Goal: Task Accomplishment & Management: Manage account settings

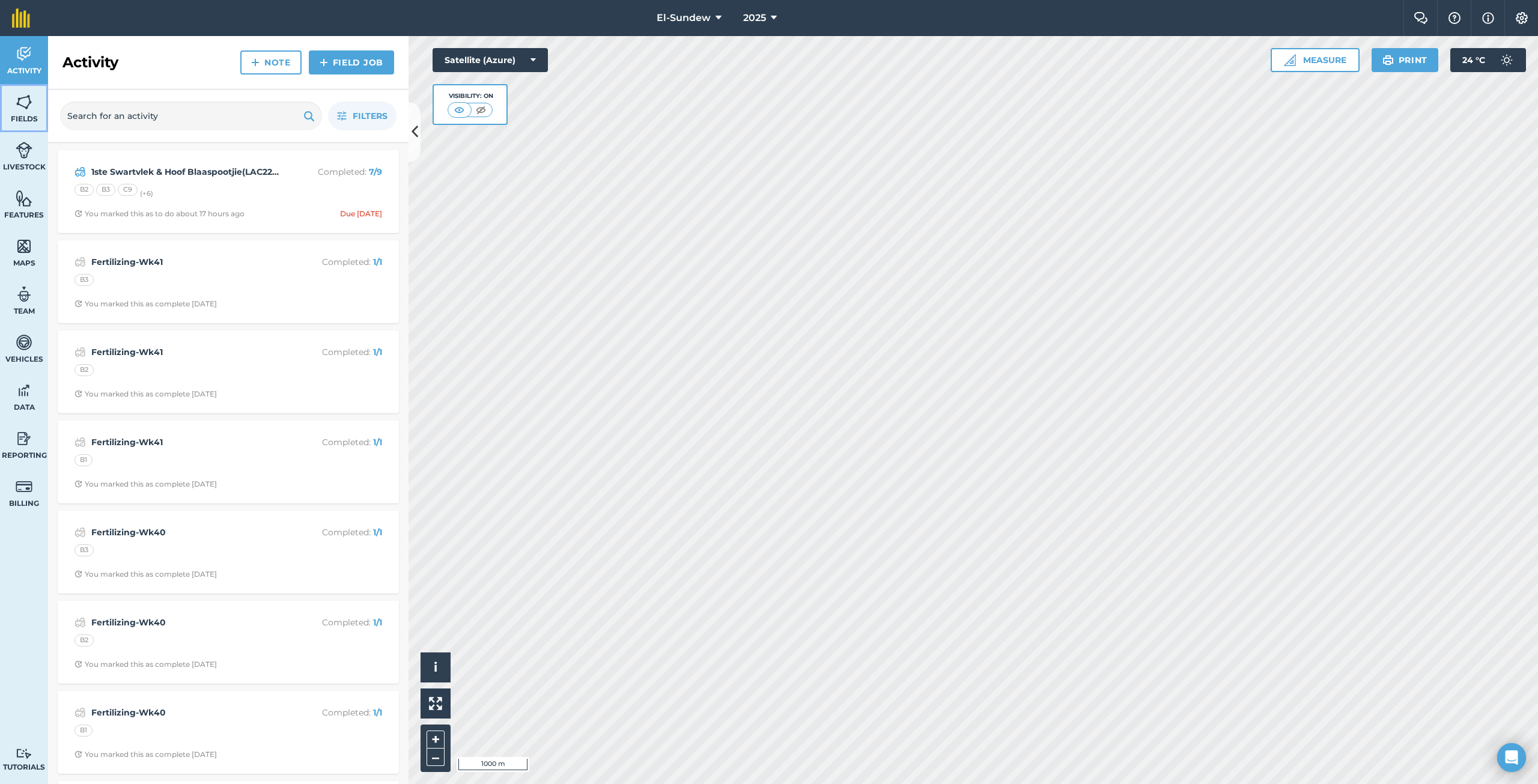
click at [12, 104] on link "Fields" at bounding box center [24, 108] width 48 height 48
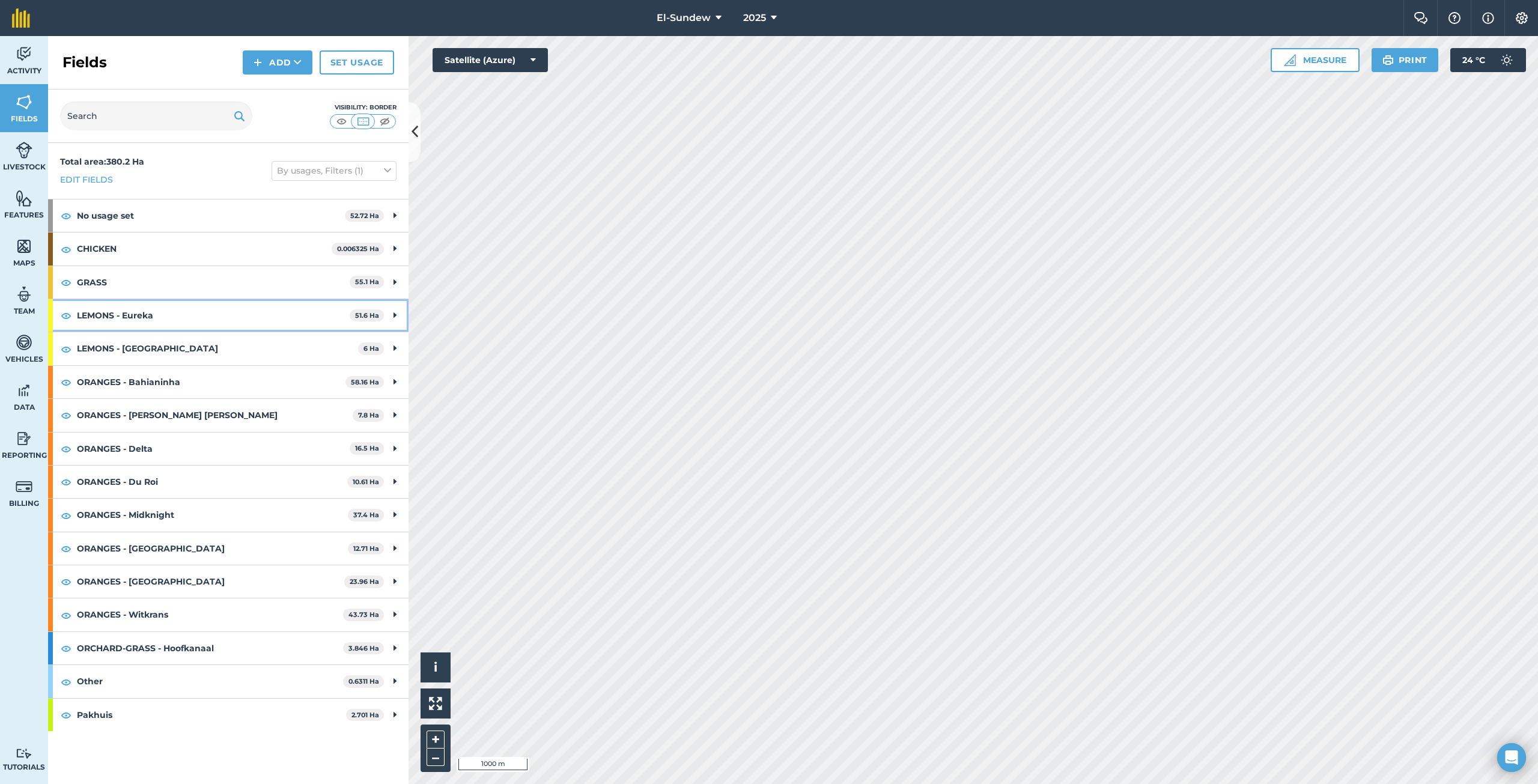
click at [194, 319] on strong "LEMONS - Eureka" at bounding box center [213, 315] width 272 height 33
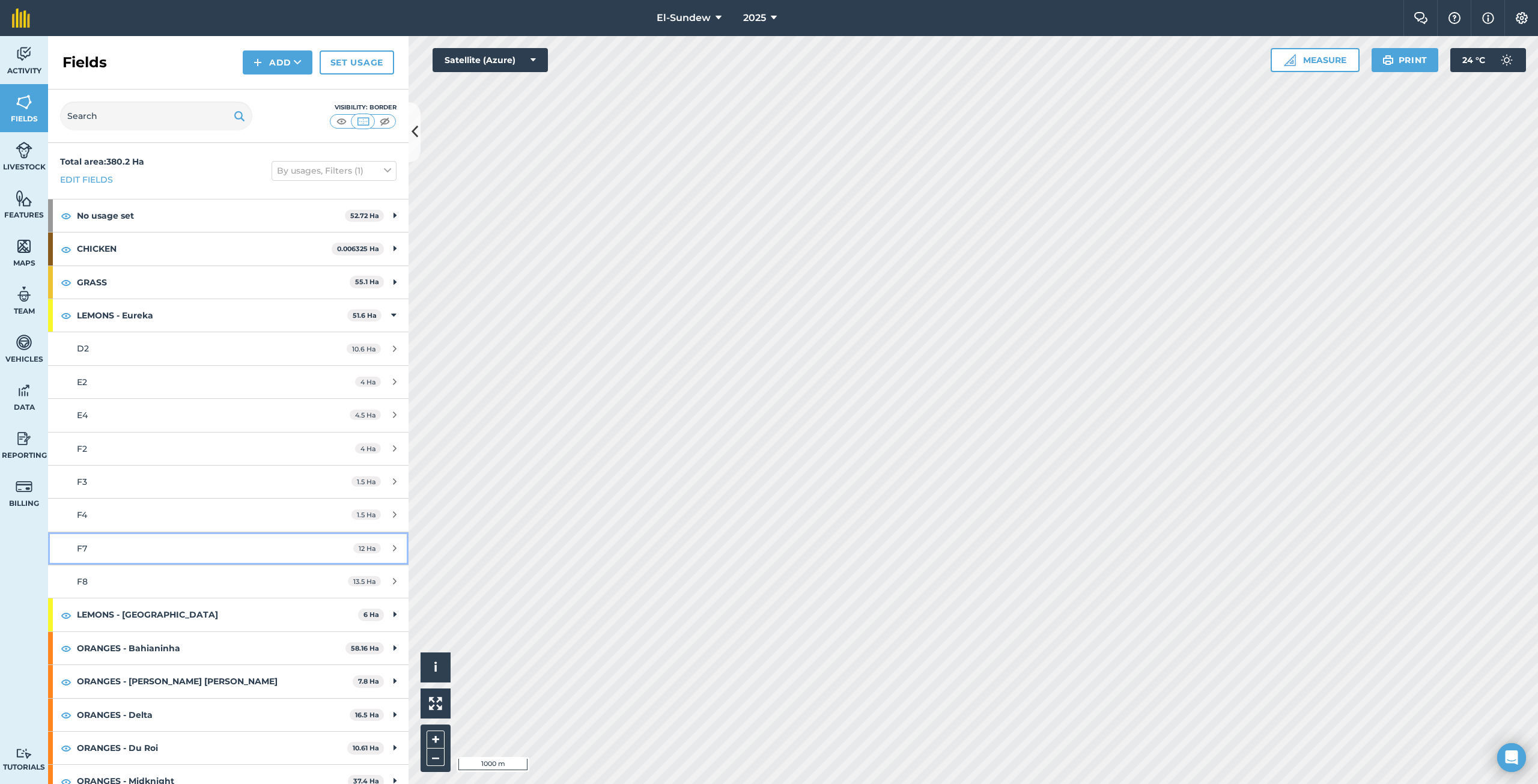
click at [181, 548] on div "F7" at bounding box center [190, 548] width 226 height 13
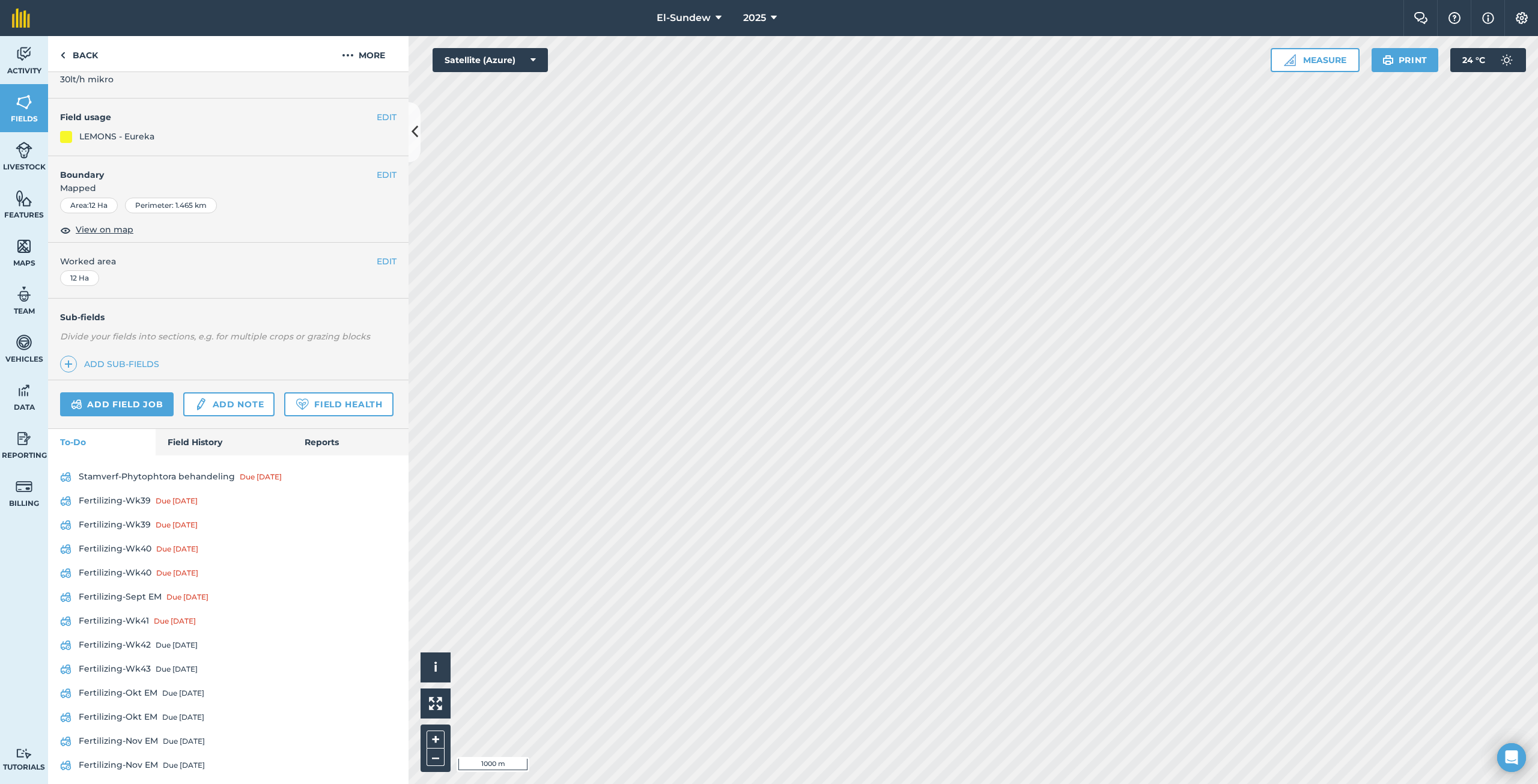
scroll to position [154, 0]
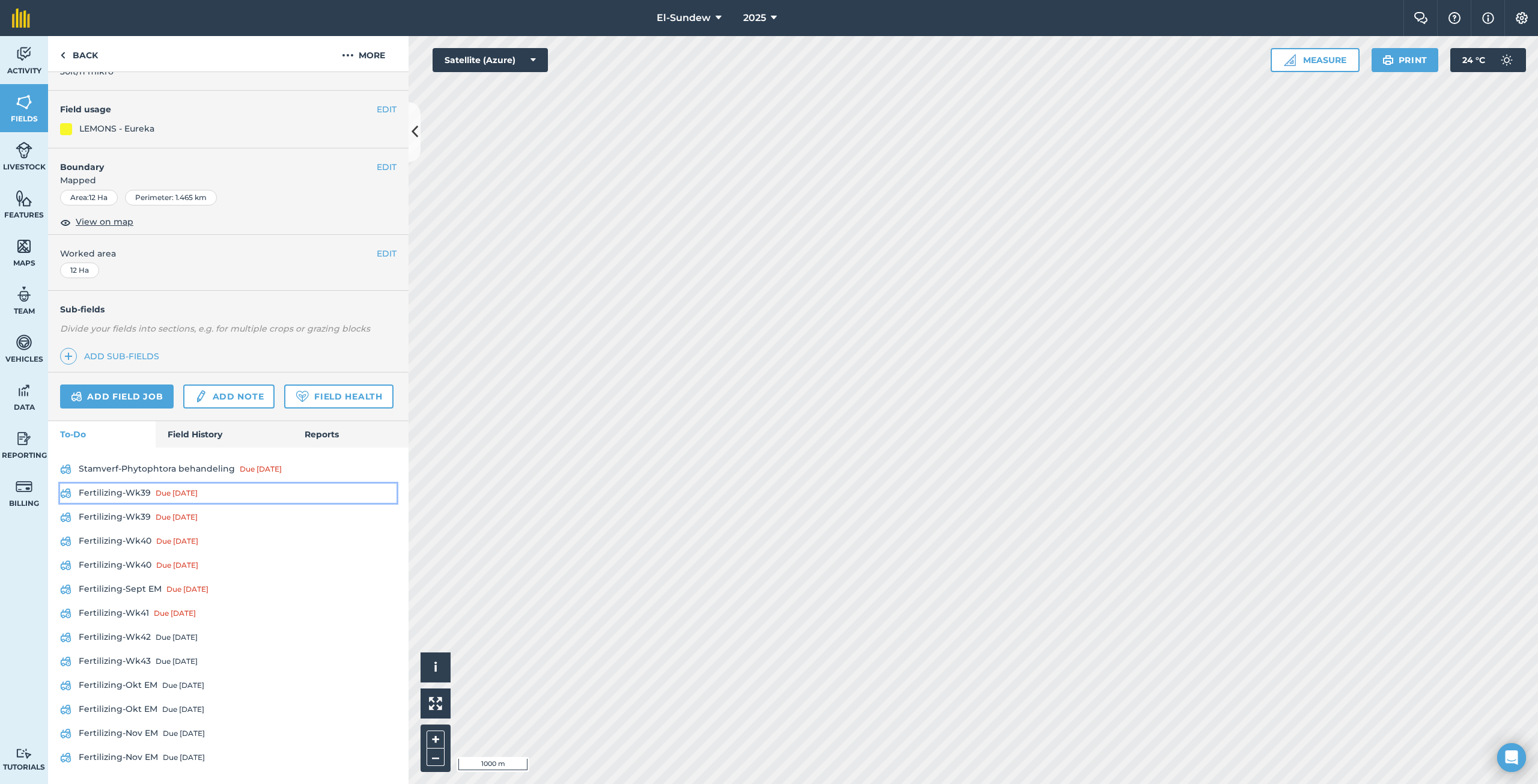
click at [145, 490] on link "Fertilizing-Wk39 Due [DATE]" at bounding box center [228, 493] width 336 height 20
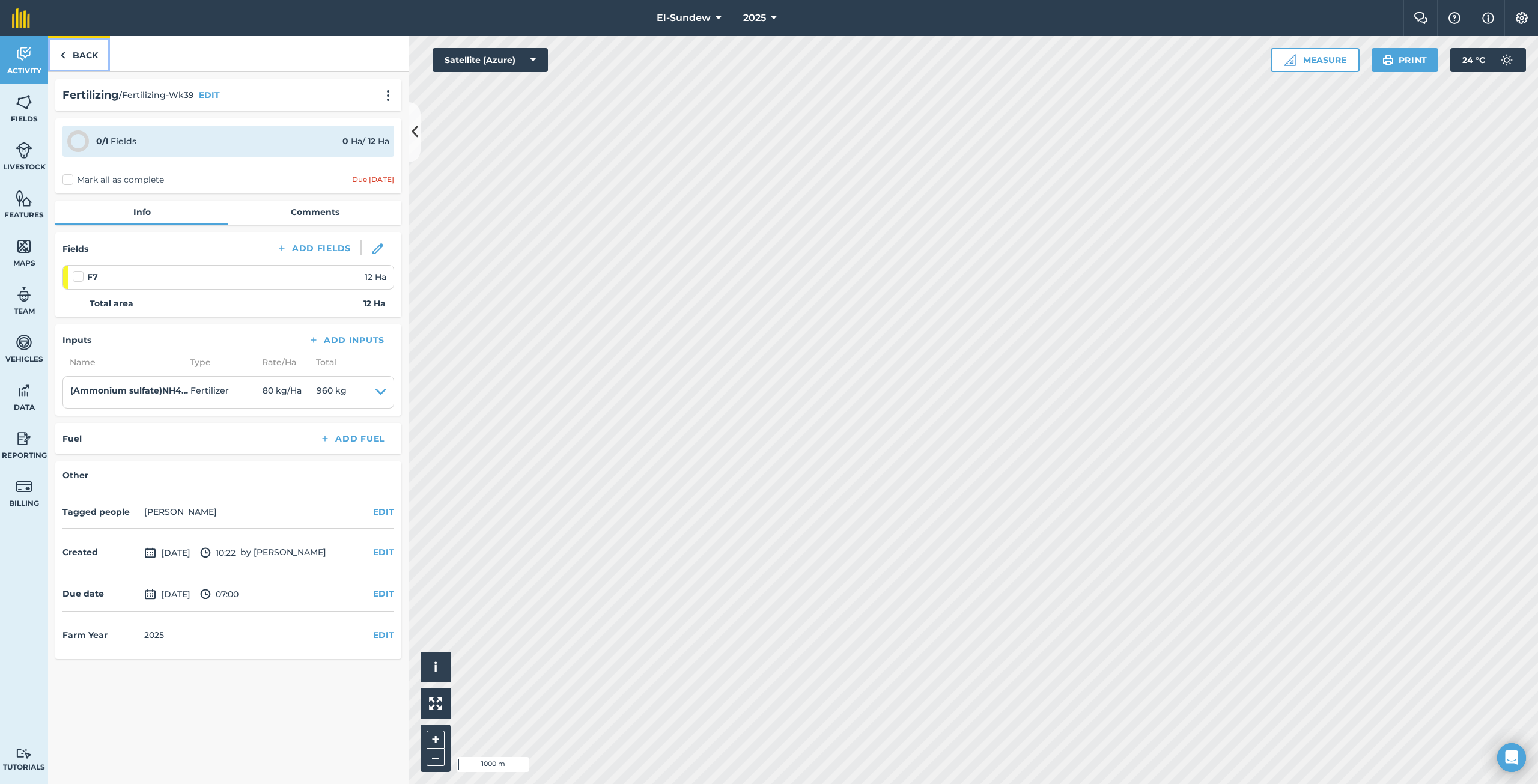
click at [80, 55] on link "Back" at bounding box center [79, 53] width 62 height 35
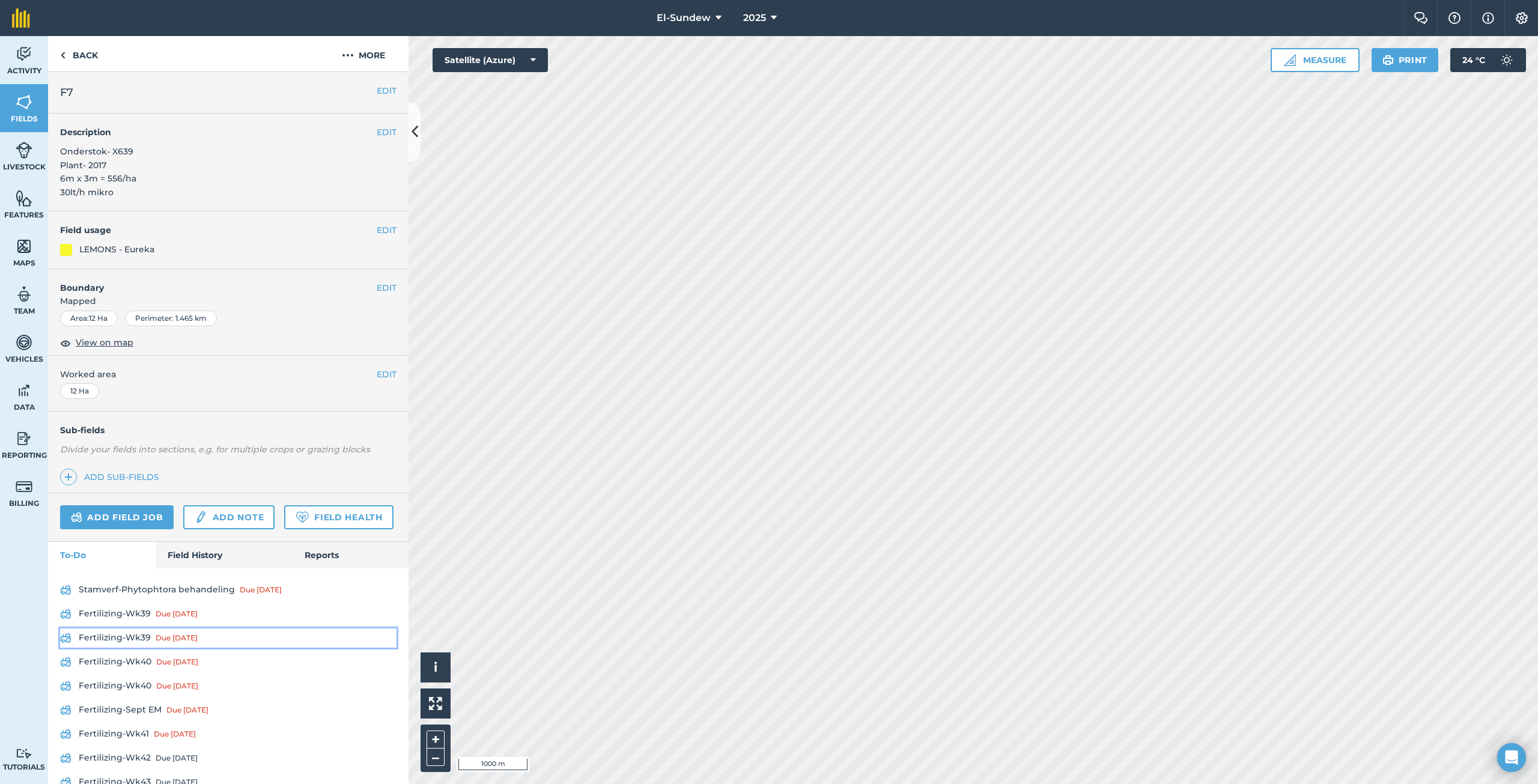
click at [137, 647] on link "Fertilizing-Wk39 Due [DATE]" at bounding box center [228, 637] width 336 height 20
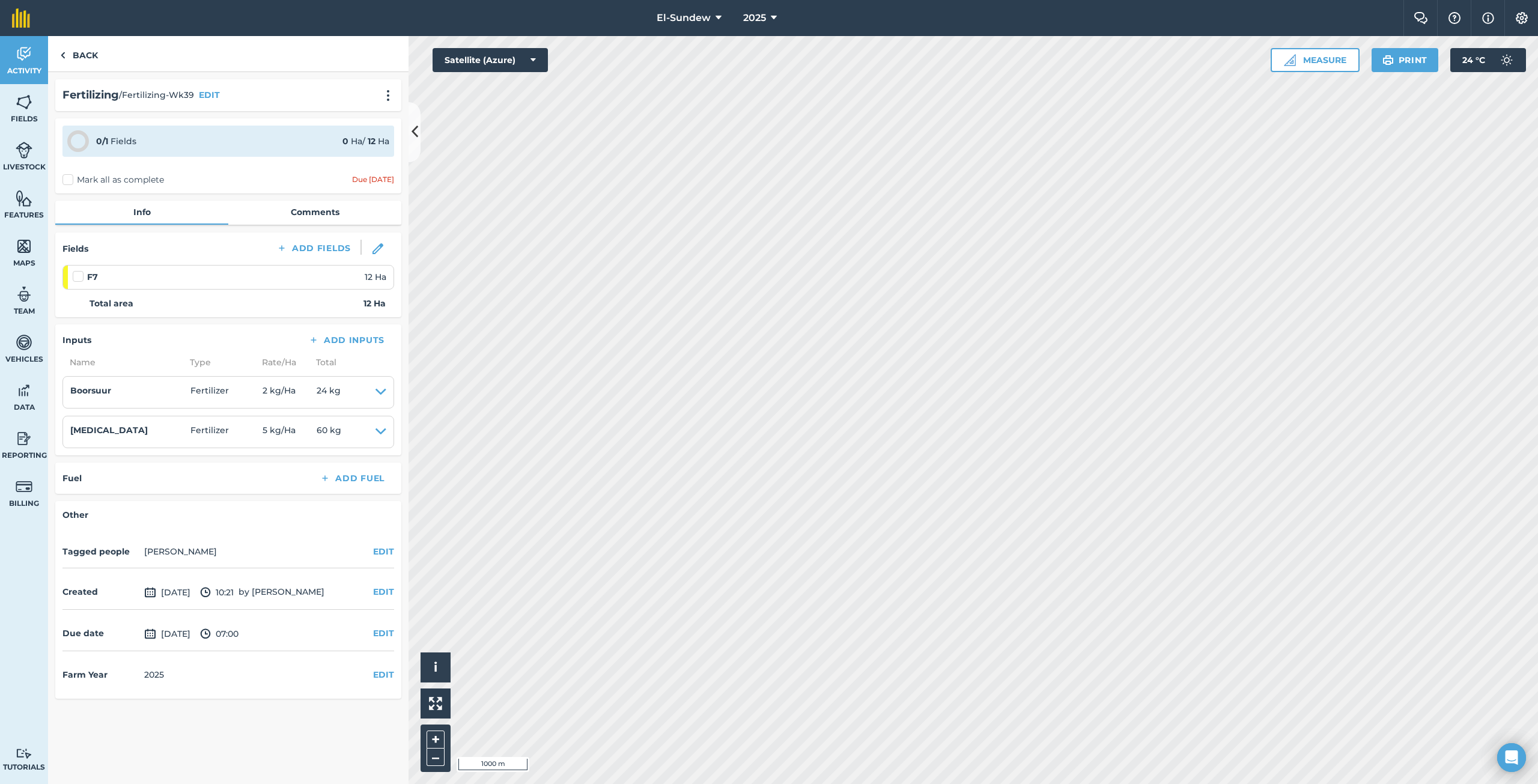
click at [76, 270] on label at bounding box center [80, 270] width 14 height 0
click at [76, 272] on input "checkbox" at bounding box center [76, 274] width 8 height 8
checkbox input "false"
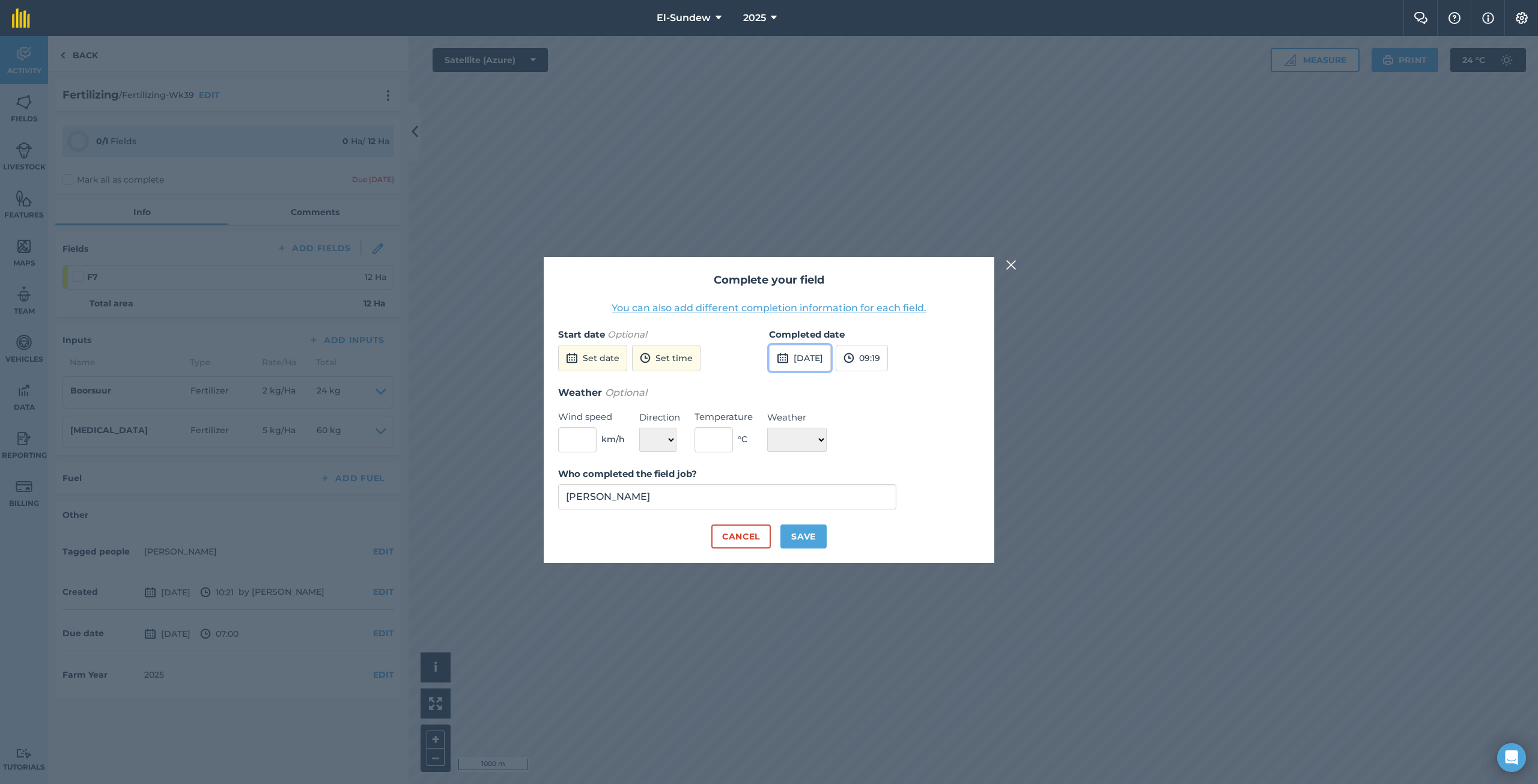
click at [790, 352] on button "[DATE]" at bounding box center [799, 358] width 62 height 27
click at [841, 445] on abbr "8" at bounding box center [840, 442] width 4 height 8
click at [810, 530] on button "Save" at bounding box center [803, 536] width 46 height 24
checkbox input "true"
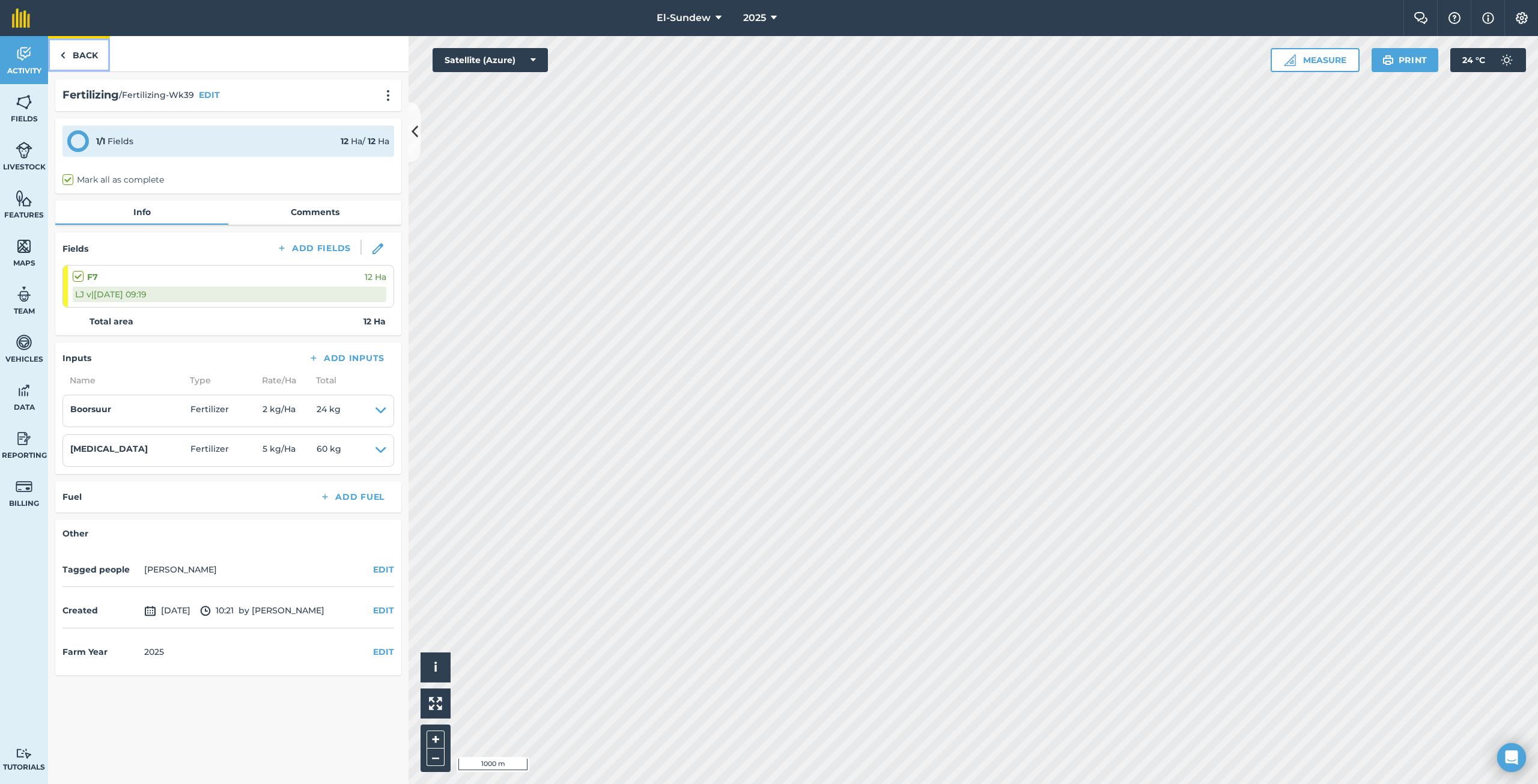
click at [87, 57] on link "Back" at bounding box center [79, 53] width 62 height 35
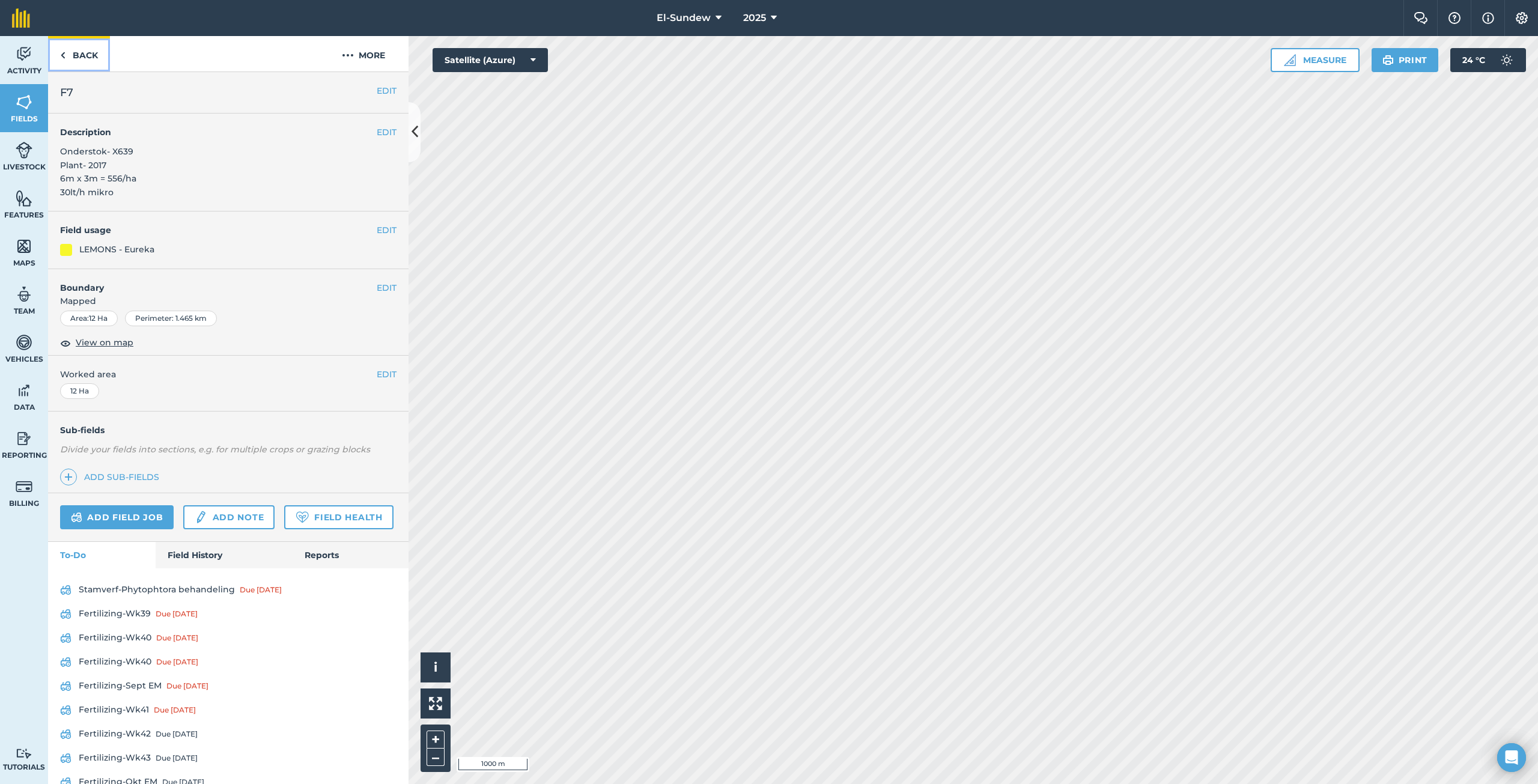
click at [90, 58] on link "Back" at bounding box center [79, 53] width 62 height 35
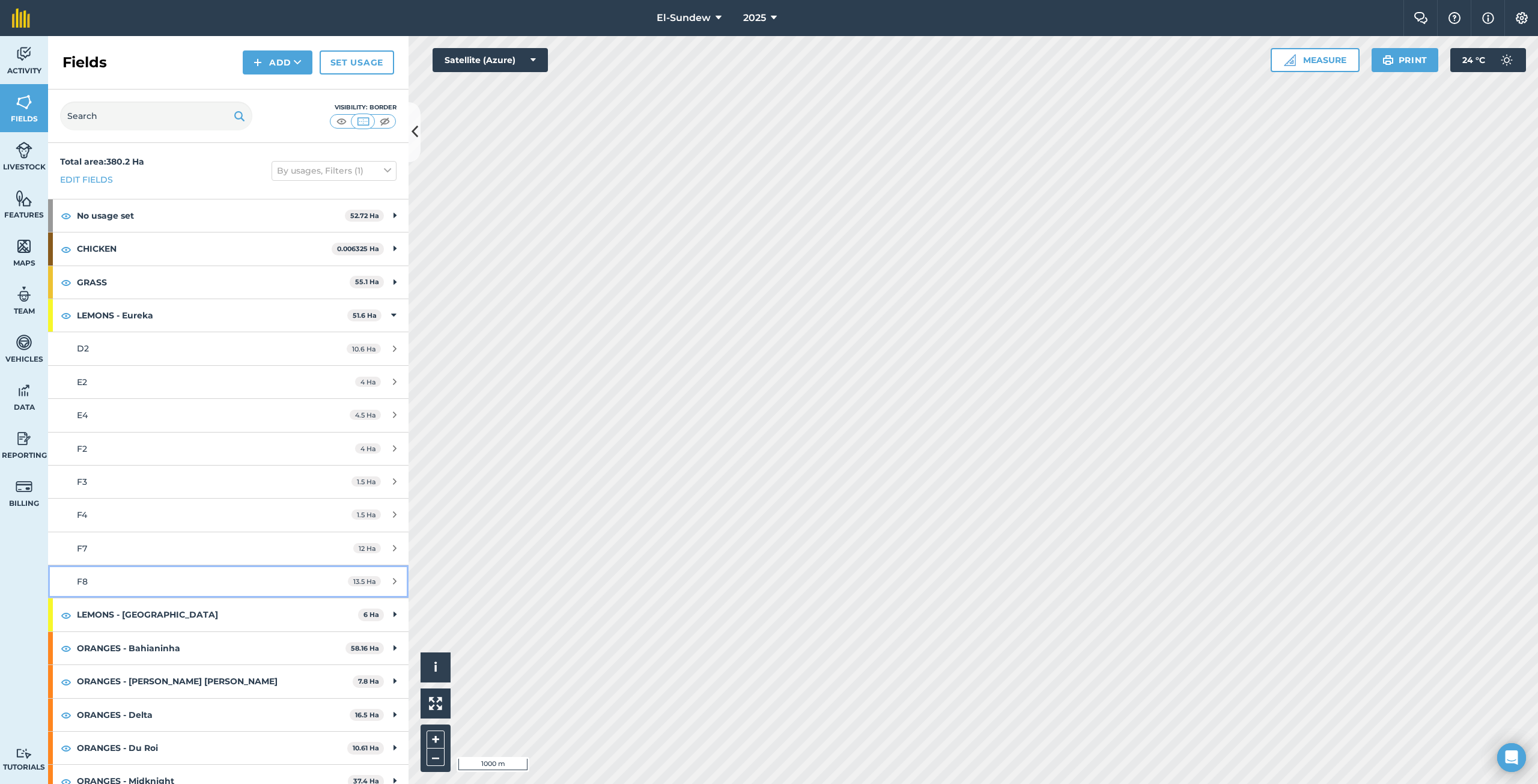
click at [141, 594] on link "F8 13.5 Ha" at bounding box center [229, 581] width 361 height 33
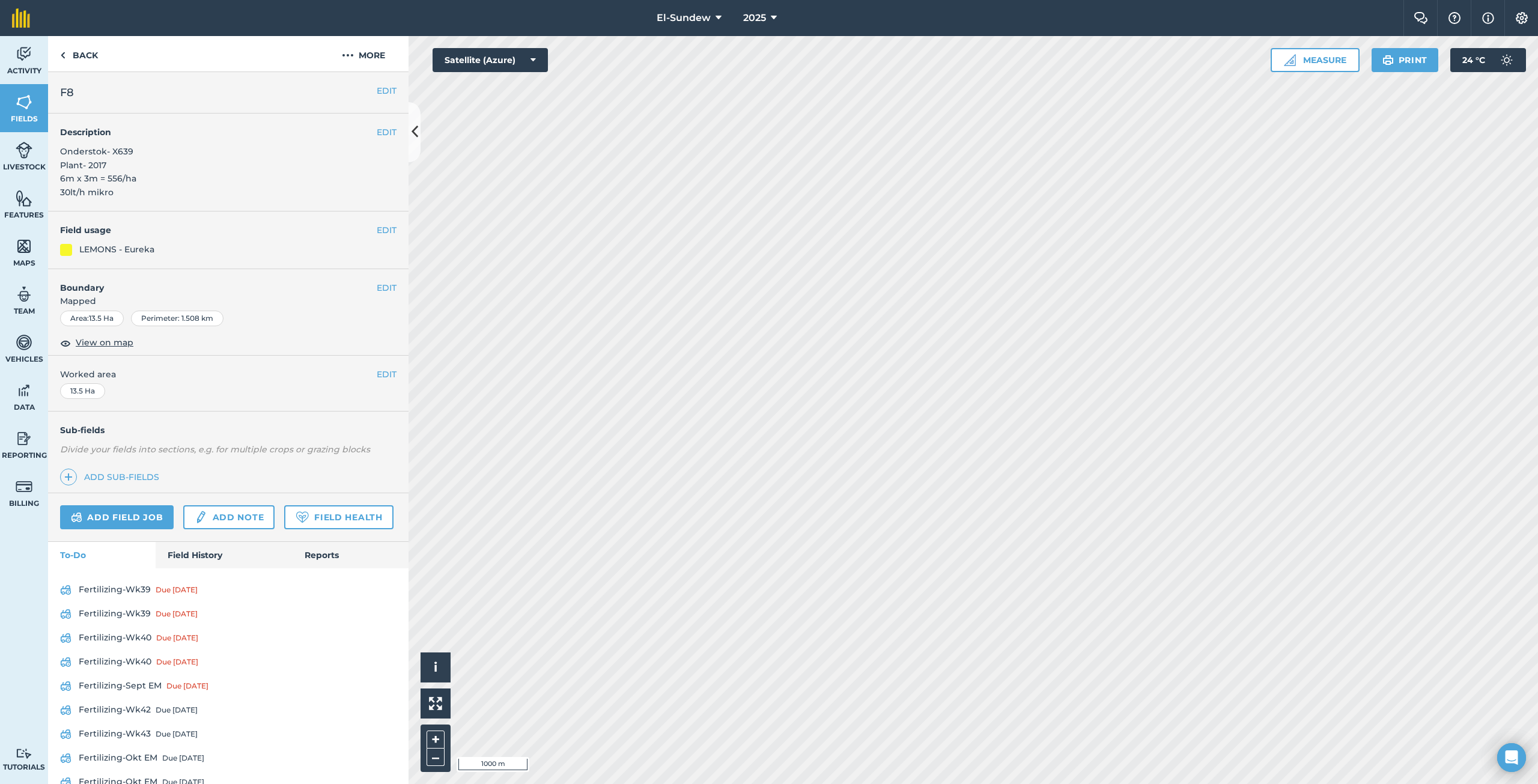
click at [126, 658] on div "Fertilizing-Wk39 Due [DATE] Fertilizing-Wk39 Due [DATE] Fertilizing-Wk40 Due [D…" at bounding box center [229, 712] width 361 height 289
click at [129, 623] on link "Fertilizing-Wk39 Due [DATE]" at bounding box center [228, 613] width 336 height 20
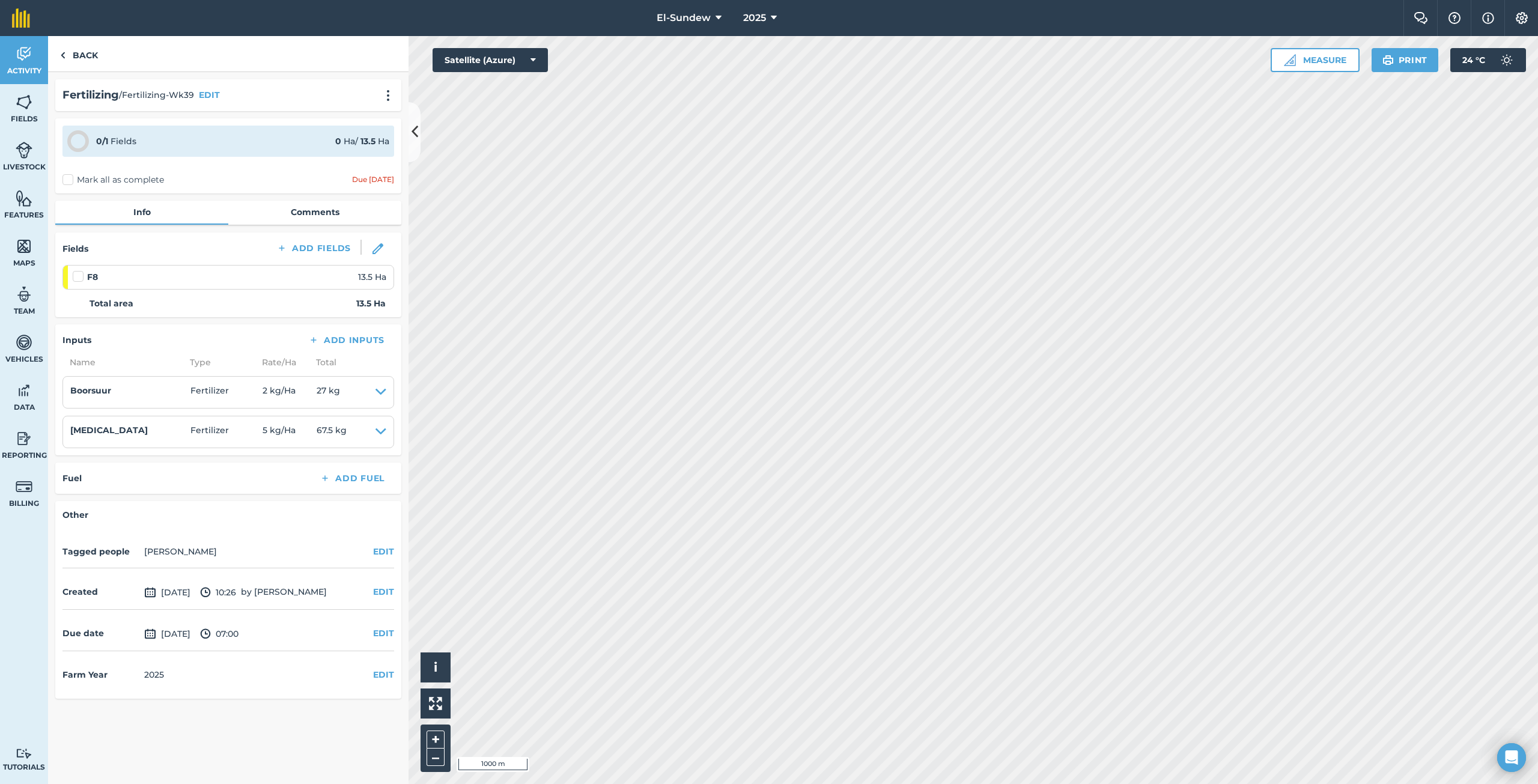
click at [79, 270] on label at bounding box center [80, 270] width 14 height 0
click at [79, 277] on input "checkbox" at bounding box center [76, 274] width 8 height 8
checkbox input "false"
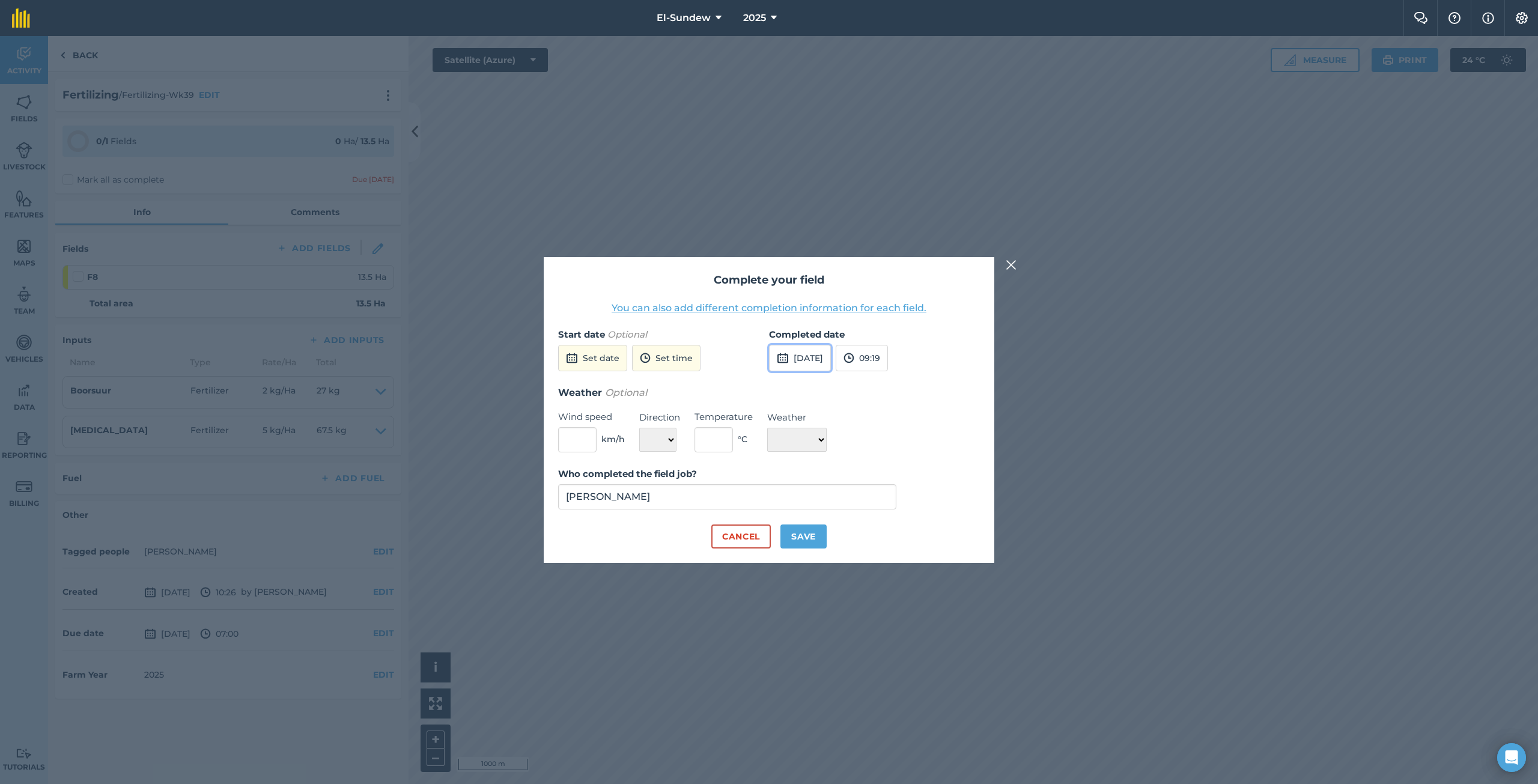
click at [829, 356] on button "[DATE]" at bounding box center [799, 358] width 62 height 27
click at [847, 440] on button "8" at bounding box center [840, 442] width 28 height 20
click at [801, 534] on button "Save" at bounding box center [803, 536] width 46 height 24
checkbox input "true"
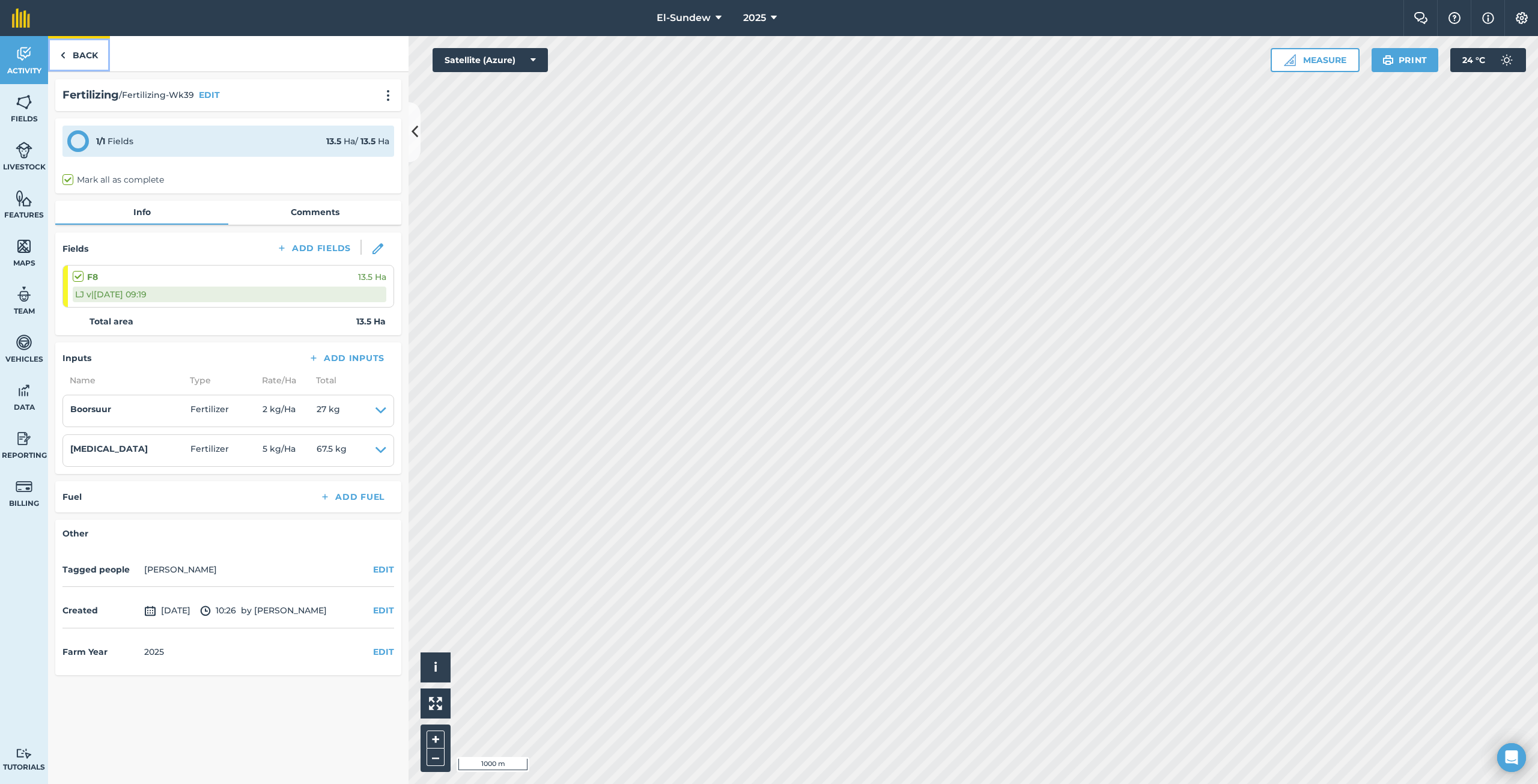
click at [89, 54] on link "Back" at bounding box center [79, 53] width 62 height 35
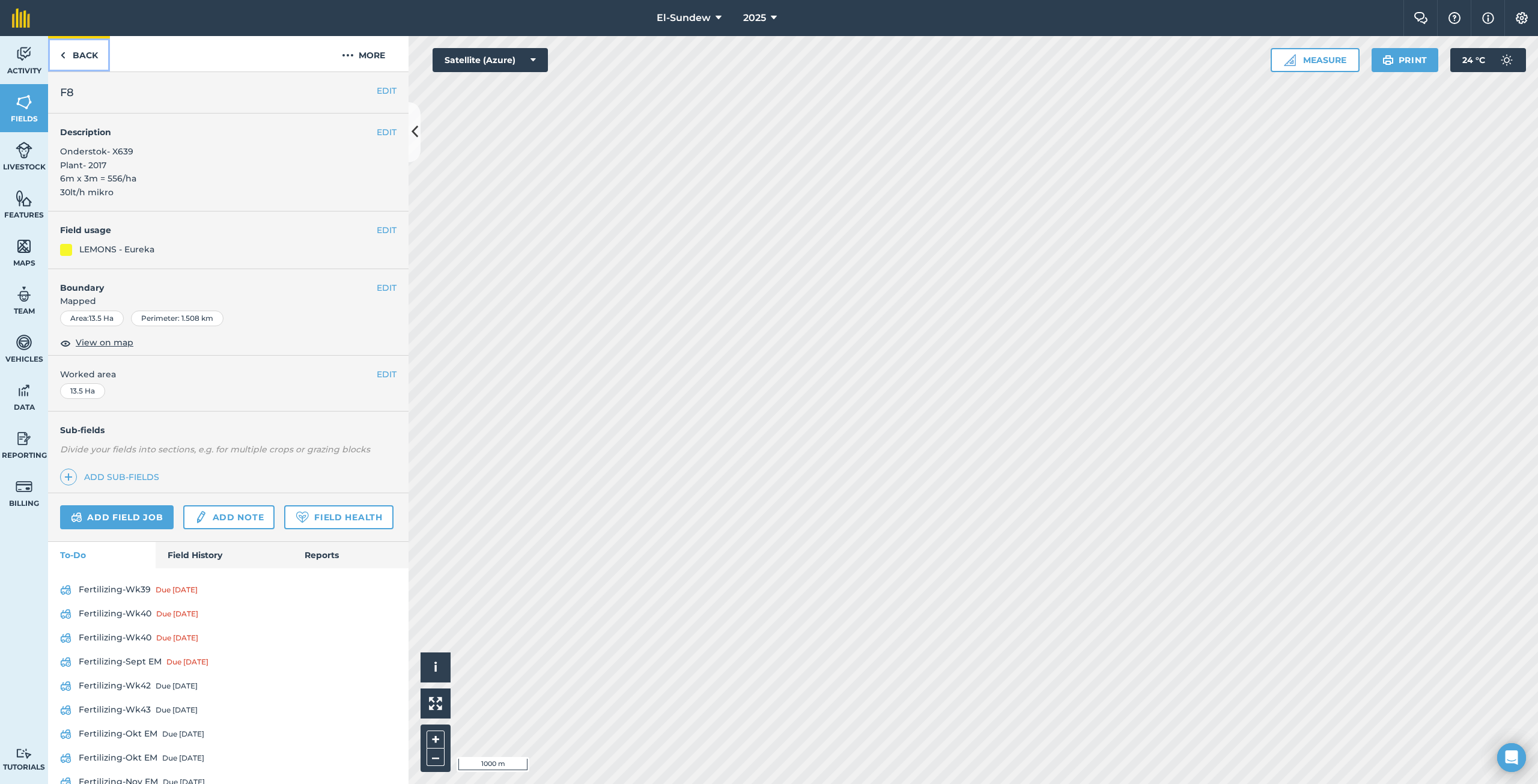
click at [89, 54] on link "Back" at bounding box center [79, 53] width 62 height 35
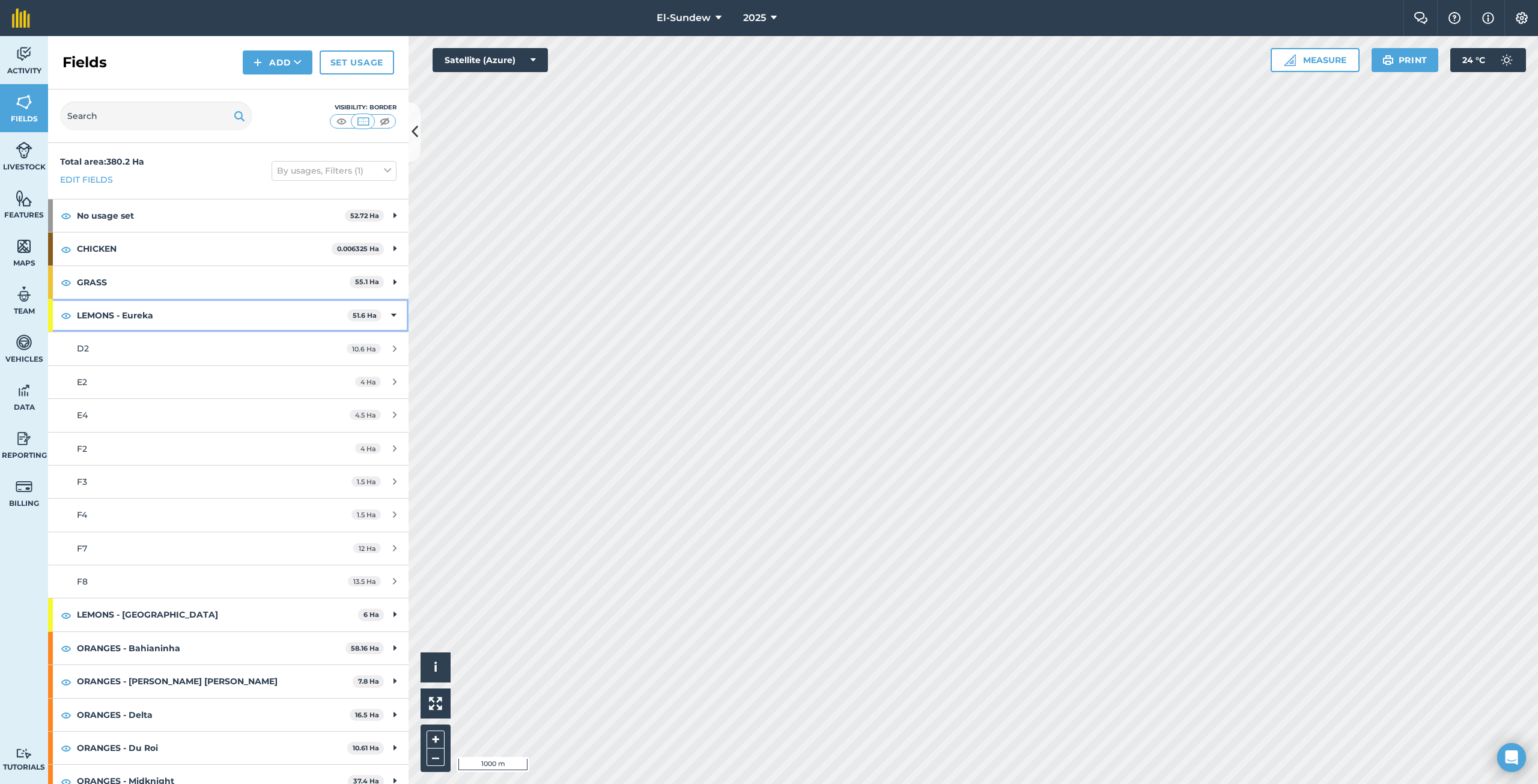
click at [215, 310] on strong "LEMONS - Eureka" at bounding box center [212, 315] width 270 height 33
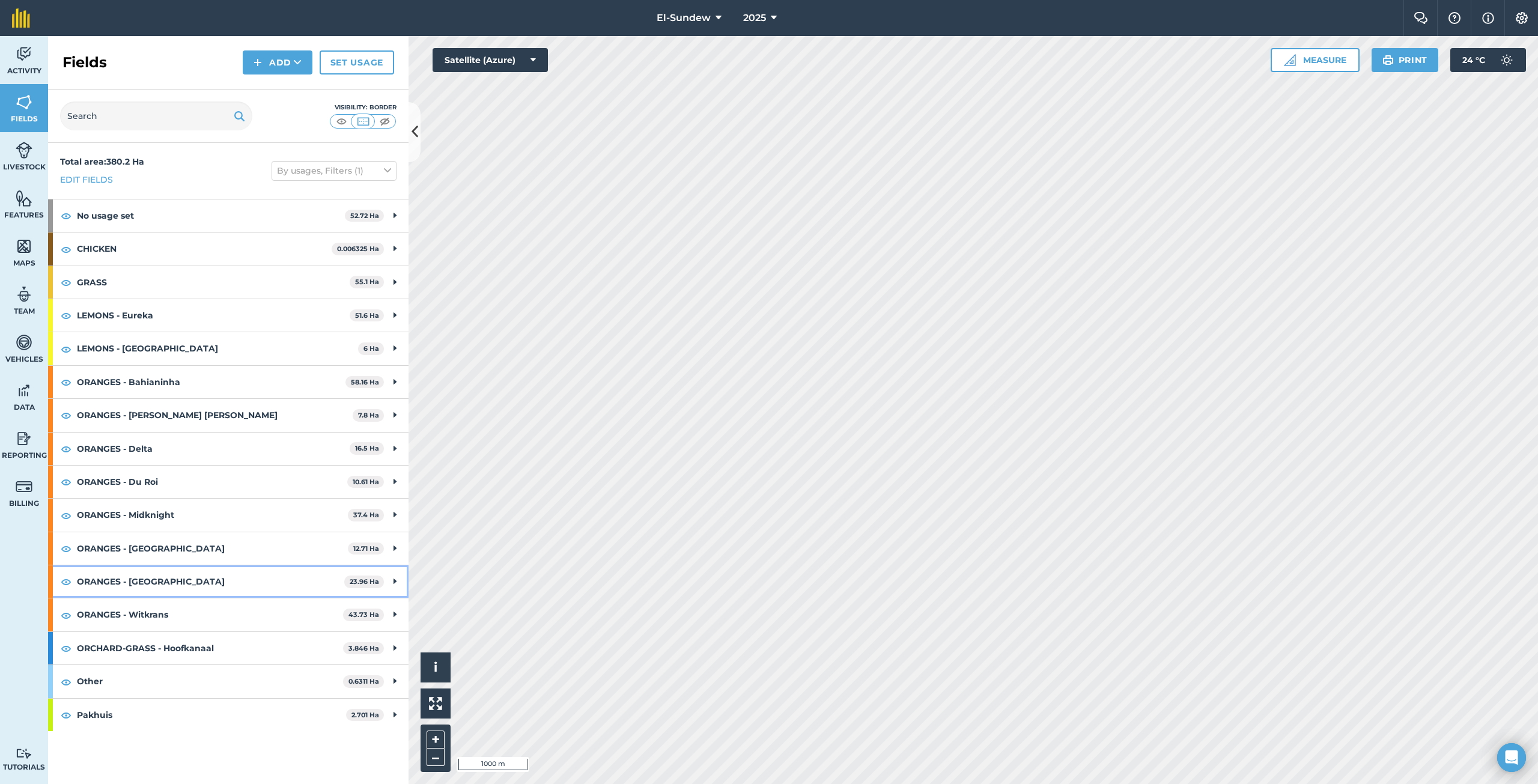
click at [208, 578] on strong "ORANGES - [GEOGRAPHIC_DATA]" at bounding box center [211, 581] width 268 height 33
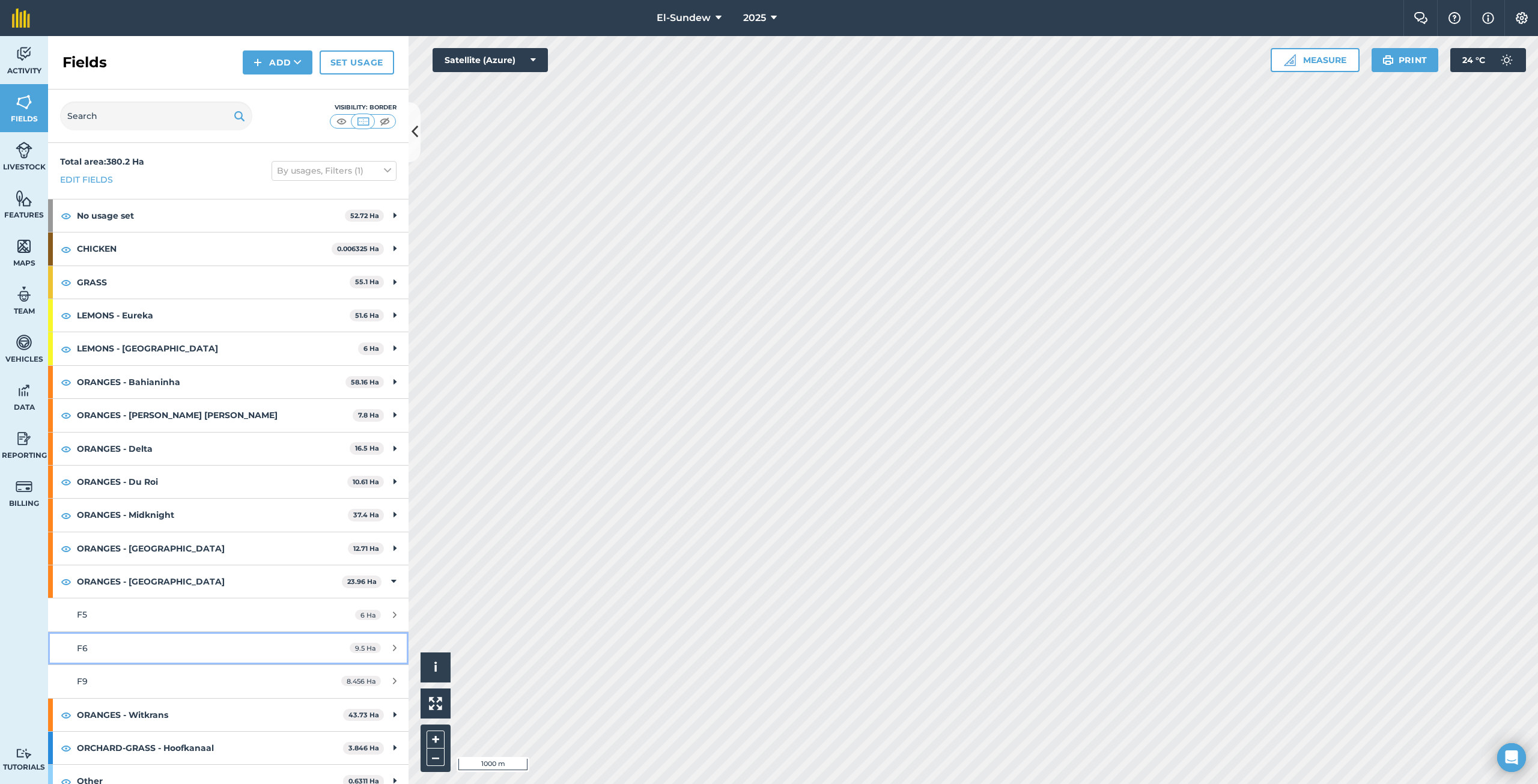
click at [141, 640] on link "F6 9.5 Ha" at bounding box center [229, 648] width 361 height 33
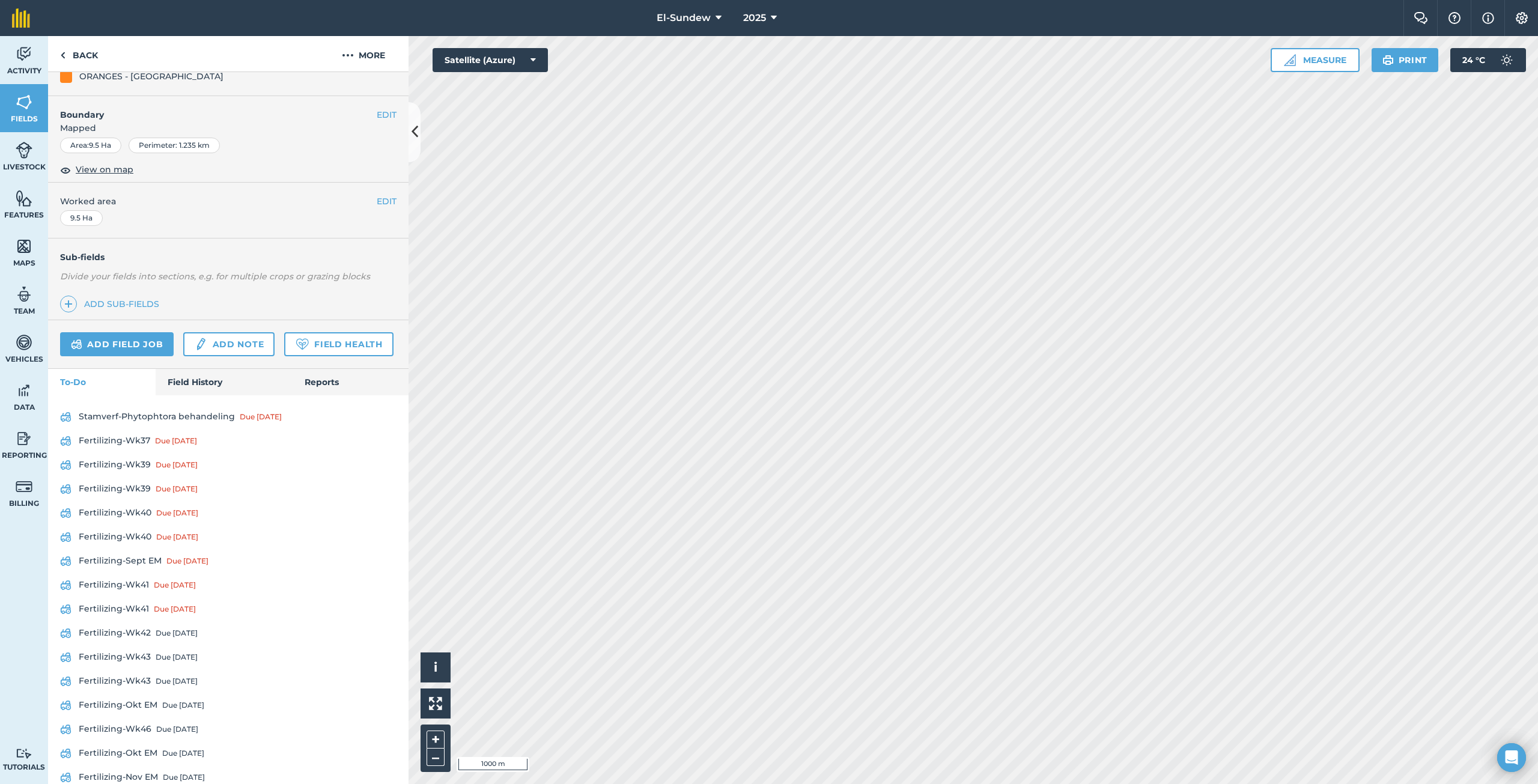
scroll to position [200, 0]
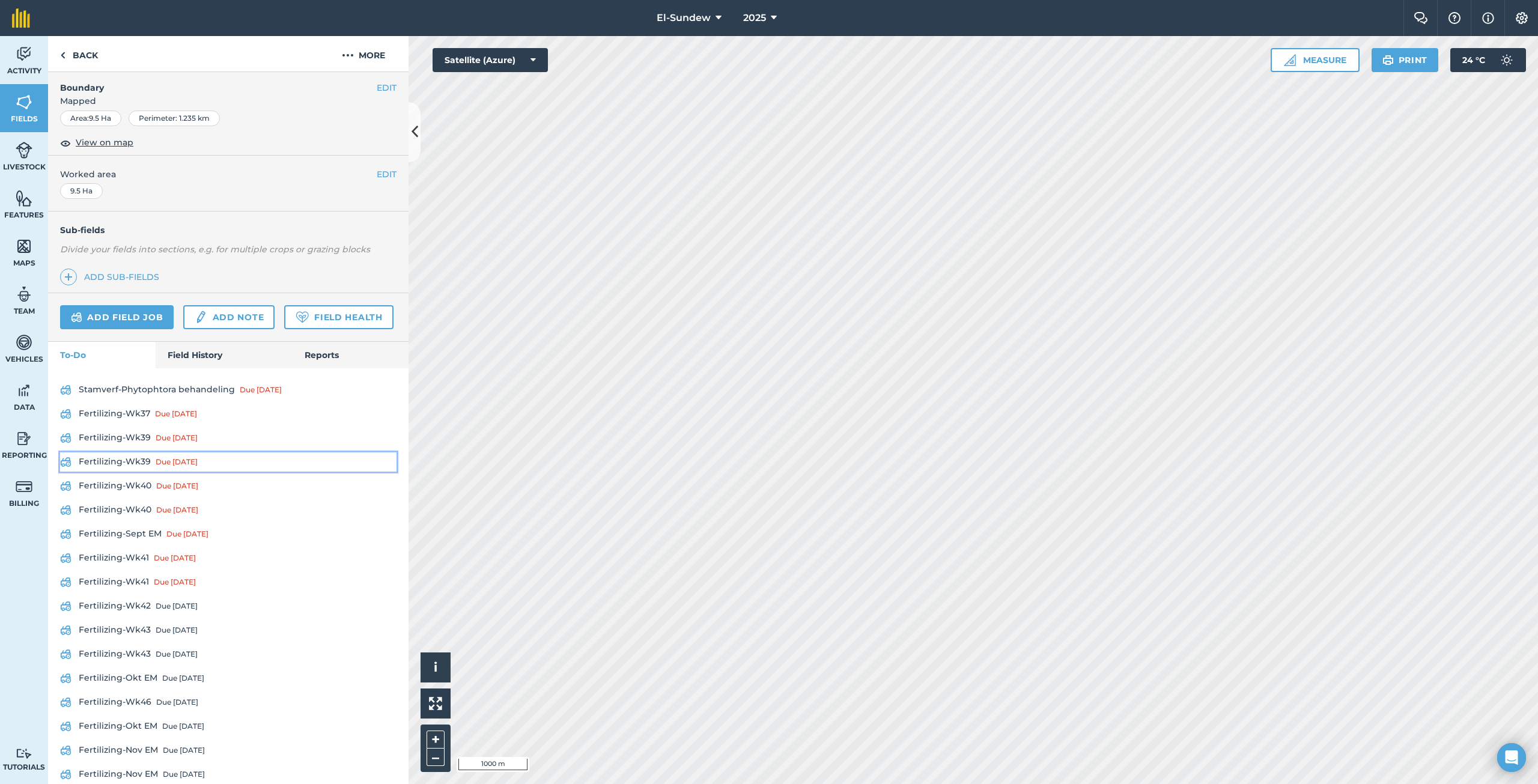
click at [140, 471] on link "Fertilizing-Wk39 Due [DATE]" at bounding box center [228, 462] width 336 height 20
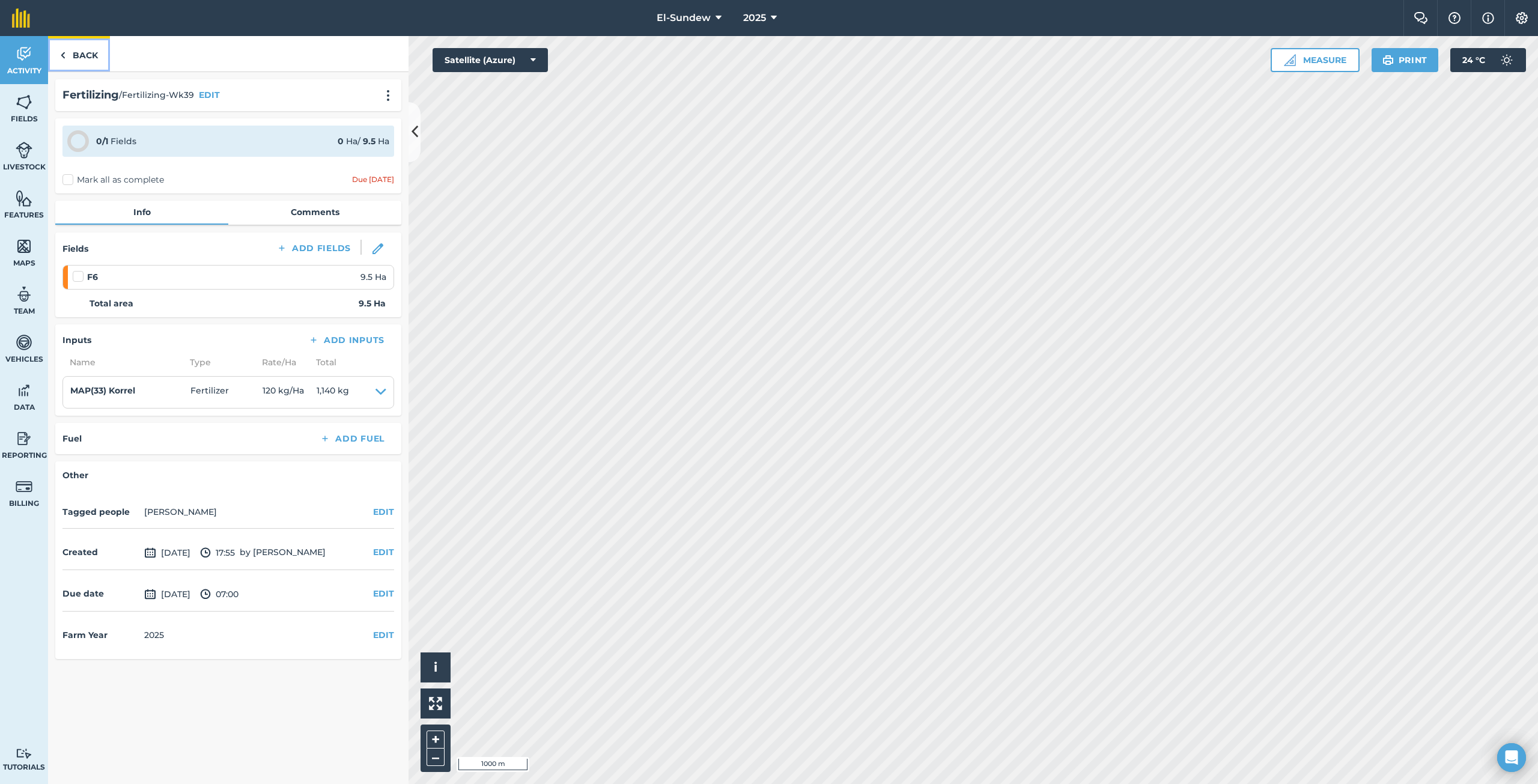
click at [105, 50] on link "Back" at bounding box center [79, 53] width 62 height 35
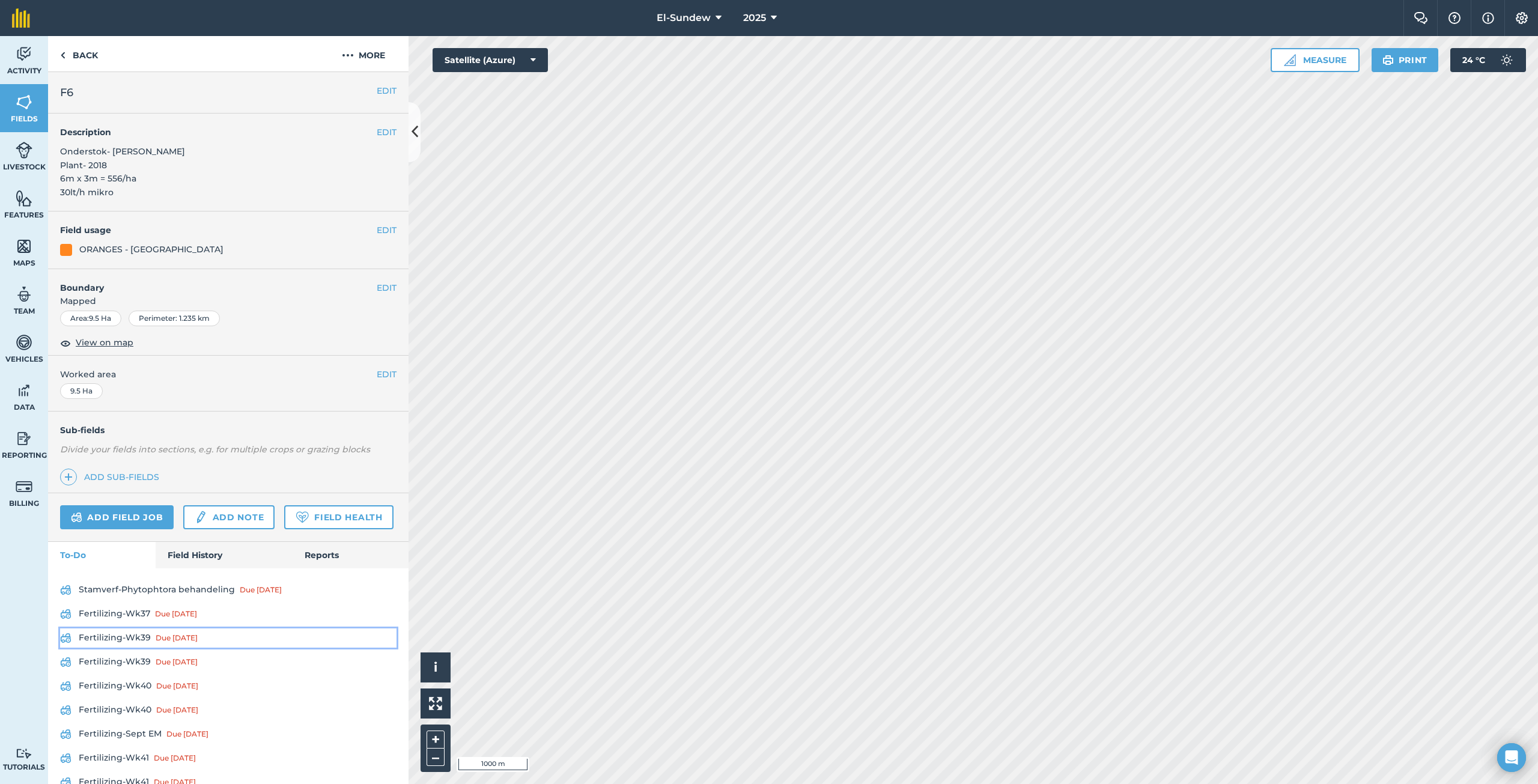
click at [131, 647] on link "Fertilizing-Wk39 Due [DATE]" at bounding box center [228, 637] width 336 height 20
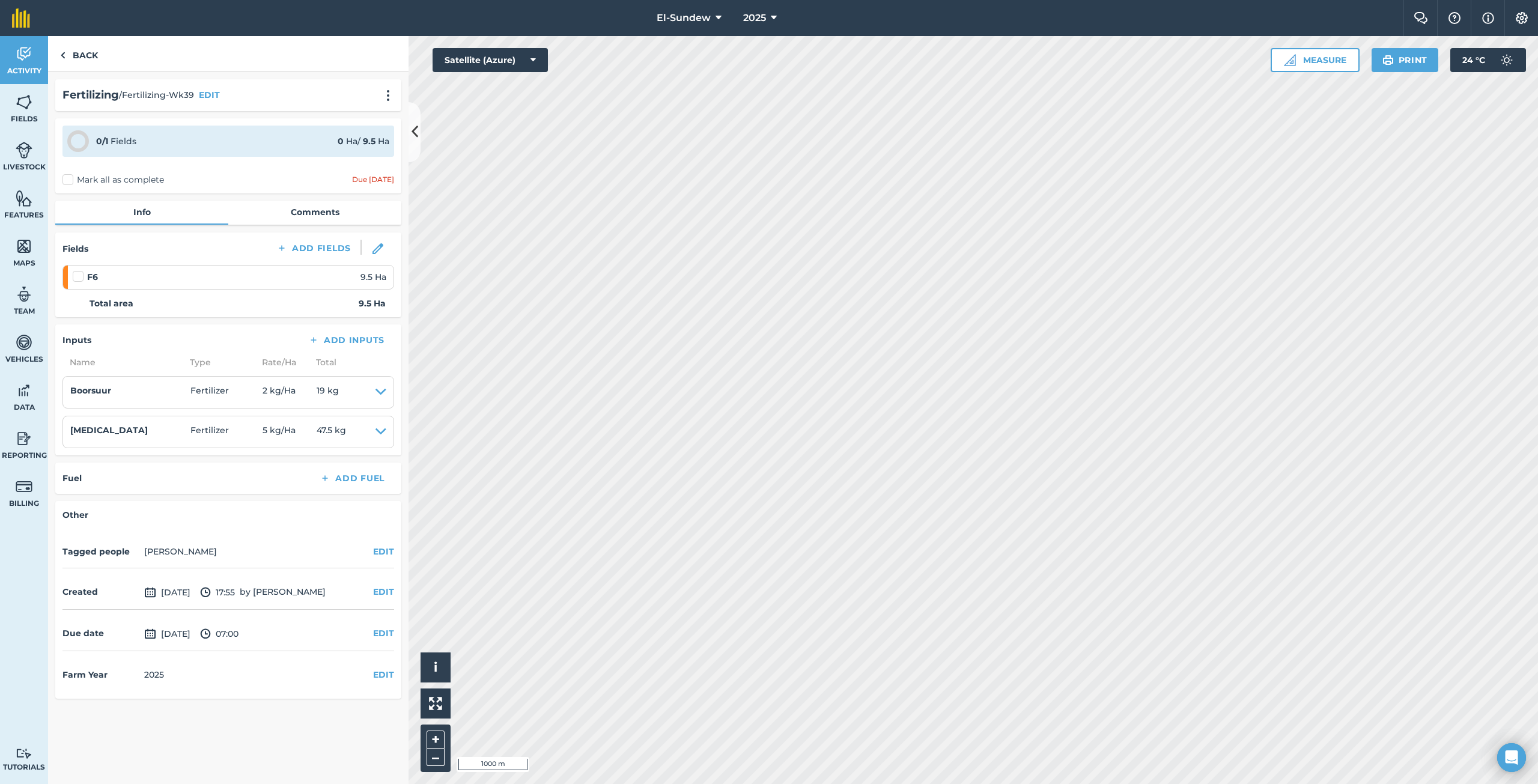
click at [76, 270] on label at bounding box center [80, 270] width 14 height 0
click at [76, 278] on input "checkbox" at bounding box center [76, 274] width 8 height 8
checkbox input "false"
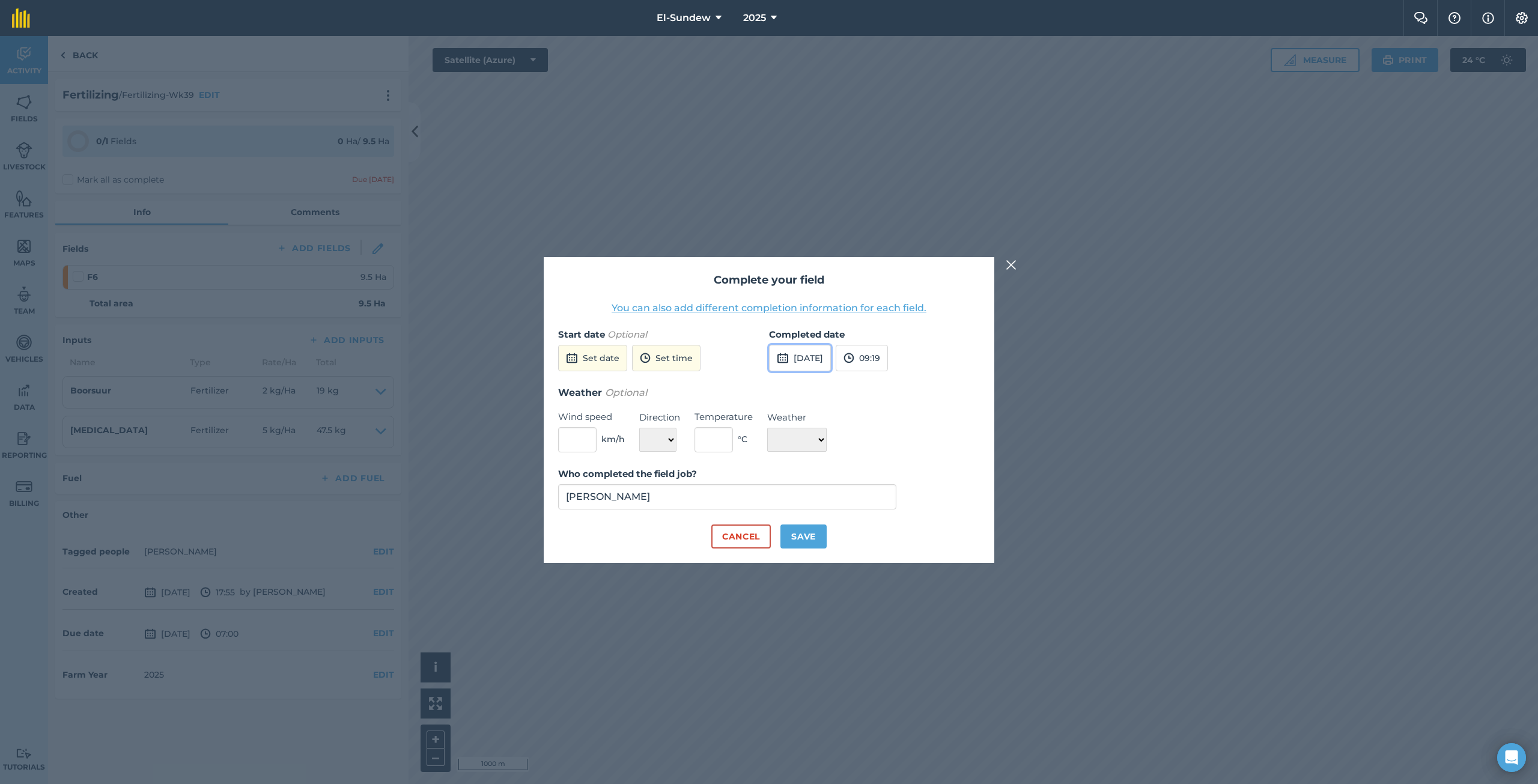
click at [813, 358] on button "[DATE]" at bounding box center [799, 358] width 62 height 27
click at [810, 439] on abbr "7" at bounding box center [812, 442] width 4 height 8
click at [805, 526] on button "Save" at bounding box center [803, 536] width 46 height 24
checkbox input "true"
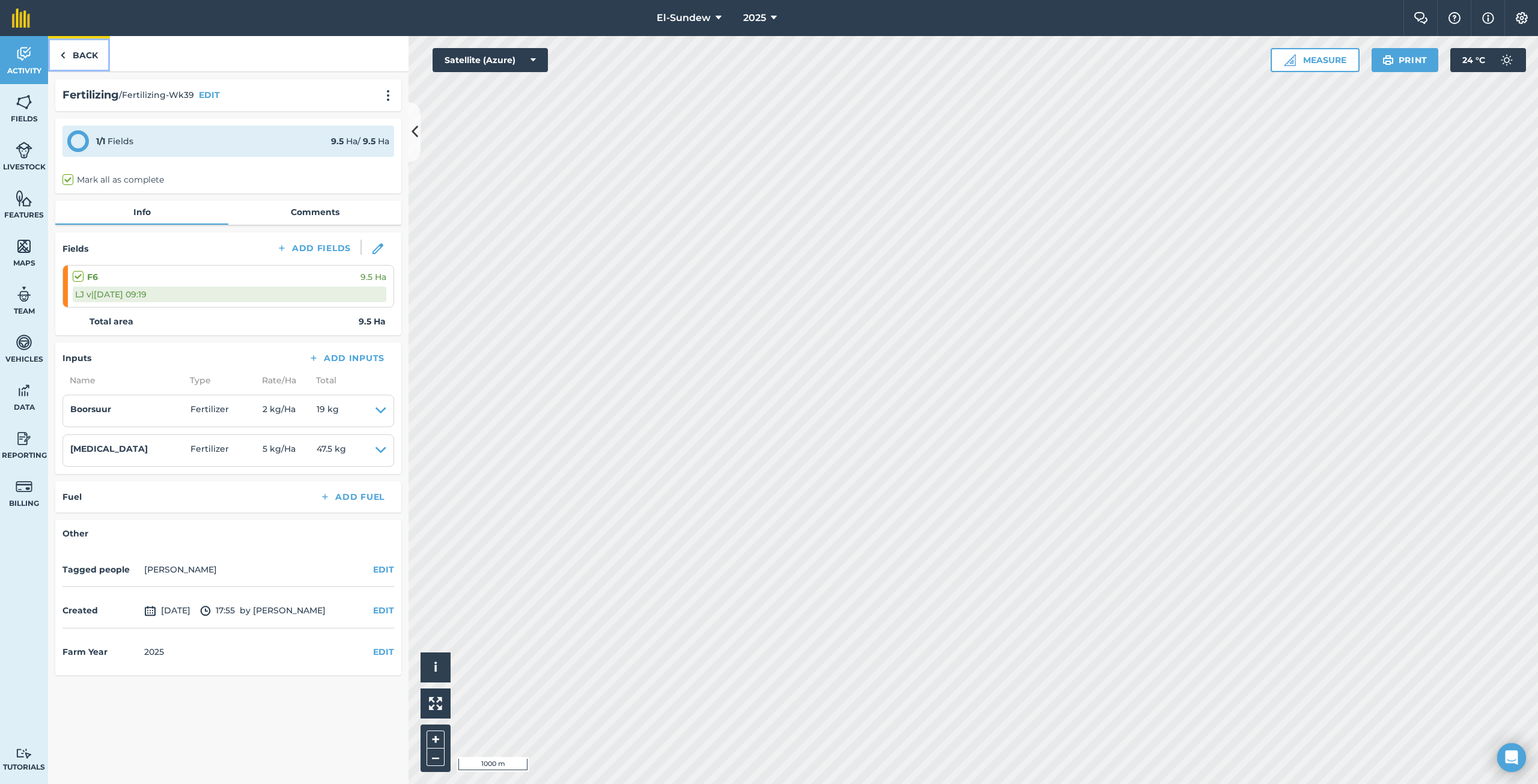
click at [89, 59] on link "Back" at bounding box center [79, 53] width 62 height 35
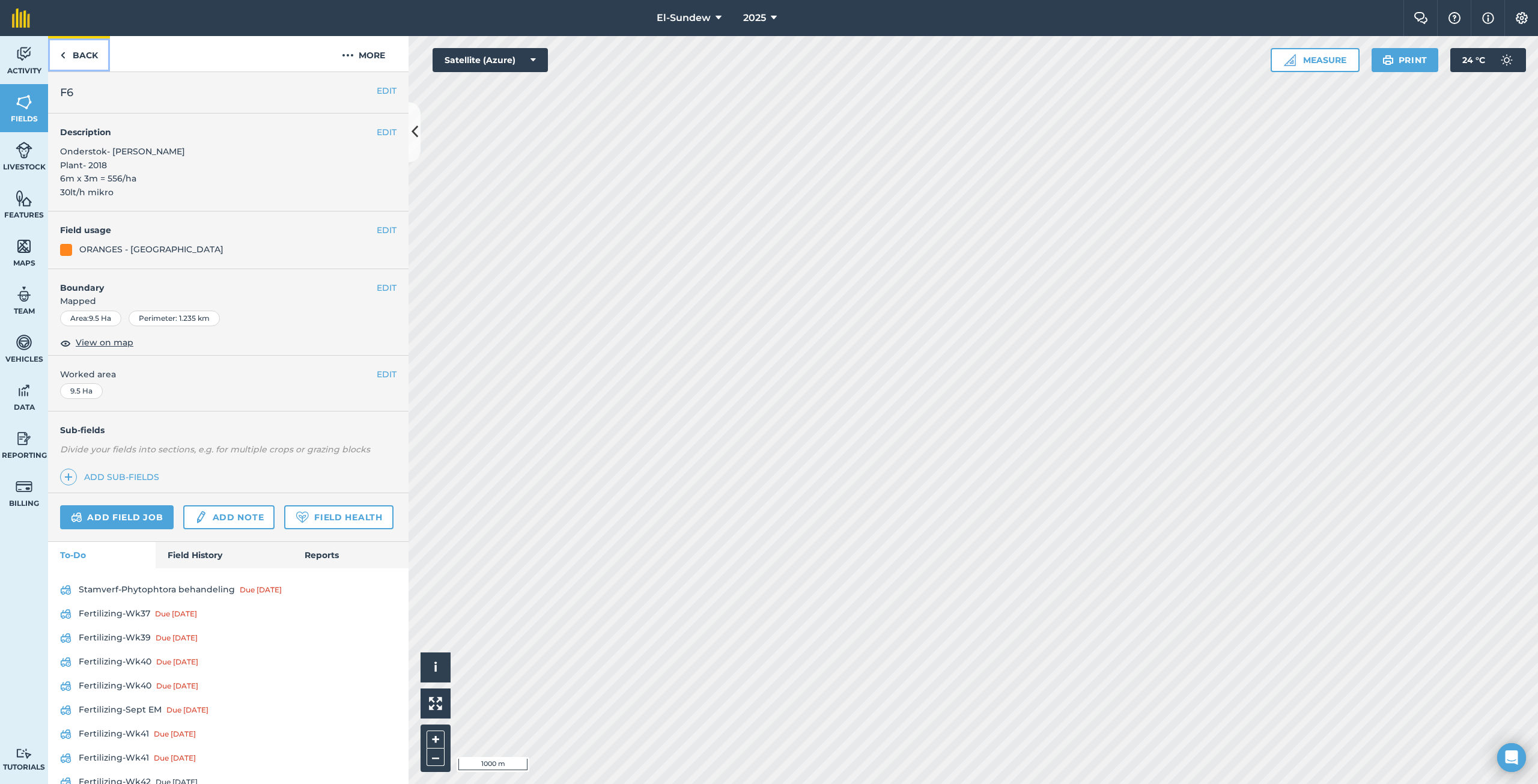
click at [89, 59] on link "Back" at bounding box center [79, 53] width 62 height 35
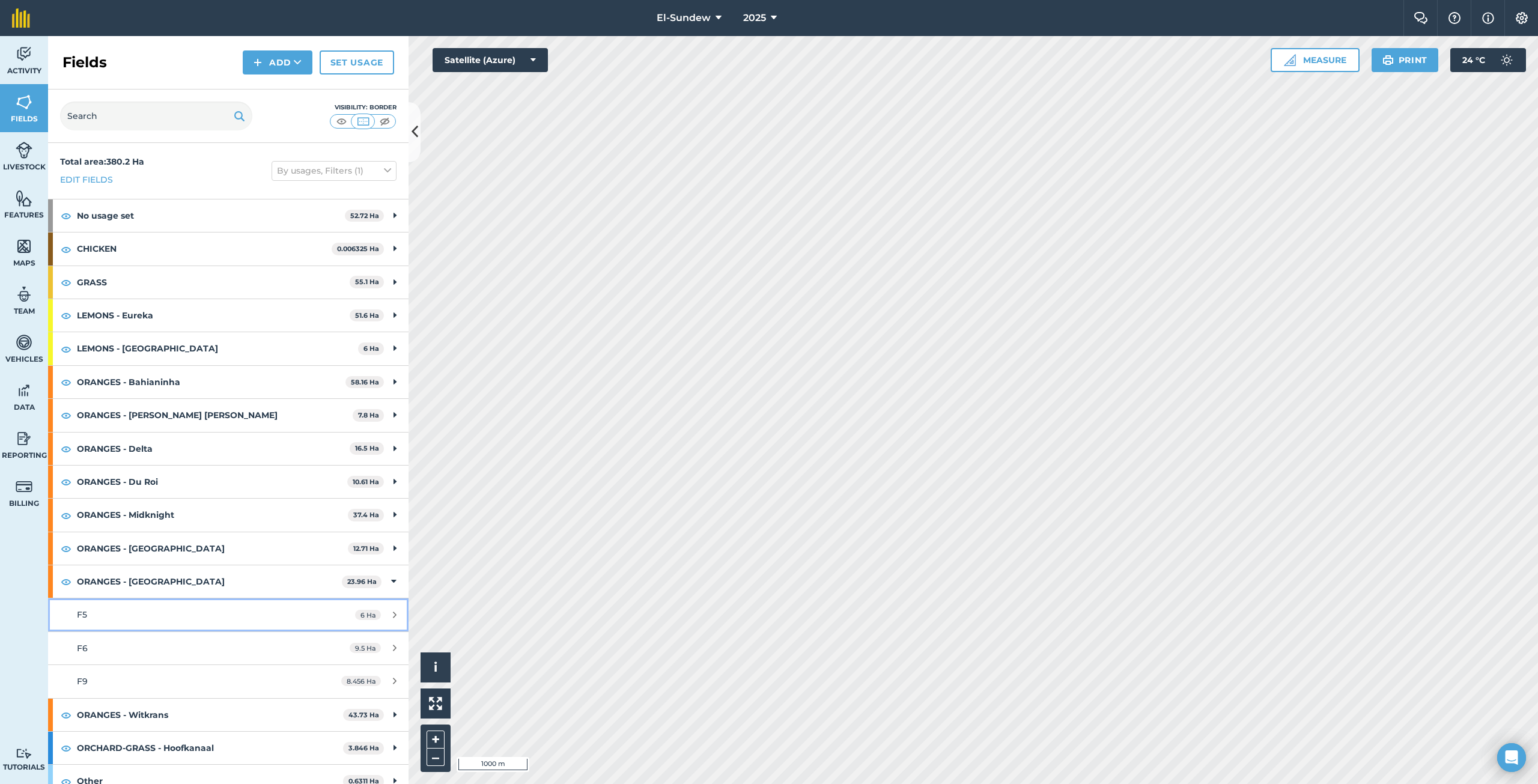
click at [144, 604] on link "F5 6 Ha" at bounding box center [229, 615] width 361 height 33
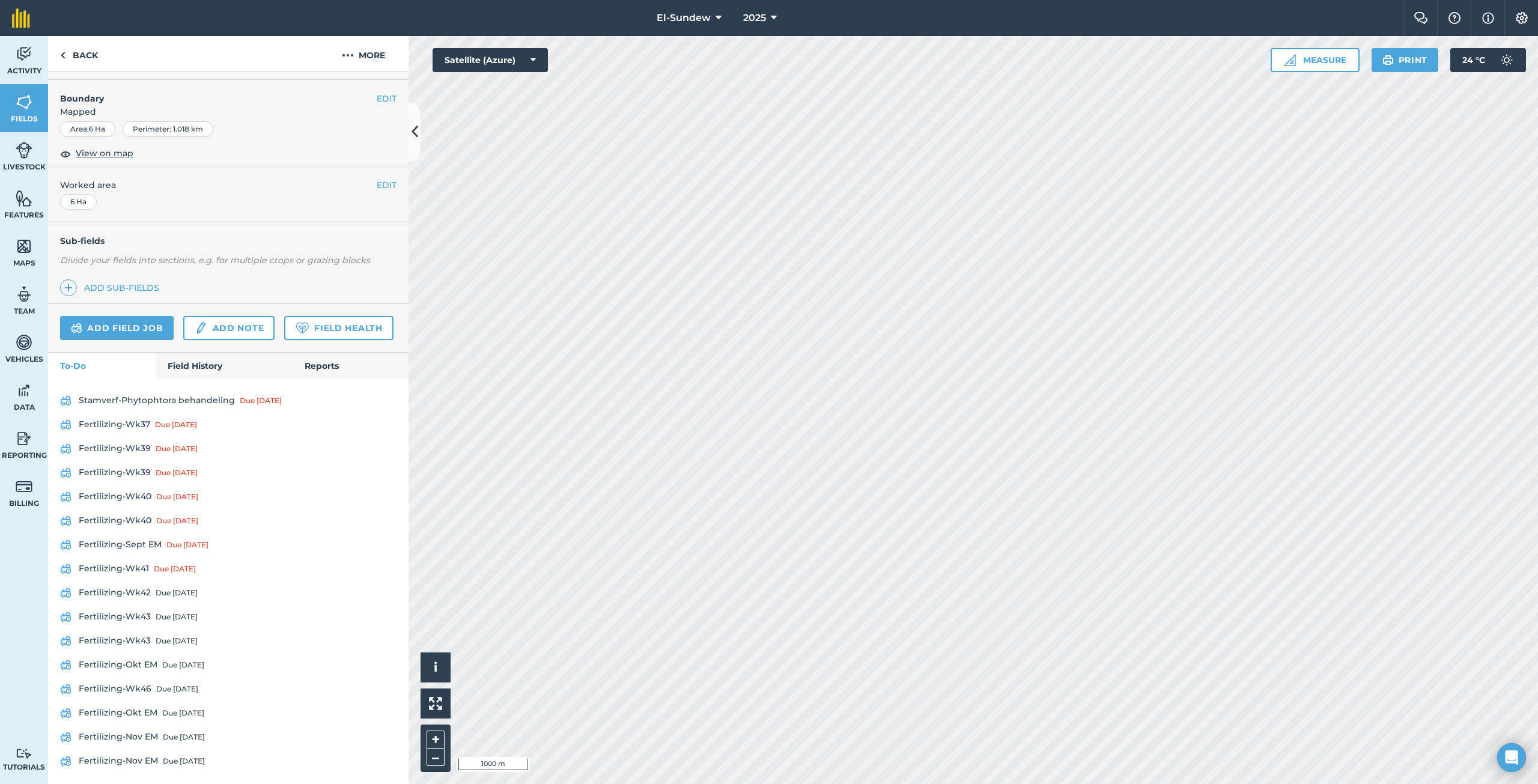
scroll to position [200, 0]
click at [136, 455] on link "Fertilizing-Wk39 Due [DATE]" at bounding box center [228, 445] width 336 height 20
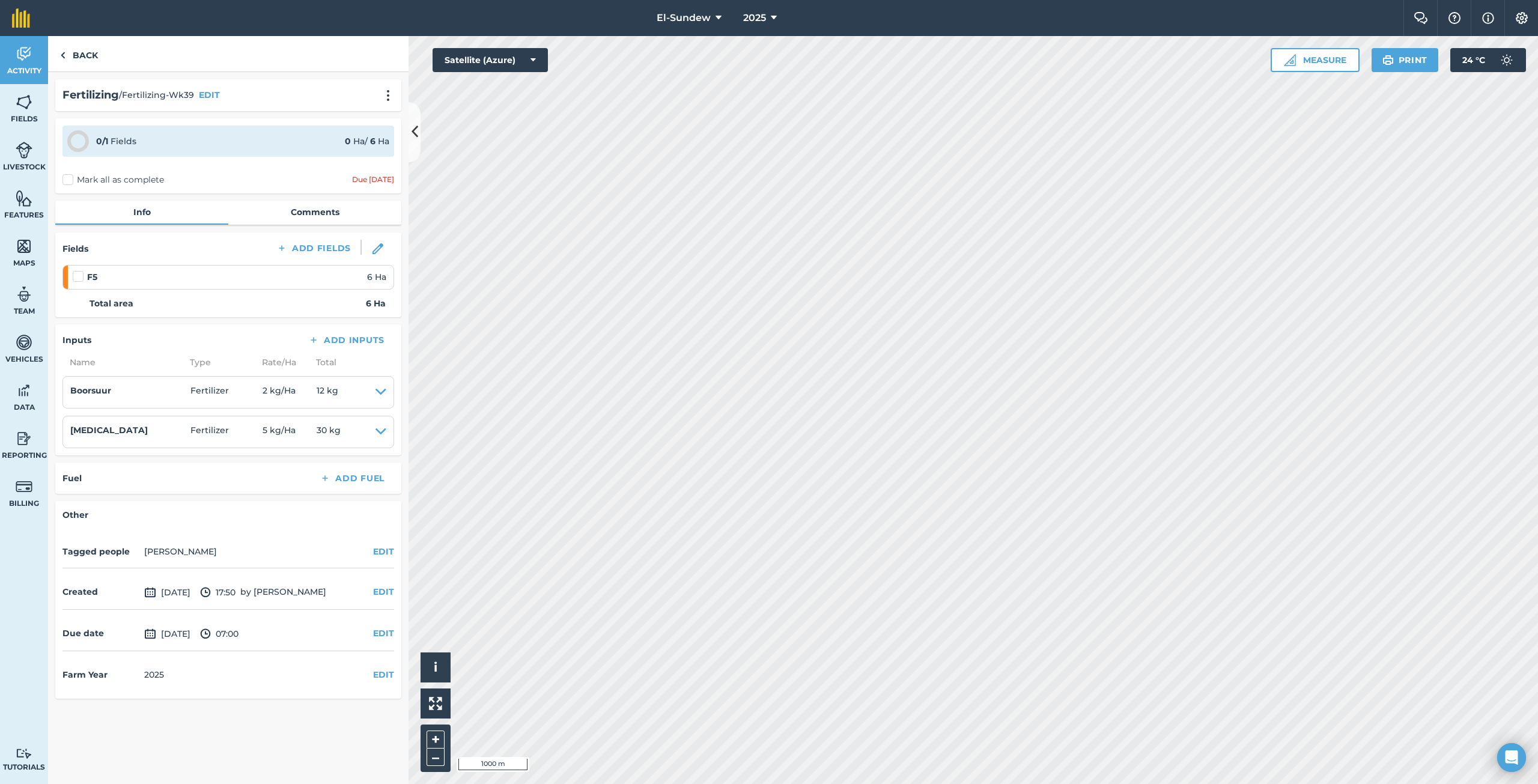
click at [80, 270] on label at bounding box center [80, 270] width 14 height 0
click at [80, 275] on input "checkbox" at bounding box center [76, 274] width 8 height 8
checkbox input "false"
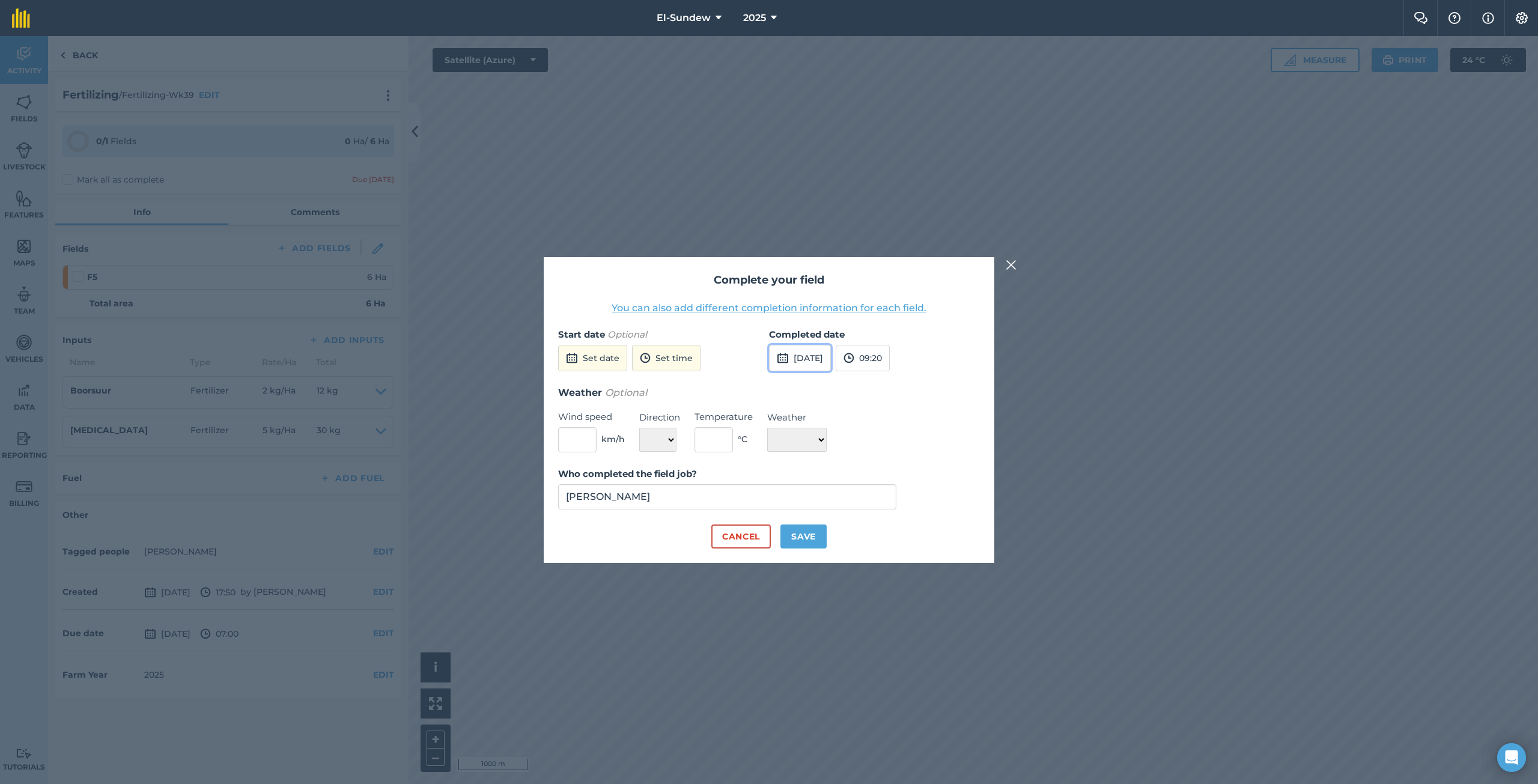
click at [831, 357] on button "[DATE]" at bounding box center [799, 358] width 62 height 27
click at [810, 436] on button "7" at bounding box center [812, 442] width 28 height 20
click at [806, 531] on button "Save" at bounding box center [803, 536] width 46 height 24
checkbox input "true"
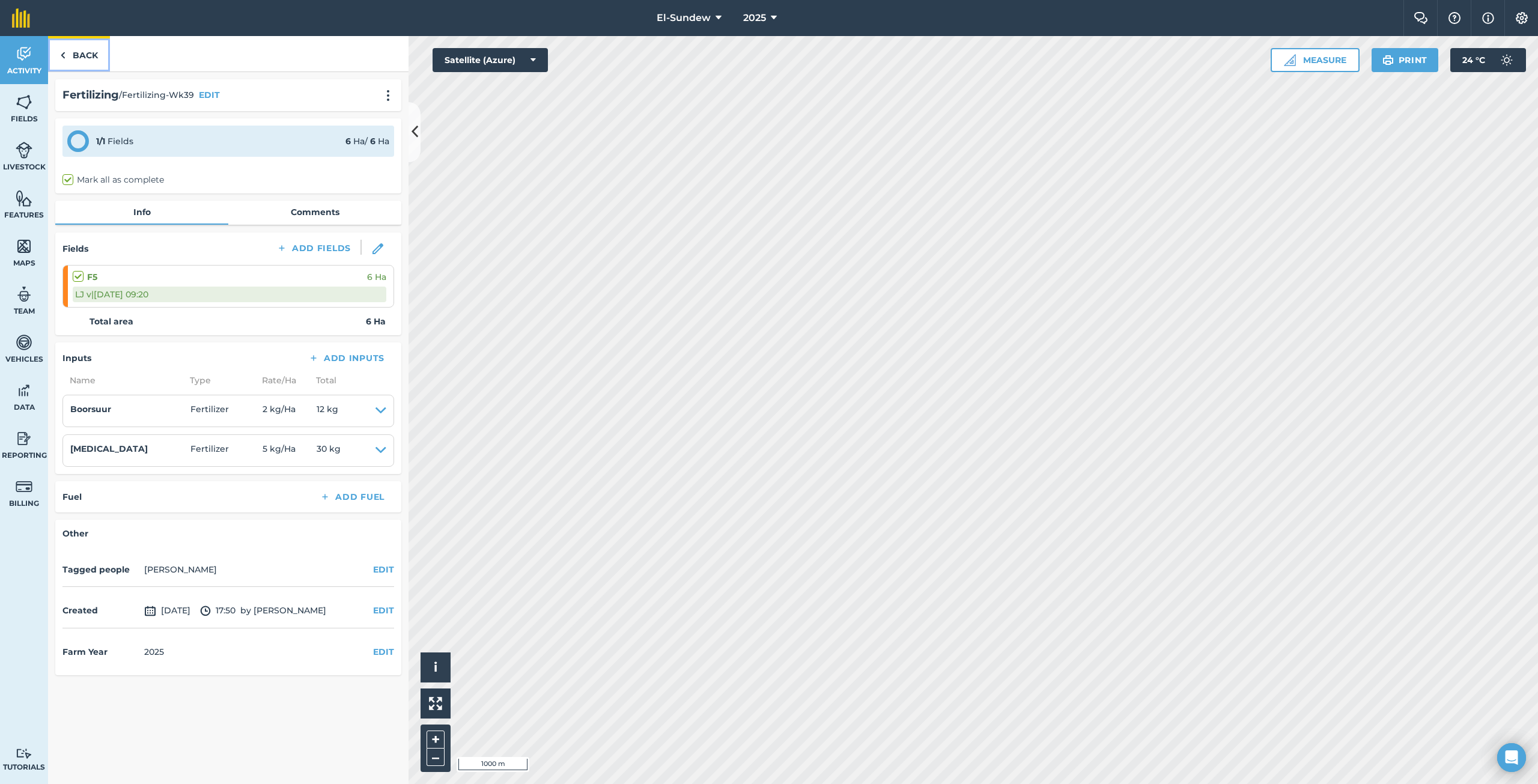
click at [91, 56] on link "Back" at bounding box center [79, 53] width 62 height 35
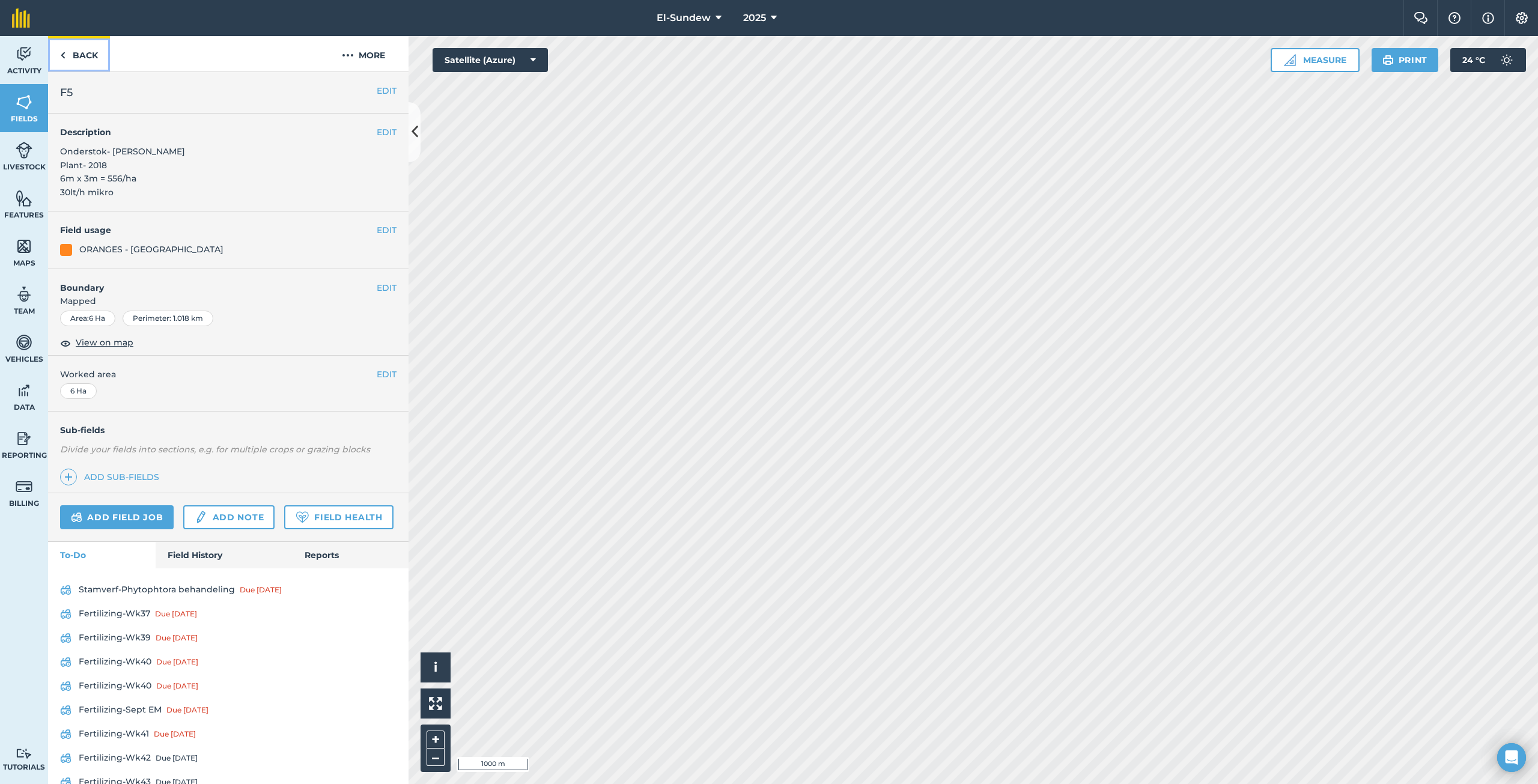
click at [91, 56] on link "Back" at bounding box center [79, 53] width 62 height 35
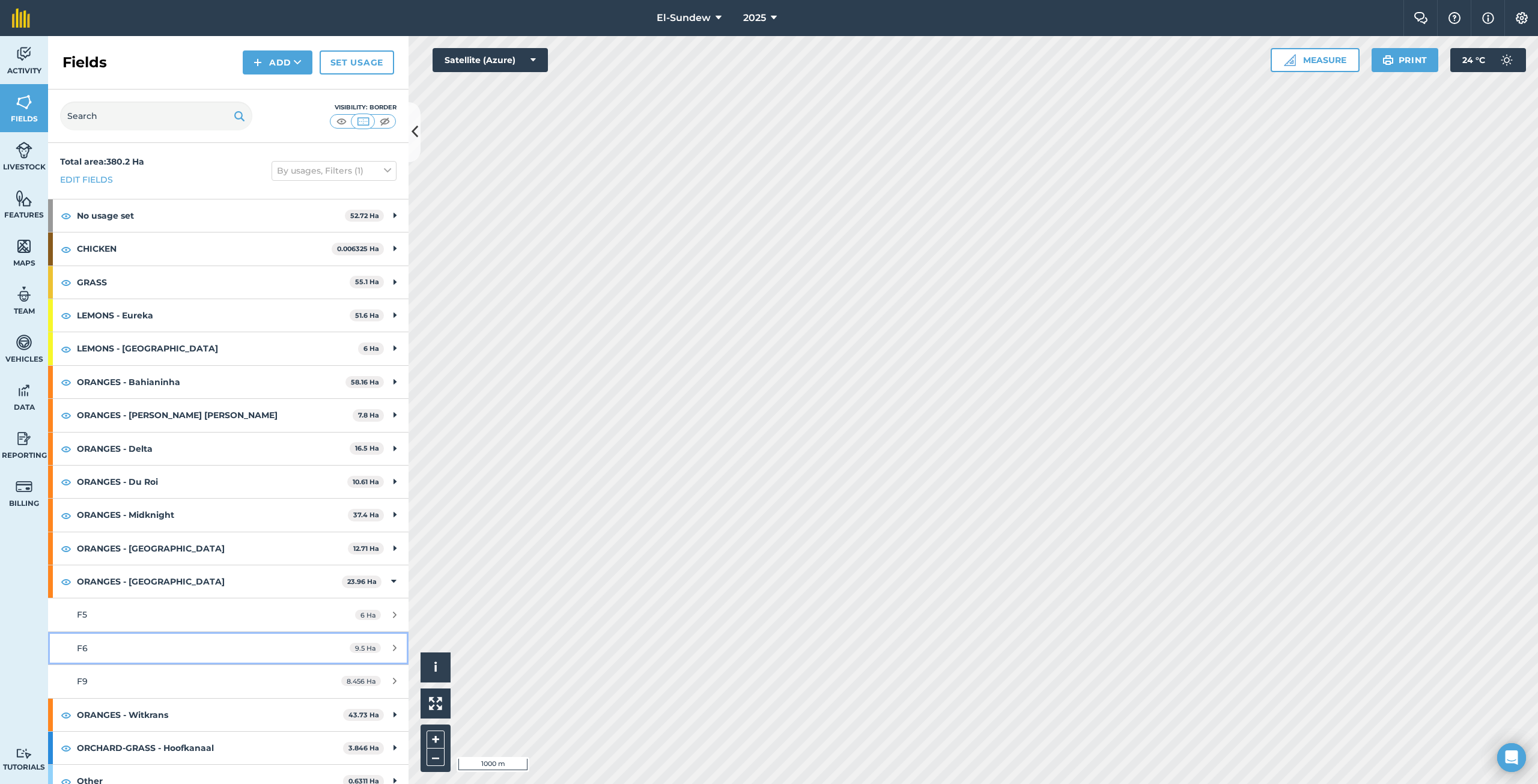
click at [155, 651] on div "F6" at bounding box center [190, 647] width 226 height 13
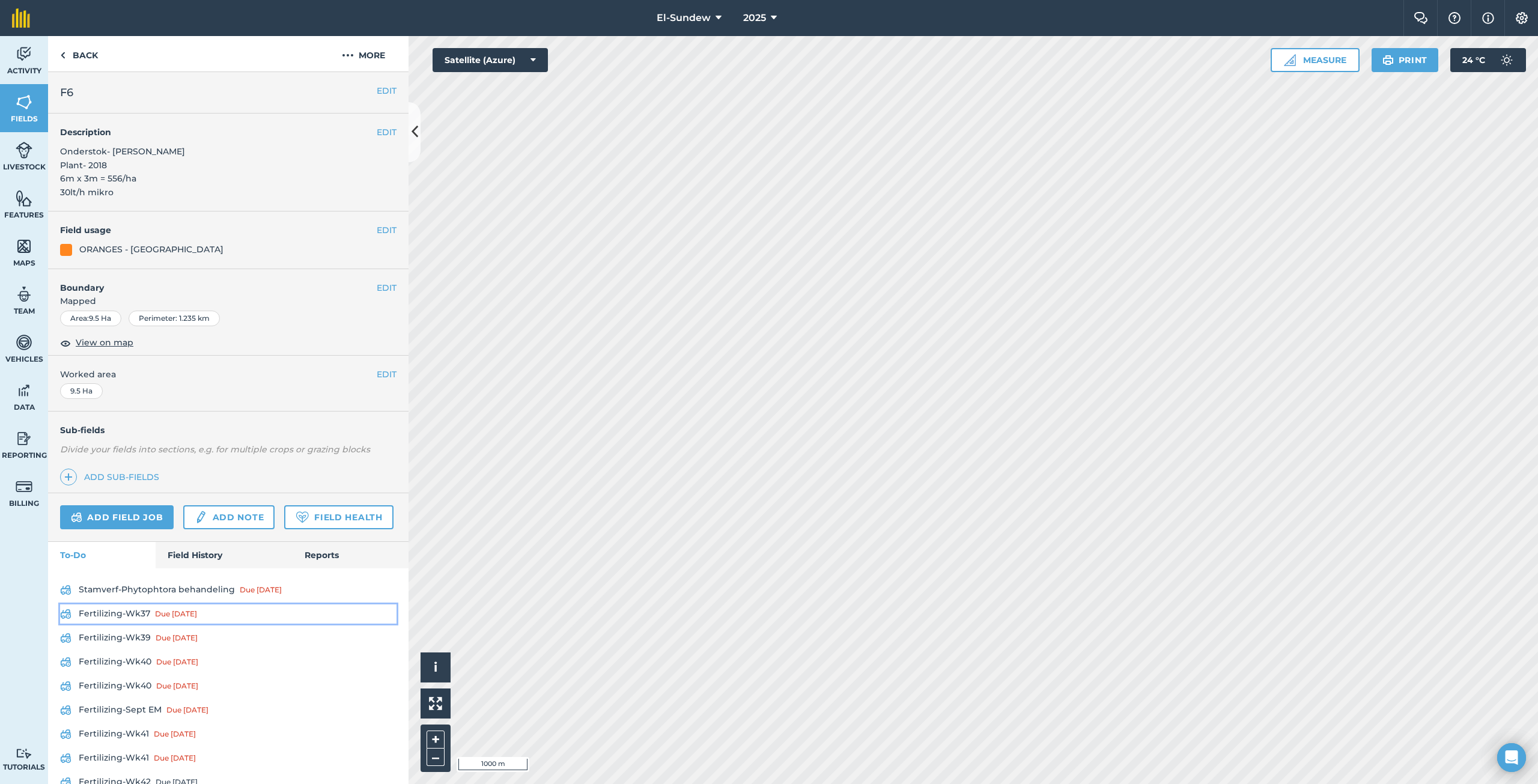
click at [137, 623] on link "Fertilizing-Wk37 Due [DATE]" at bounding box center [228, 613] width 336 height 20
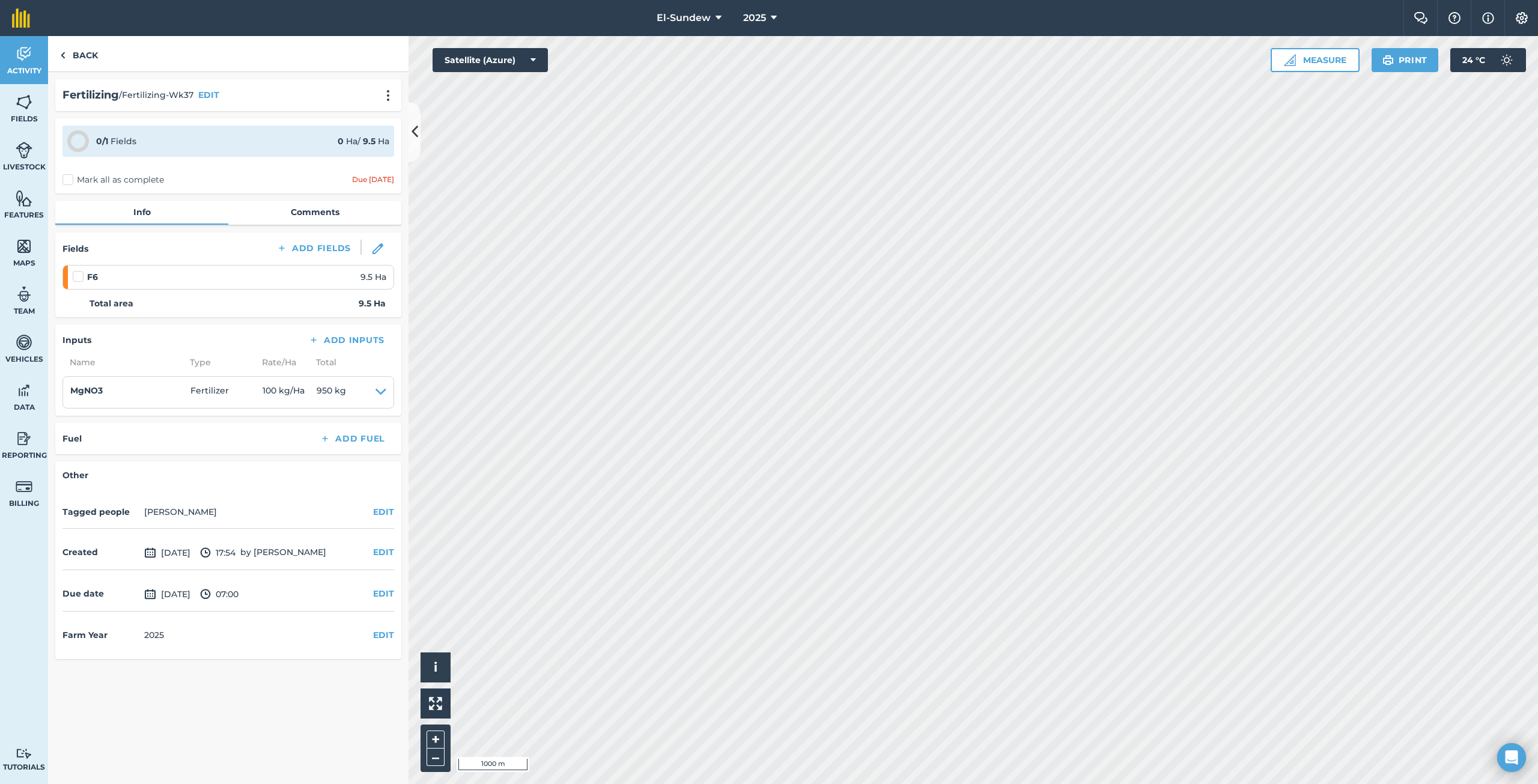
click at [80, 270] on label at bounding box center [80, 270] width 14 height 0
click at [80, 278] on input "checkbox" at bounding box center [76, 274] width 8 height 8
checkbox input "false"
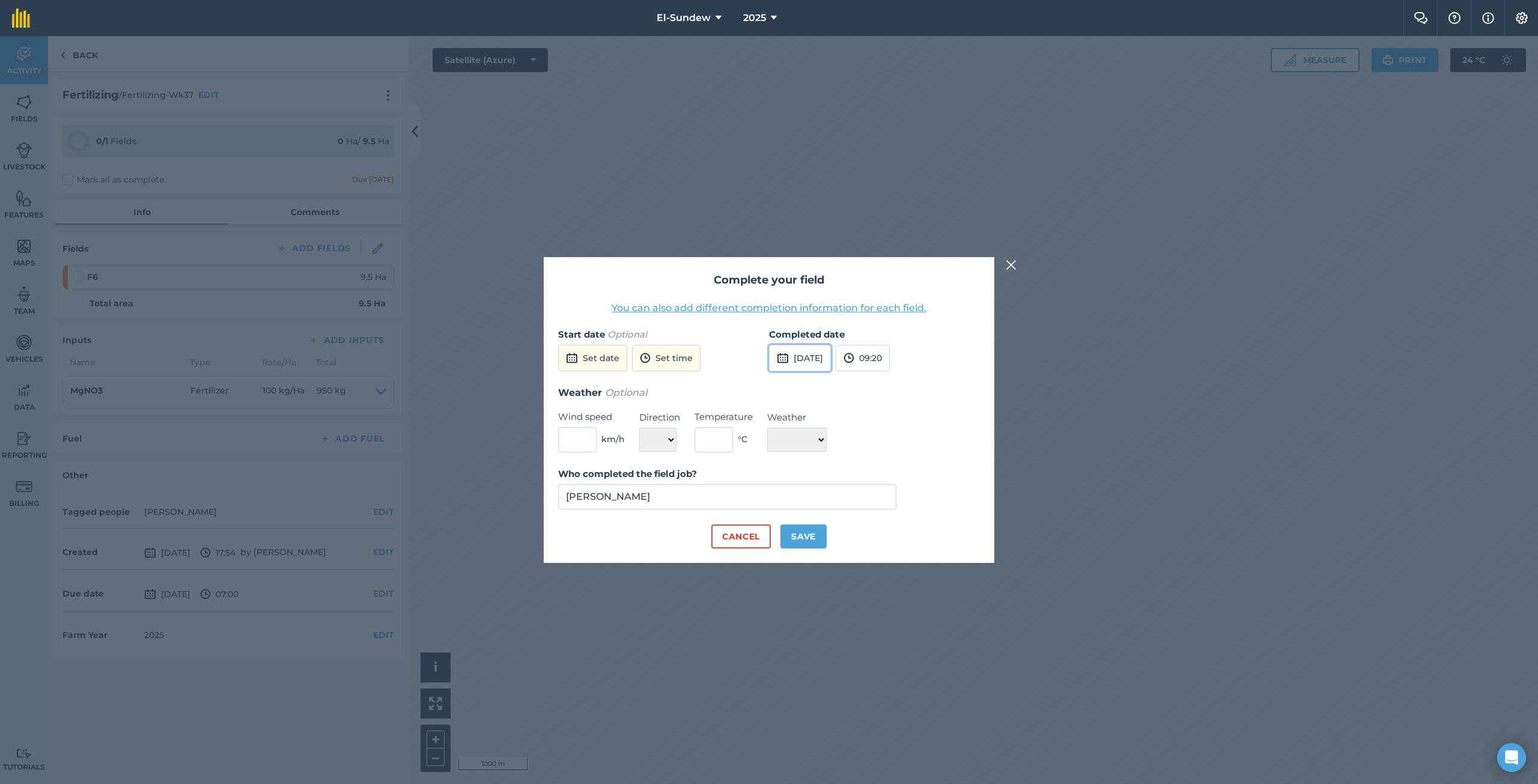
click at [815, 346] on button "[DATE]" at bounding box center [799, 358] width 62 height 27
click at [904, 426] on button "3" at bounding box center [896, 423] width 28 height 20
click at [814, 529] on button "Save" at bounding box center [803, 536] width 46 height 24
checkbox input "true"
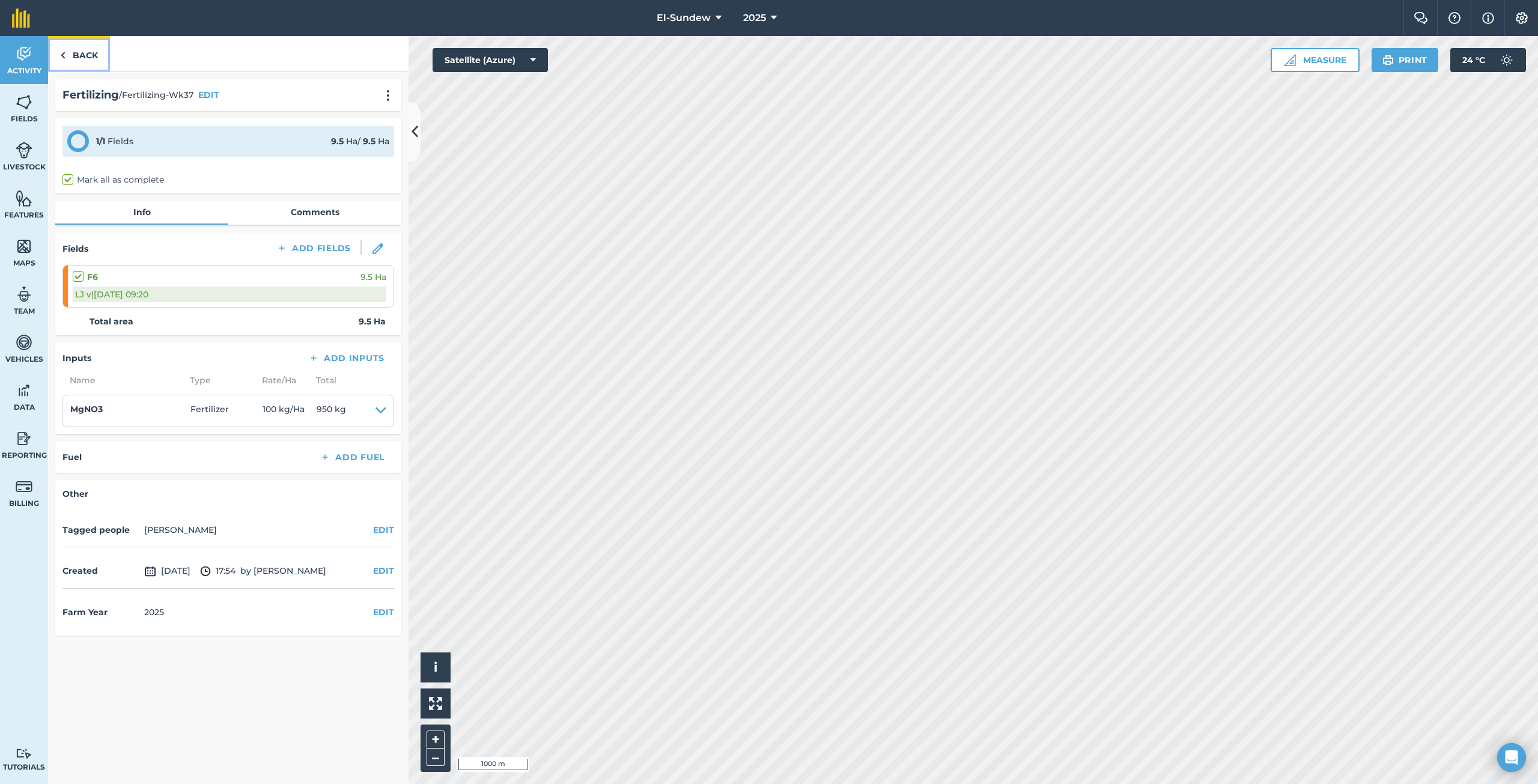
click at [94, 58] on link "Back" at bounding box center [79, 53] width 62 height 35
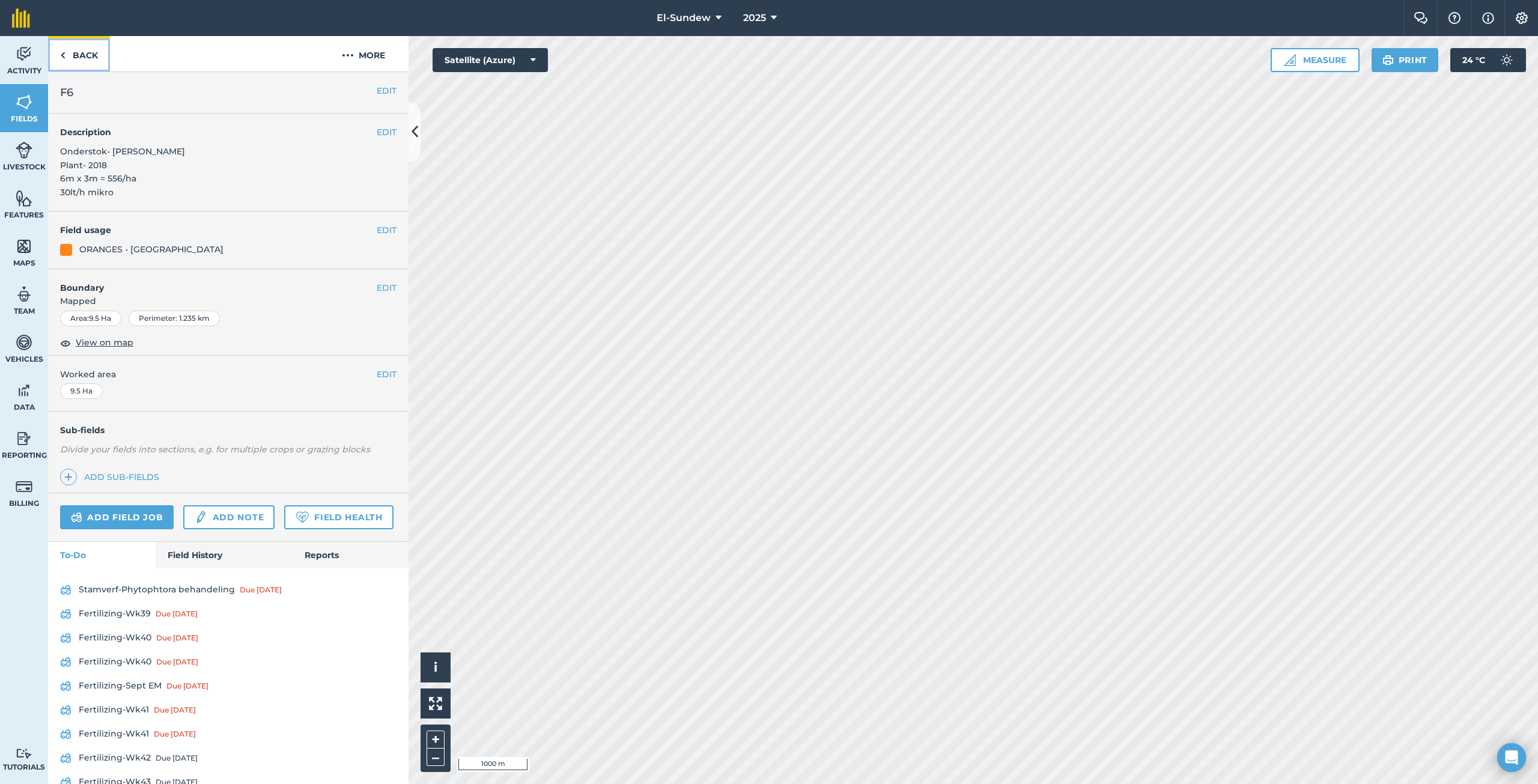
click at [90, 59] on link "Back" at bounding box center [79, 53] width 62 height 35
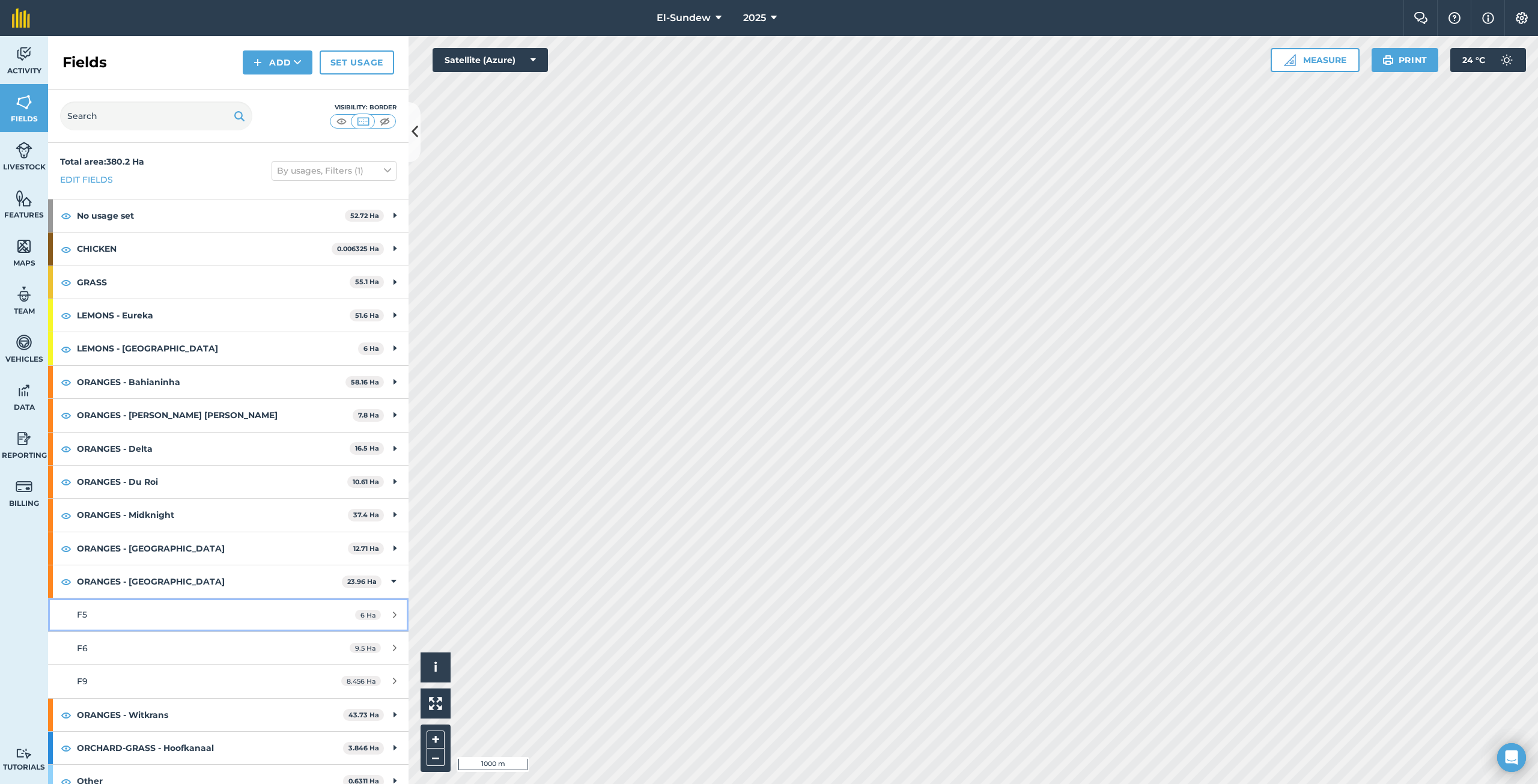
click at [136, 623] on link "F5 6 Ha" at bounding box center [229, 615] width 361 height 33
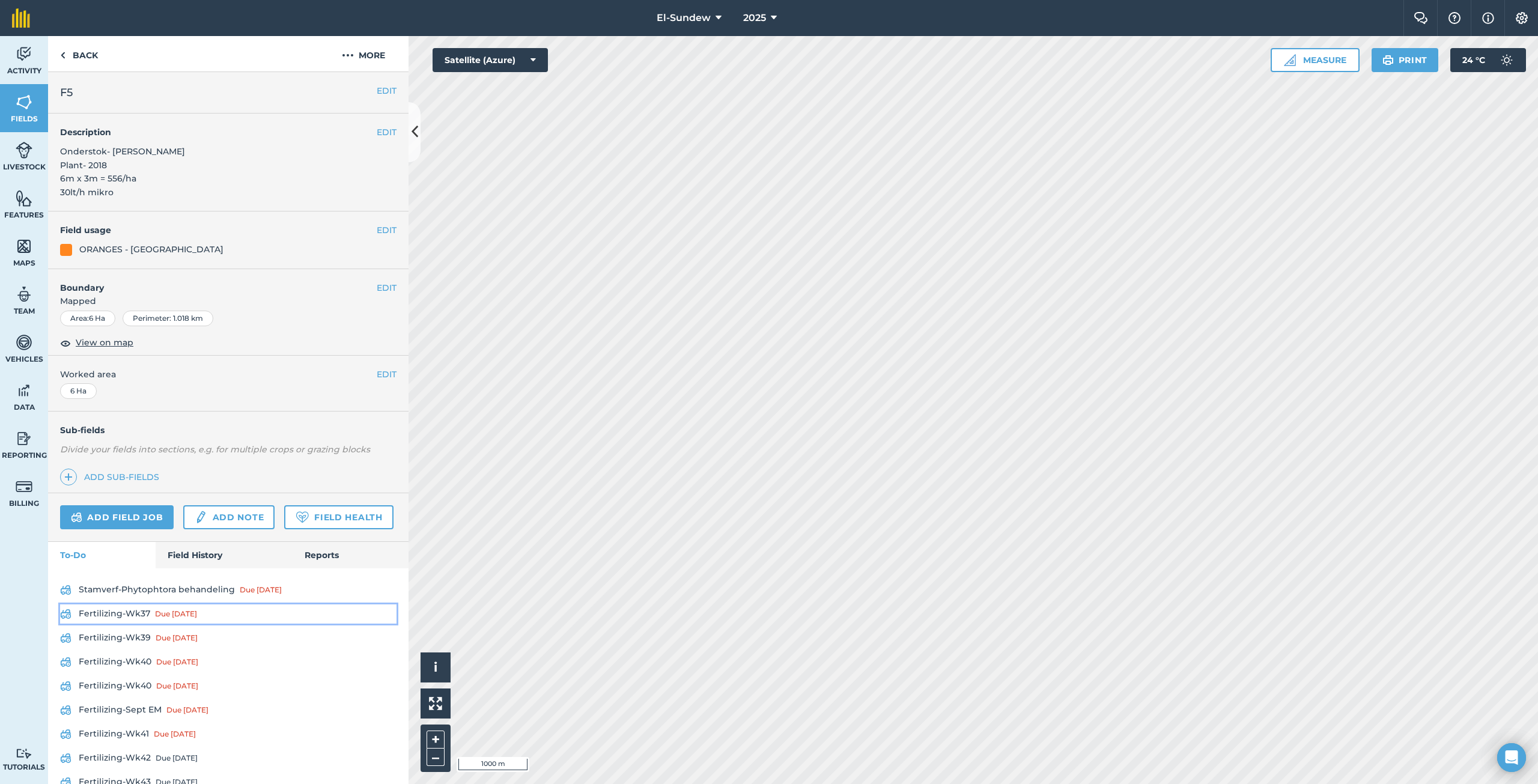
click at [137, 623] on link "Fertilizing-Wk37 Due [DATE]" at bounding box center [228, 613] width 336 height 20
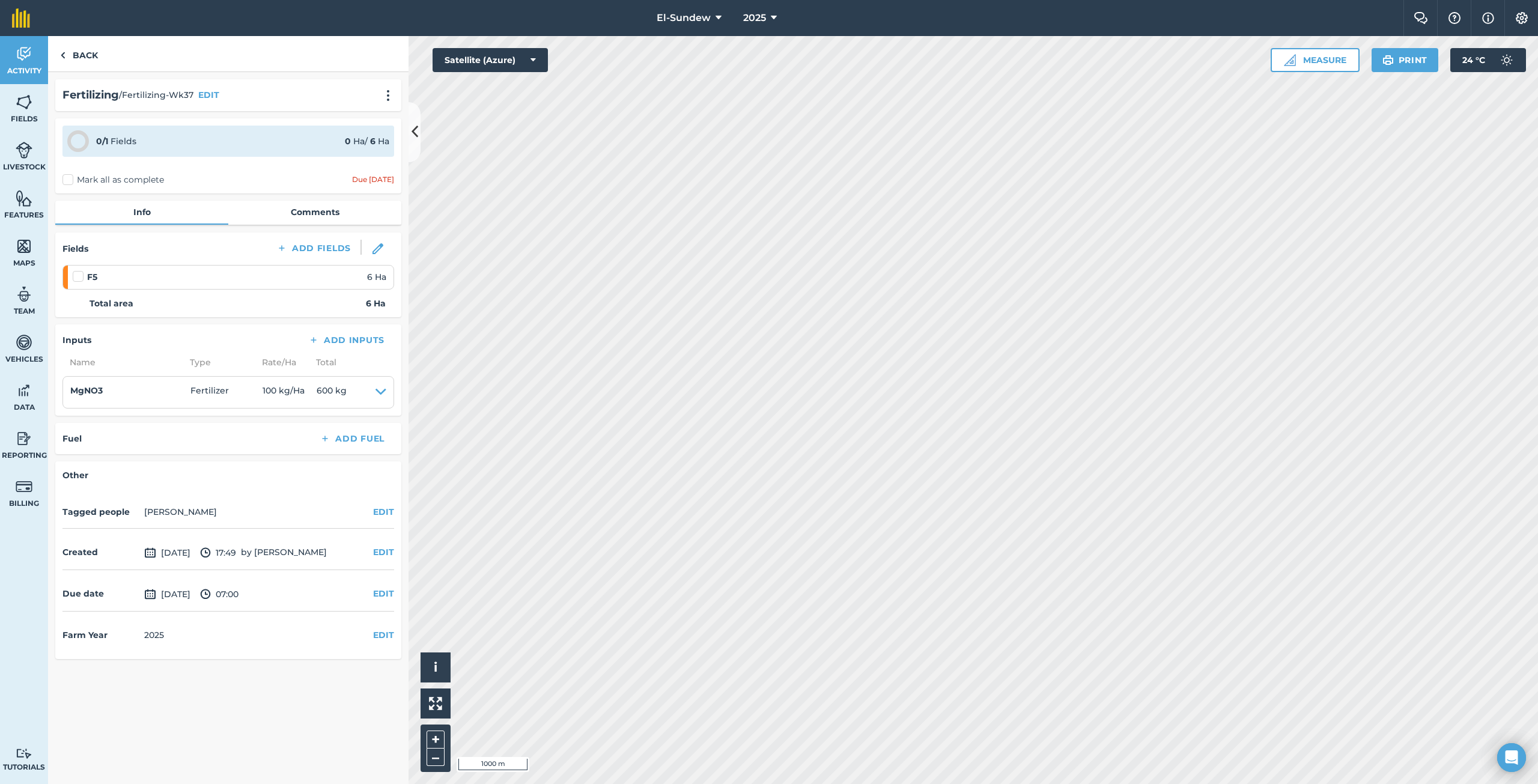
click at [79, 270] on label at bounding box center [80, 270] width 14 height 0
click at [79, 278] on input "checkbox" at bounding box center [76, 274] width 8 height 8
checkbox input "false"
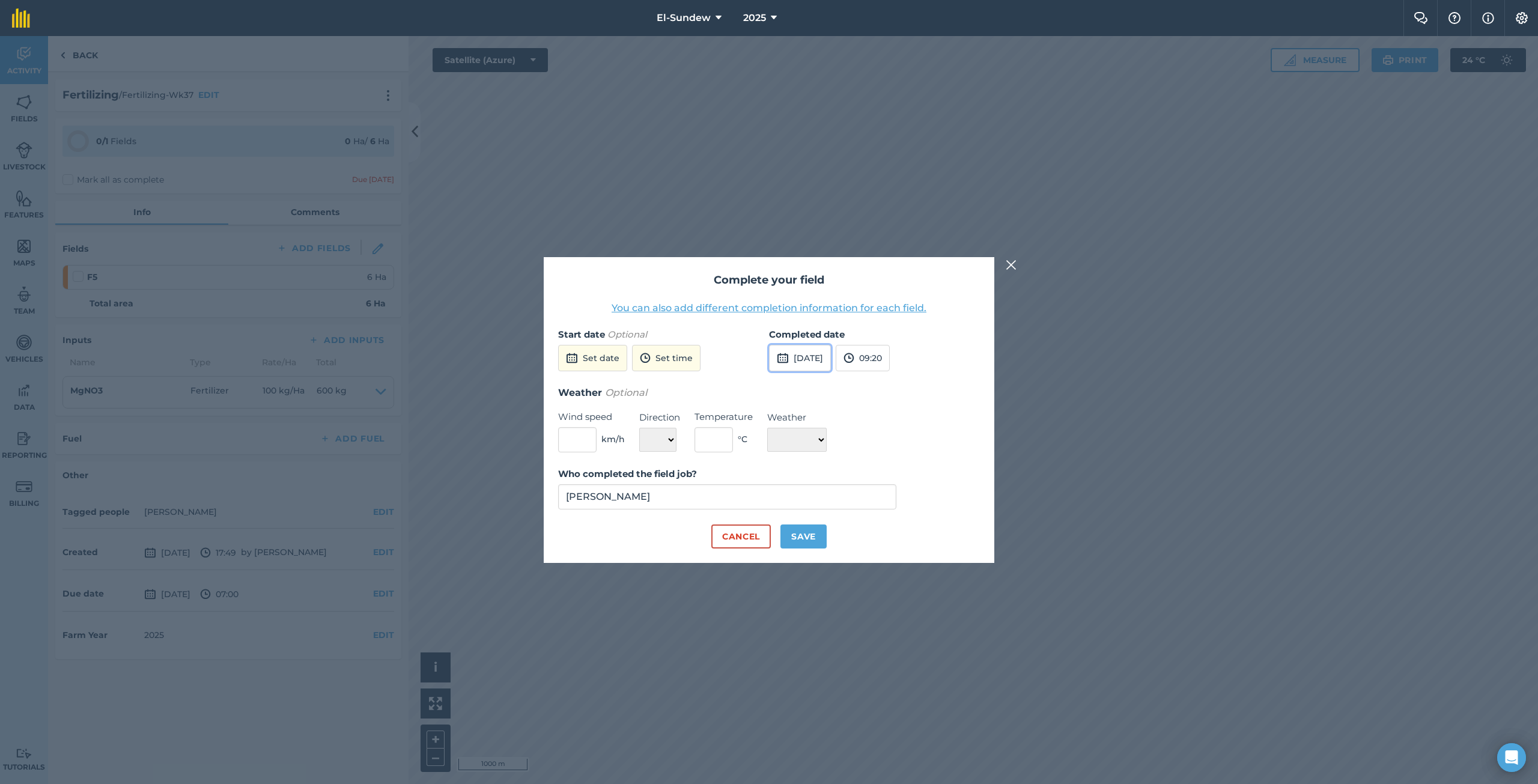
click at [801, 358] on button "[DATE]" at bounding box center [799, 358] width 62 height 27
click at [893, 426] on button "3" at bounding box center [896, 423] width 28 height 20
click at [815, 534] on button "Save" at bounding box center [803, 536] width 46 height 24
checkbox input "true"
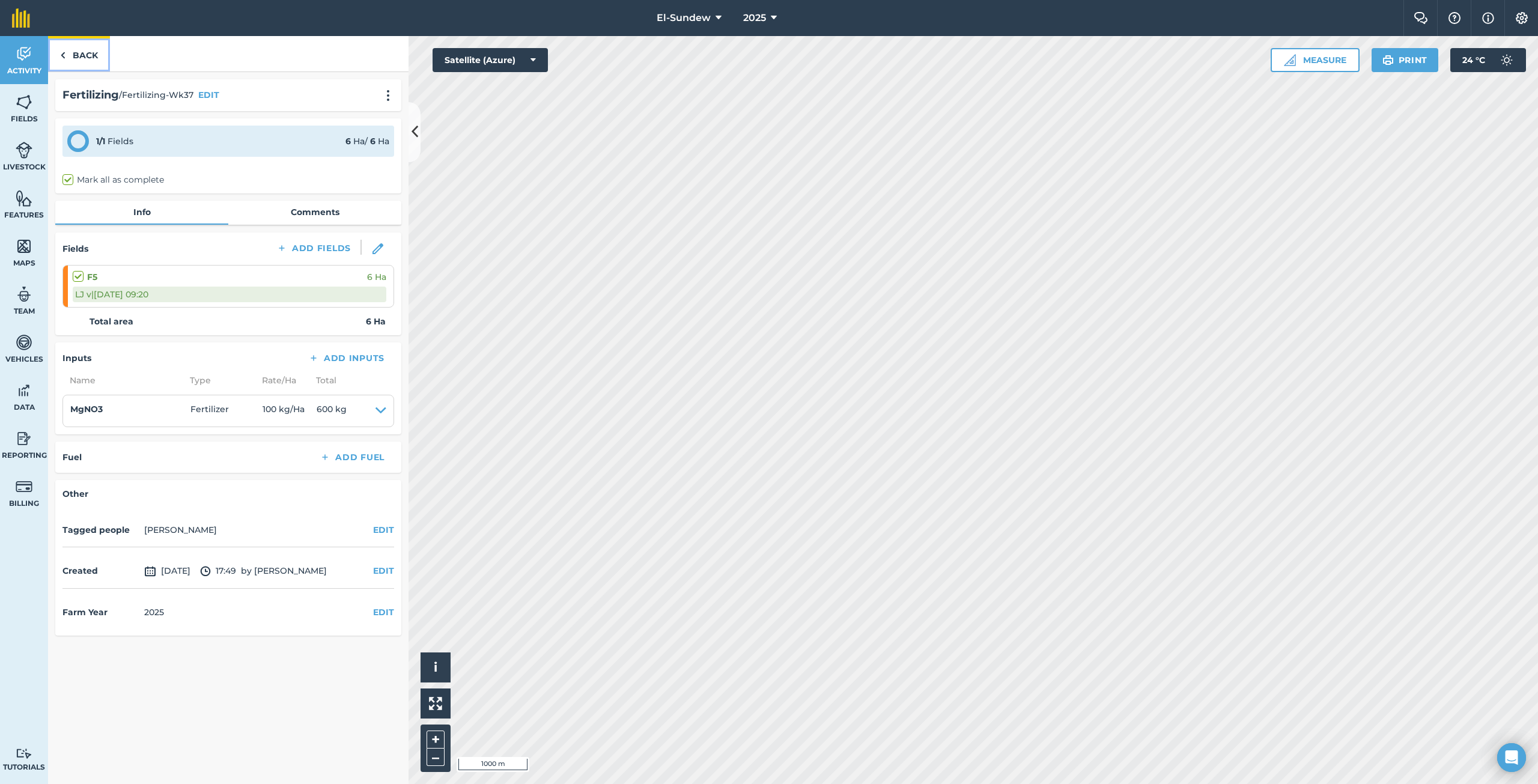
click at [70, 51] on link "Back" at bounding box center [79, 53] width 62 height 35
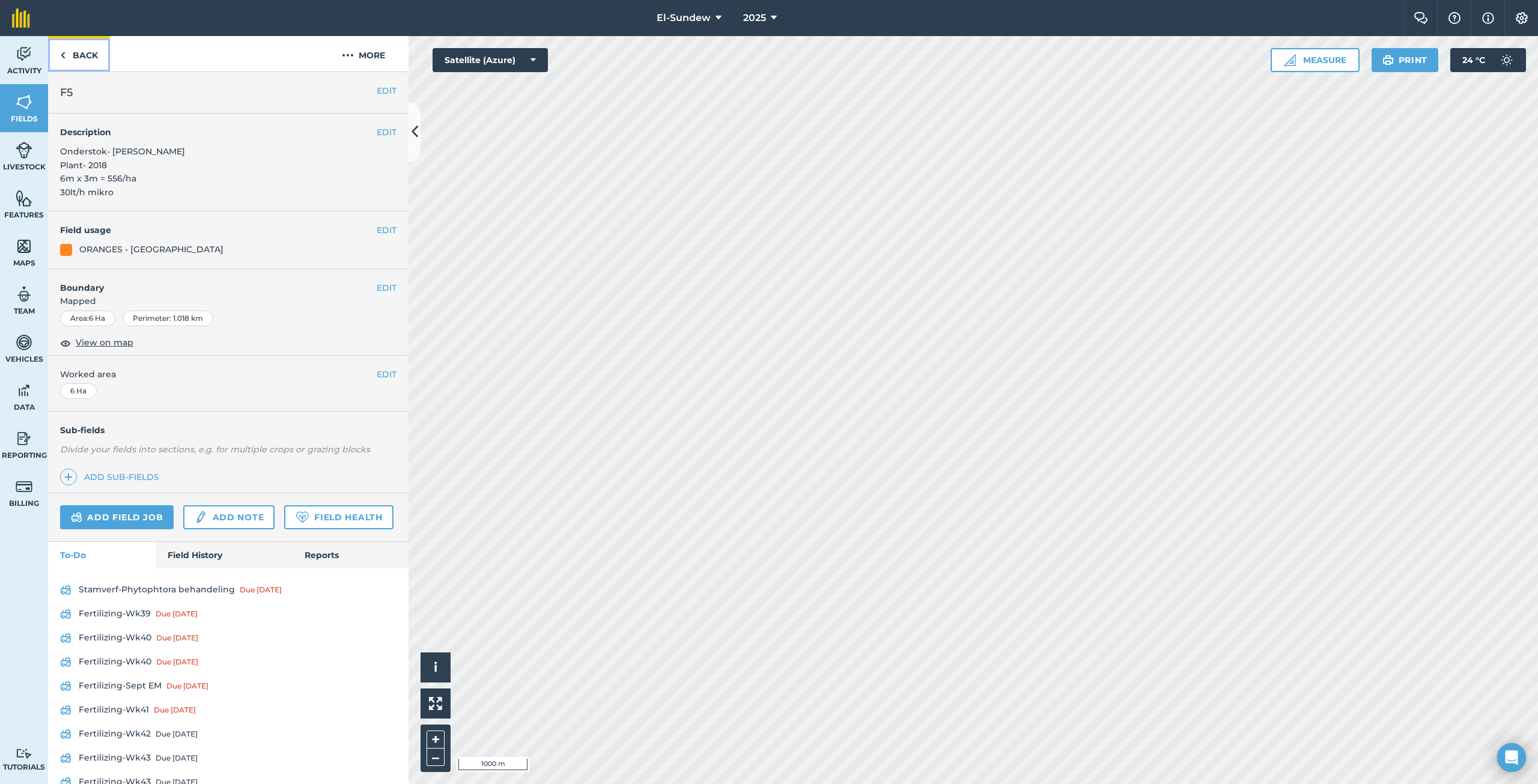
click at [109, 53] on link "Back" at bounding box center [79, 53] width 62 height 35
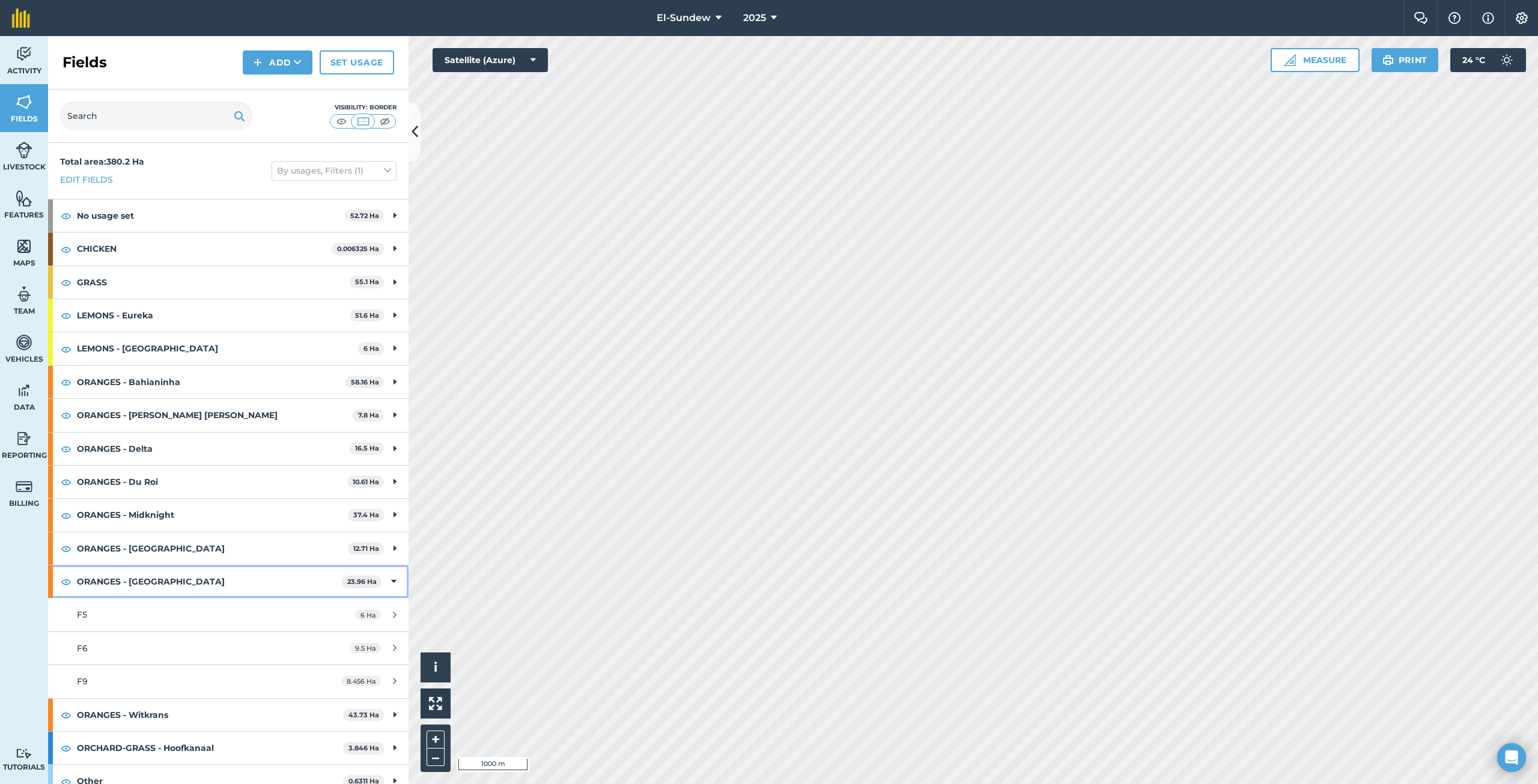
click at [174, 594] on strong "ORANGES - [GEOGRAPHIC_DATA]" at bounding box center [209, 581] width 265 height 33
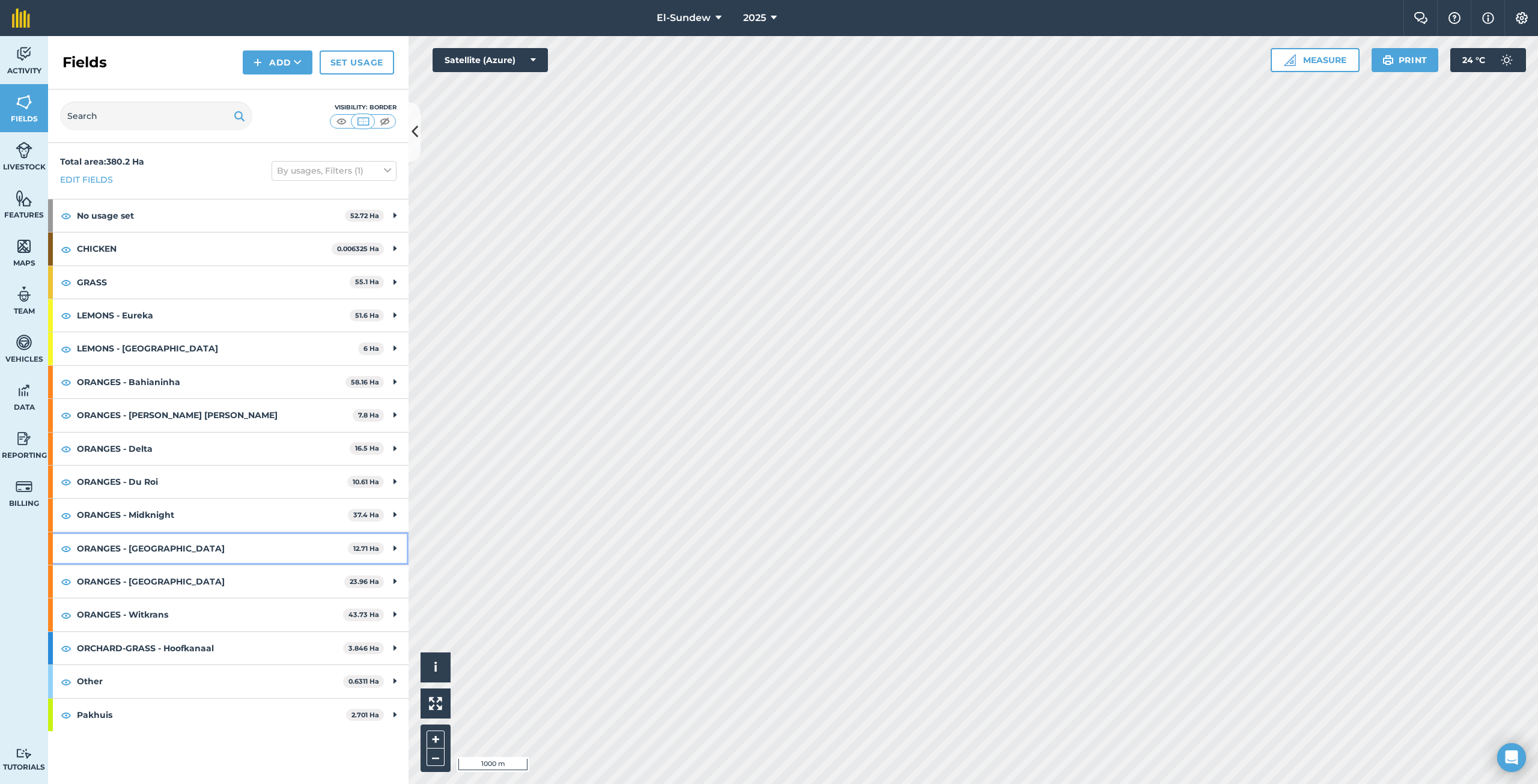
click at [179, 548] on strong "ORANGES - [GEOGRAPHIC_DATA]" at bounding box center [212, 548] width 271 height 33
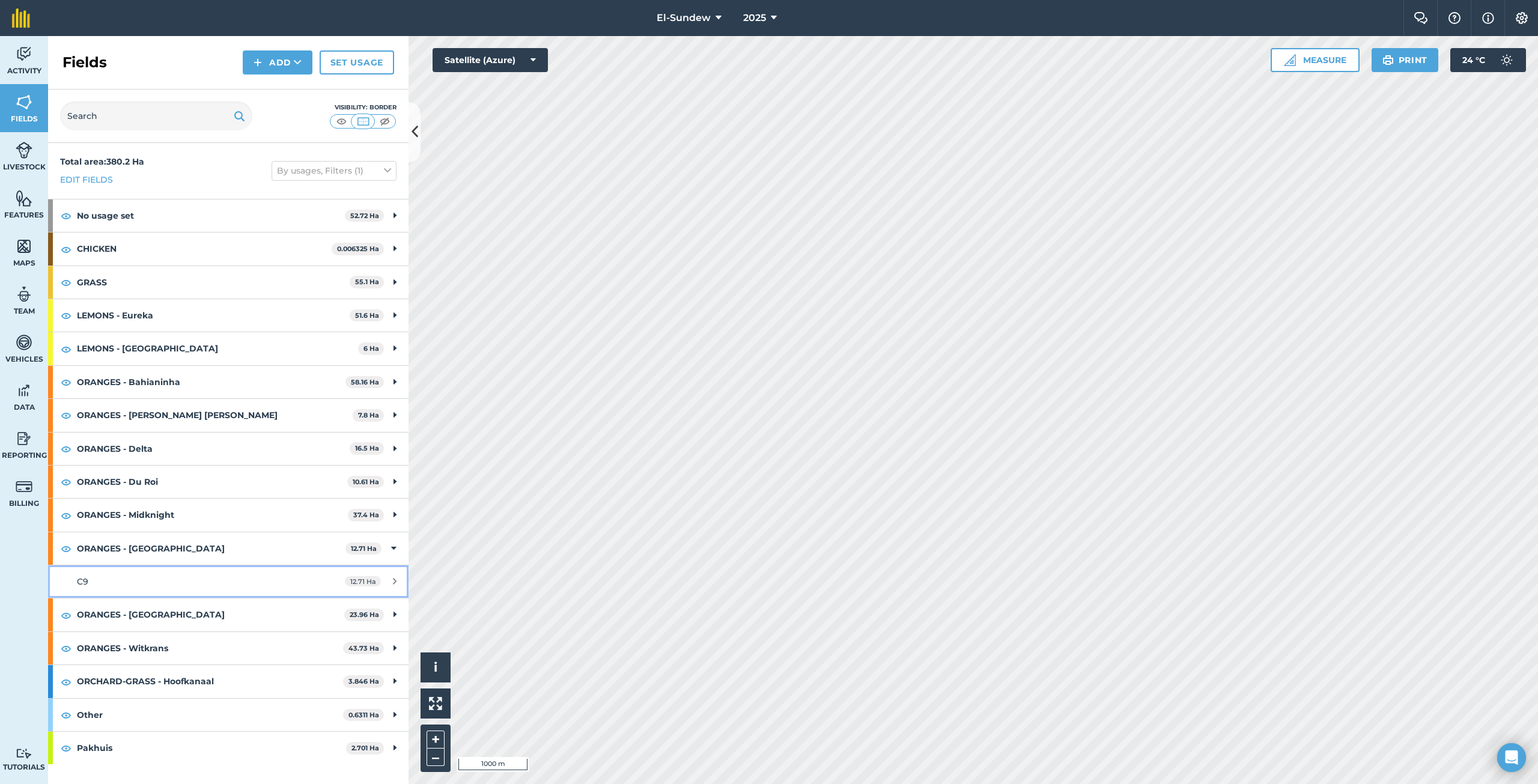
click at [172, 580] on div "C9" at bounding box center [190, 581] width 226 height 13
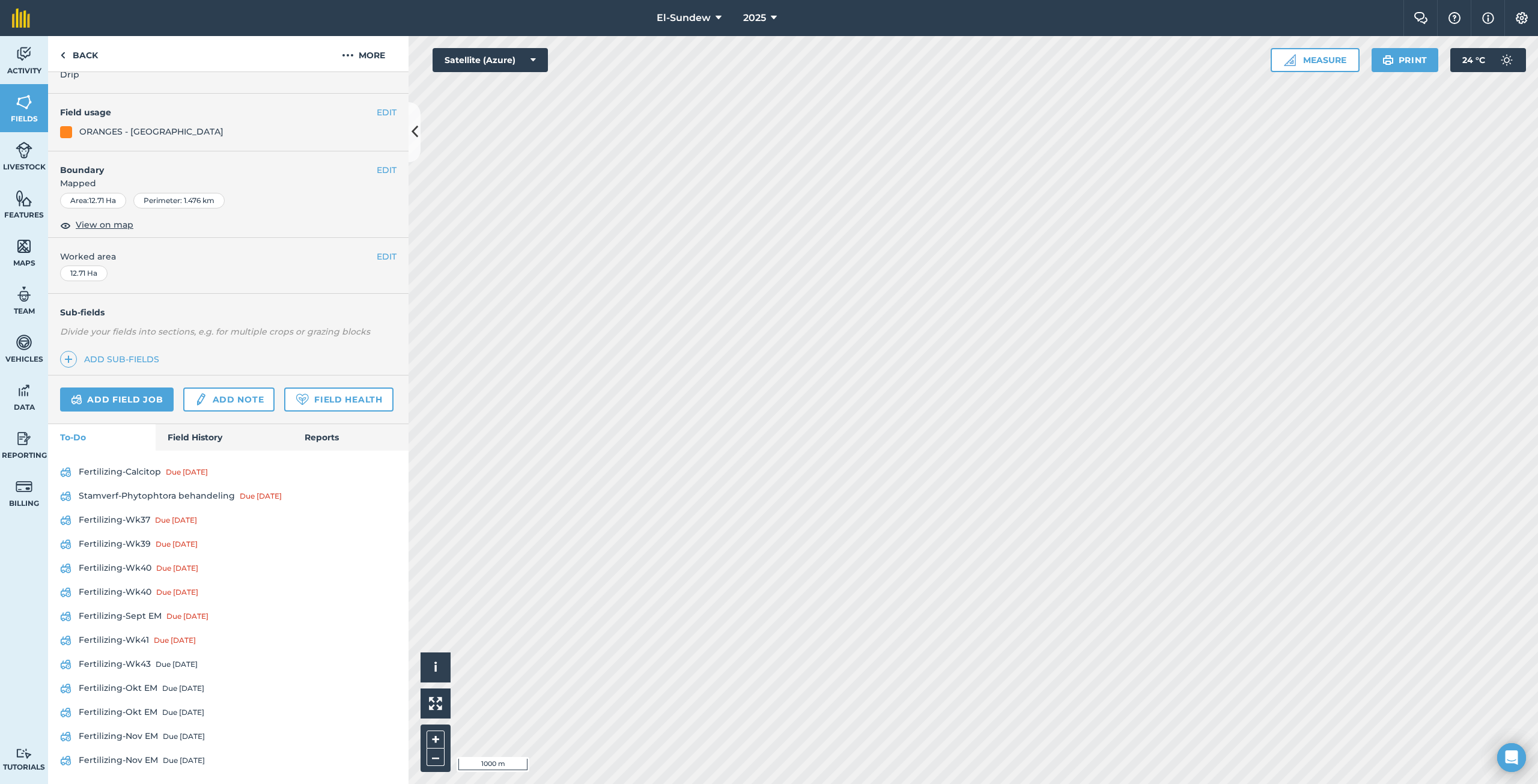
scroll to position [154, 0]
click at [126, 515] on link "Fertilizing-Wk37 Due [DATE]" at bounding box center [228, 516] width 336 height 20
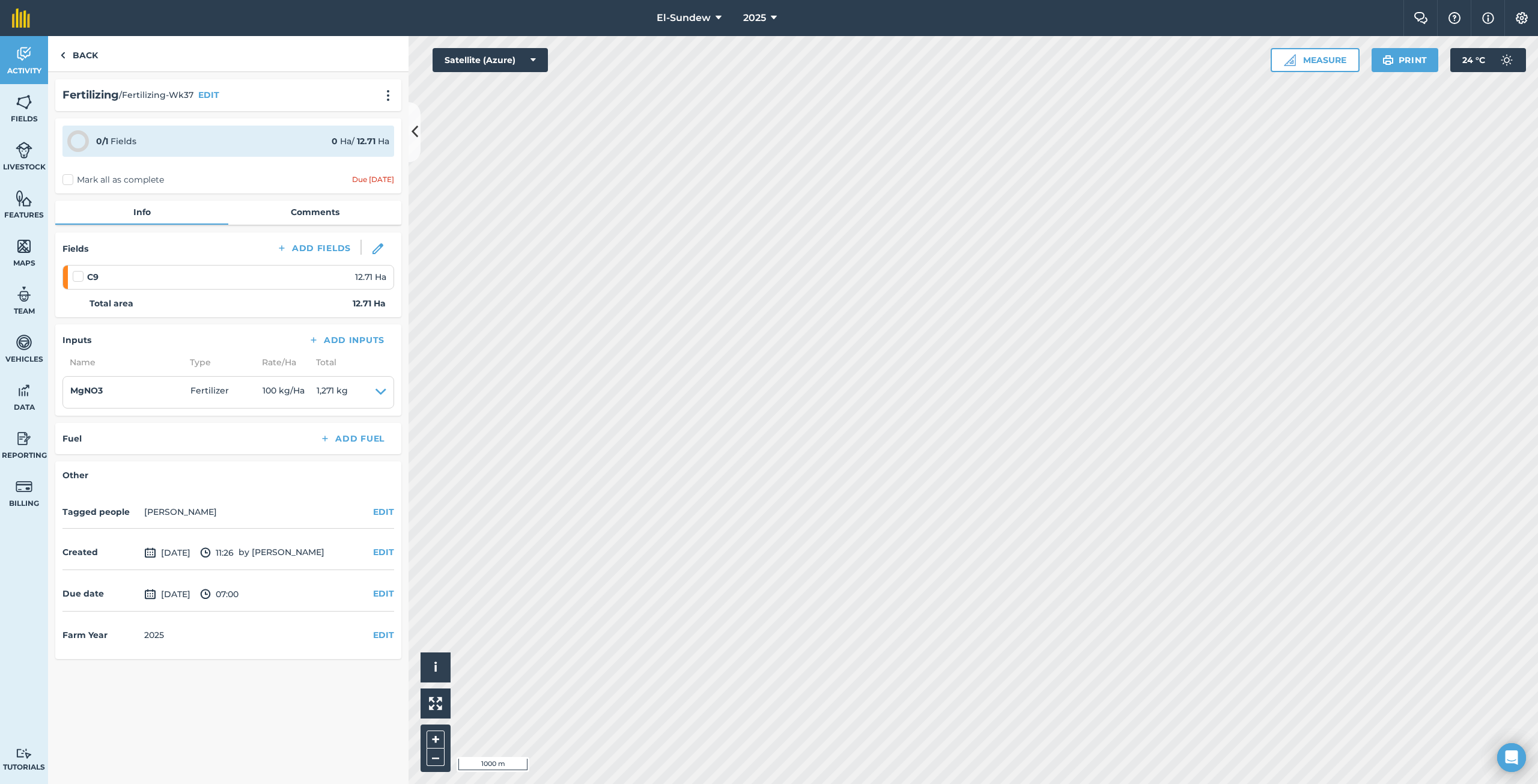
click at [69, 178] on label "Mark all as complete" at bounding box center [113, 179] width 101 height 12
click at [69, 178] on input "Mark all as complete" at bounding box center [66, 177] width 8 height 8
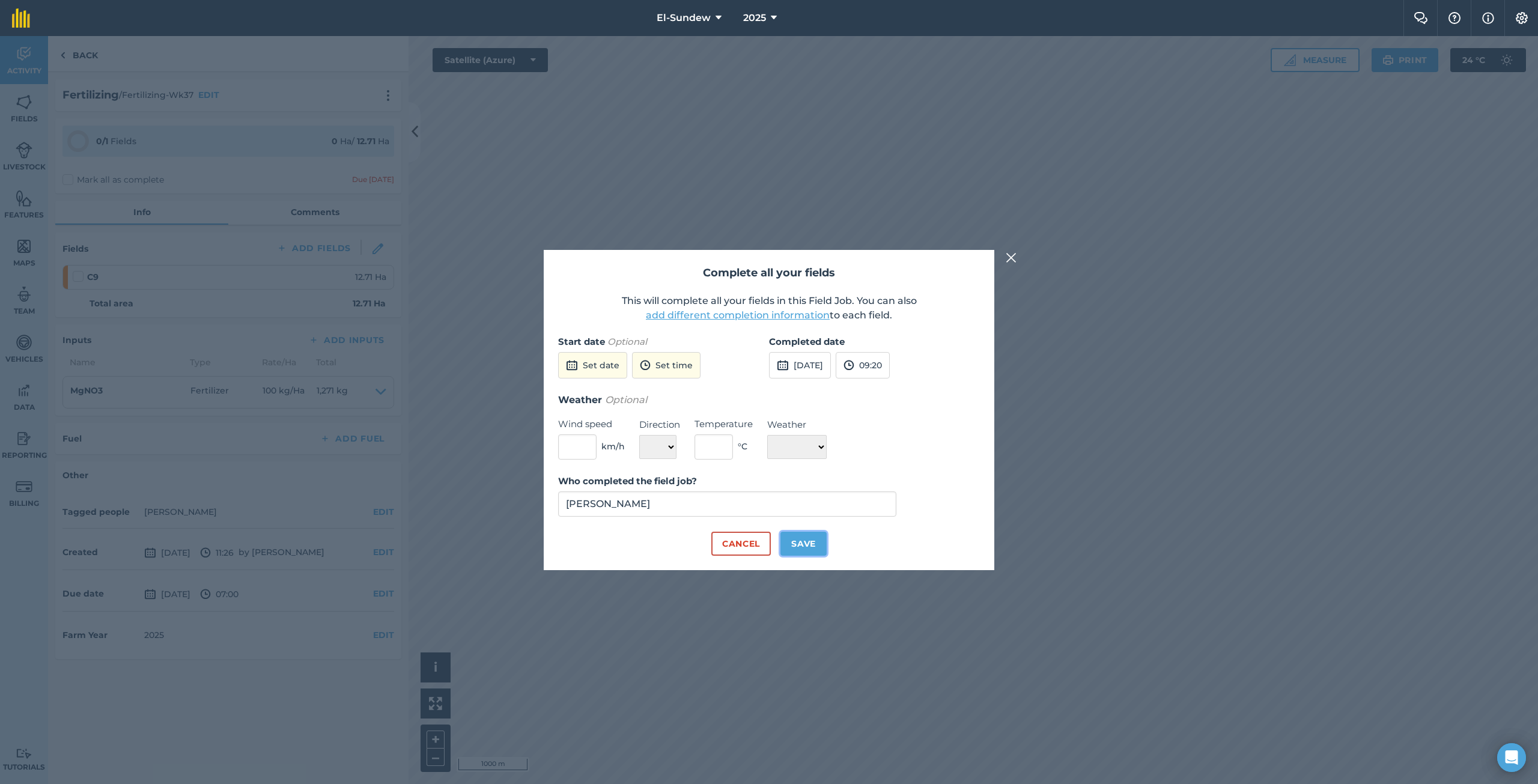
click at [815, 542] on button "Save" at bounding box center [803, 543] width 46 height 24
checkbox input "true"
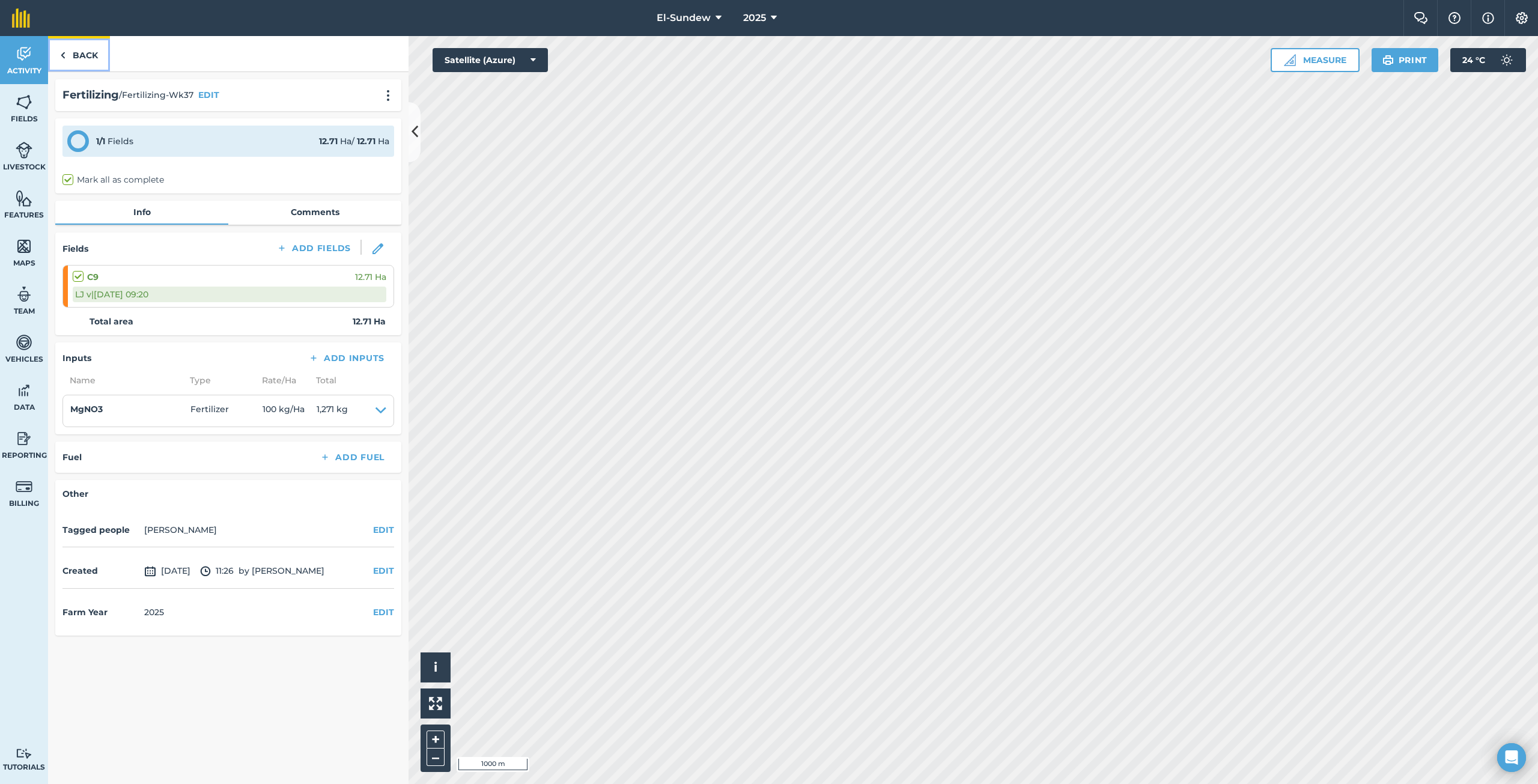
click at [95, 48] on link "Back" at bounding box center [79, 53] width 62 height 35
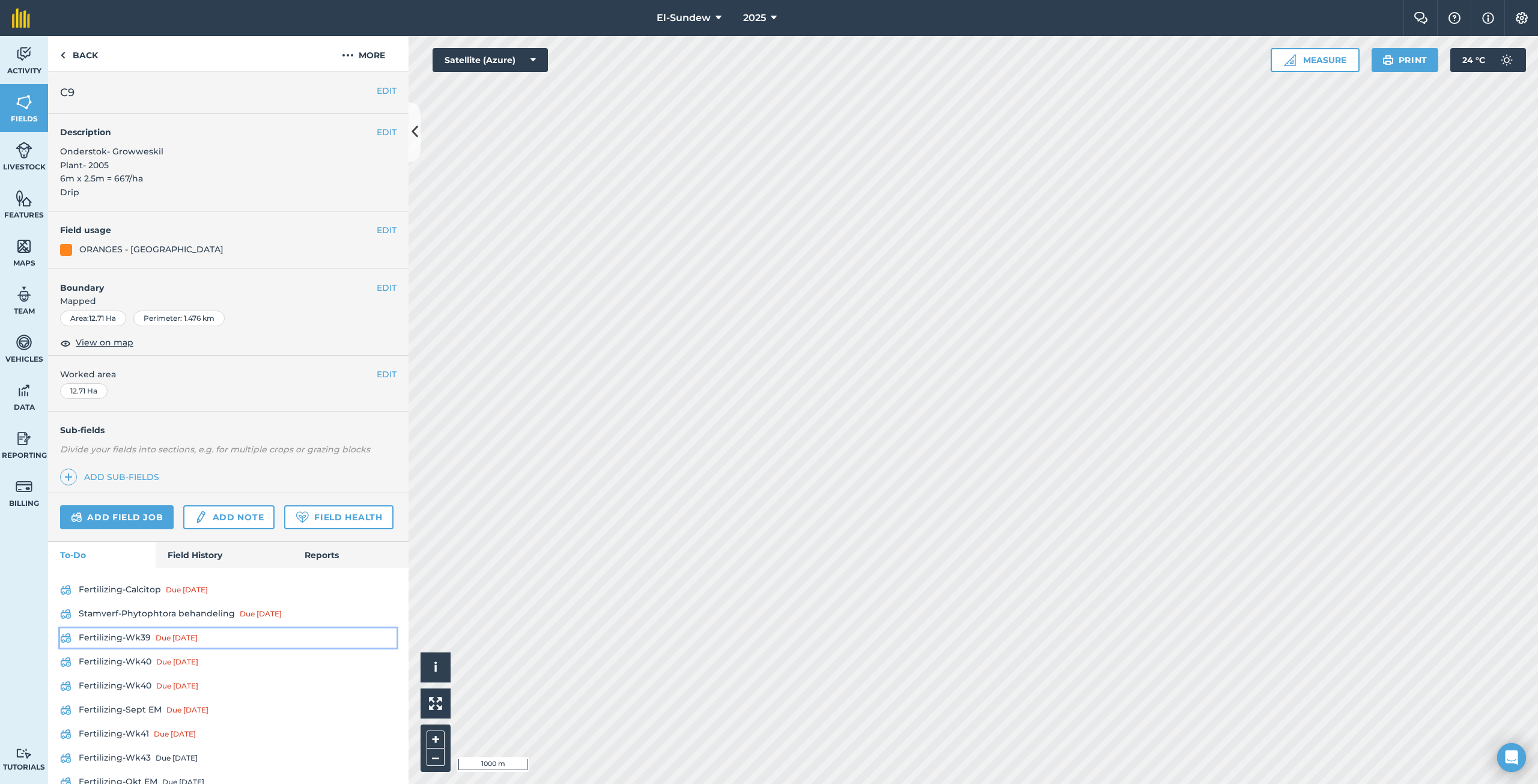
click at [138, 647] on link "Fertilizing-Wk39 Due [DATE]" at bounding box center [228, 637] width 336 height 20
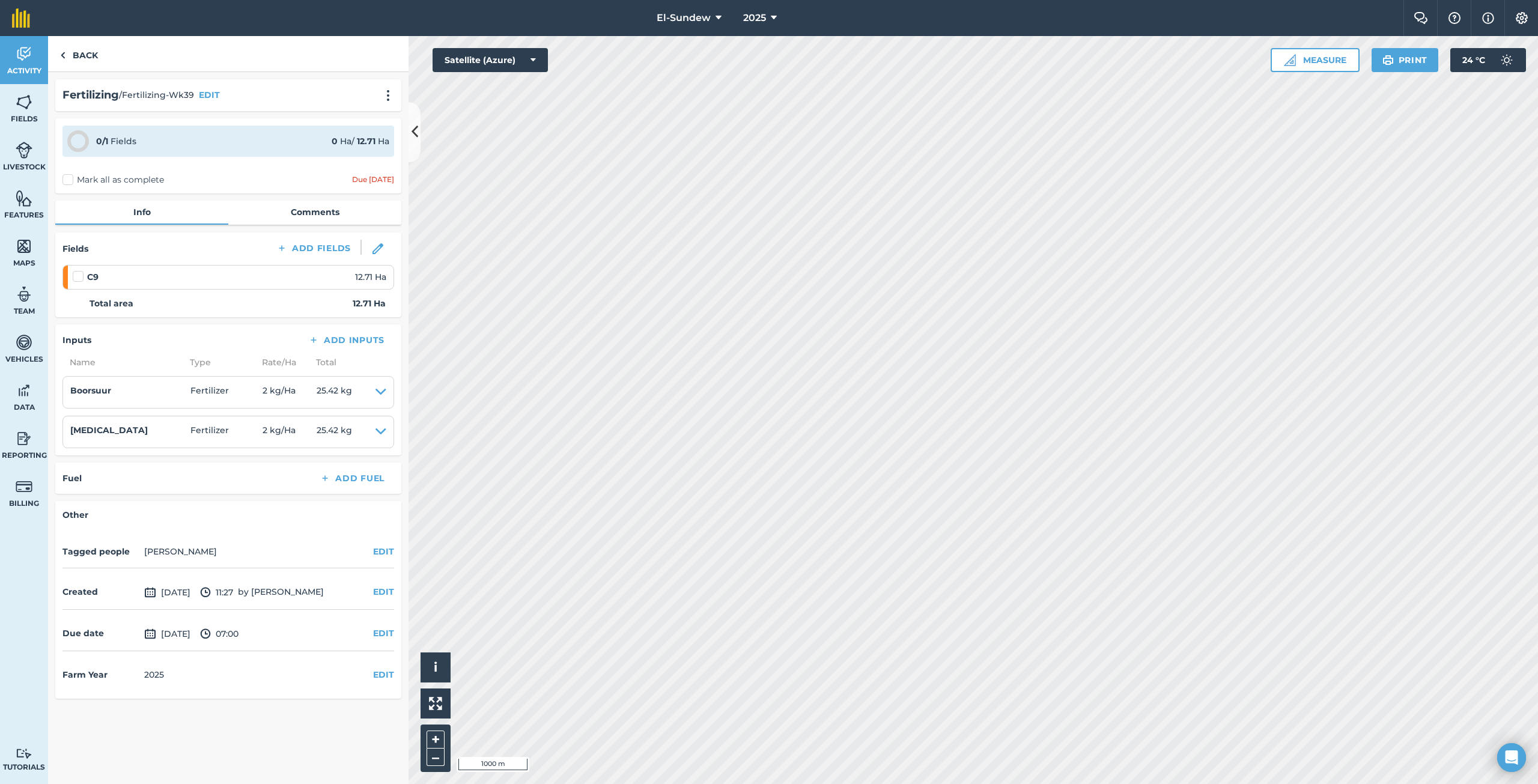
click at [78, 270] on label at bounding box center [80, 270] width 14 height 0
click at [78, 275] on input "checkbox" at bounding box center [76, 274] width 8 height 8
checkbox input "false"
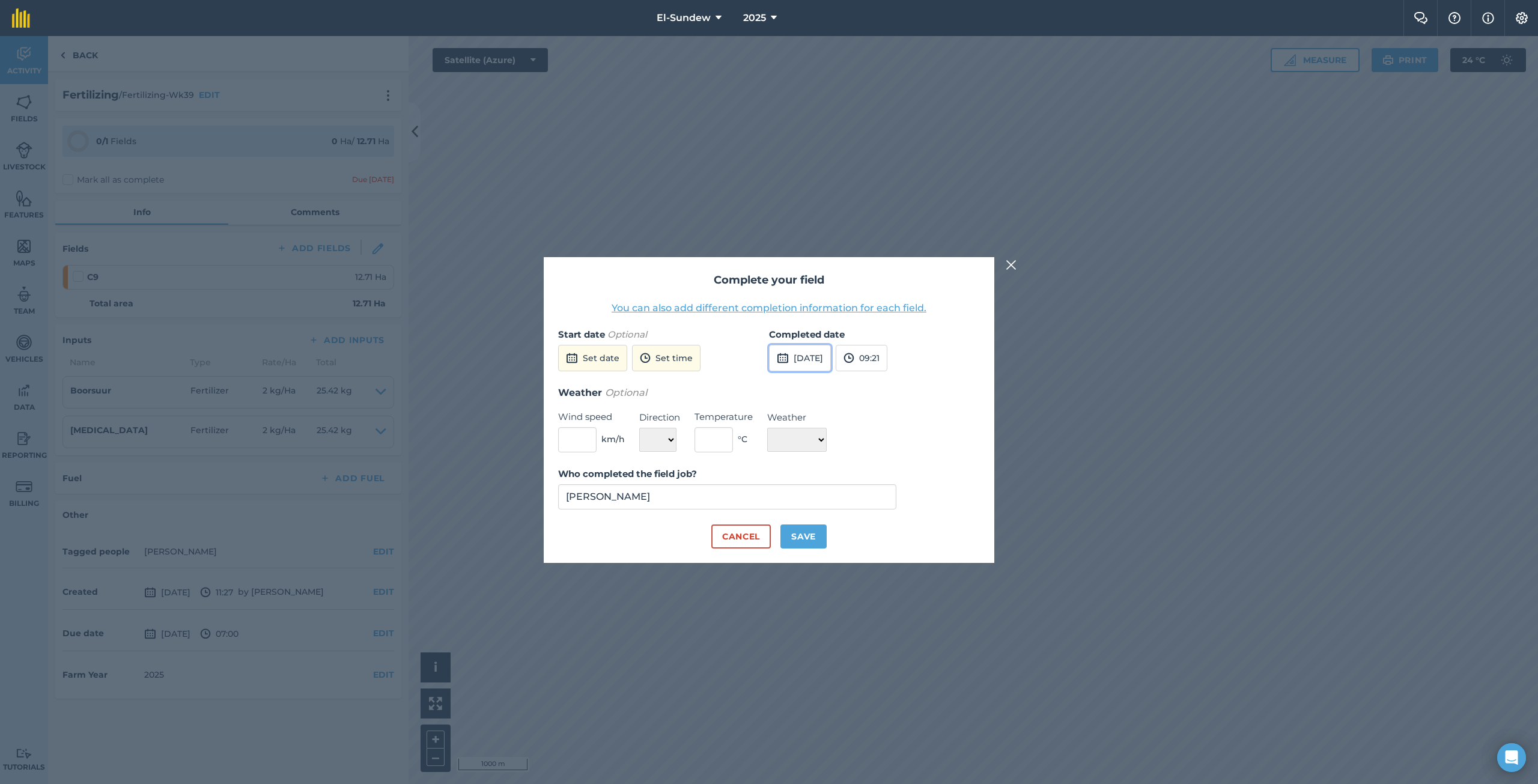
click at [818, 358] on button "[DATE]" at bounding box center [799, 358] width 62 height 27
click at [790, 440] on button "6" at bounding box center [783, 442] width 28 height 20
click at [801, 538] on button "Save" at bounding box center [803, 536] width 46 height 24
checkbox input "true"
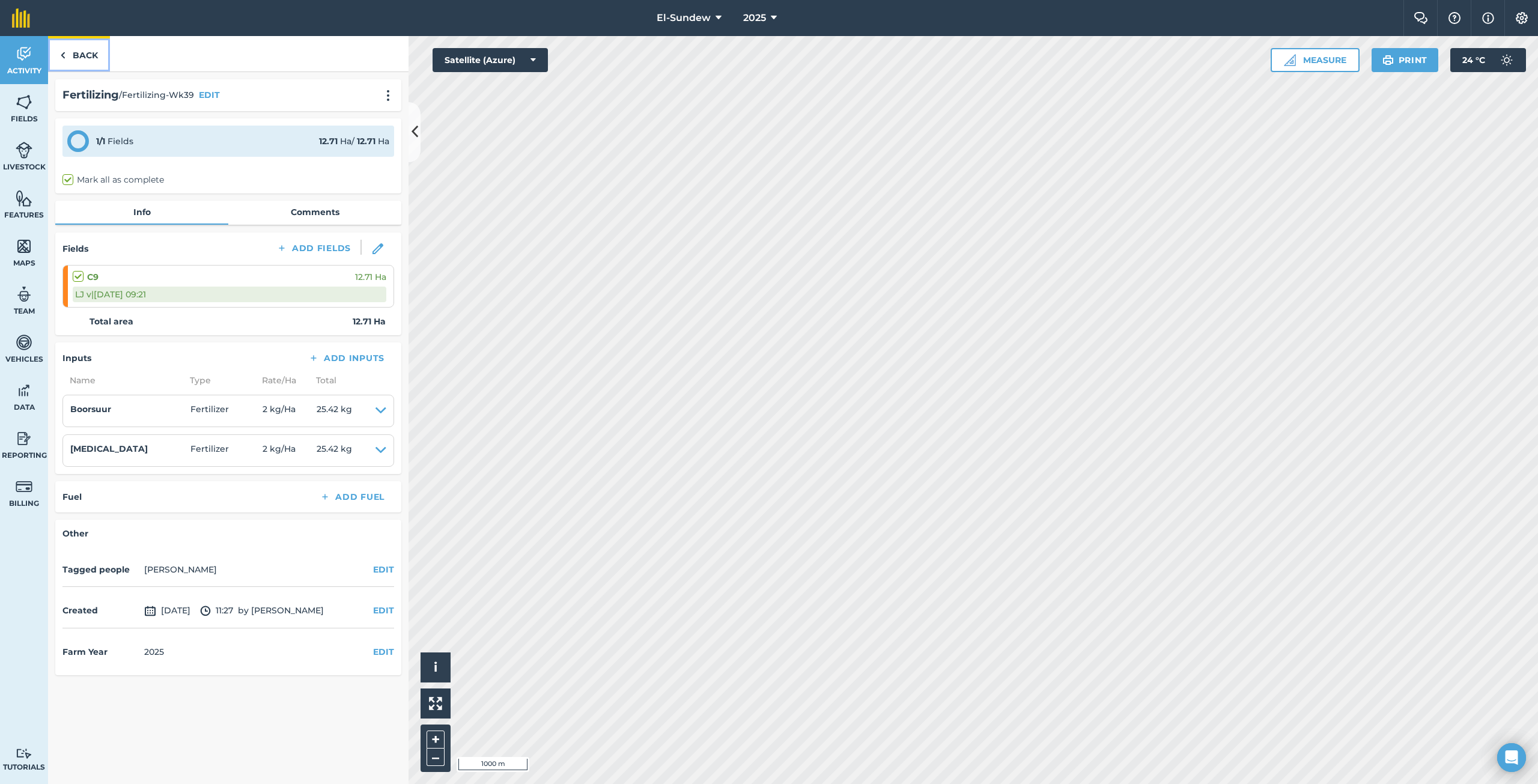
click at [80, 54] on link "Back" at bounding box center [79, 53] width 62 height 35
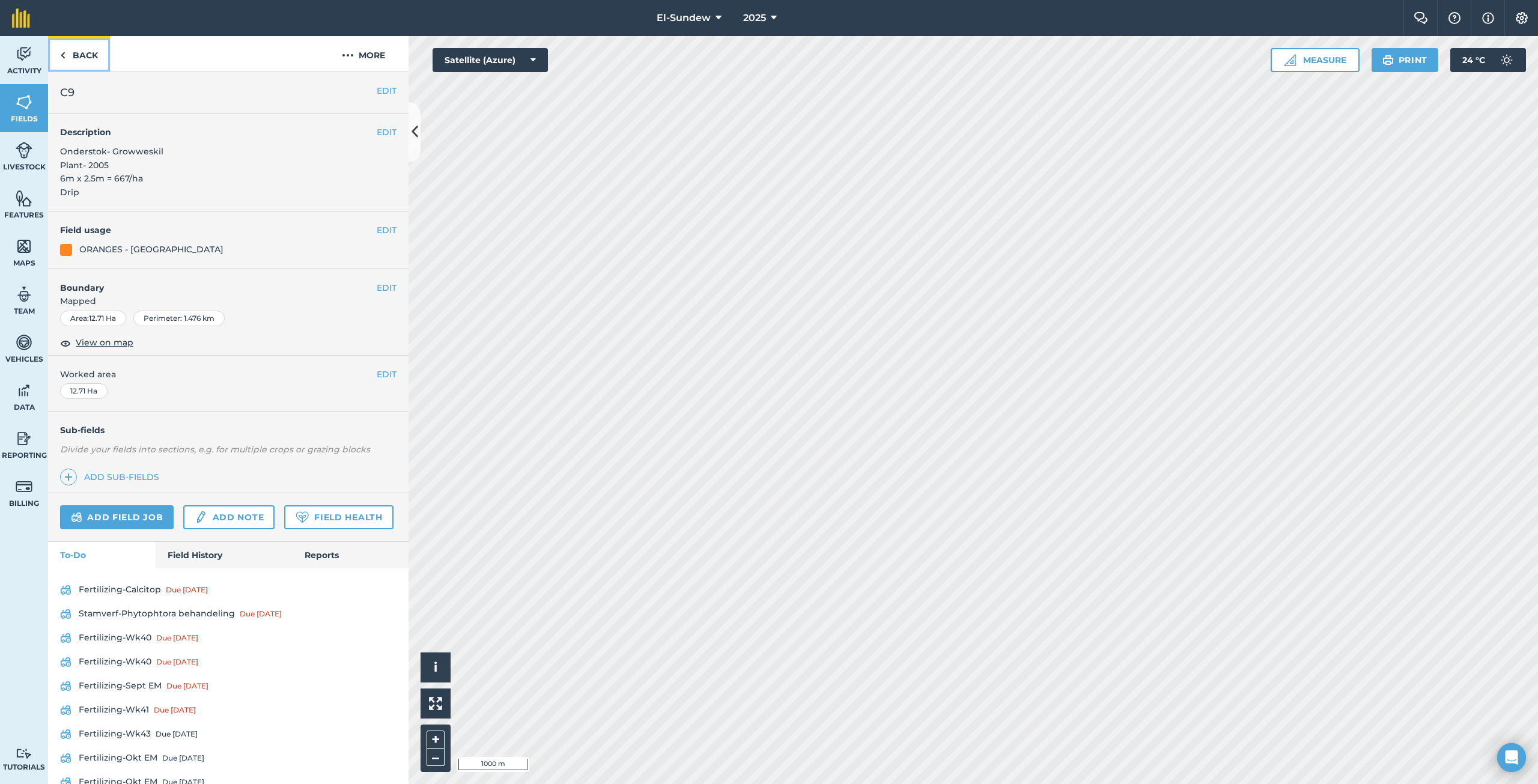
click at [80, 54] on link "Back" at bounding box center [79, 53] width 62 height 35
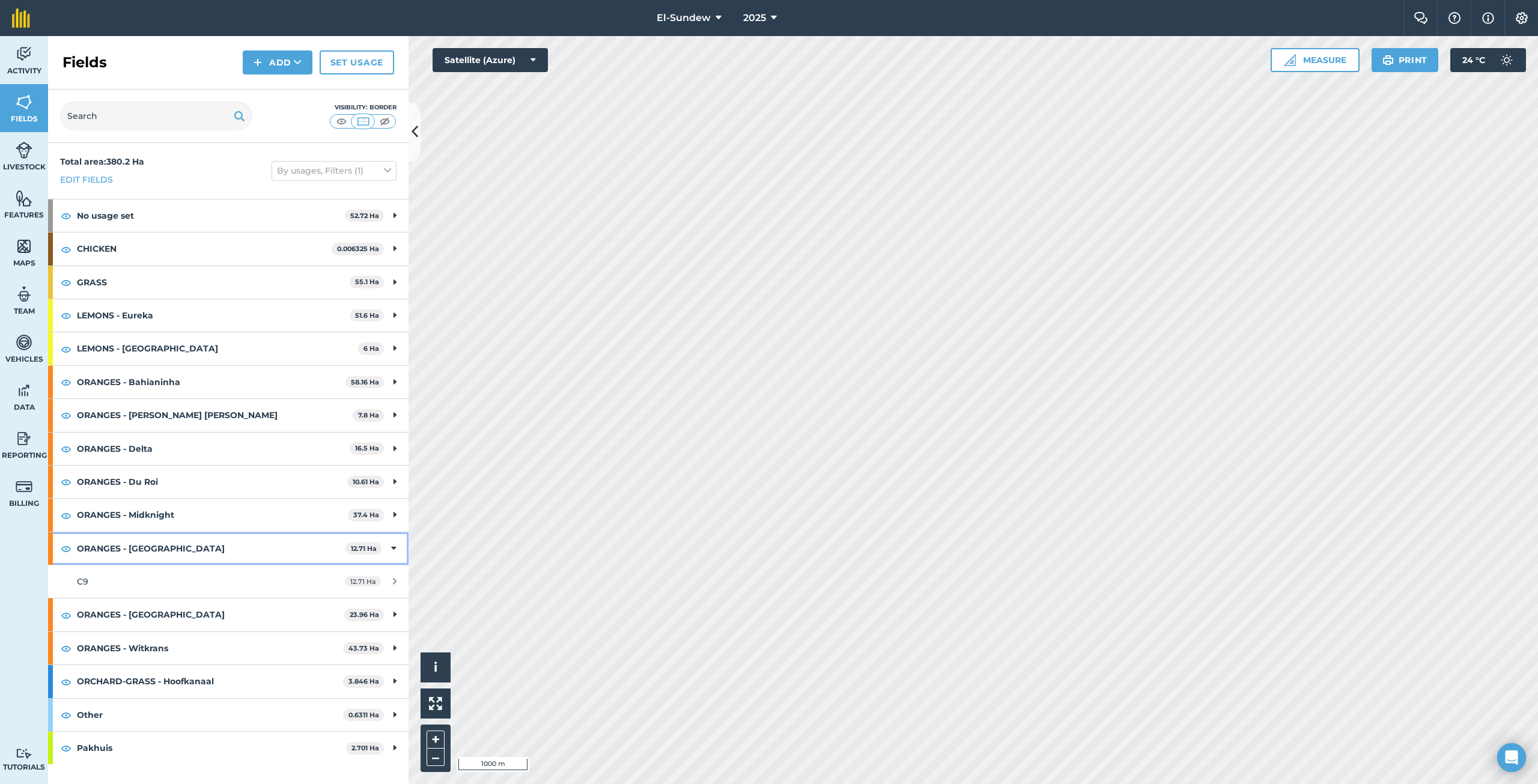
click at [225, 555] on strong "ORANGES - [GEOGRAPHIC_DATA]" at bounding box center [211, 548] width 268 height 33
click at [195, 511] on strong "ORANGES - Midknight" at bounding box center [212, 515] width 271 height 33
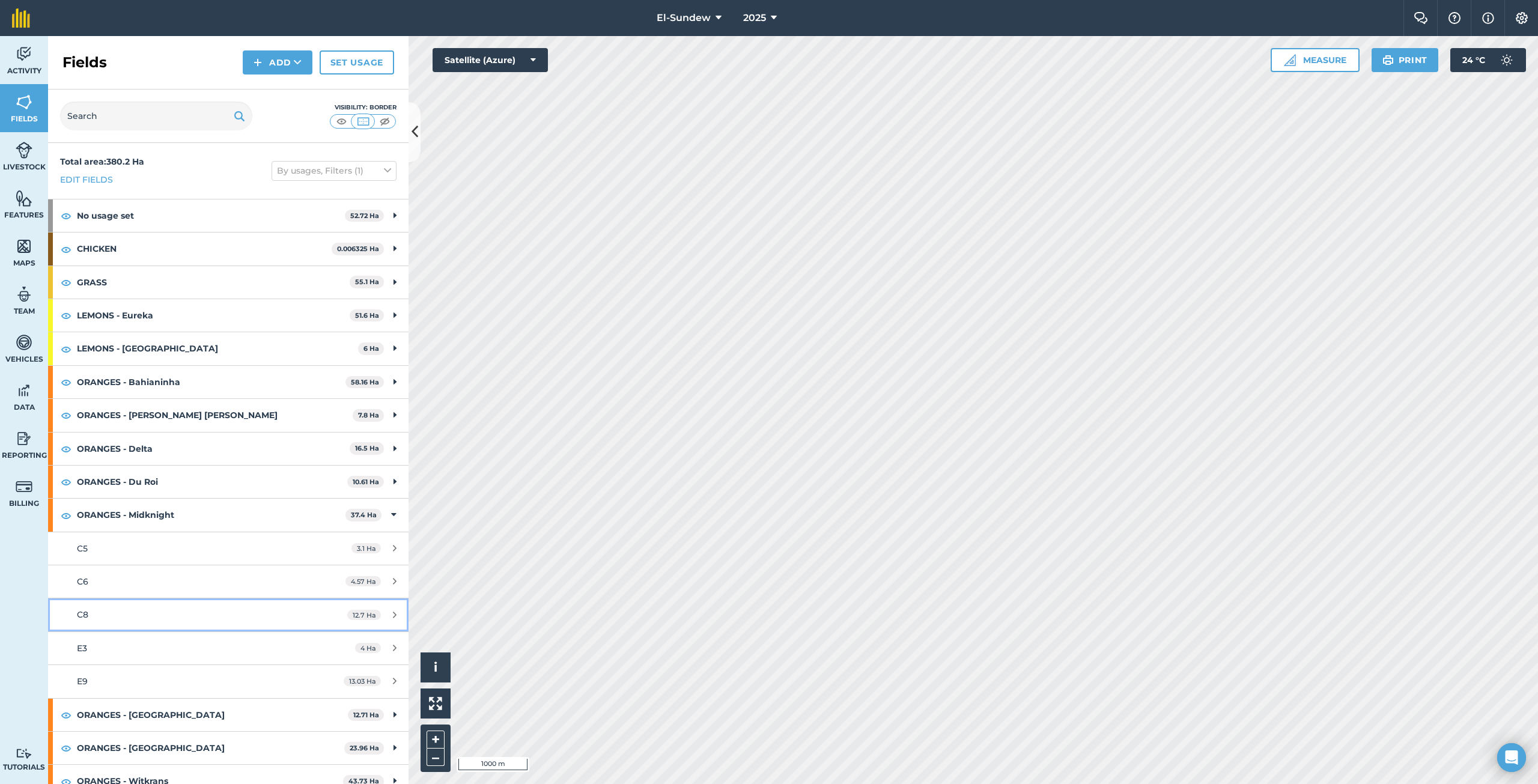
click at [169, 610] on div "C8" at bounding box center [190, 614] width 226 height 13
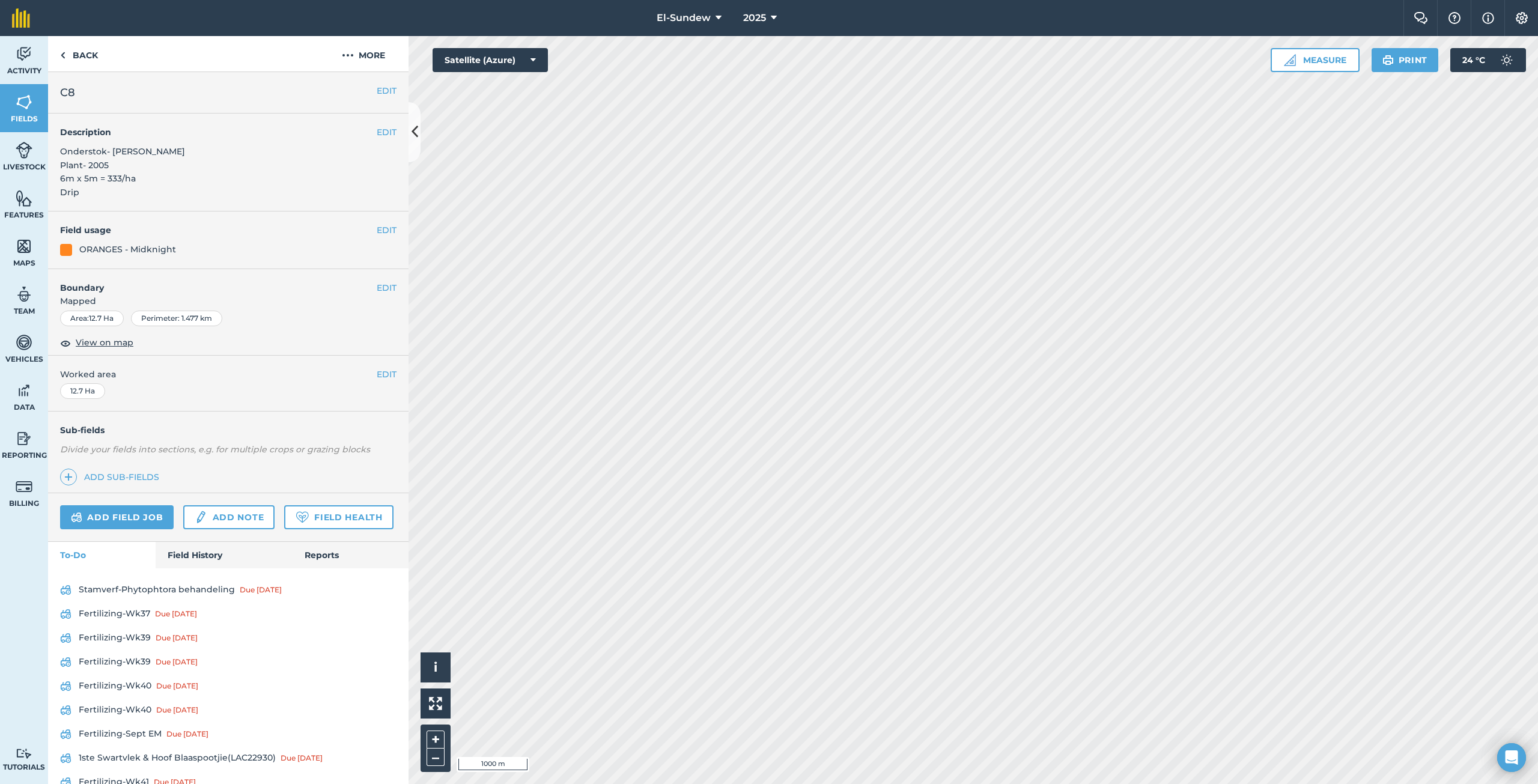
scroll to position [200, 0]
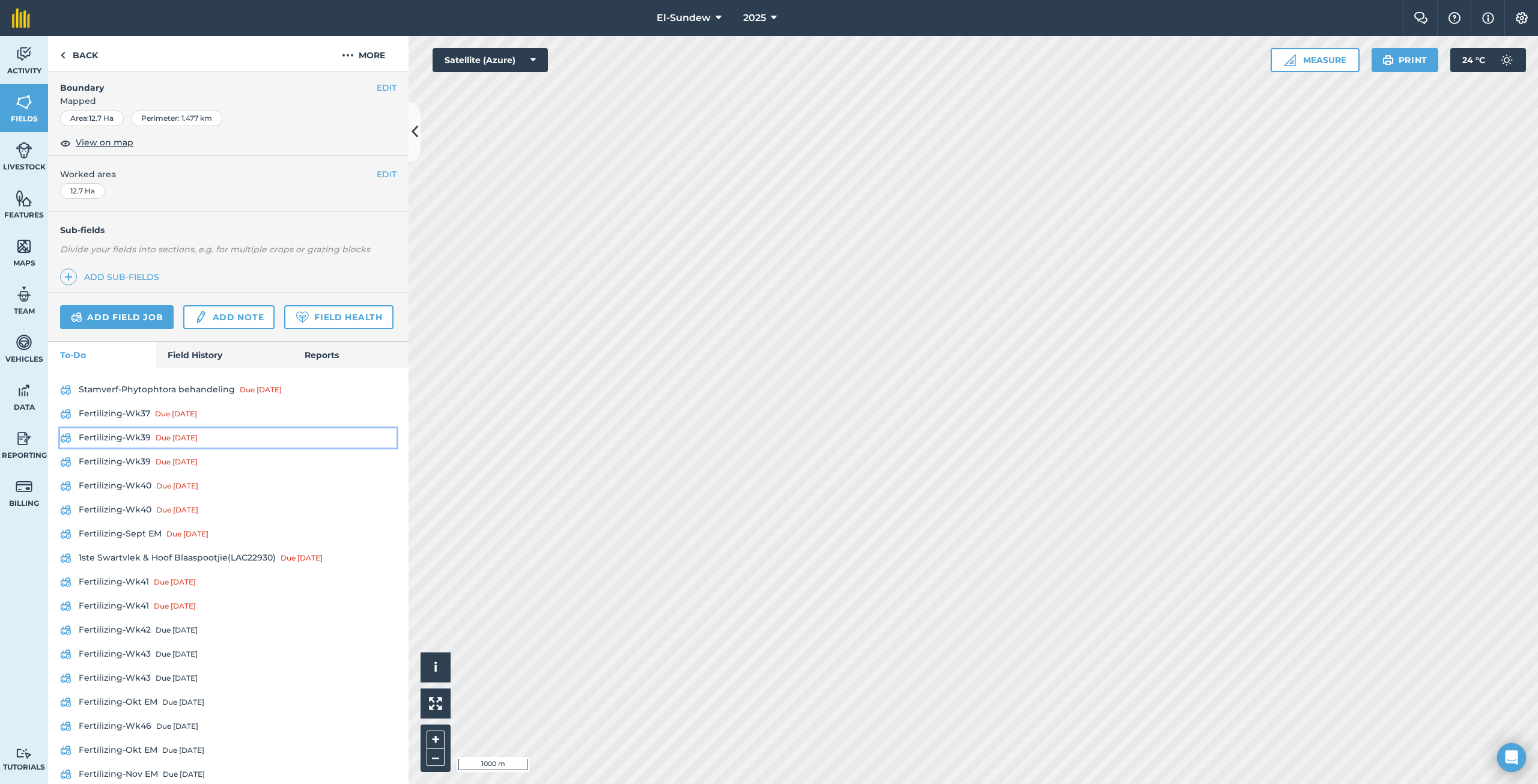
click at [137, 448] on link "Fertilizing-Wk39 Due [DATE]" at bounding box center [228, 438] width 336 height 20
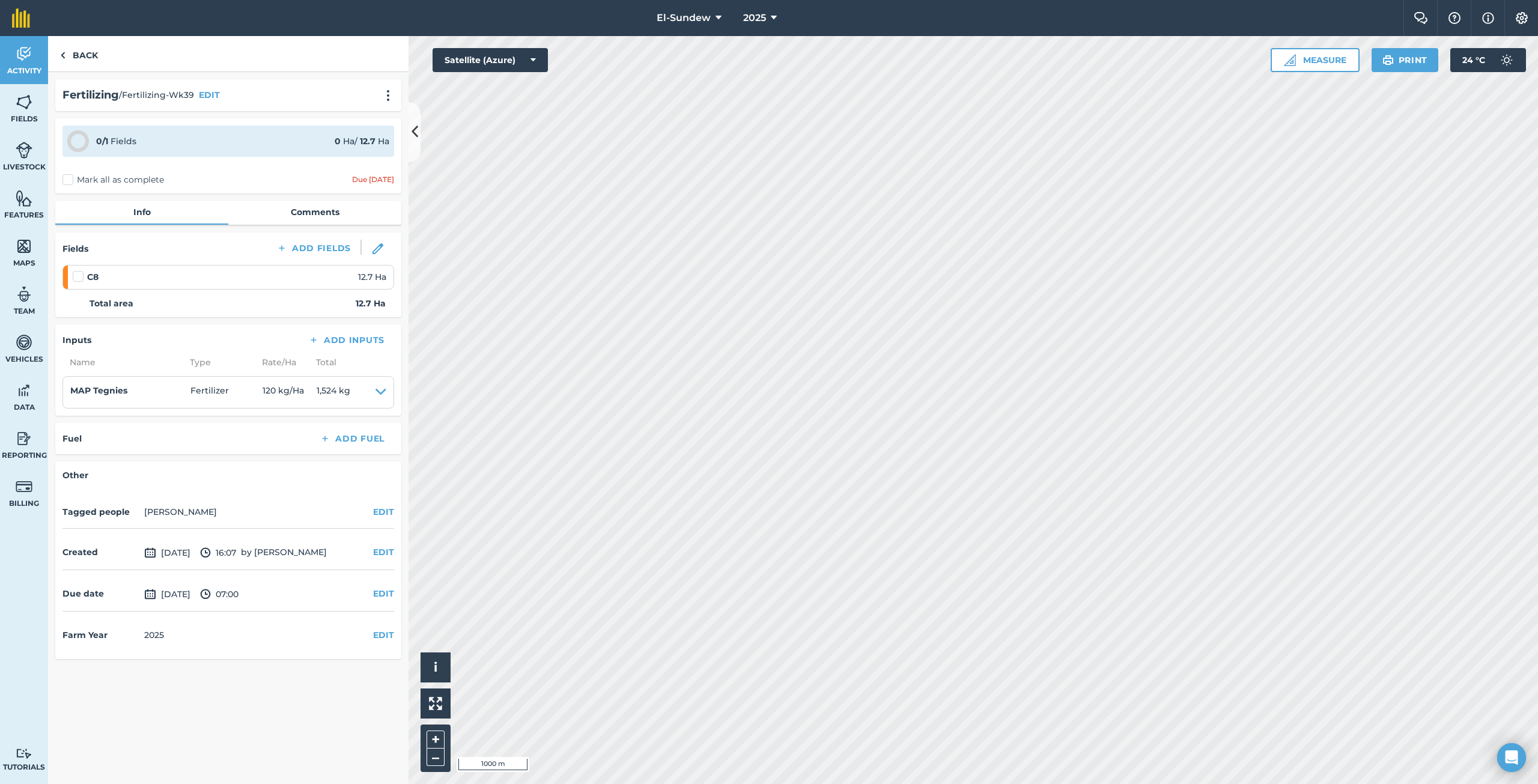
click at [78, 270] on label at bounding box center [80, 270] width 14 height 0
click at [78, 275] on input "checkbox" at bounding box center [76, 274] width 8 height 8
checkbox input "false"
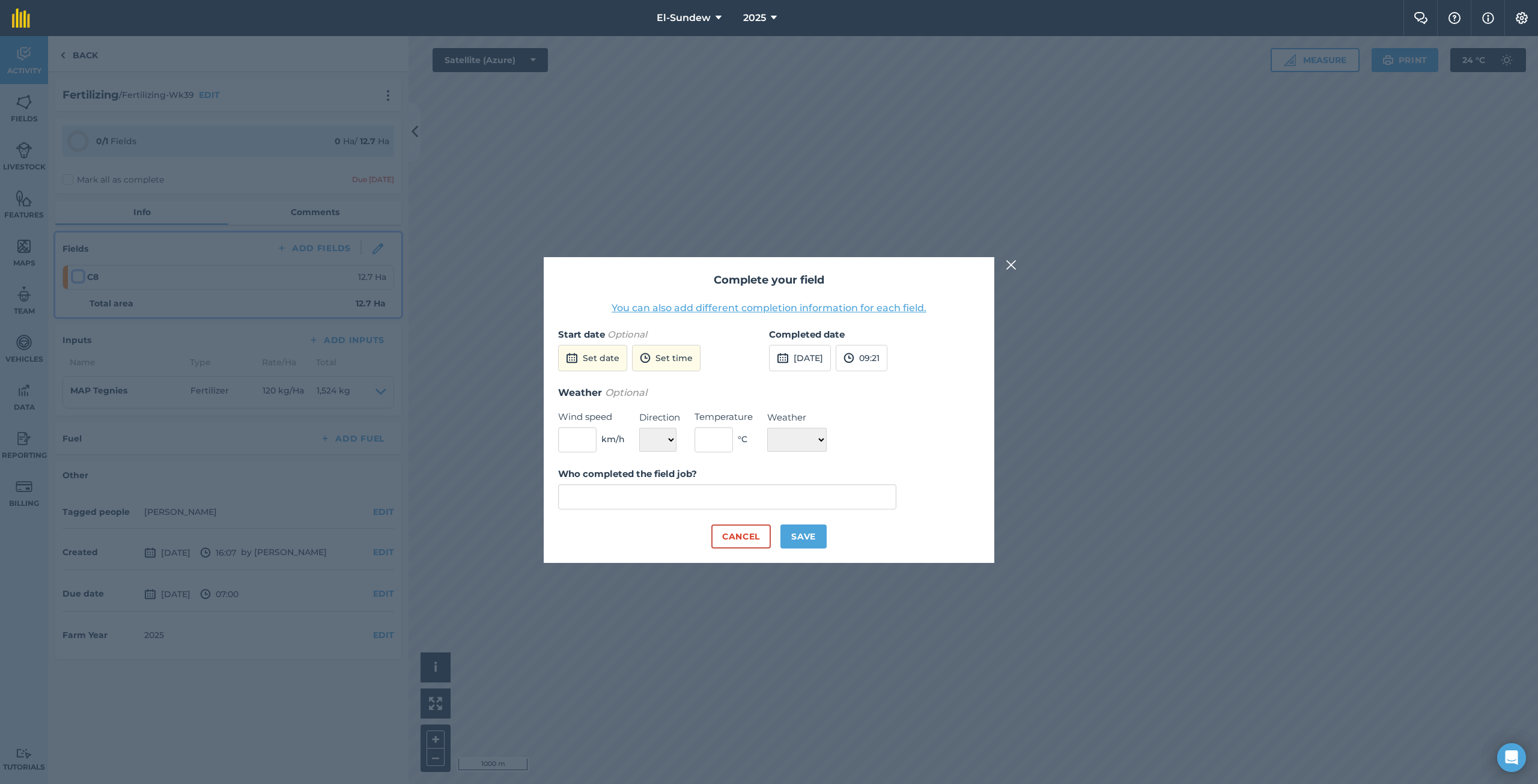
type input "[PERSON_NAME]"
click at [806, 357] on button "[DATE]" at bounding box center [799, 358] width 62 height 27
click at [776, 449] on button "6" at bounding box center [783, 442] width 28 height 20
click at [812, 534] on button "Save" at bounding box center [803, 536] width 46 height 24
checkbox input "true"
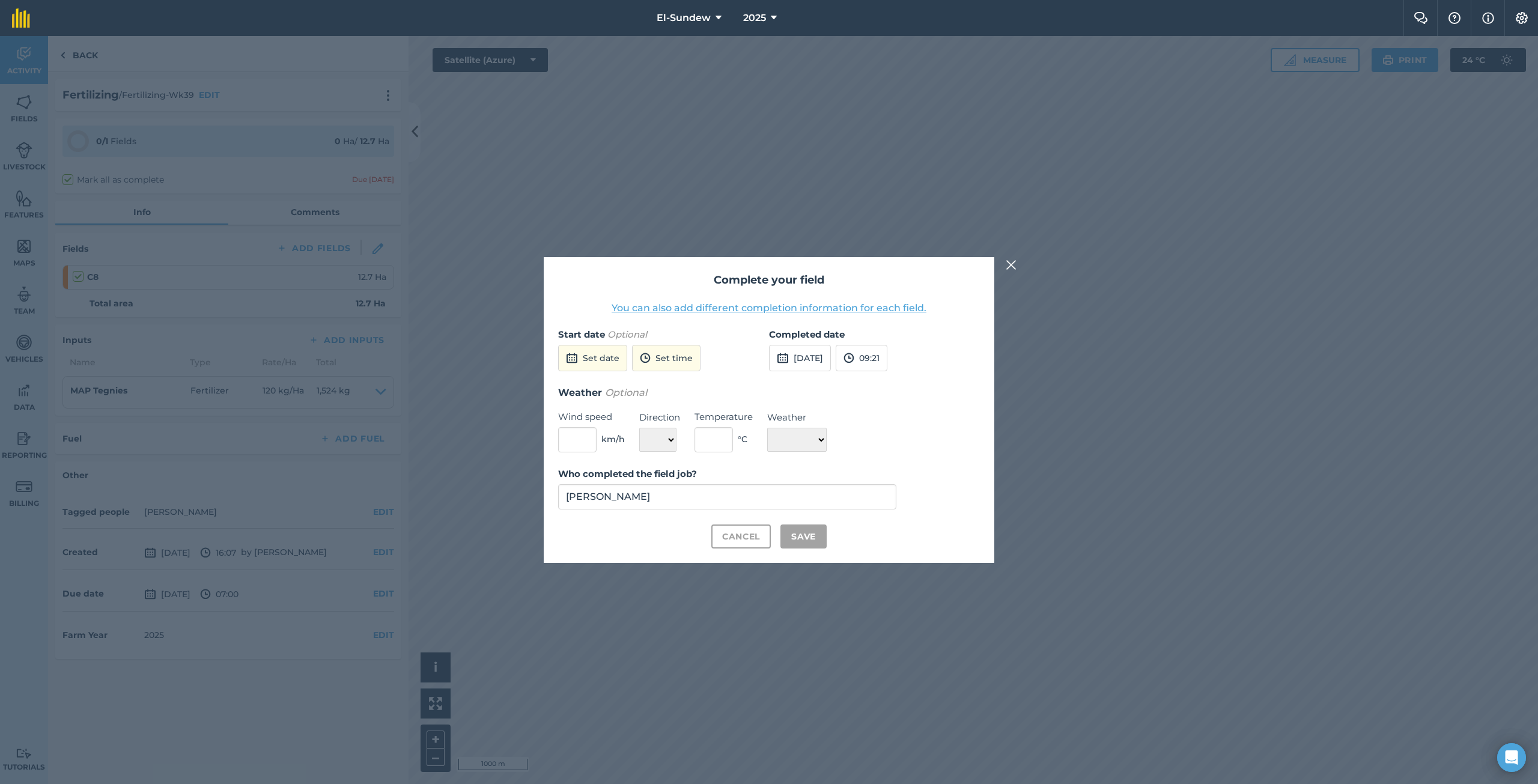
checkbox input "true"
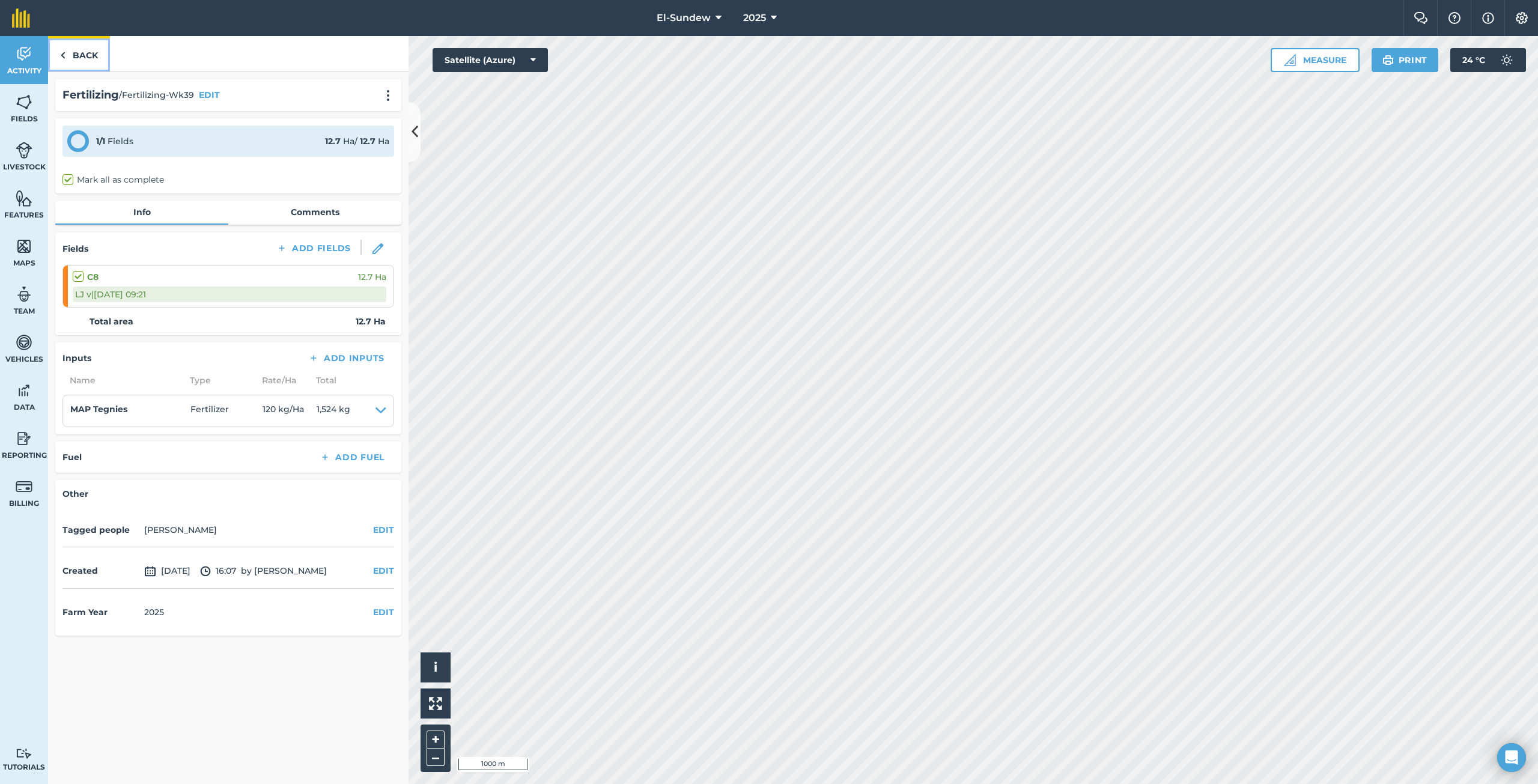
click at [72, 64] on link "Back" at bounding box center [79, 53] width 62 height 35
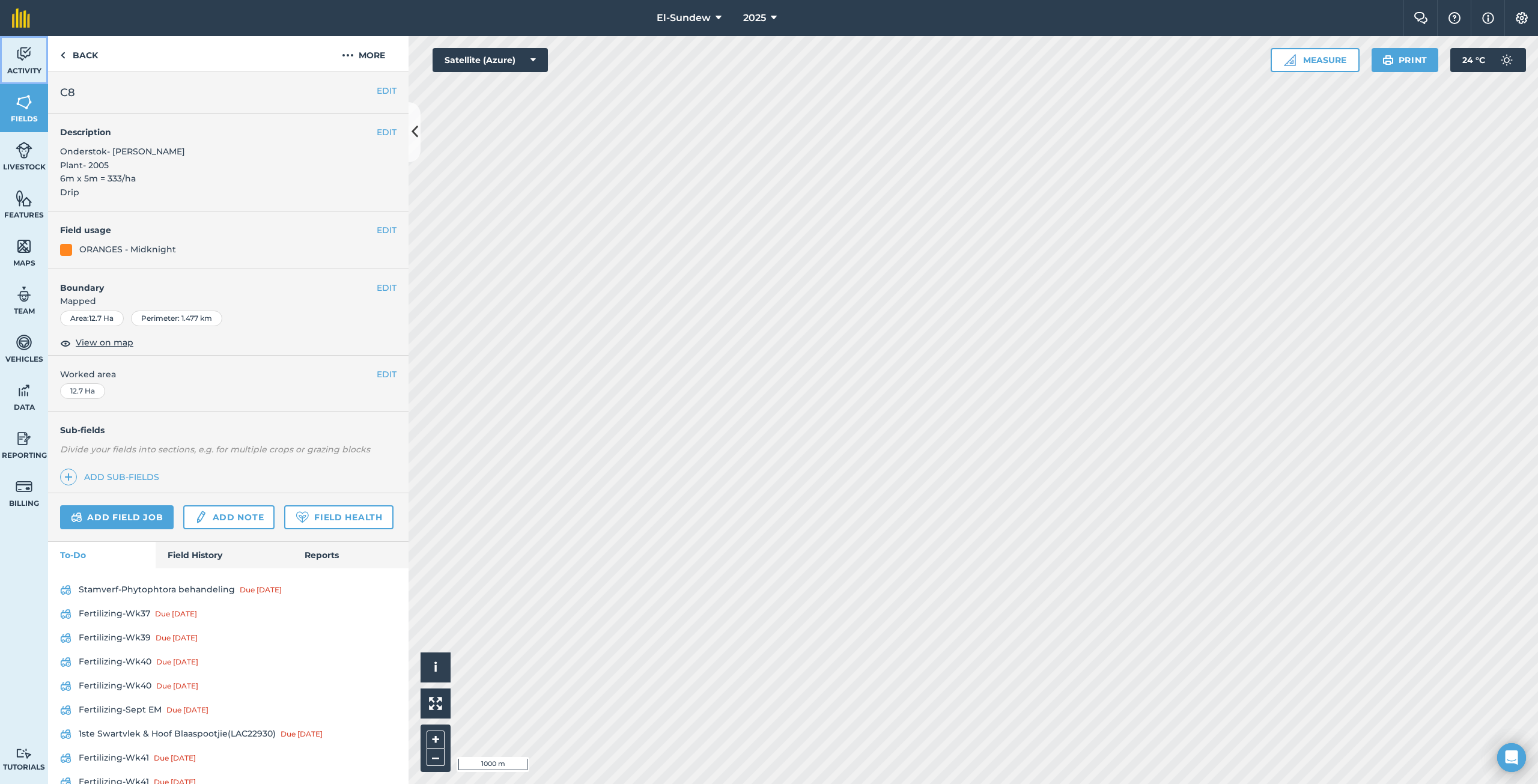
click at [38, 59] on link "Activity" at bounding box center [24, 60] width 48 height 48
click at [41, 63] on link "Activity" at bounding box center [24, 60] width 48 height 48
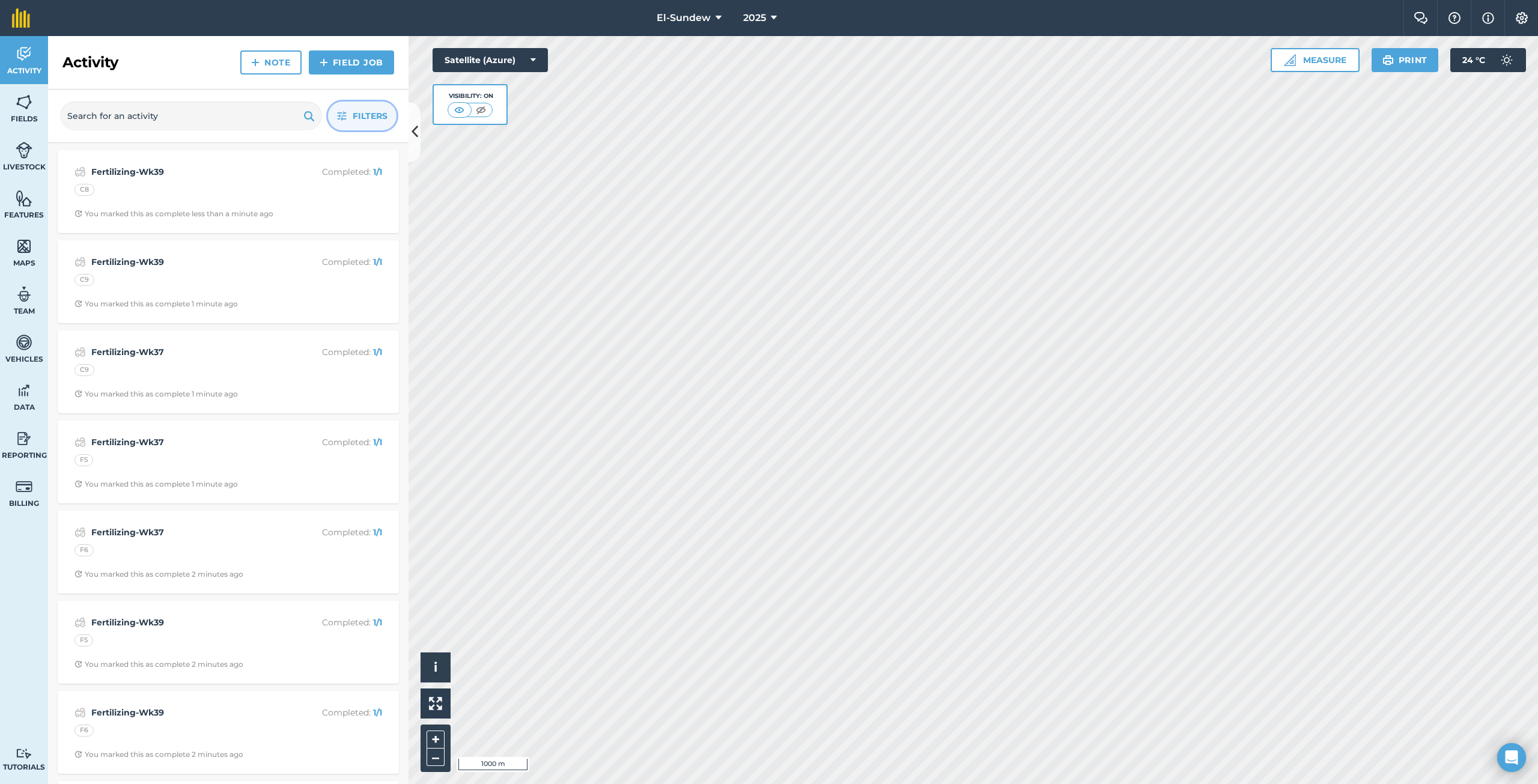
click at [346, 113] on icon "button" at bounding box center [343, 116] width 9 height 9
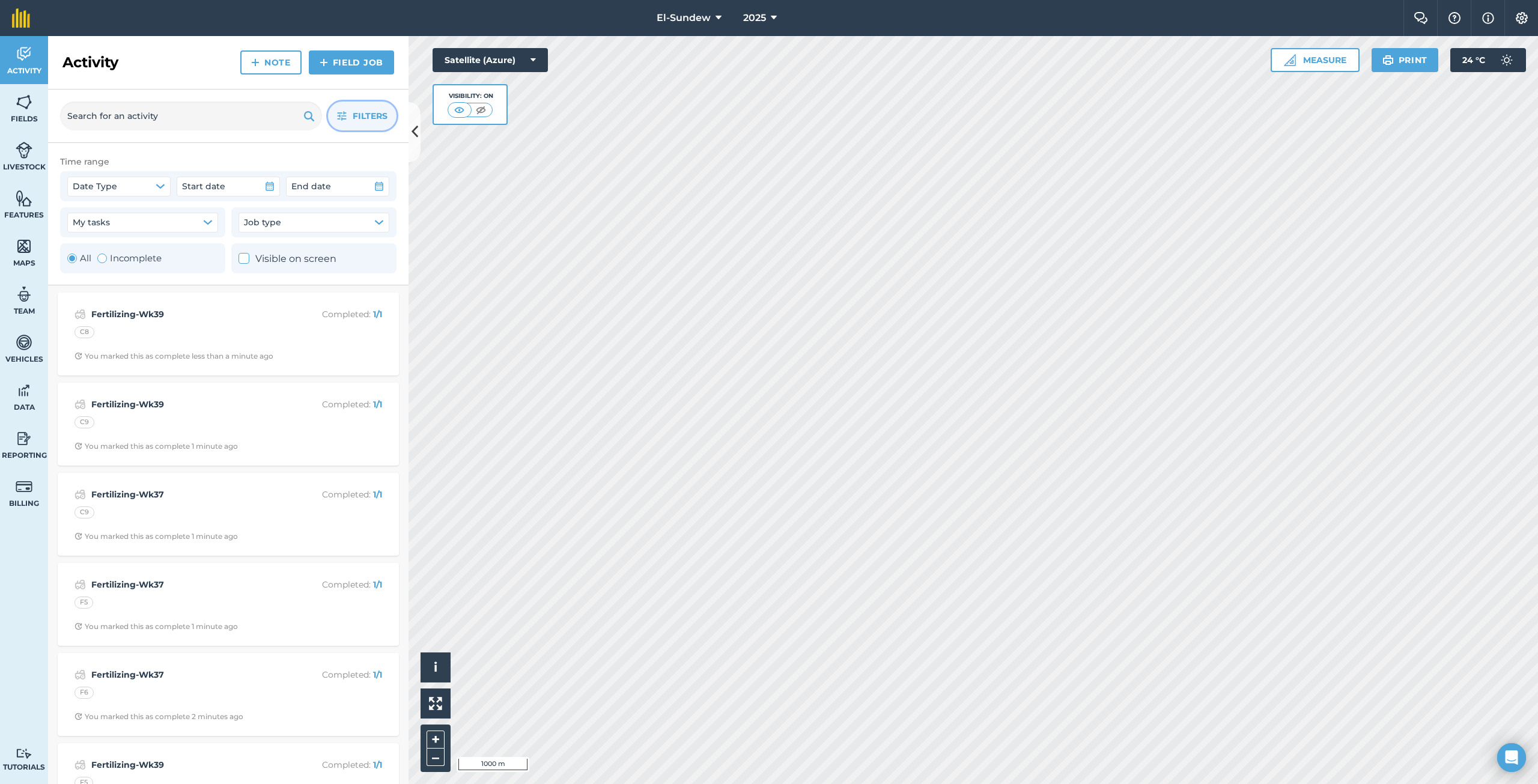
click at [145, 259] on label "Incomplete" at bounding box center [130, 258] width 64 height 14
radio input "false"
radio input "true"
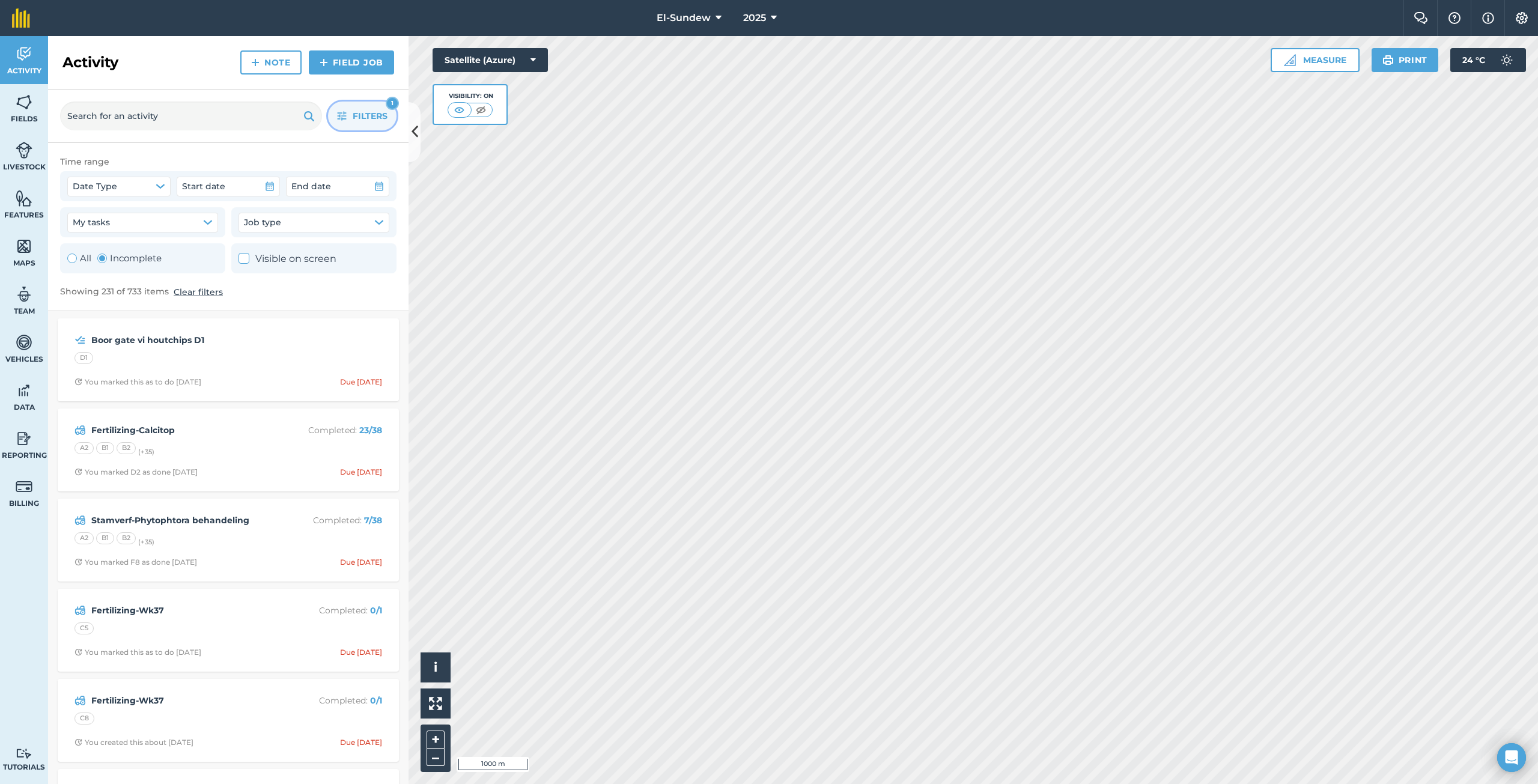
click at [332, 117] on button "Filters 1" at bounding box center [362, 115] width 69 height 29
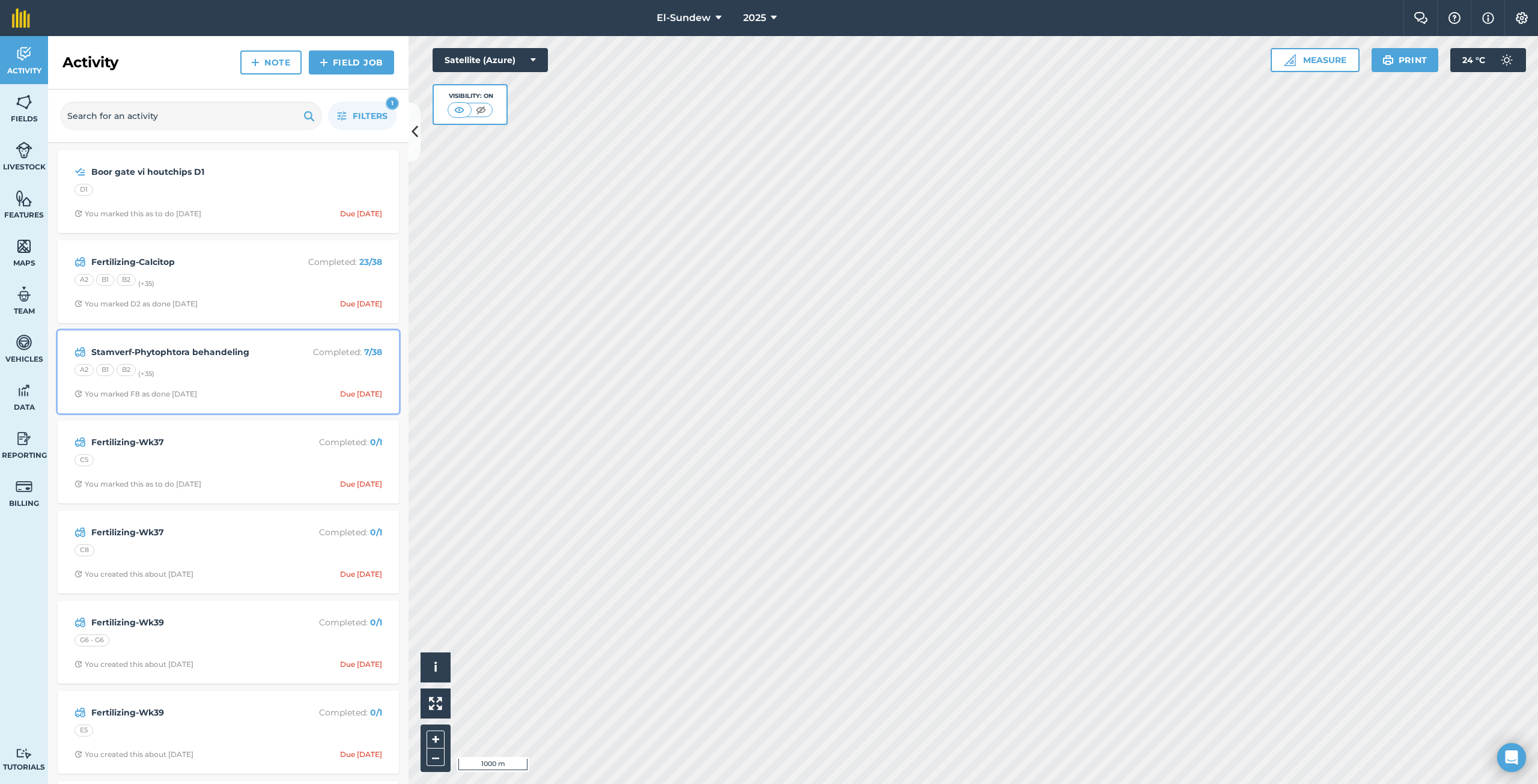
click at [237, 365] on div "A2 B1 B2 (+ 35 )" at bounding box center [228, 372] width 307 height 16
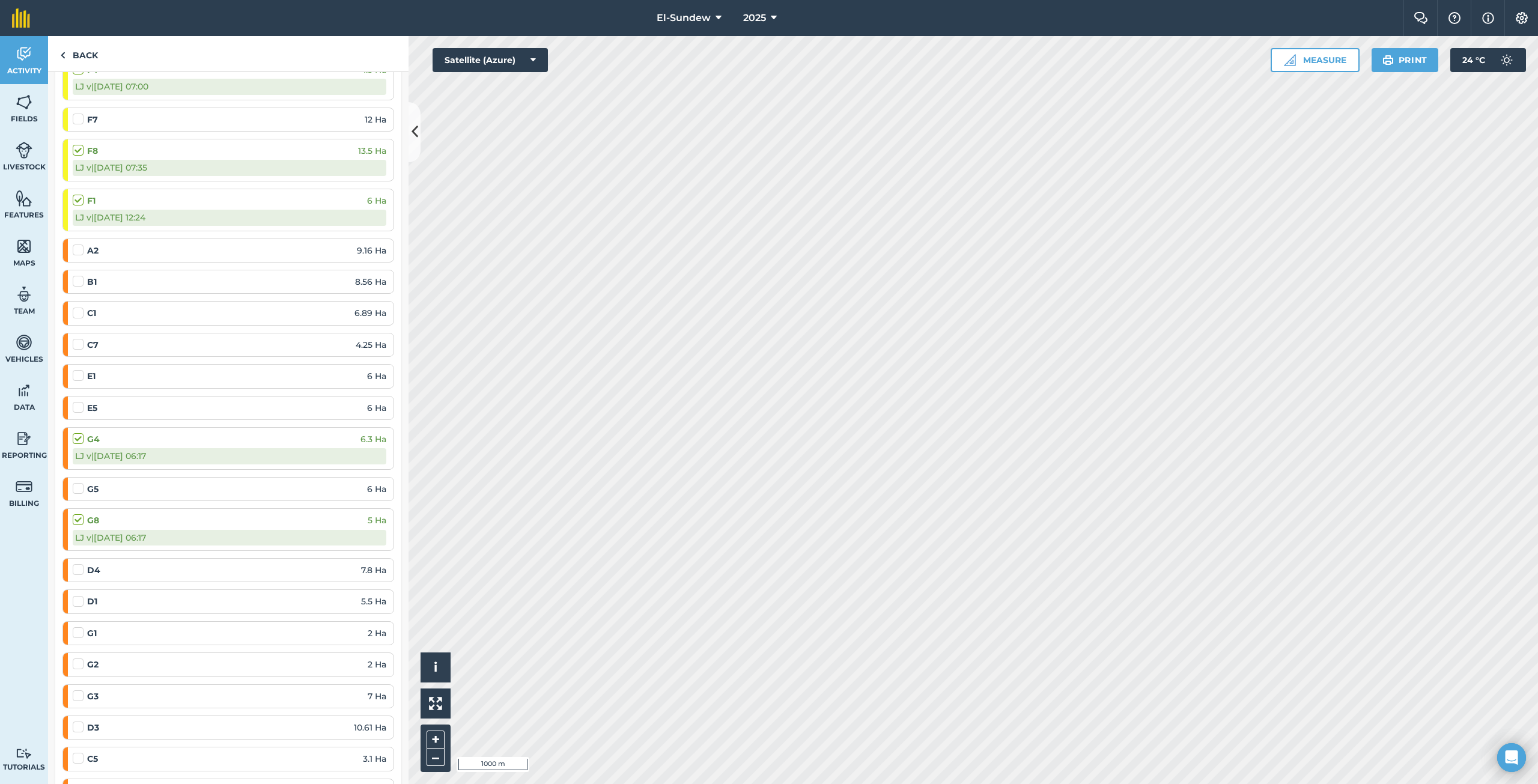
scroll to position [400, 0]
drag, startPoint x: 74, startPoint y: 58, endPoint x: 24, endPoint y: 105, distance: 68.6
click at [74, 58] on link "Back" at bounding box center [79, 53] width 62 height 35
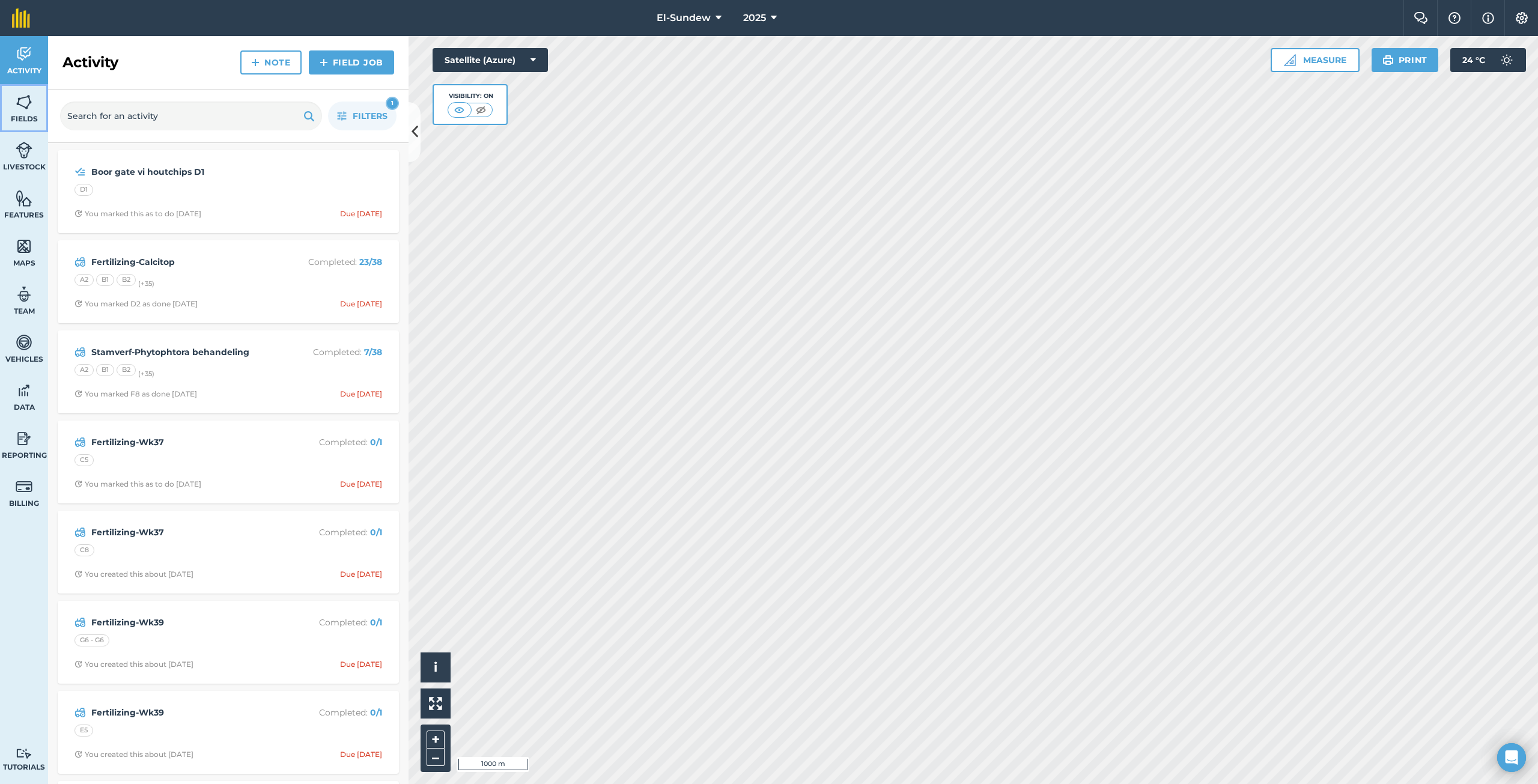
click at [24, 105] on img at bounding box center [24, 101] width 17 height 18
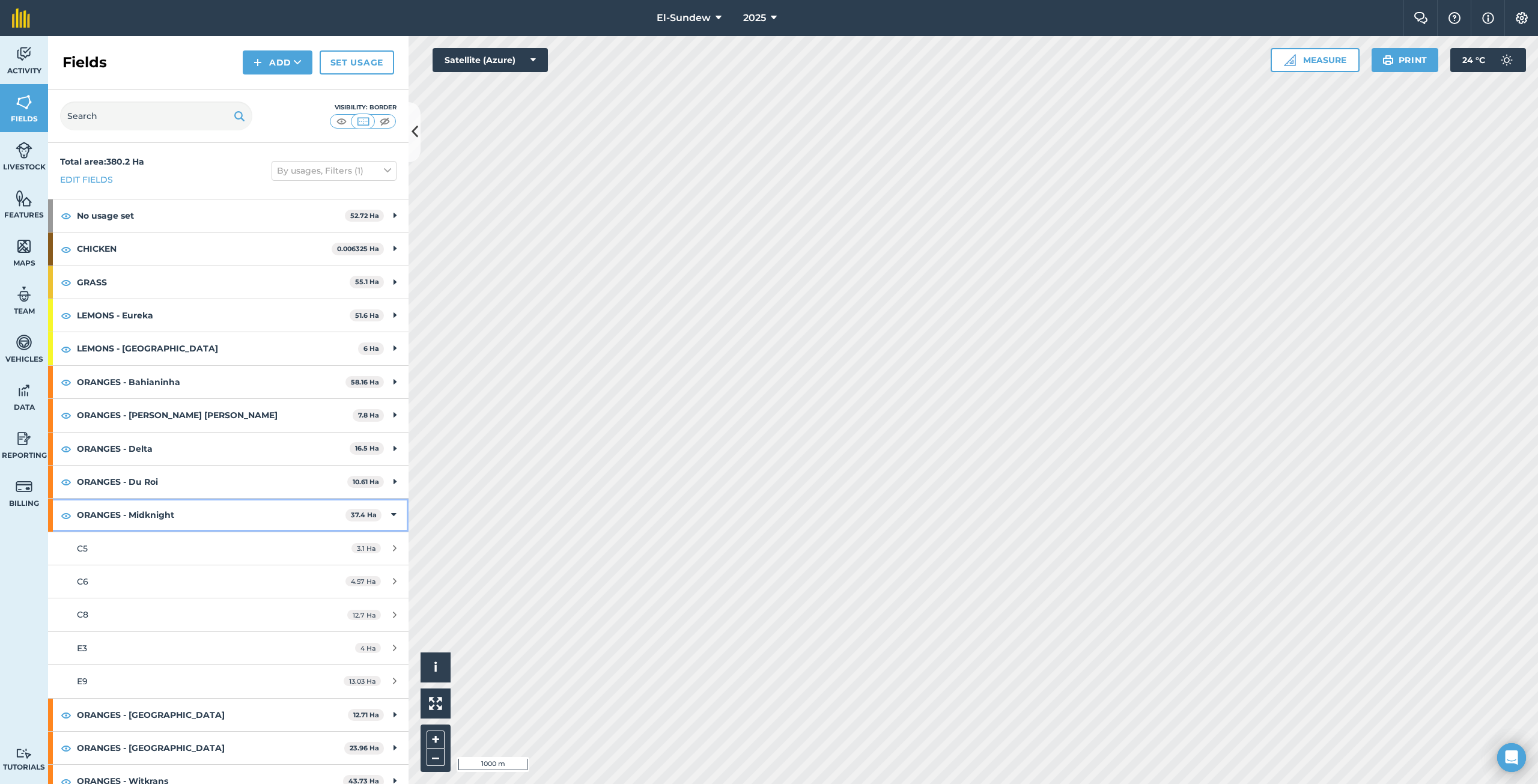
click at [221, 513] on strong "ORANGES - Midknight" at bounding box center [211, 515] width 268 height 33
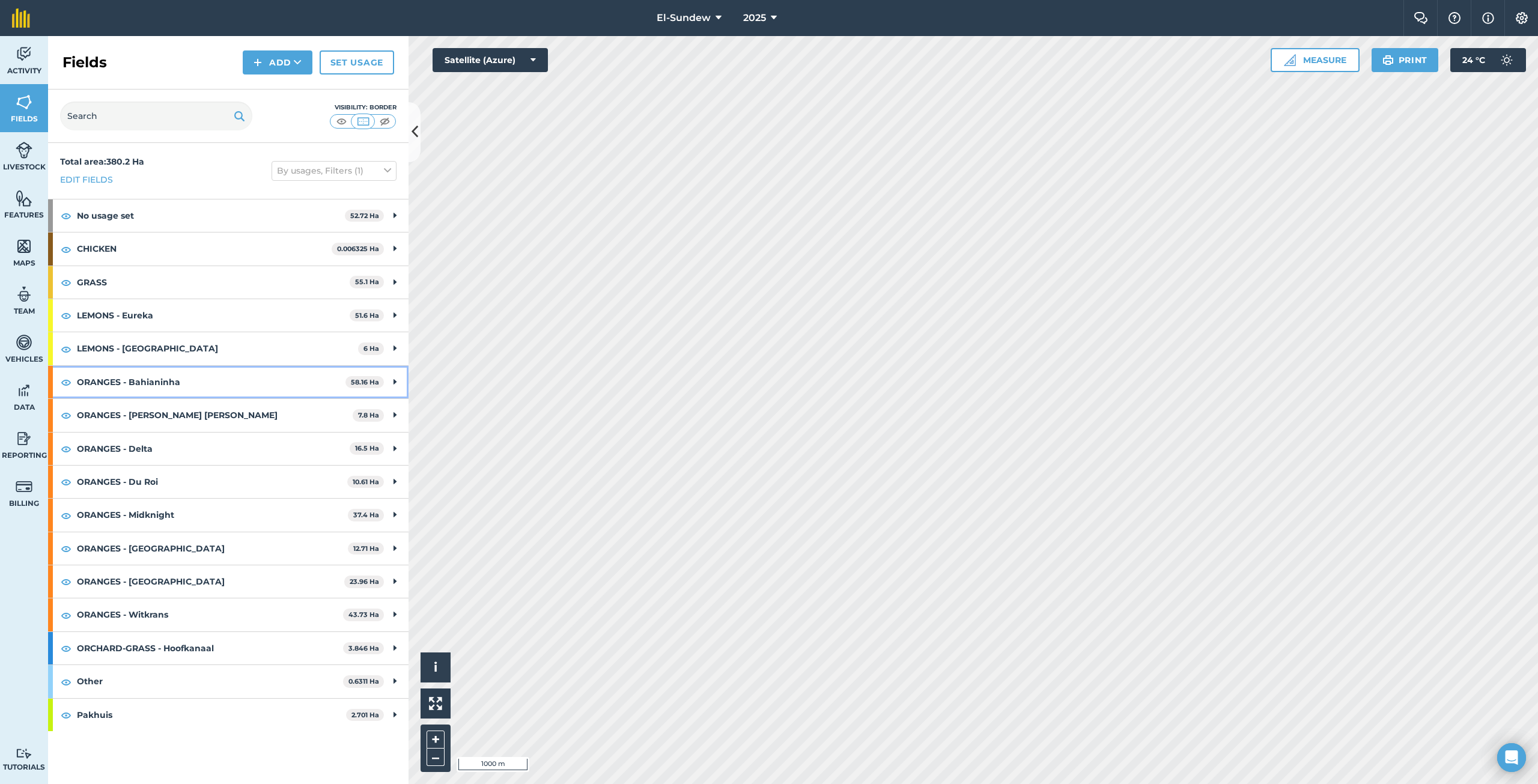
click at [209, 374] on strong "ORANGES - Bahianinha" at bounding box center [211, 382] width 268 height 33
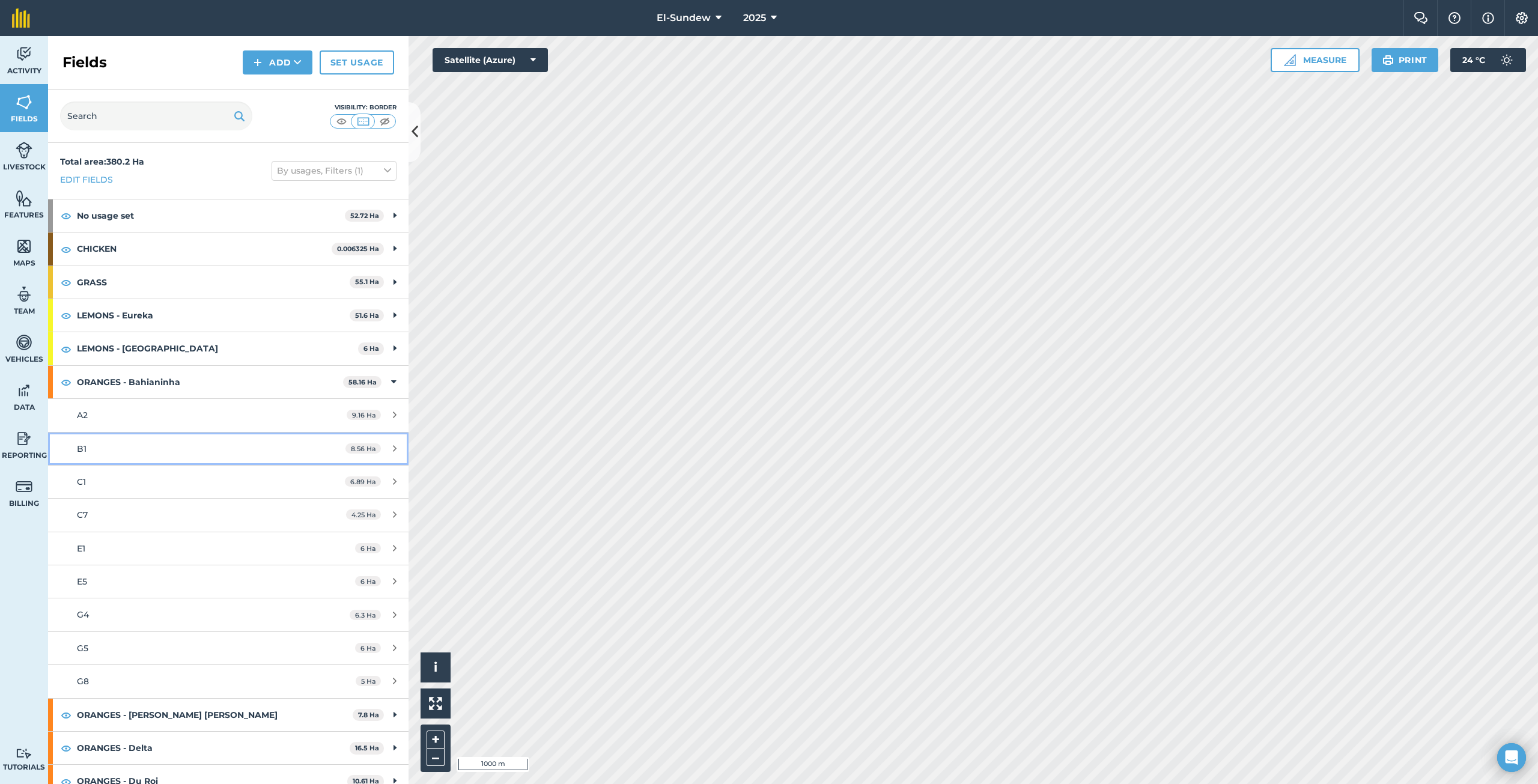
click at [183, 442] on div "B1" at bounding box center [190, 449] width 226 height 13
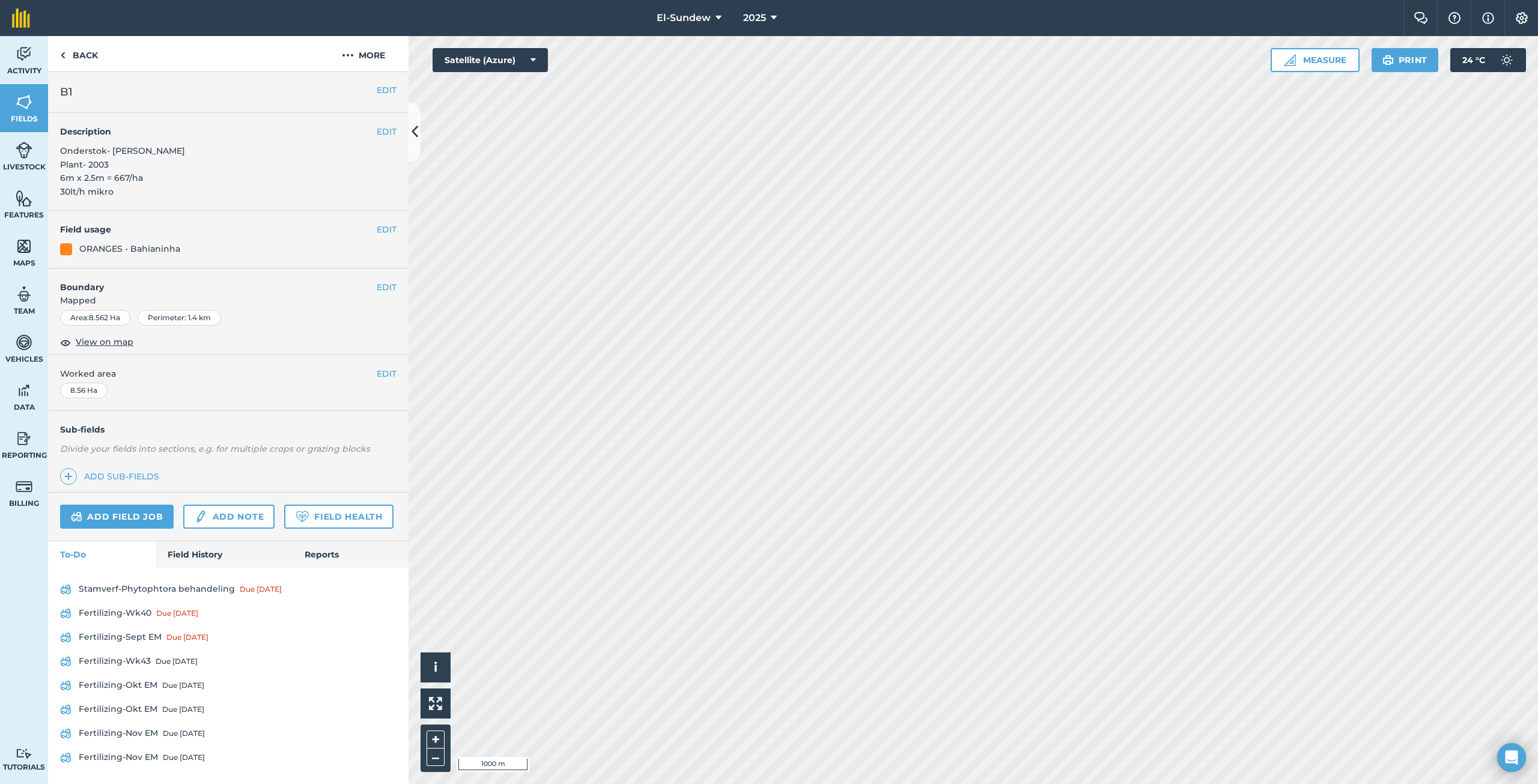
scroll to position [34, 0]
click at [126, 615] on link "Fertilizing-Wk40 Due [DATE]" at bounding box center [228, 613] width 336 height 20
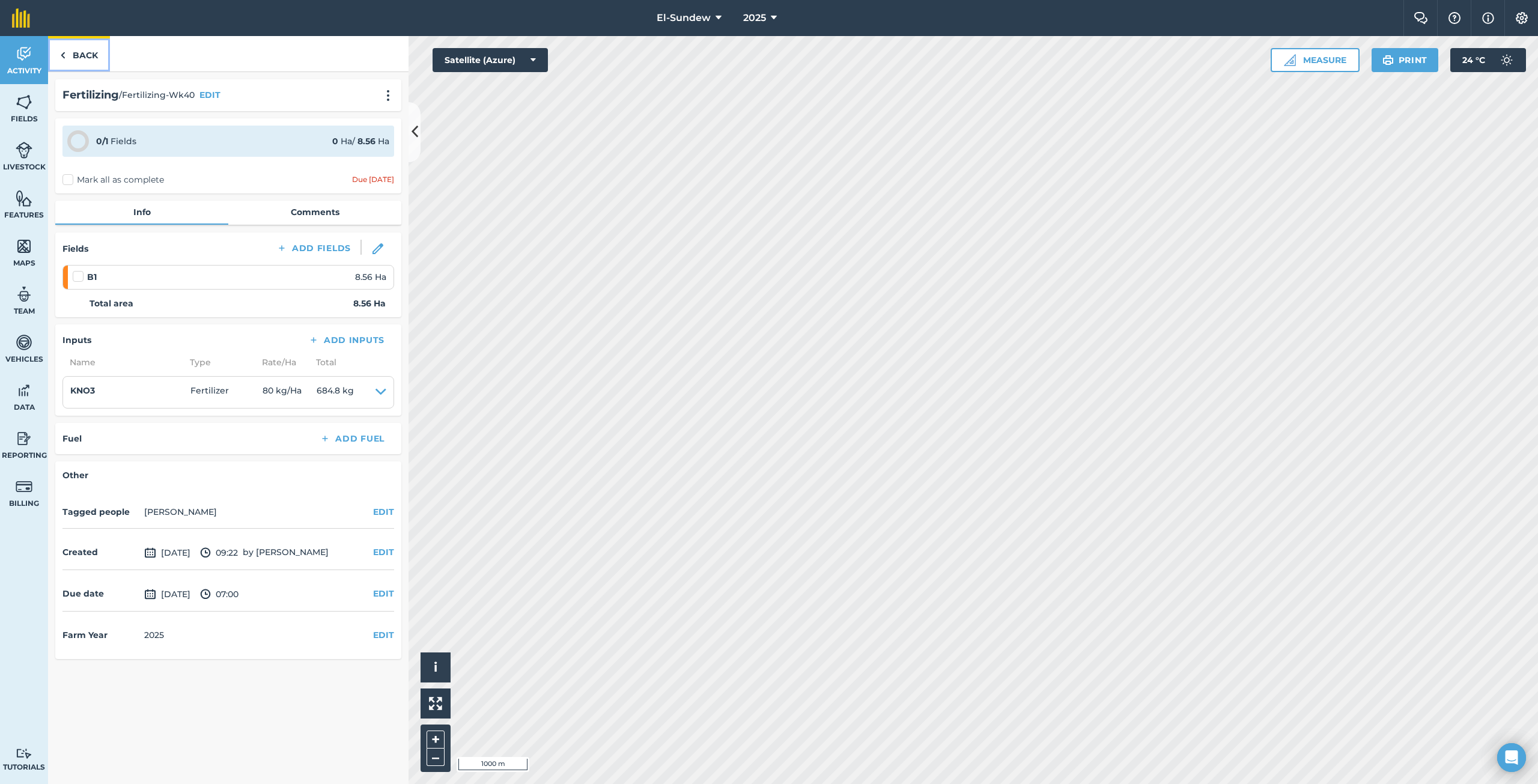
click at [80, 65] on link "Back" at bounding box center [79, 53] width 62 height 35
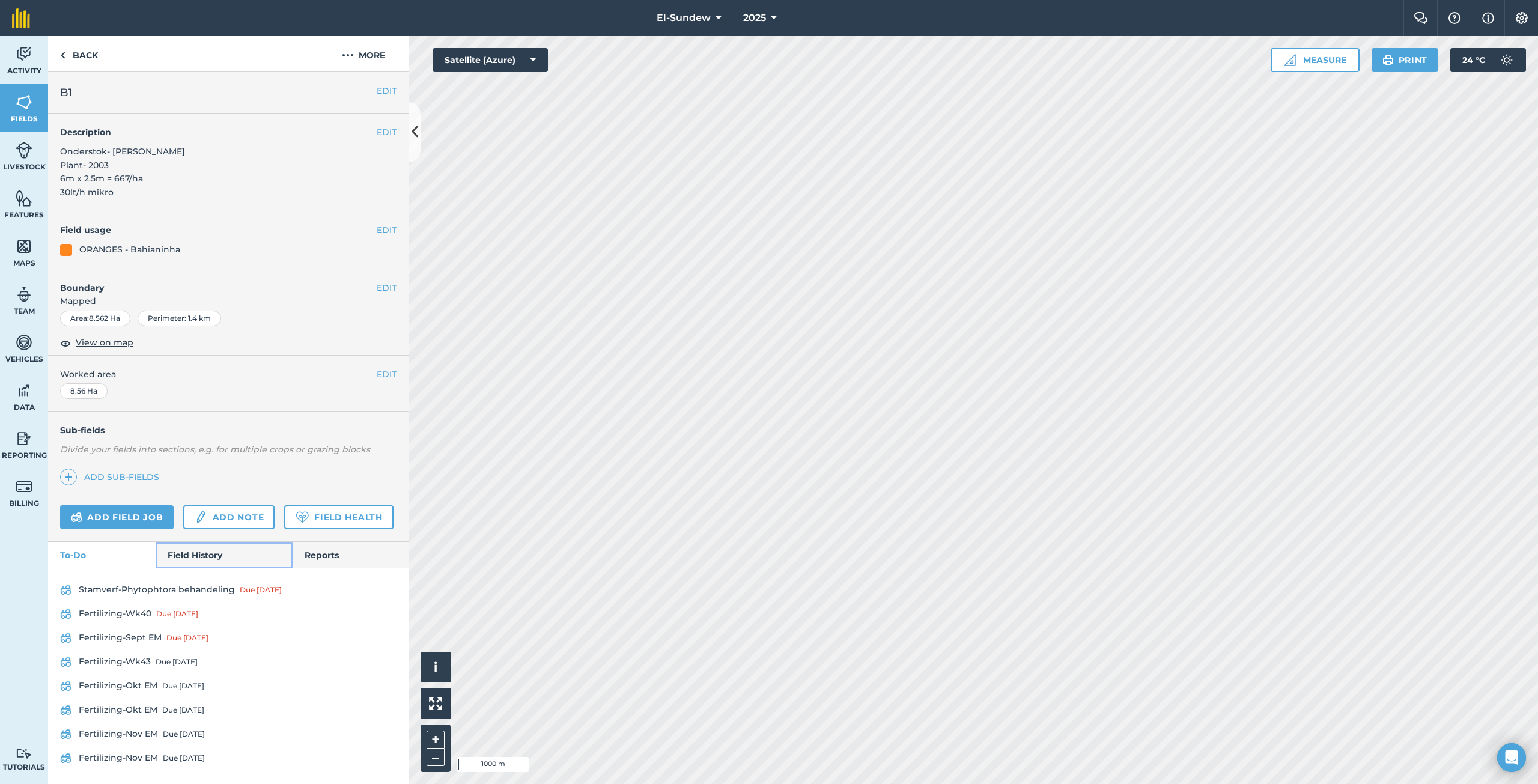
click at [202, 568] on link "Field History" at bounding box center [223, 555] width 137 height 27
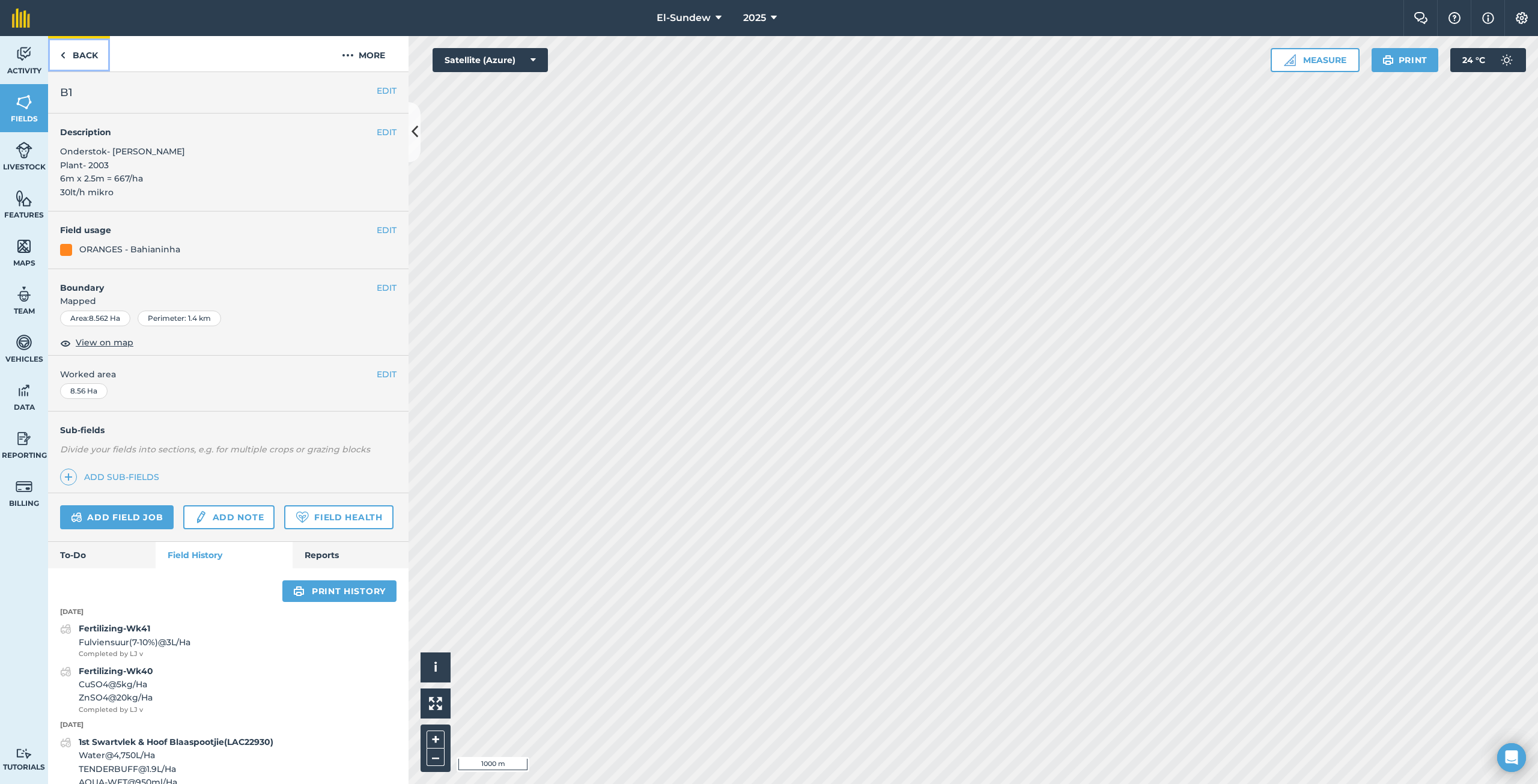
click at [89, 64] on link "Back" at bounding box center [79, 53] width 62 height 35
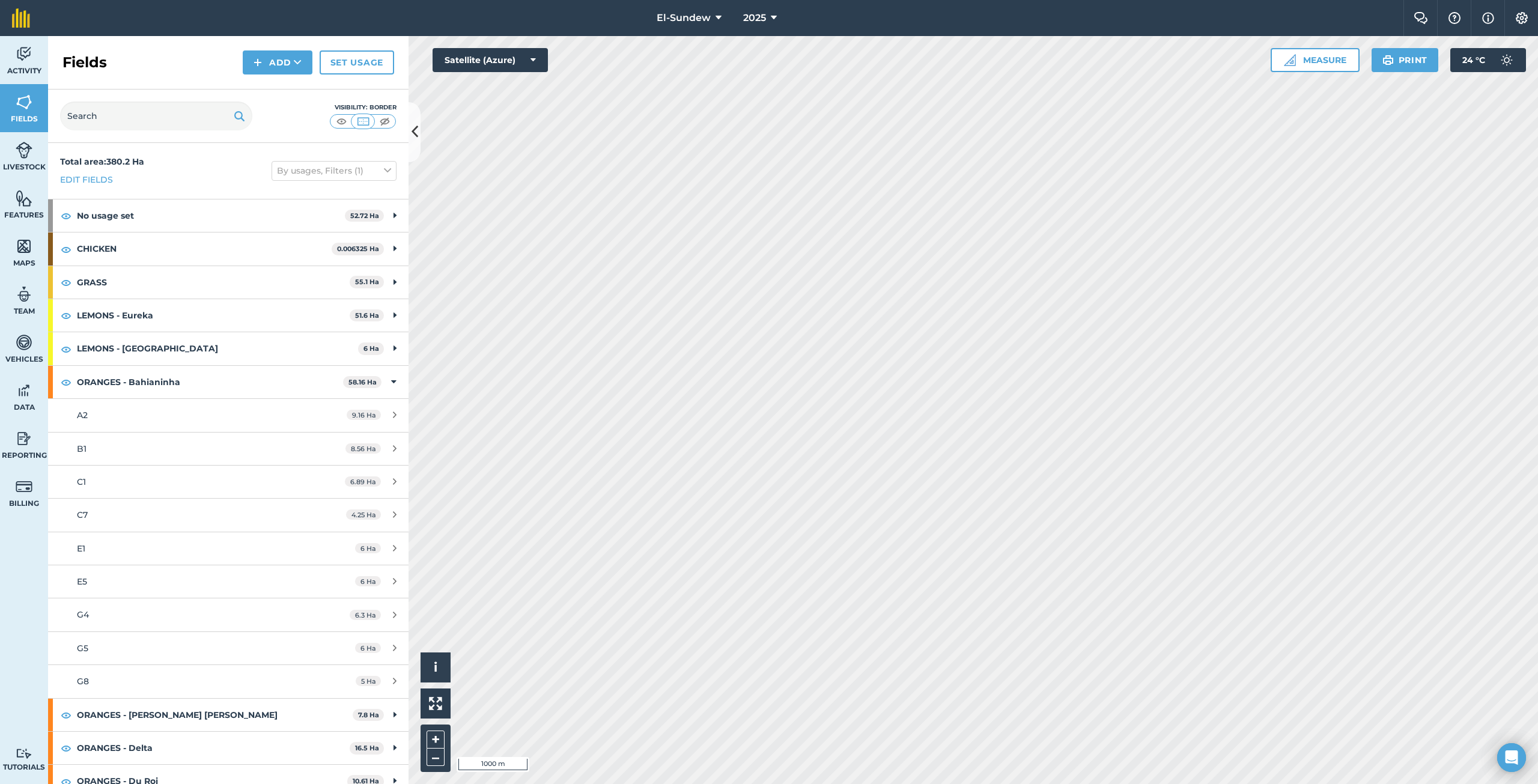
click at [89, 64] on h2 "Fields" at bounding box center [84, 62] width 44 height 20
click at [231, 371] on strong "ORANGES - Bahianinha" at bounding box center [210, 382] width 266 height 33
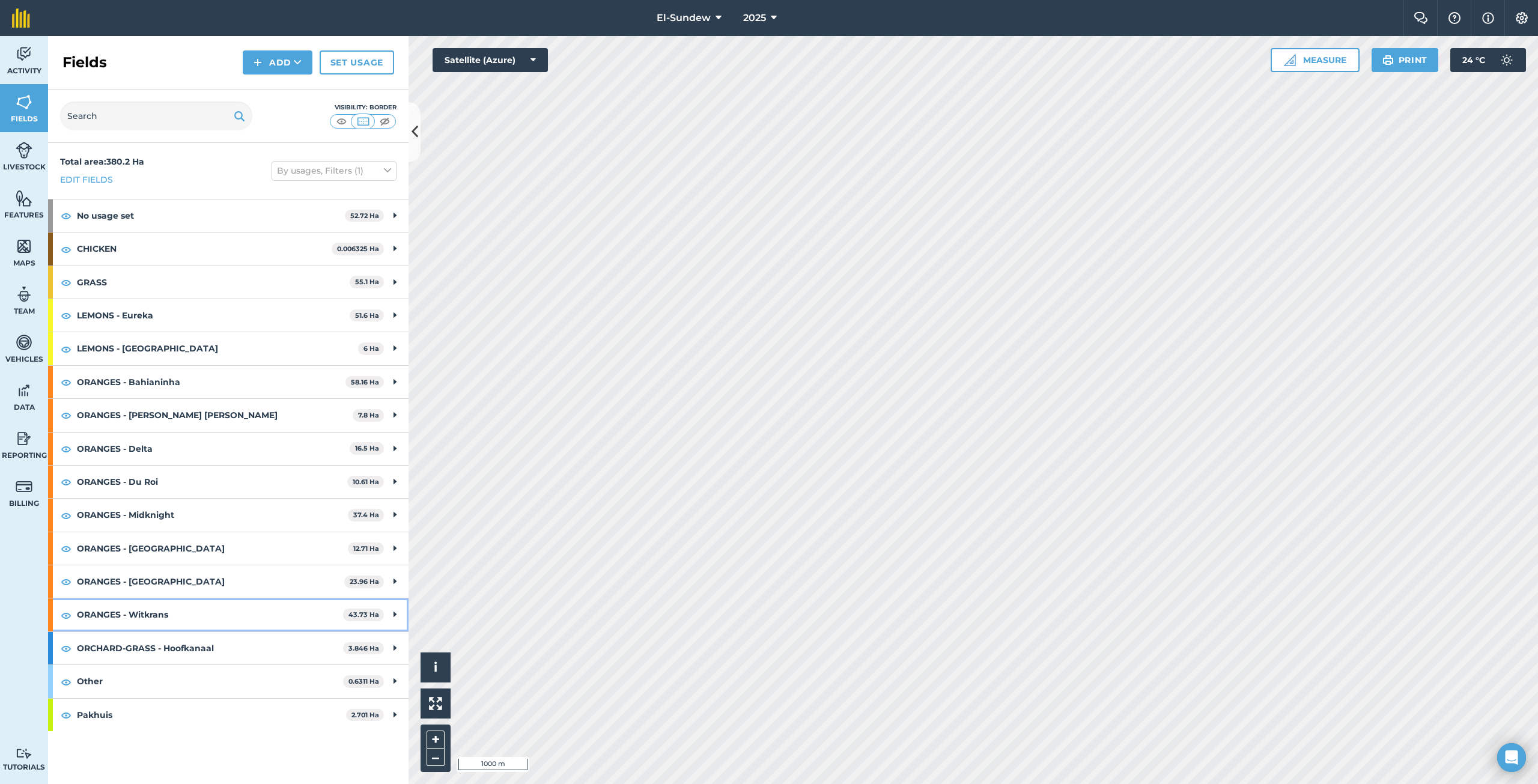
click at [204, 608] on strong "ORANGES - Witkrans" at bounding box center [210, 615] width 266 height 33
click at [178, 644] on div "B2" at bounding box center [190, 647] width 226 height 13
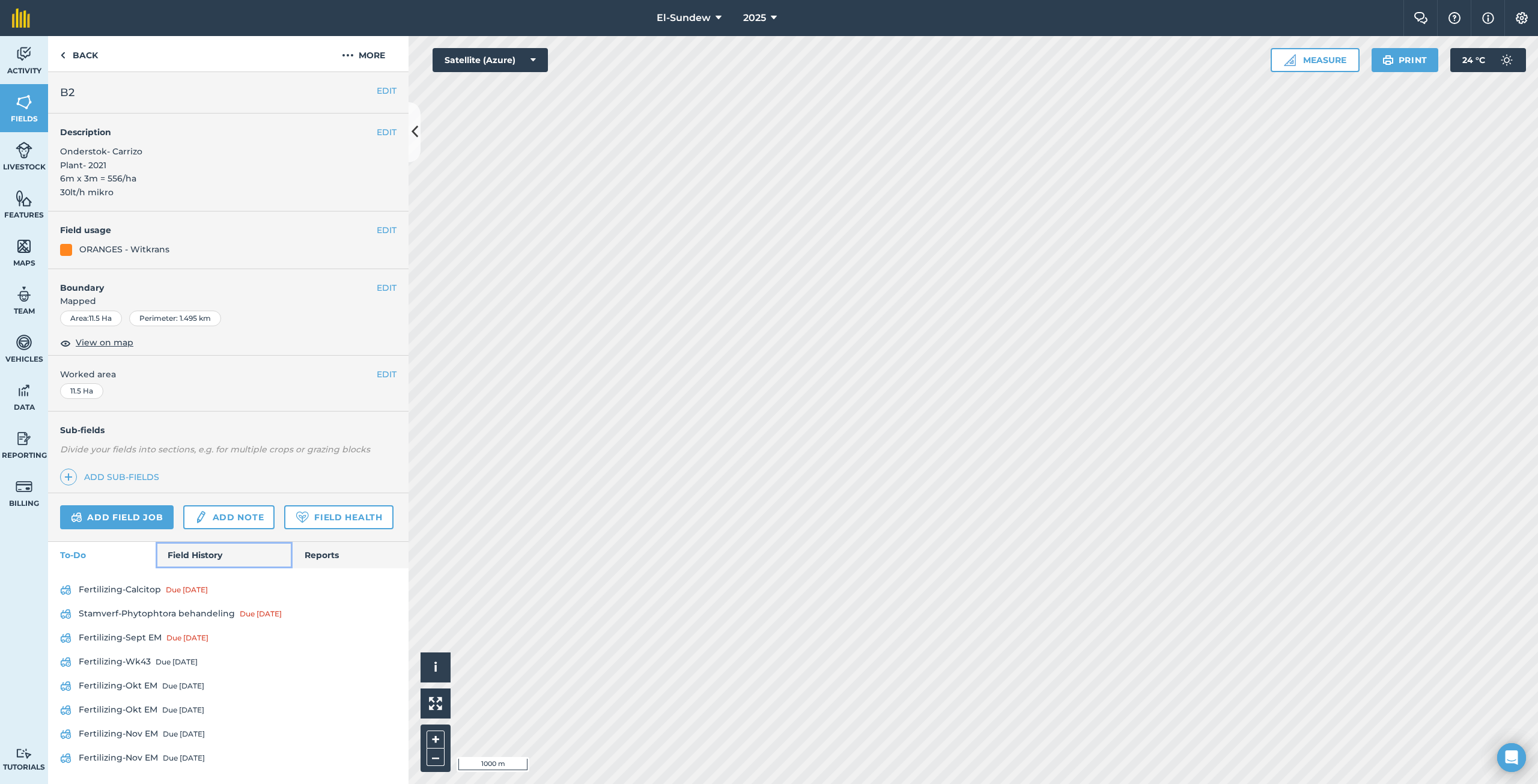
click at [190, 568] on link "Field History" at bounding box center [223, 555] width 137 height 27
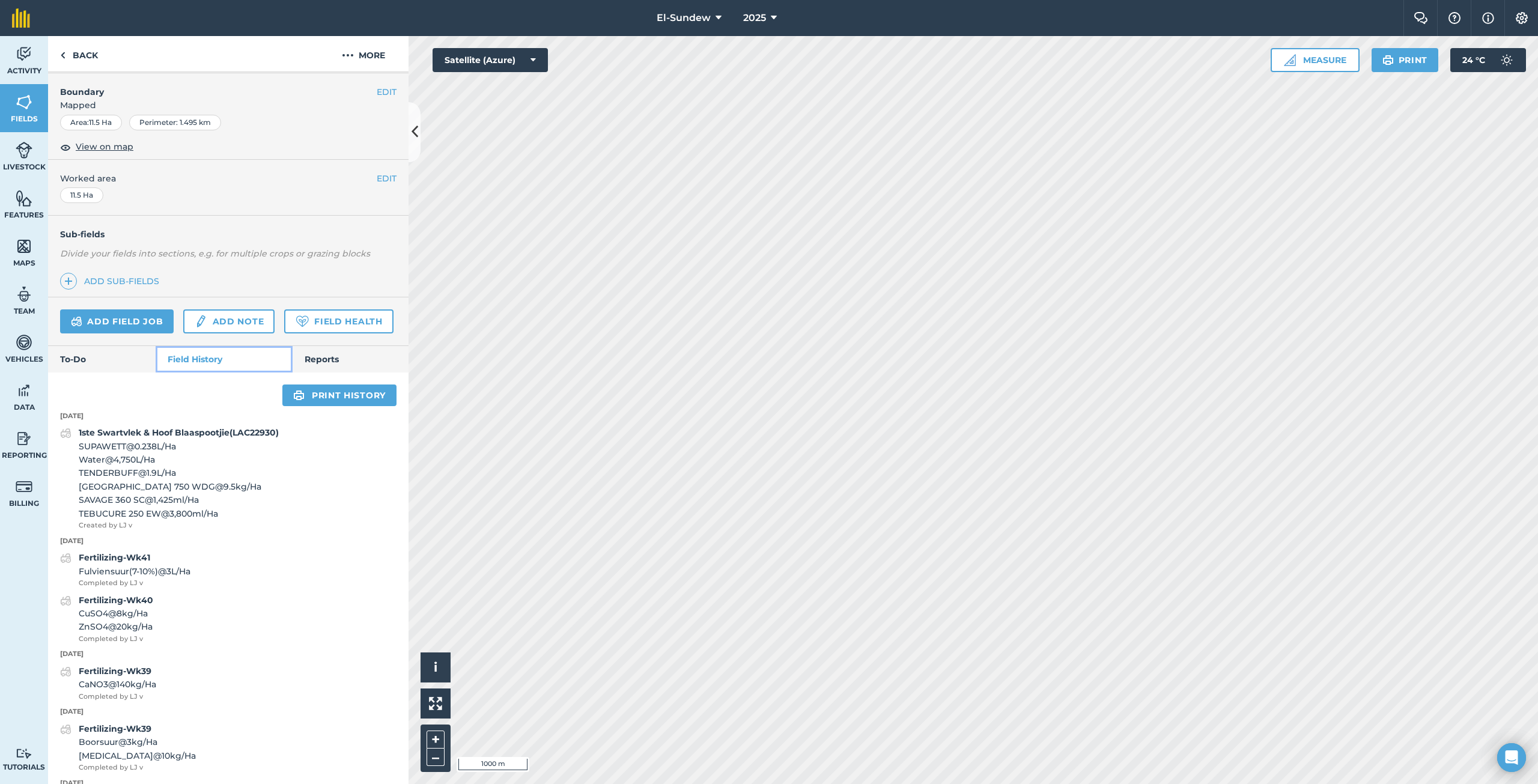
scroll to position [200, 0]
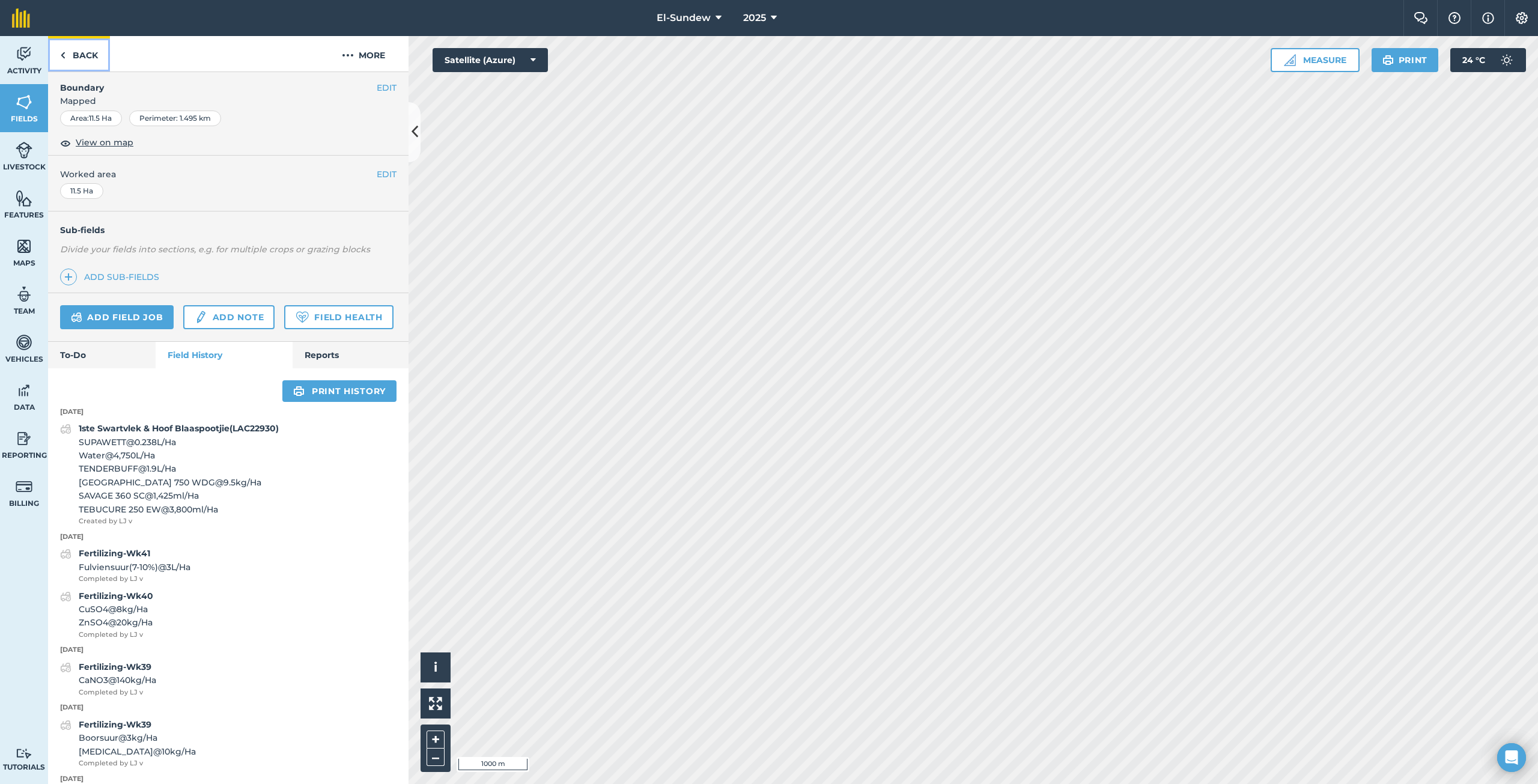
click at [99, 55] on link "Back" at bounding box center [79, 53] width 62 height 35
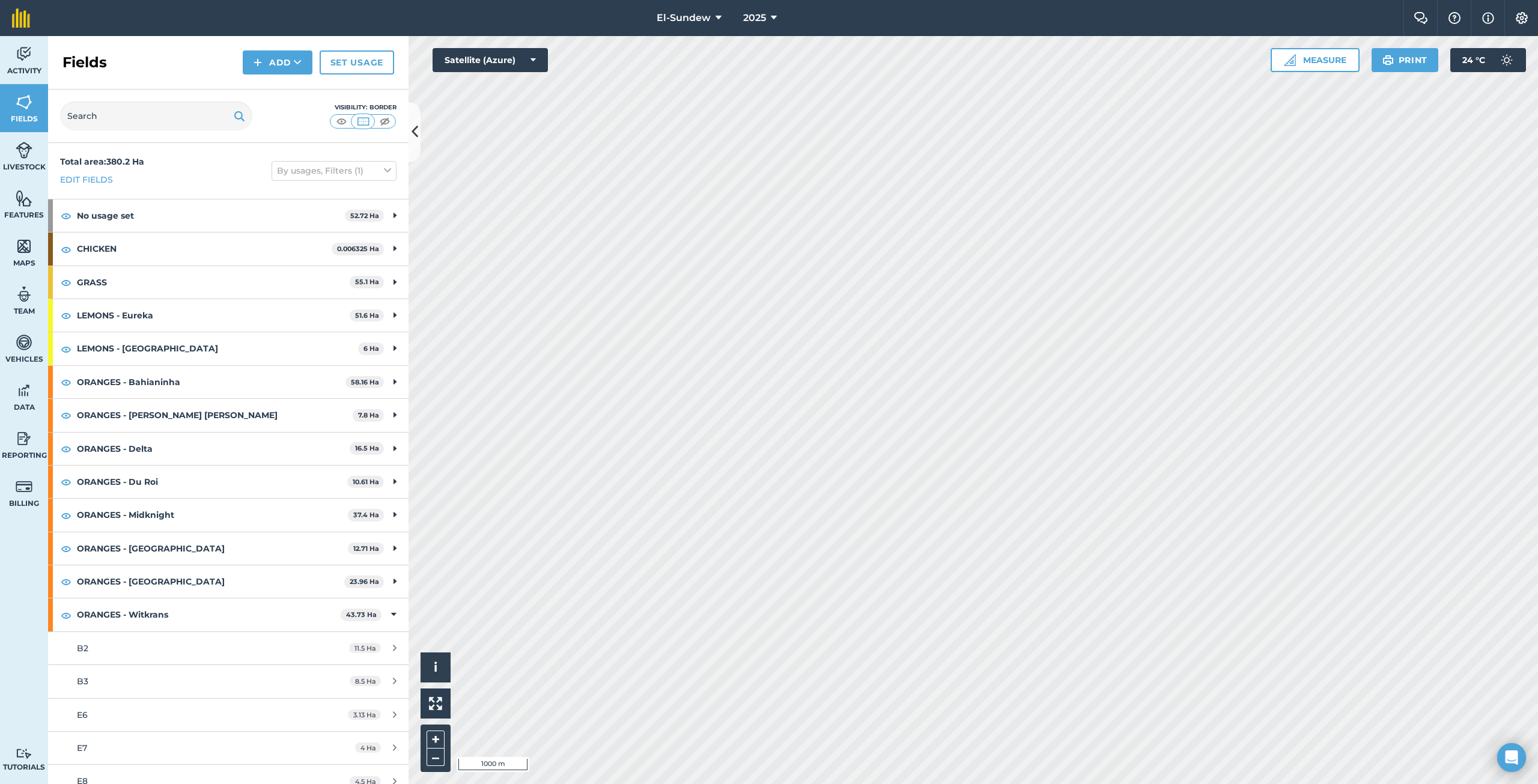
click at [99, 55] on h2 "Fields" at bounding box center [84, 62] width 44 height 20
click at [158, 687] on div "B3" at bounding box center [190, 680] width 226 height 13
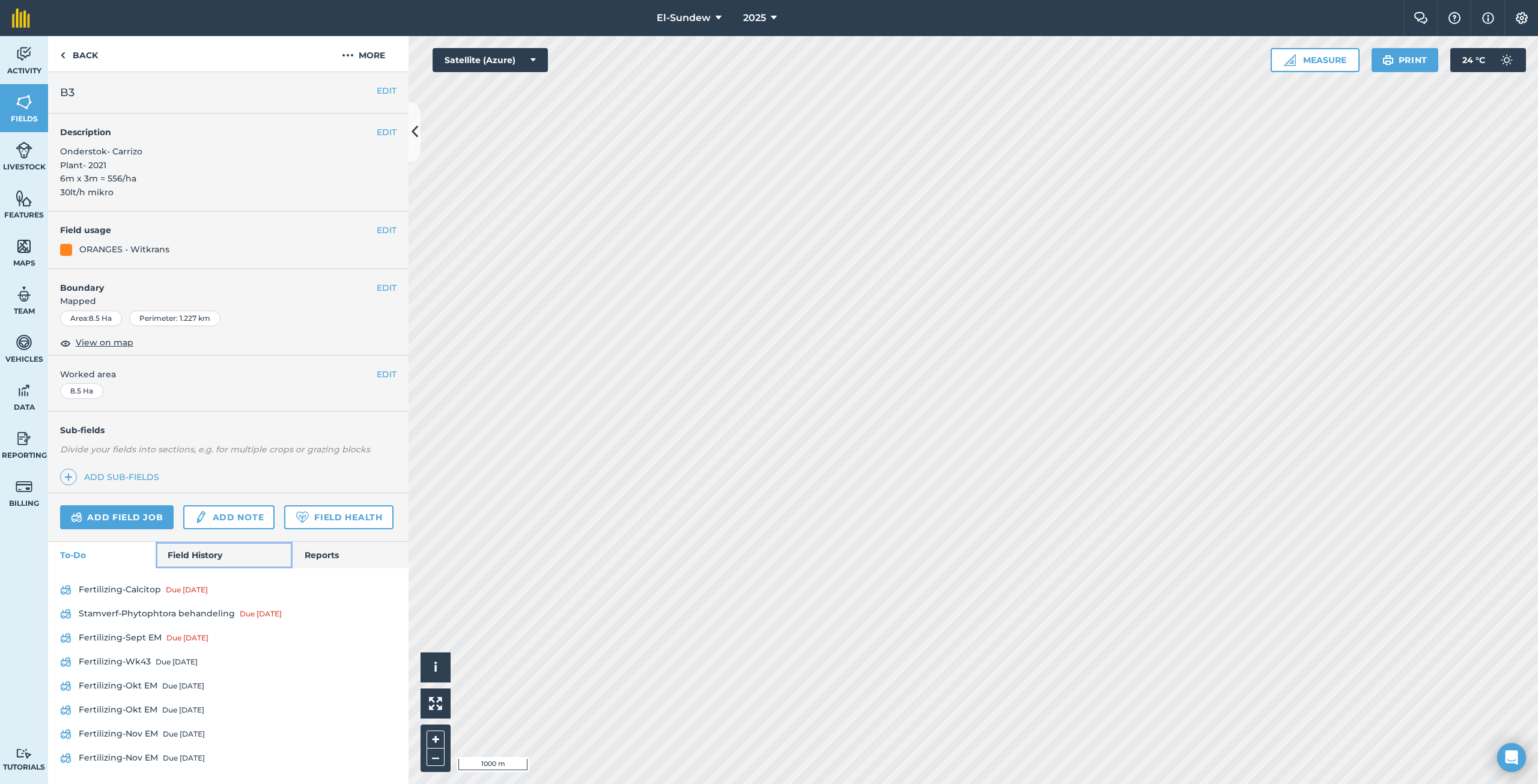
click at [214, 568] on link "Field History" at bounding box center [223, 555] width 137 height 27
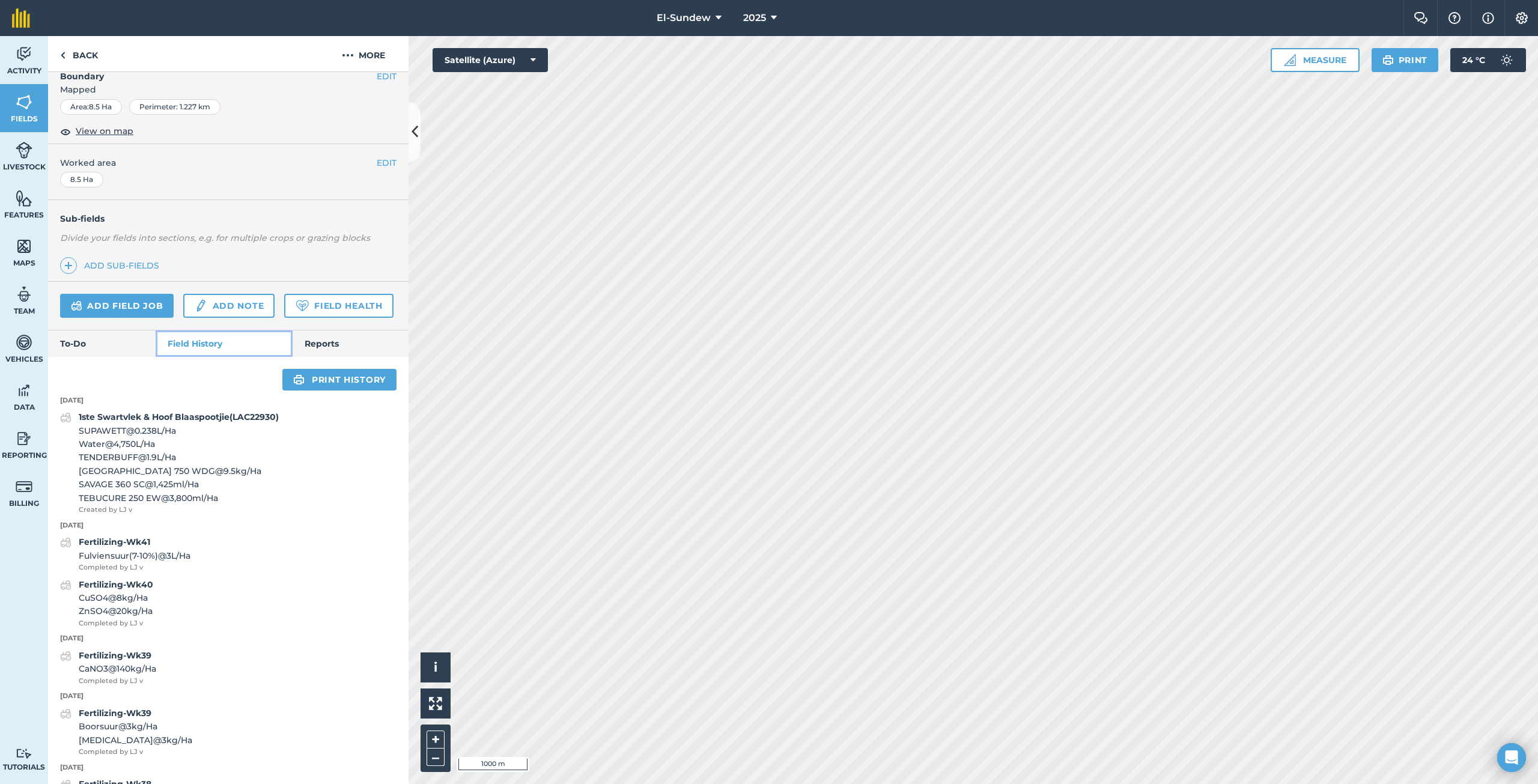
scroll to position [200, 0]
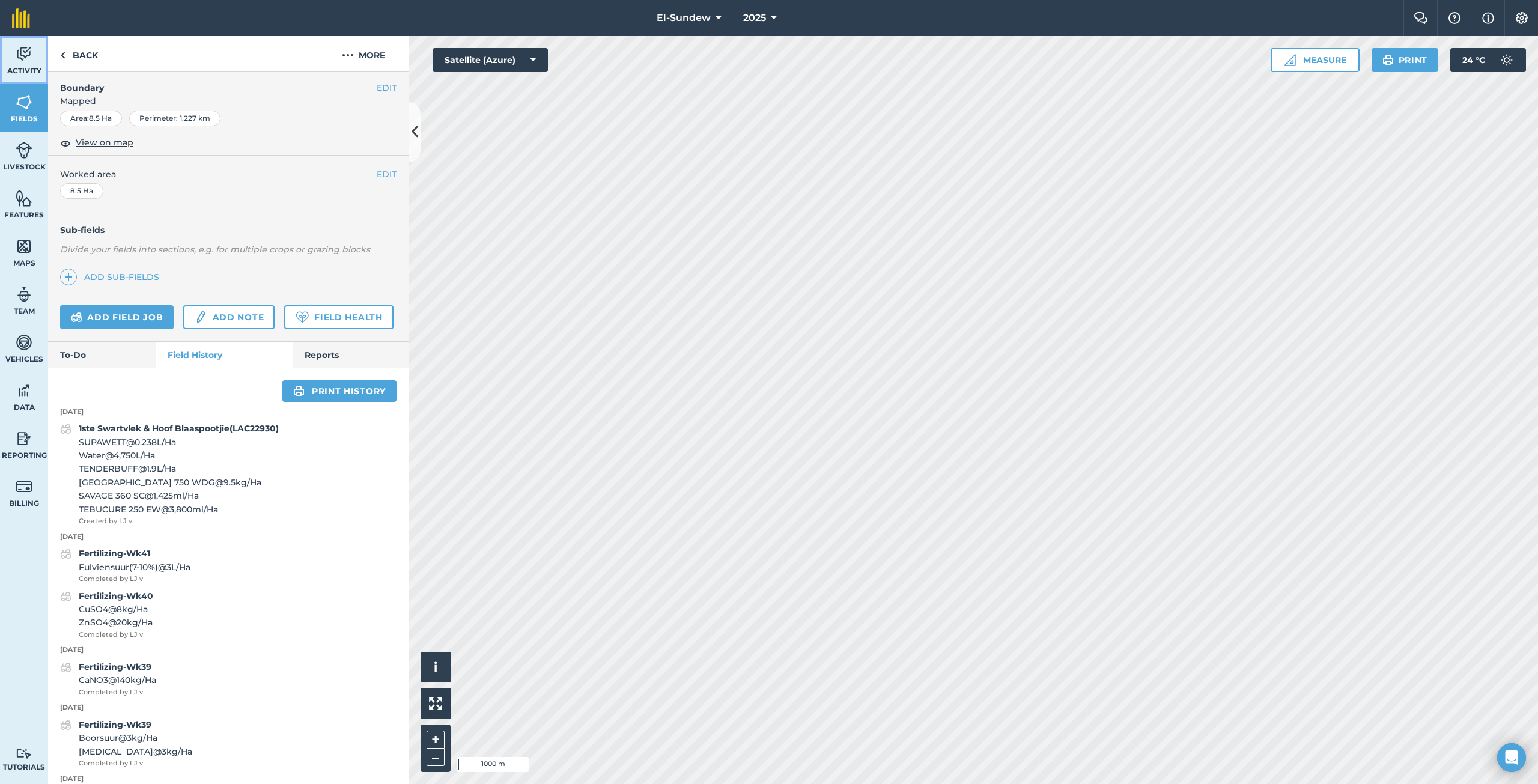
click at [12, 70] on span "Activity" at bounding box center [24, 71] width 48 height 9
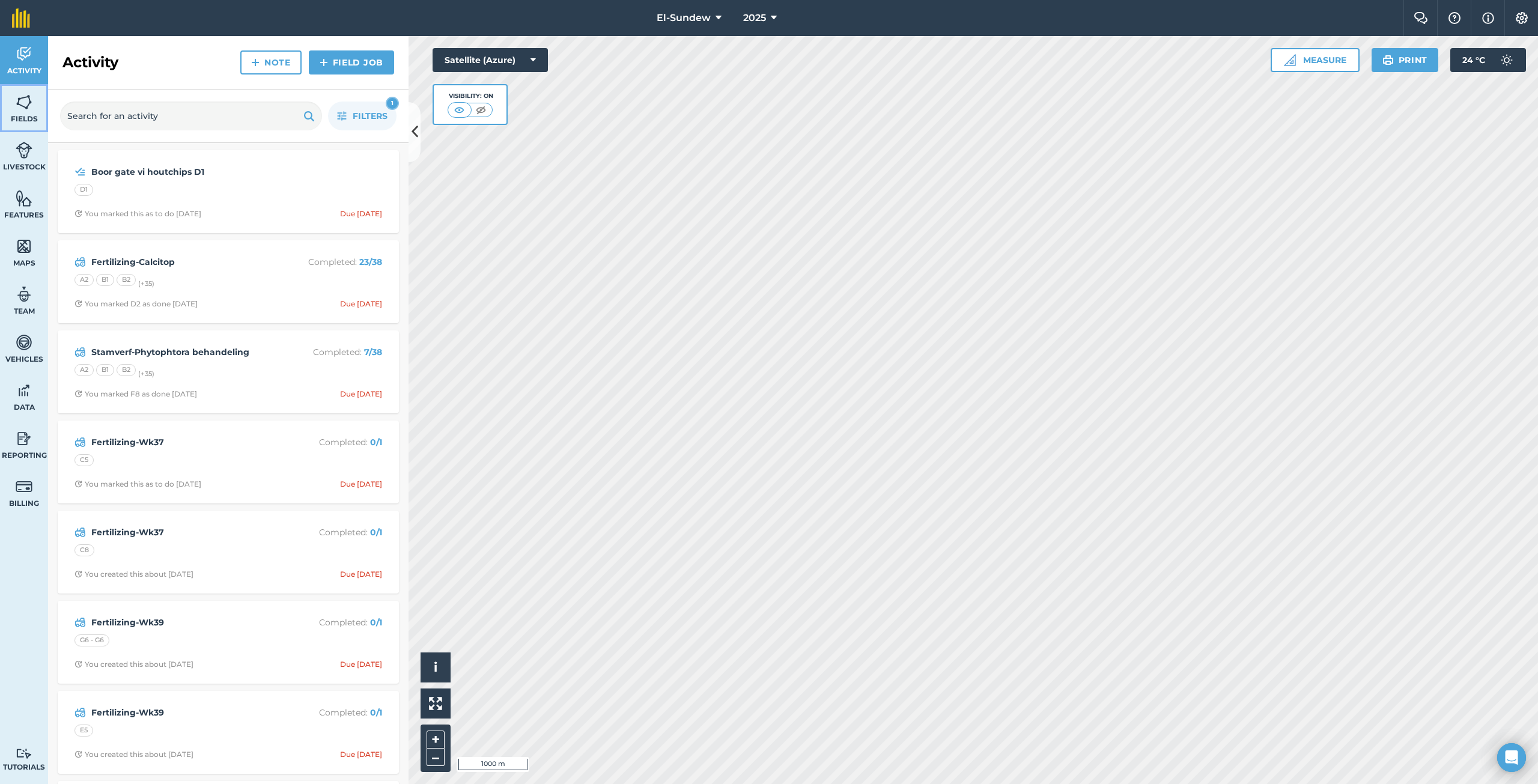
click at [30, 112] on link "Fields" at bounding box center [24, 108] width 48 height 48
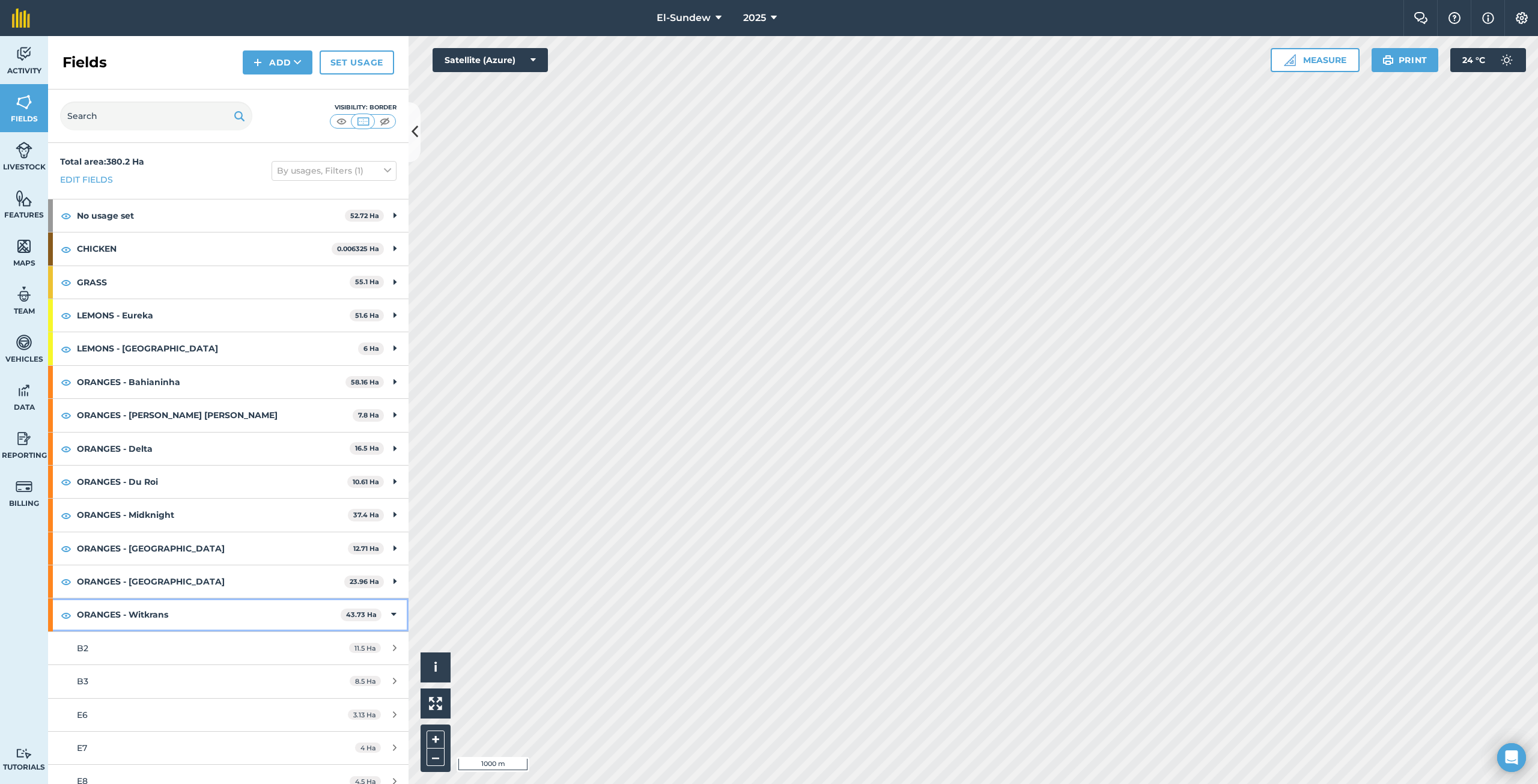
click at [195, 615] on strong "ORANGES - Witkrans" at bounding box center [209, 615] width 264 height 33
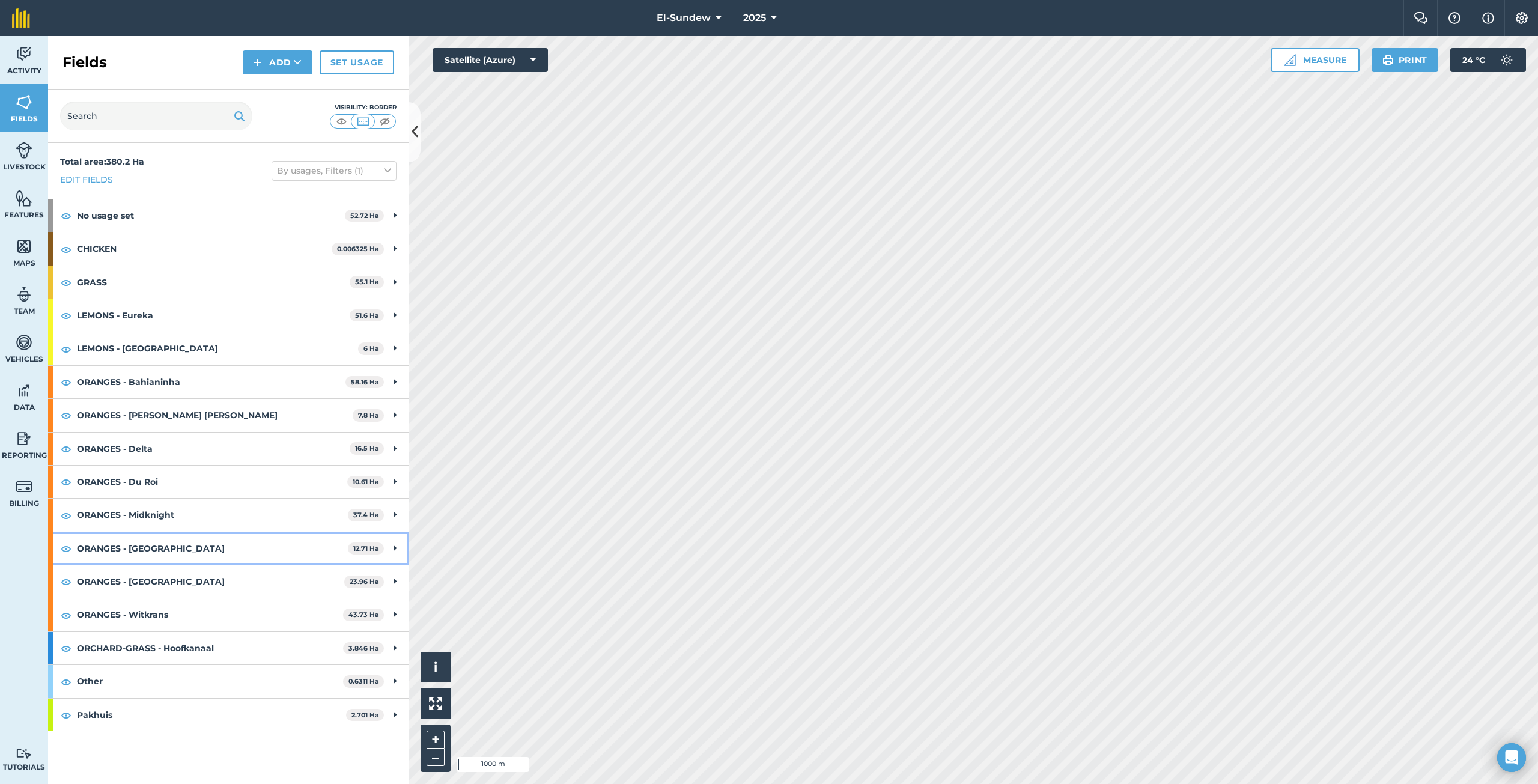
click at [202, 544] on strong "ORANGES - [GEOGRAPHIC_DATA]" at bounding box center [212, 548] width 271 height 33
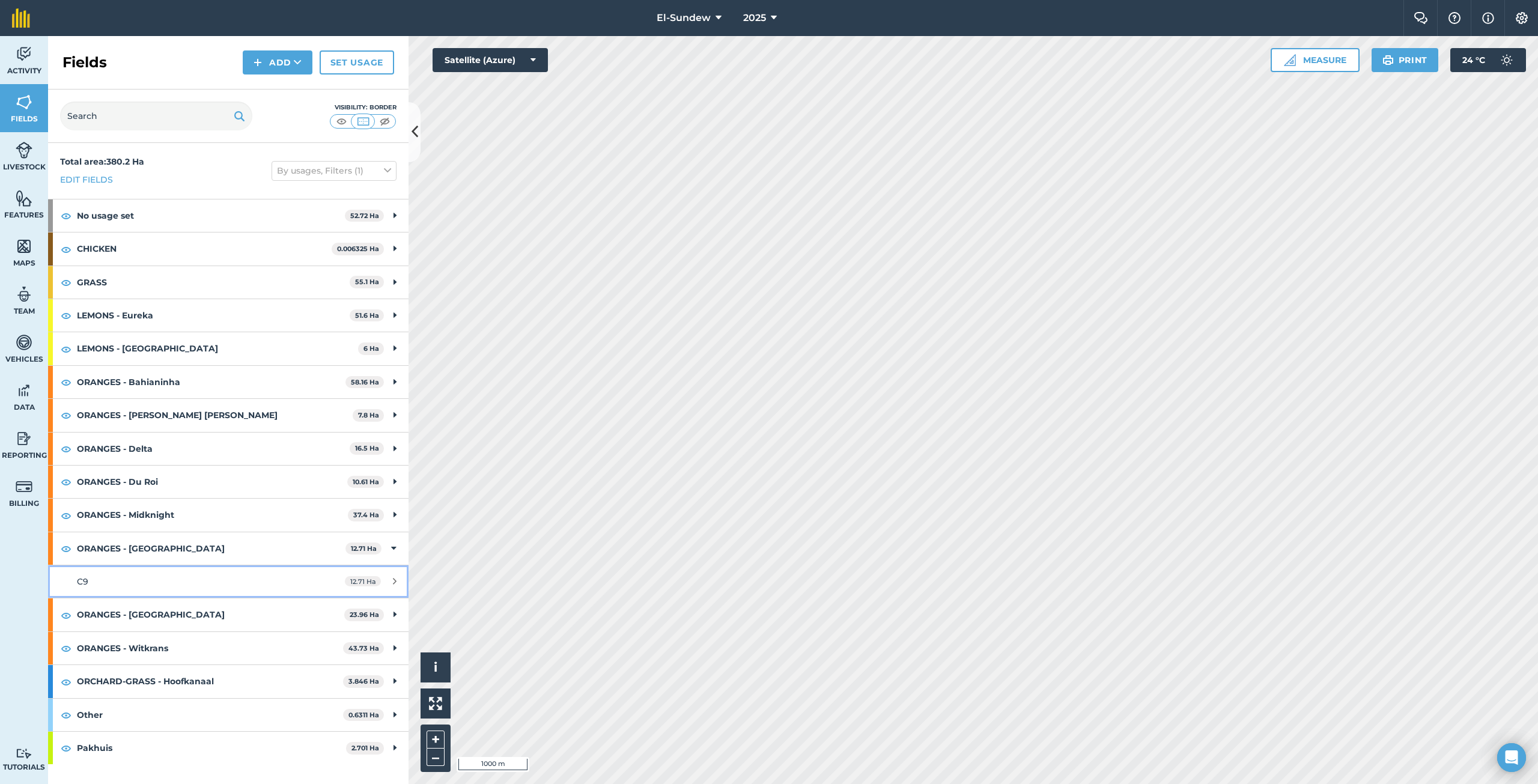
click at [195, 578] on div "C9" at bounding box center [190, 581] width 226 height 13
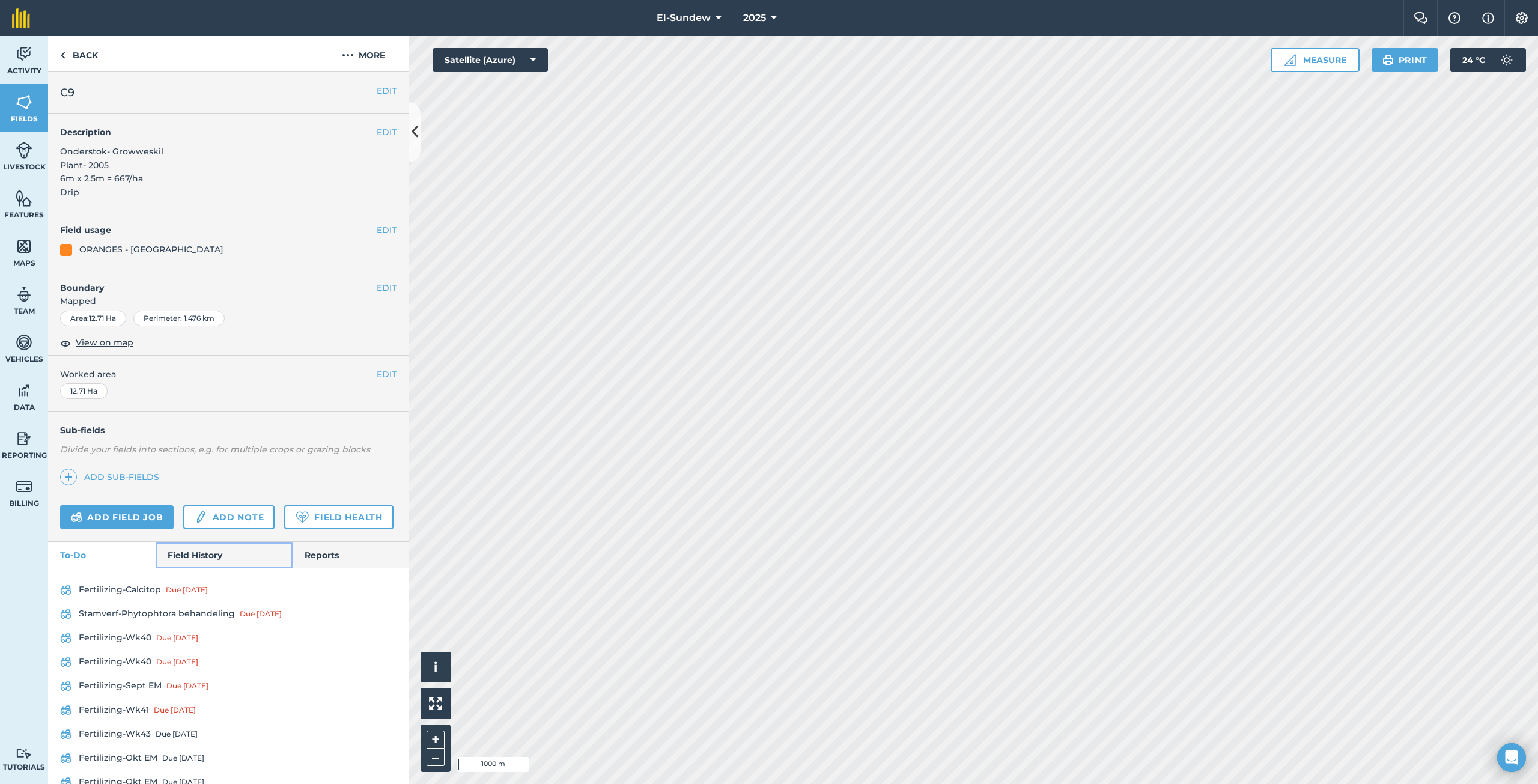
click at [195, 568] on link "Field History" at bounding box center [223, 555] width 137 height 27
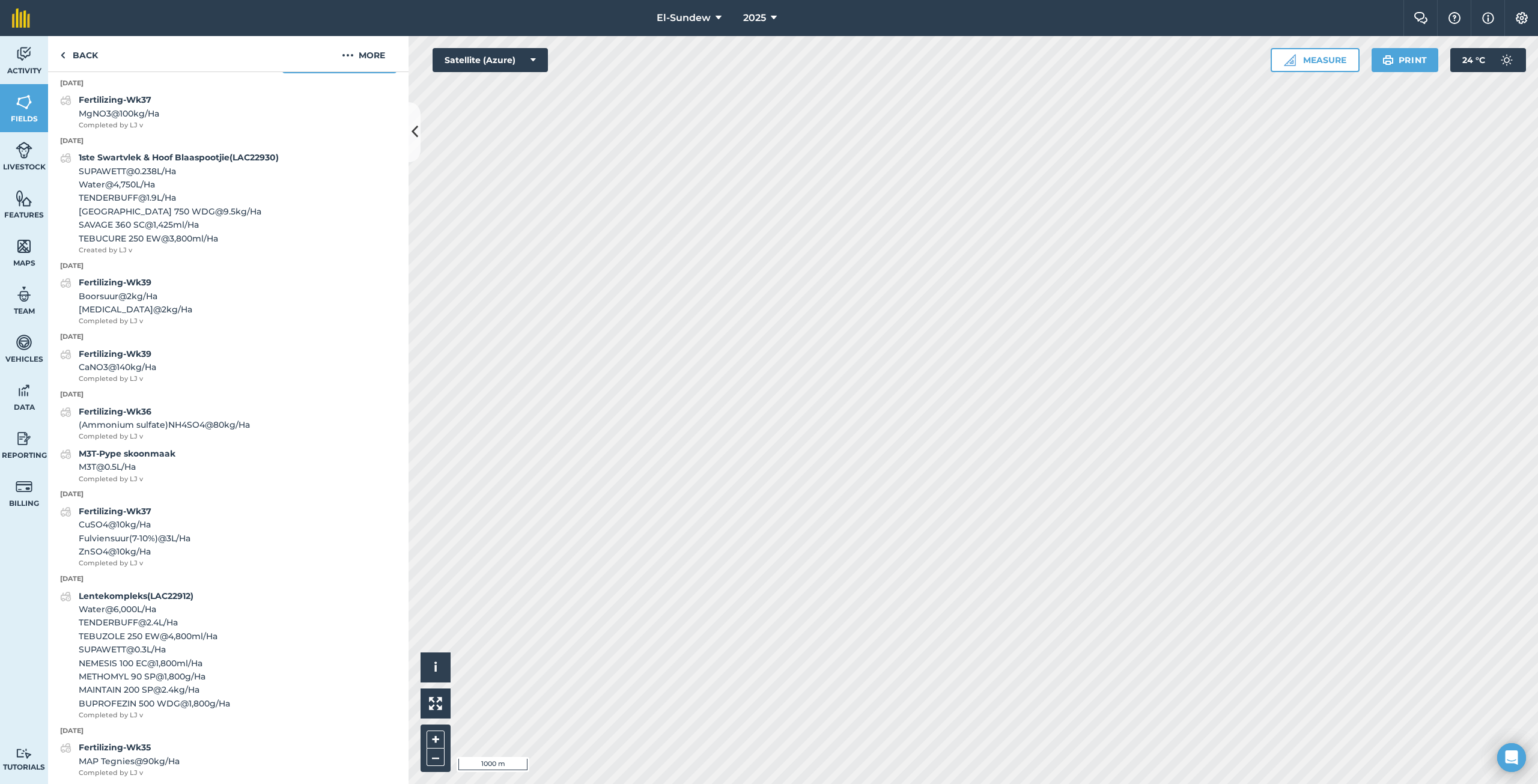
scroll to position [473, 0]
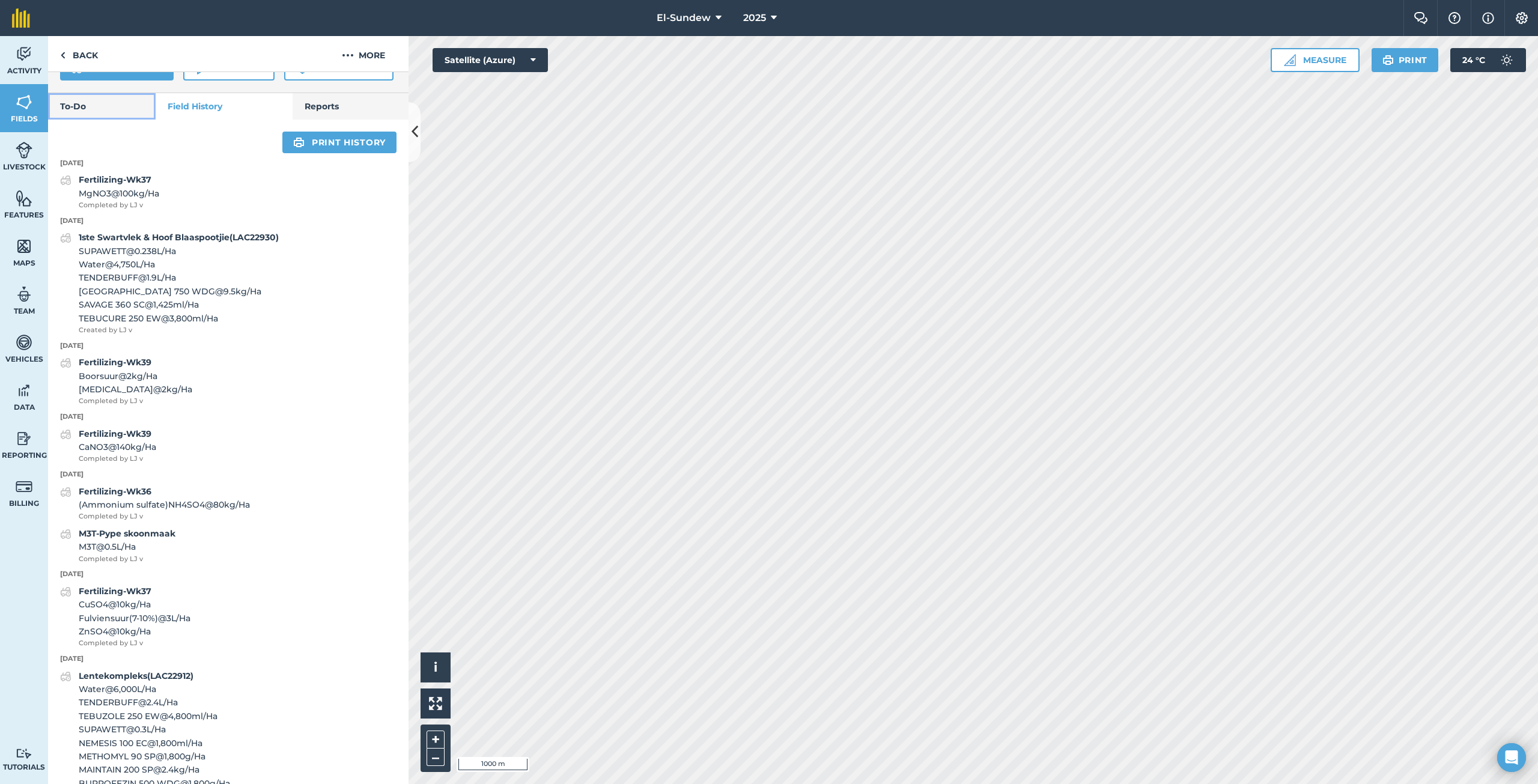
click at [112, 119] on link "To-Do" at bounding box center [102, 106] width 108 height 27
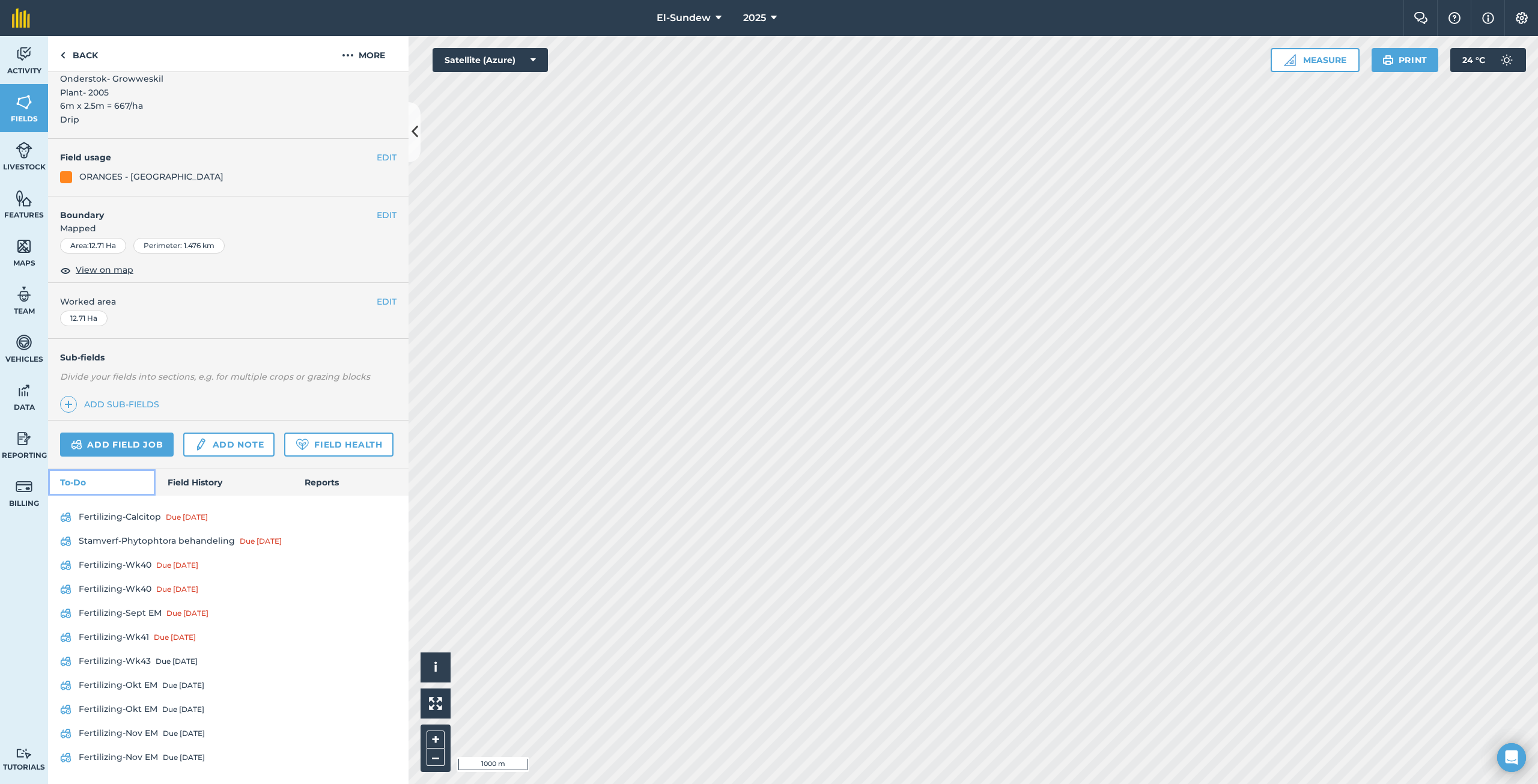
scroll to position [106, 0]
click at [197, 488] on link "Field History" at bounding box center [223, 482] width 137 height 27
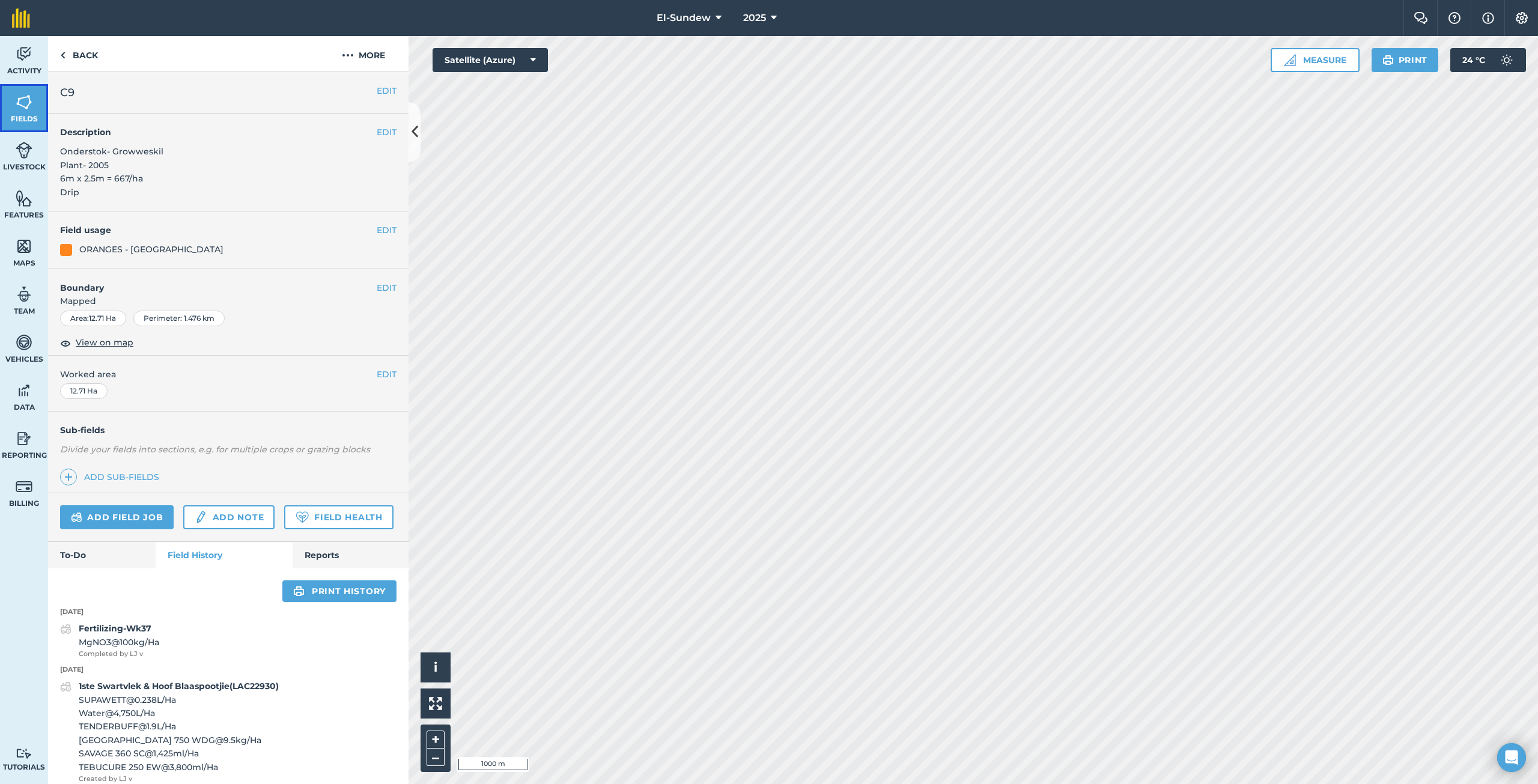
click at [37, 98] on link "Fields" at bounding box center [24, 108] width 48 height 48
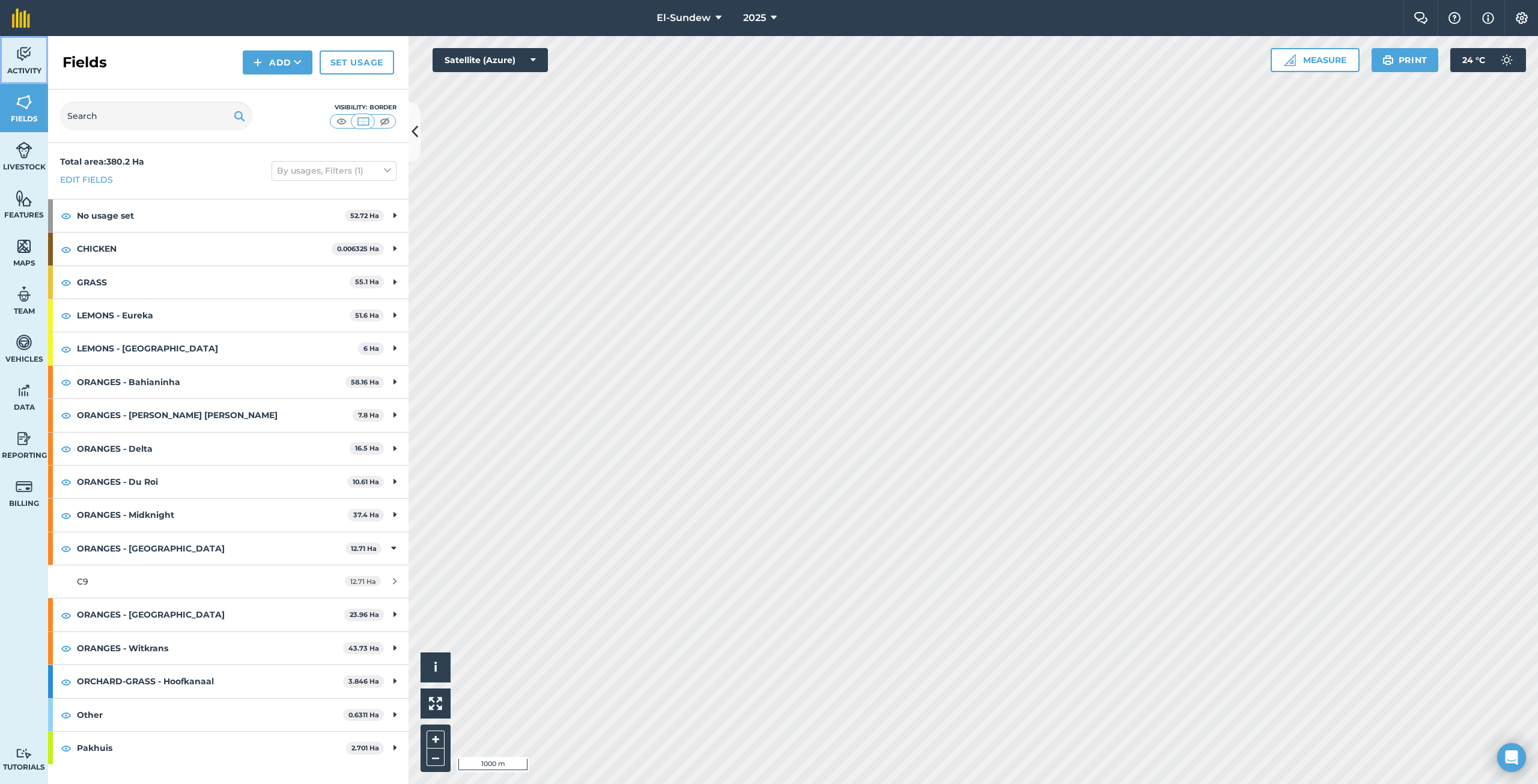
click at [20, 75] on span "Activity" at bounding box center [24, 71] width 48 height 9
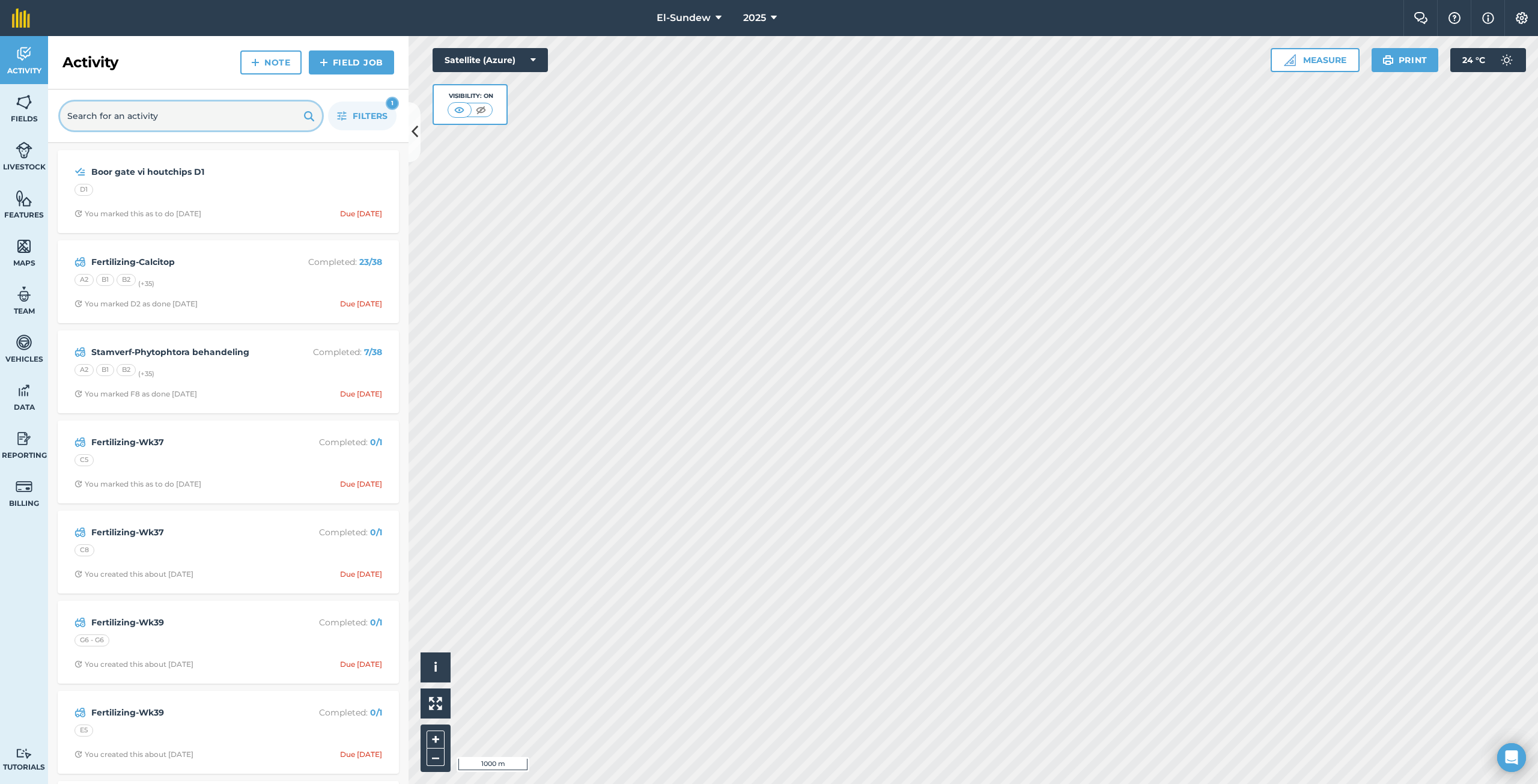
click at [121, 115] on input "text" at bounding box center [191, 115] width 262 height 29
type input "lb"
click at [336, 119] on button "Filters 2" at bounding box center [362, 115] width 69 height 29
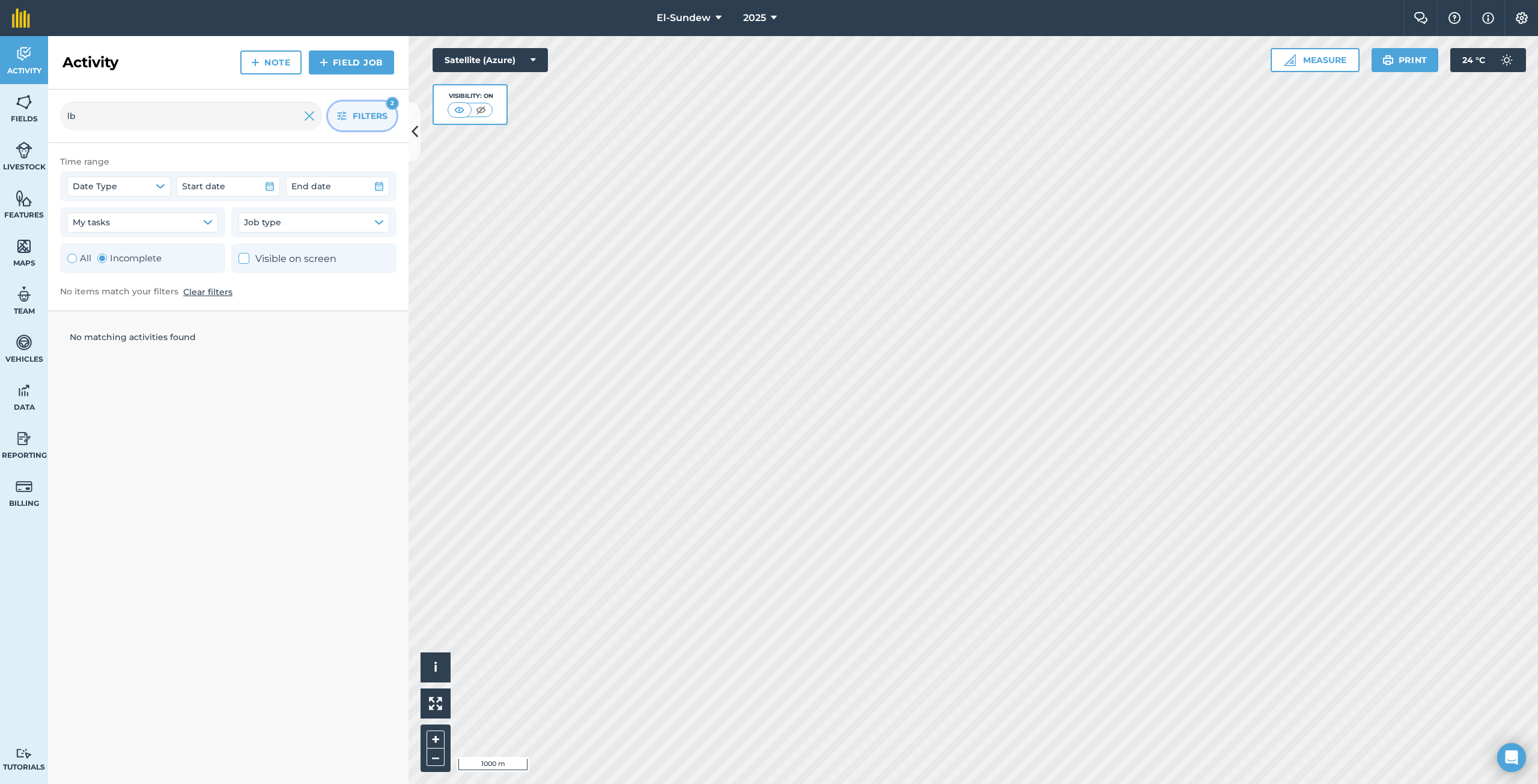
click at [75, 257] on div "Toggle Activity" at bounding box center [72, 258] width 9 height 9
radio input "true"
click at [200, 111] on input "lb" at bounding box center [191, 115] width 262 height 29
click at [233, 346] on strong "Blaarvoeding-1% Lb [MEDICAL_DATA]" at bounding box center [186, 339] width 190 height 13
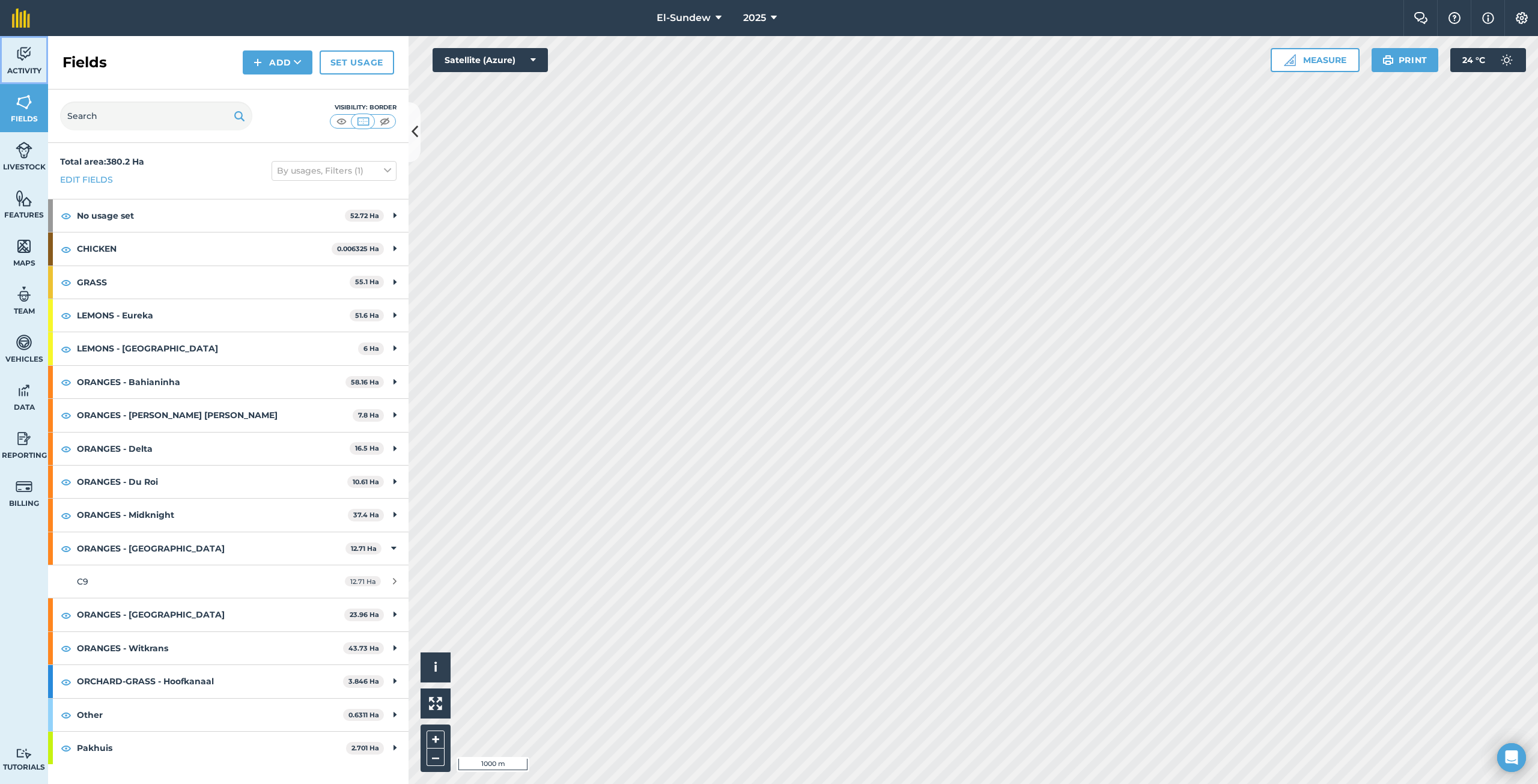
click at [27, 56] on img at bounding box center [24, 54] width 17 height 18
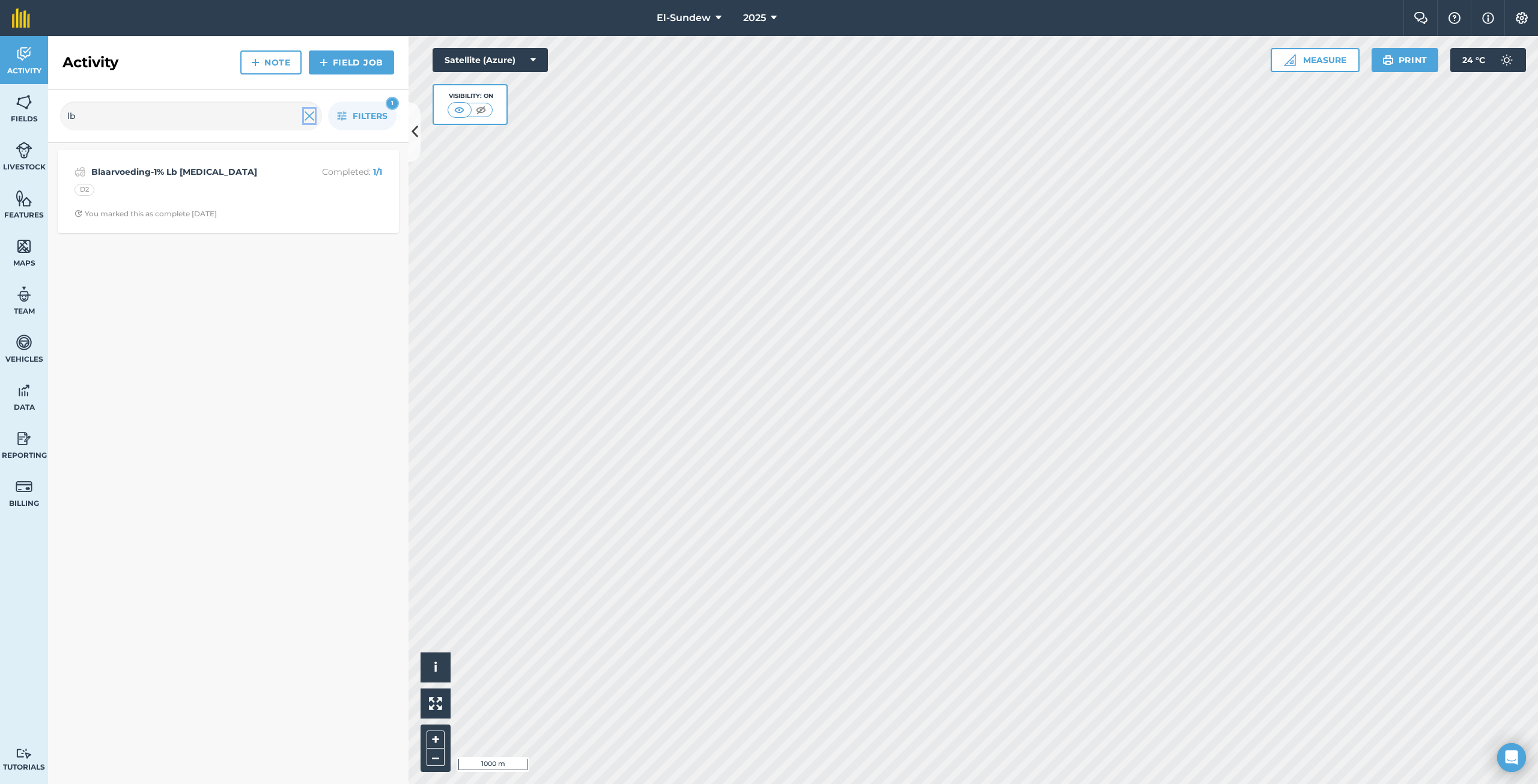
click at [310, 112] on img at bounding box center [310, 115] width 11 height 14
click at [171, 122] on input "lb" at bounding box center [191, 115] width 262 height 29
click at [221, 107] on input "text" at bounding box center [191, 115] width 262 height 29
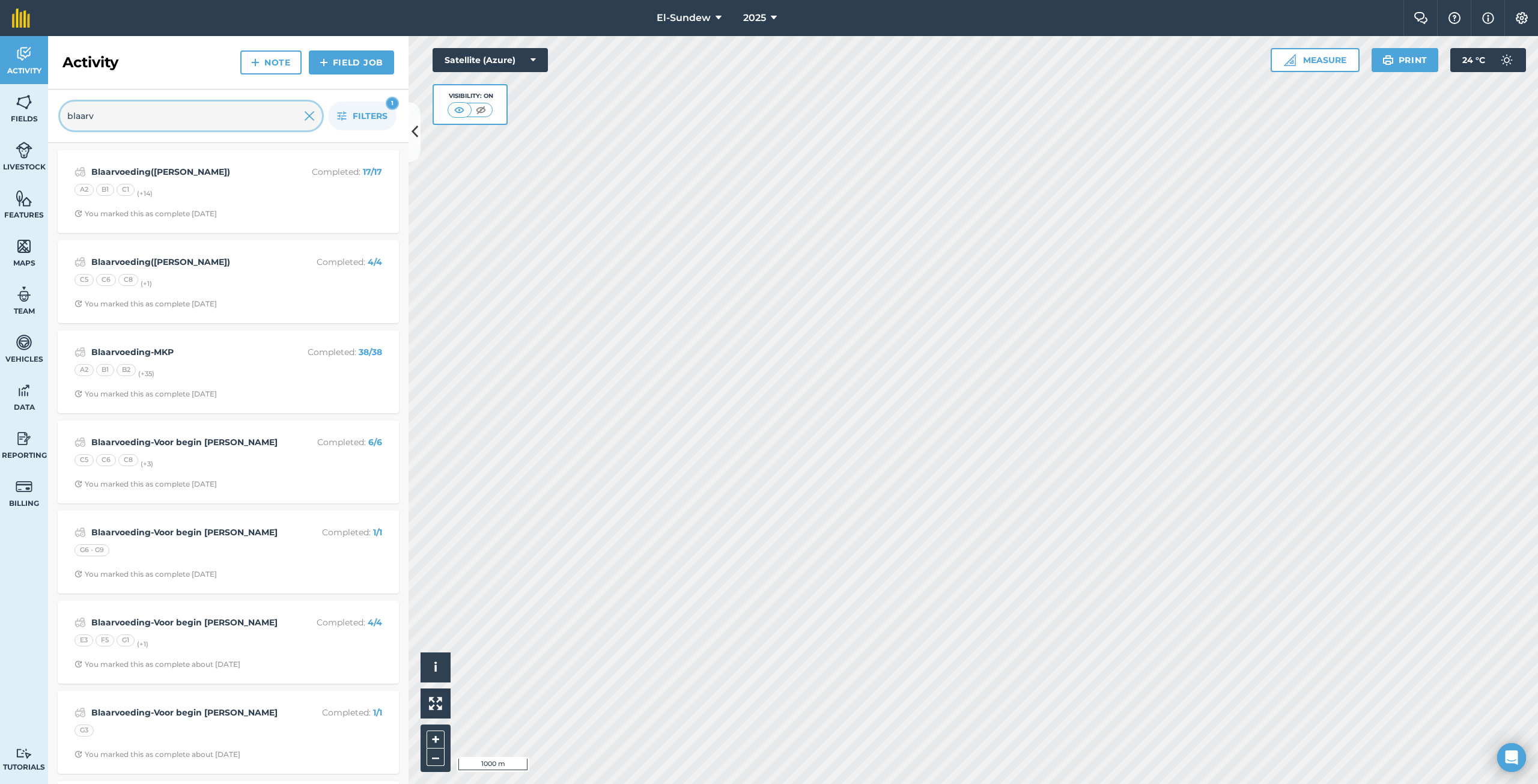
type input "blaarv"
click at [240, 202] on div "Blaarvoeding([PERSON_NAME]) Completed : 17 / 17 A2 B1 C1 (+ 14 ) You marked thi…" at bounding box center [228, 192] width 327 height 69
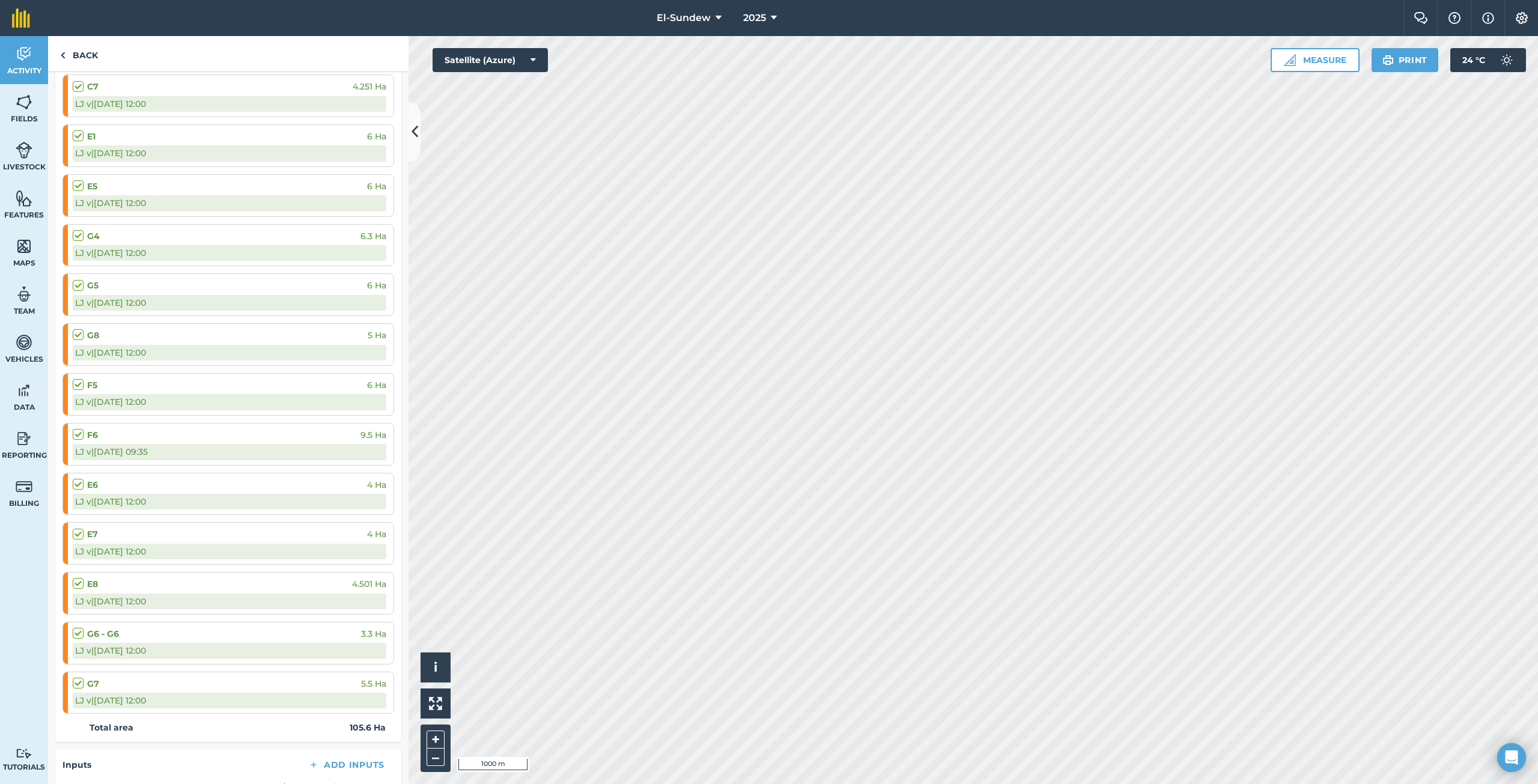
scroll to position [400, 0]
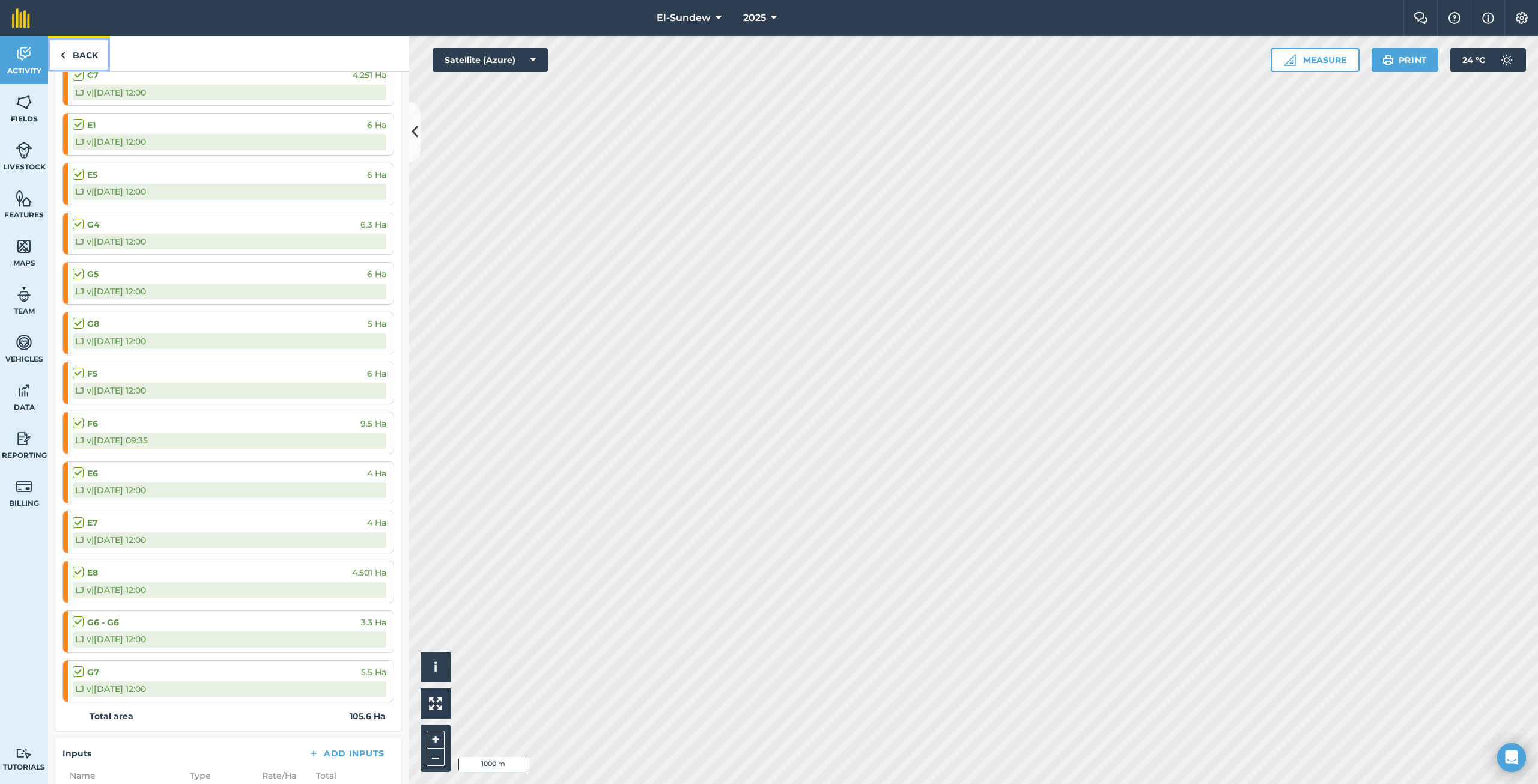
click at [66, 61] on link "Back" at bounding box center [79, 53] width 62 height 35
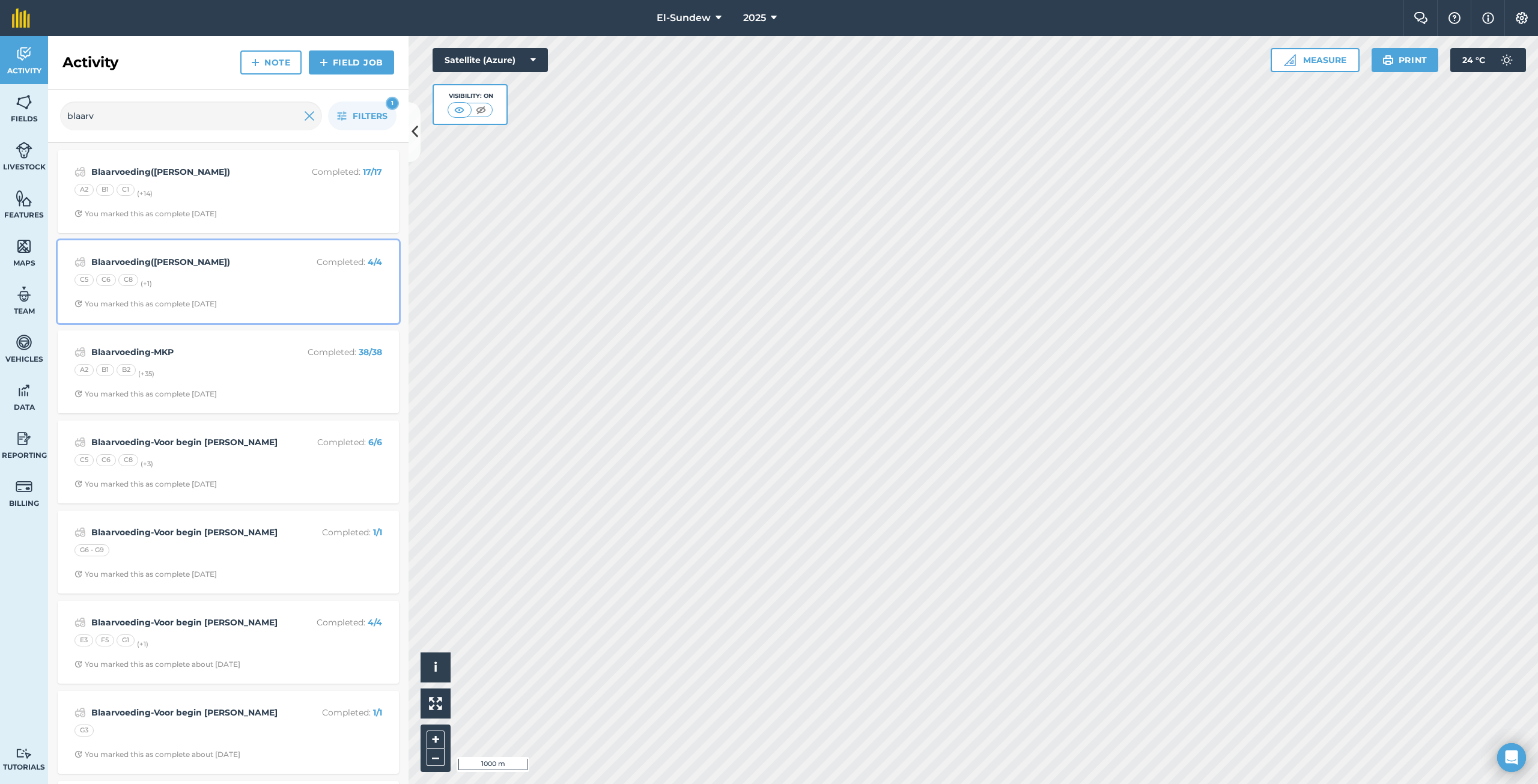
click at [222, 280] on div "C5 C6 C8 (+ 1 )" at bounding box center [228, 282] width 307 height 16
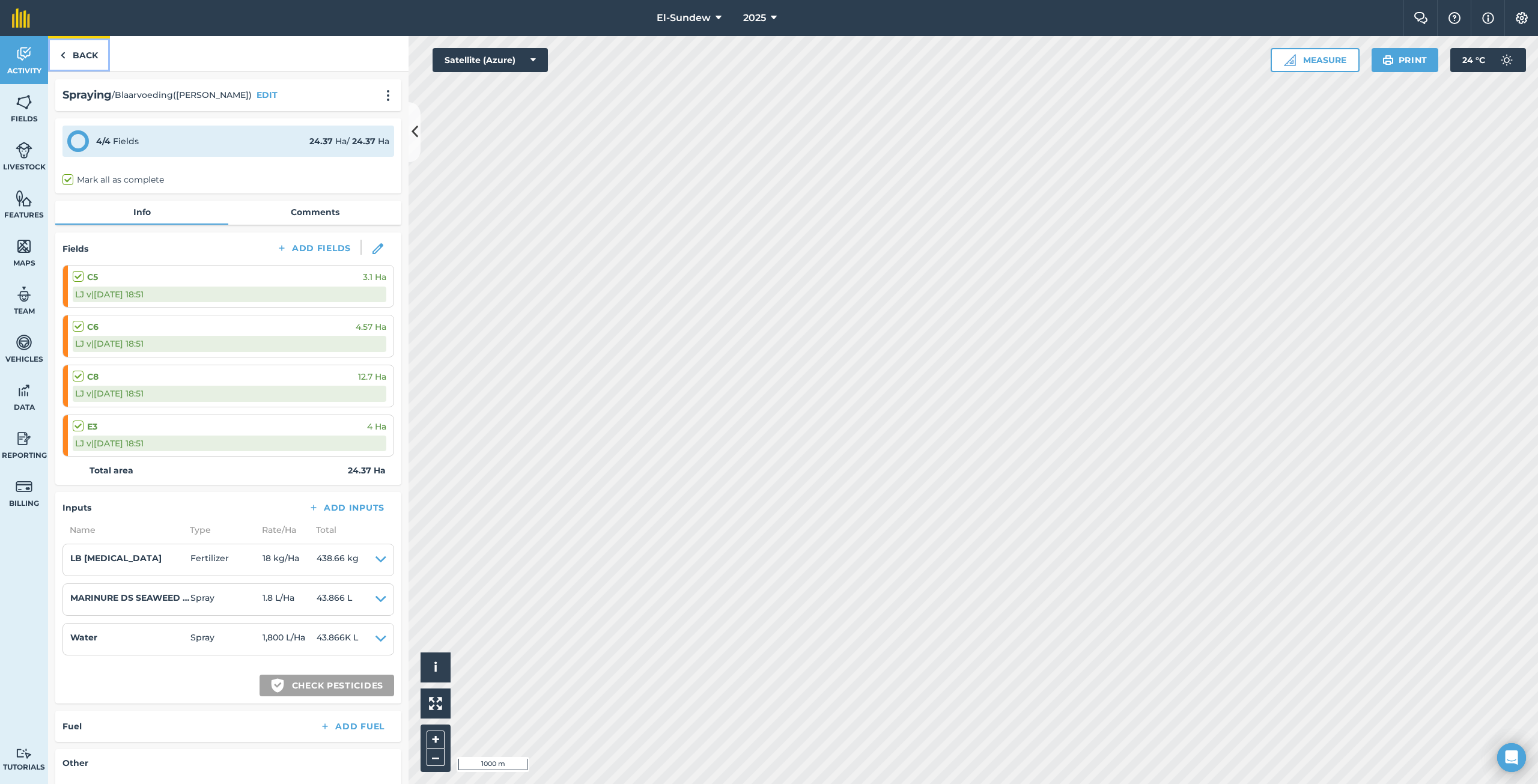
click at [71, 66] on link "Back" at bounding box center [79, 53] width 62 height 35
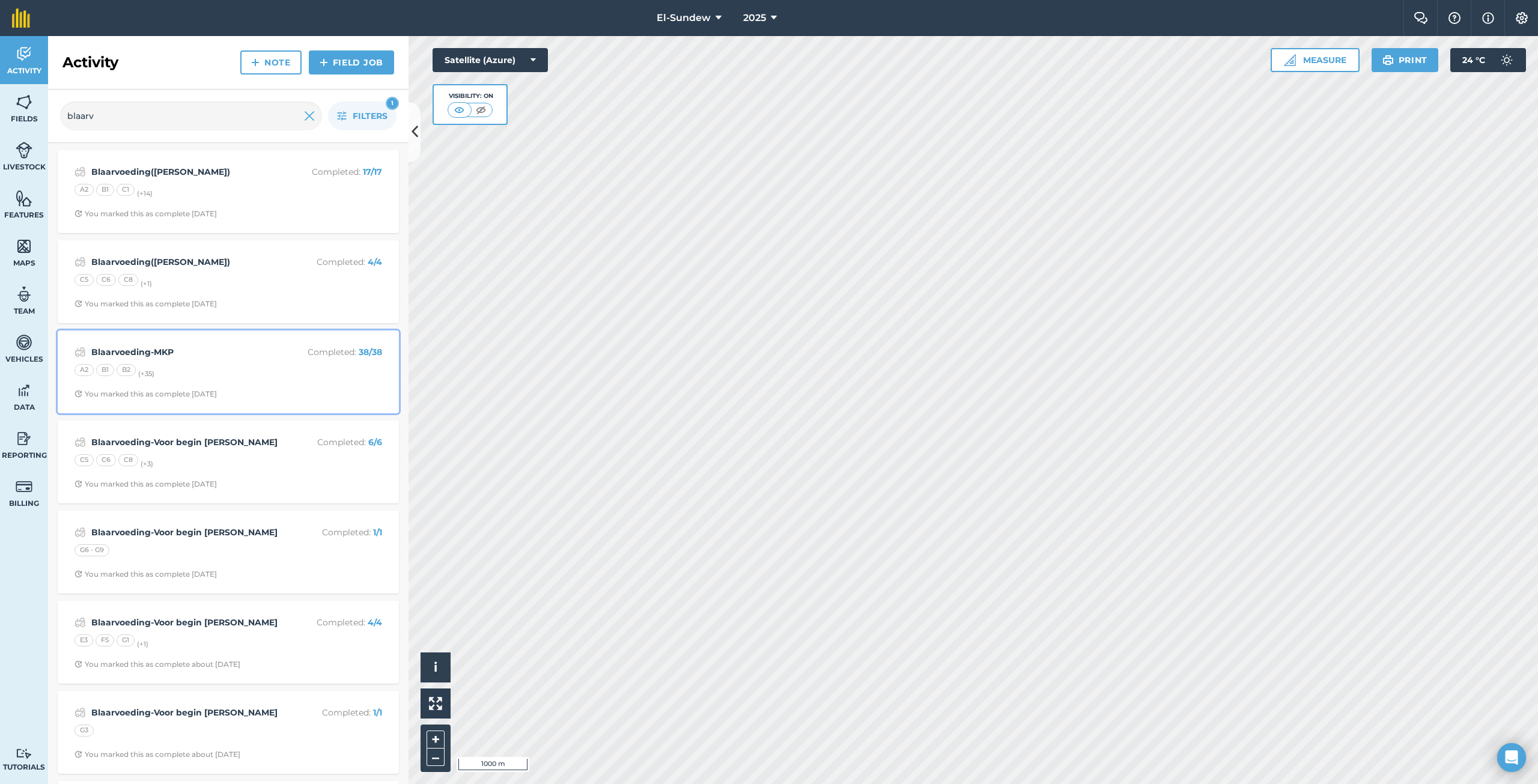
click at [231, 351] on strong "Blaarvoeding-MKP" at bounding box center [186, 352] width 190 height 13
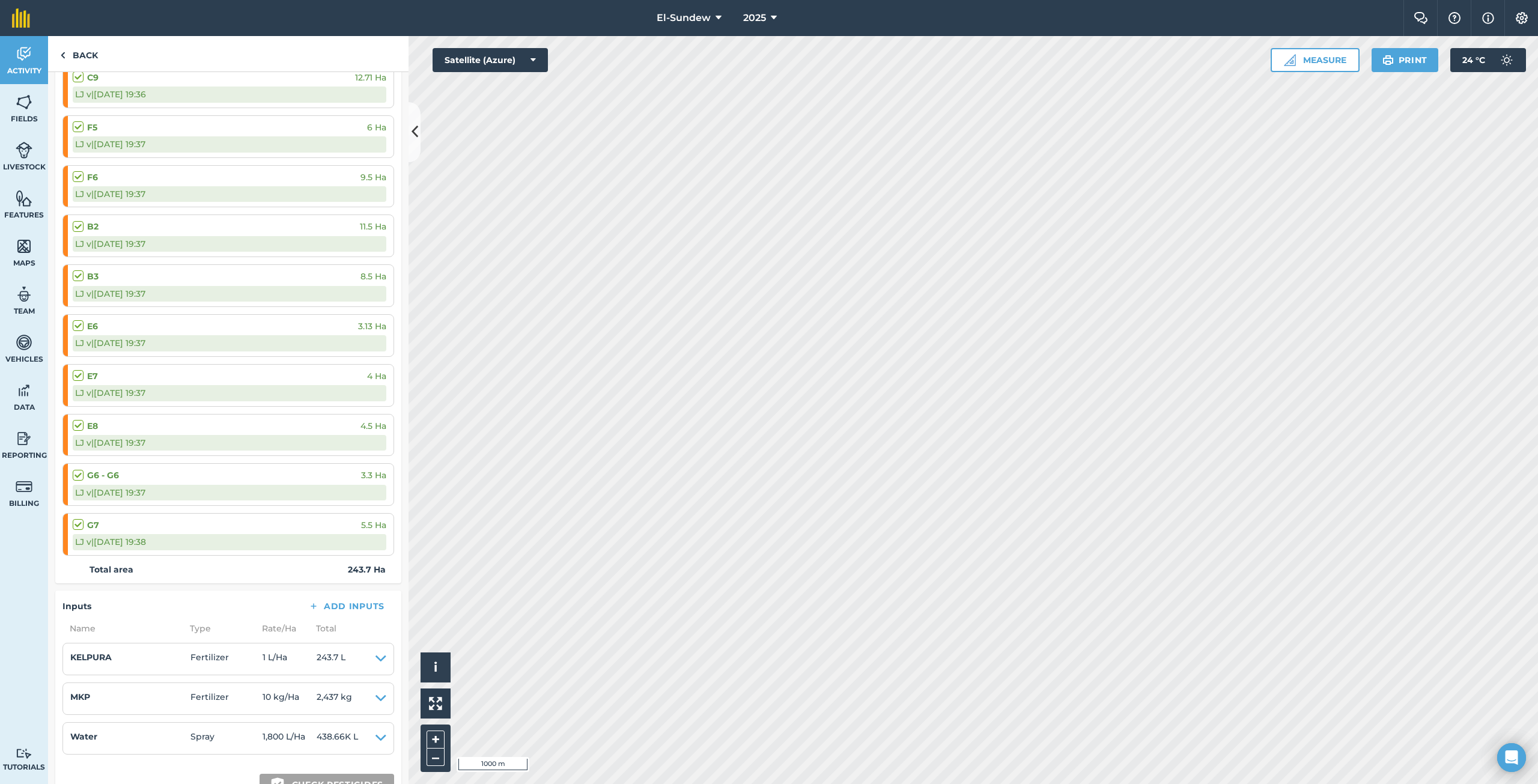
scroll to position [1602, 0]
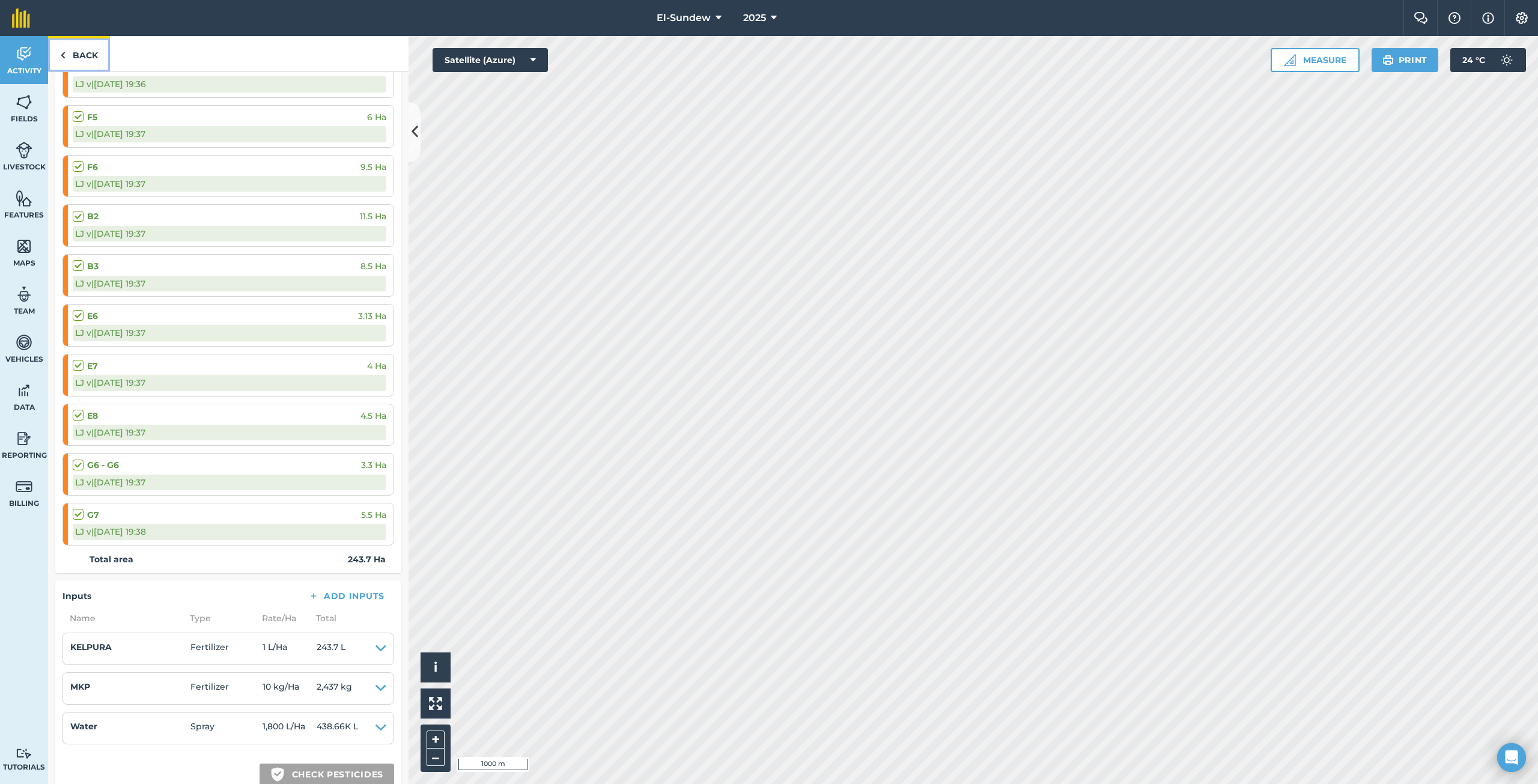
click at [93, 62] on link "Back" at bounding box center [79, 53] width 62 height 35
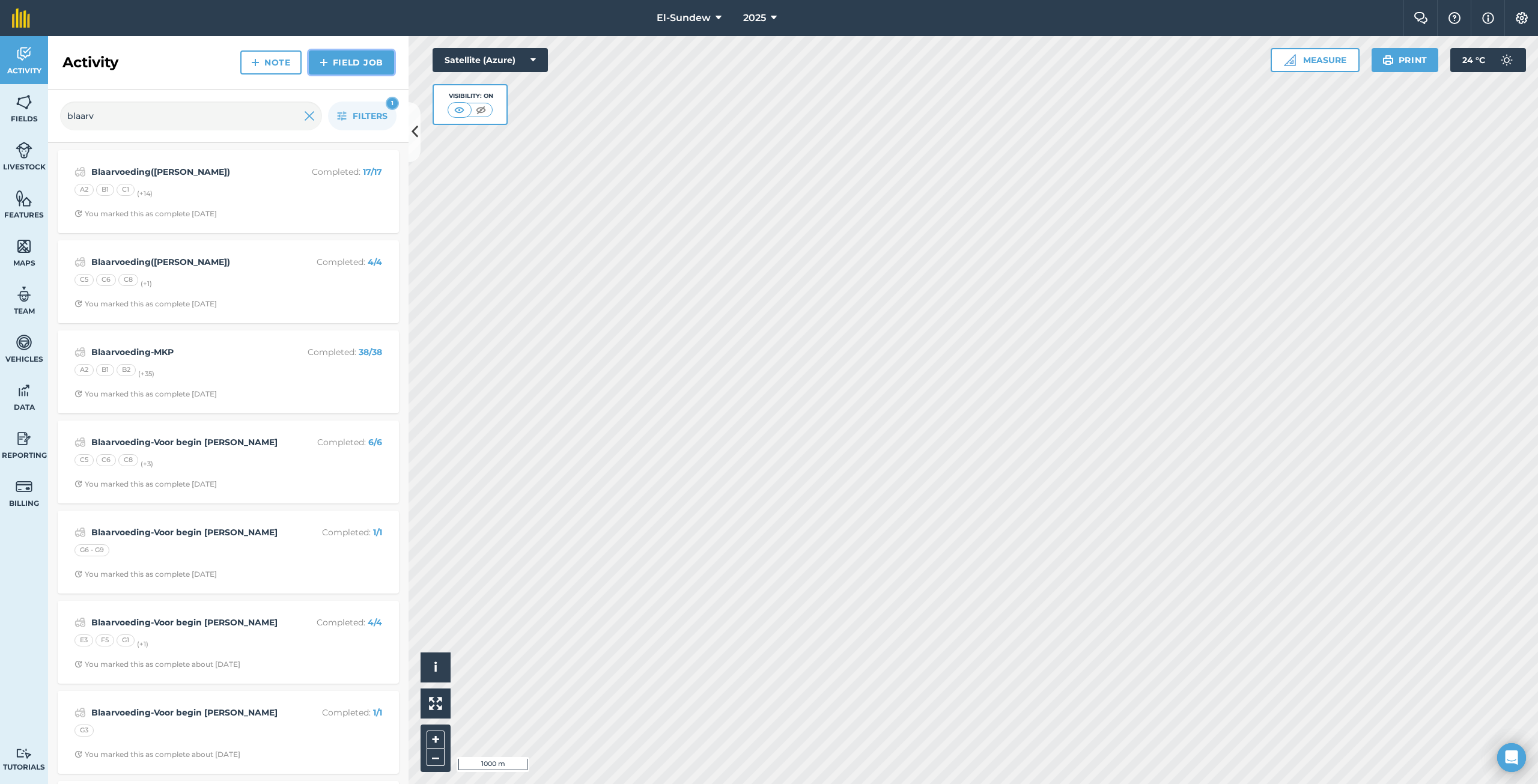
click at [328, 66] on img at bounding box center [324, 62] width 9 height 14
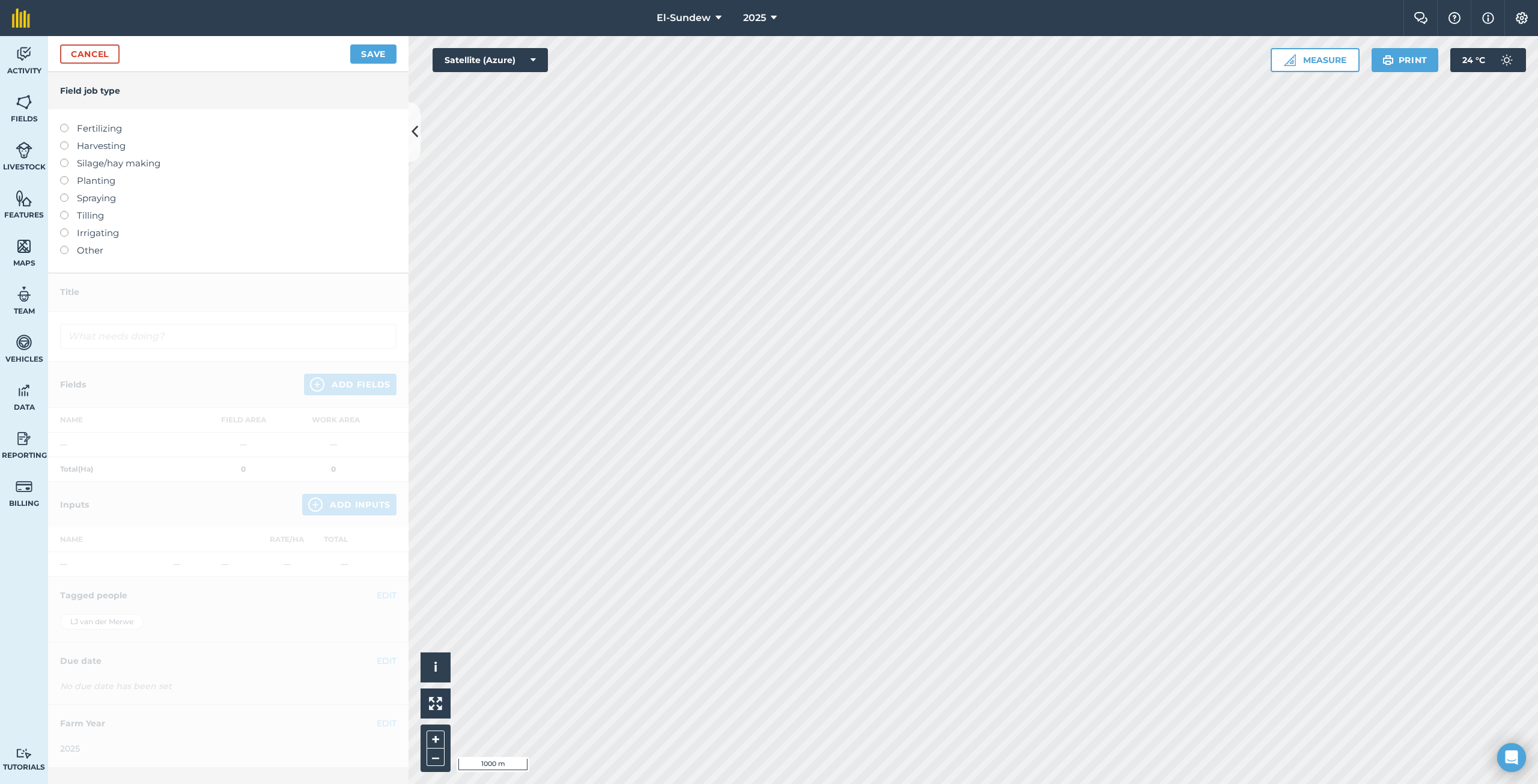
click at [102, 199] on label "Spraying" at bounding box center [228, 198] width 336 height 14
type input "Spraying"
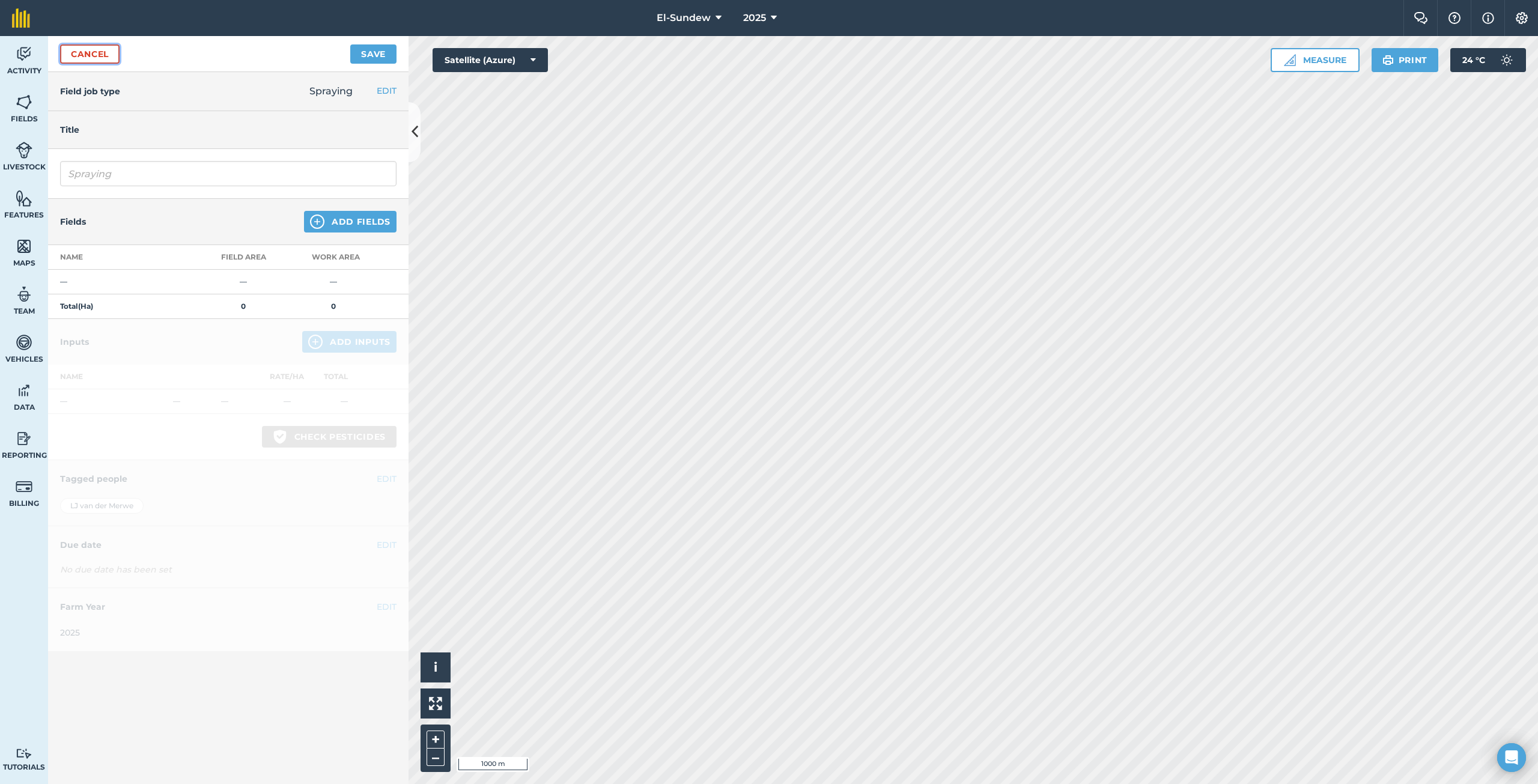
click at [109, 60] on link "Cancel" at bounding box center [90, 54] width 59 height 20
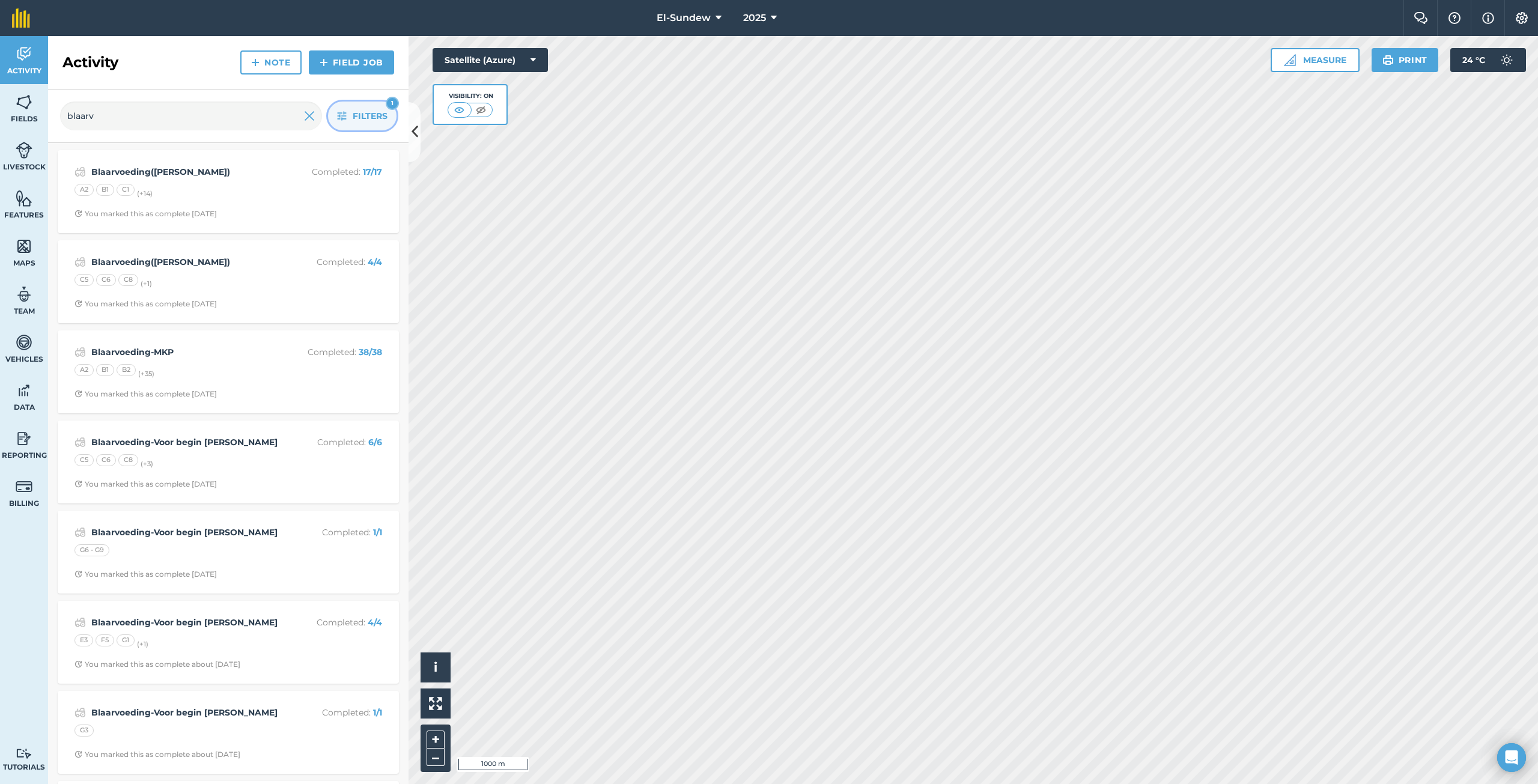
click at [337, 119] on icon "button" at bounding box center [342, 115] width 9 height 9
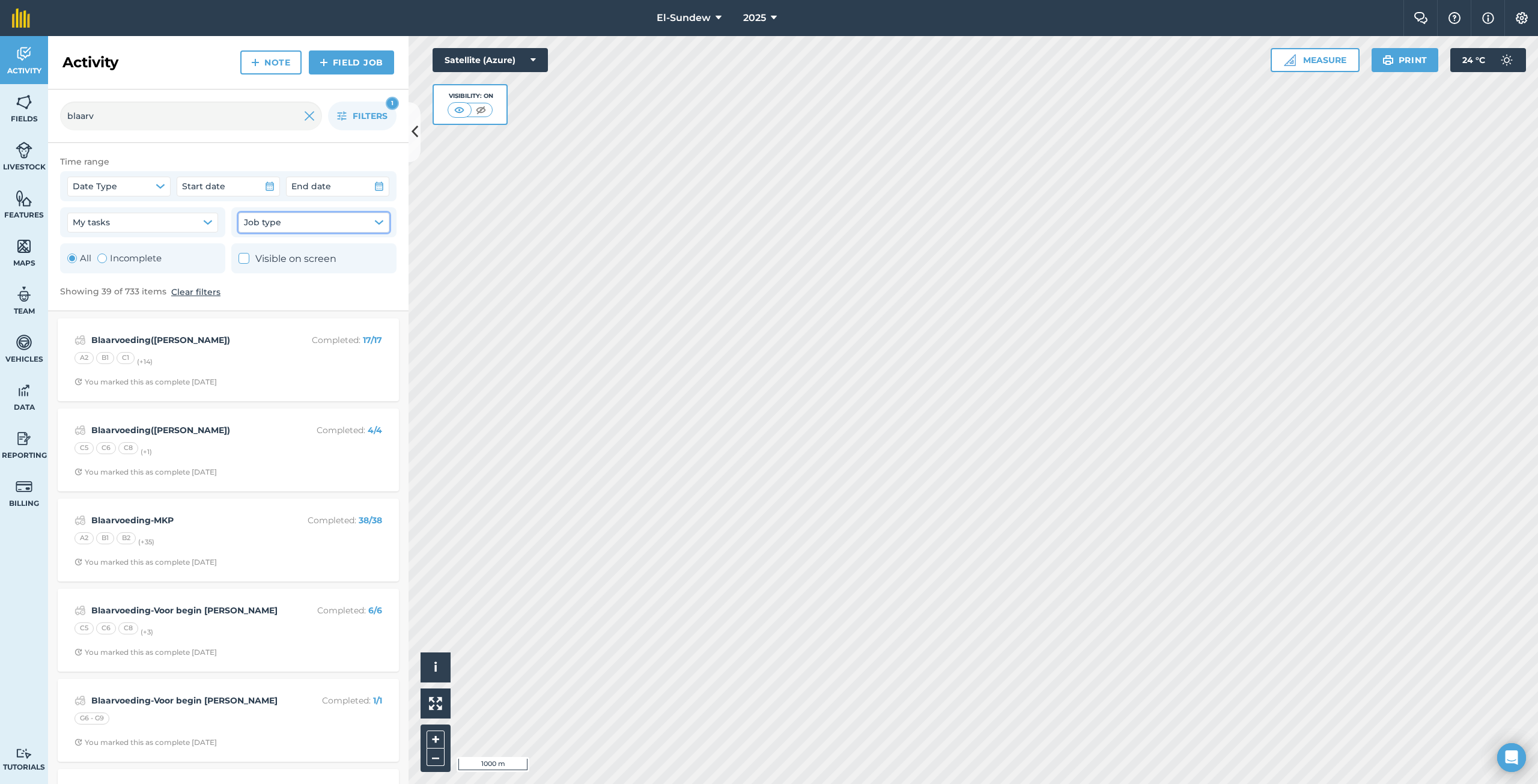
click at [371, 224] on button "Job type" at bounding box center [314, 222] width 151 height 20
click at [251, 309] on icon at bounding box center [250, 309] width 8 height 8
checkbox input "true"
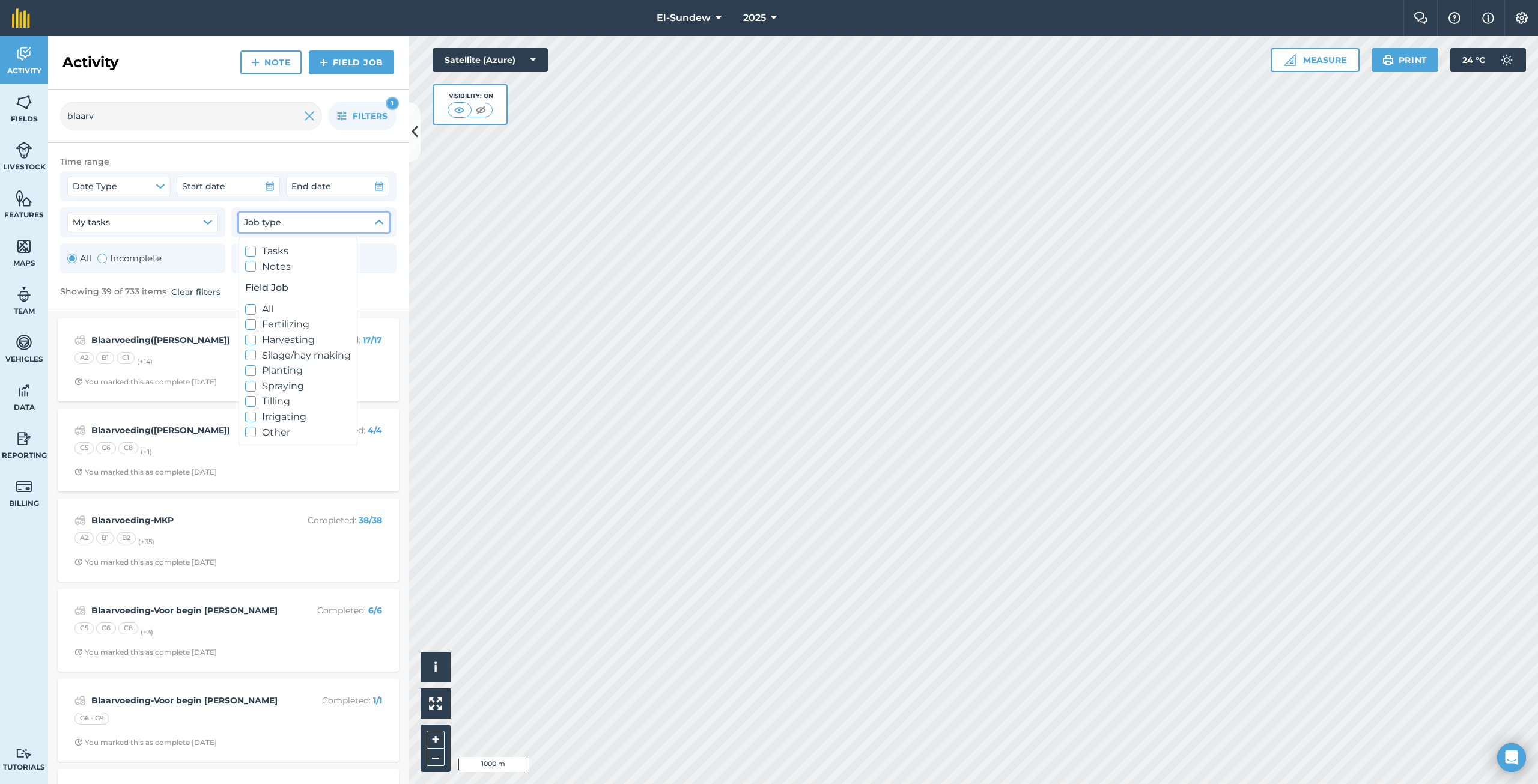
checkbox input "true"
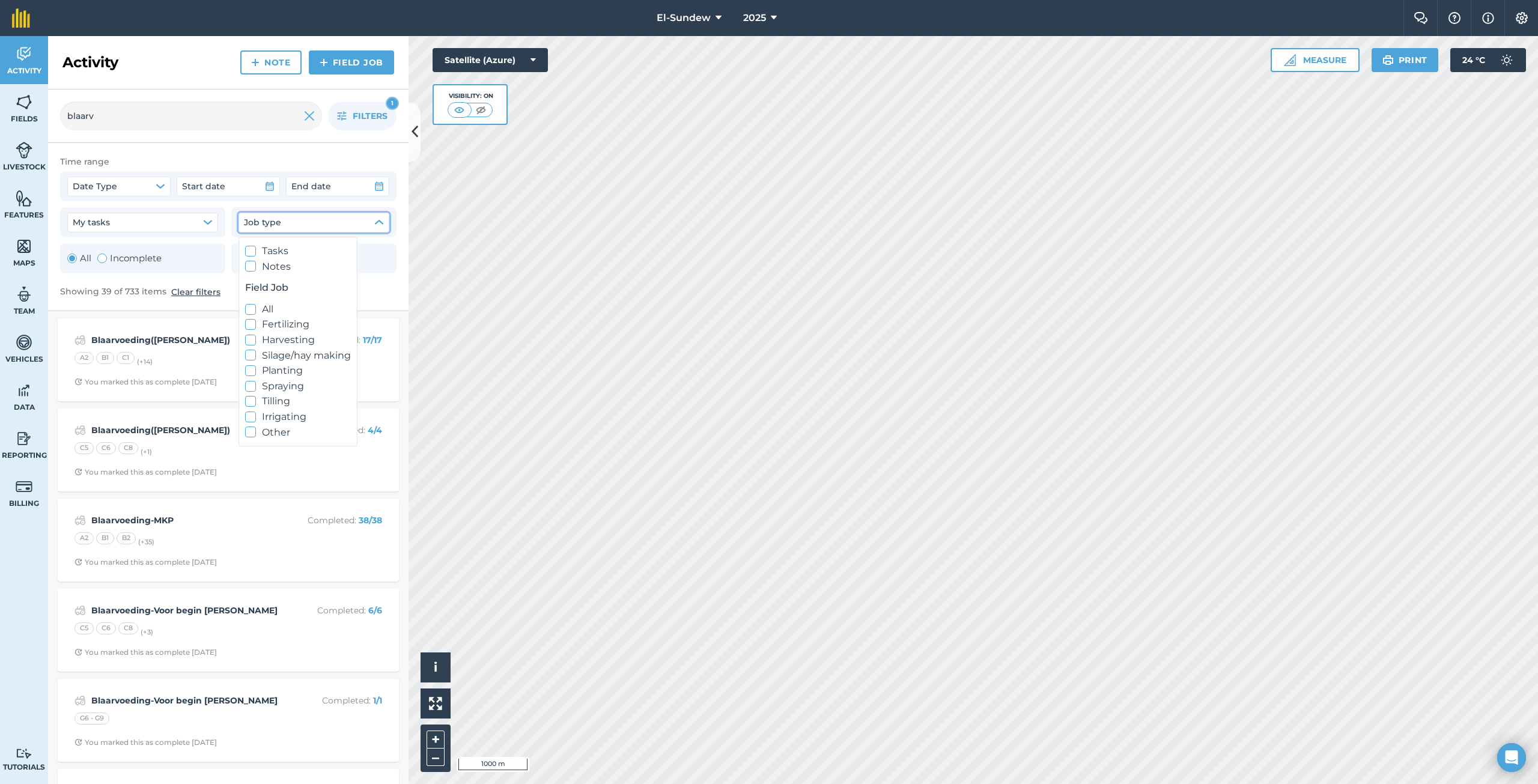
checkbox input "true"
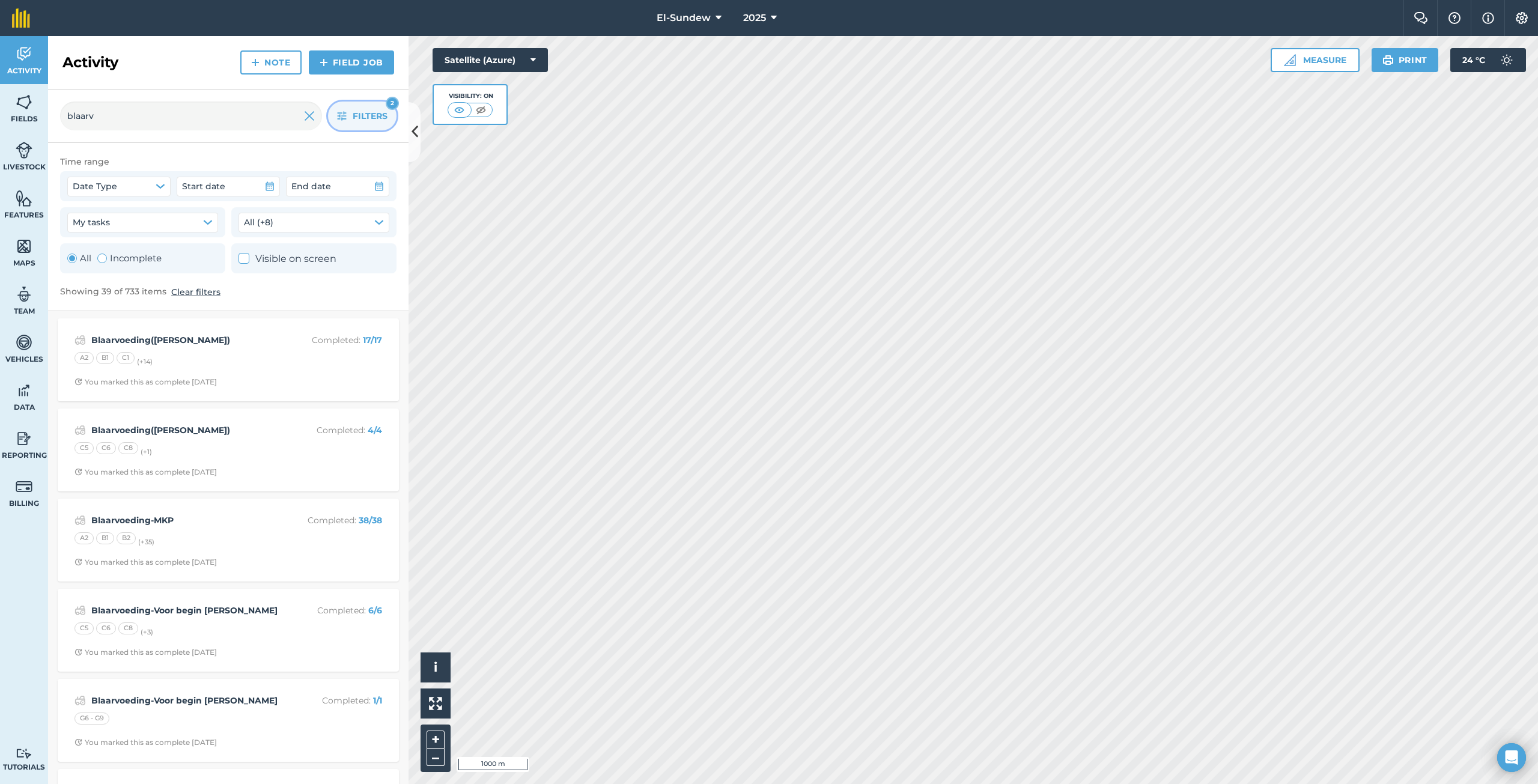
click at [341, 119] on icon "button" at bounding box center [343, 116] width 9 height 9
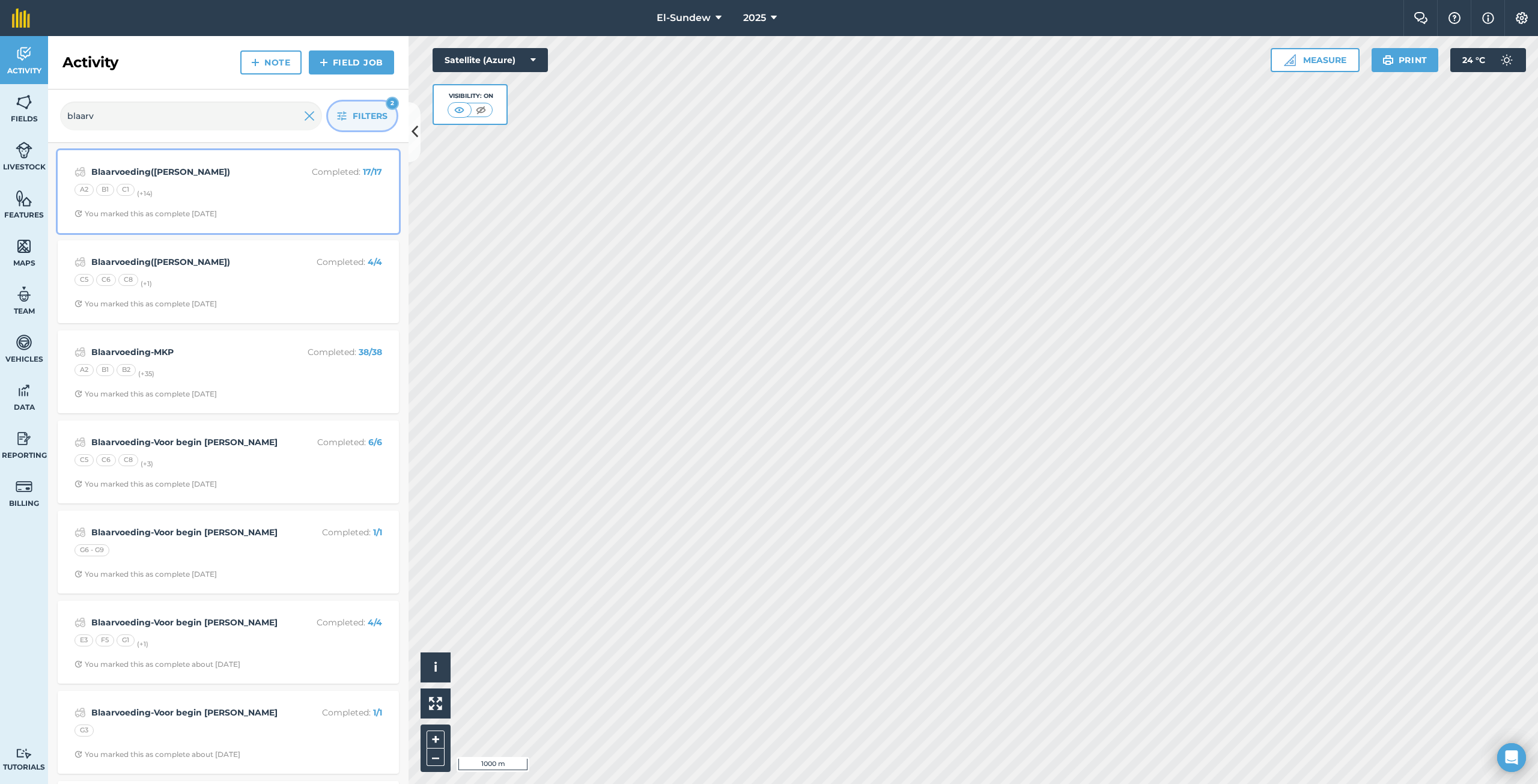
click at [258, 187] on div "A2 B1 C1 (+ 14 )" at bounding box center [228, 192] width 307 height 16
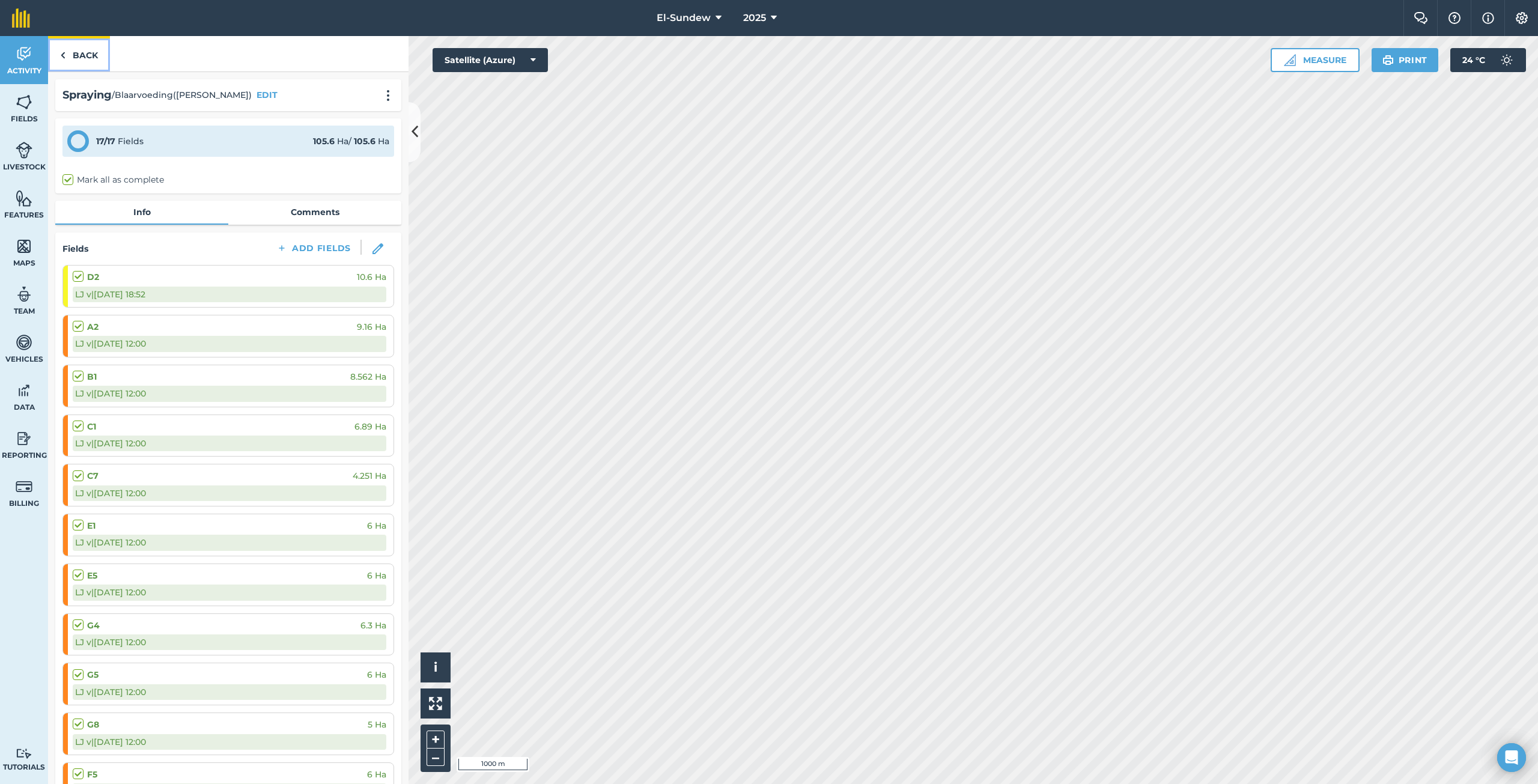
click at [85, 52] on link "Back" at bounding box center [79, 53] width 62 height 35
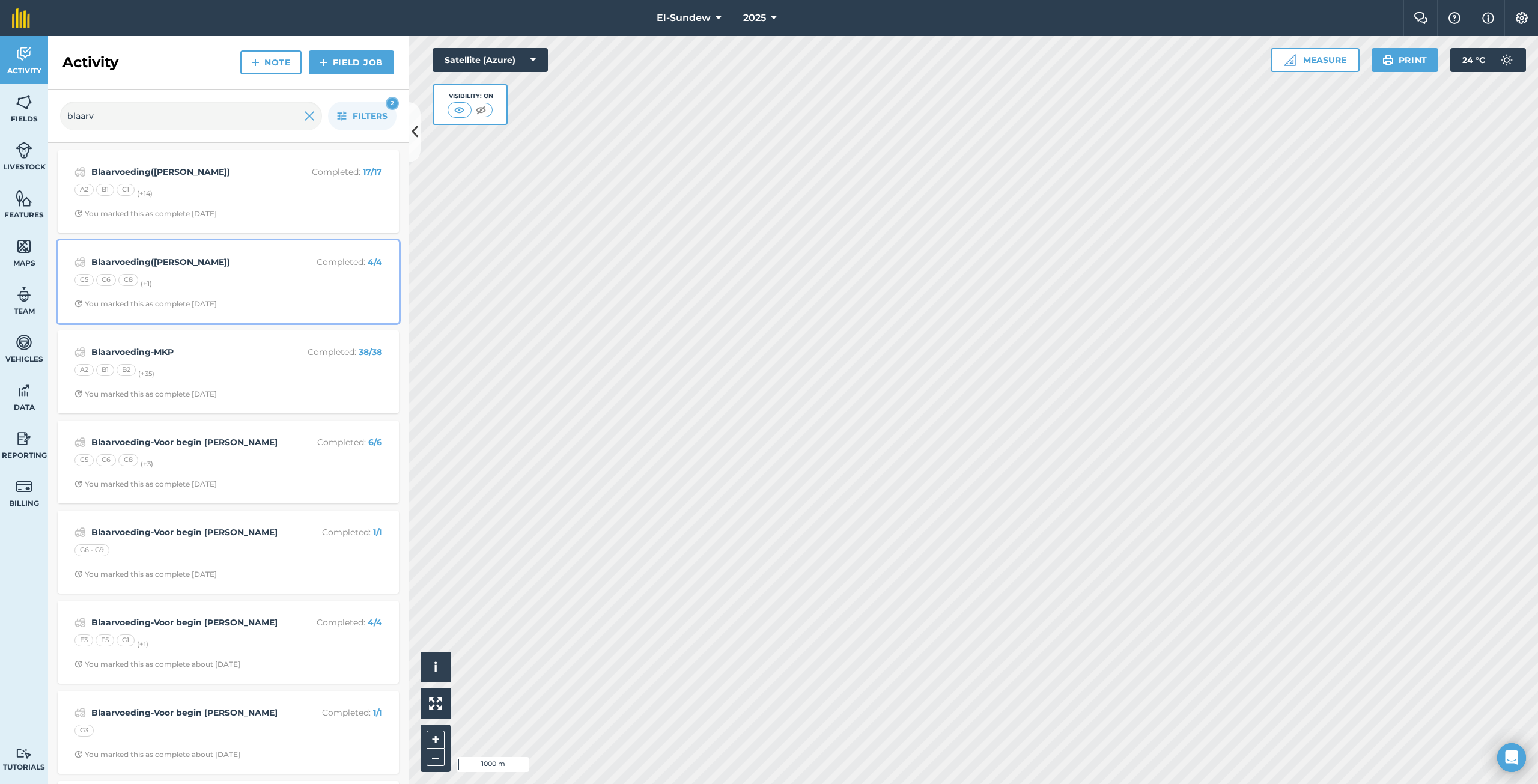
click at [218, 278] on div "C5 C6 C8 (+ 1 )" at bounding box center [228, 282] width 307 height 16
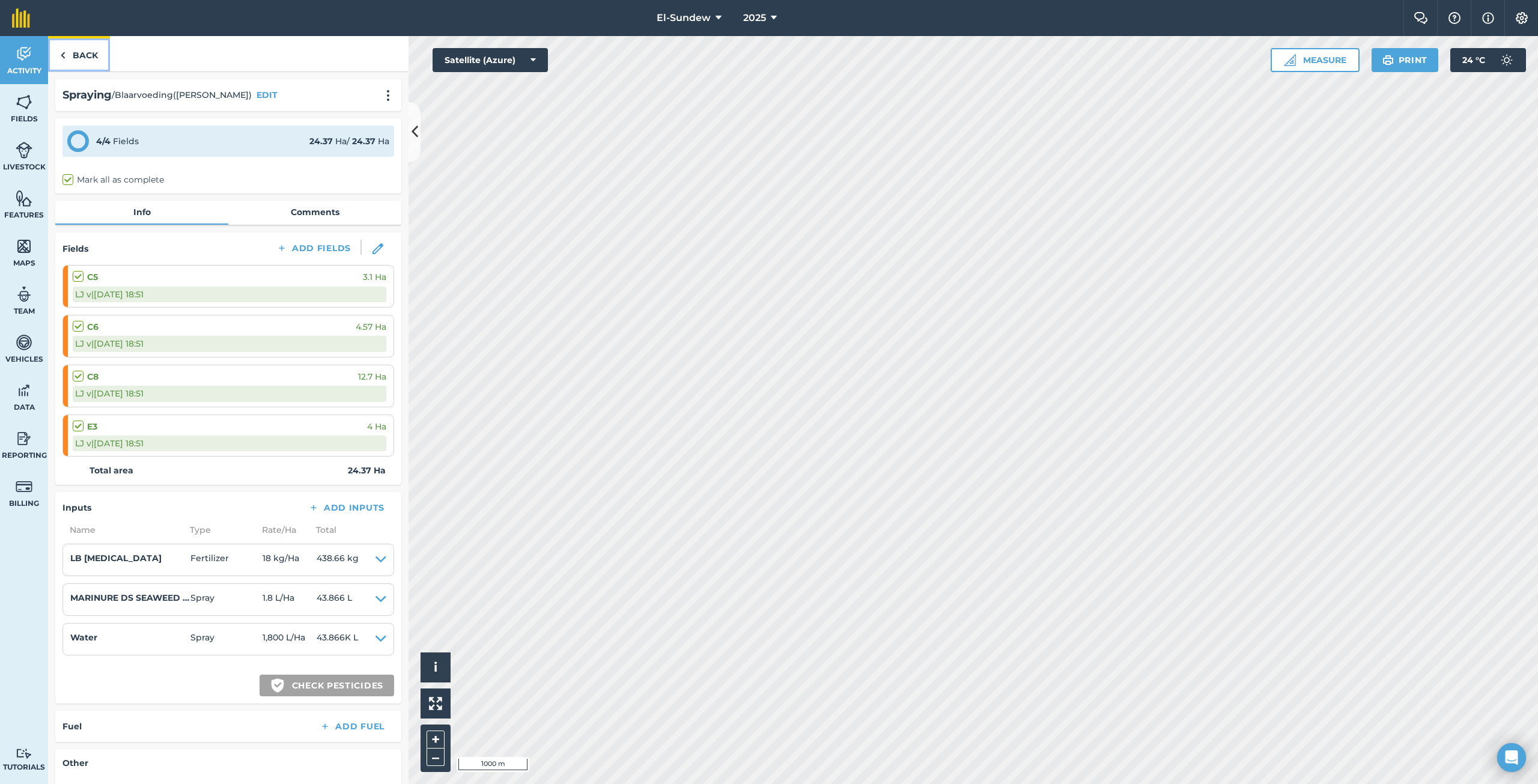
click at [90, 59] on link "Back" at bounding box center [79, 53] width 62 height 35
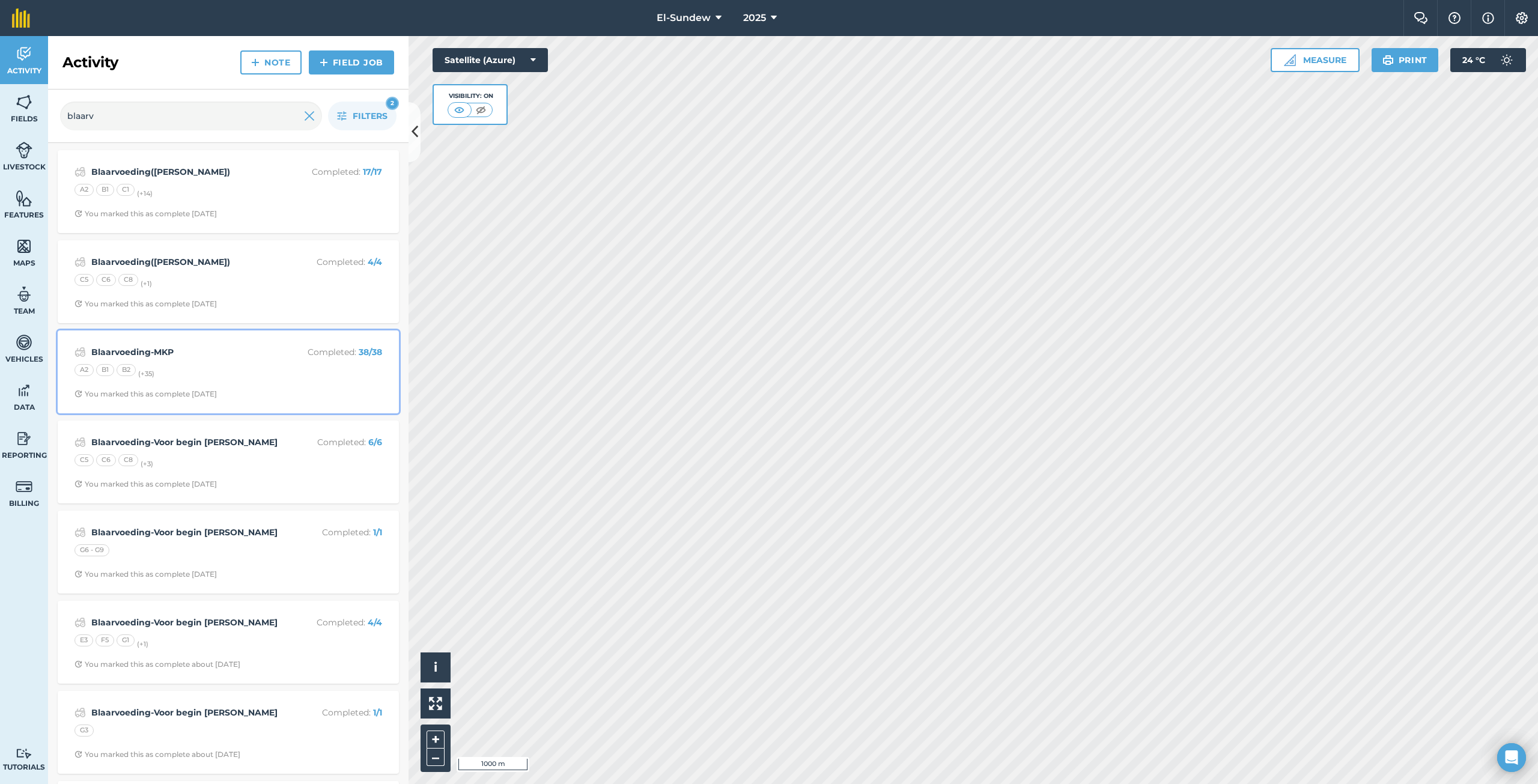
click at [237, 381] on div "Blaarvoeding-MKP Completed : 38 / 38 A2 B1 B2 (+ 35 ) You marked this as comple…" at bounding box center [228, 372] width 327 height 69
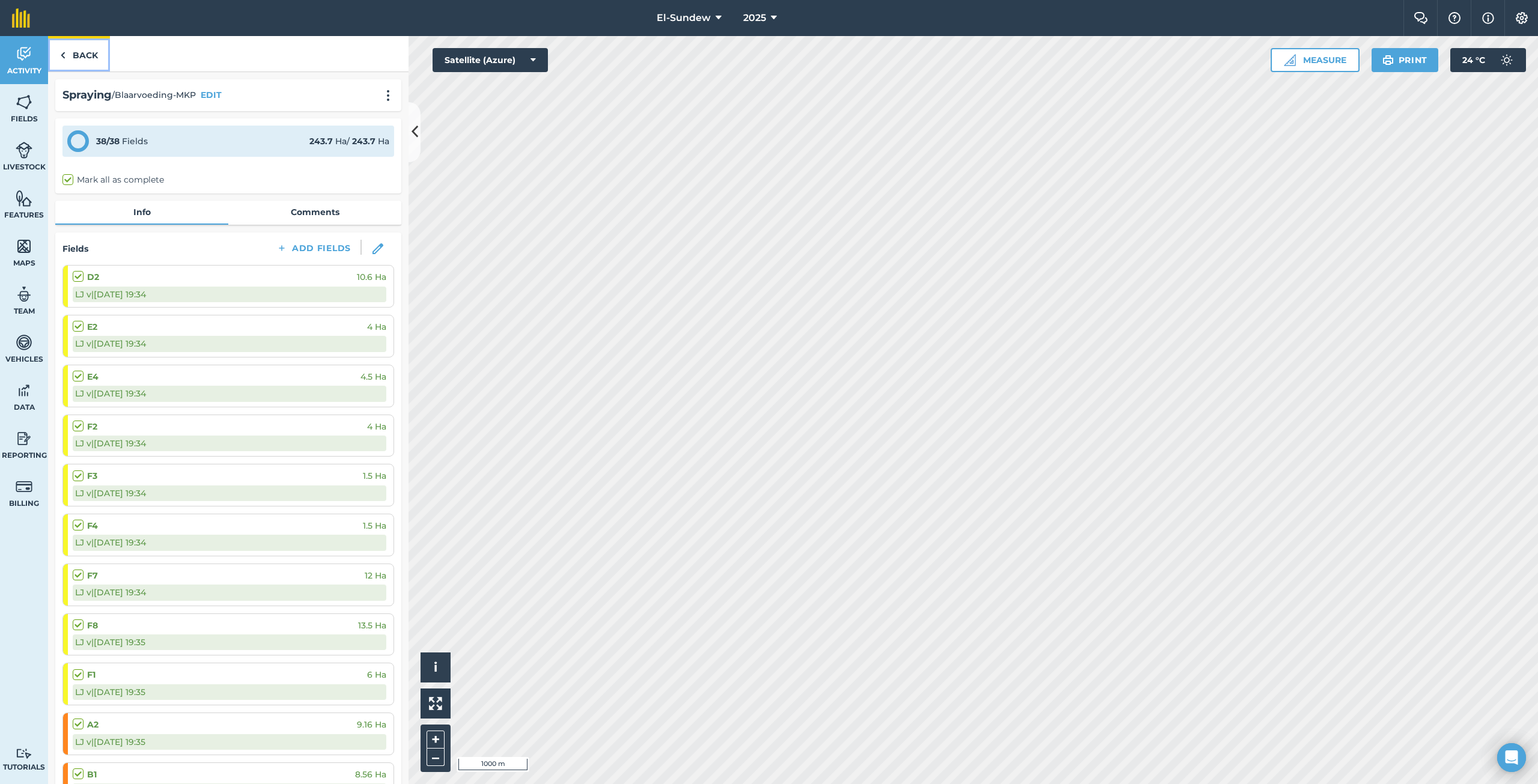
click at [91, 55] on link "Back" at bounding box center [79, 53] width 62 height 35
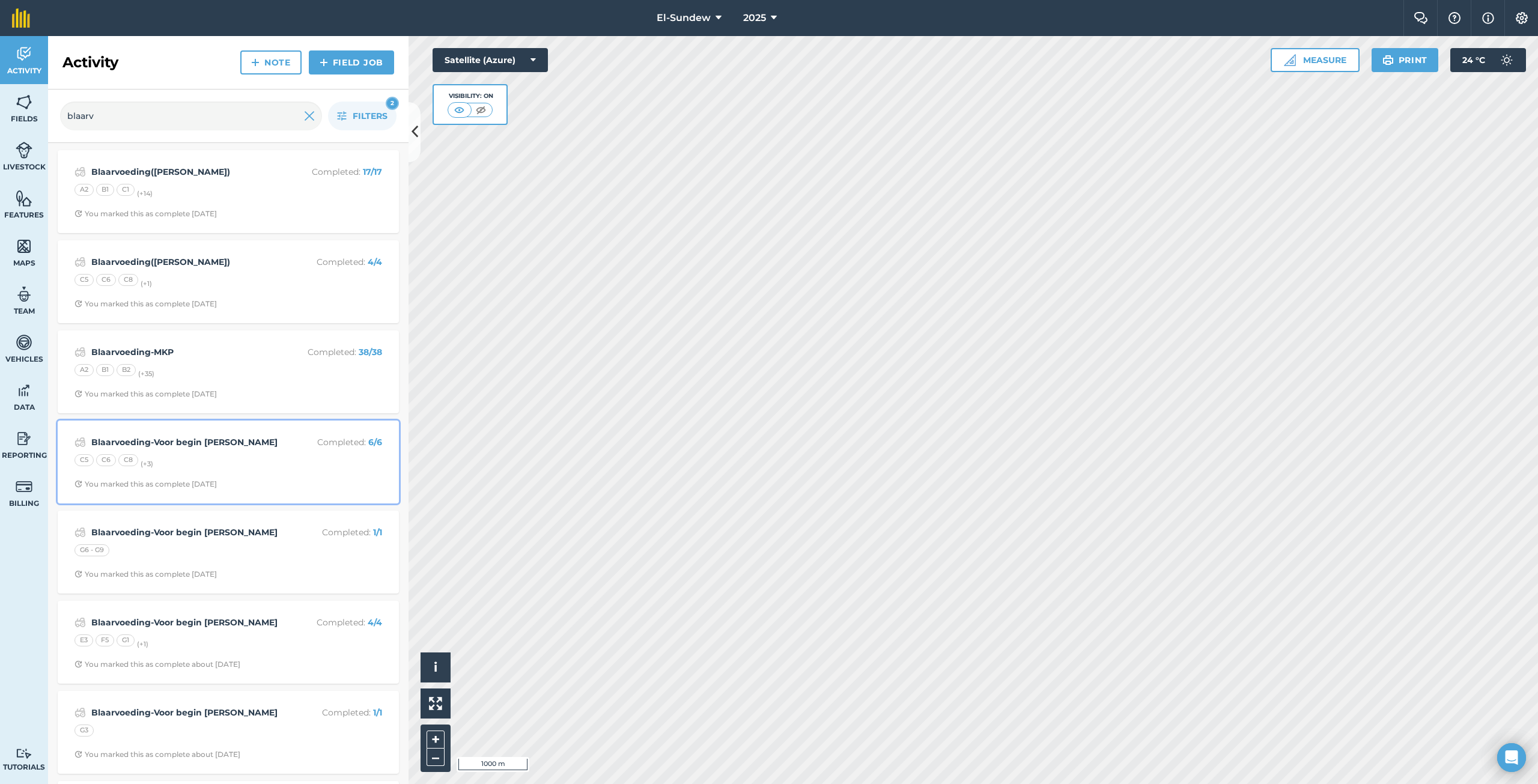
click at [252, 461] on div "C5 C6 C8 (+ 3 )" at bounding box center [228, 462] width 307 height 16
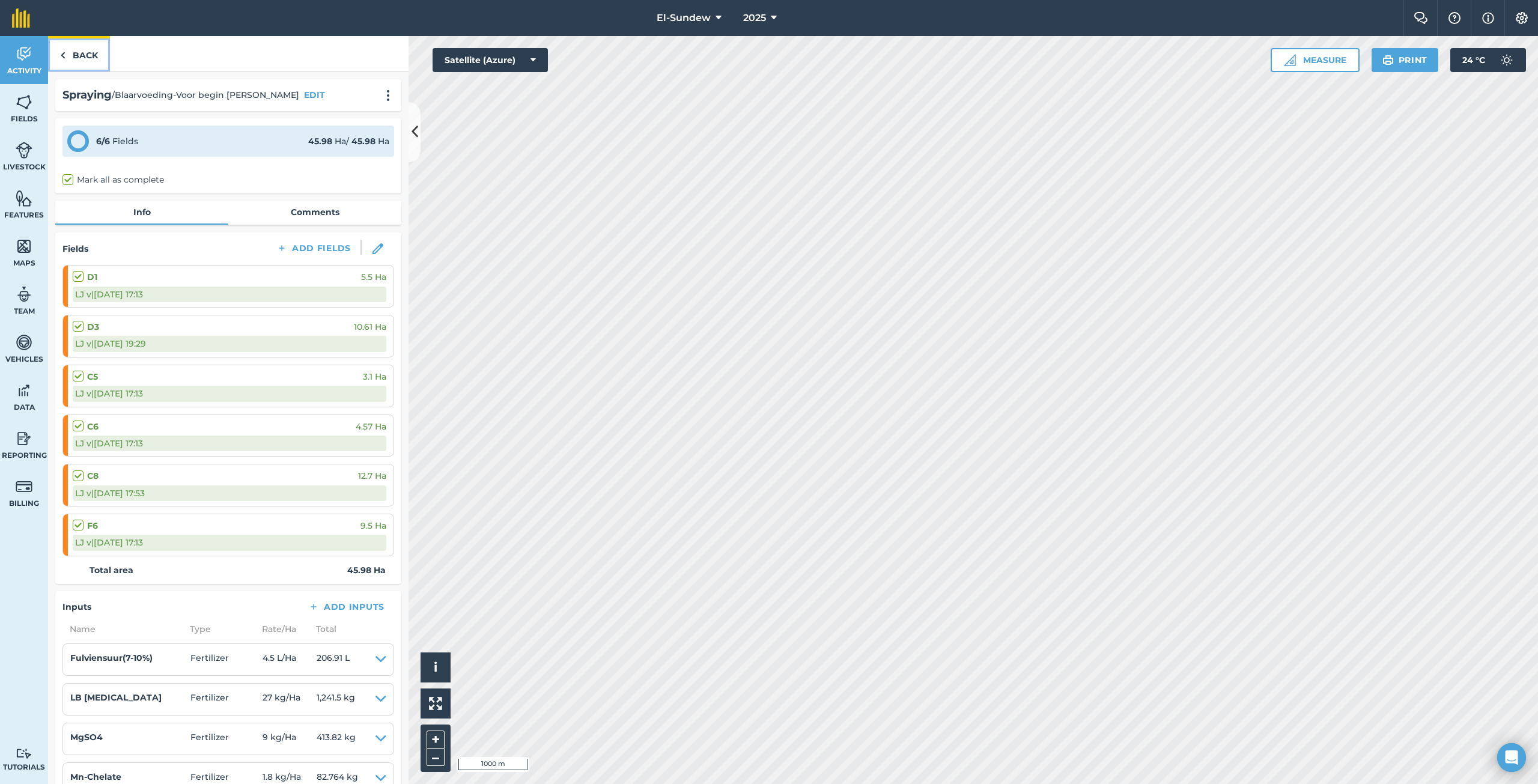
click at [76, 54] on link "Back" at bounding box center [79, 53] width 62 height 35
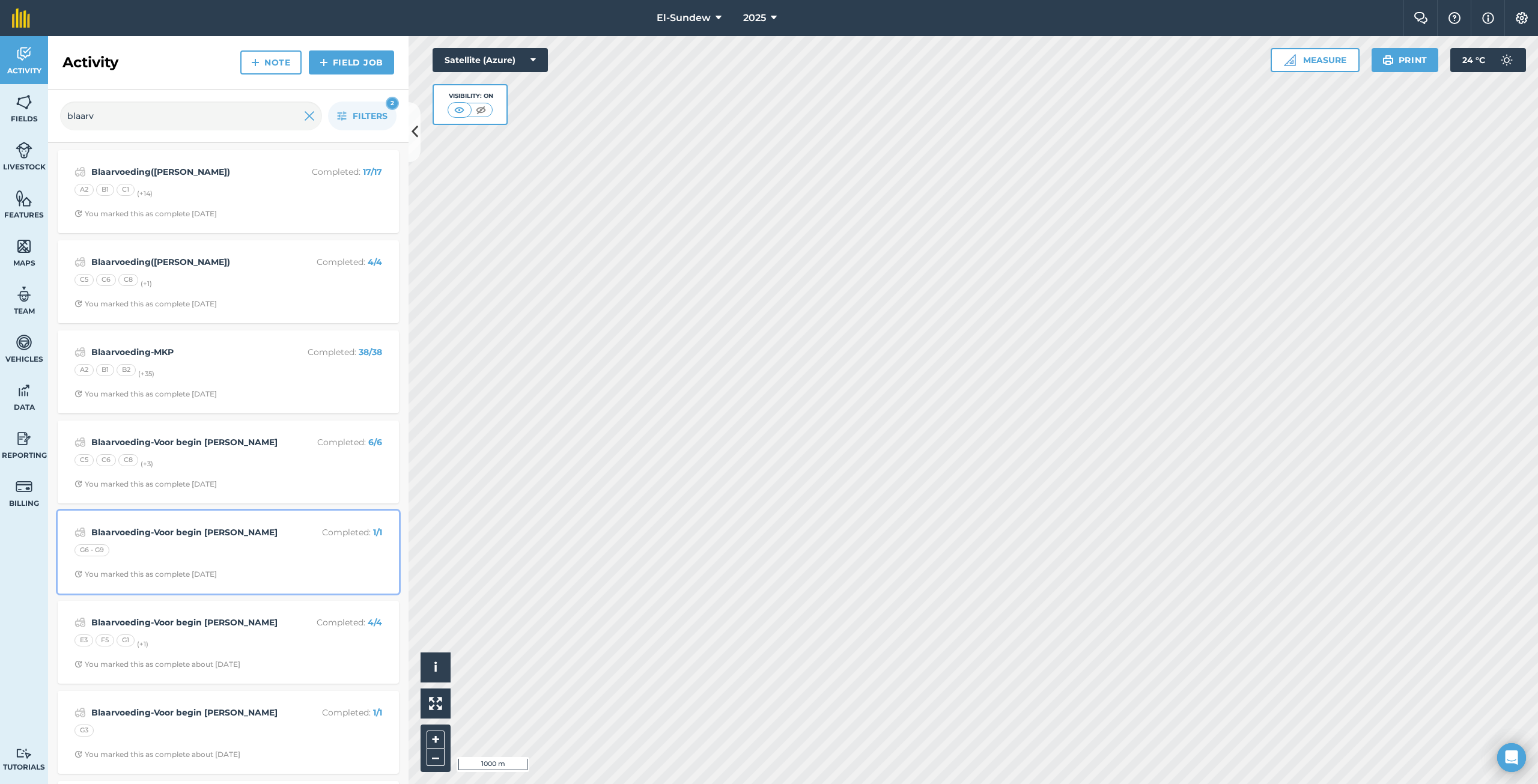
click at [234, 528] on strong "Blaarvoeding-Voor begin [PERSON_NAME]" at bounding box center [186, 532] width 190 height 13
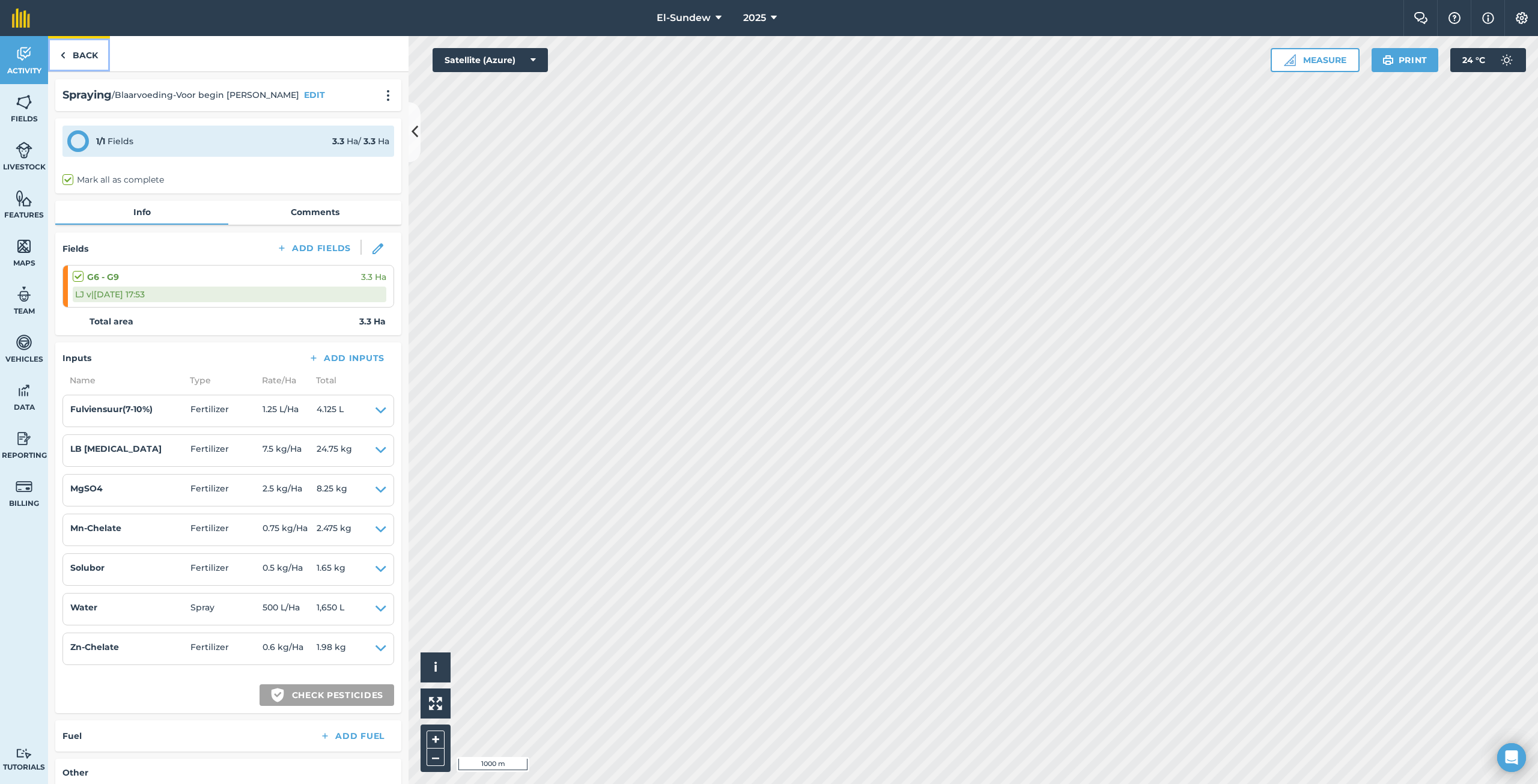
click at [93, 58] on link "Back" at bounding box center [79, 53] width 62 height 35
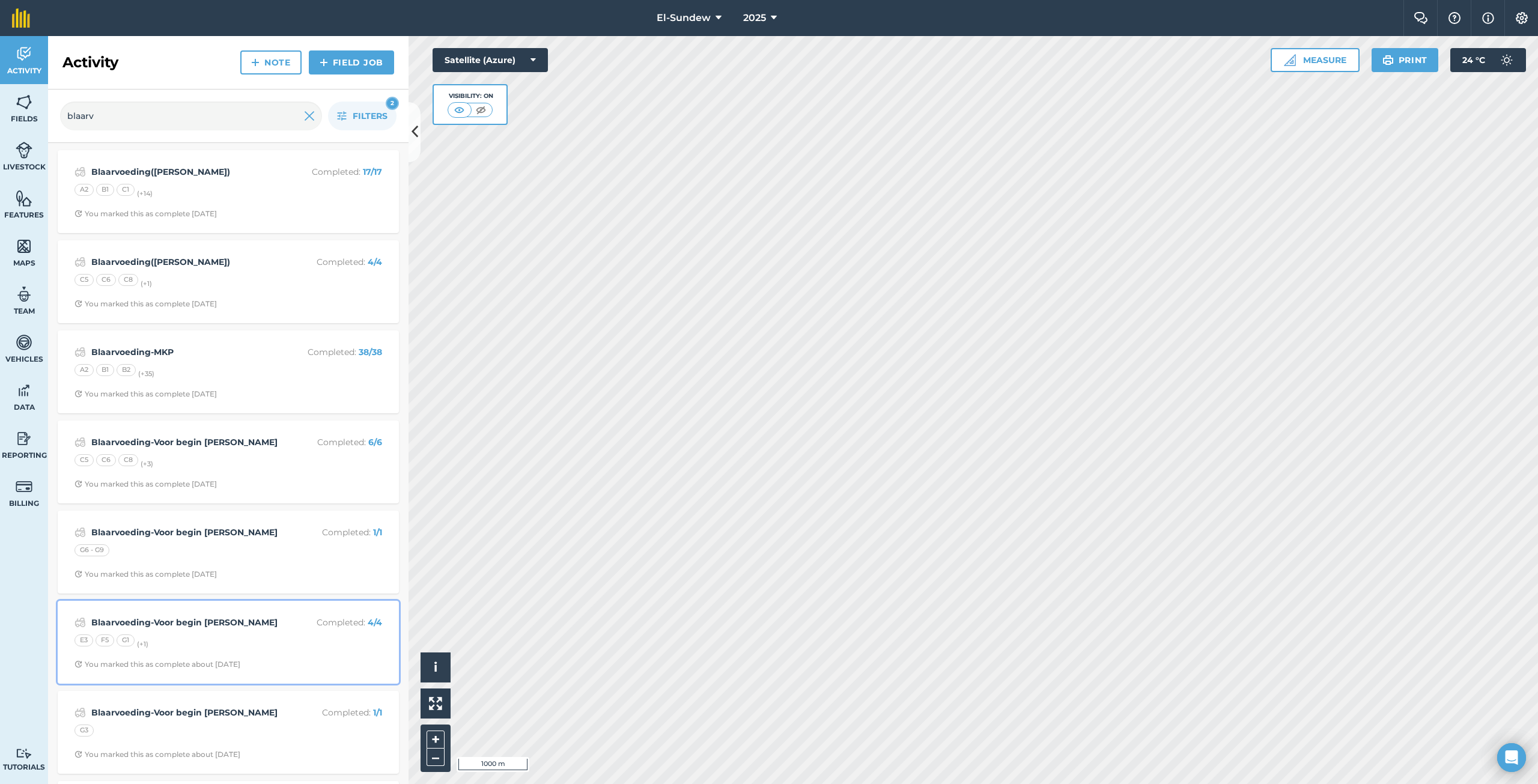
click at [264, 635] on div "E3 F5 G1 (+ 1 )" at bounding box center [228, 642] width 307 height 16
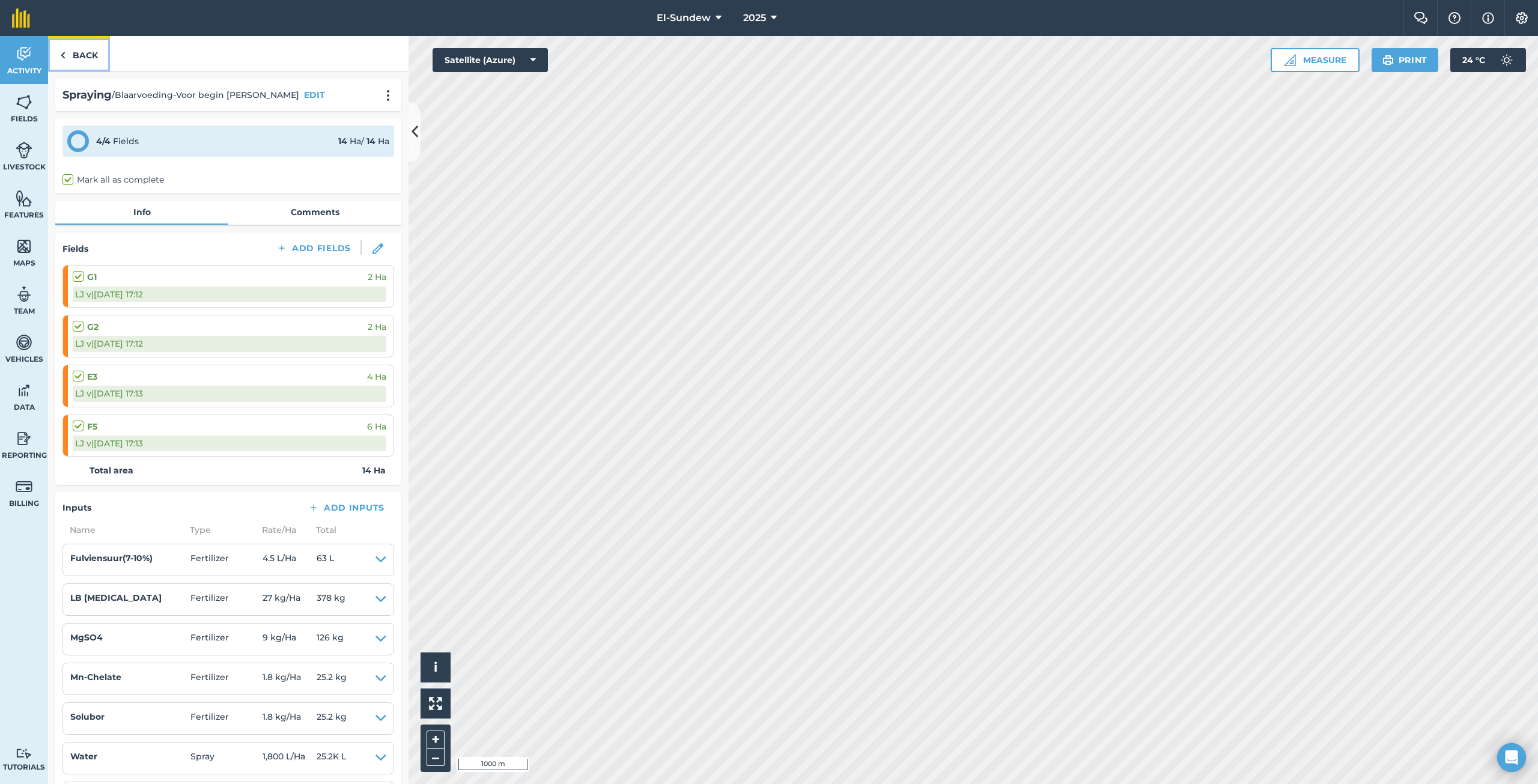
click at [71, 63] on link "Back" at bounding box center [79, 53] width 62 height 35
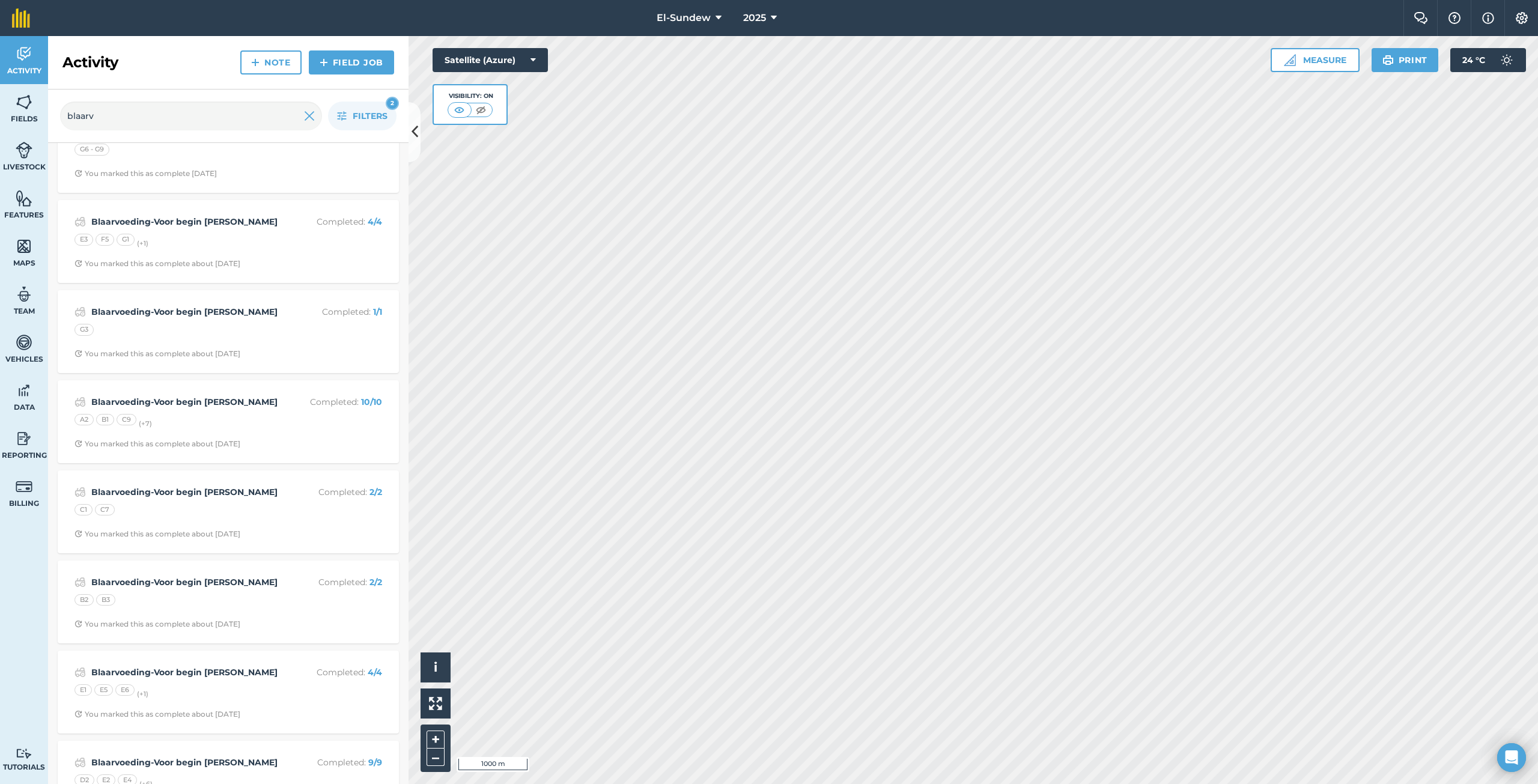
scroll to position [601, 0]
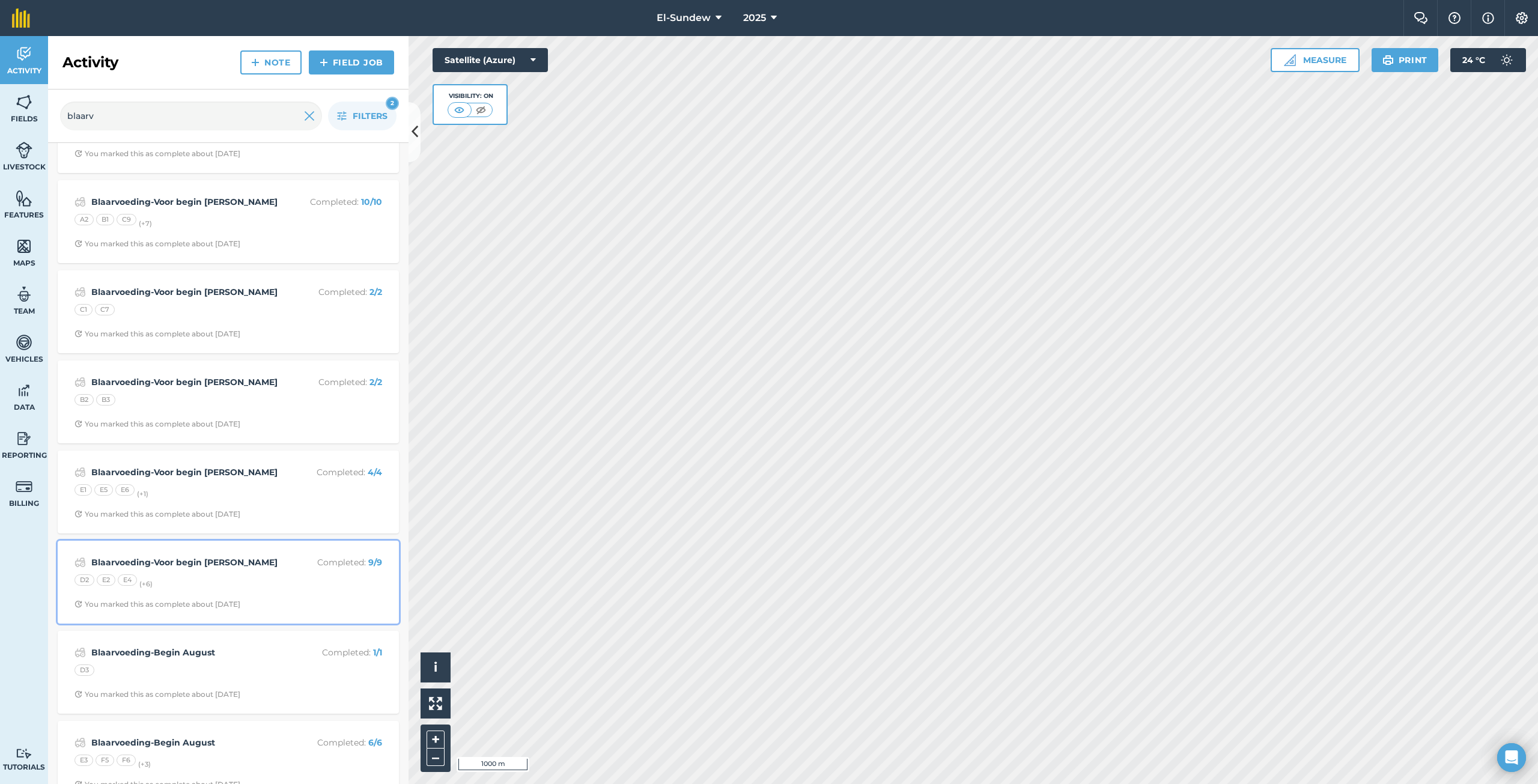
click at [246, 583] on div "D2 E2 E4 (+ 6 )" at bounding box center [228, 582] width 307 height 16
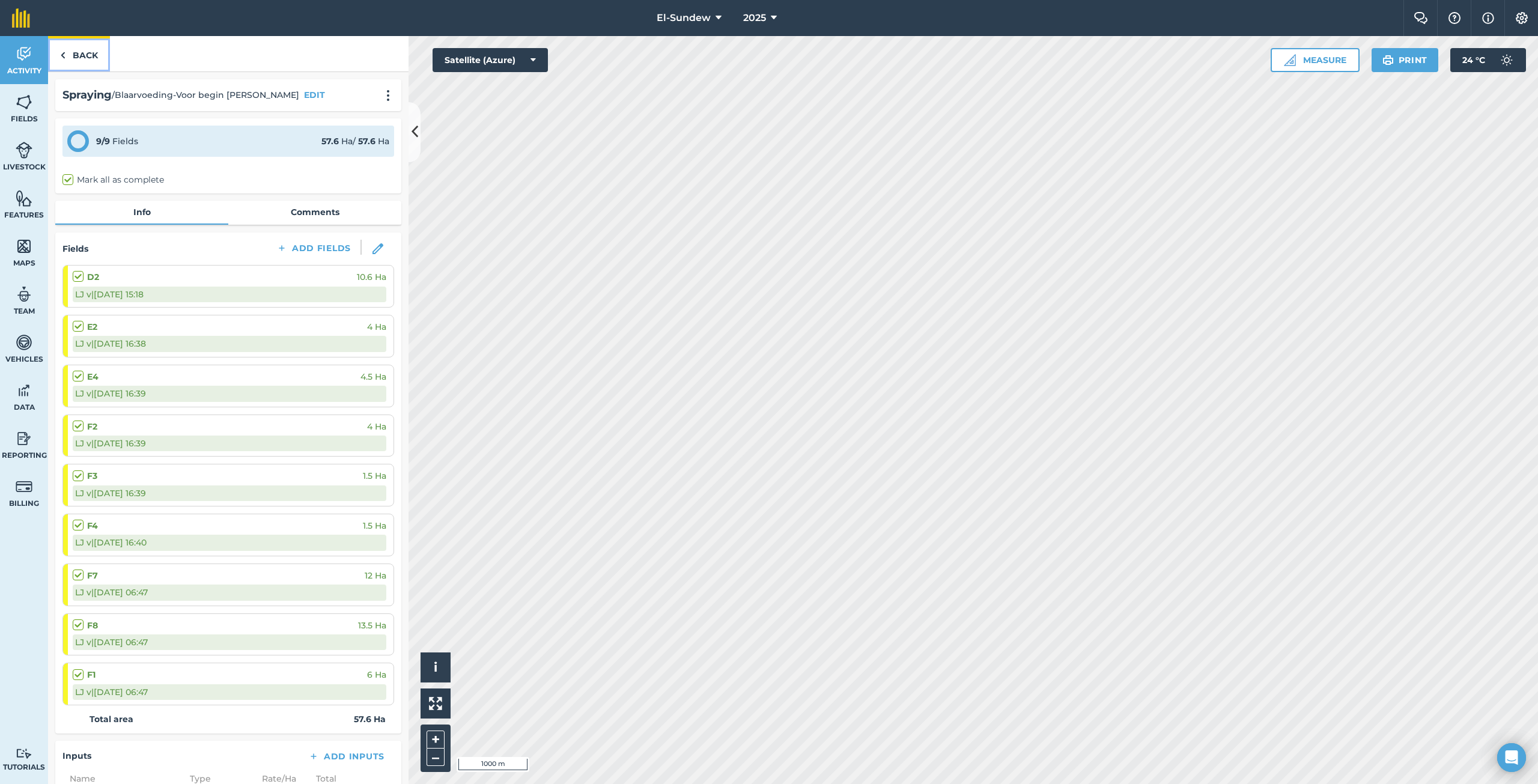
click at [80, 58] on link "Back" at bounding box center [79, 53] width 62 height 35
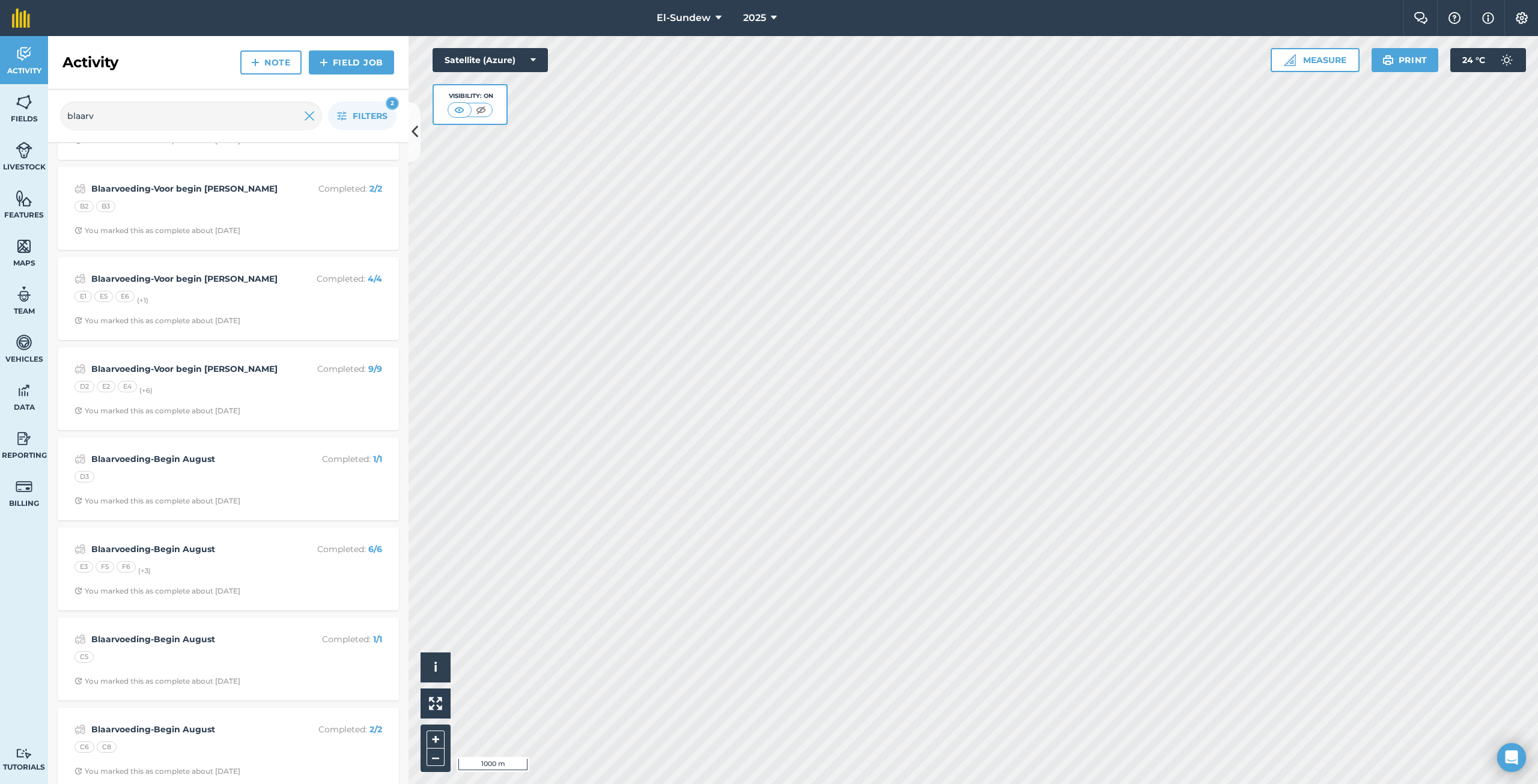
scroll to position [800, 0]
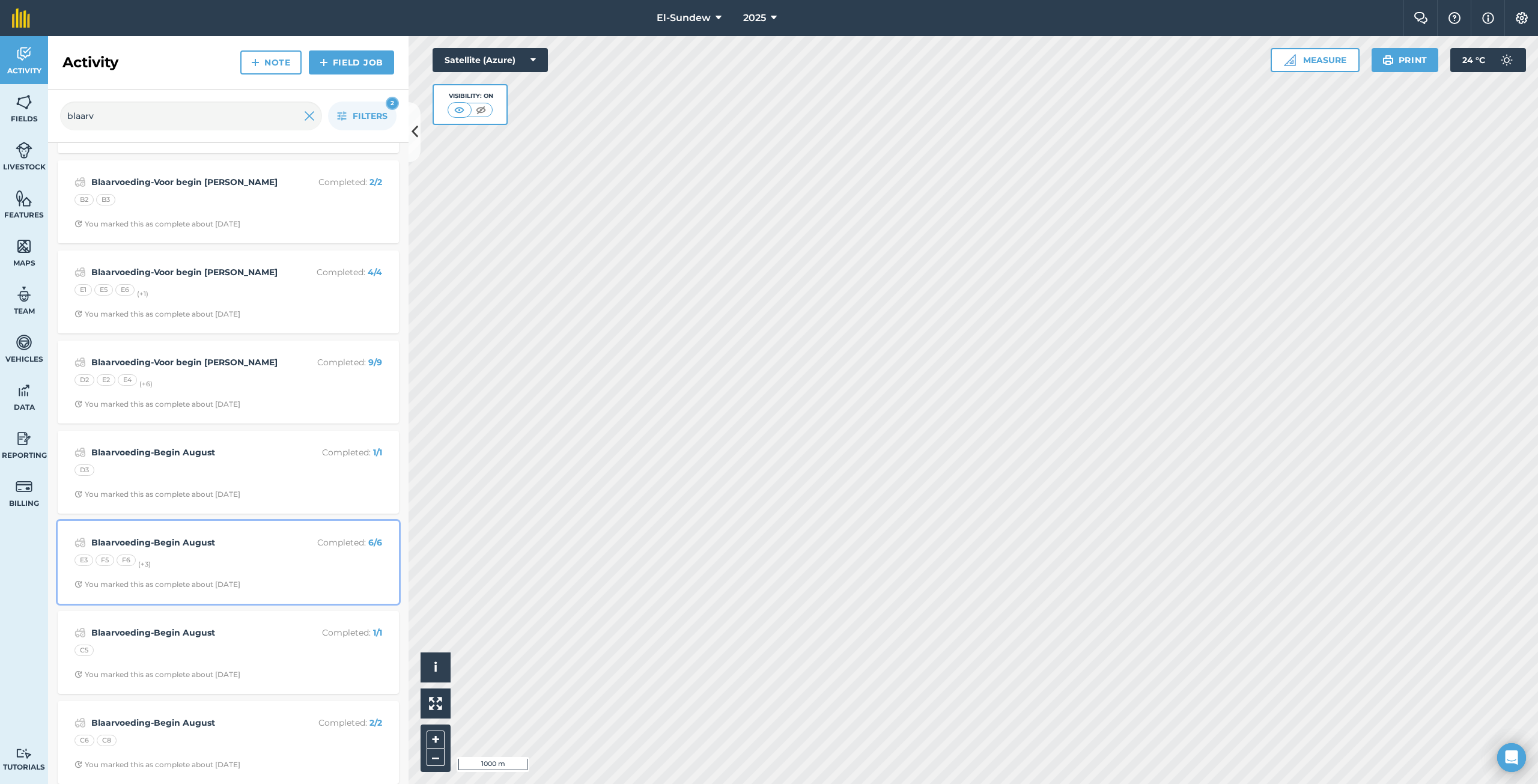
click at [271, 552] on div "Blaarvoeding-Begin August Completed : 6 / 6 E3 F5 F6 (+ 3 ) You marked this as …" at bounding box center [228, 562] width 327 height 69
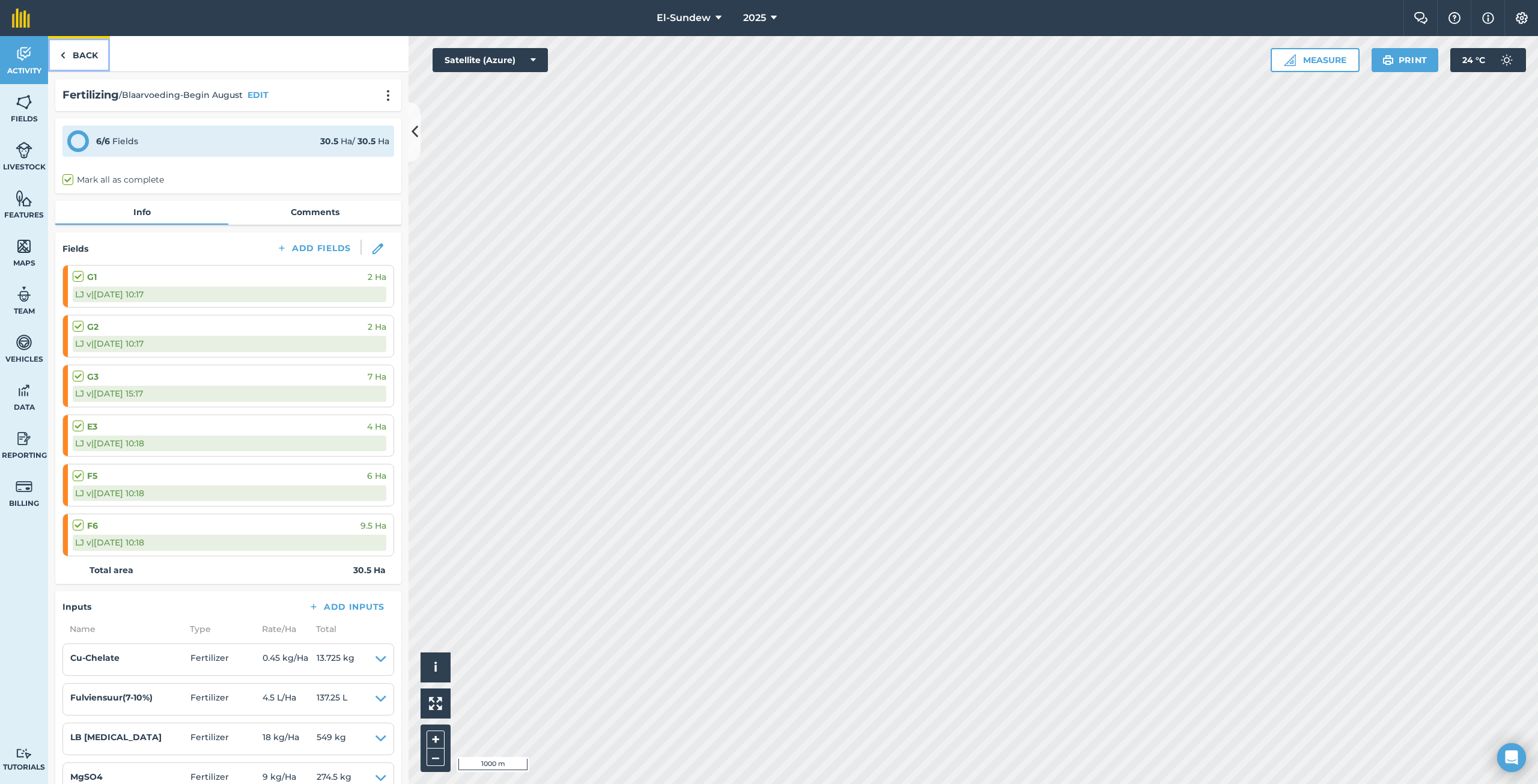
click at [98, 59] on link "Back" at bounding box center [79, 53] width 62 height 35
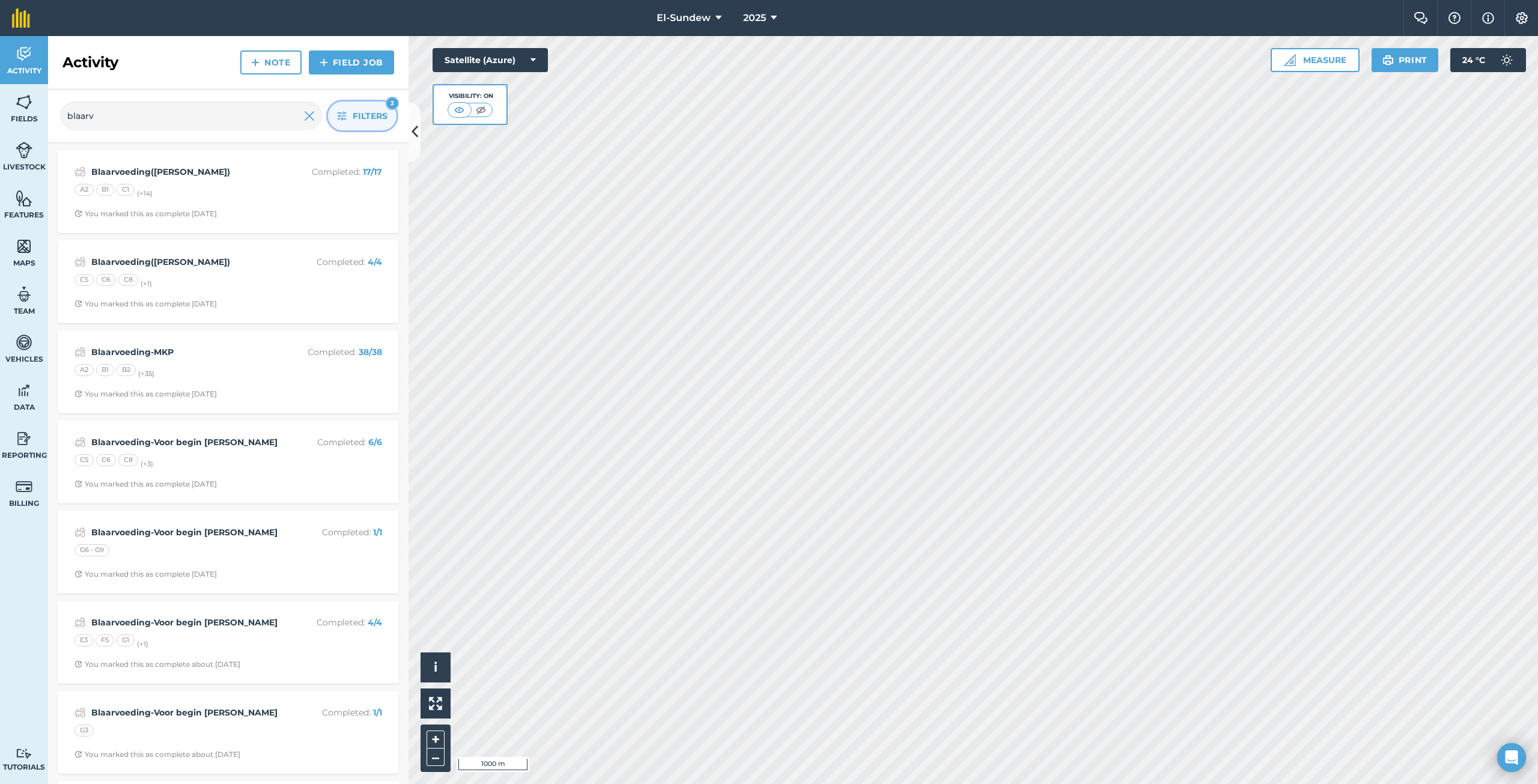
click at [341, 119] on icon "button" at bounding box center [343, 116] width 9 height 9
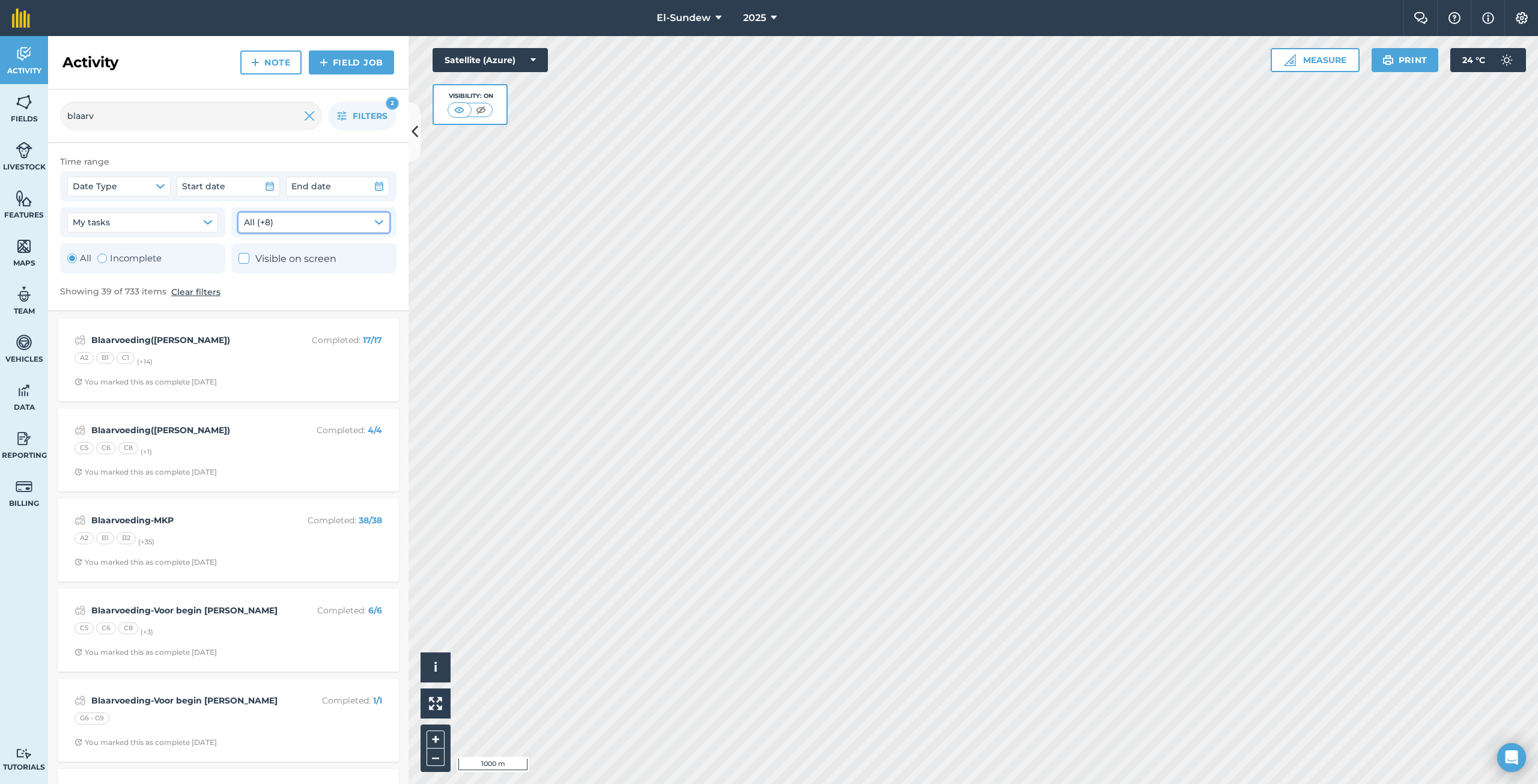
click at [371, 218] on button "All (+8)" at bounding box center [314, 222] width 151 height 20
click at [250, 306] on icon at bounding box center [250, 309] width 8 height 8
checkbox input "false"
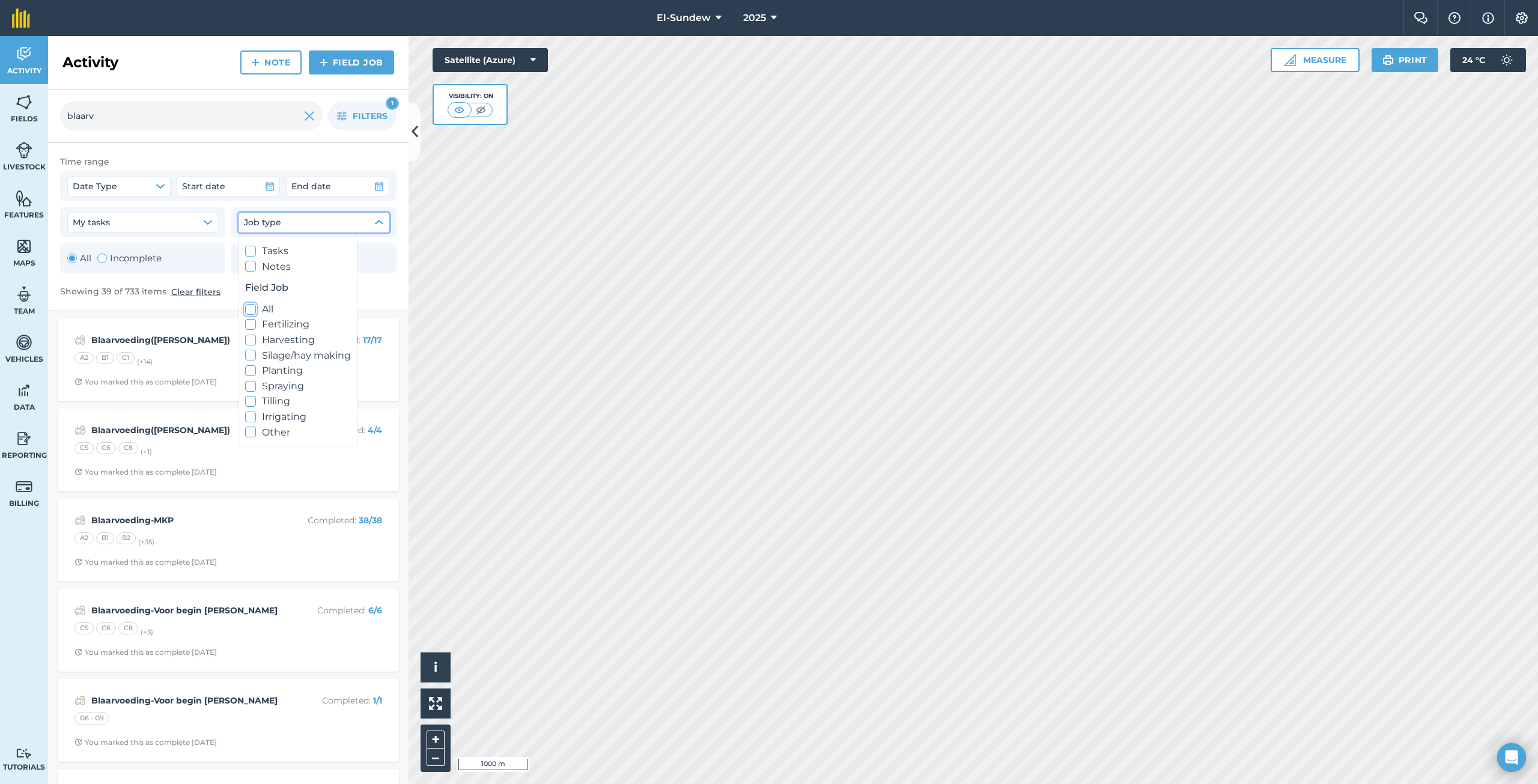
checkbox input "false"
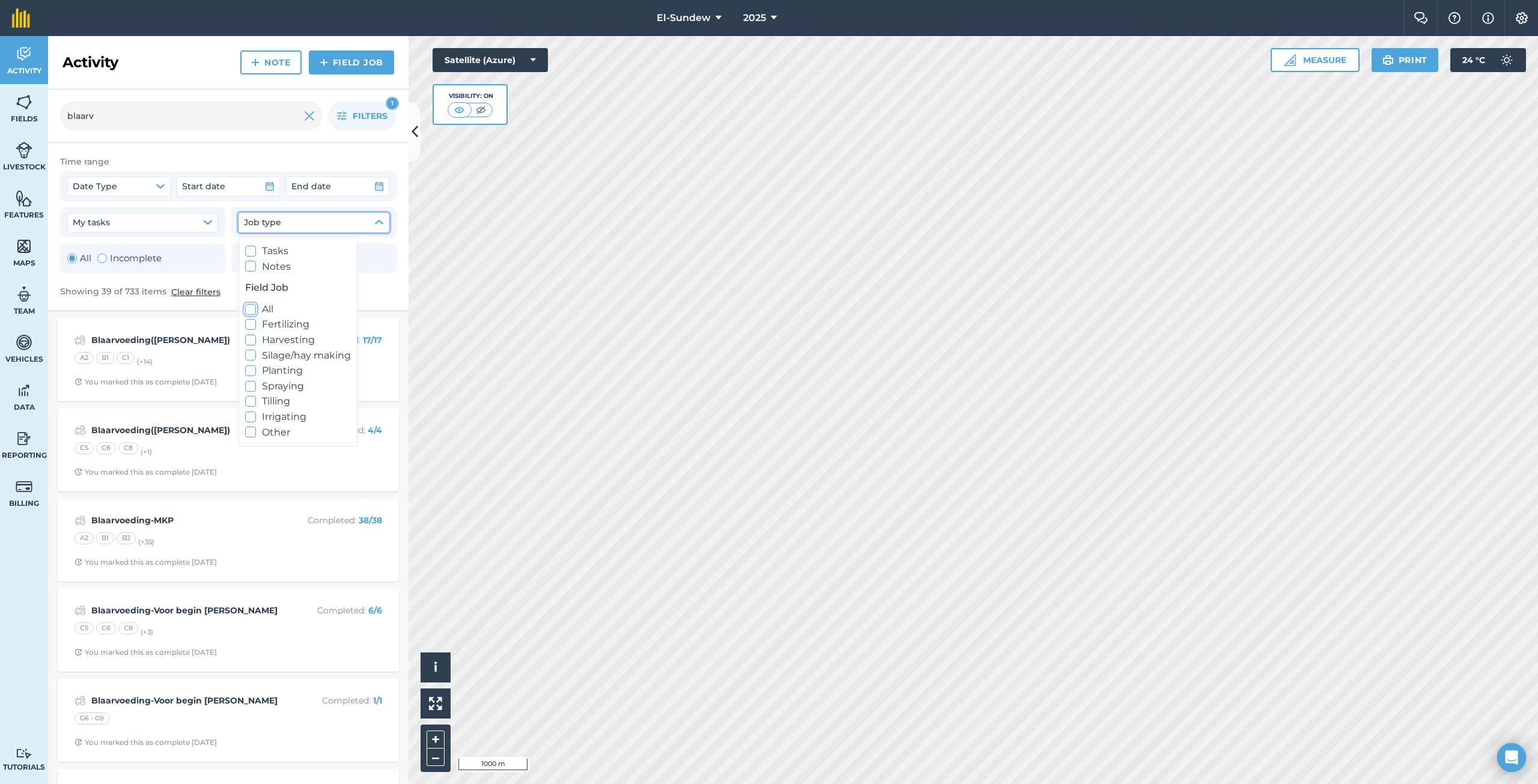
checkbox input "false"
click at [247, 328] on icon at bounding box center [250, 325] width 8 height 8
checkbox input "true"
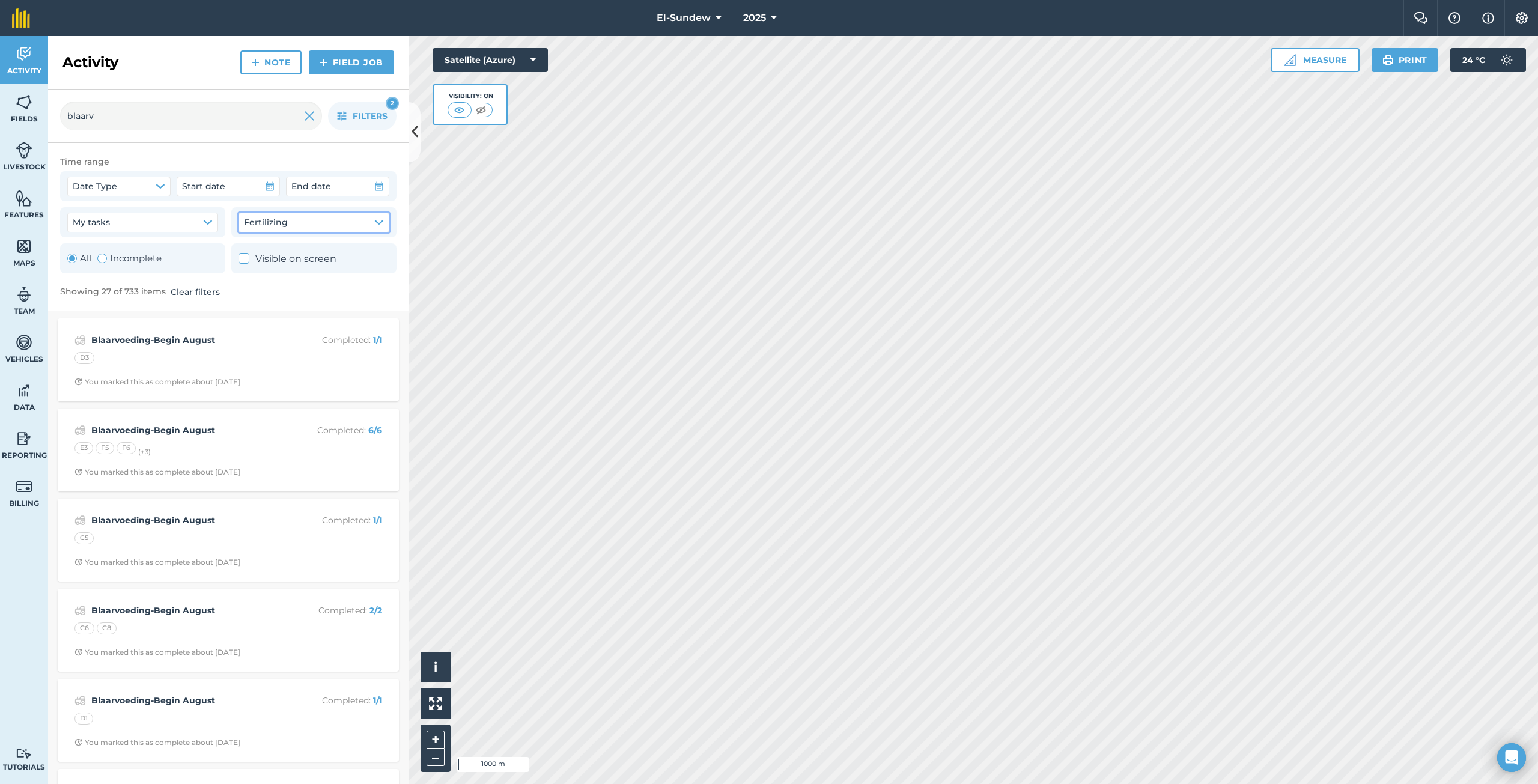
click at [380, 221] on icon "button" at bounding box center [378, 222] width 8 height 4
click at [252, 386] on icon at bounding box center [250, 386] width 8 height 8
checkbox input "true"
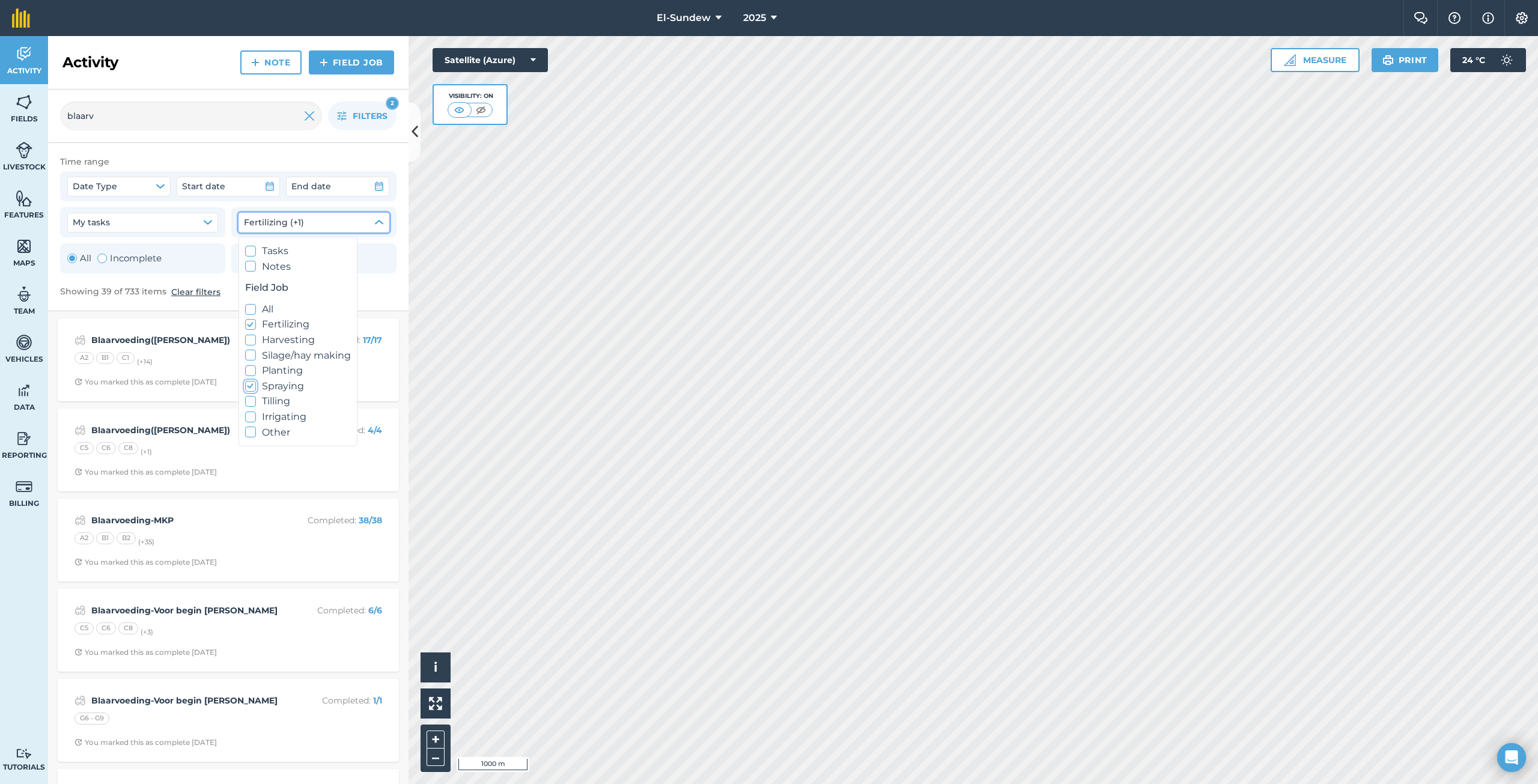
click at [252, 325] on polyline at bounding box center [250, 324] width 6 height 4
checkbox input "false"
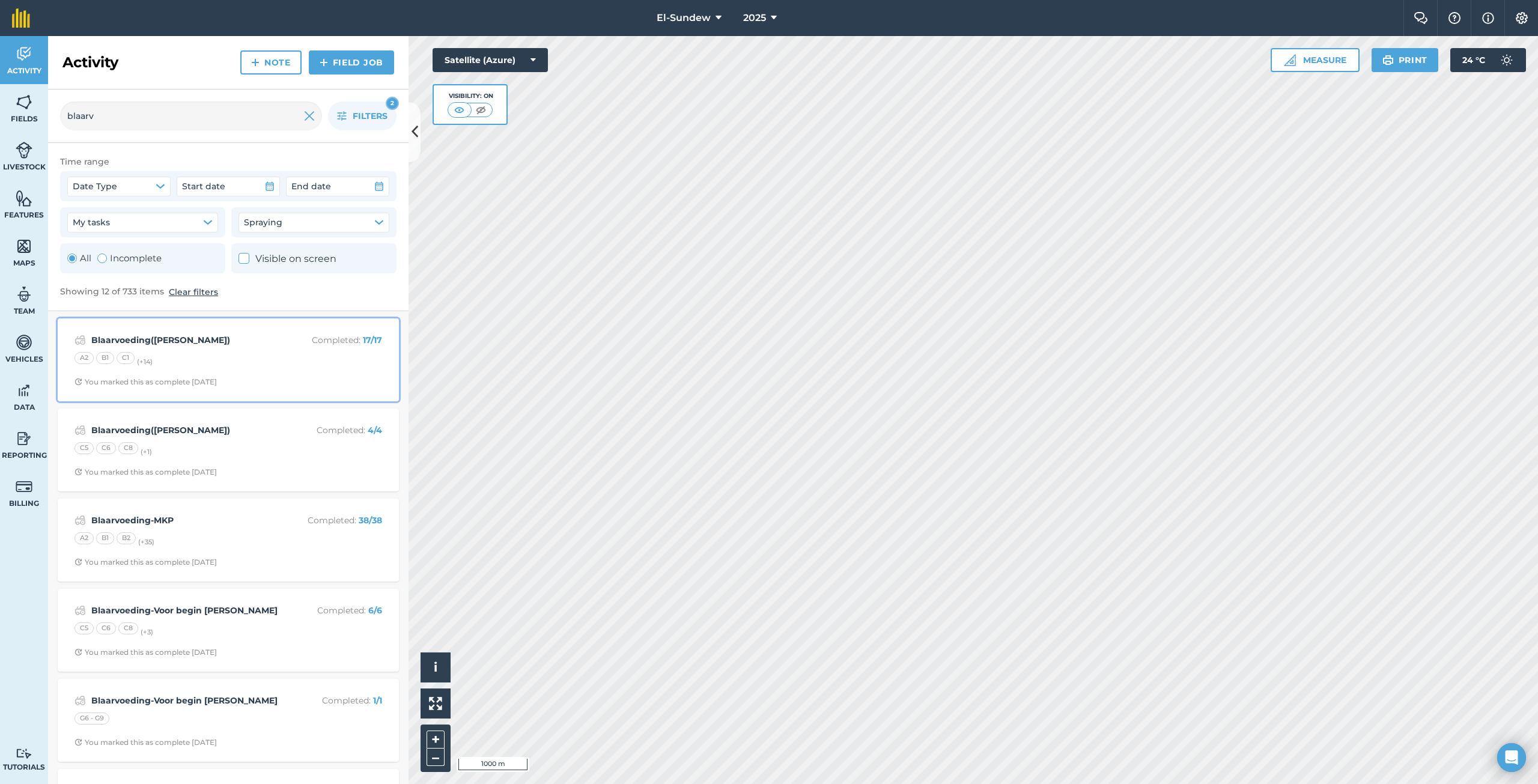
click at [259, 356] on div "A2 B1 C1 (+ 14 )" at bounding box center [228, 360] width 307 height 16
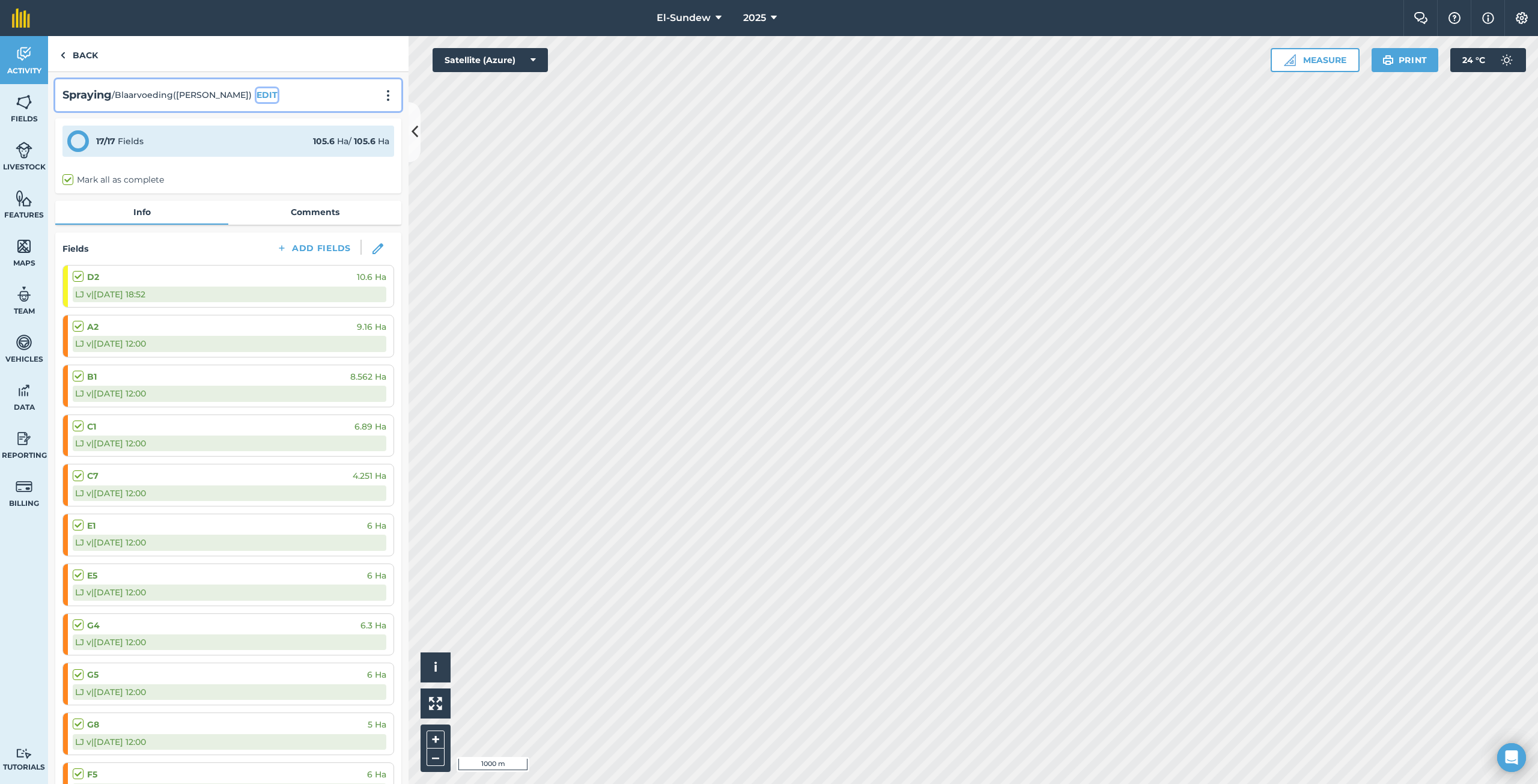
click at [257, 95] on button "EDIT" at bounding box center [267, 94] width 21 height 13
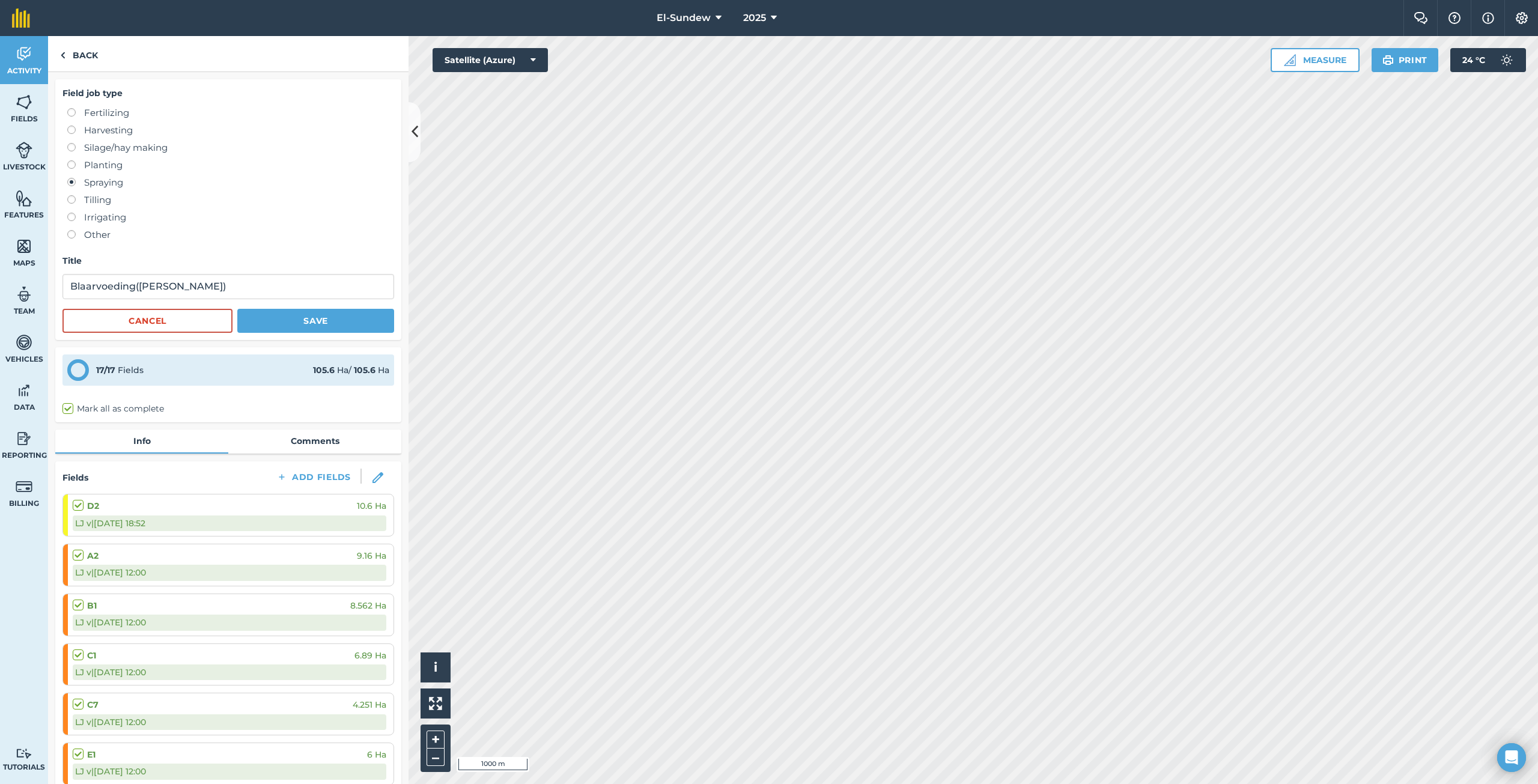
click at [80, 110] on label "Fertilizing" at bounding box center [230, 112] width 327 height 14
radio input "true"
click at [302, 328] on button "Save" at bounding box center [315, 321] width 157 height 24
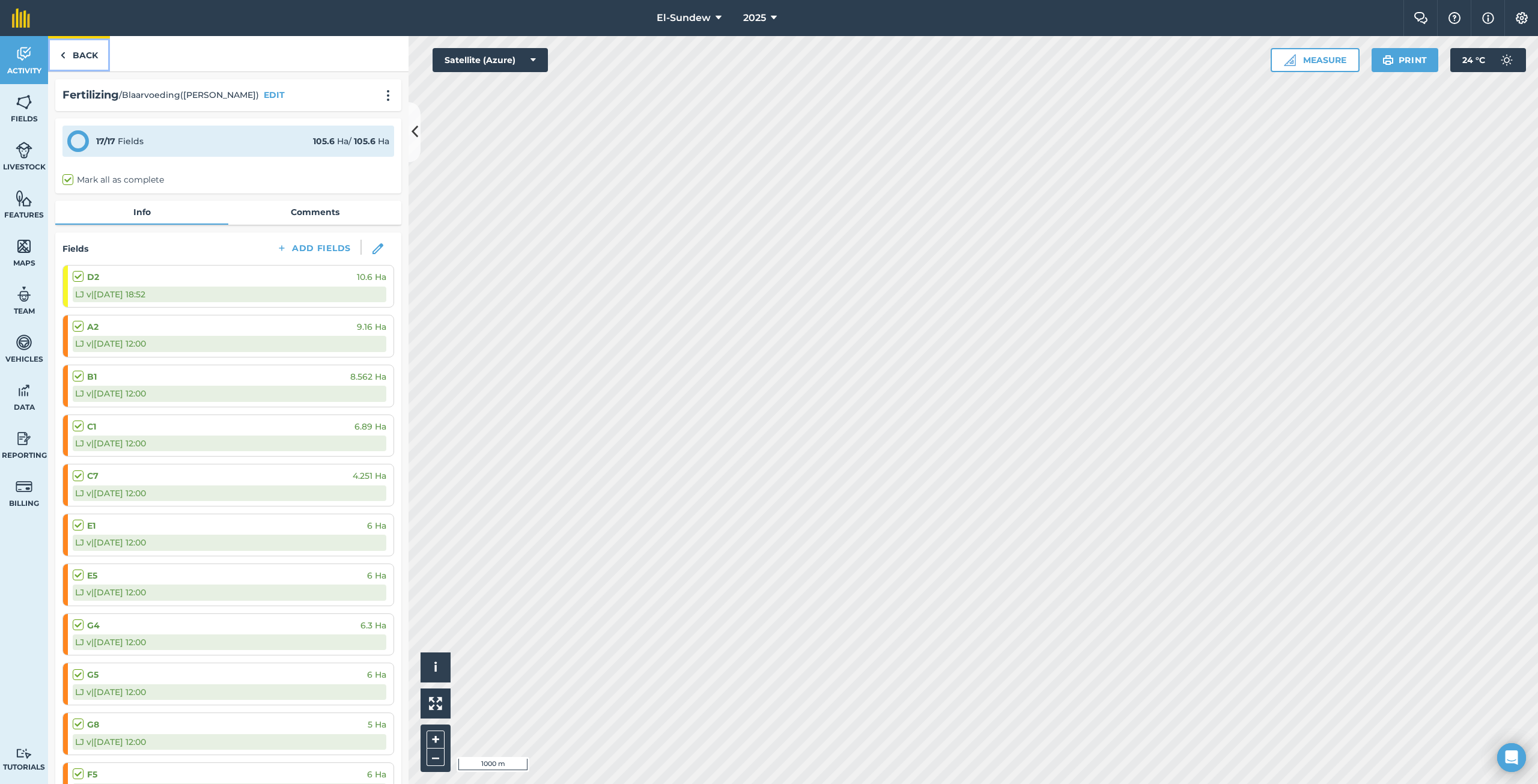
click at [74, 51] on link "Back" at bounding box center [79, 53] width 62 height 35
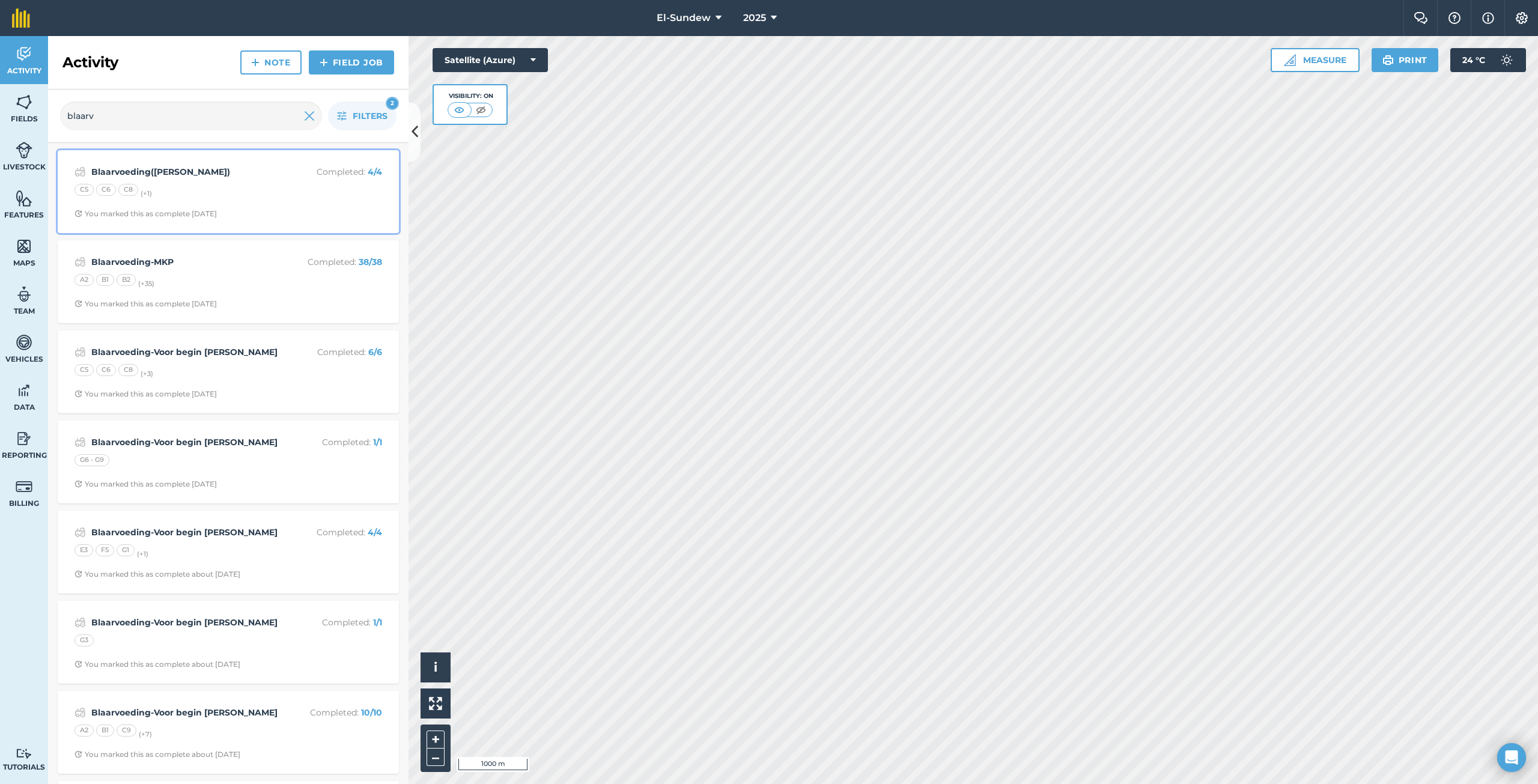
click at [252, 184] on div "C5 C6 C8 (+ 1 )" at bounding box center [228, 192] width 307 height 16
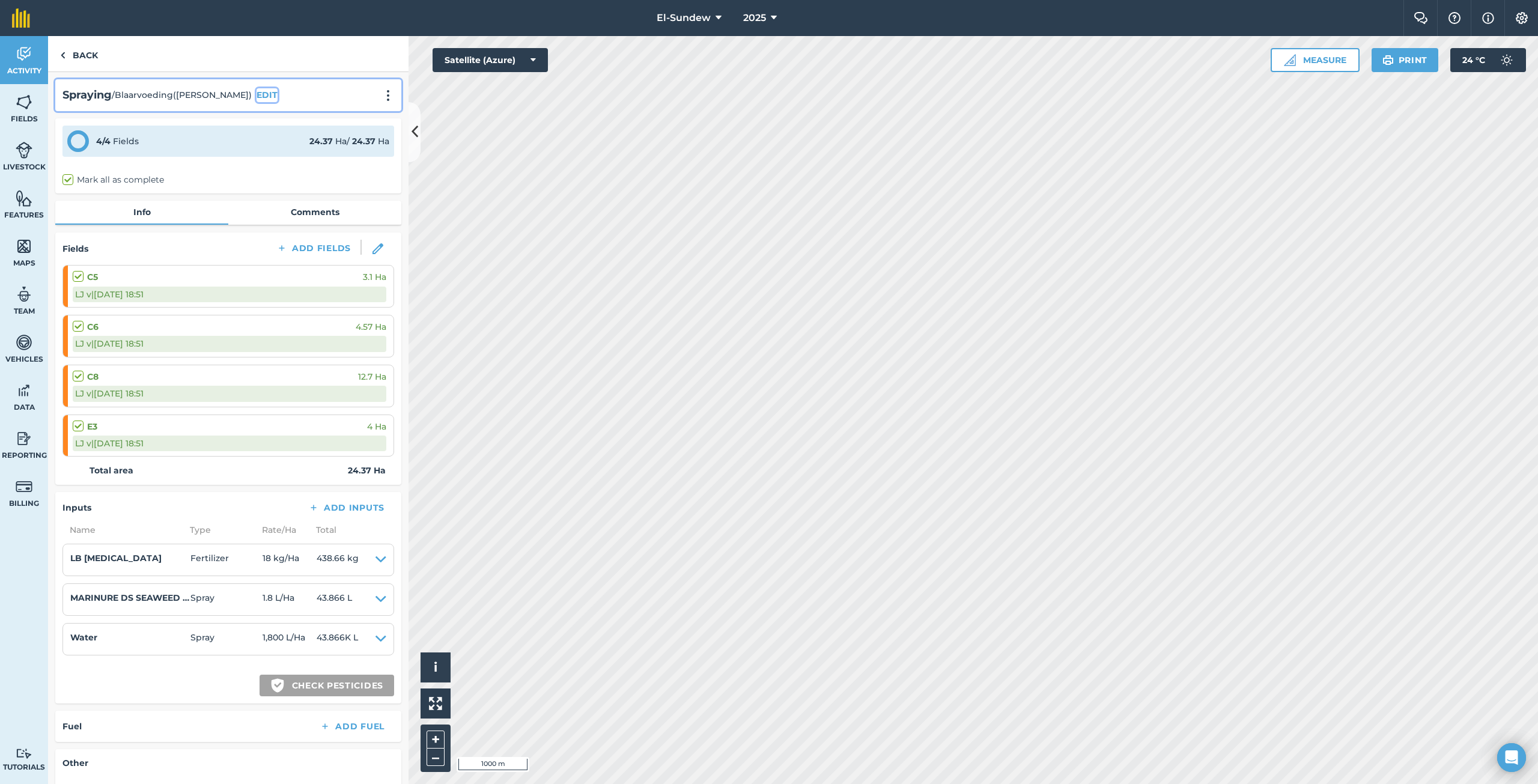
click at [257, 94] on button "EDIT" at bounding box center [267, 94] width 21 height 13
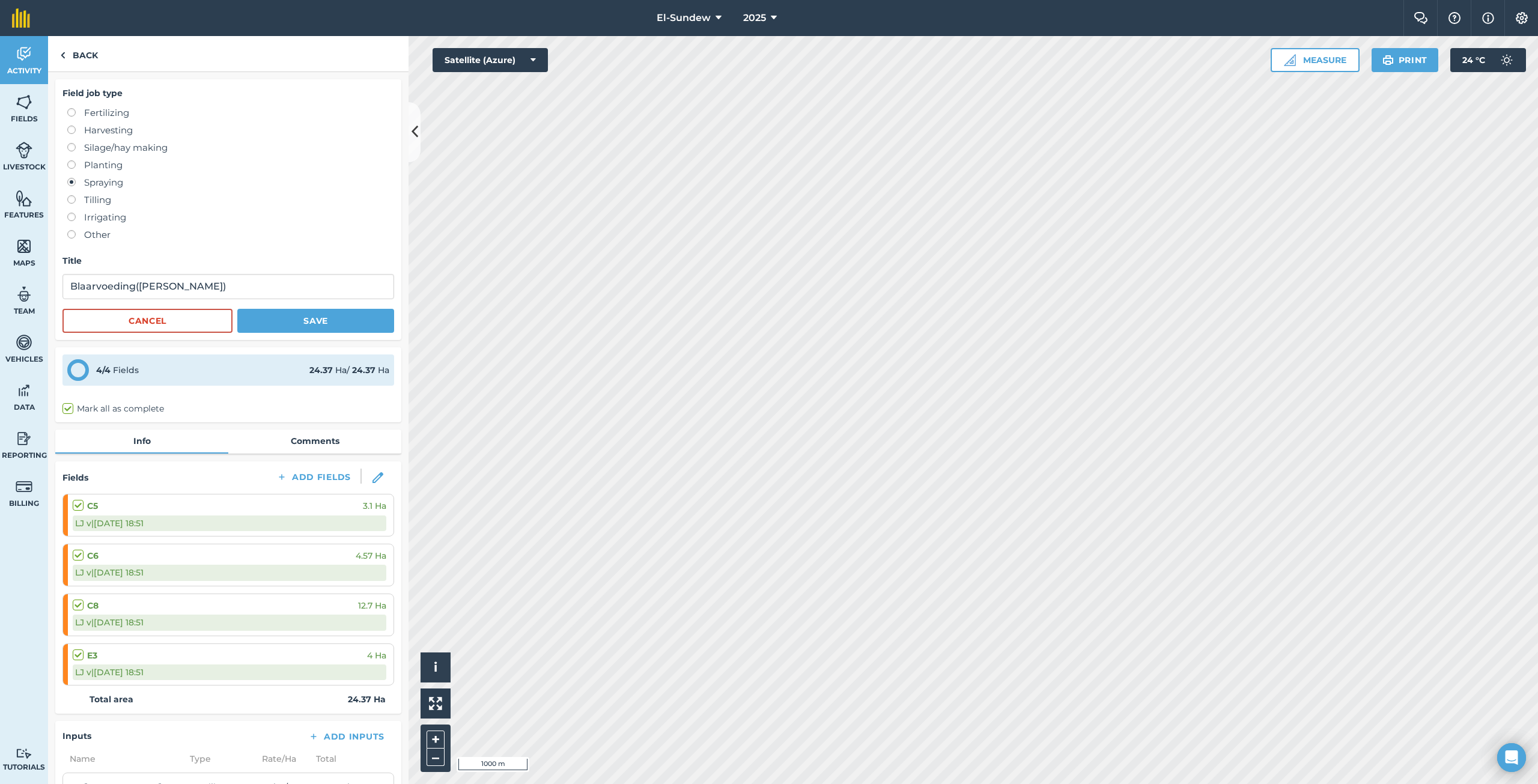
click at [120, 112] on label "Fertilizing" at bounding box center [230, 112] width 327 height 14
radio input "true"
click at [286, 325] on button "Save" at bounding box center [315, 321] width 157 height 24
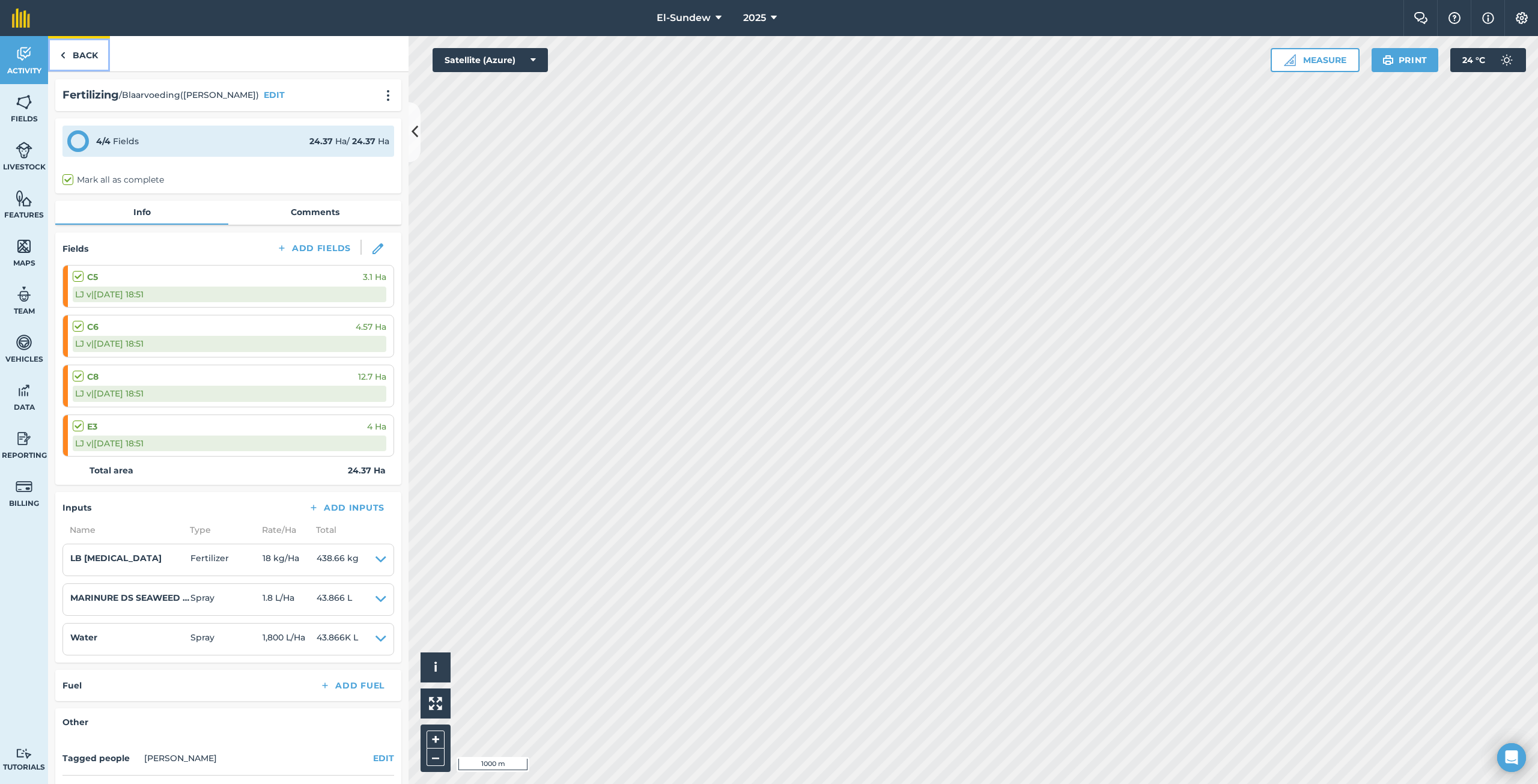
click at [95, 56] on link "Back" at bounding box center [79, 53] width 62 height 35
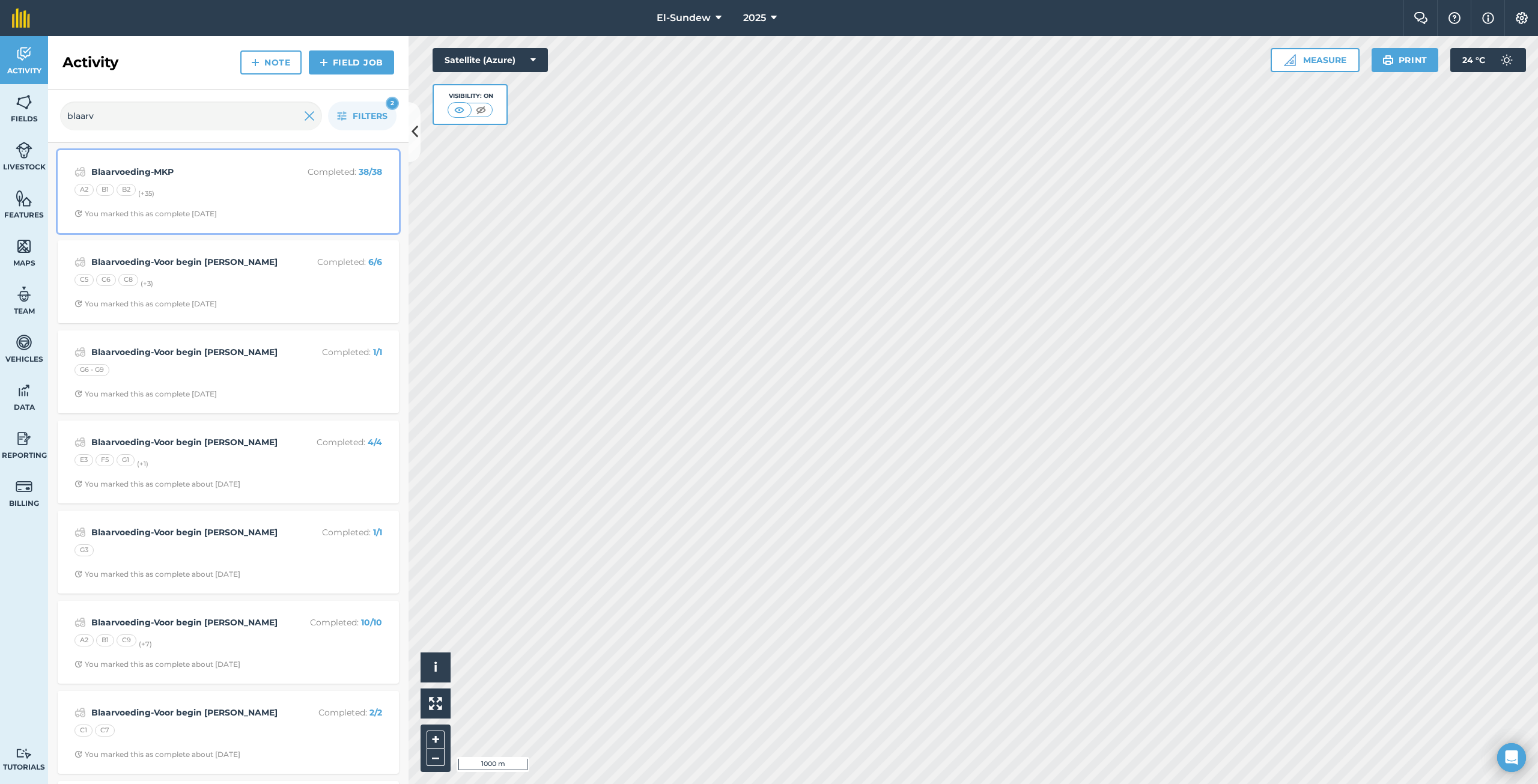
click at [212, 203] on div "Blaarvoeding-MKP Completed : 38 / 38 A2 B1 B2 (+ 35 ) You marked this as comple…" at bounding box center [228, 192] width 327 height 69
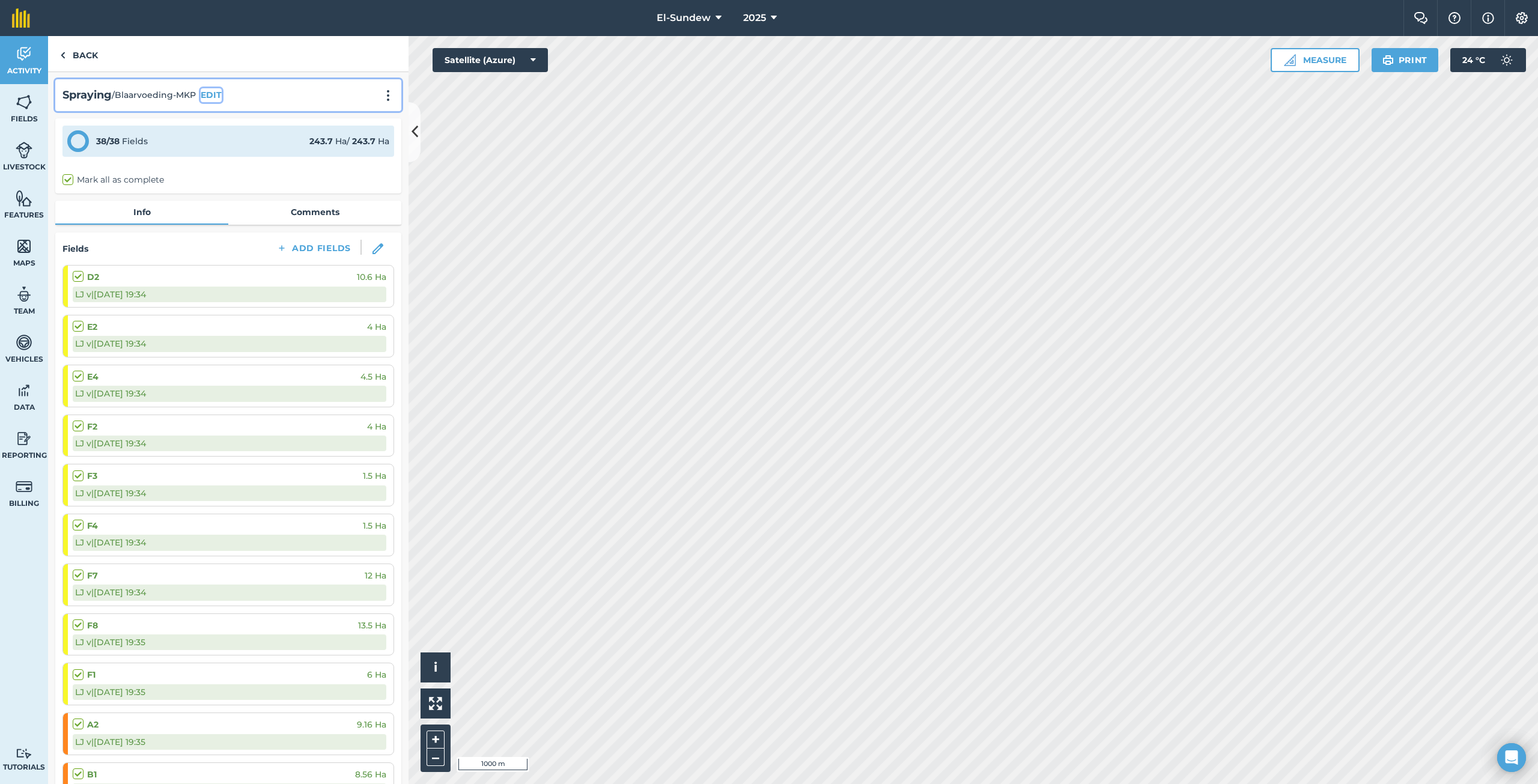
click at [206, 93] on button "EDIT" at bounding box center [211, 94] width 21 height 13
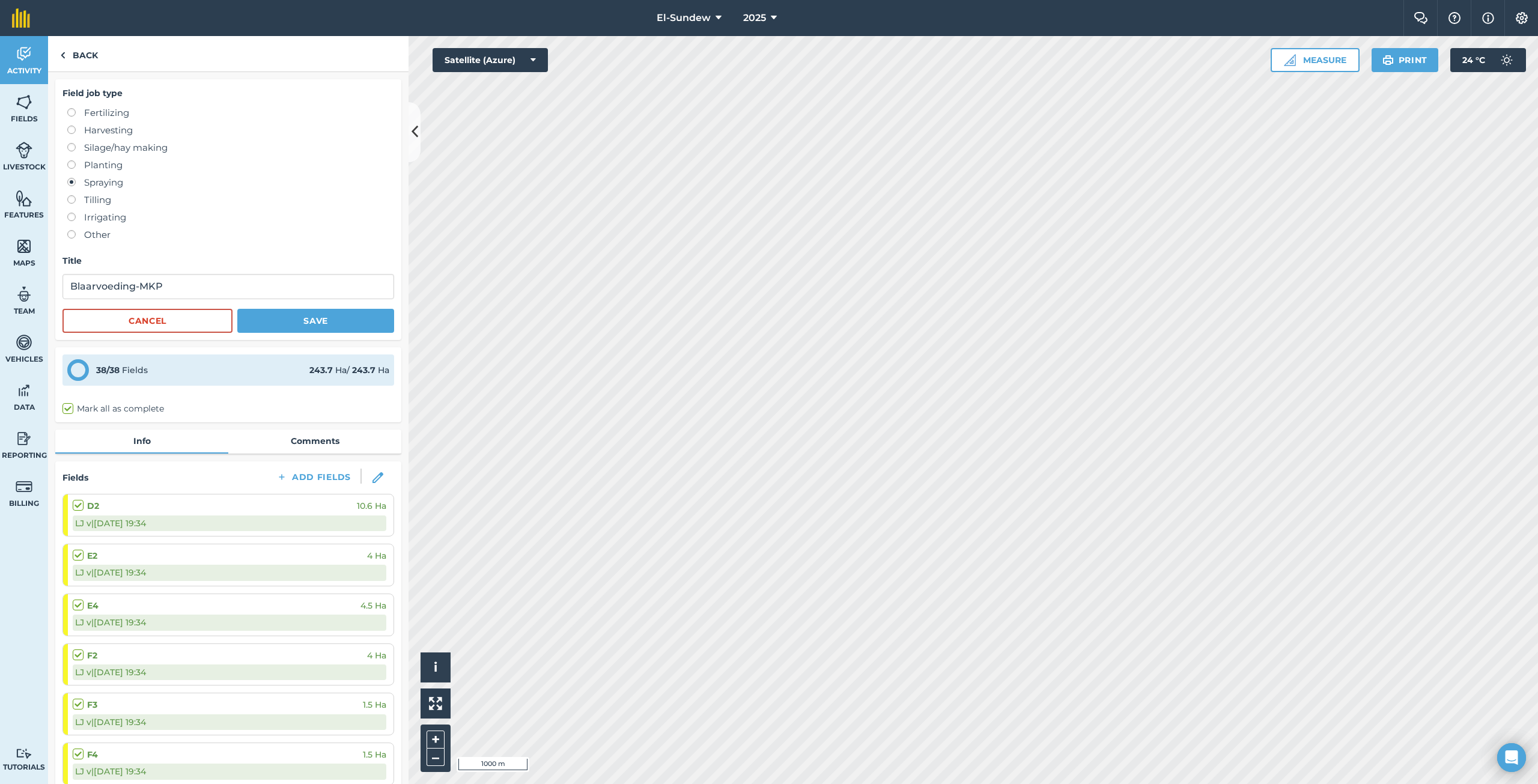
click at [115, 114] on label "Fertilizing" at bounding box center [230, 112] width 327 height 14
radio input "true"
click at [303, 325] on button "Save" at bounding box center [315, 321] width 157 height 24
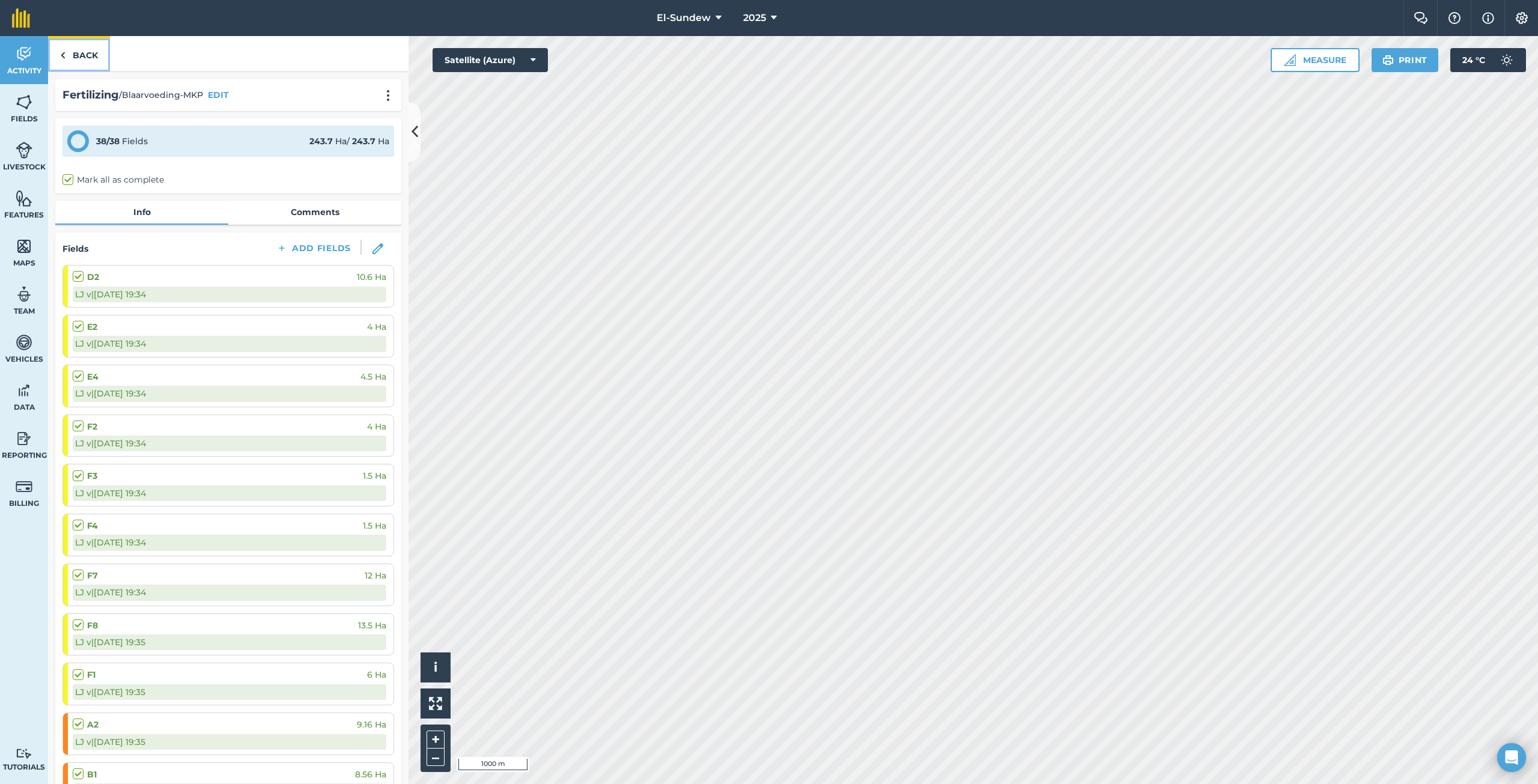
click at [90, 54] on link "Back" at bounding box center [79, 53] width 62 height 35
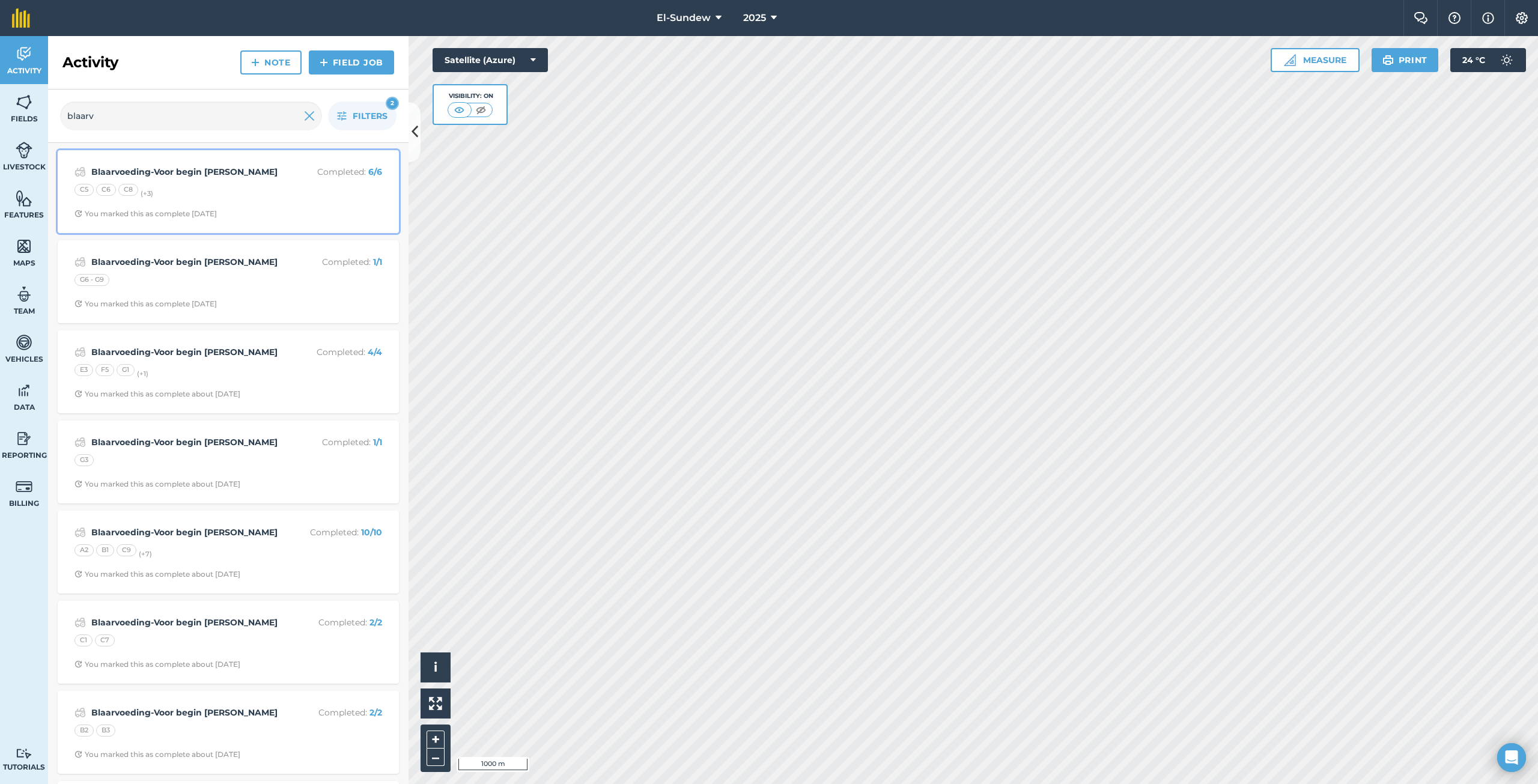
click at [300, 196] on div "C5 C6 C8 (+ 3 )" at bounding box center [228, 192] width 307 height 16
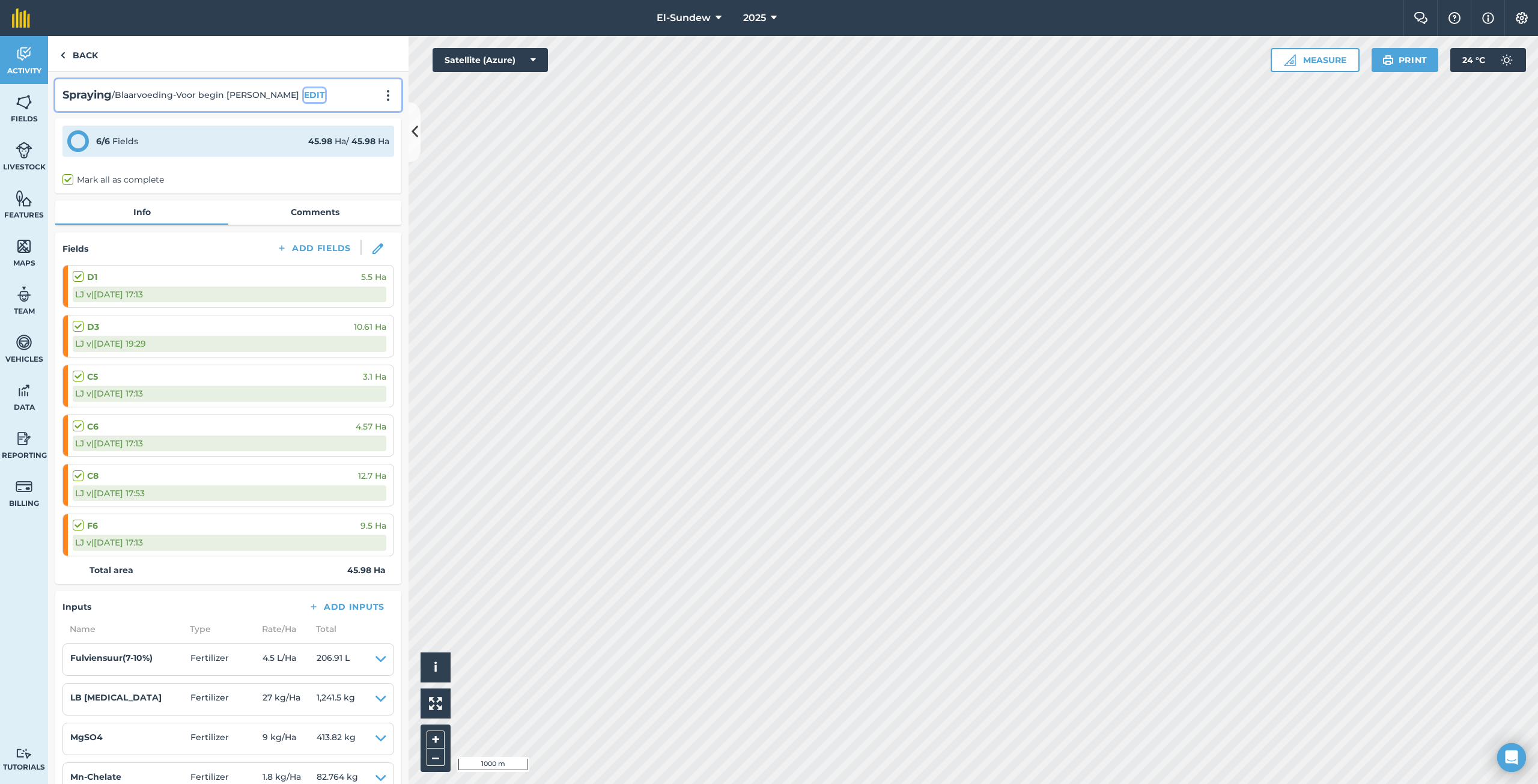
click at [304, 95] on button "EDIT" at bounding box center [314, 94] width 21 height 13
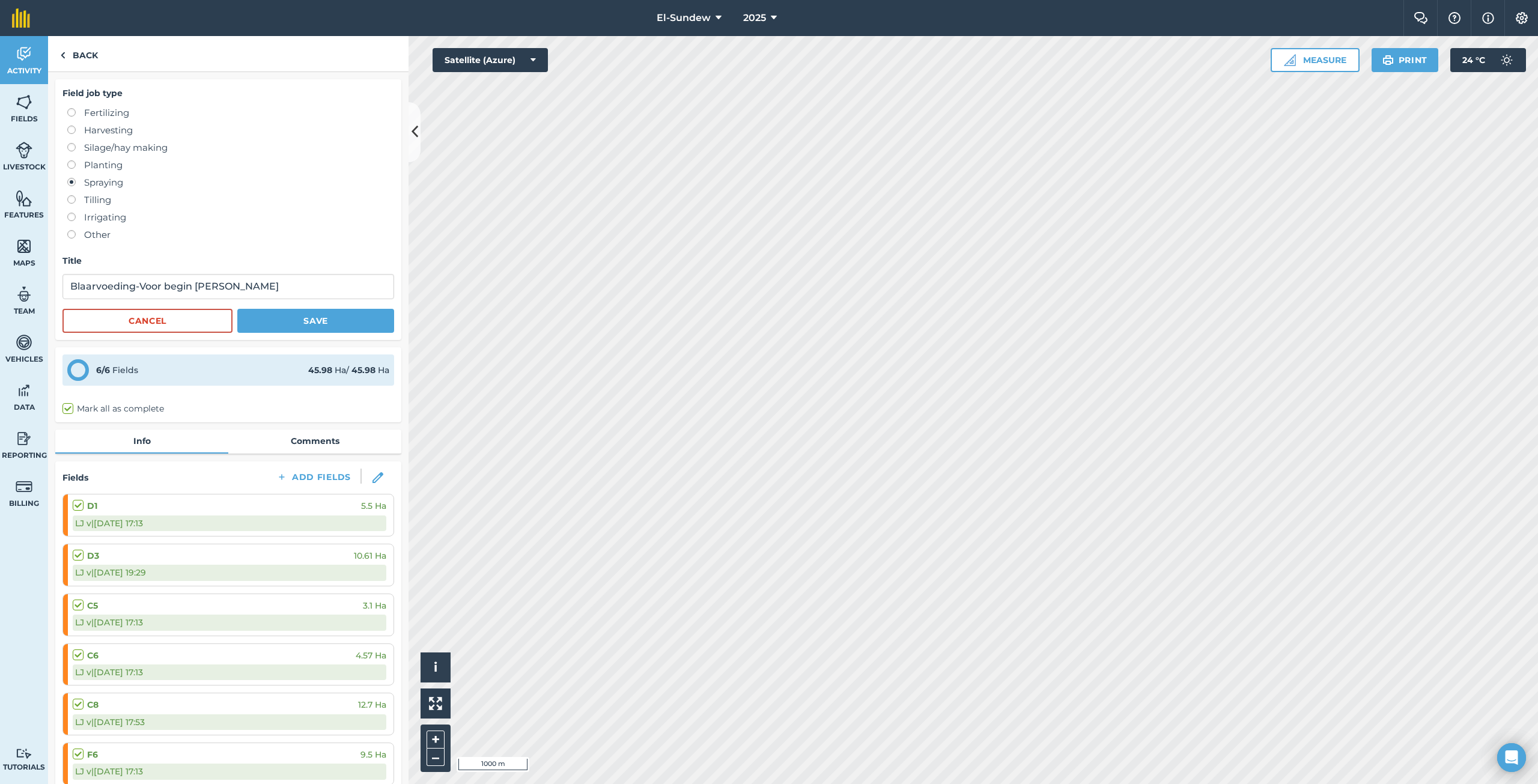
click at [113, 114] on label "Fertilizing" at bounding box center [230, 112] width 327 height 14
radio input "true"
click at [318, 322] on button "Save" at bounding box center [315, 321] width 157 height 24
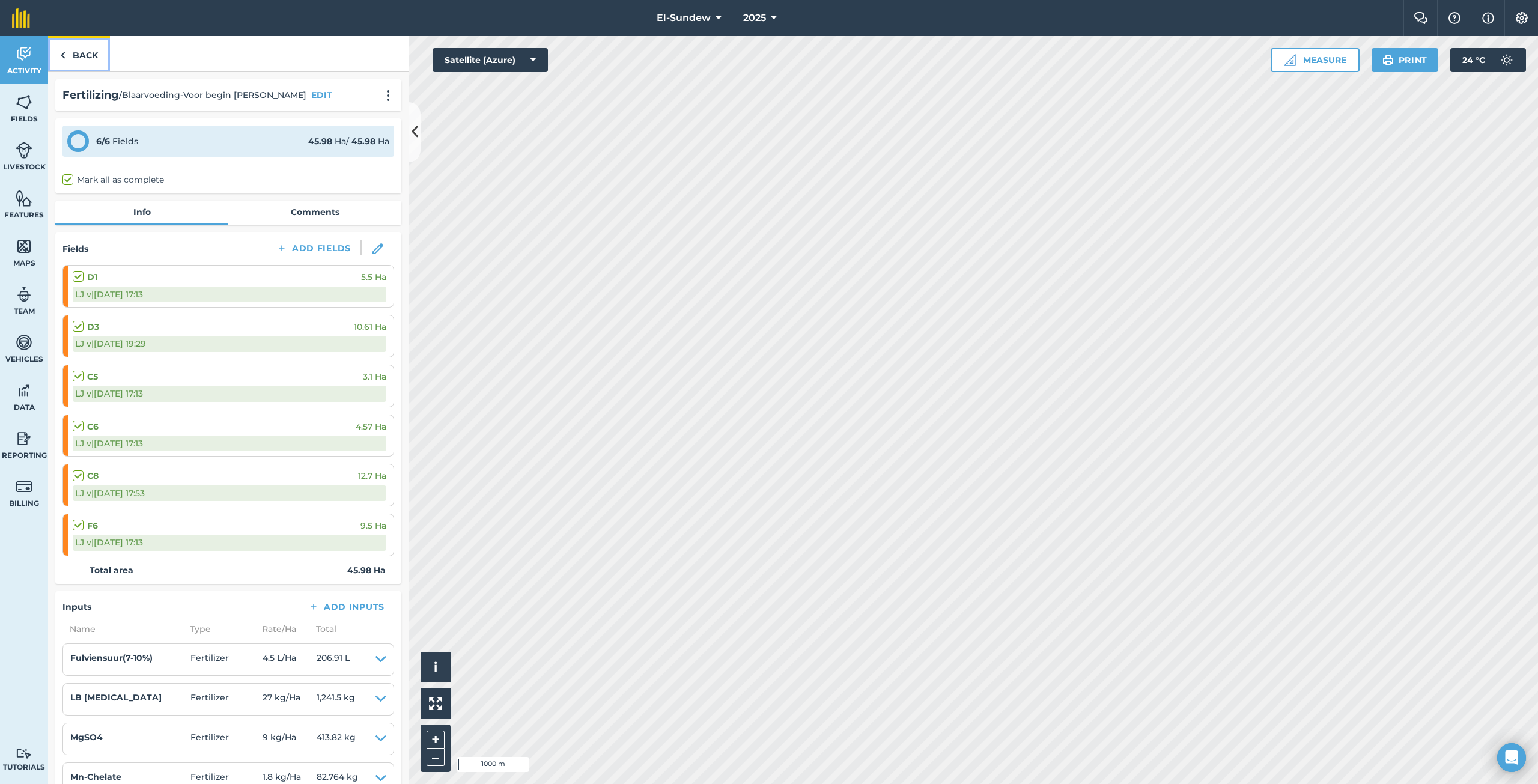
click at [81, 62] on link "Back" at bounding box center [79, 53] width 62 height 35
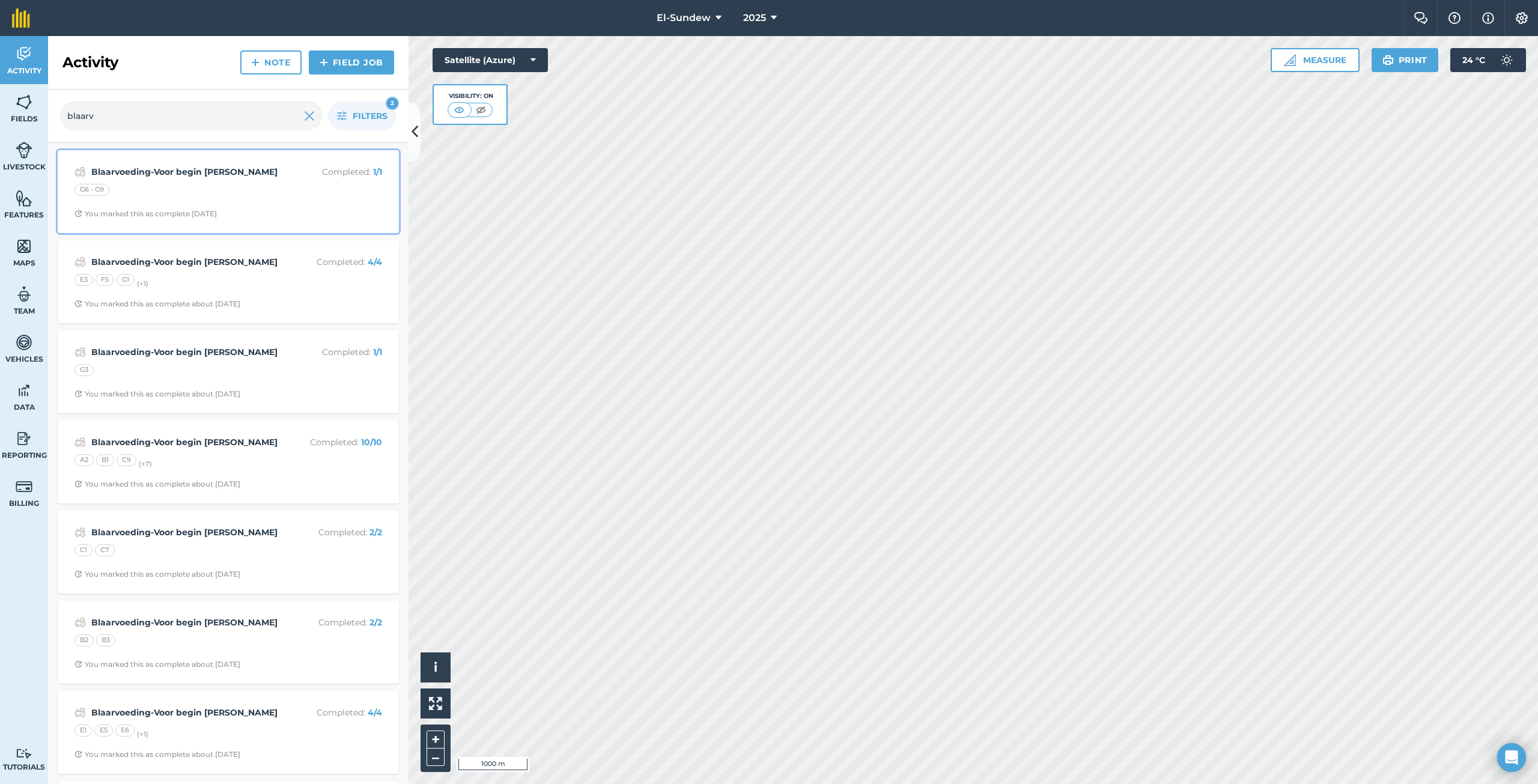
click at [236, 186] on div "G6 - G9" at bounding box center [228, 192] width 307 height 16
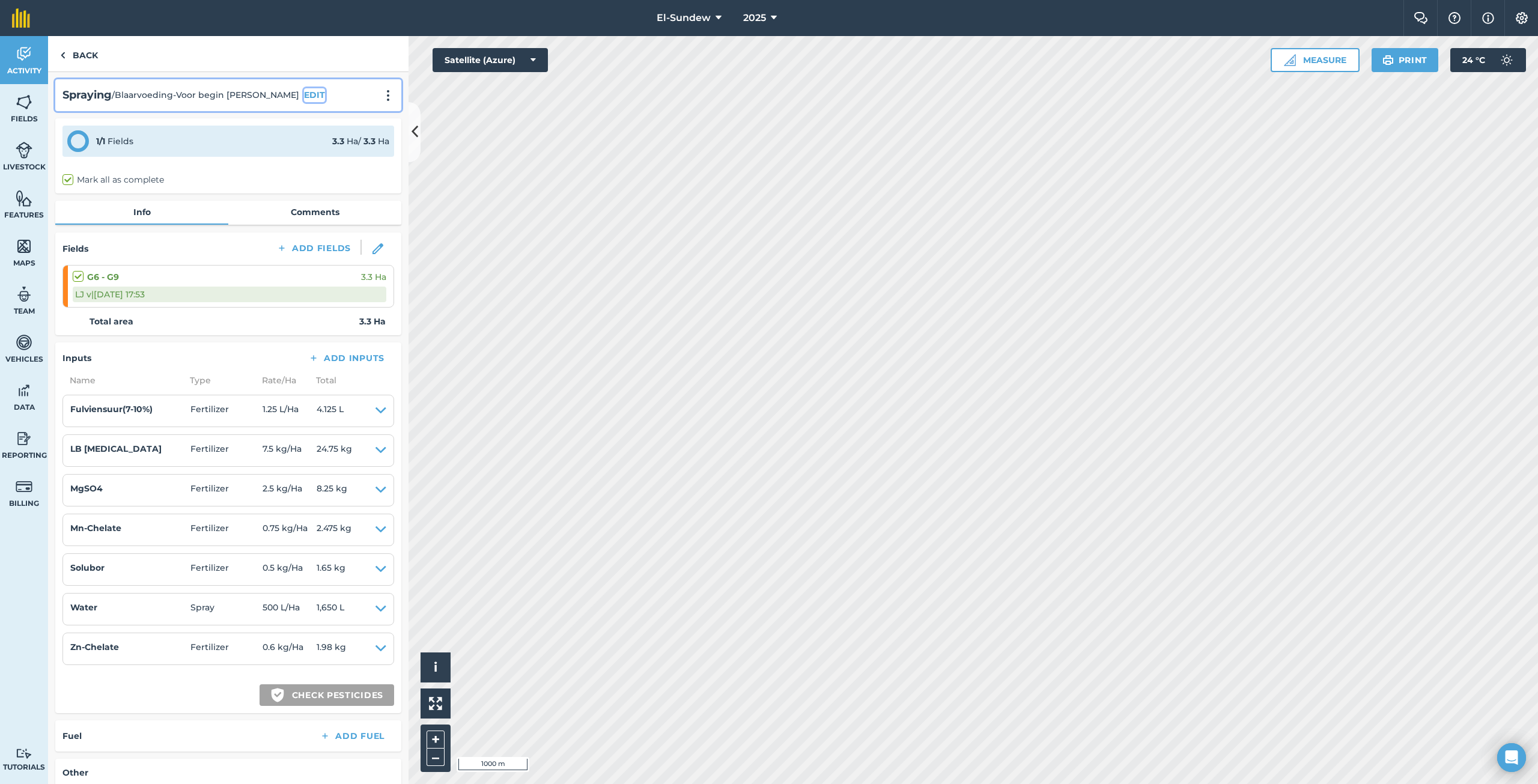
click at [304, 94] on button "EDIT" at bounding box center [314, 94] width 21 height 13
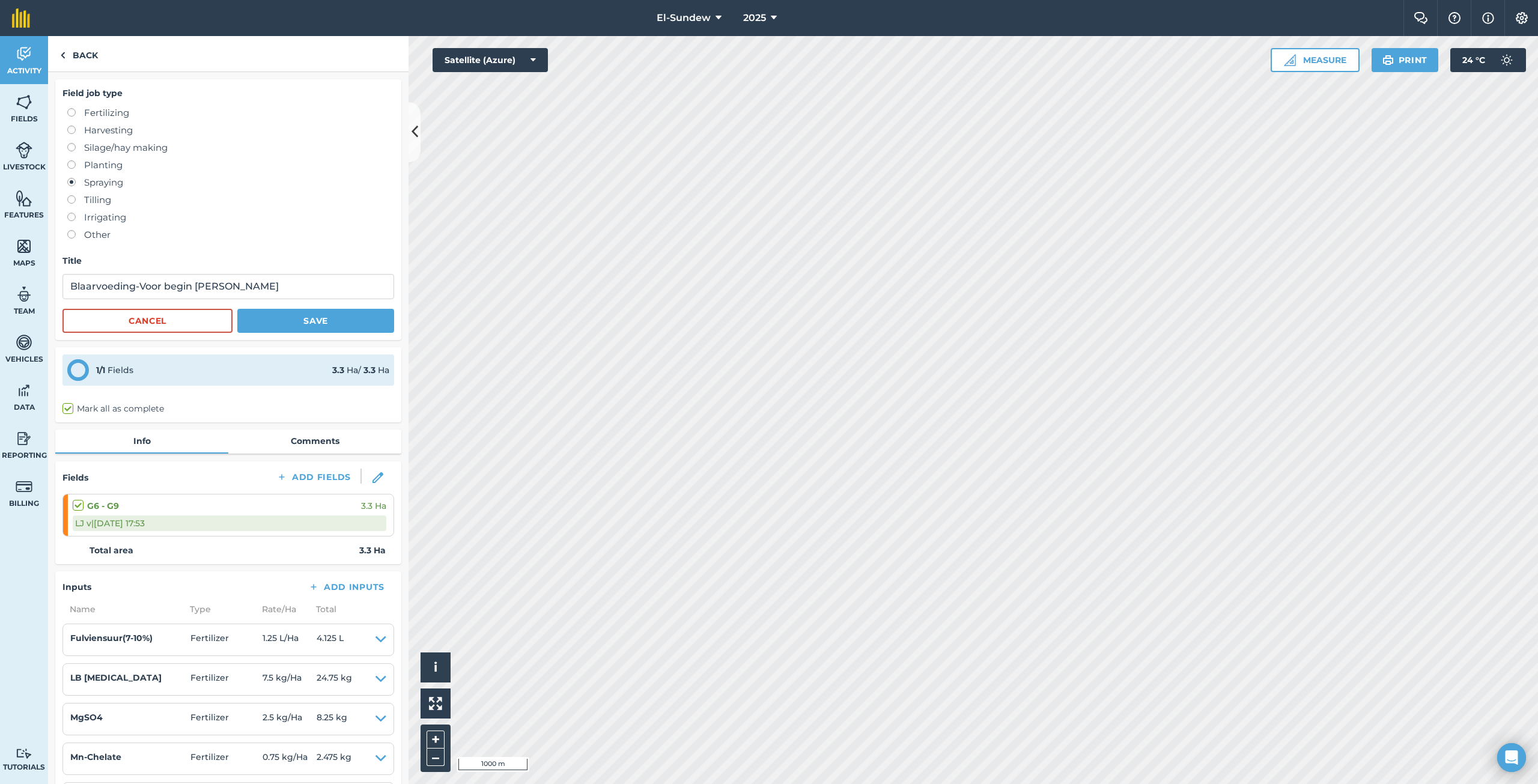
click at [108, 108] on label "Fertilizing" at bounding box center [230, 112] width 327 height 14
radio input "true"
click at [306, 320] on button "Save" at bounding box center [315, 321] width 157 height 24
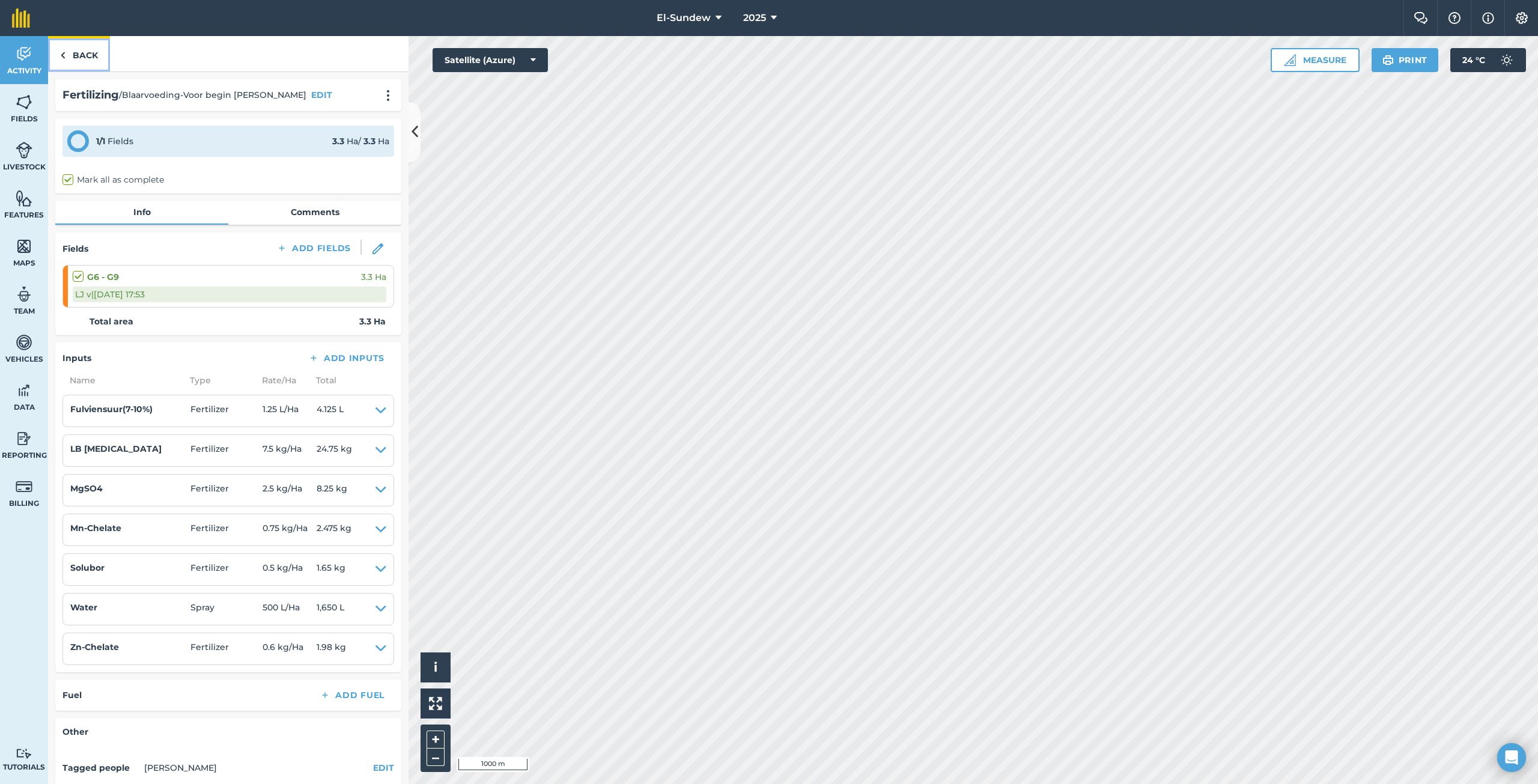
click at [91, 55] on link "Back" at bounding box center [79, 53] width 62 height 35
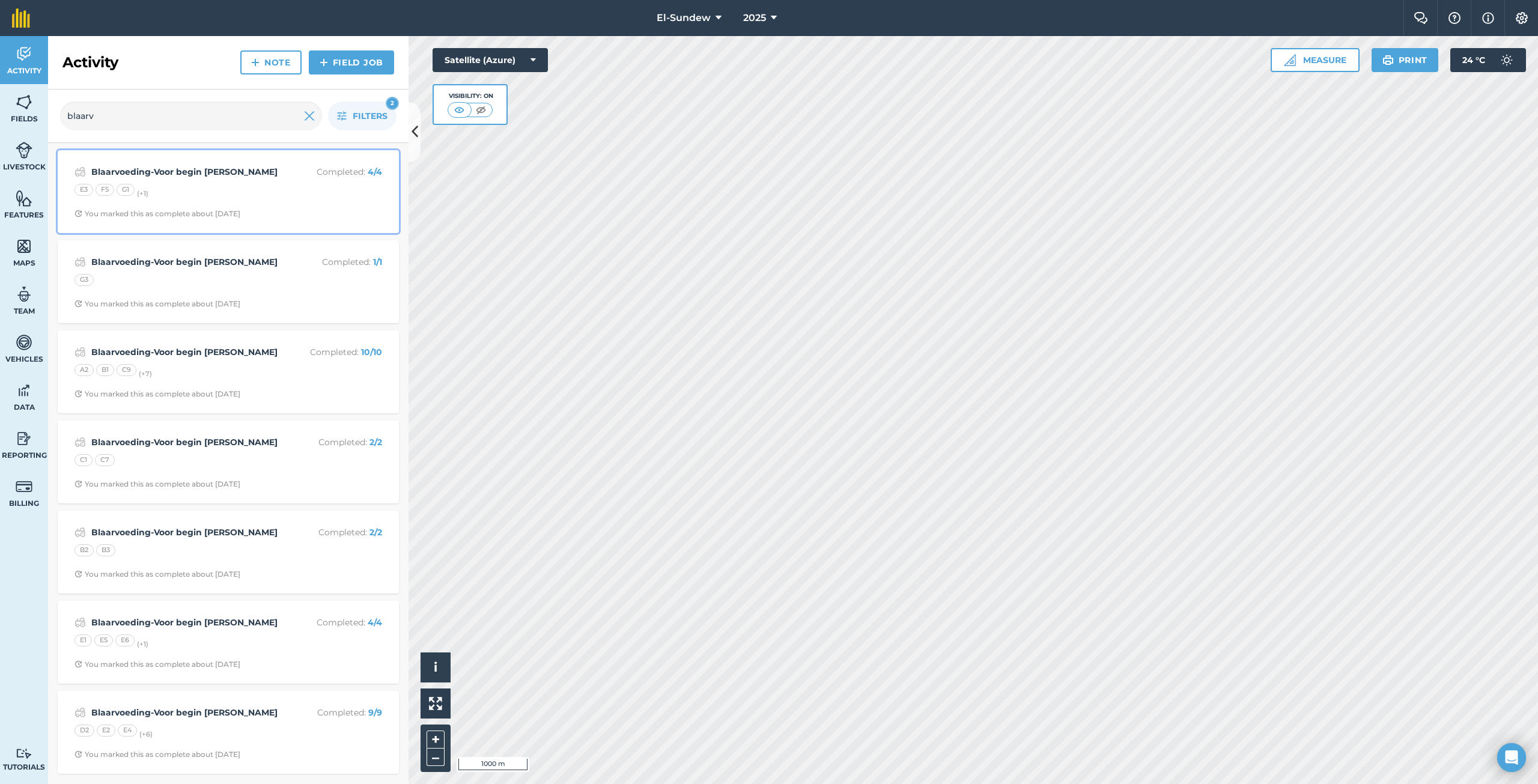
click at [223, 179] on div "Blaarvoeding-Voor begin [PERSON_NAME] Completed : 4 / 4 E3 F5 G1 (+ 1 ) You mar…" at bounding box center [228, 192] width 327 height 69
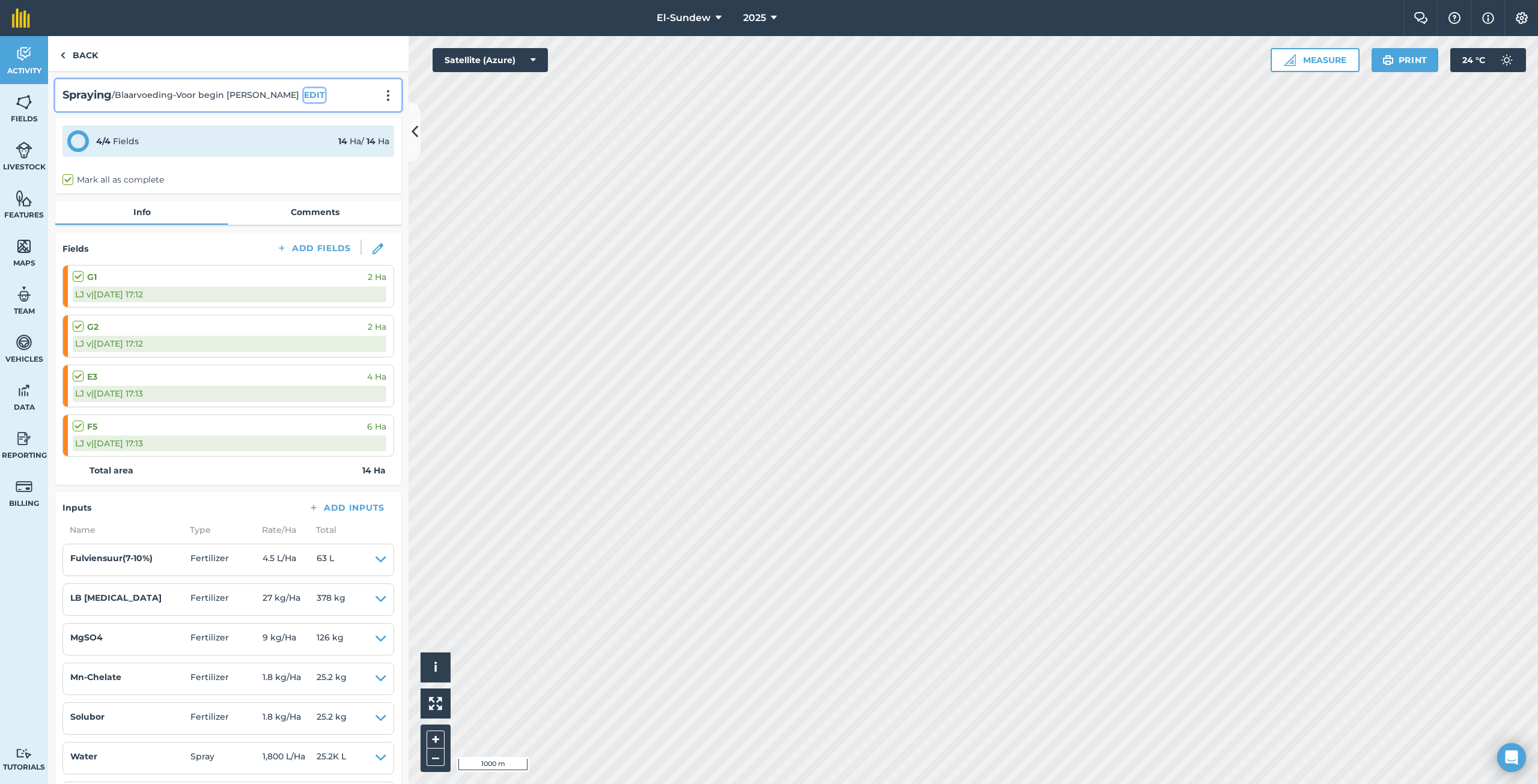
click at [304, 90] on button "EDIT" at bounding box center [314, 94] width 21 height 13
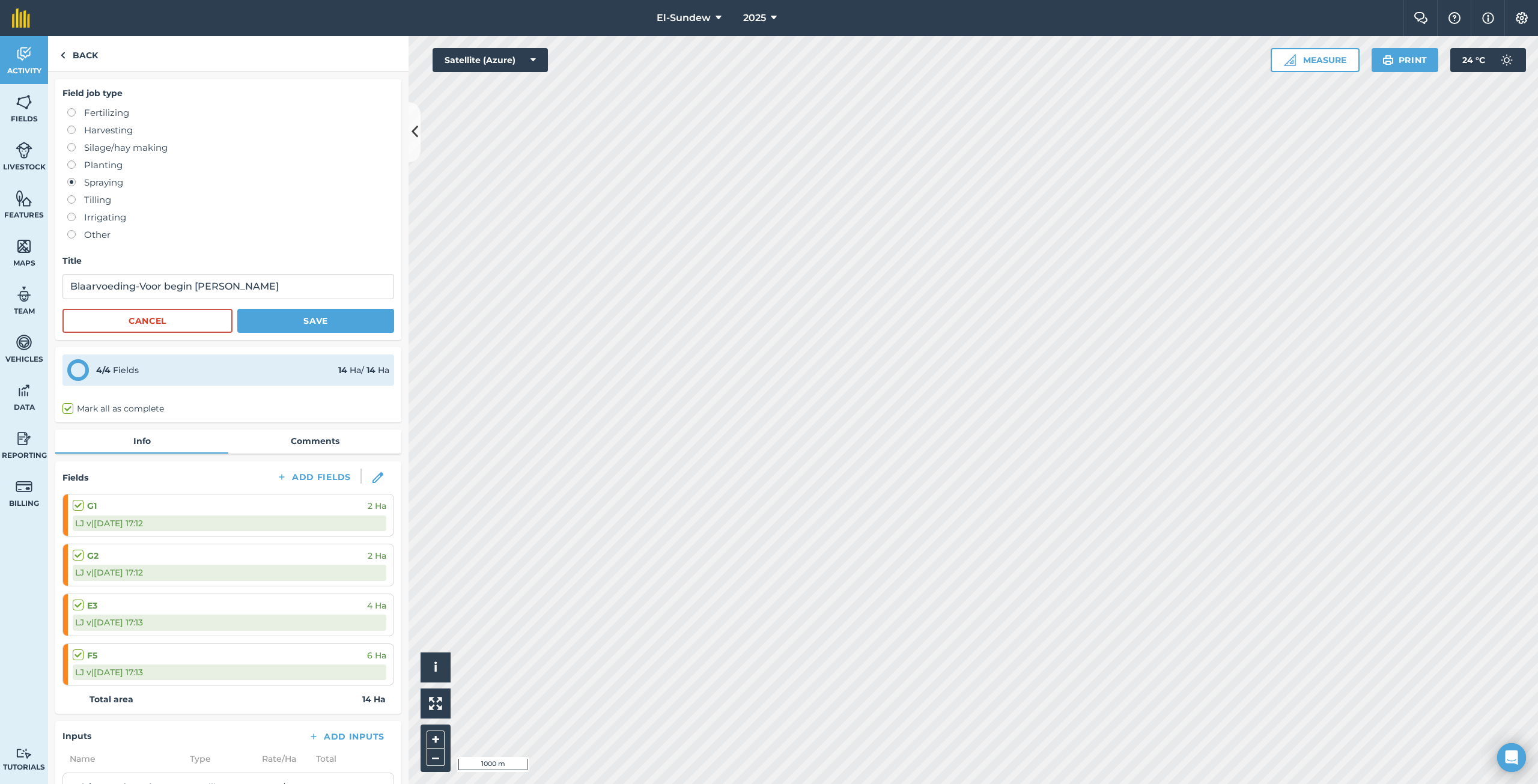
click at [123, 112] on label "Fertilizing" at bounding box center [230, 112] width 327 height 14
radio input "true"
click at [286, 314] on button "Save" at bounding box center [315, 321] width 157 height 24
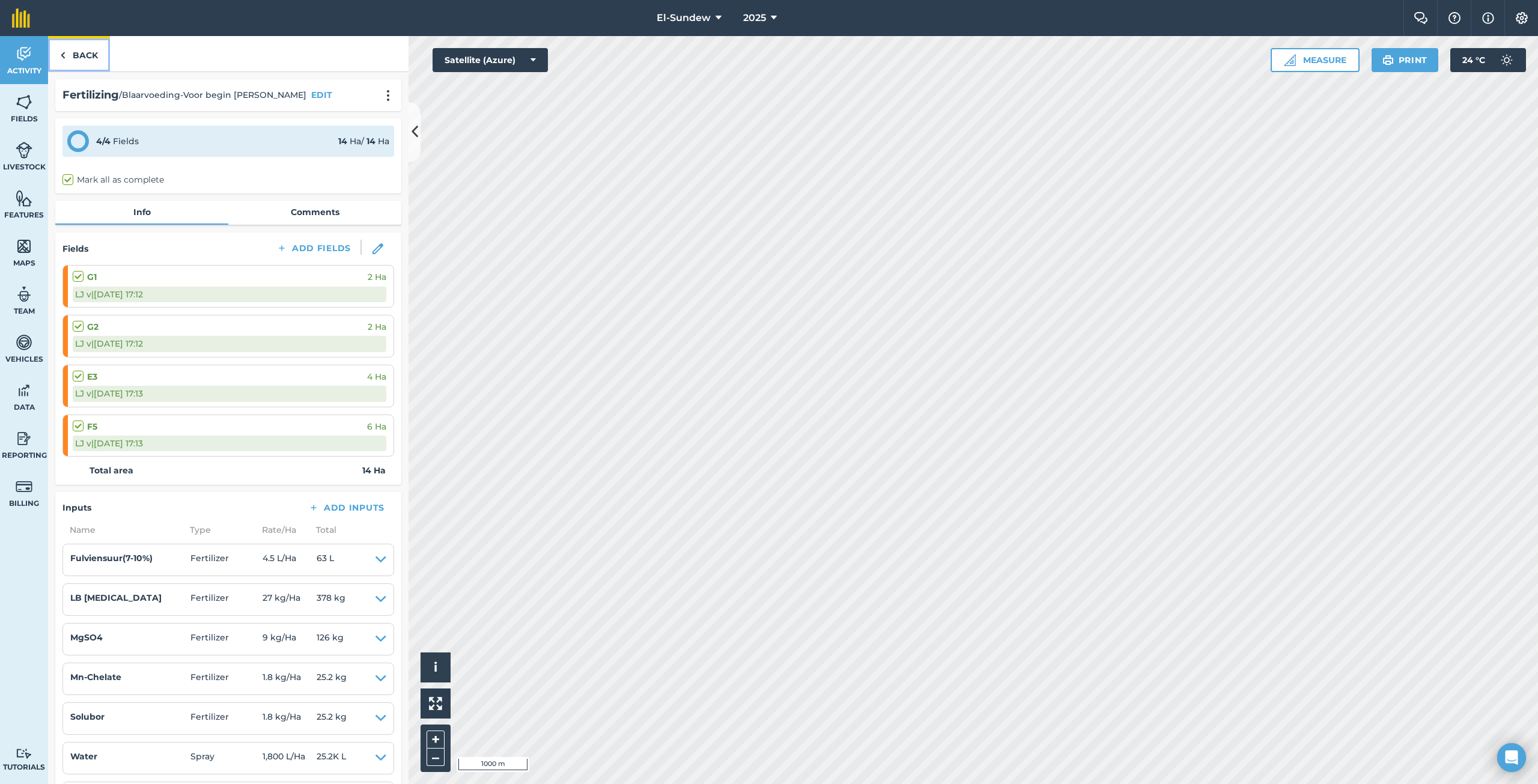
click at [63, 51] on img at bounding box center [62, 55] width 5 height 14
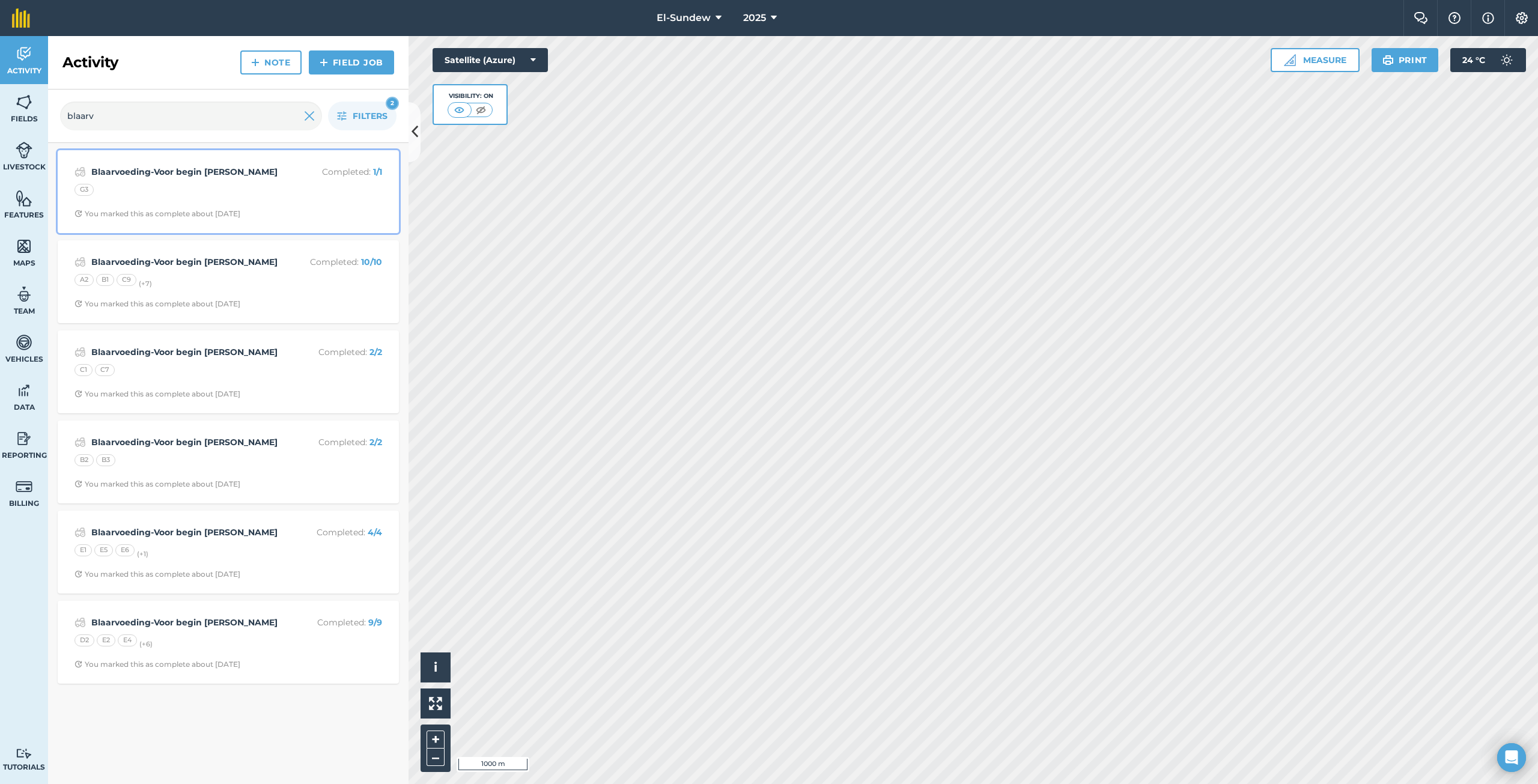
click at [247, 205] on div "Blaarvoeding-Voor begin [PERSON_NAME] Completed : 1 / 1 G3 You marked this as c…" at bounding box center [228, 192] width 327 height 69
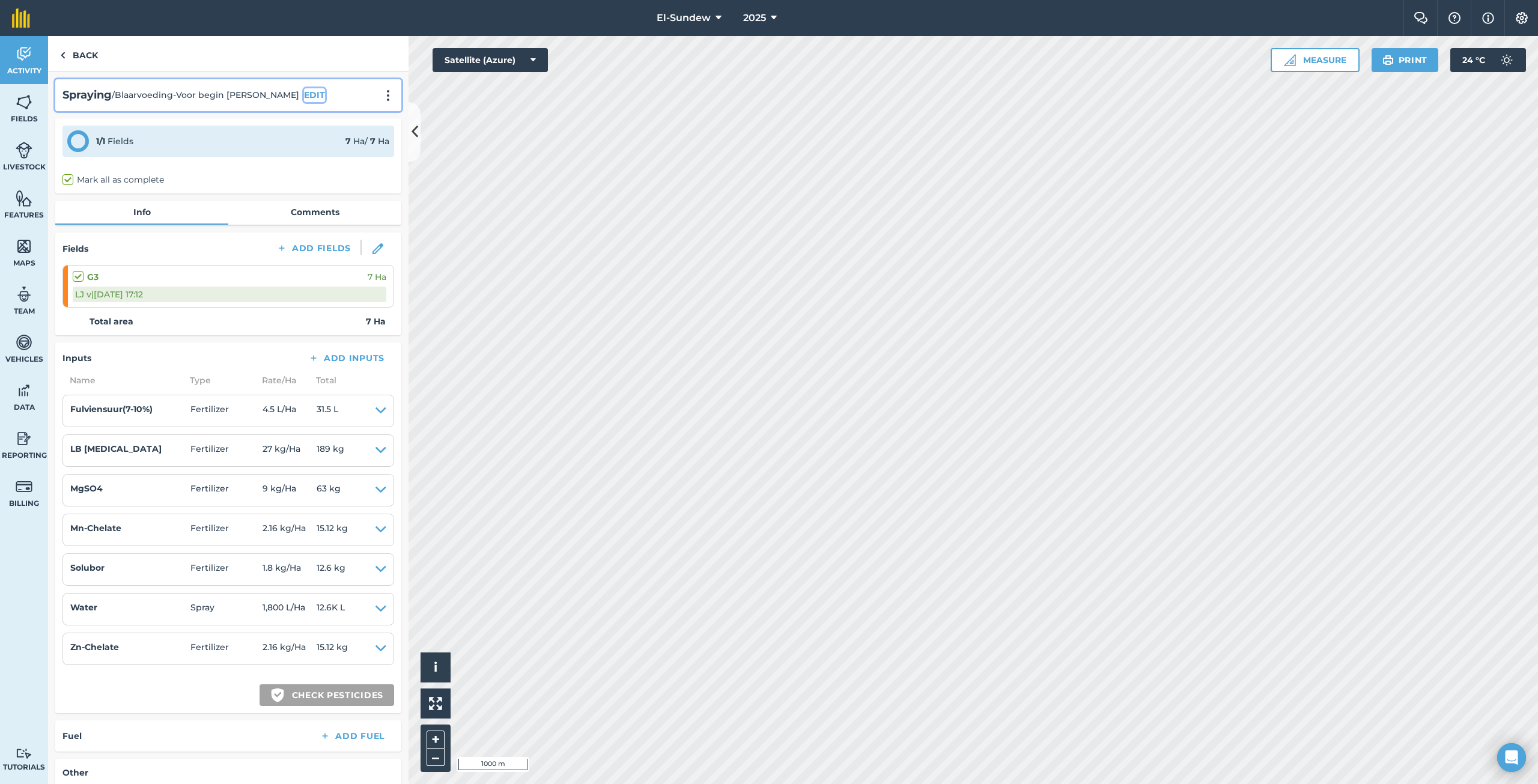
click at [304, 90] on button "EDIT" at bounding box center [314, 94] width 21 height 13
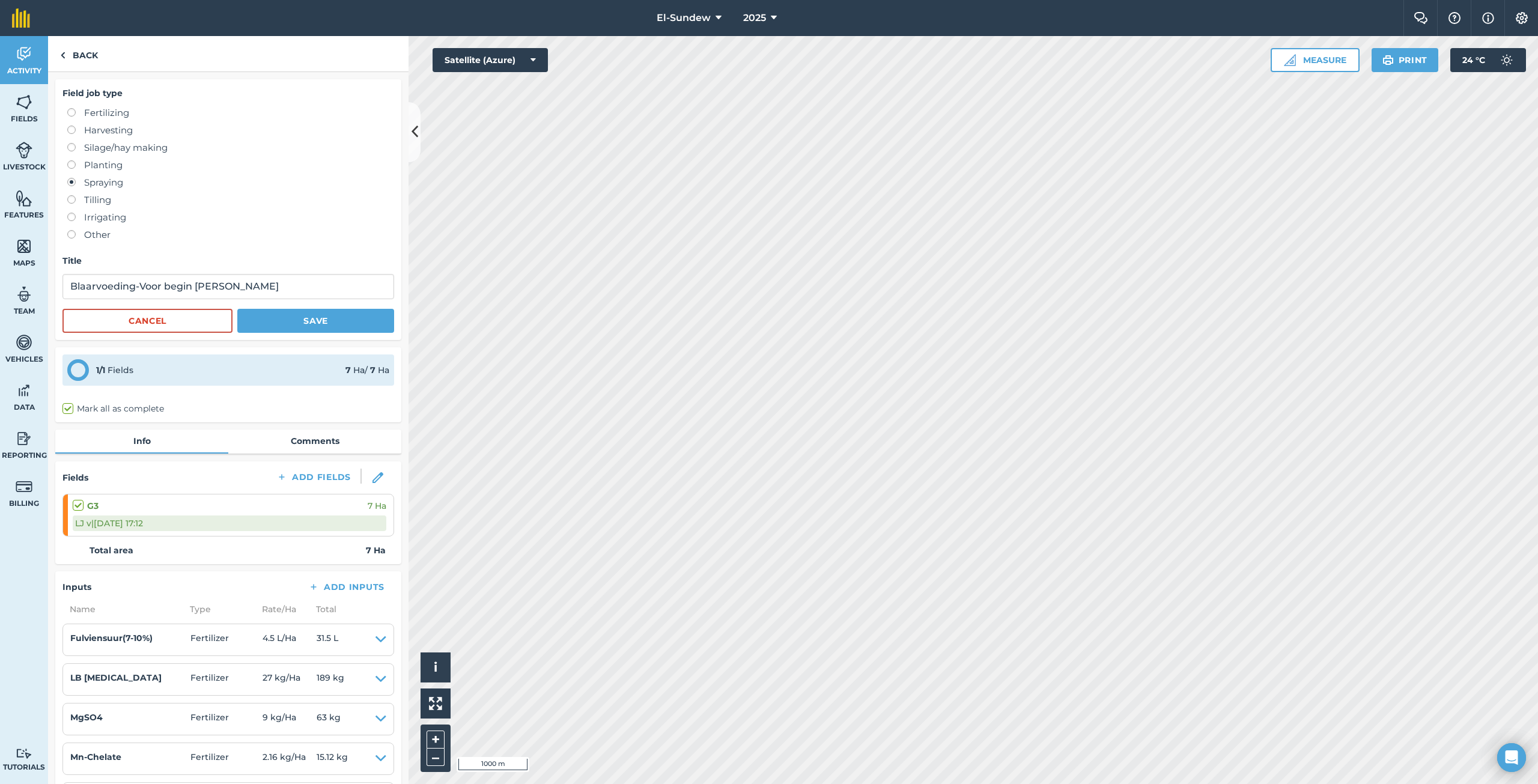
click at [105, 111] on label "Fertilizing" at bounding box center [230, 112] width 327 height 14
radio input "true"
click at [293, 323] on button "Save" at bounding box center [315, 321] width 157 height 24
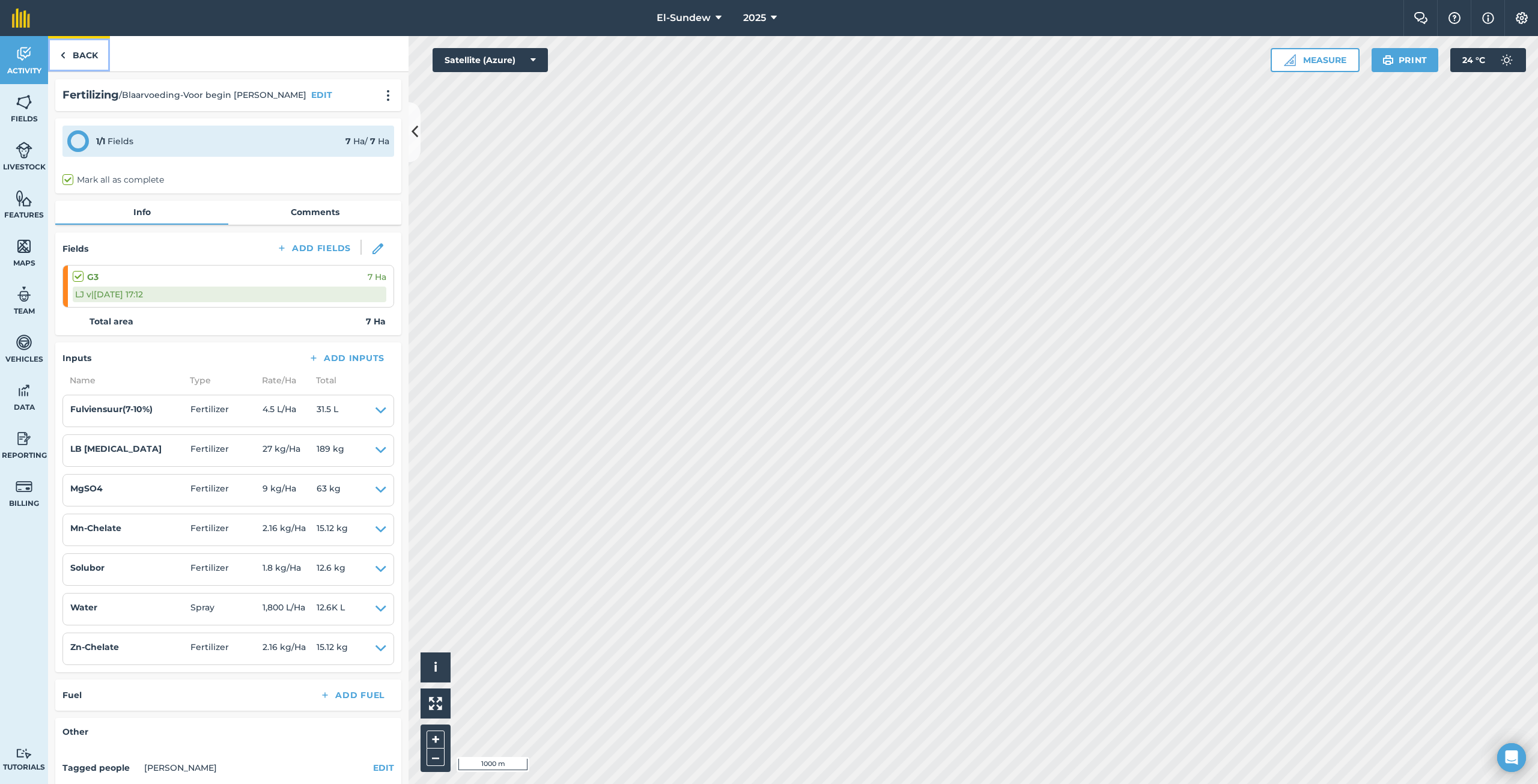
click at [87, 54] on link "Back" at bounding box center [79, 53] width 62 height 35
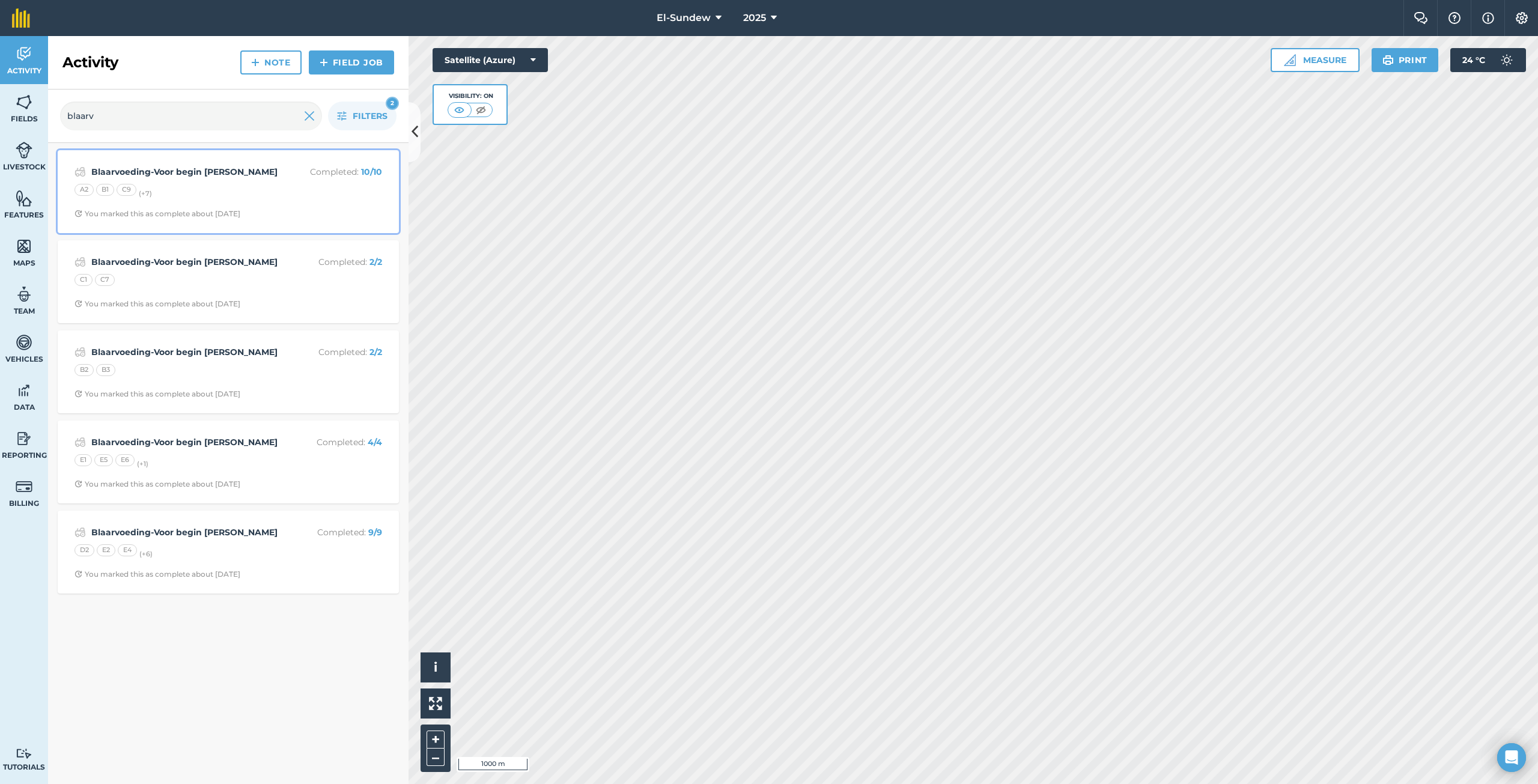
click at [254, 186] on div "A2 B1 C9 (+ 7 )" at bounding box center [228, 192] width 307 height 16
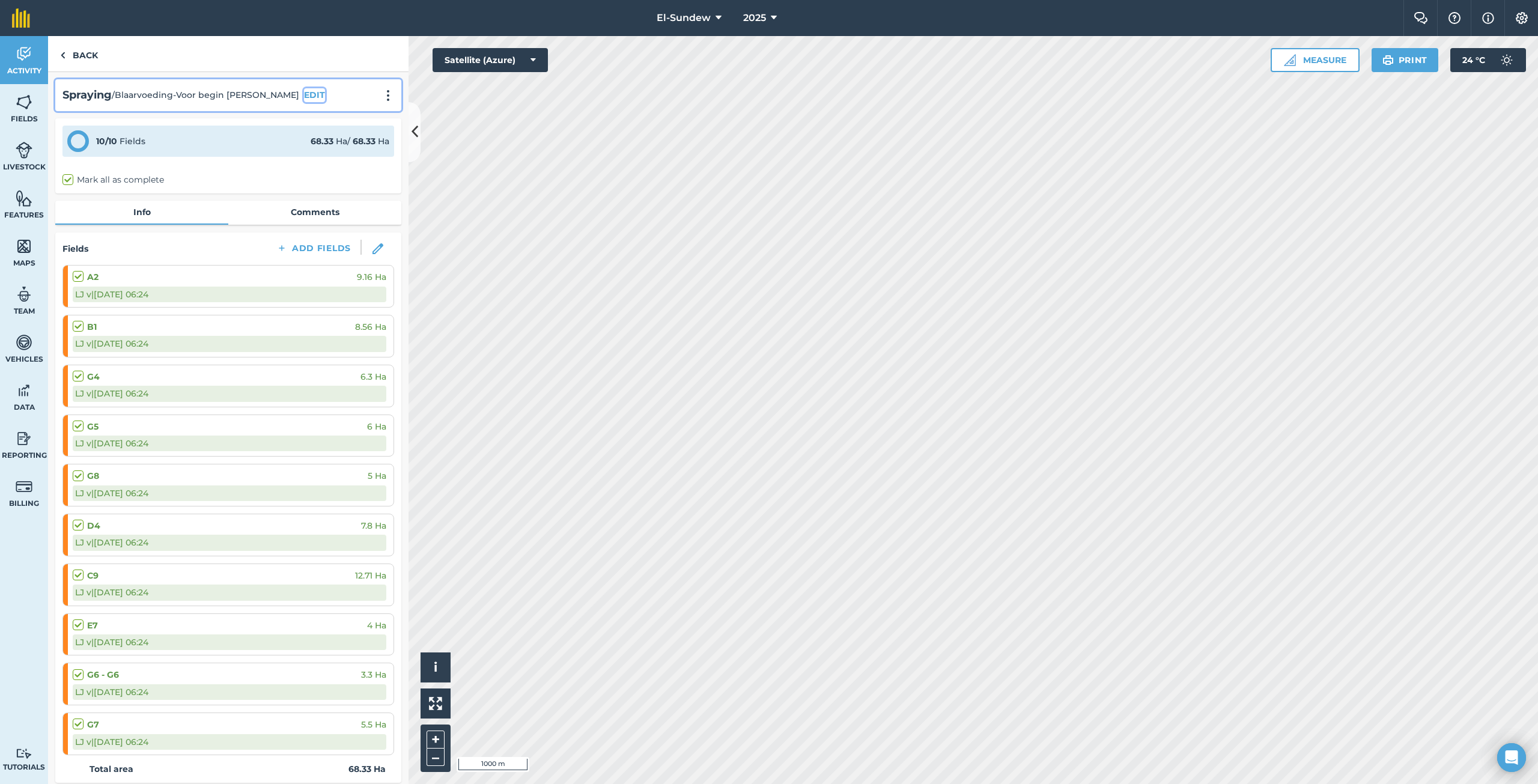
click at [304, 97] on button "EDIT" at bounding box center [314, 94] width 21 height 13
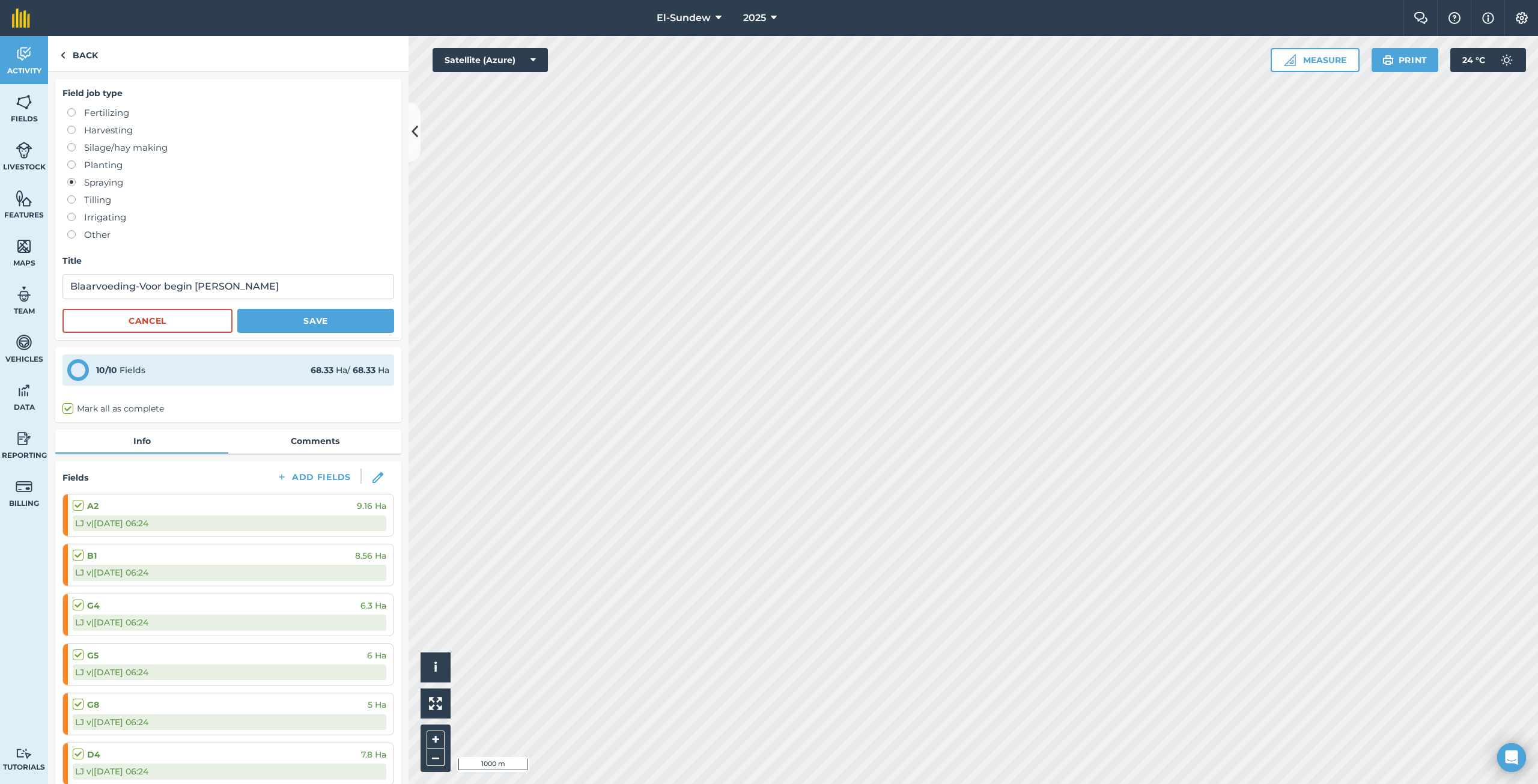
click at [105, 108] on label "Fertilizing" at bounding box center [230, 112] width 327 height 14
radio input "true"
click at [259, 314] on button "Save" at bounding box center [315, 321] width 157 height 24
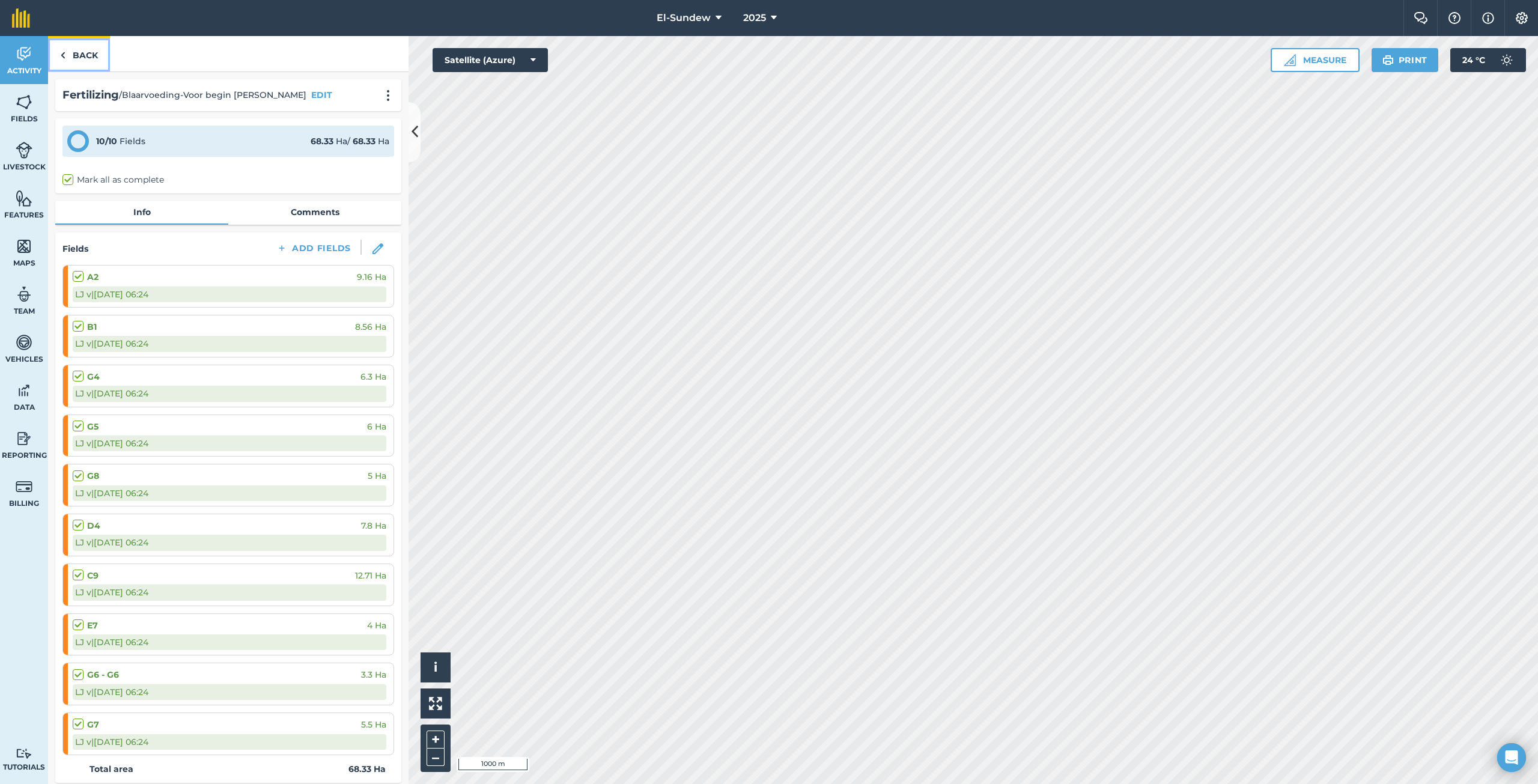
click at [88, 51] on link "Back" at bounding box center [79, 53] width 62 height 35
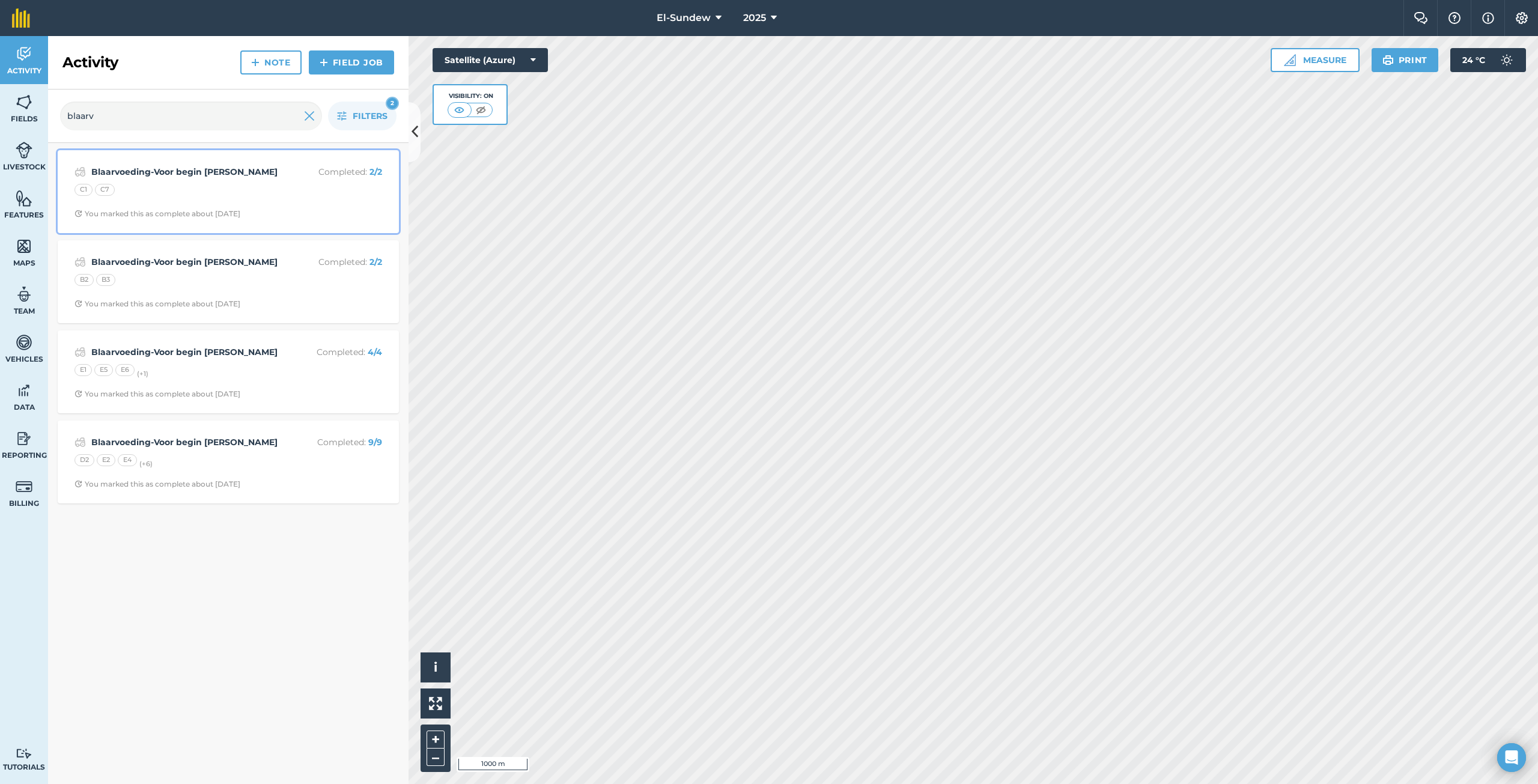
click at [226, 181] on div "Blaarvoeding-Voor begin [PERSON_NAME] Completed : 2 / 2 C1 C7 You marked this a…" at bounding box center [228, 192] width 327 height 69
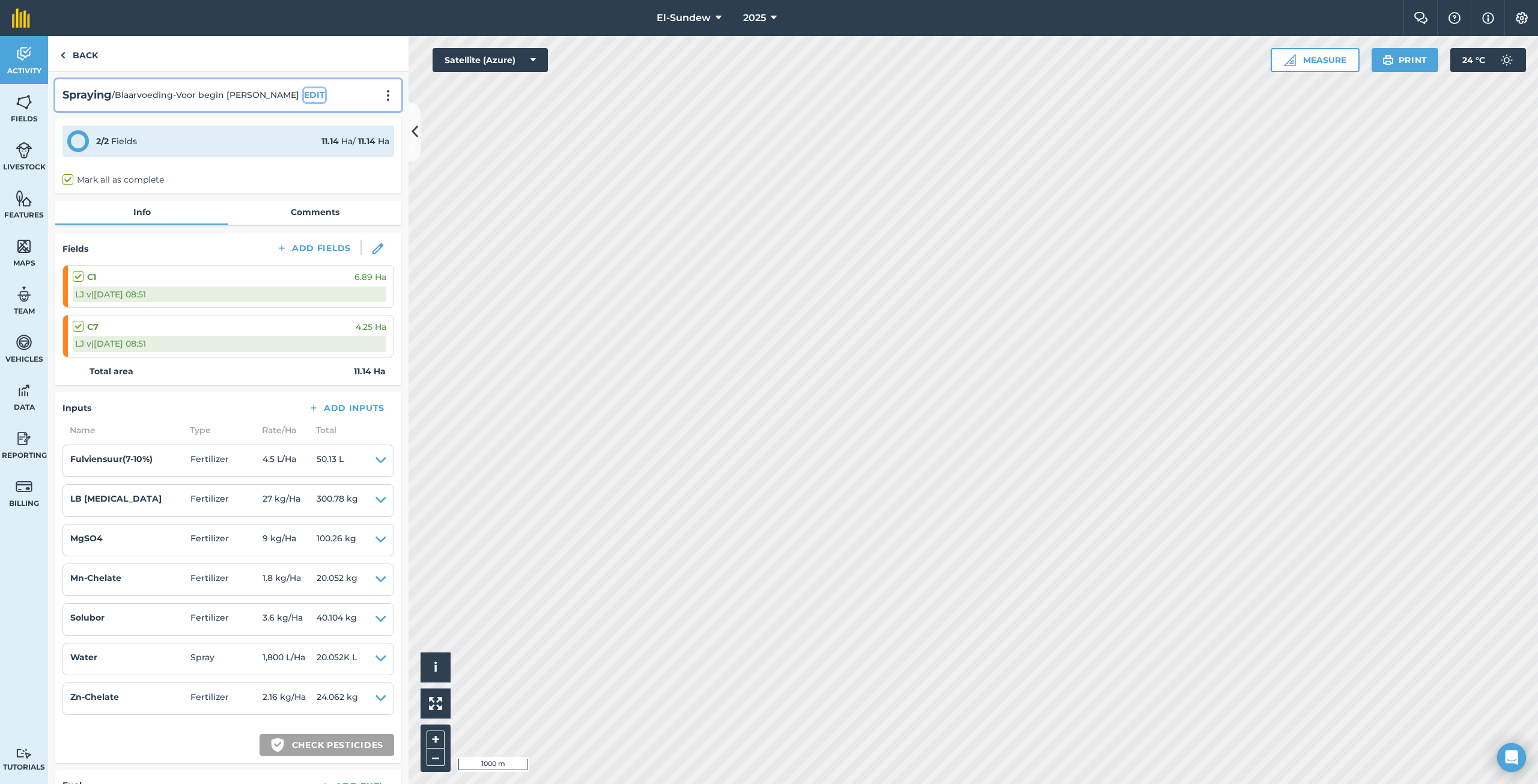
click at [304, 93] on button "EDIT" at bounding box center [314, 94] width 21 height 13
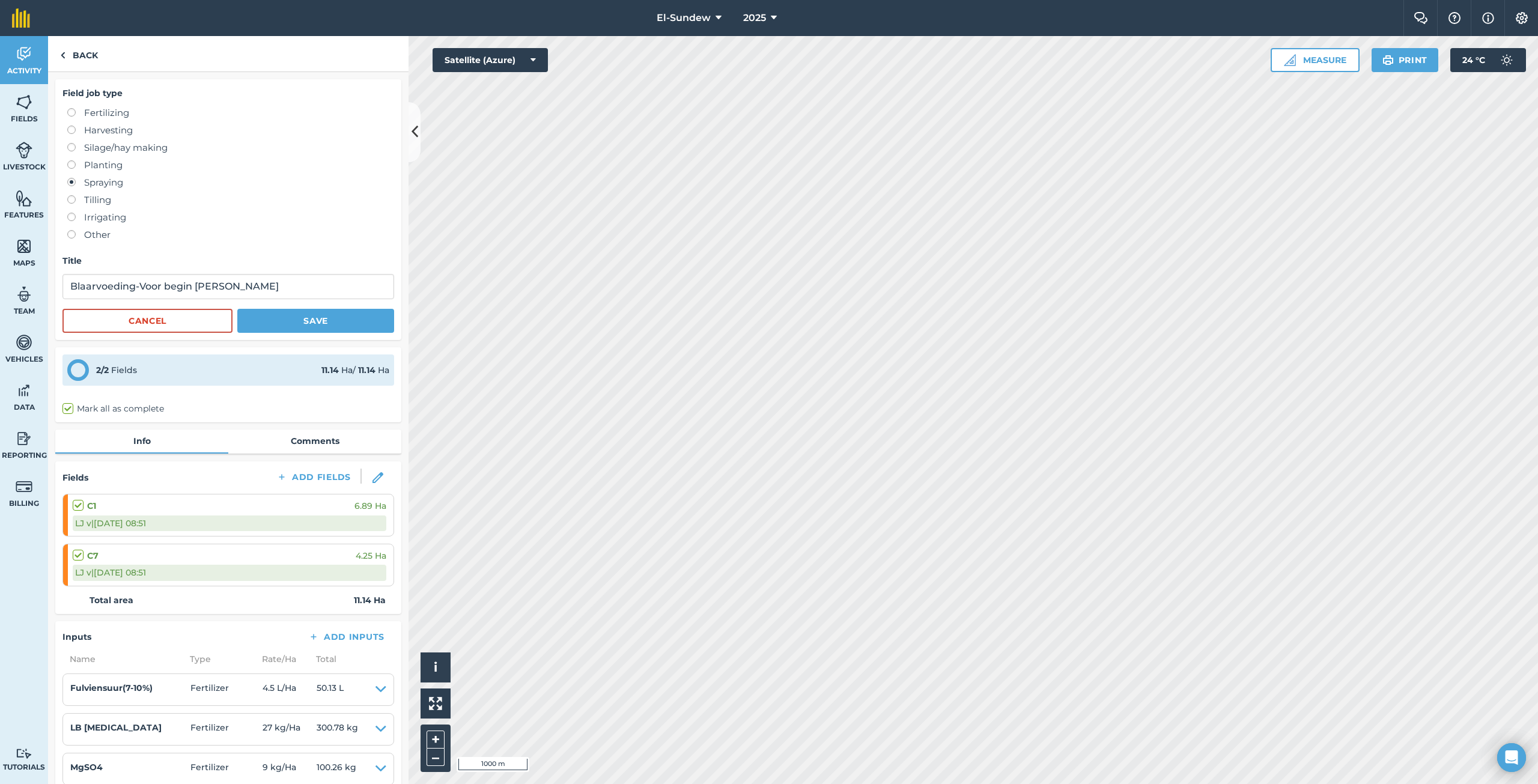
click at [69, 108] on label at bounding box center [76, 108] width 17 height 0
radio input "true"
click at [306, 321] on button "Save" at bounding box center [315, 321] width 157 height 24
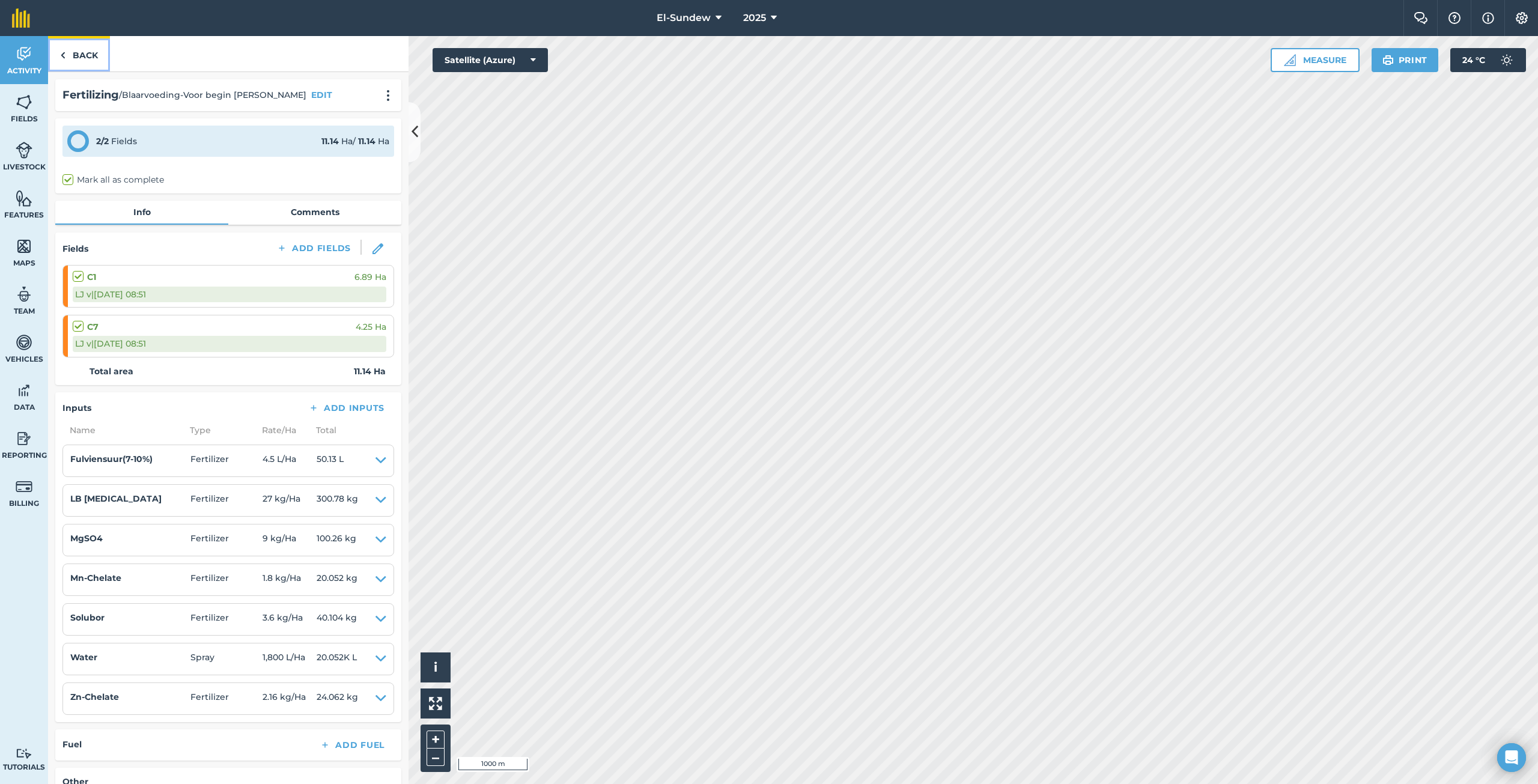
click at [100, 64] on link "Back" at bounding box center [79, 53] width 62 height 35
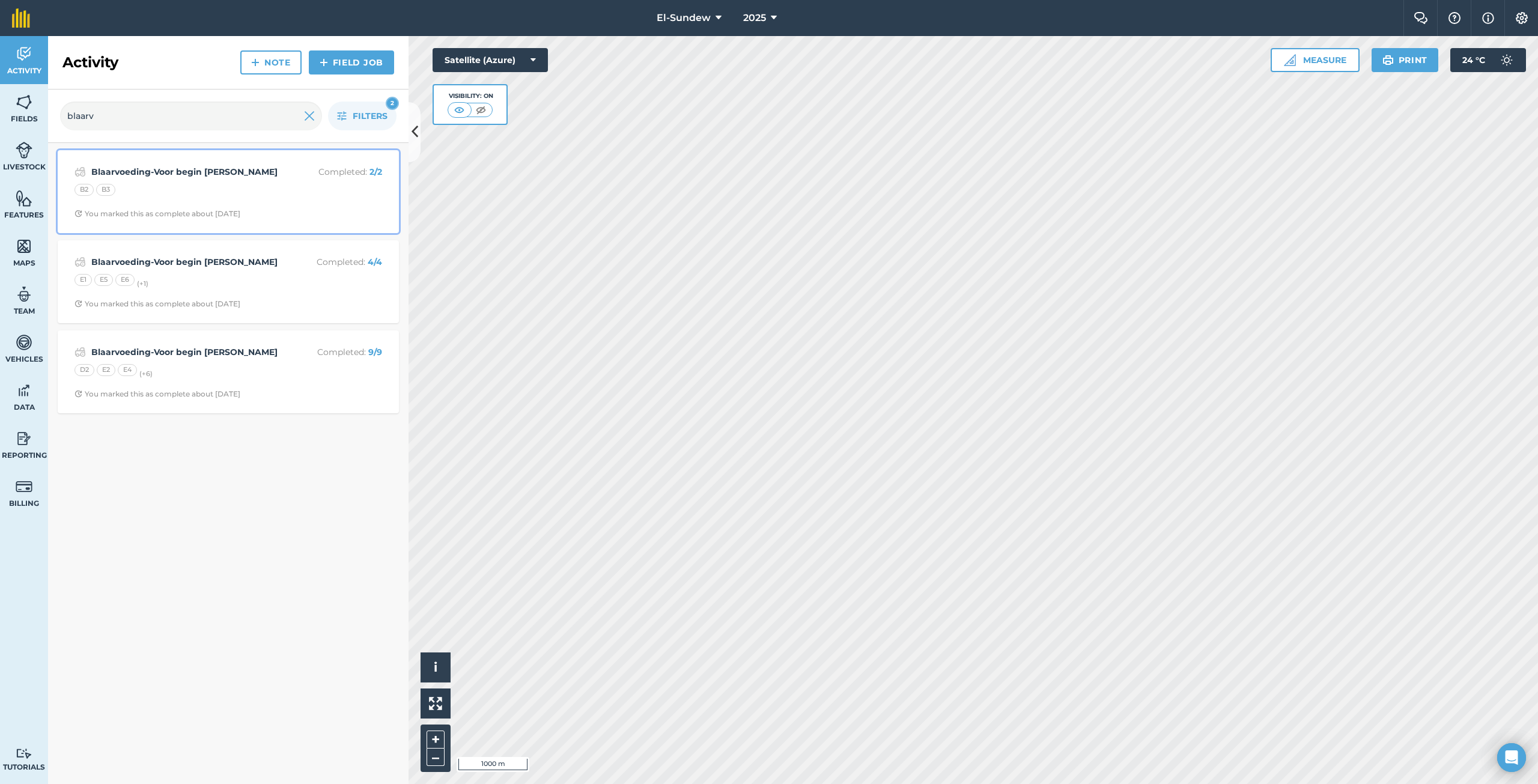
click at [235, 197] on div "B2 B3" at bounding box center [228, 192] width 307 height 16
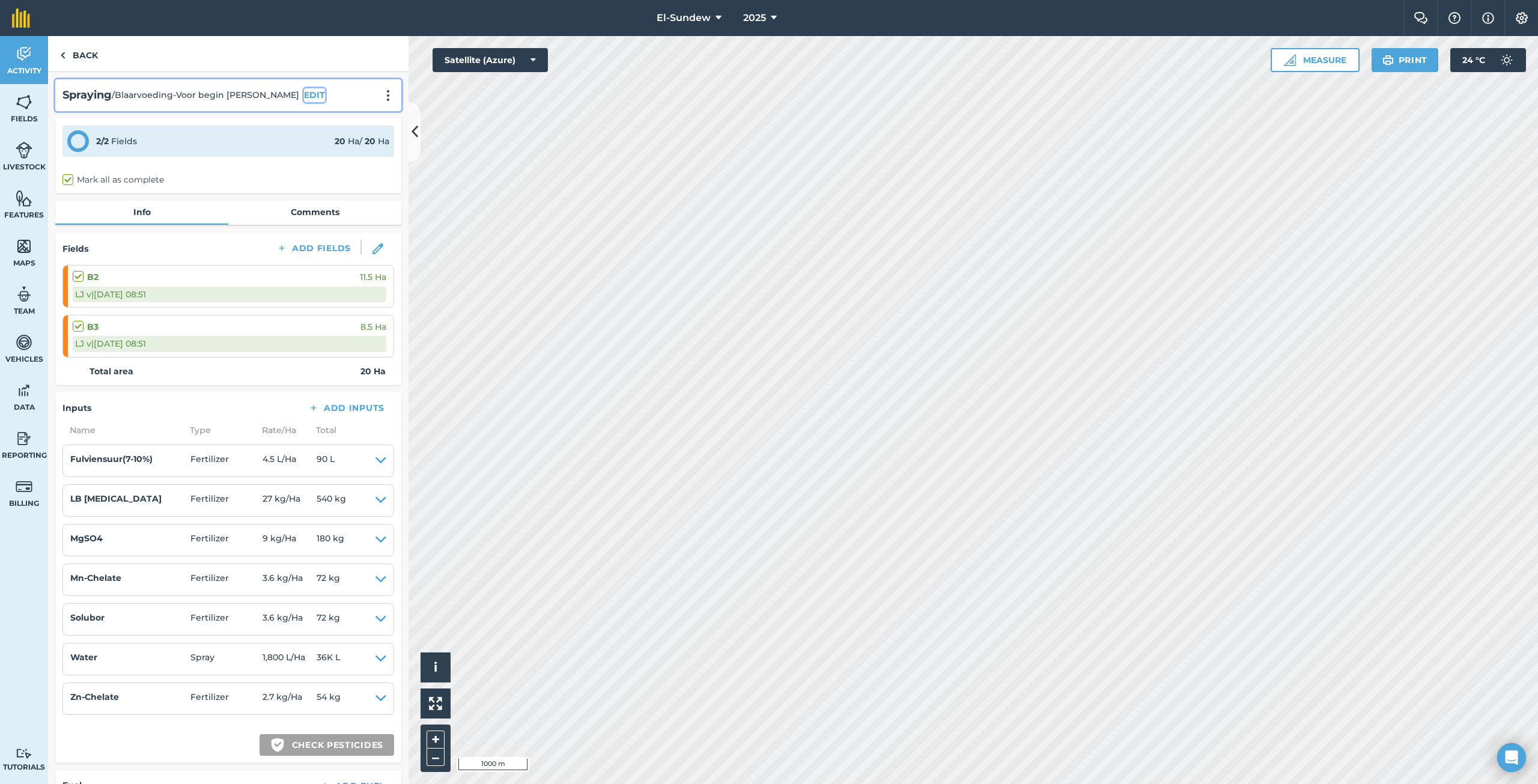
click at [304, 99] on button "EDIT" at bounding box center [314, 94] width 21 height 13
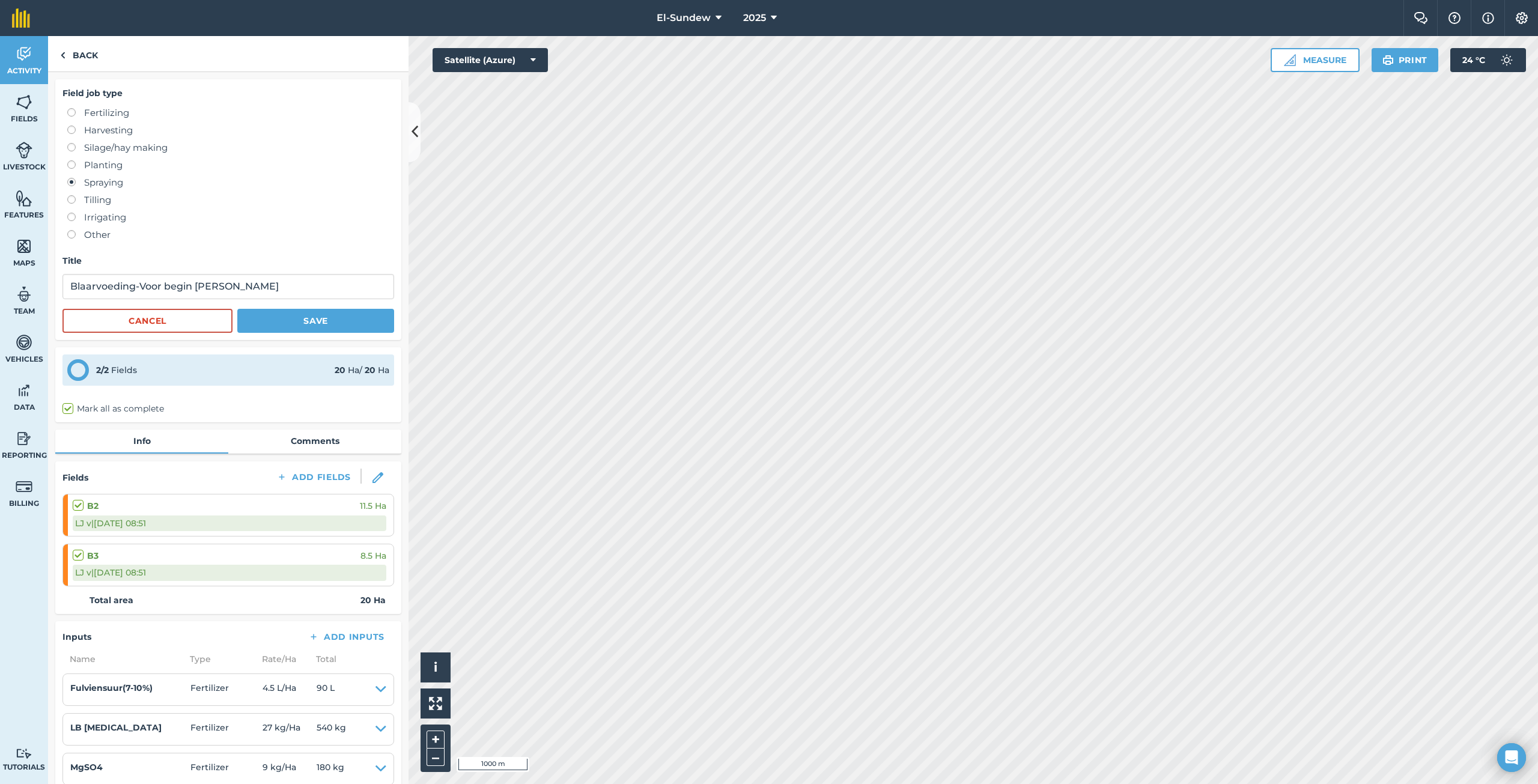
click at [122, 113] on label "Fertilizing" at bounding box center [230, 112] width 327 height 14
radio input "true"
click at [275, 315] on button "Save" at bounding box center [315, 321] width 157 height 24
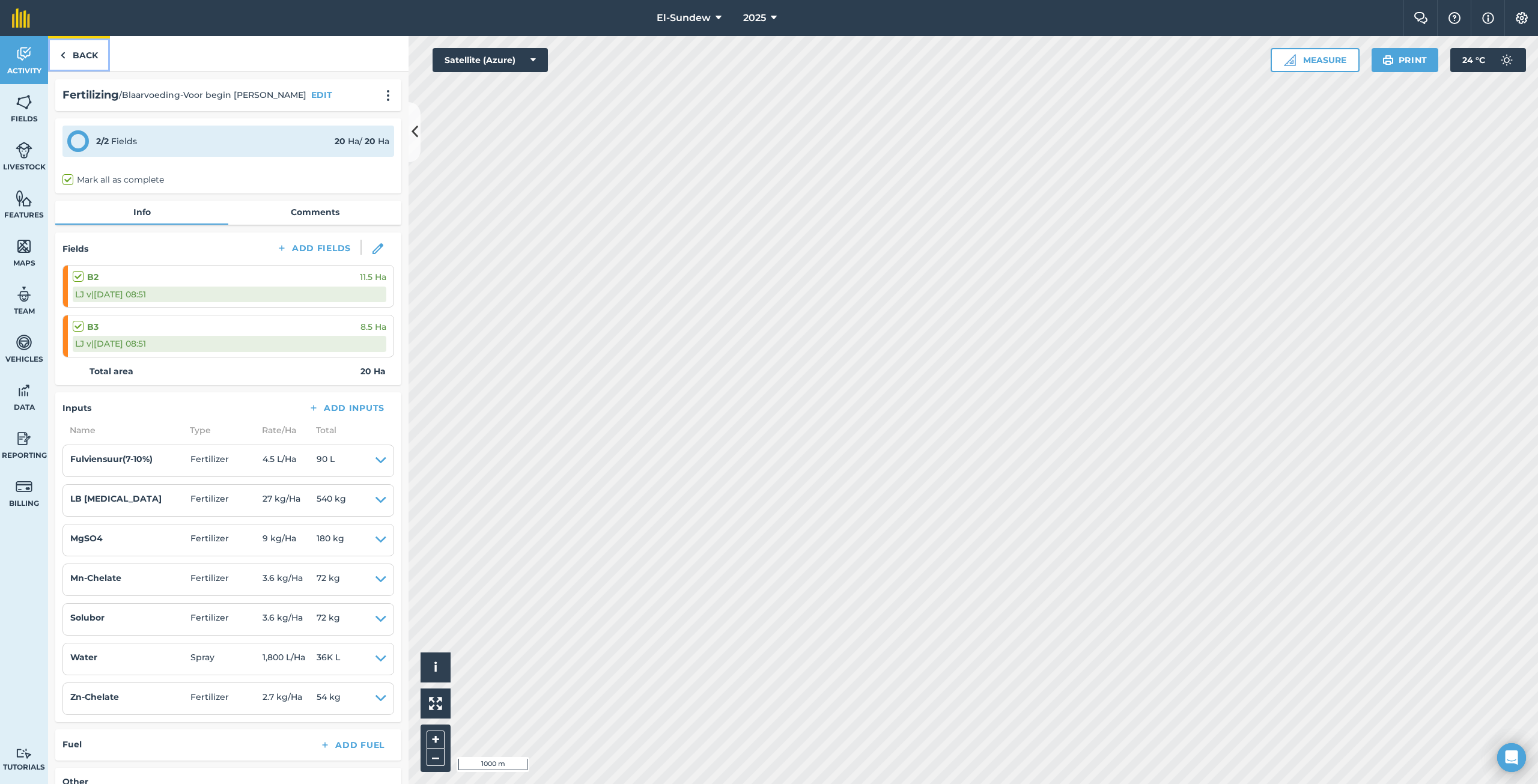
click at [89, 56] on link "Back" at bounding box center [79, 53] width 62 height 35
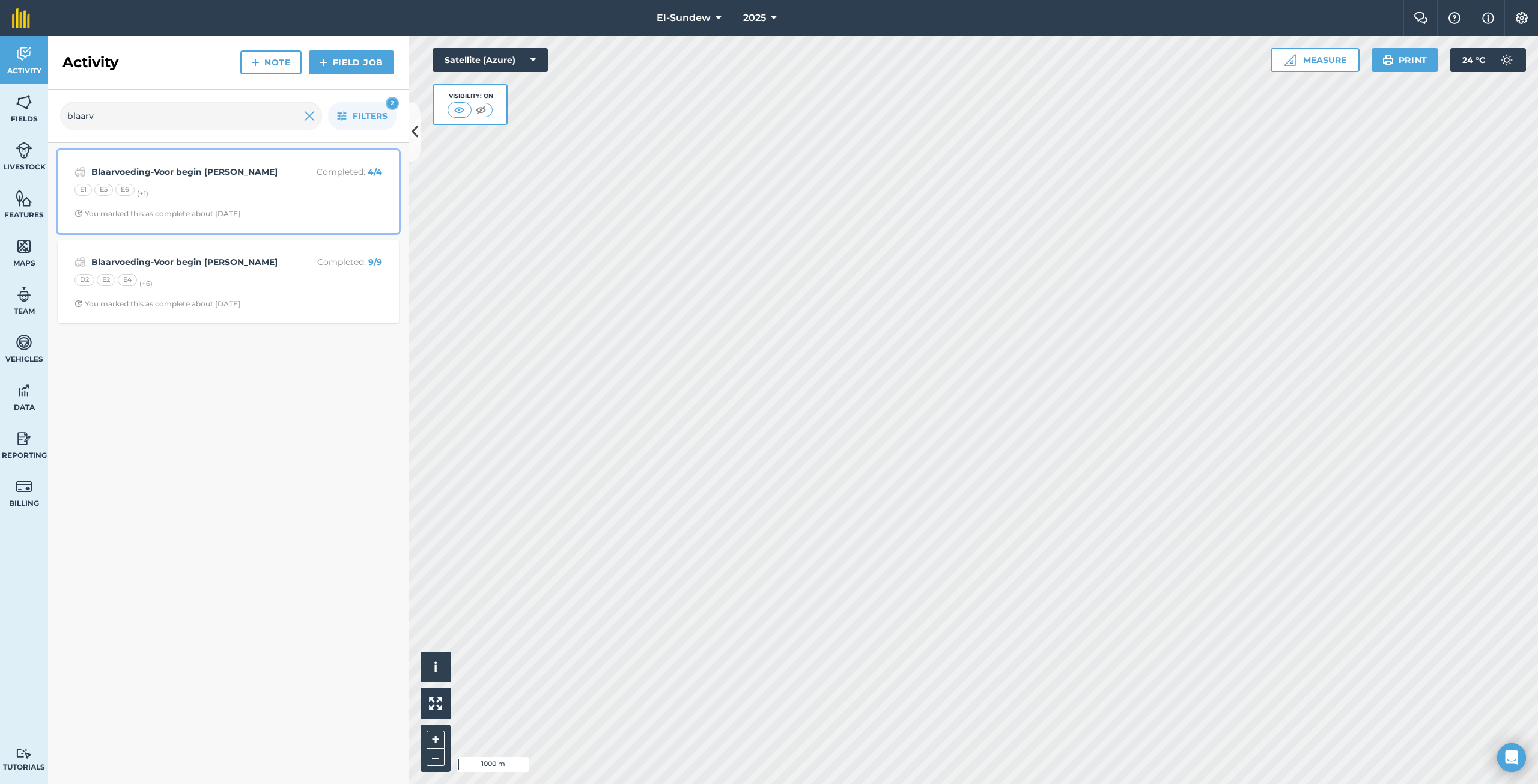
click at [229, 180] on div "Blaarvoeding-Voor begin [PERSON_NAME] Completed : 4 / 4 E1 E5 E6 (+ 1 ) You mar…" at bounding box center [228, 192] width 327 height 69
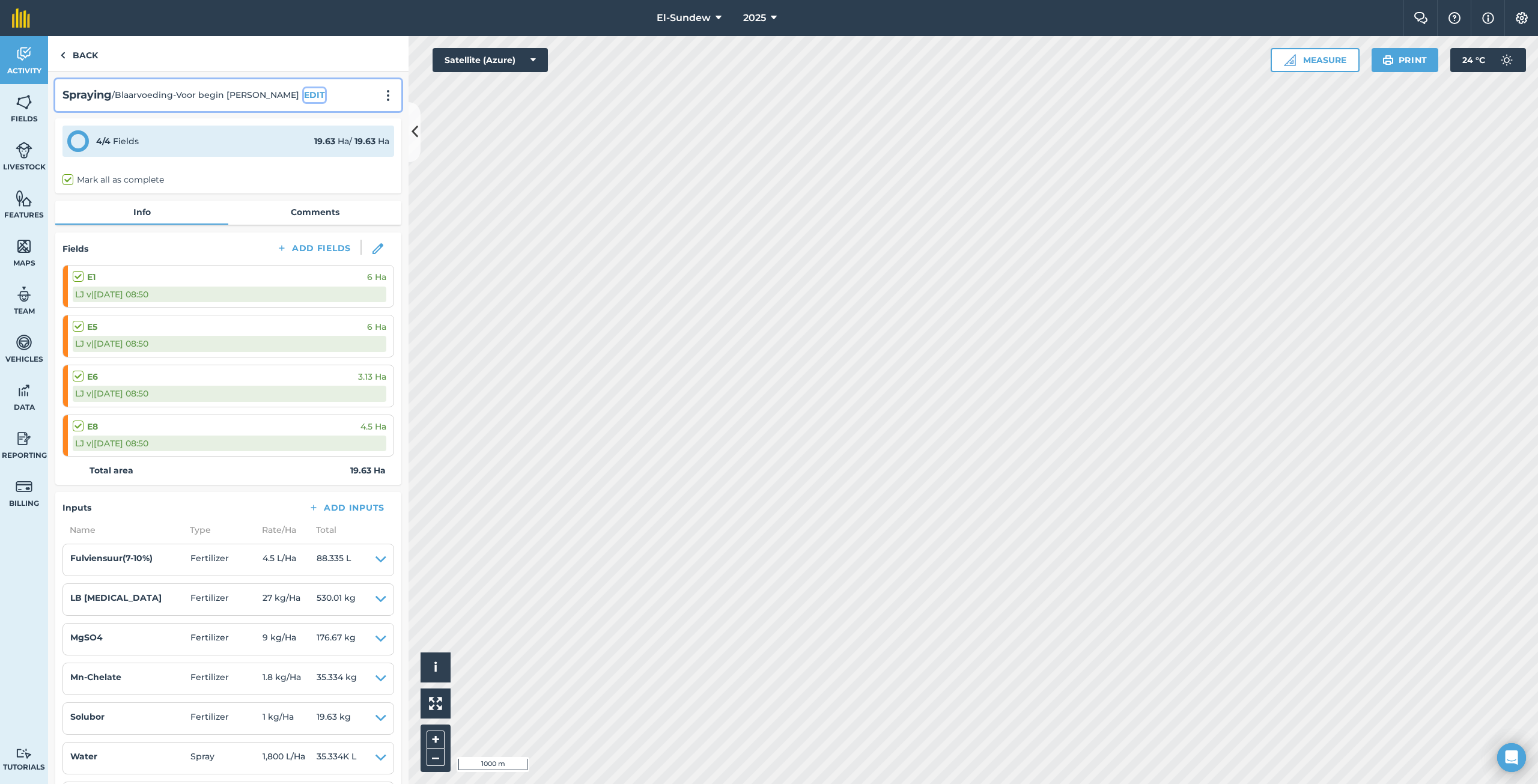
click at [304, 93] on button "EDIT" at bounding box center [314, 94] width 21 height 13
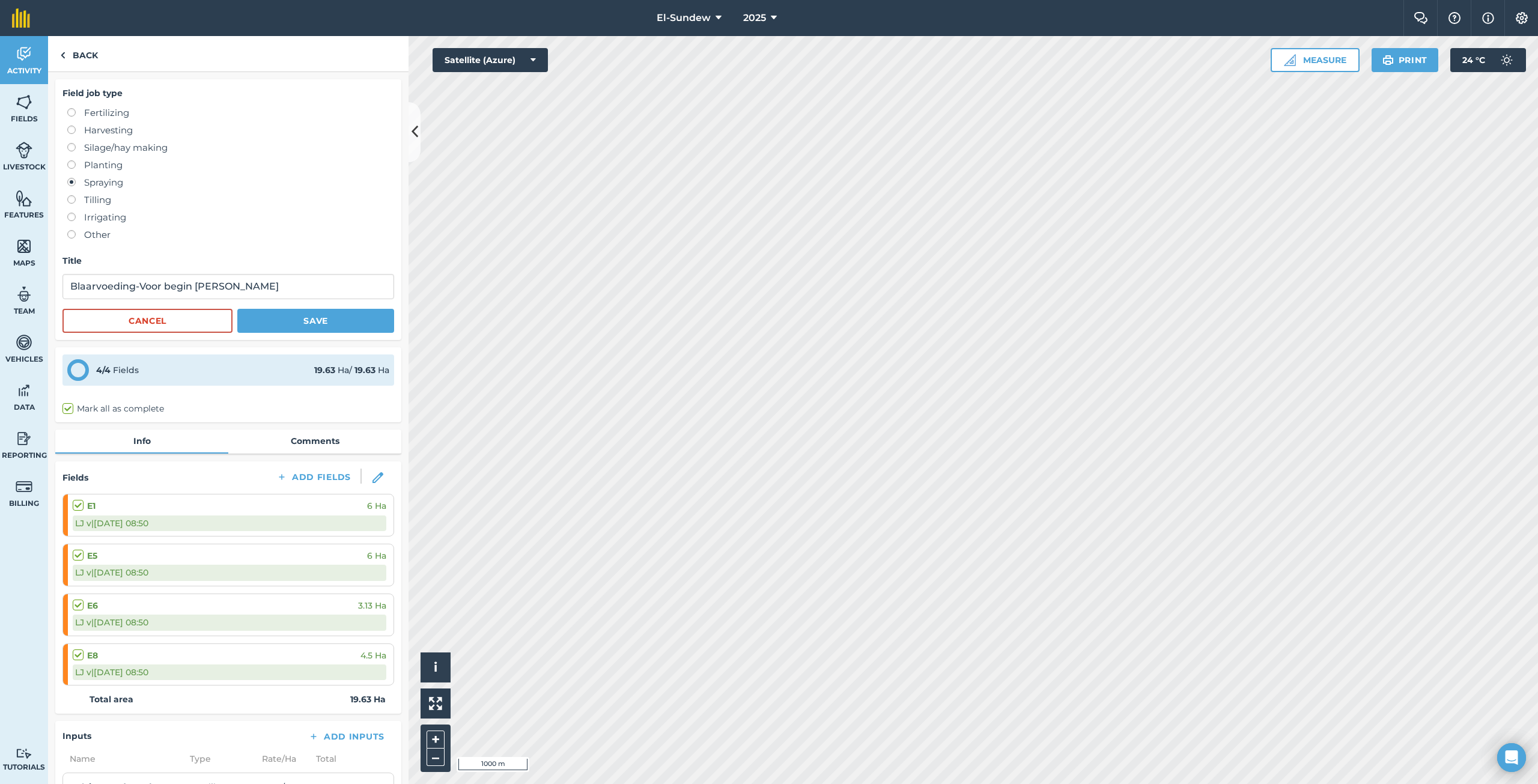
click at [126, 113] on label "Fertilizing" at bounding box center [230, 112] width 327 height 14
radio input "true"
click at [291, 320] on button "Save" at bounding box center [315, 321] width 157 height 24
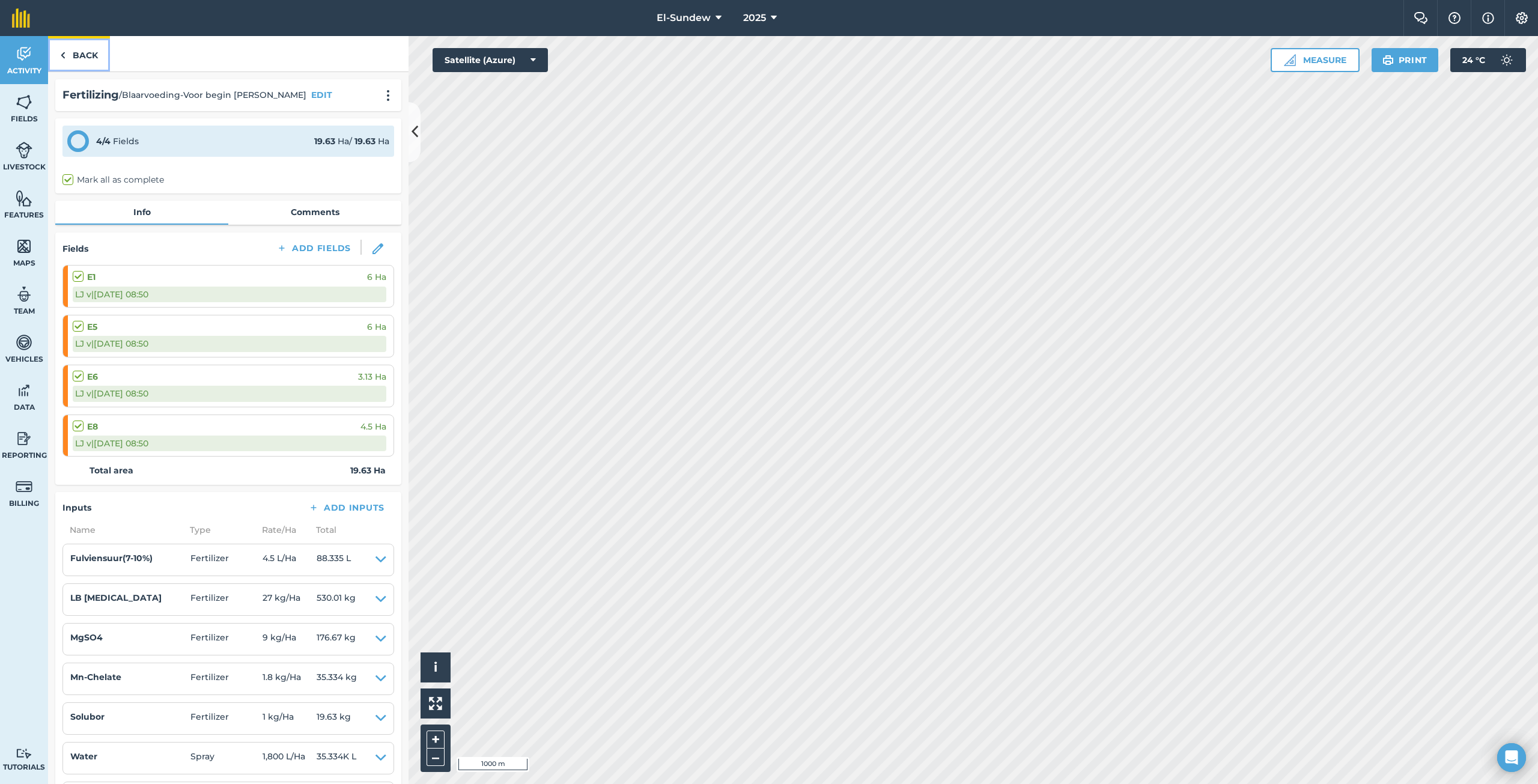
click at [75, 48] on link "Back" at bounding box center [79, 53] width 62 height 35
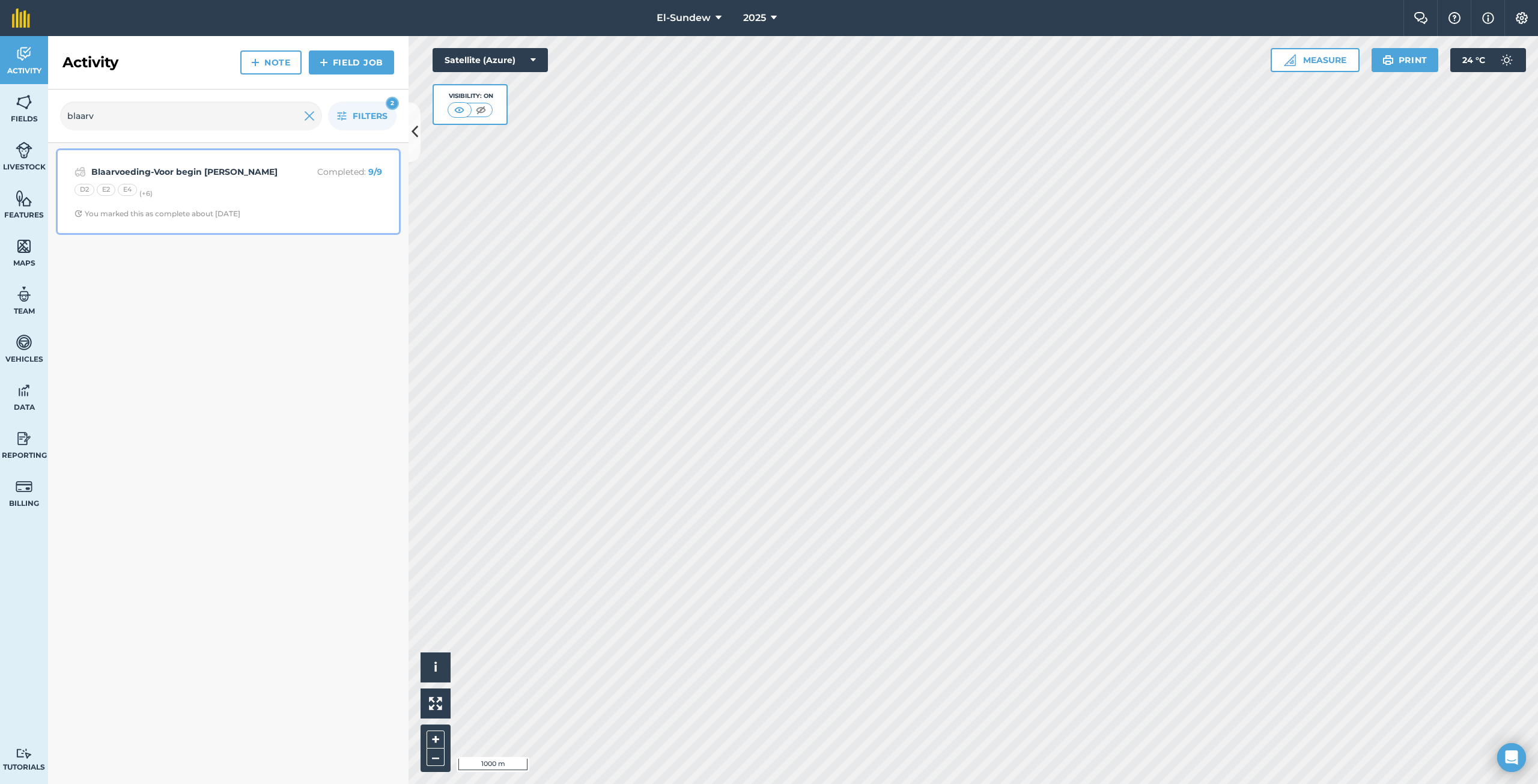
click at [237, 186] on div "D2 E2 E4 (+ 6 )" at bounding box center [228, 192] width 307 height 16
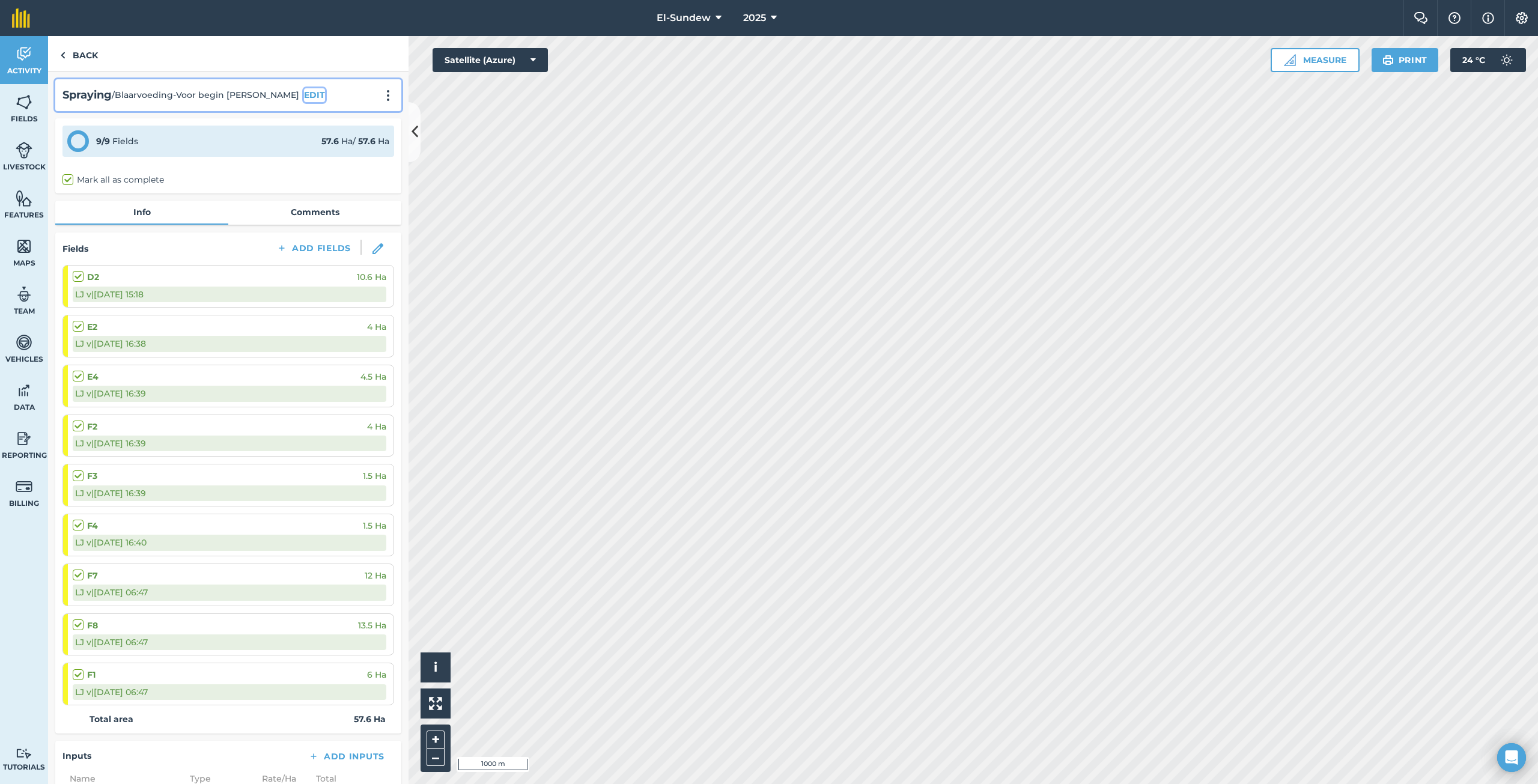
click at [304, 90] on button "EDIT" at bounding box center [314, 94] width 21 height 13
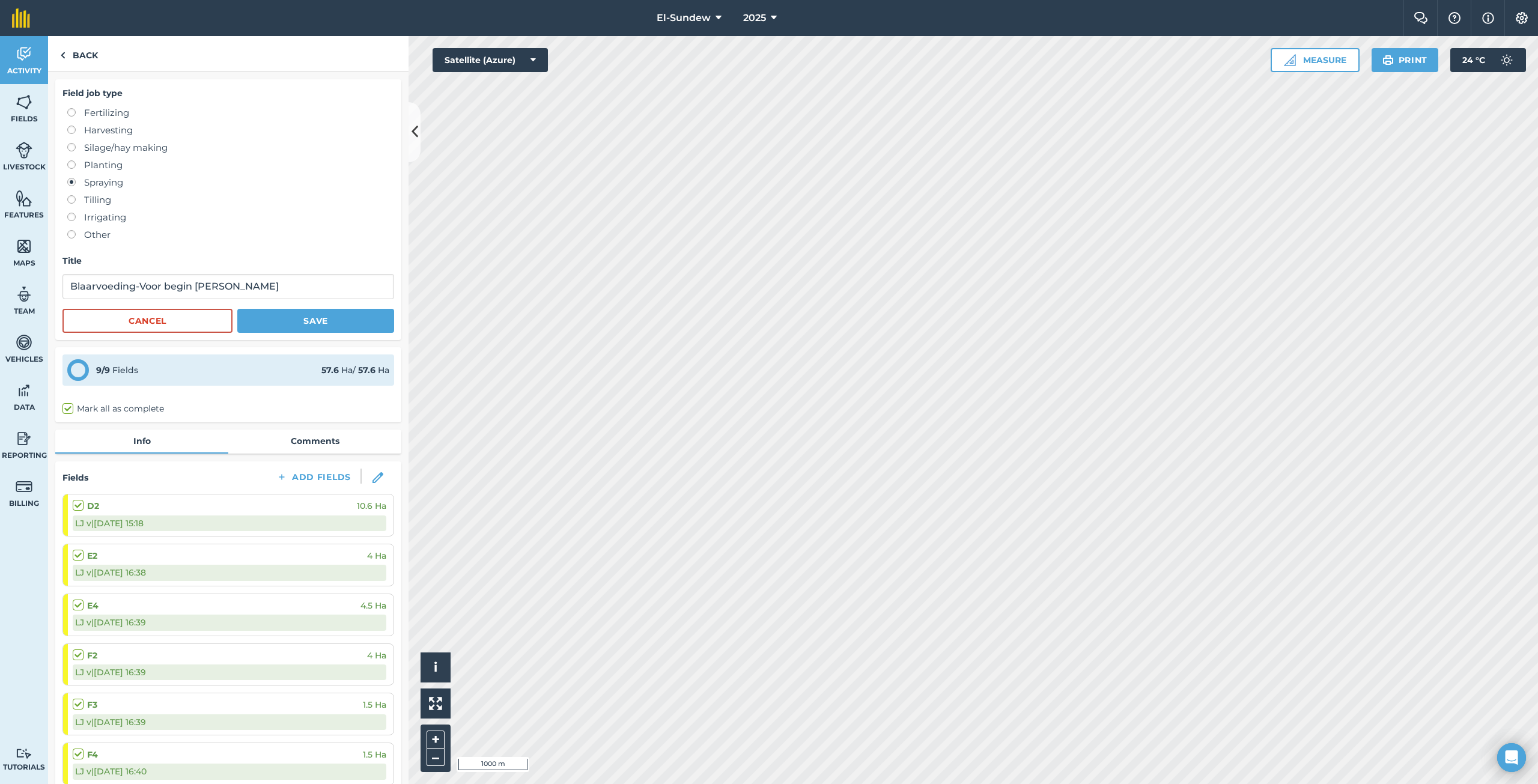
click at [108, 112] on label "Fertilizing" at bounding box center [230, 112] width 327 height 14
radio input "true"
click at [265, 326] on button "Save" at bounding box center [315, 321] width 157 height 24
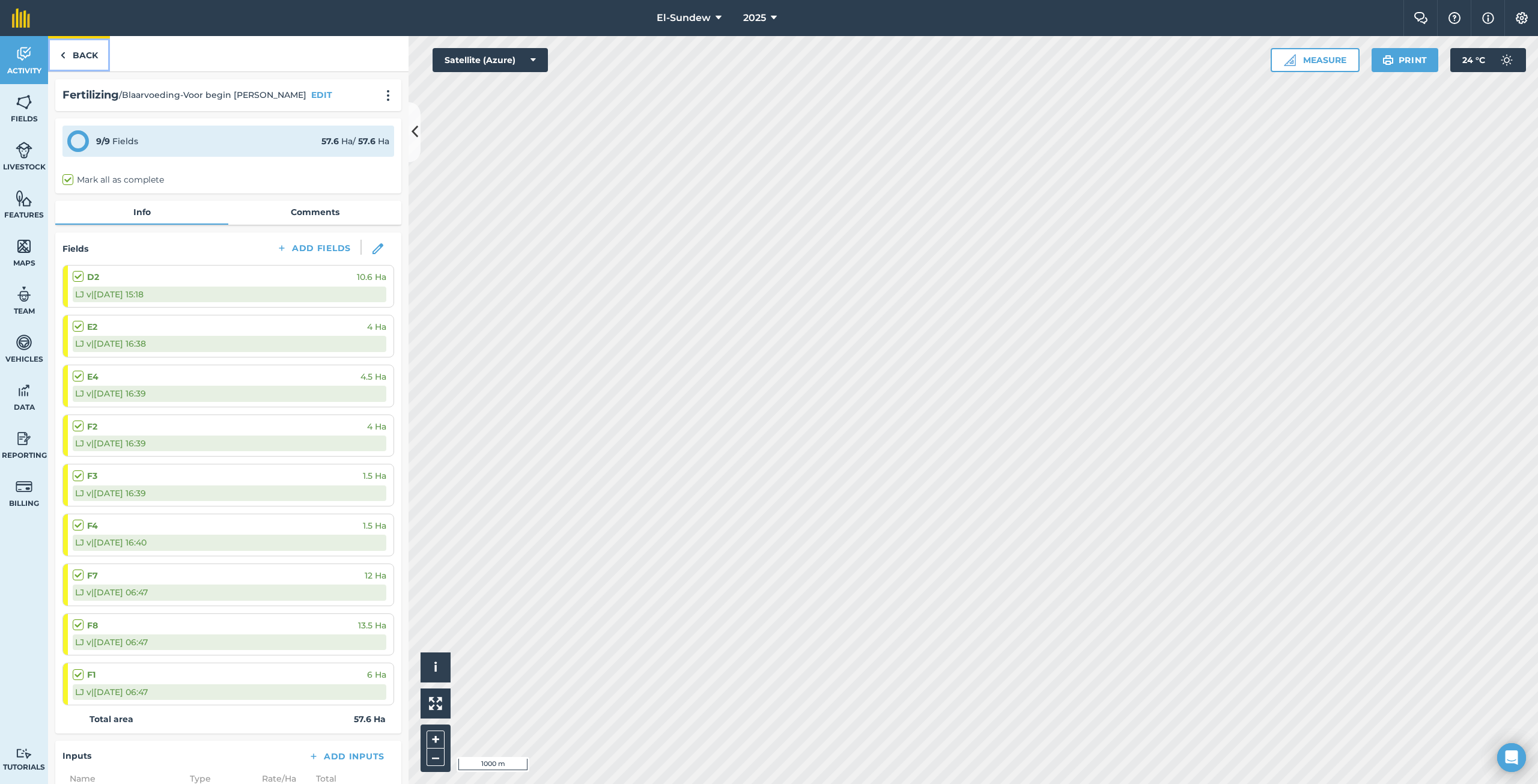
click at [92, 46] on link "Back" at bounding box center [79, 53] width 62 height 35
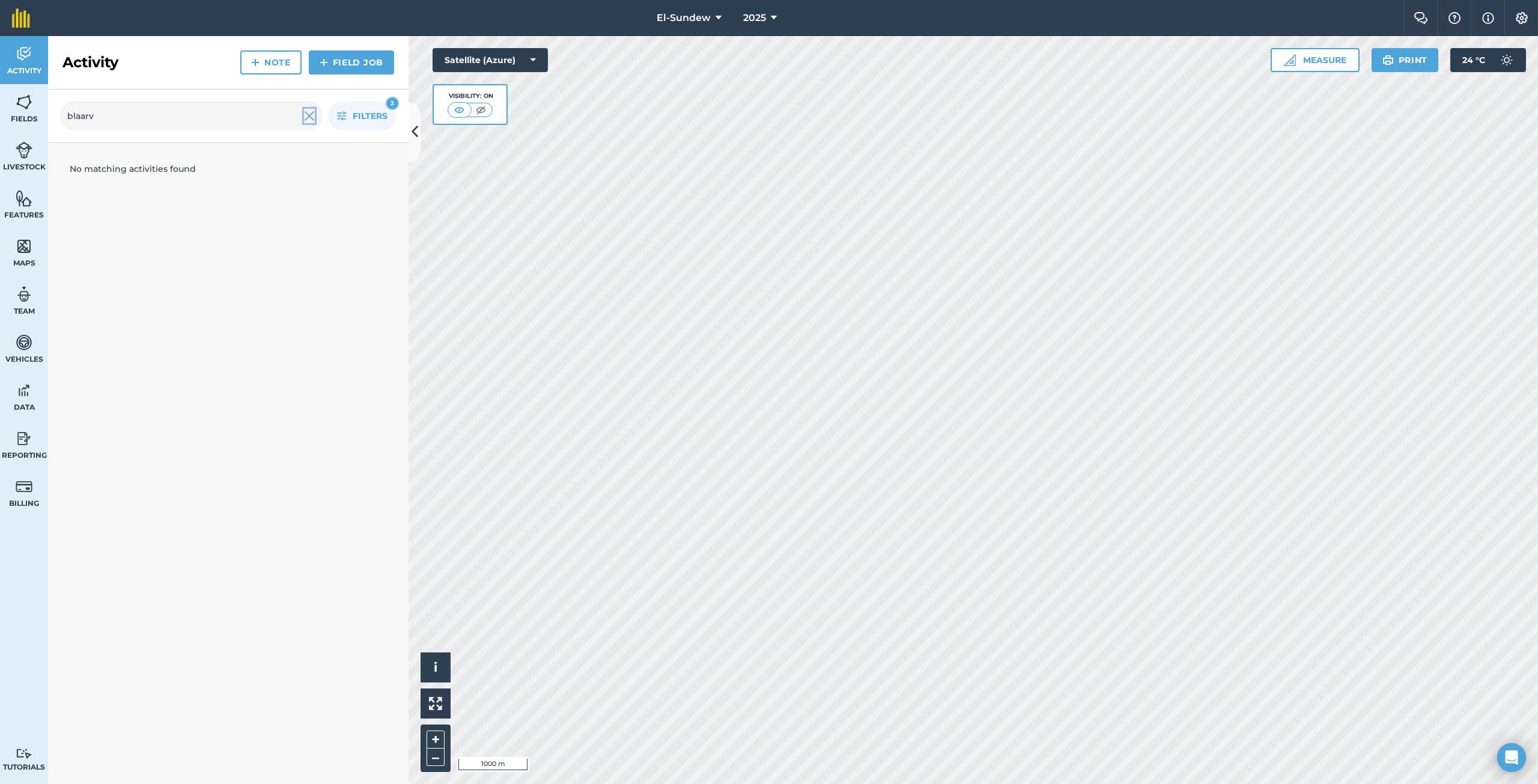
click at [306, 121] on img at bounding box center [310, 115] width 11 height 14
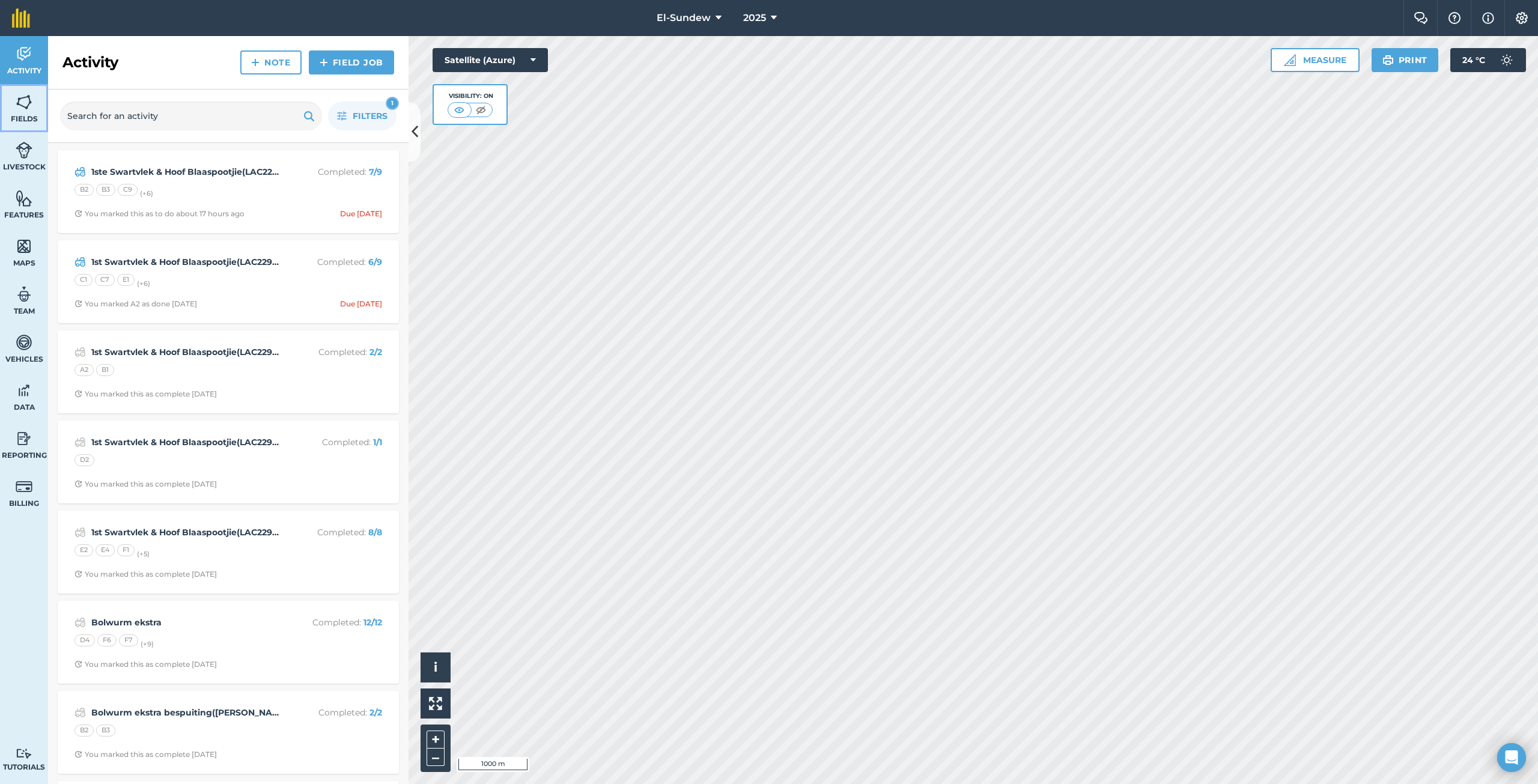
drag, startPoint x: 43, startPoint y: 104, endPoint x: 33, endPoint y: 112, distance: 12.8
click at [43, 104] on link "Fields" at bounding box center [24, 108] width 48 height 48
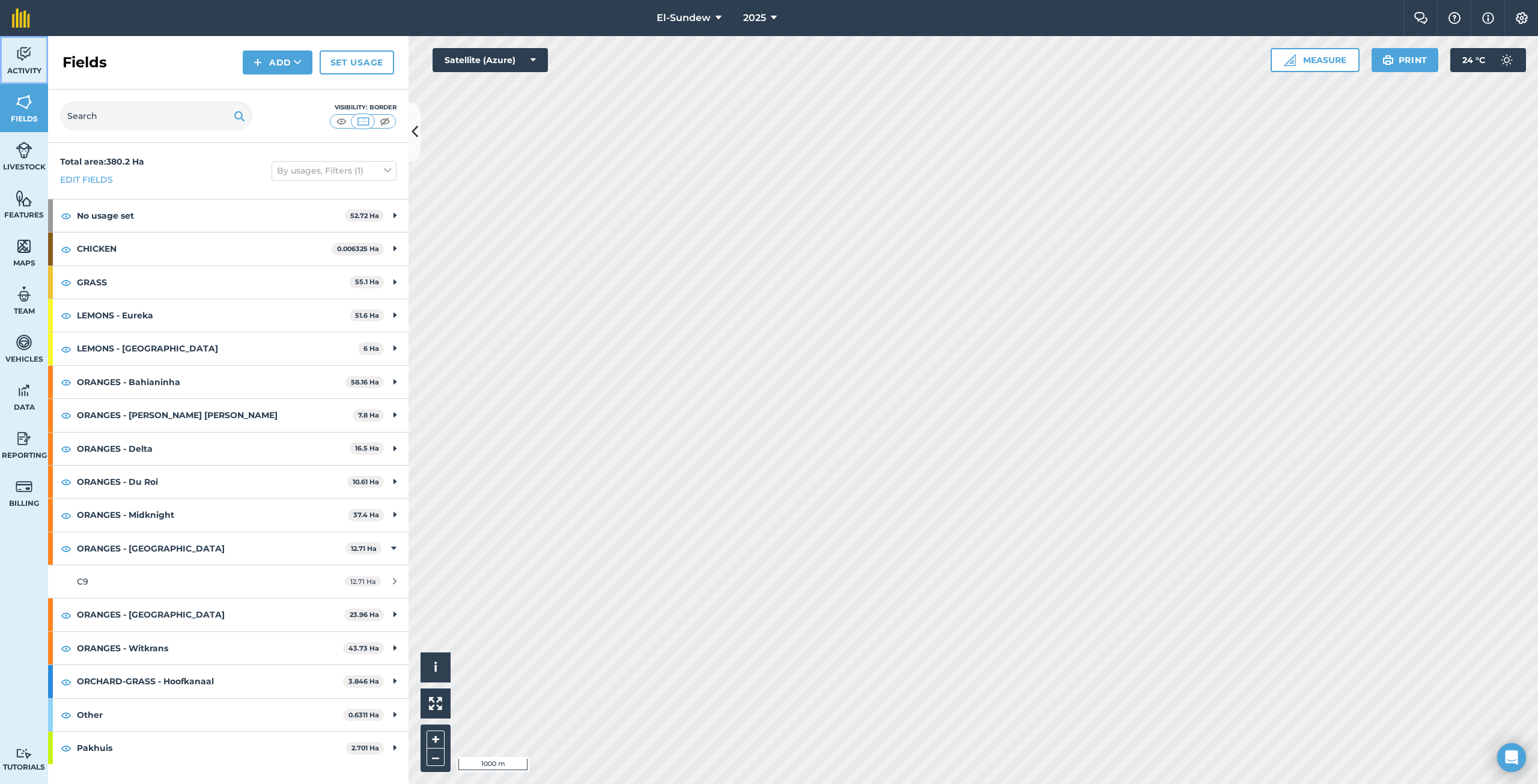
click at [31, 48] on img at bounding box center [24, 54] width 17 height 18
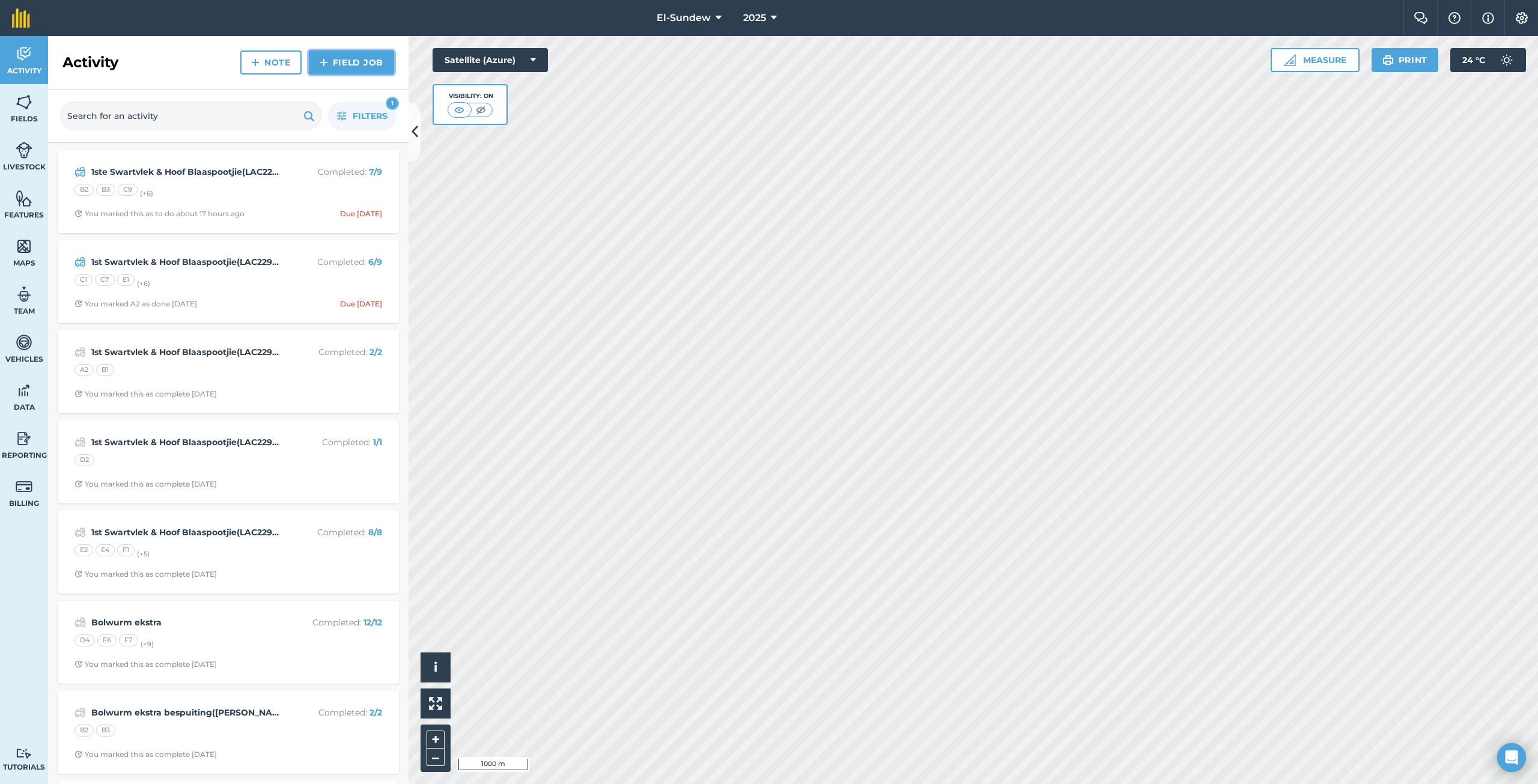
click at [332, 61] on link "Field Job" at bounding box center [351, 62] width 85 height 24
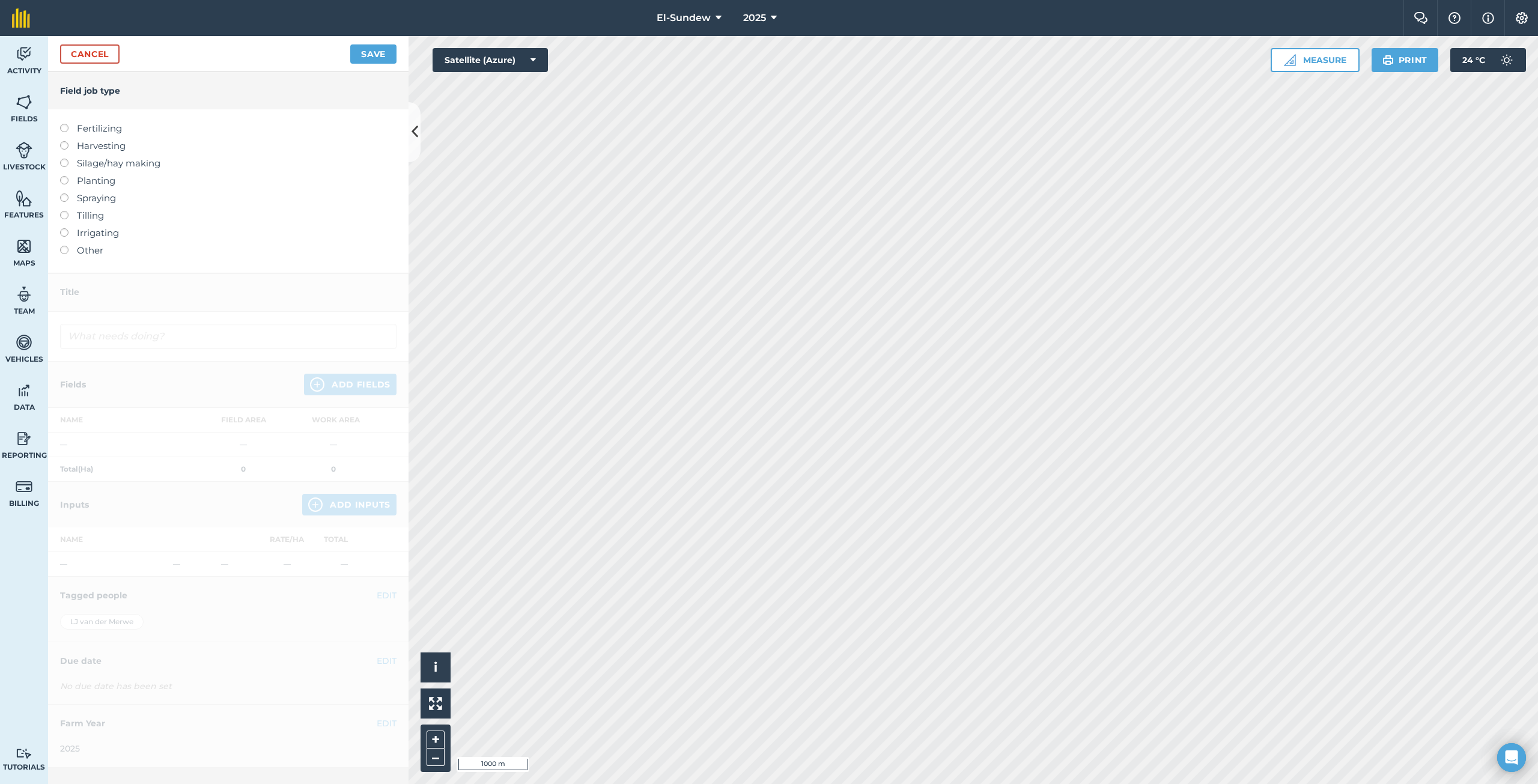
click at [101, 123] on label "Fertilizing" at bounding box center [228, 129] width 336 height 14
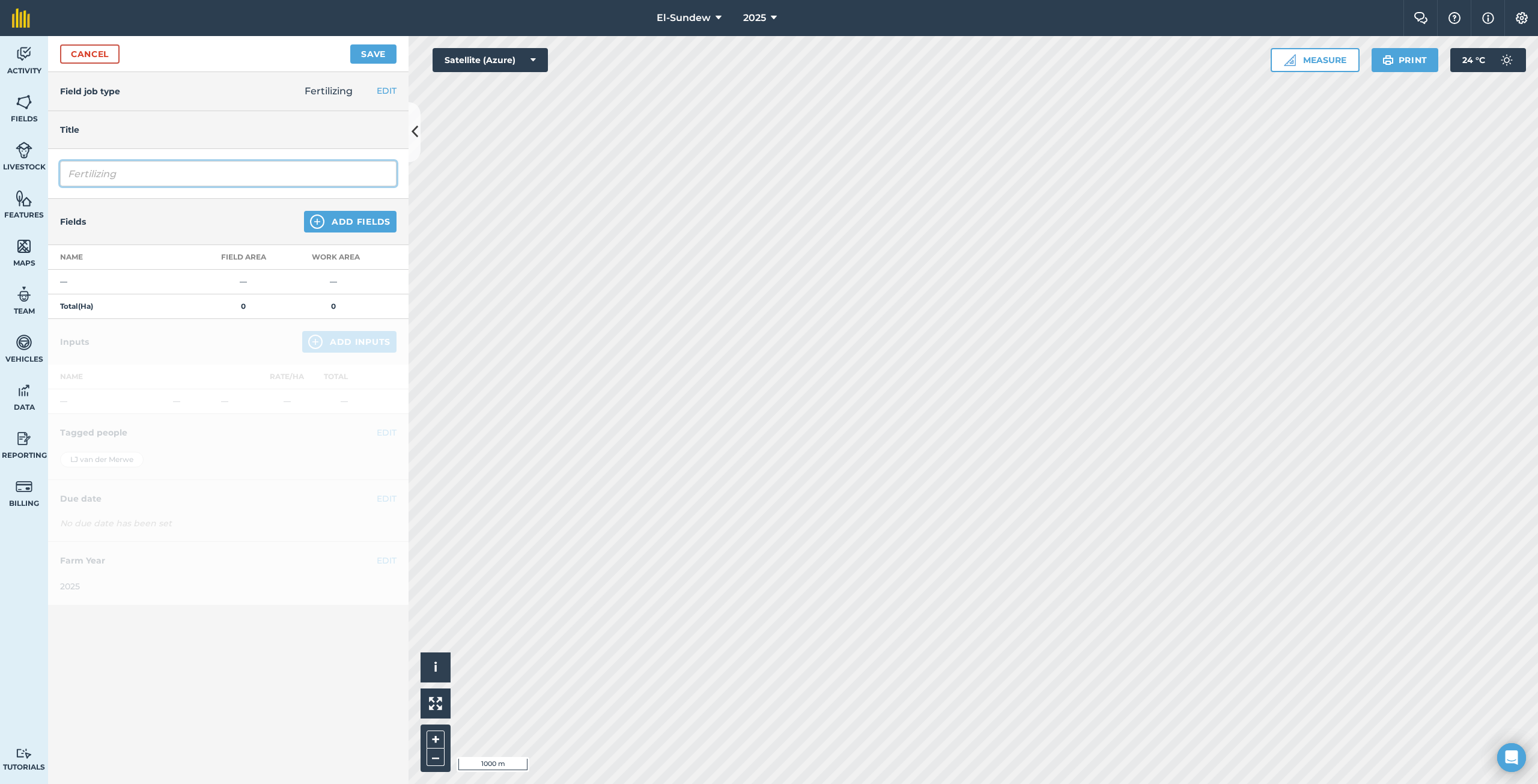
click at [171, 177] on input "Fertilizing" at bounding box center [228, 173] width 336 height 25
type input "Blaarvoeding-[PERSON_NAME]"
click at [328, 222] on button "Add Fields" at bounding box center [350, 222] width 93 height 22
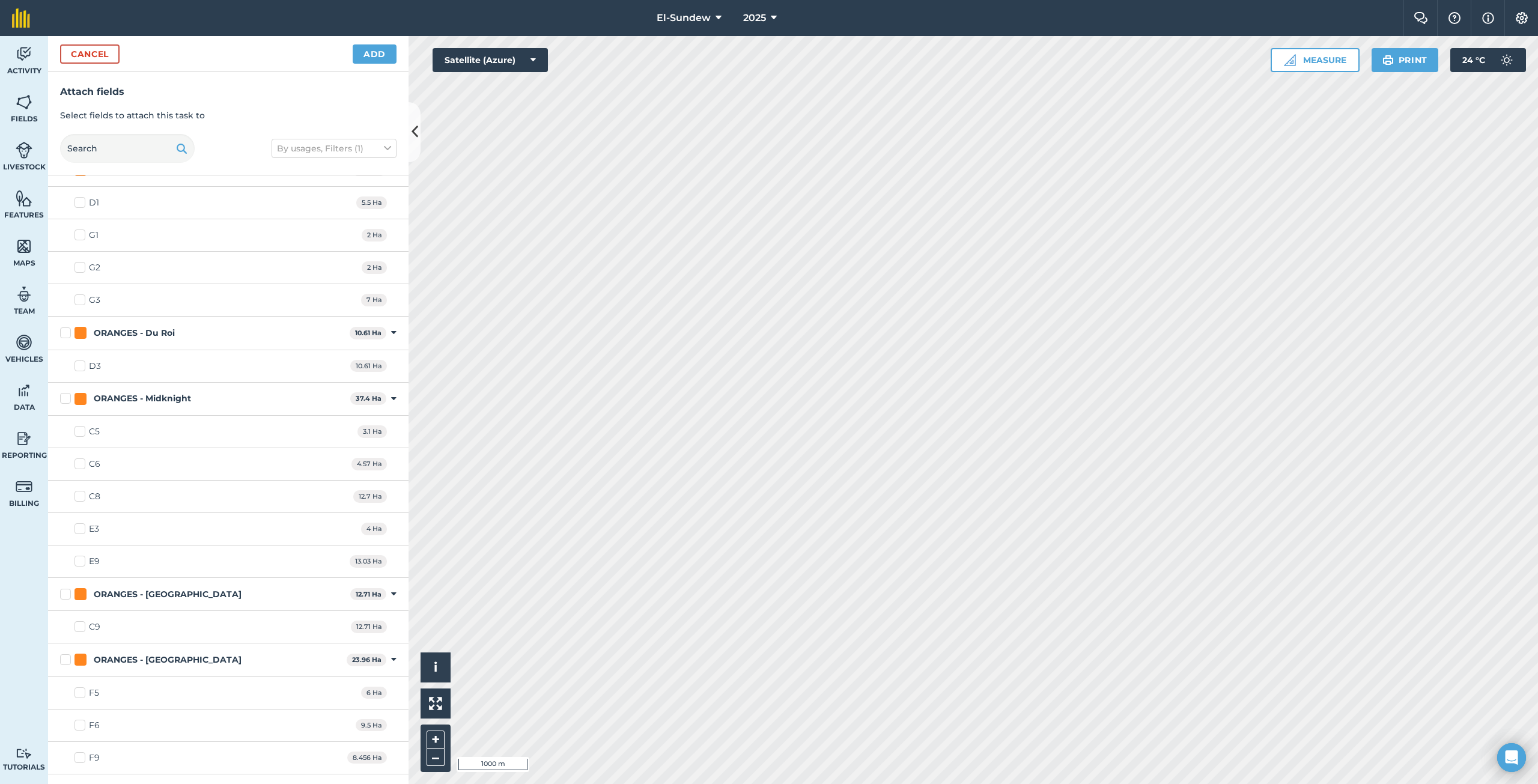
scroll to position [1401, 0]
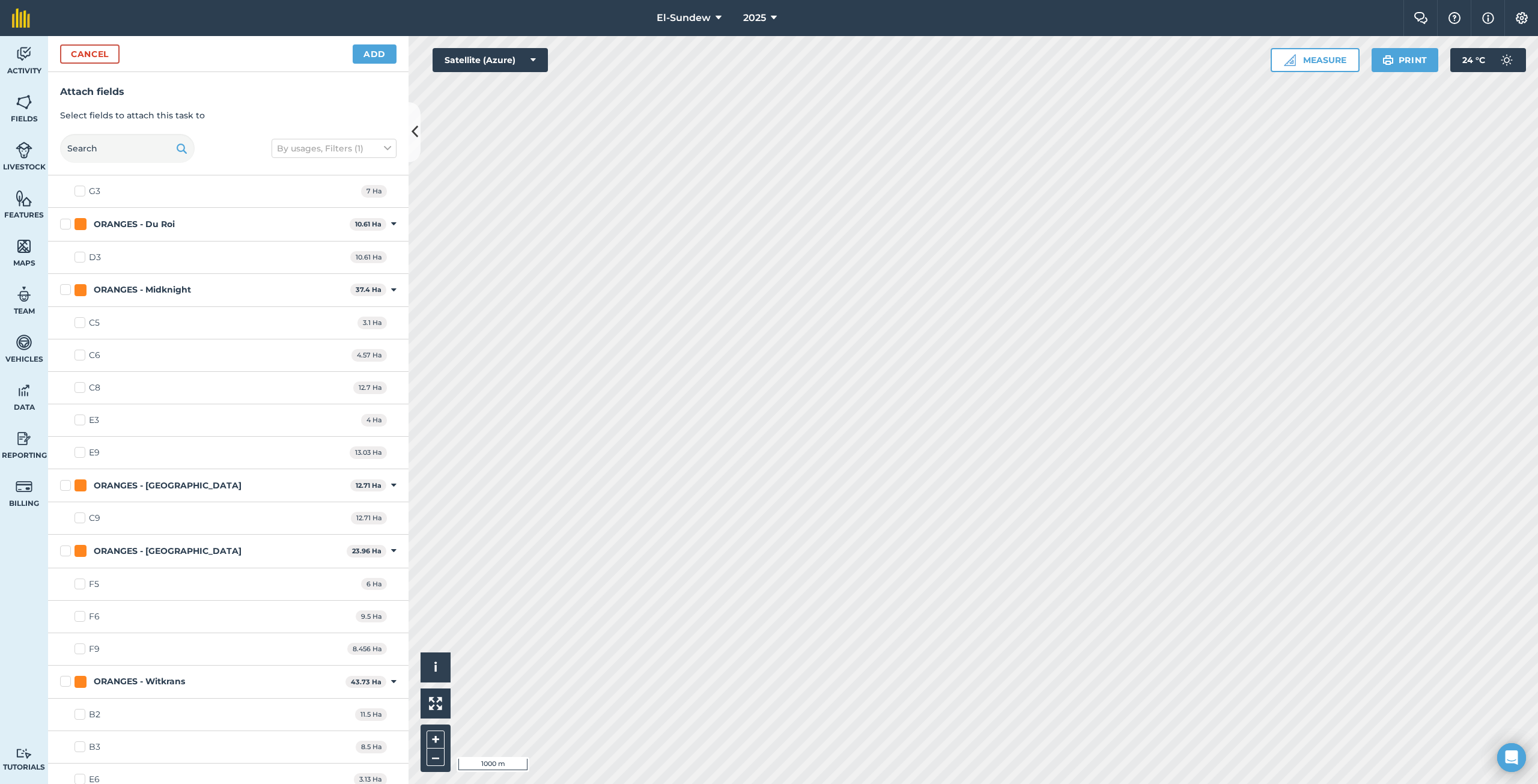
click at [64, 289] on label "ORANGES - Midknight" at bounding box center [203, 289] width 286 height 12
click at [64, 289] on input "ORANGES - Midknight" at bounding box center [64, 287] width 8 height 8
checkbox input "true"
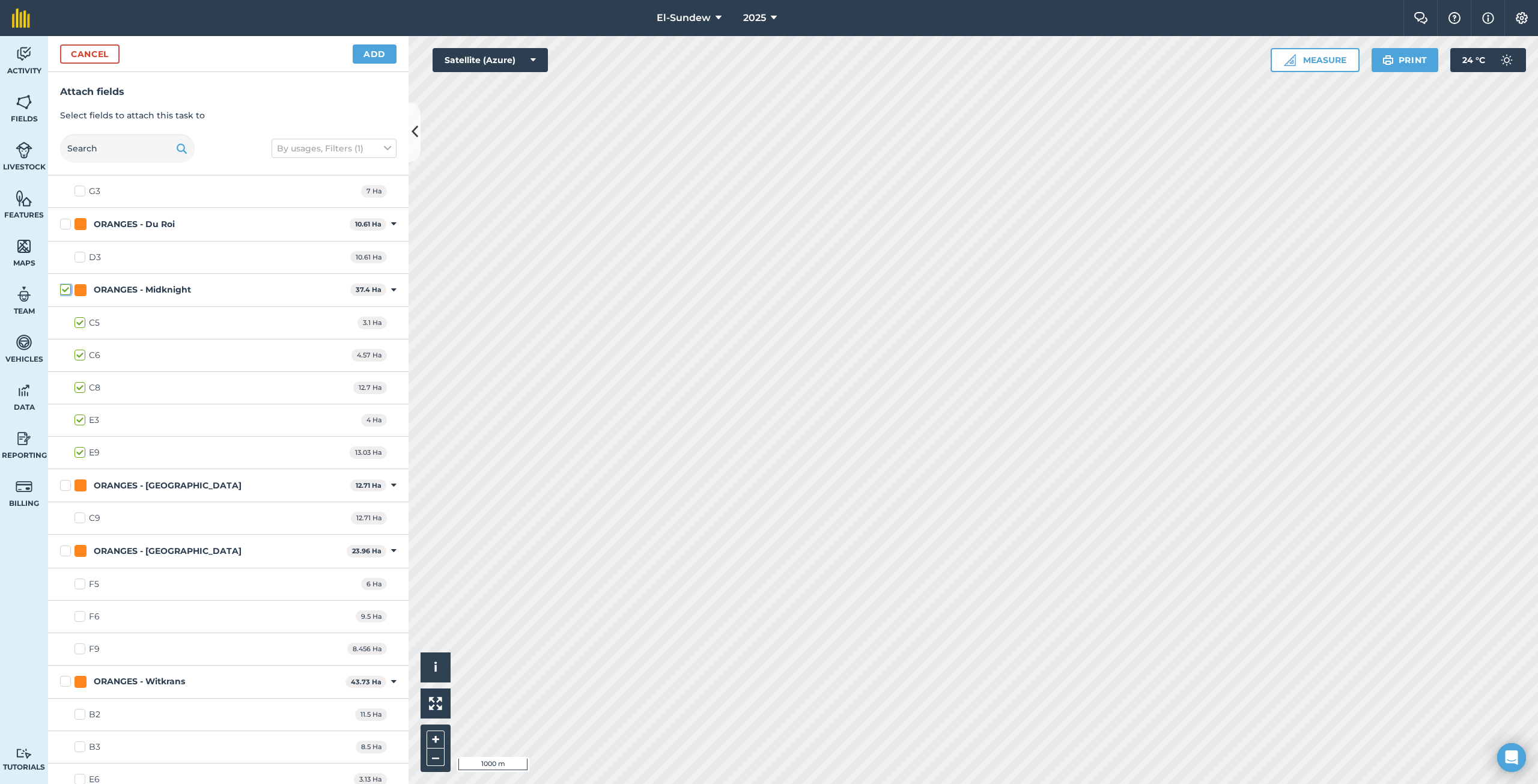
checkbox input "true"
click at [64, 487] on label "ORANGES - [GEOGRAPHIC_DATA]" at bounding box center [203, 485] width 286 height 12
click at [64, 487] on input "ORANGES - [GEOGRAPHIC_DATA]" at bounding box center [64, 483] width 8 height 8
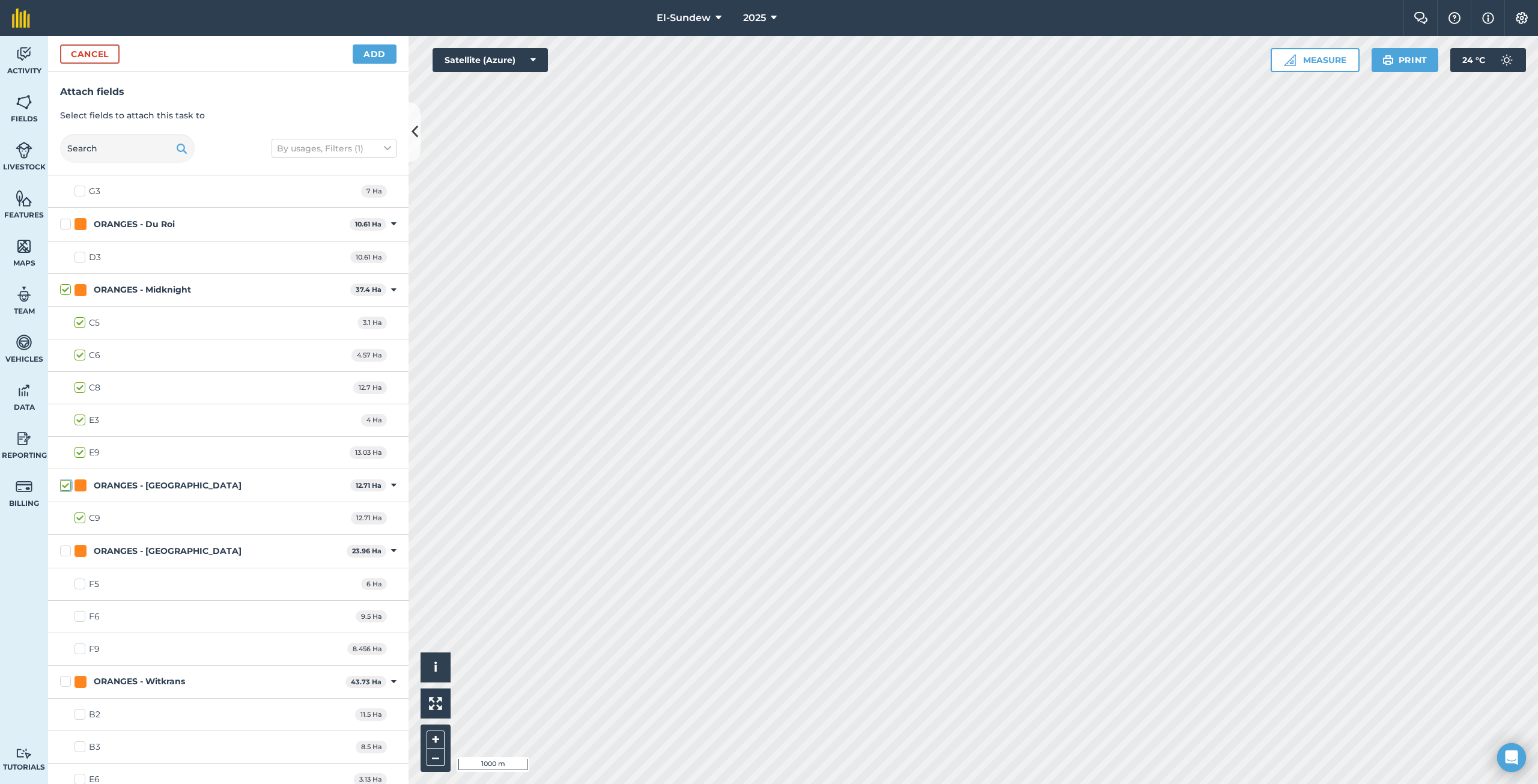
checkbox input "true"
click at [364, 55] on button "Add" at bounding box center [375, 54] width 44 height 20
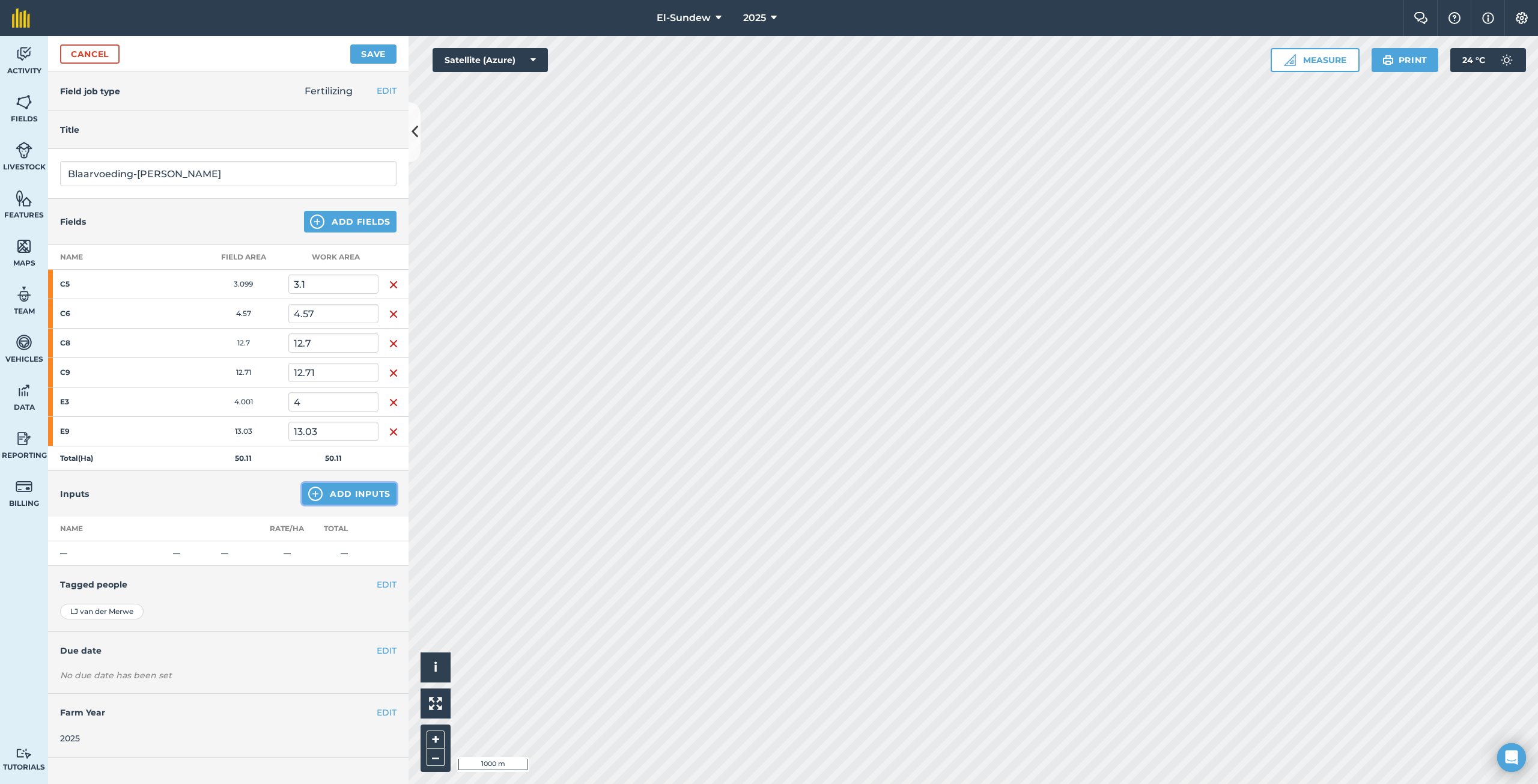
click at [322, 499] on button "Add Inputs" at bounding box center [349, 494] width 94 height 22
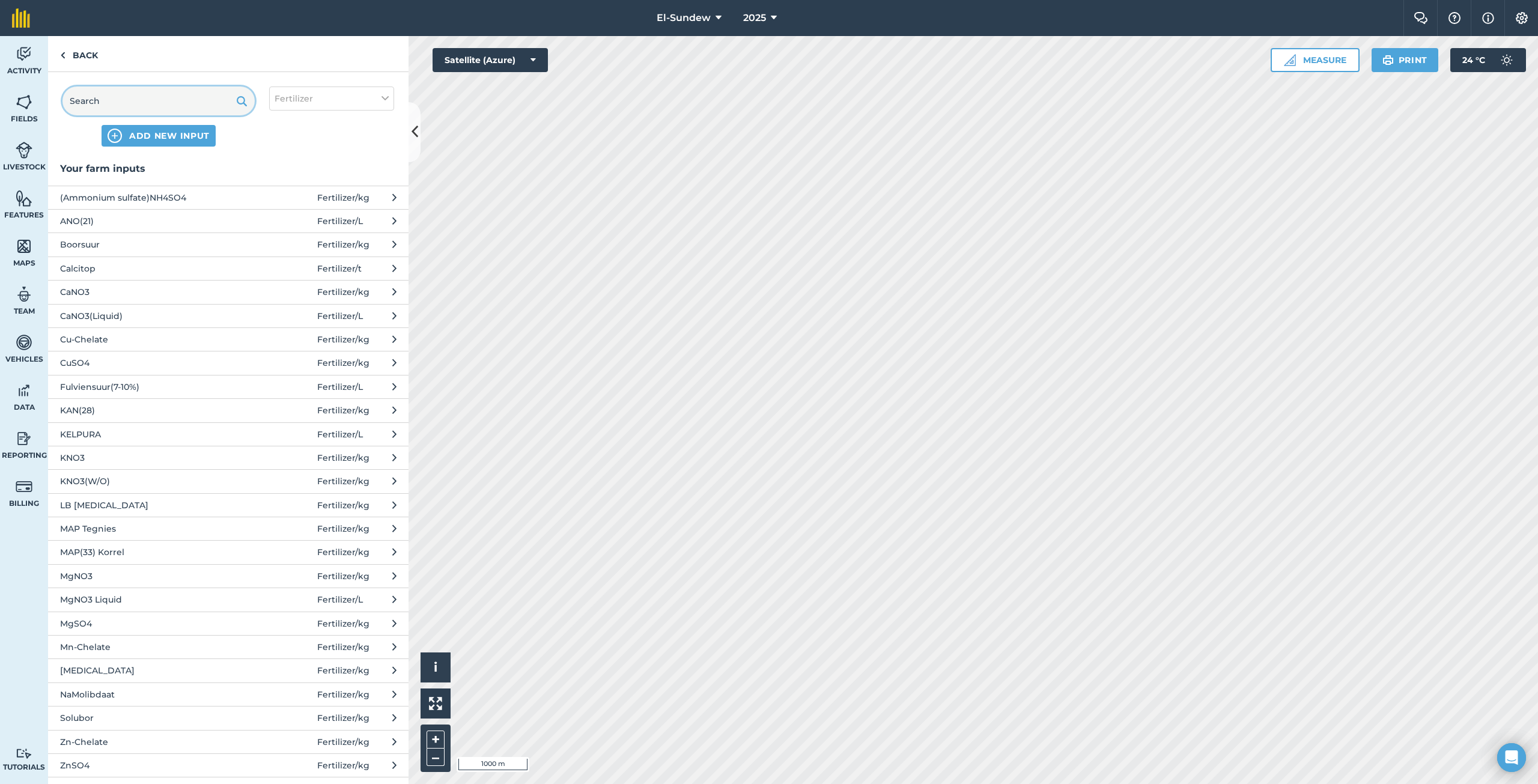
click at [182, 105] on input "text" at bounding box center [158, 101] width 192 height 29
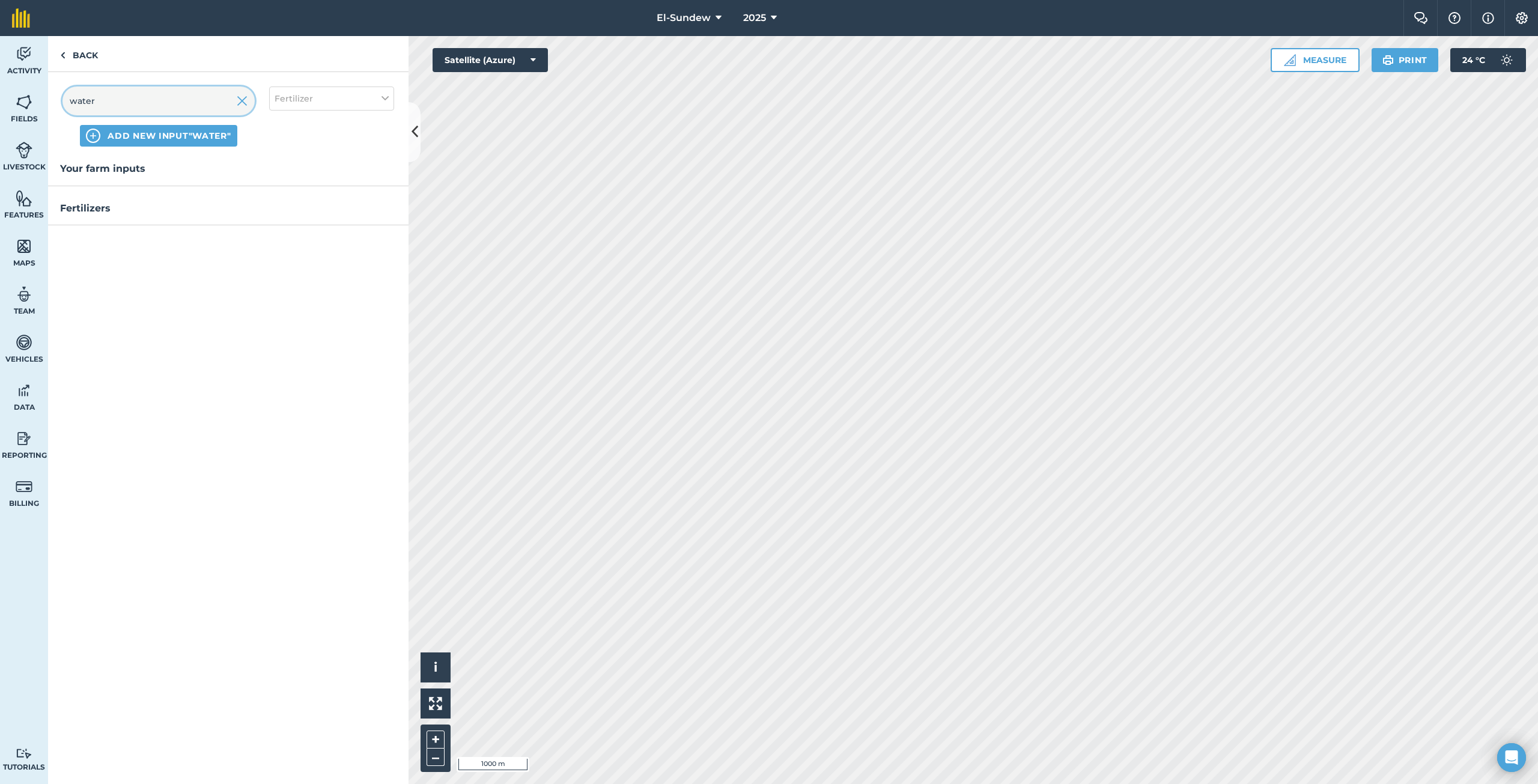
type input "water"
click at [330, 108] on button "Fertilizer" at bounding box center [332, 98] width 125 height 24
click at [294, 169] on label "Spray" at bounding box center [332, 168] width 114 height 12
click at [282, 169] on input "Spray" at bounding box center [279, 165] width 8 height 8
checkbox input "true"
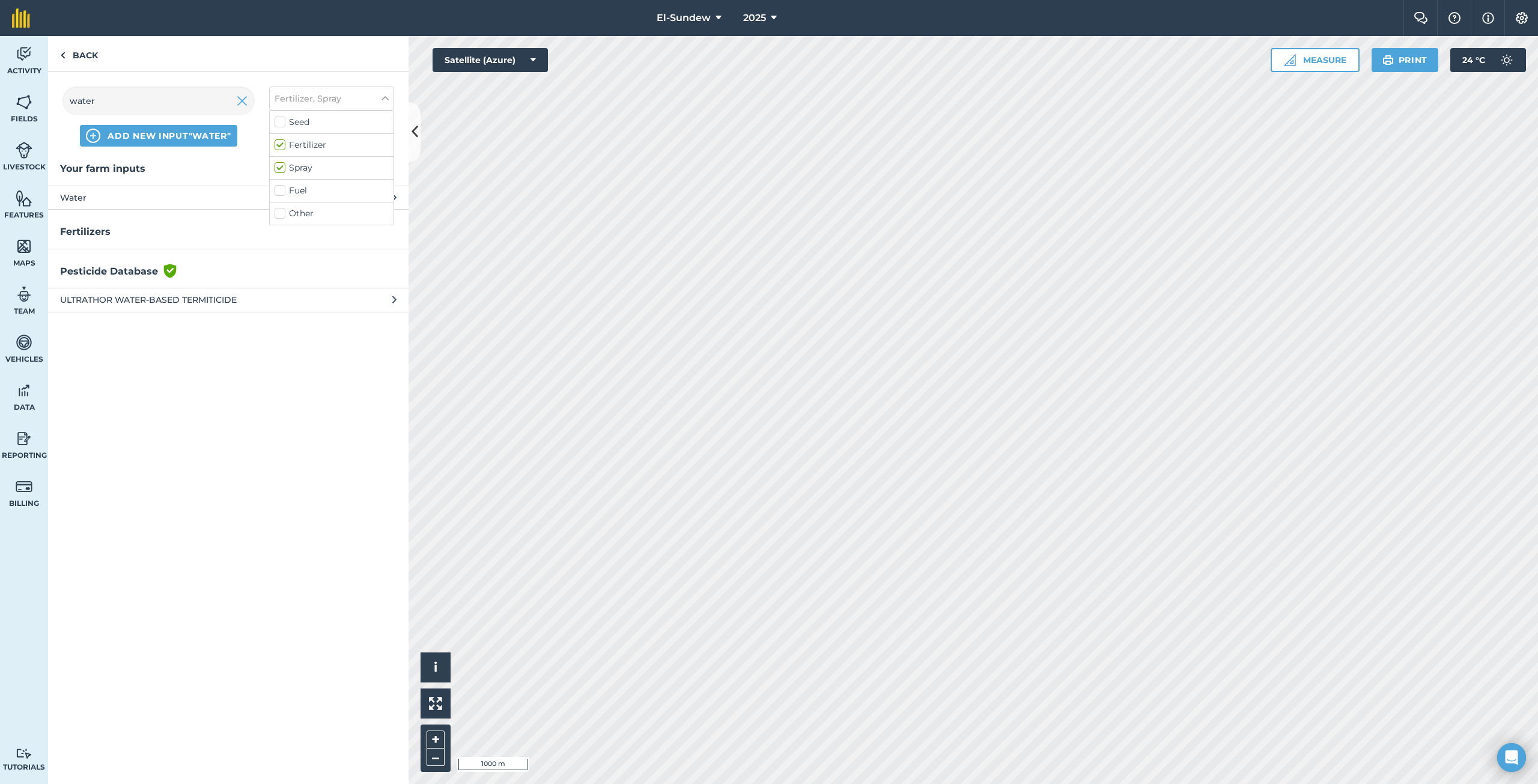
click at [184, 197] on span "Water" at bounding box center [158, 197] width 197 height 13
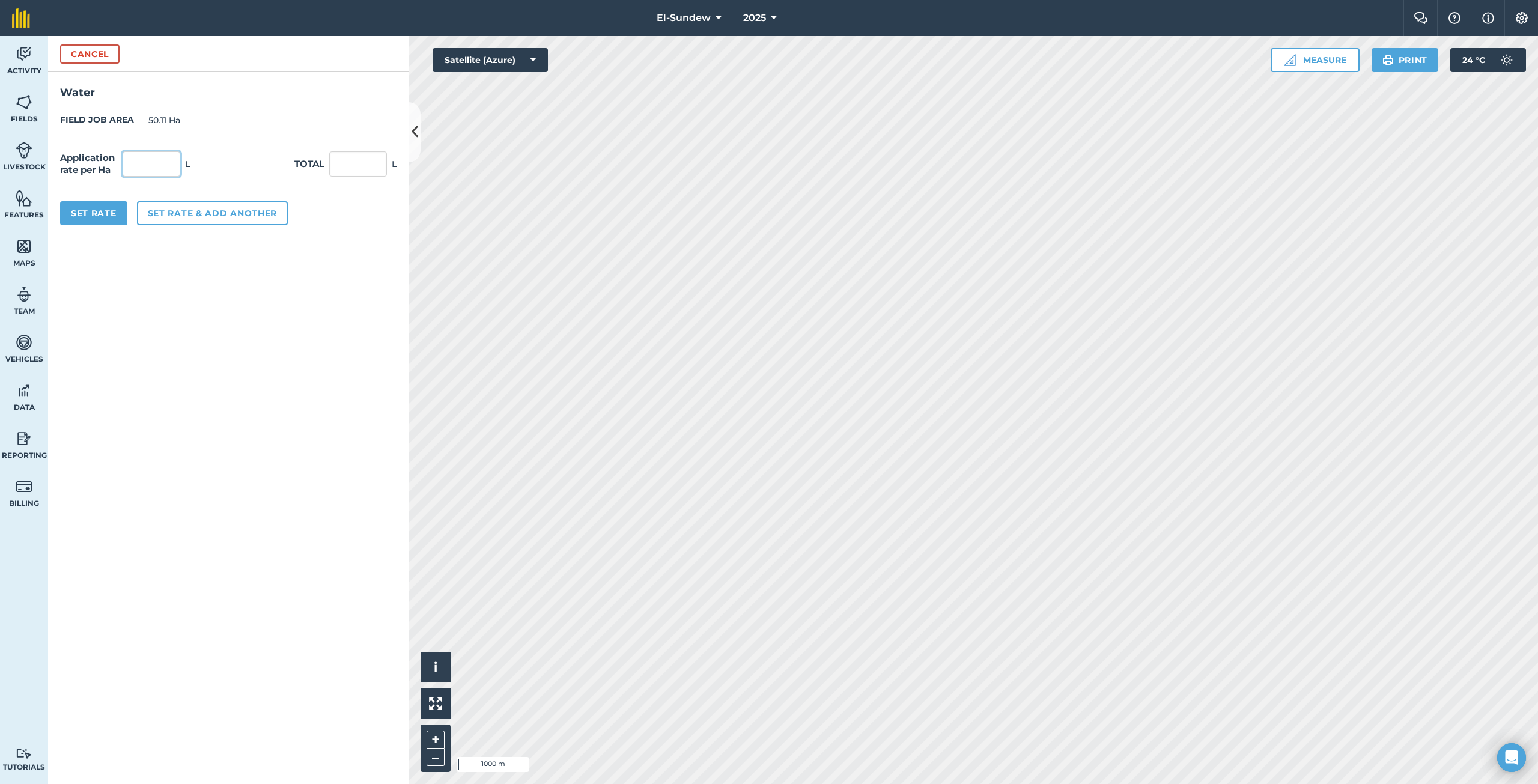
click at [162, 165] on input "text" at bounding box center [151, 164] width 58 height 25
type input "1,800"
type input "90,198"
click at [168, 206] on button "Set rate & add another" at bounding box center [212, 213] width 151 height 24
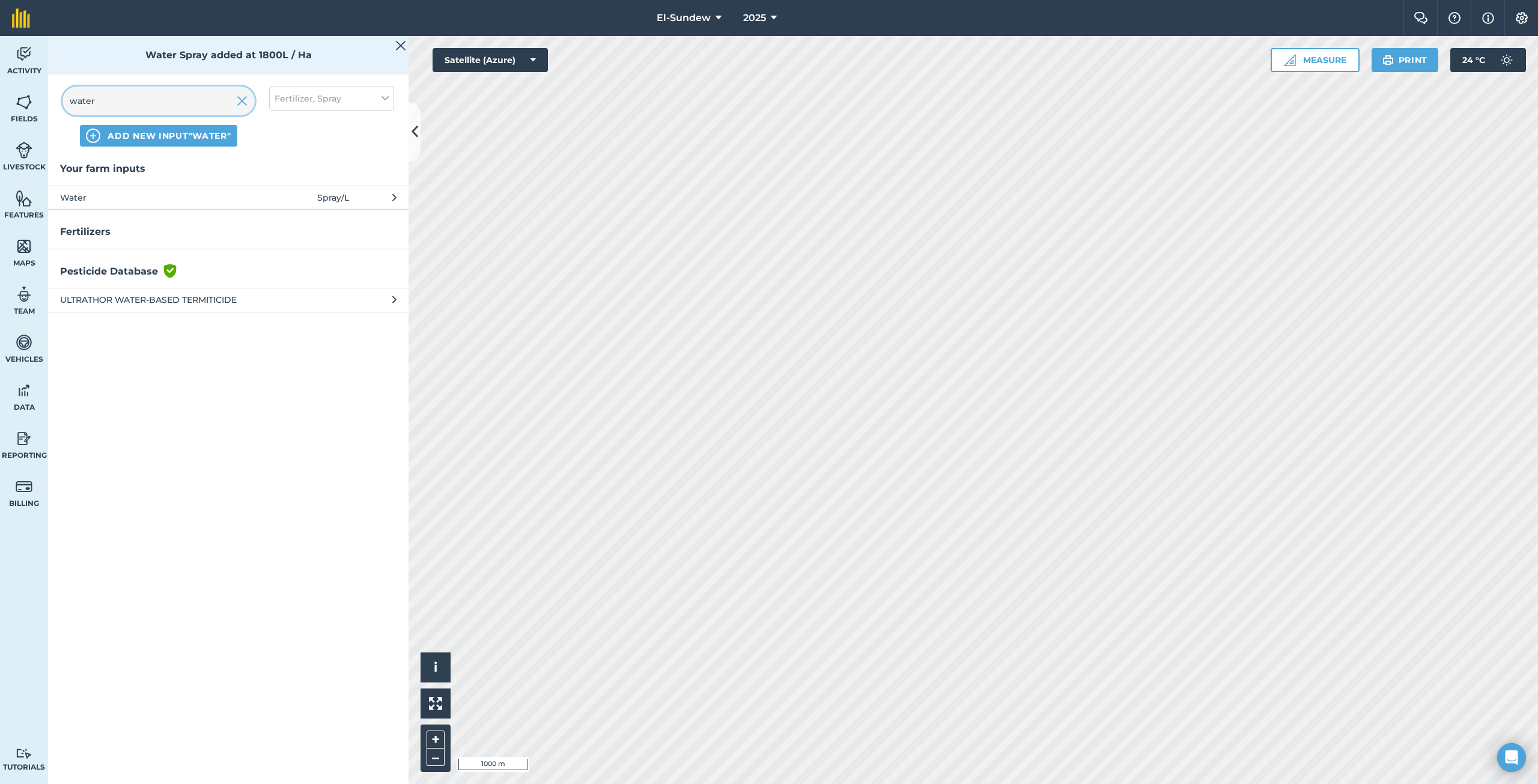
click at [179, 113] on input "water" at bounding box center [158, 101] width 192 height 29
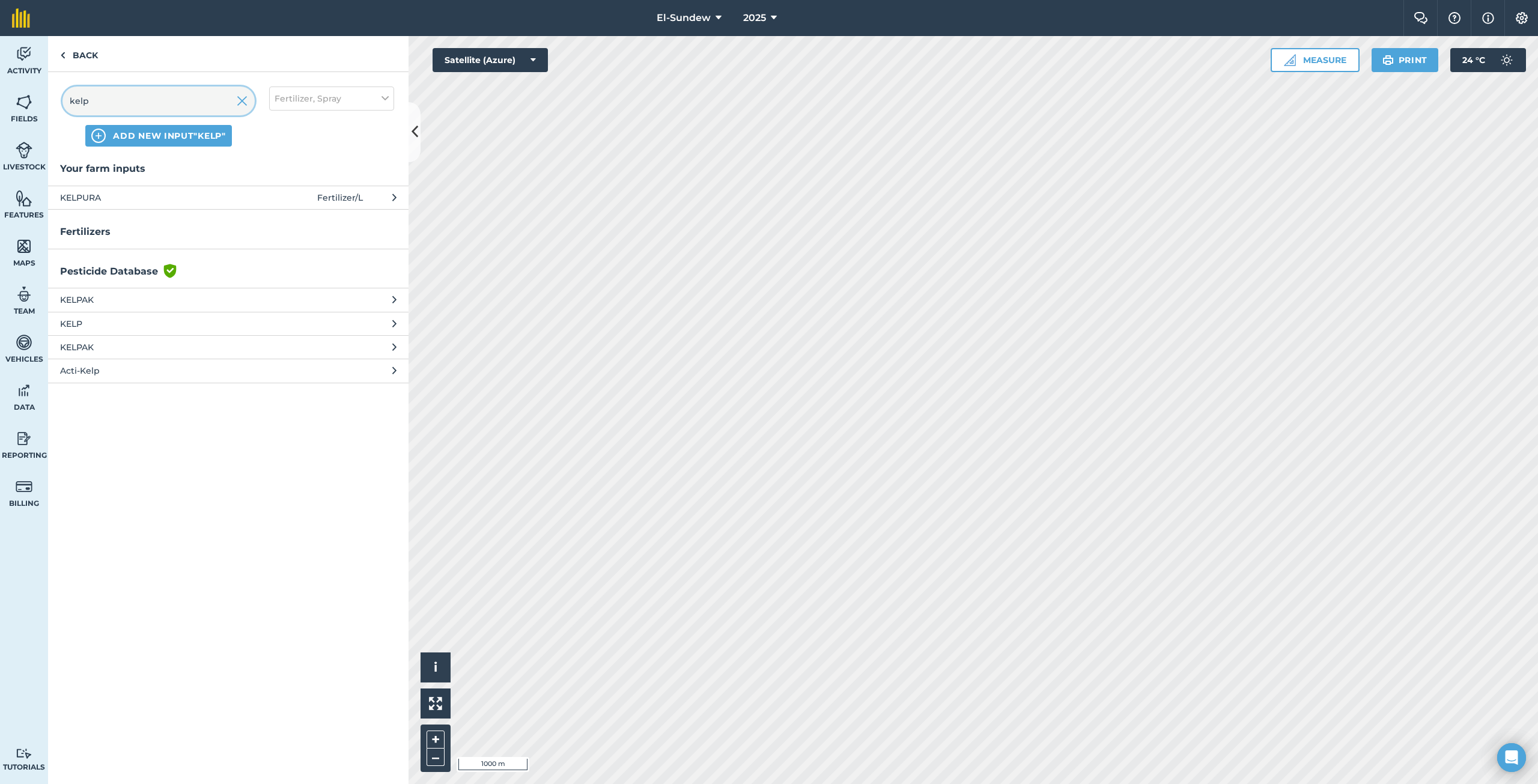
type input "kelp"
click at [222, 194] on span "KELPURA" at bounding box center [158, 197] width 197 height 13
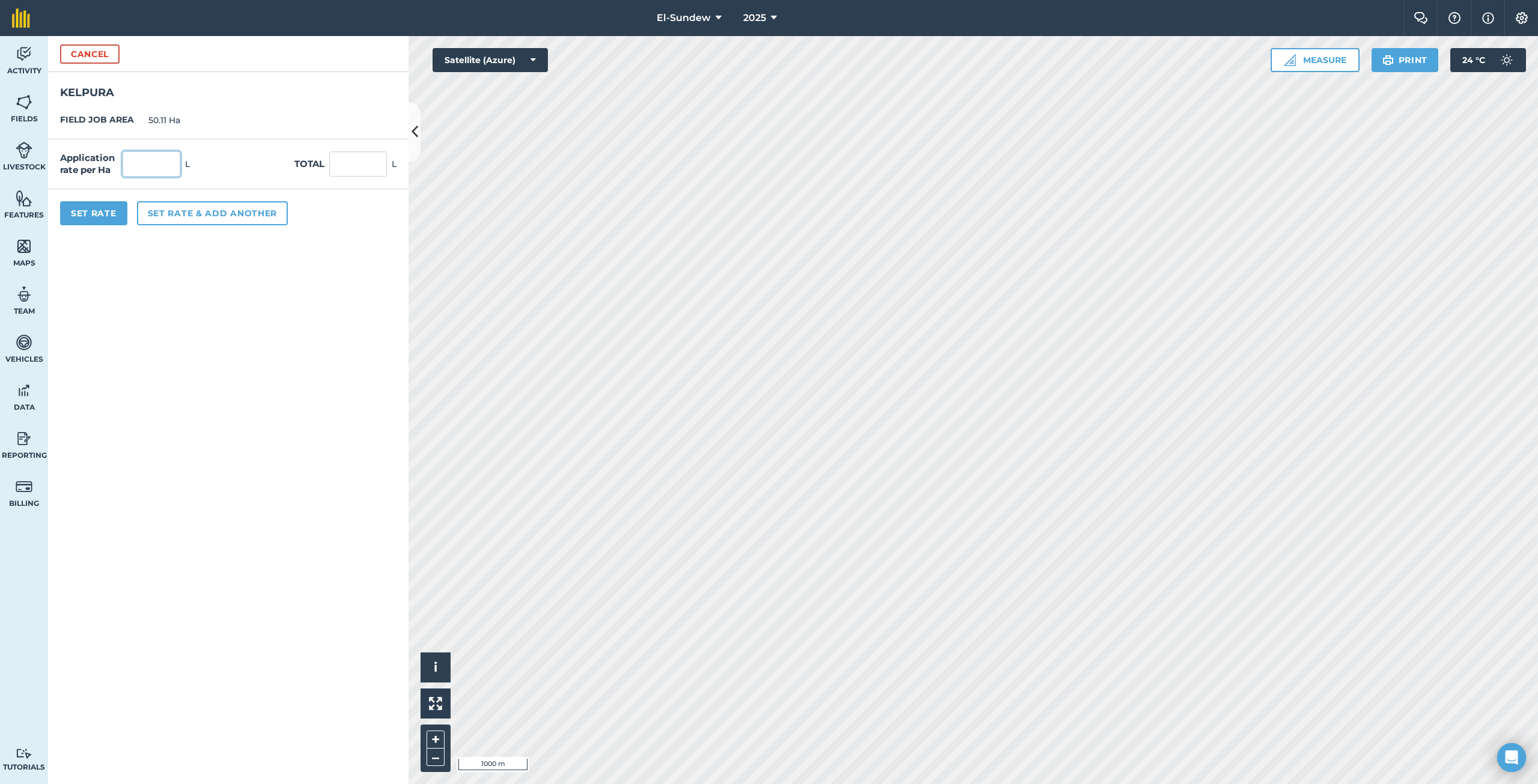
click at [169, 153] on input "text" at bounding box center [151, 164] width 58 height 25
type input "1"
type input "50.11"
click at [231, 208] on button "Set rate & add another" at bounding box center [212, 213] width 151 height 24
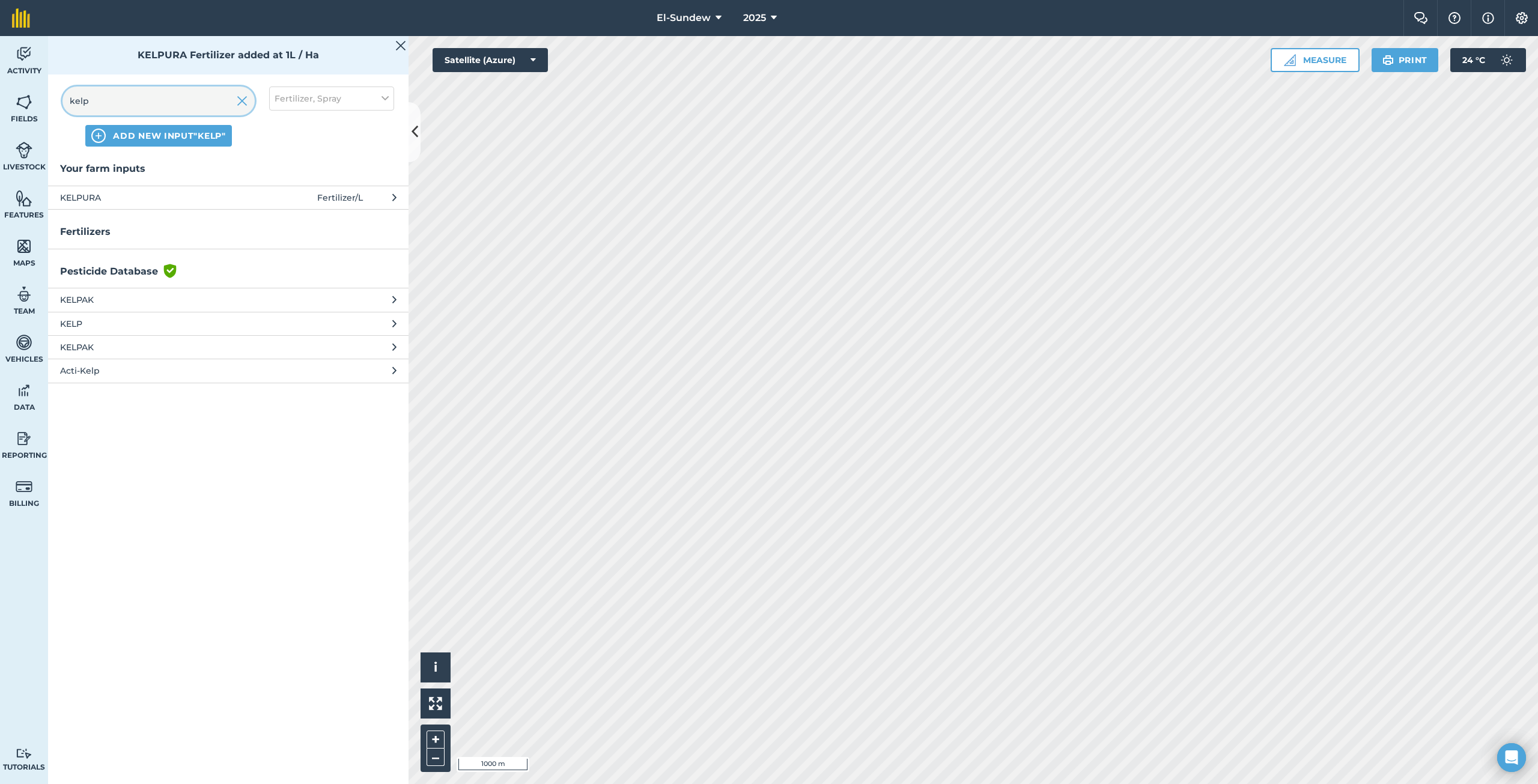
click at [171, 93] on input "kelp" at bounding box center [158, 101] width 192 height 29
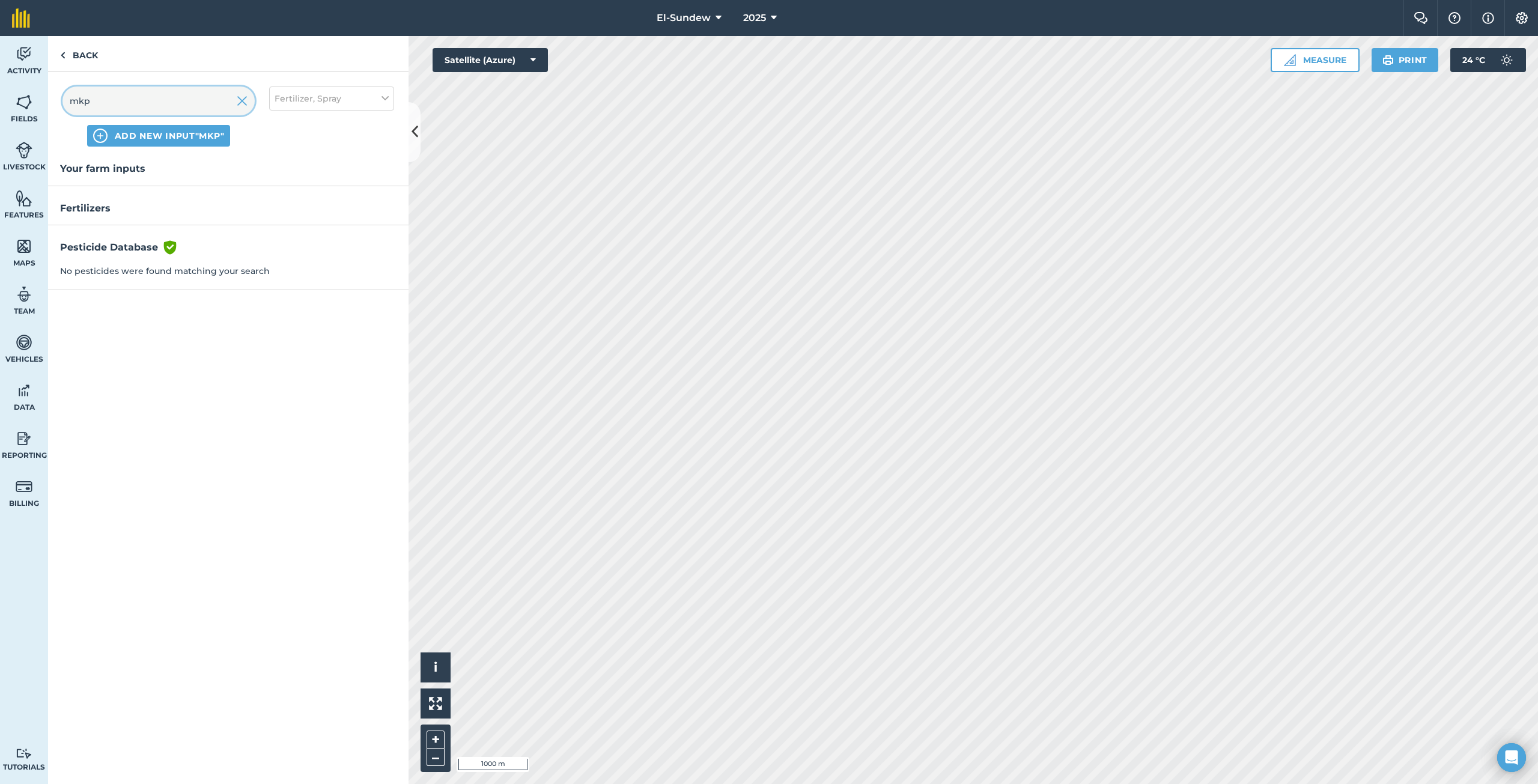
type input "mkp"
click at [307, 96] on span "Fertilizer, Spray" at bounding box center [307, 98] width 66 height 13
click at [286, 208] on label "Other" at bounding box center [332, 214] width 114 height 12
click at [282, 208] on input "Other" at bounding box center [279, 211] width 8 height 8
checkbox input "true"
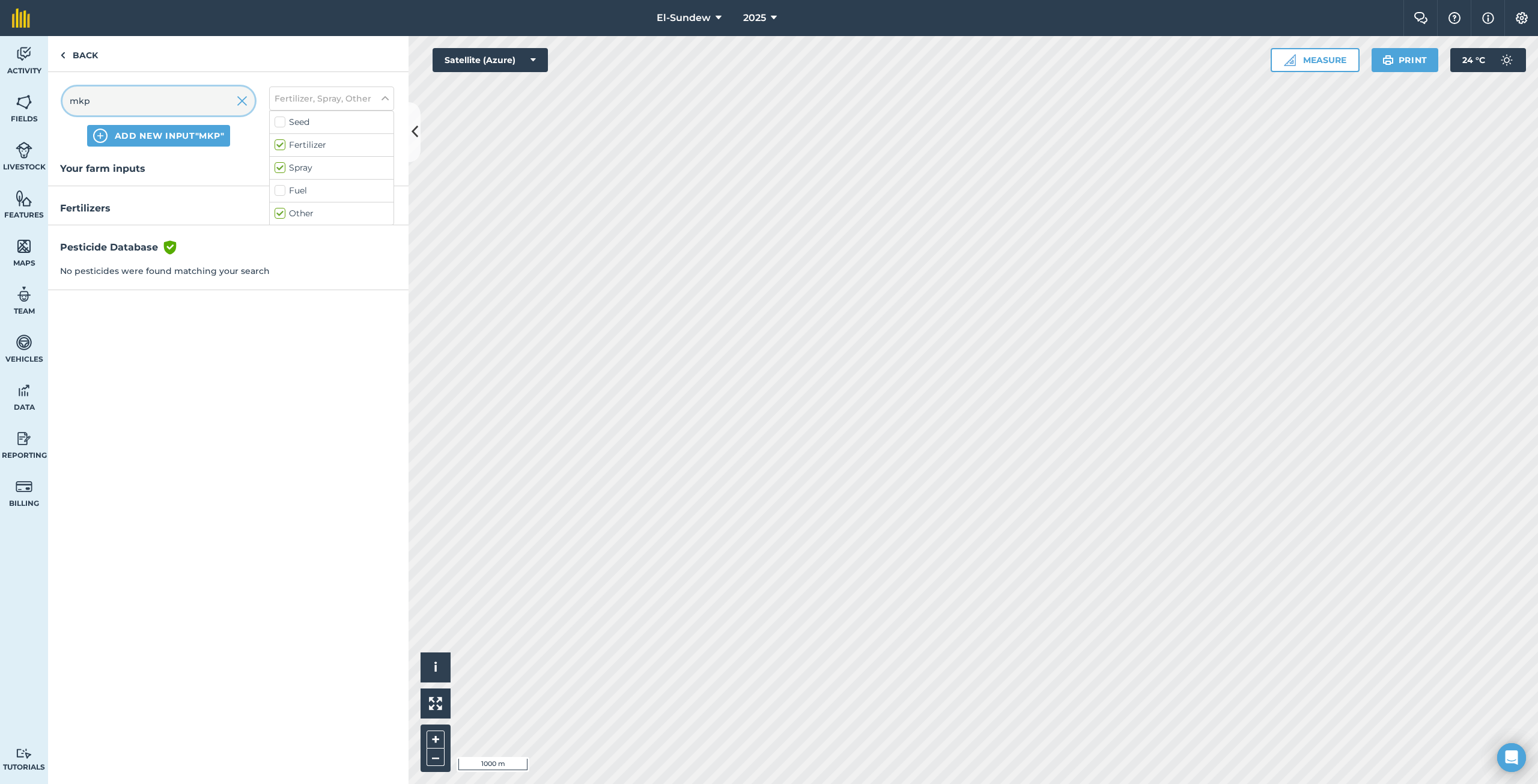
click at [191, 105] on input "mkp" at bounding box center [158, 101] width 192 height 29
click at [88, 211] on h3 "Fertilizers" at bounding box center [229, 208] width 361 height 16
click at [225, 114] on input "mkp" at bounding box center [158, 101] width 192 height 29
click at [240, 105] on img at bounding box center [242, 101] width 11 height 14
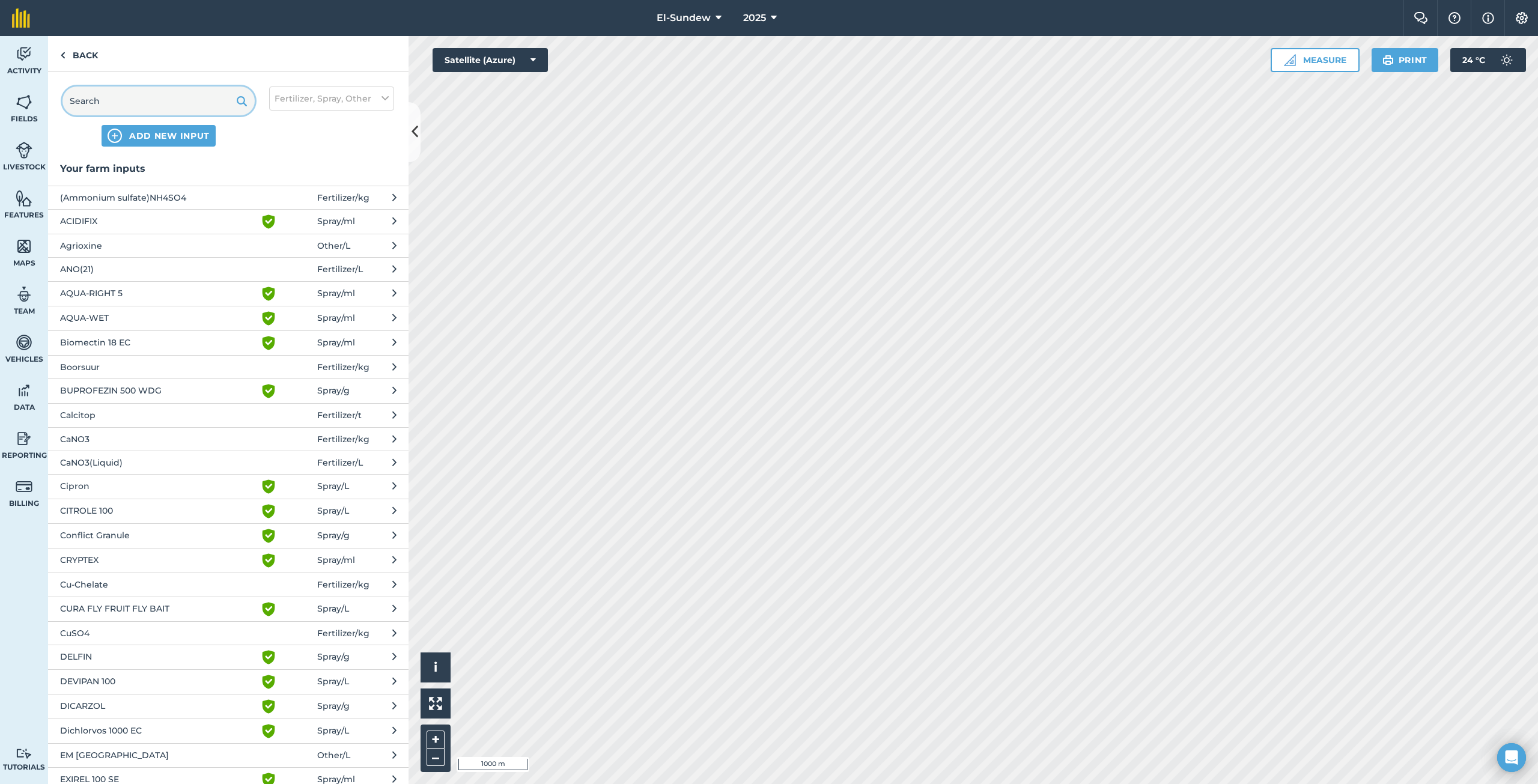
click at [162, 105] on input "text" at bounding box center [158, 101] width 192 height 29
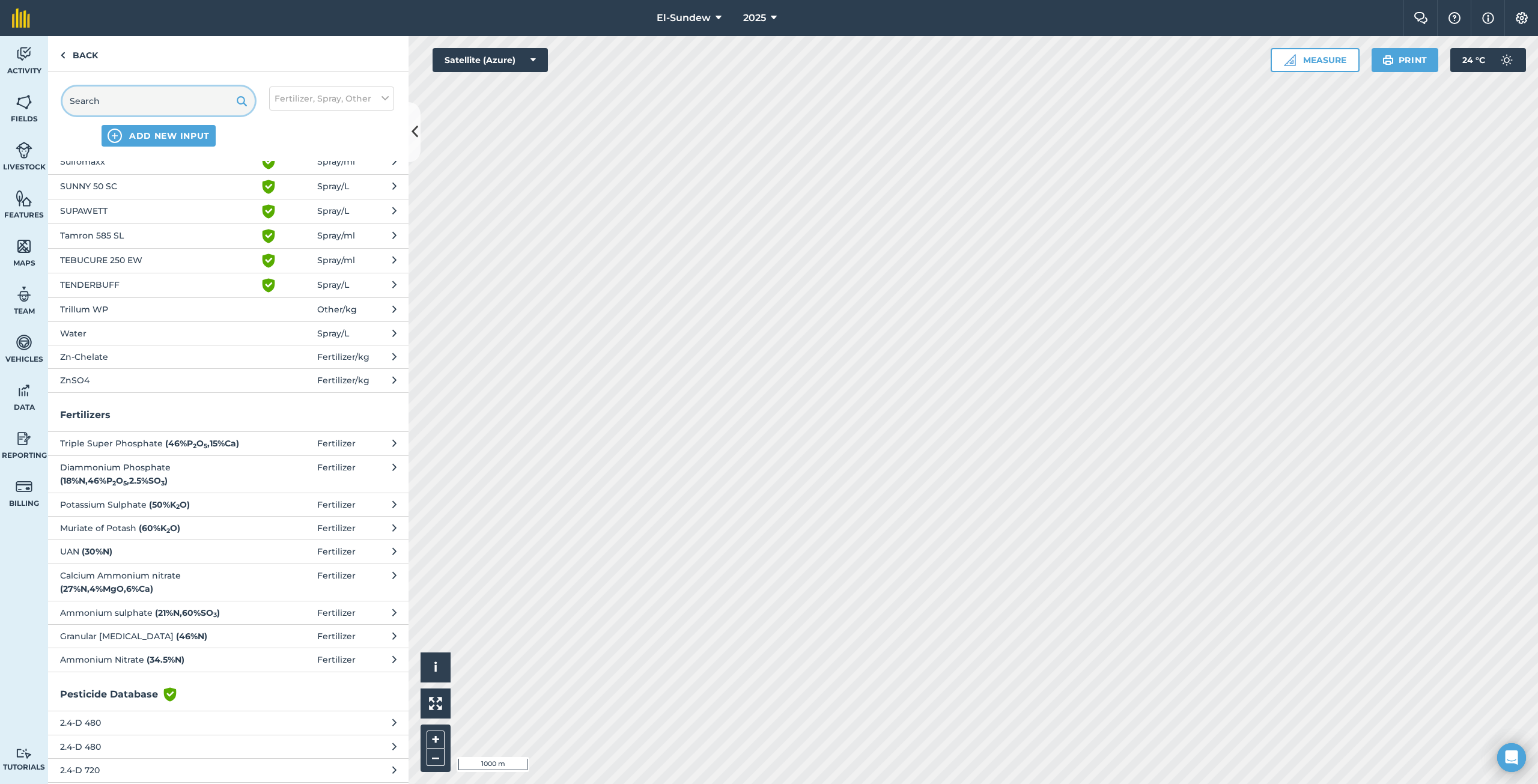
scroll to position [800, 0]
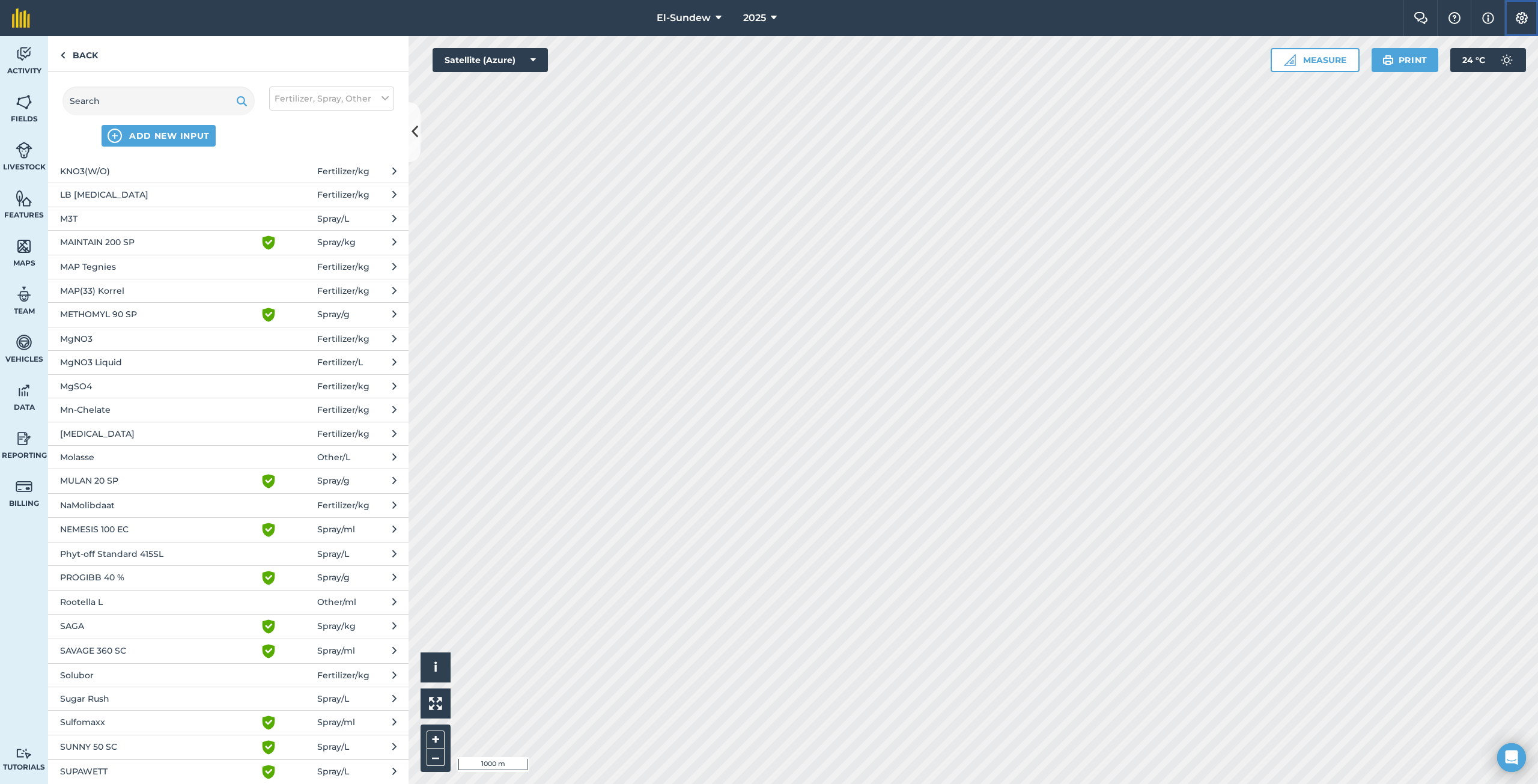
click at [1519, 15] on img at bounding box center [1522, 17] width 14 height 12
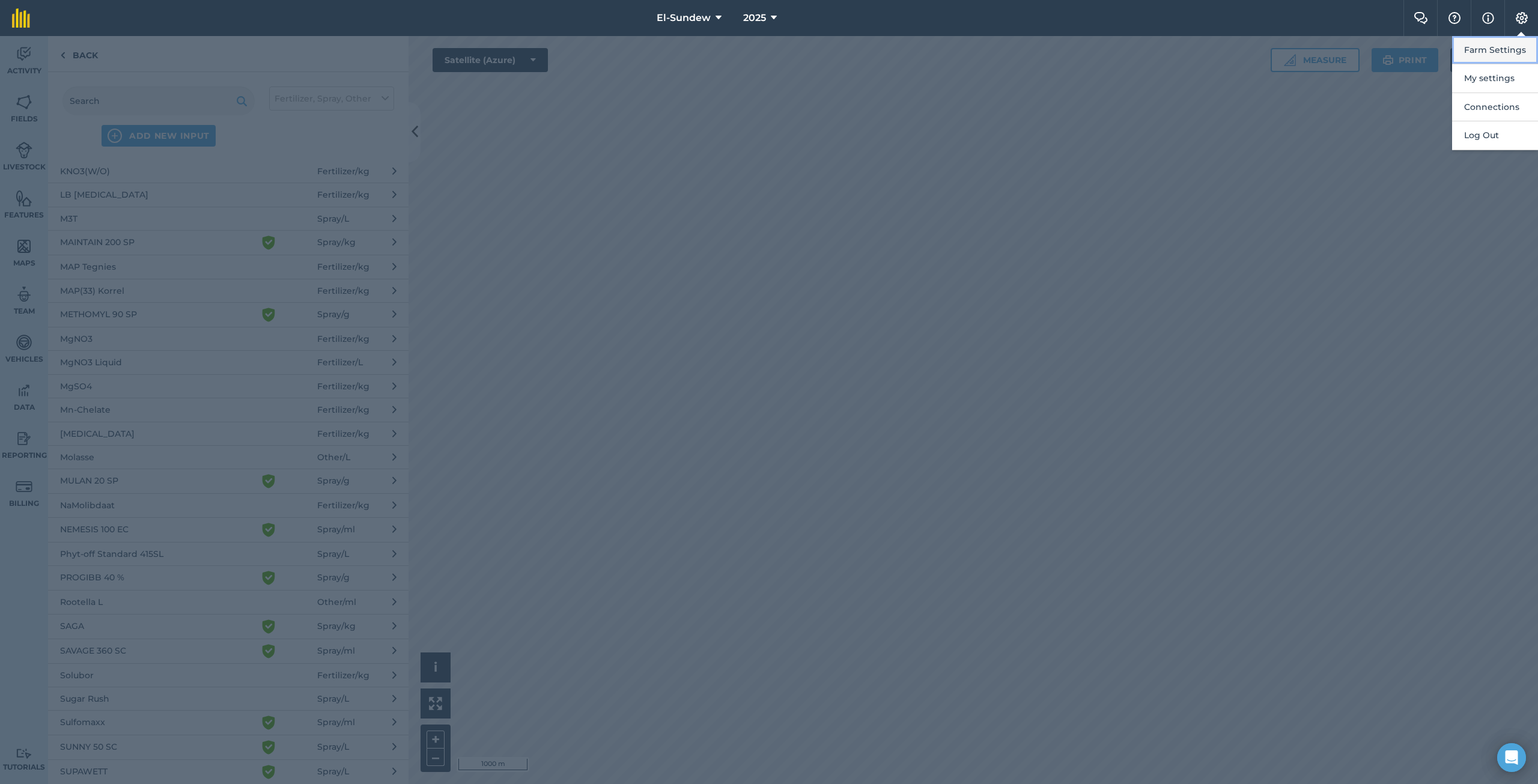
click at [1490, 47] on button "Farm Settings" at bounding box center [1495, 50] width 86 height 28
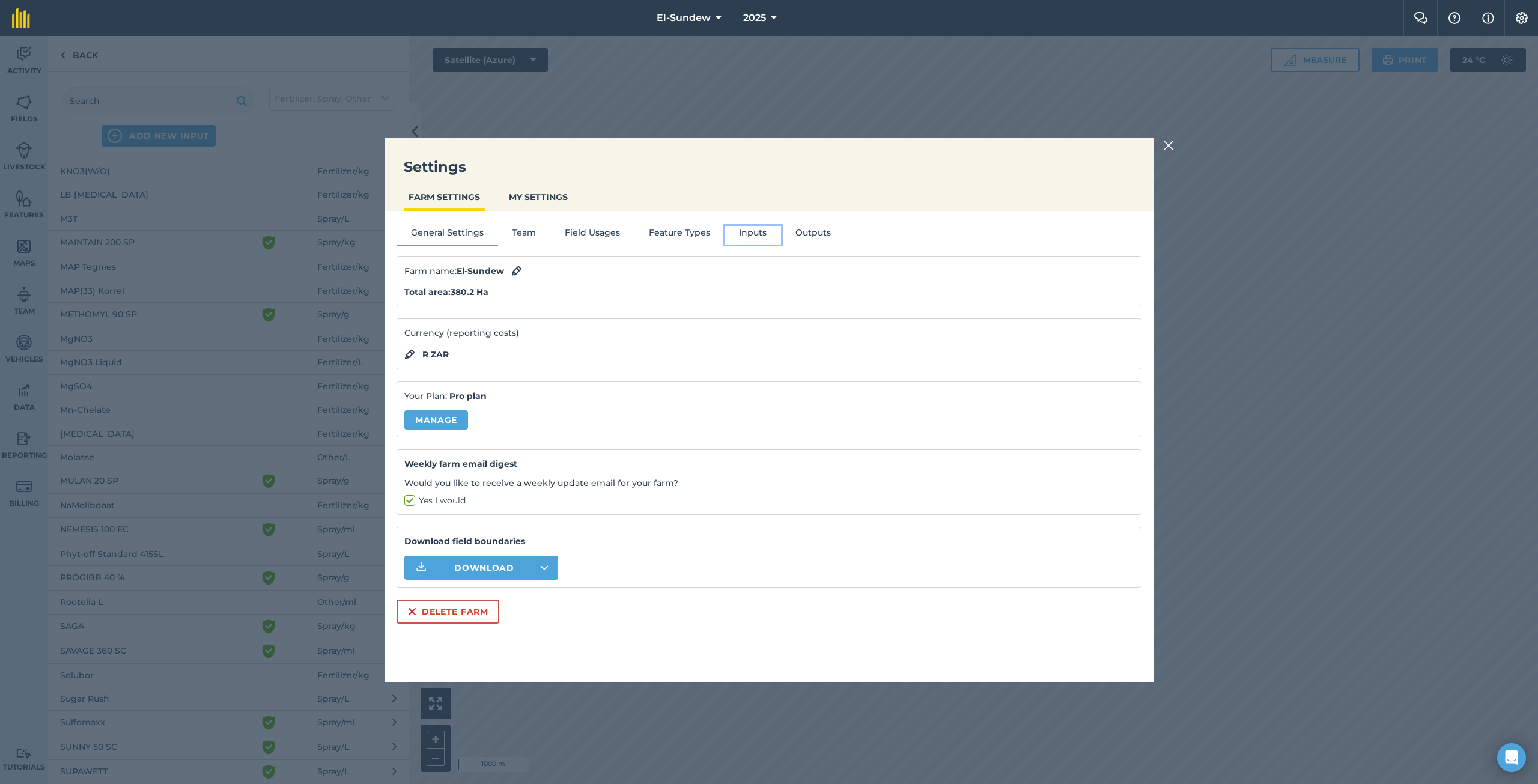
click at [745, 236] on button "Inputs" at bounding box center [752, 234] width 56 height 18
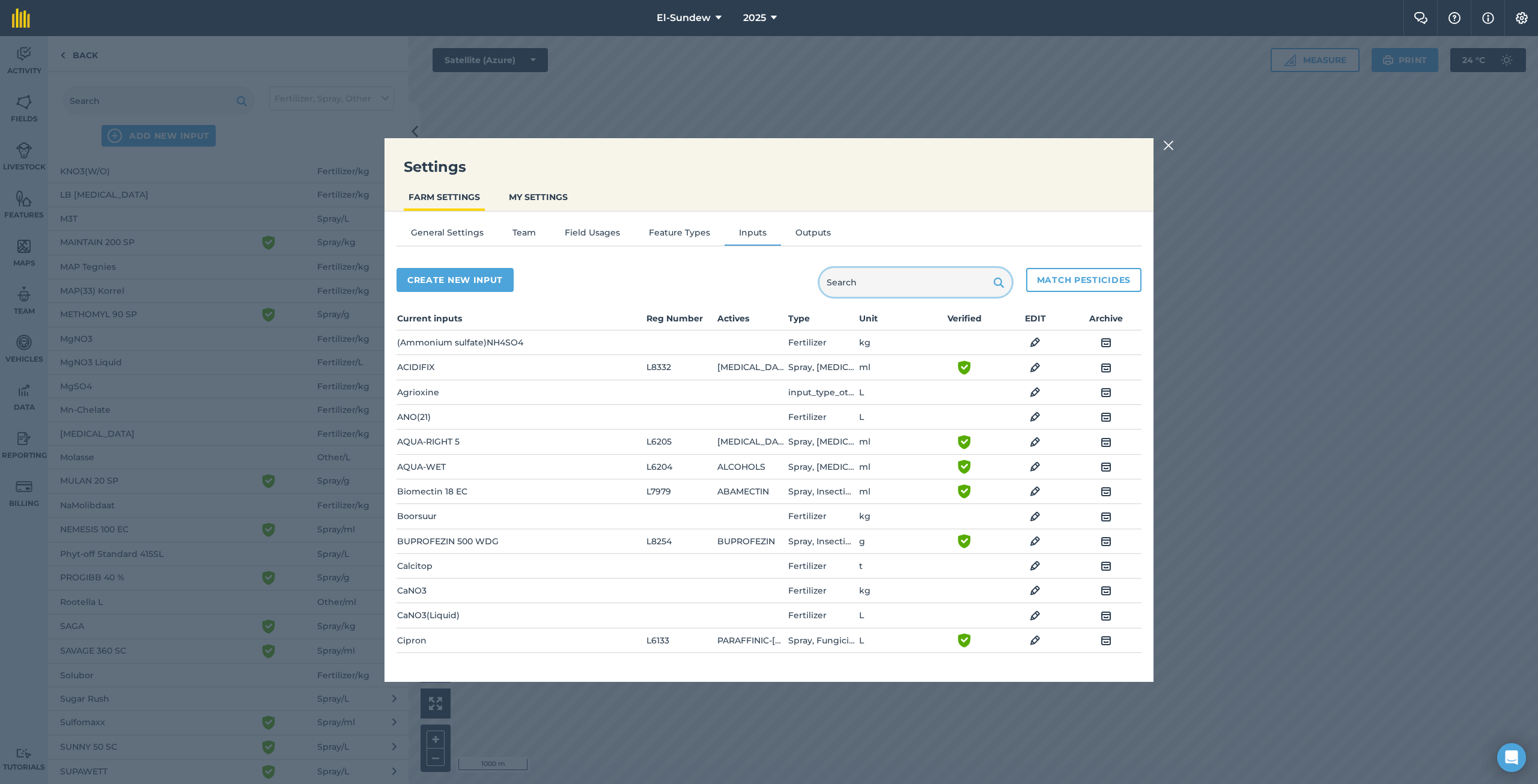
click at [861, 286] on input "text" at bounding box center [915, 282] width 192 height 29
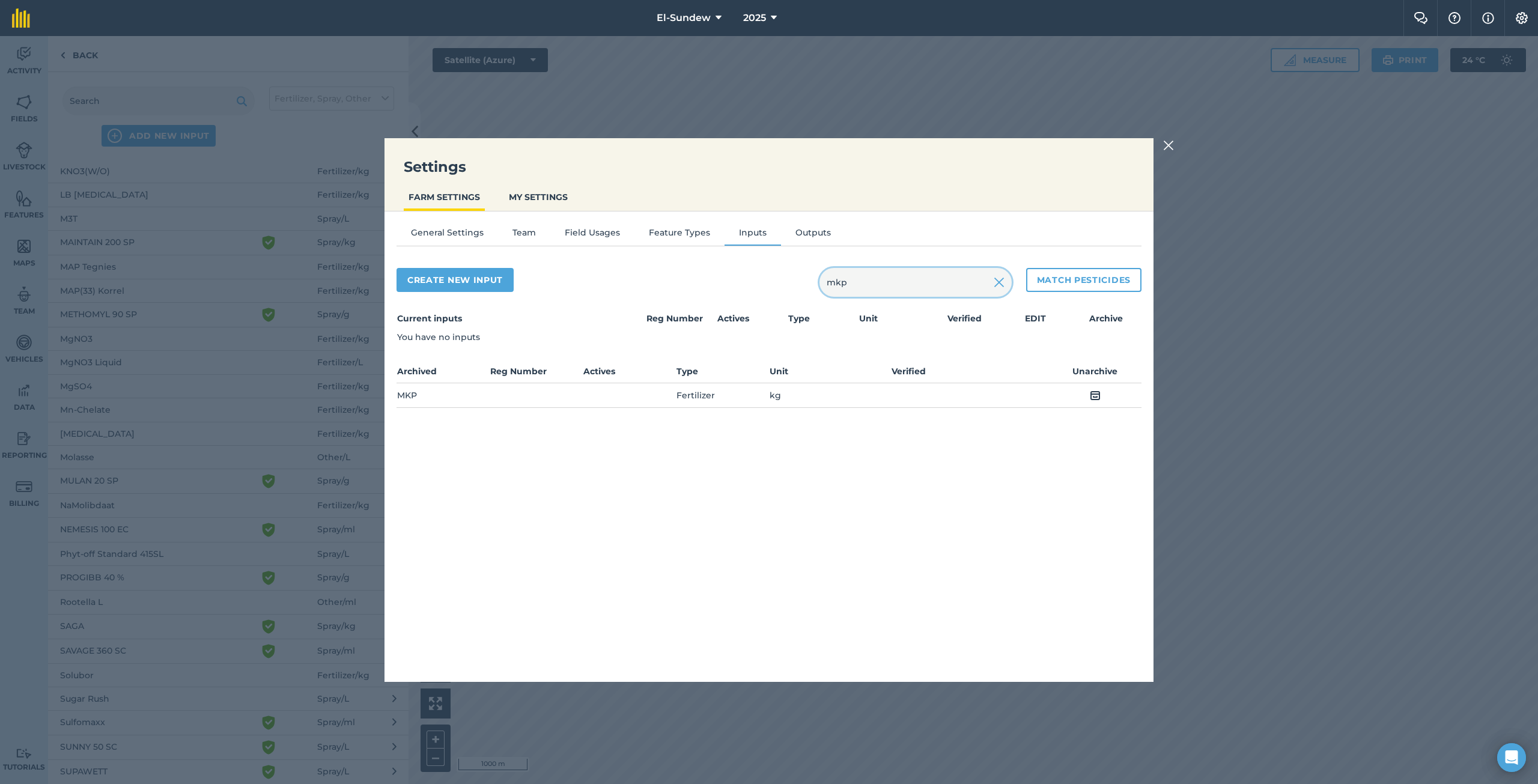
type input "mkp"
click at [1085, 394] on td "Unarchive" at bounding box center [1094, 395] width 93 height 25
click at [1092, 396] on img at bounding box center [1095, 395] width 11 height 14
click at [1163, 145] on img at bounding box center [1168, 145] width 11 height 14
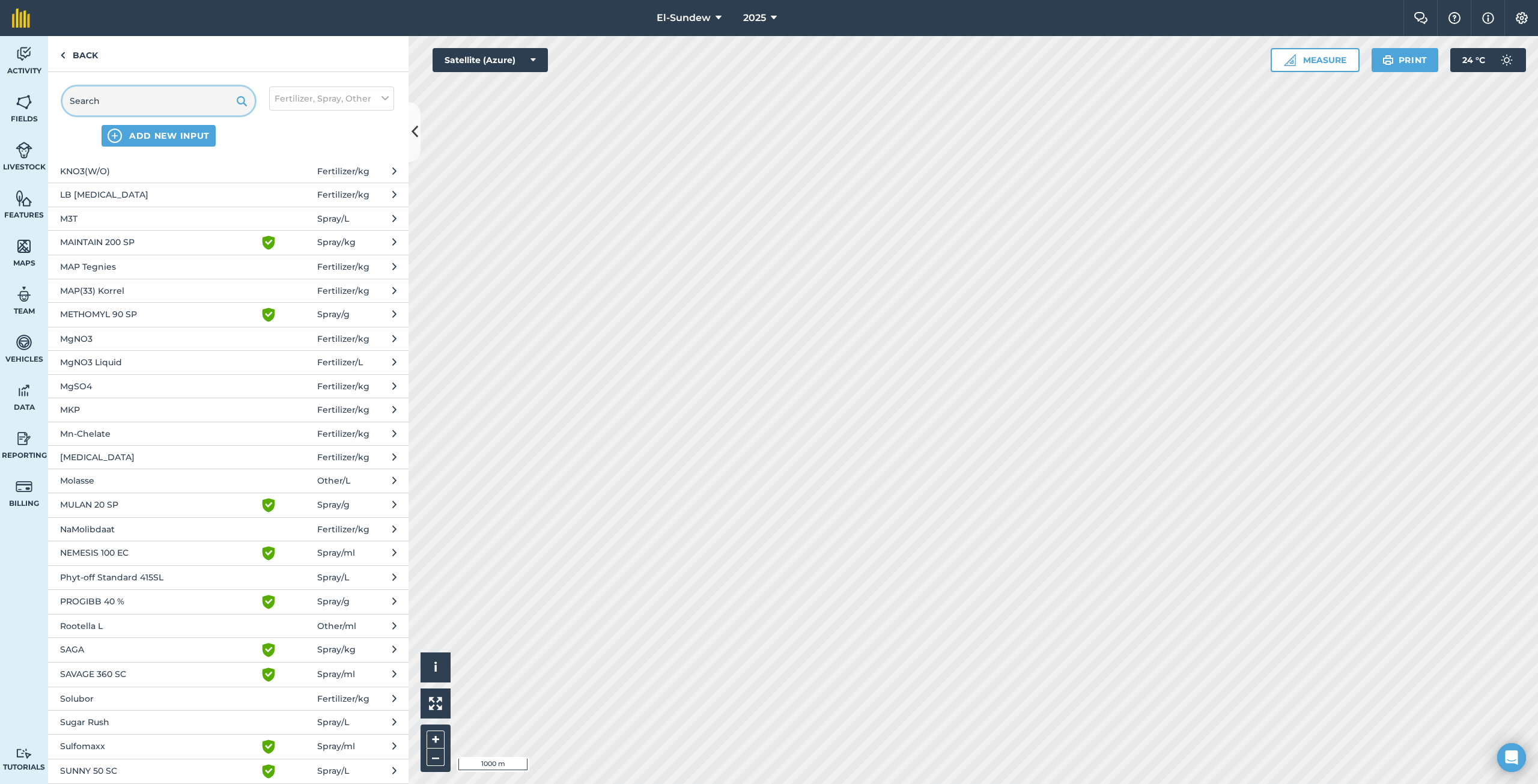
click at [150, 97] on input "text" at bounding box center [158, 101] width 192 height 29
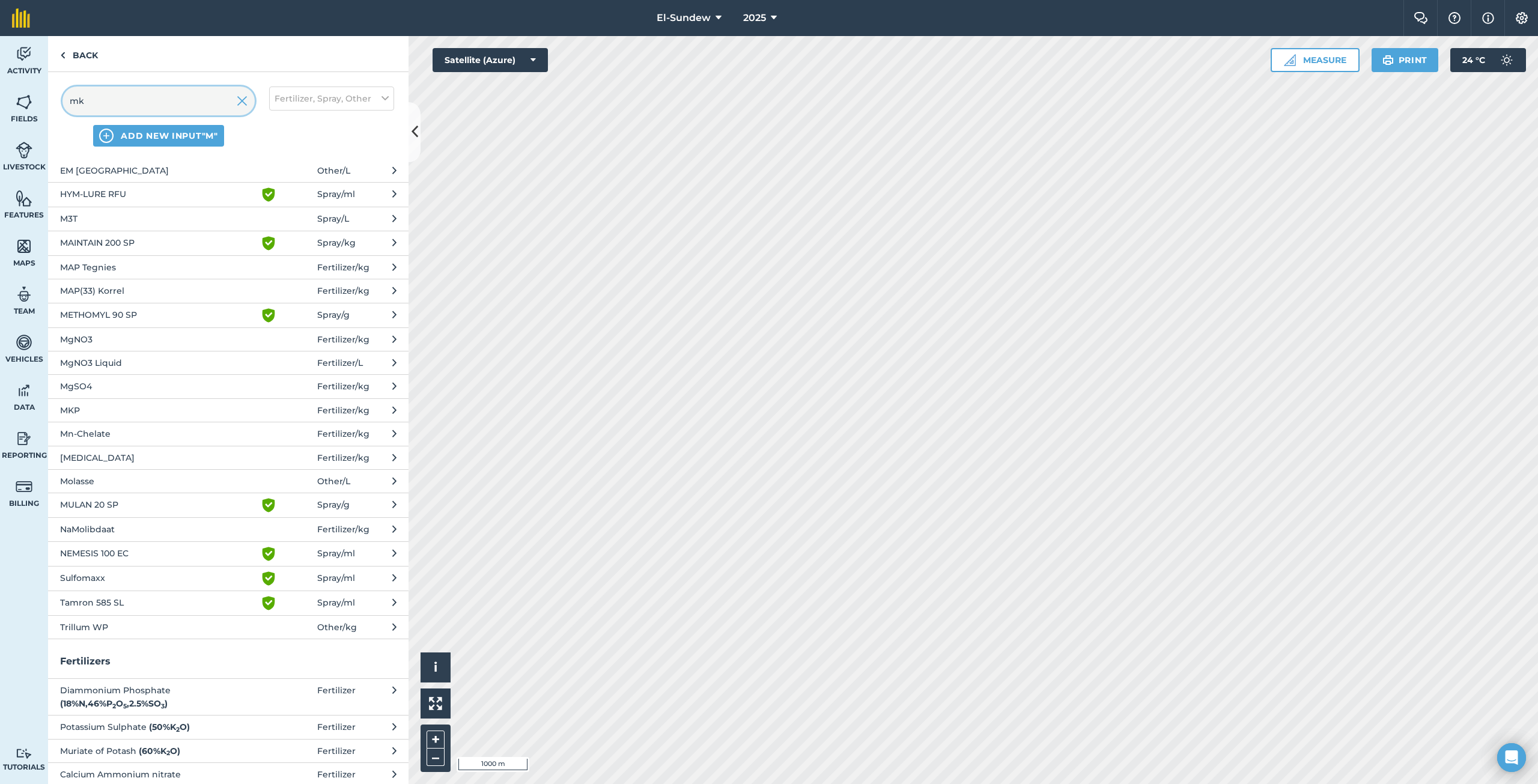
scroll to position [0, 0]
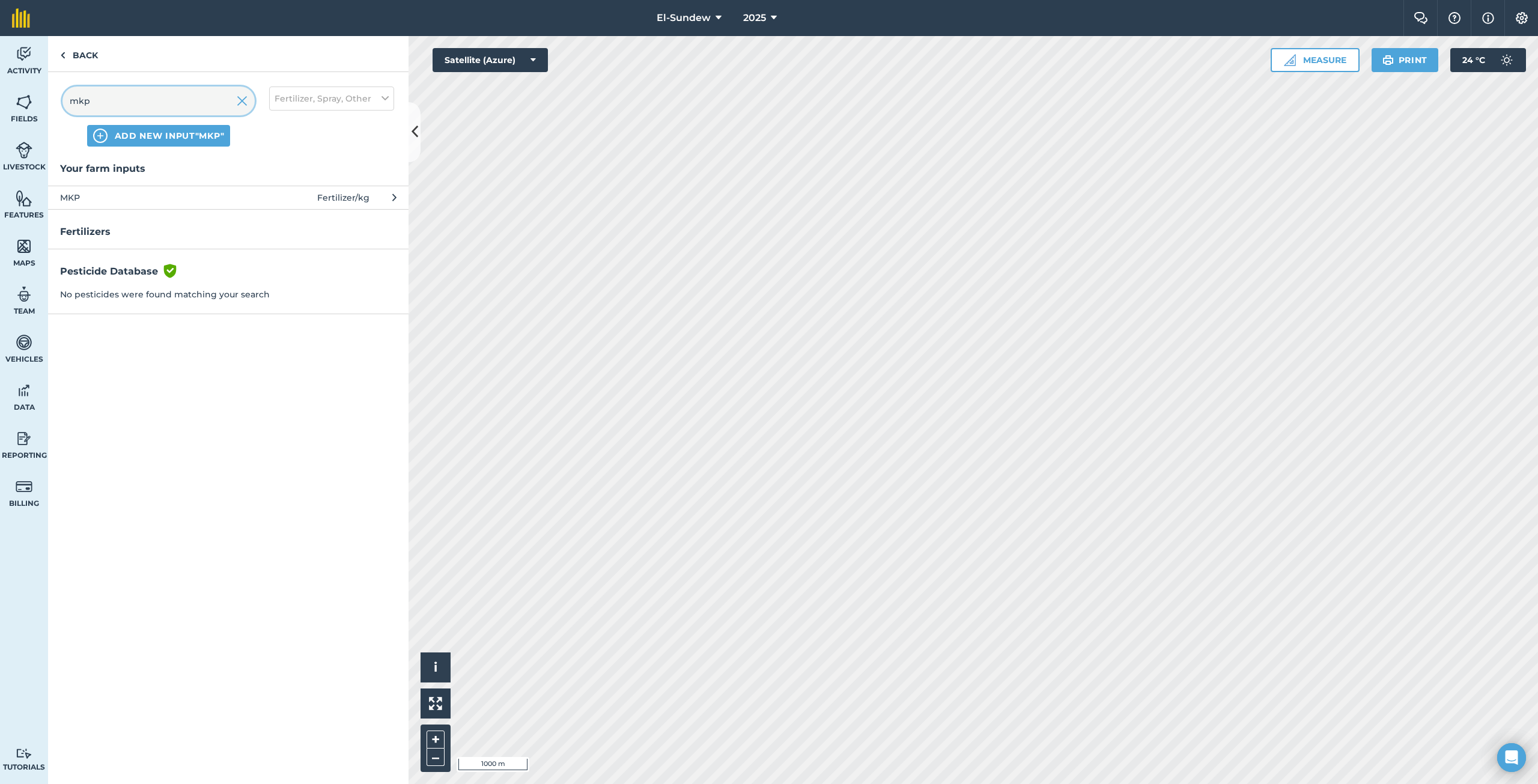
type input "mkp"
click at [194, 203] on span "MKP" at bounding box center [158, 197] width 197 height 13
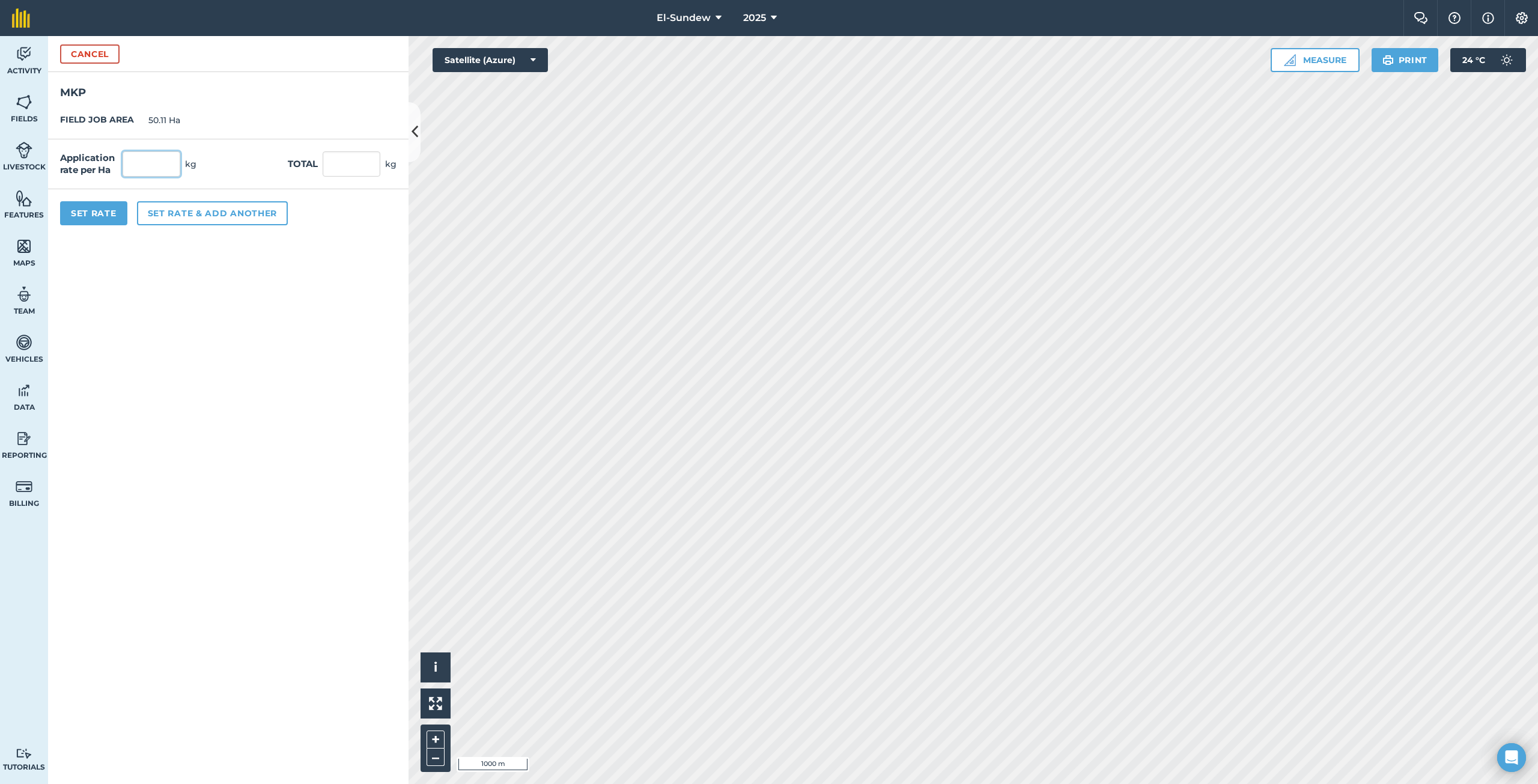
click at [171, 167] on input "text" at bounding box center [151, 164] width 58 height 25
type input "10"
type input "501.1"
click at [84, 213] on button "Set Rate" at bounding box center [94, 213] width 67 height 24
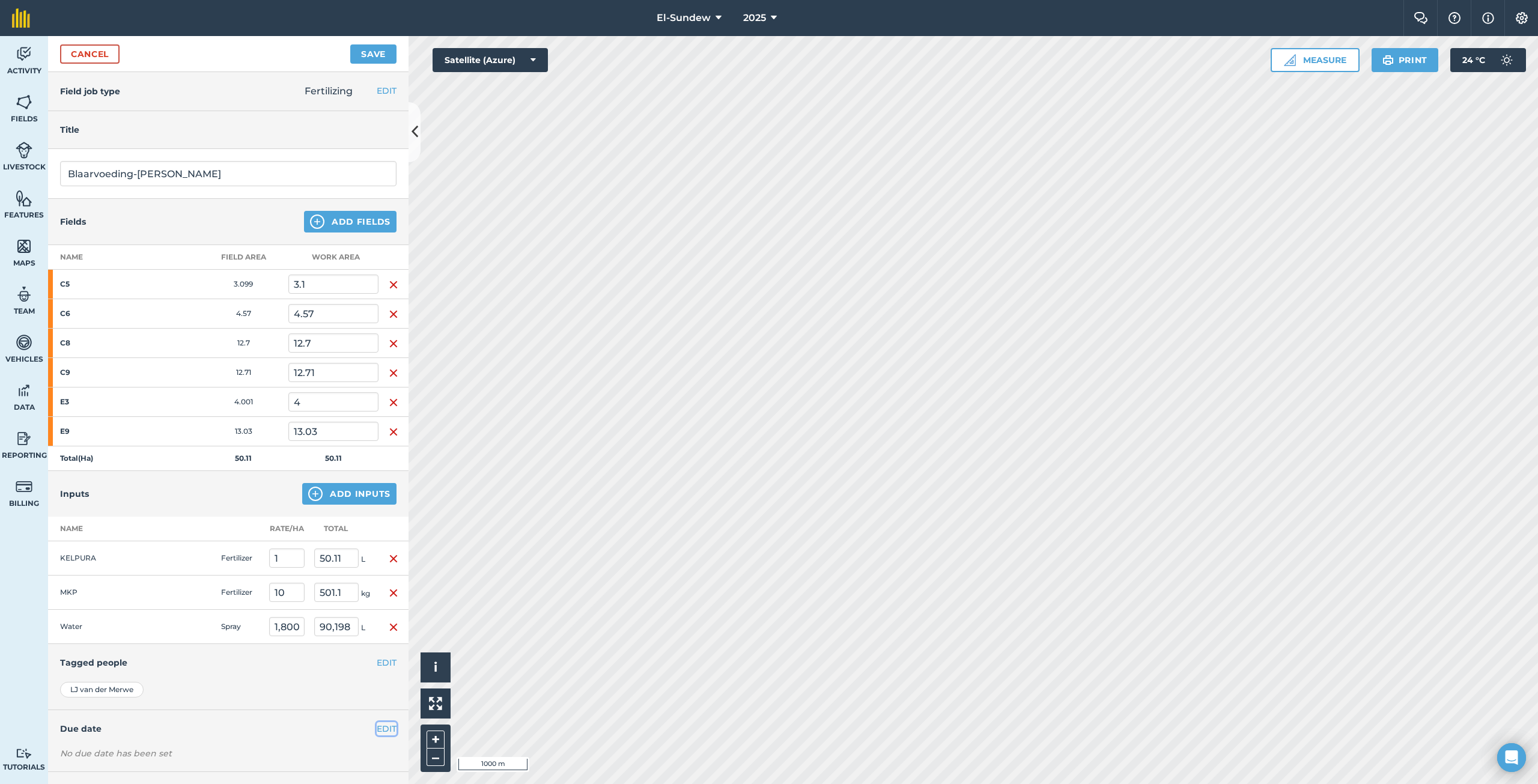
click at [377, 729] on button "EDIT" at bounding box center [386, 728] width 20 height 13
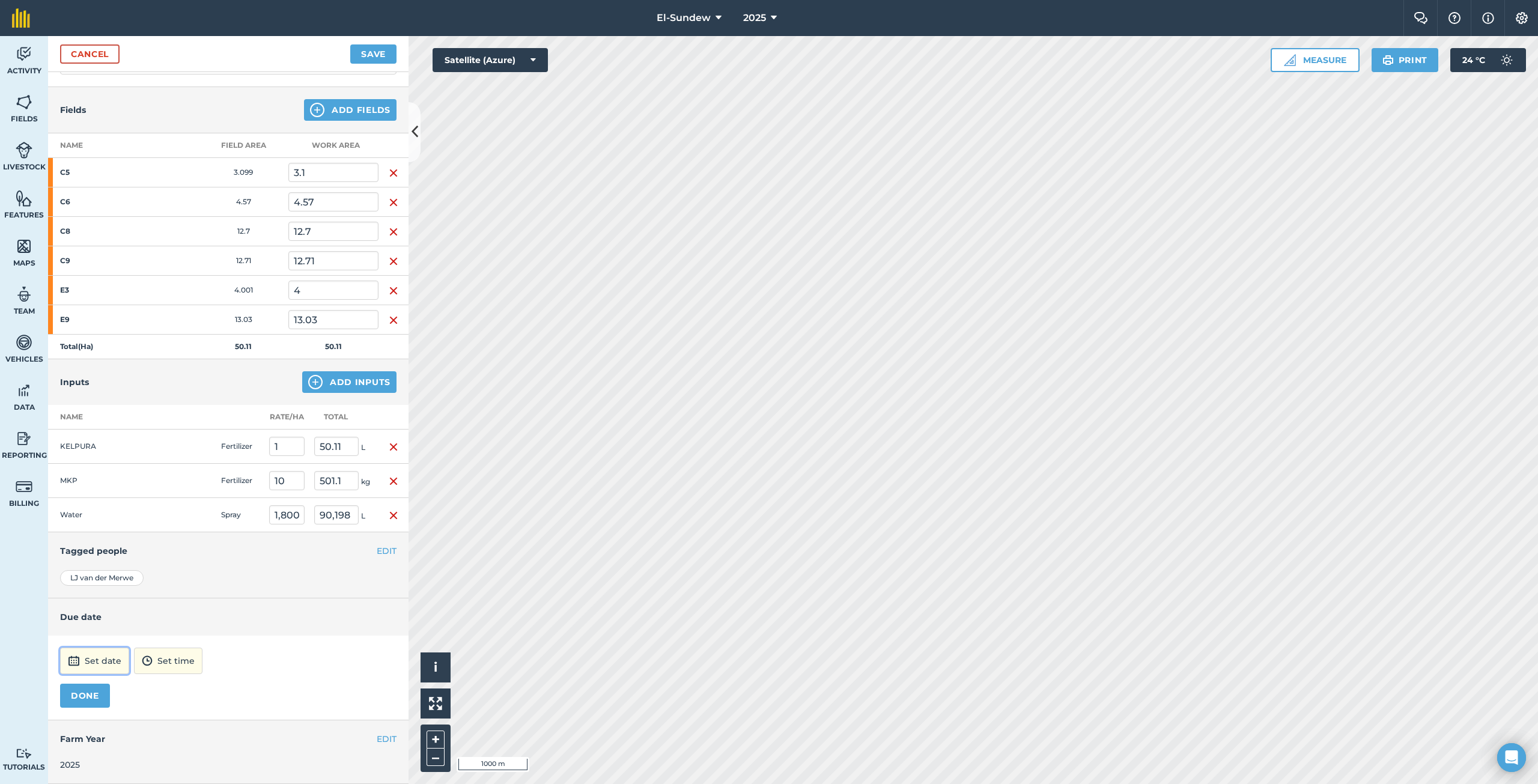
click at [110, 671] on button "Set date" at bounding box center [94, 661] width 69 height 27
click at [200, 556] on button "10" at bounding box center [187, 556] width 28 height 20
click at [179, 667] on button "12:00" at bounding box center [152, 661] width 52 height 27
click at [184, 534] on button "04:00" at bounding box center [155, 530] width 56 height 20
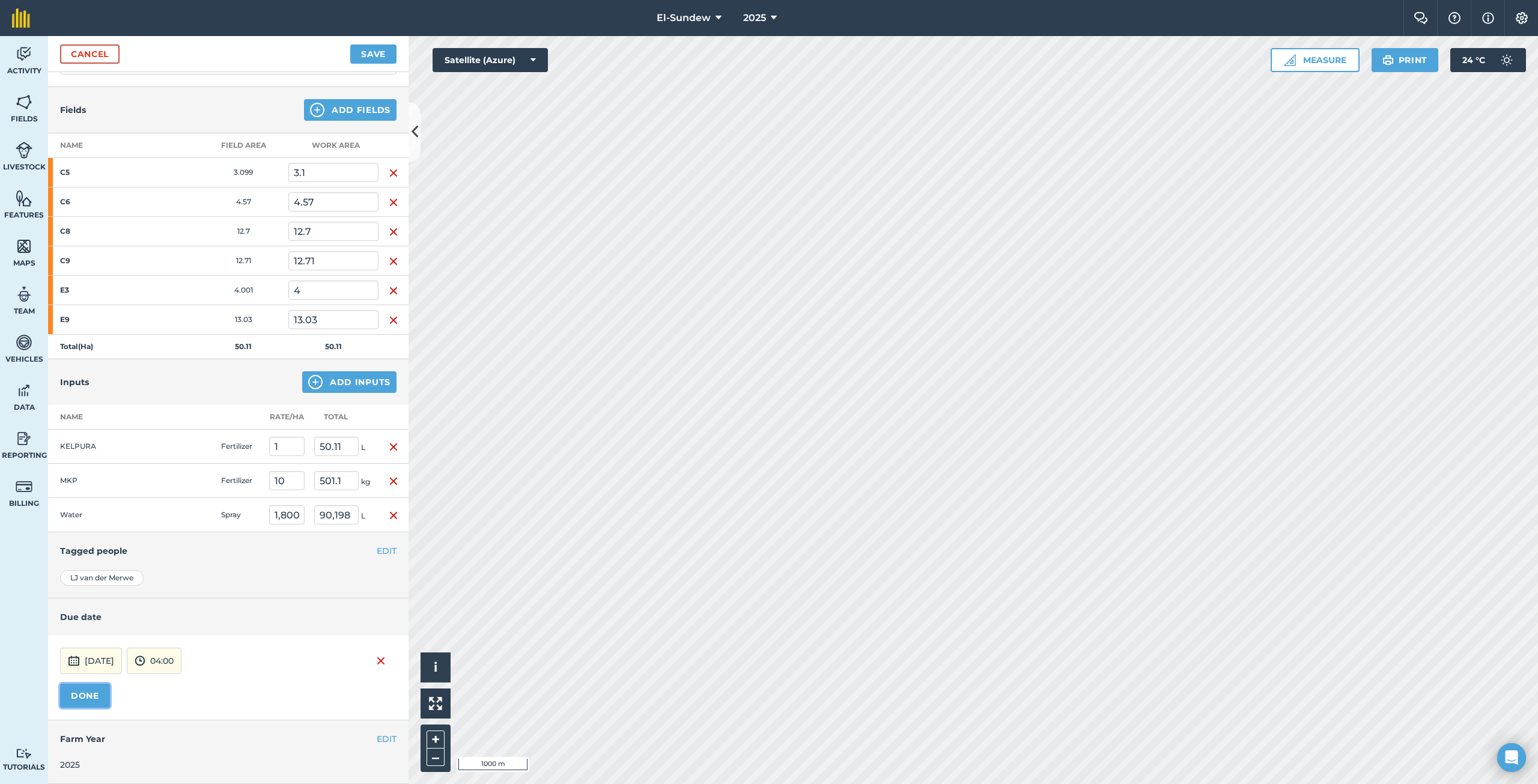
click at [74, 704] on button "DONE" at bounding box center [85, 695] width 50 height 24
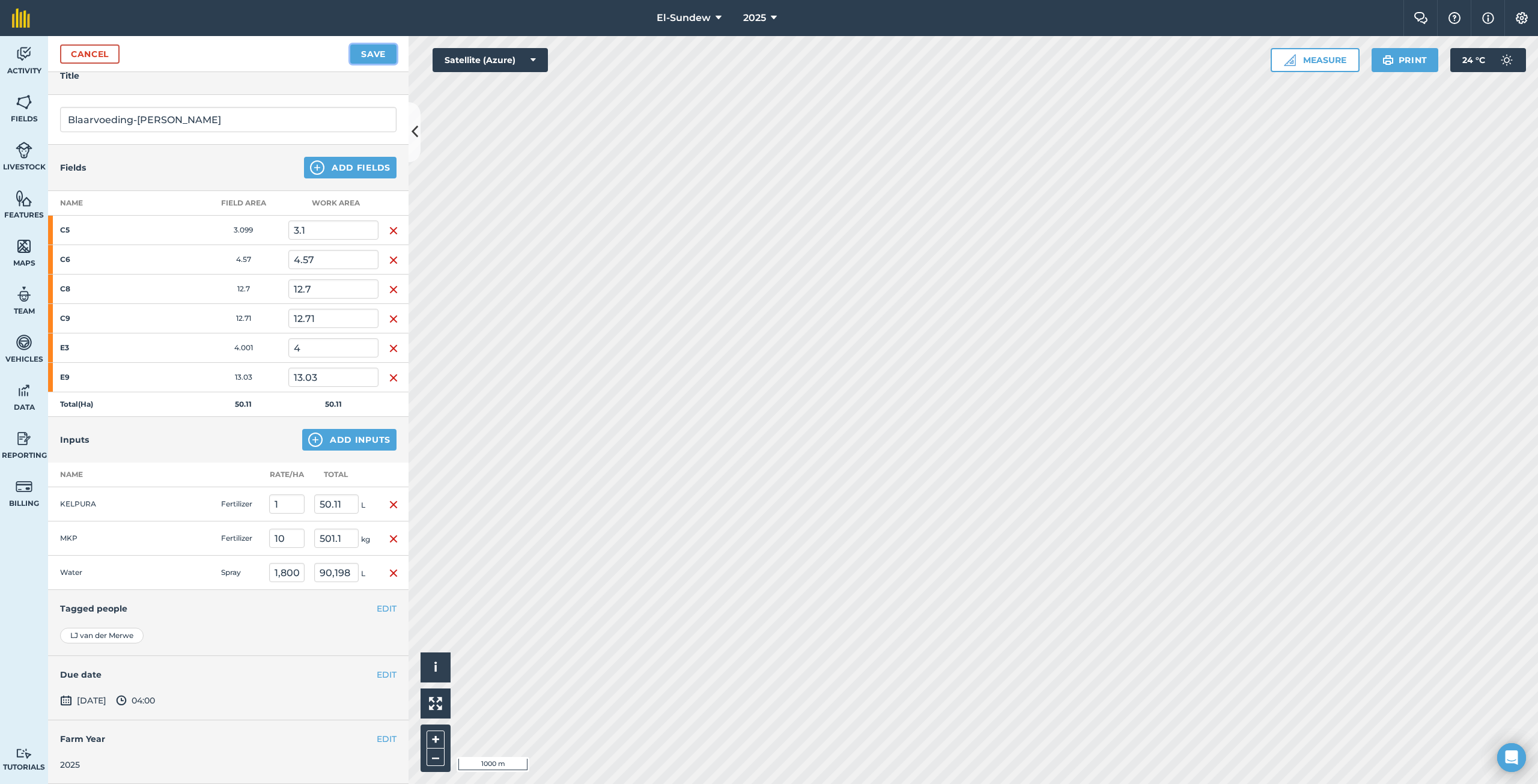
click at [357, 54] on button "Save" at bounding box center [373, 54] width 46 height 20
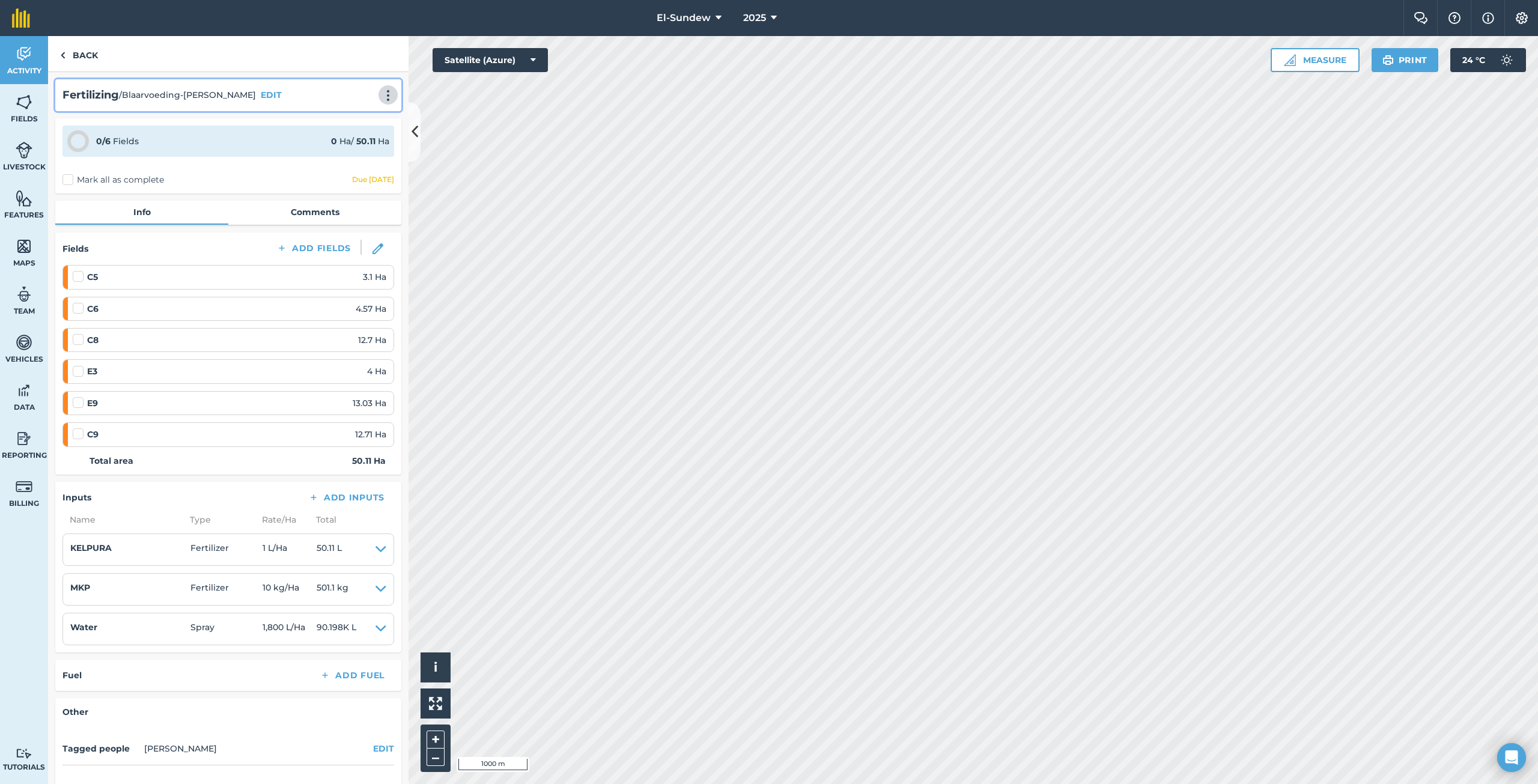
click at [381, 91] on img at bounding box center [388, 95] width 14 height 12
click at [359, 116] on link "Print" at bounding box center [363, 121] width 77 height 24
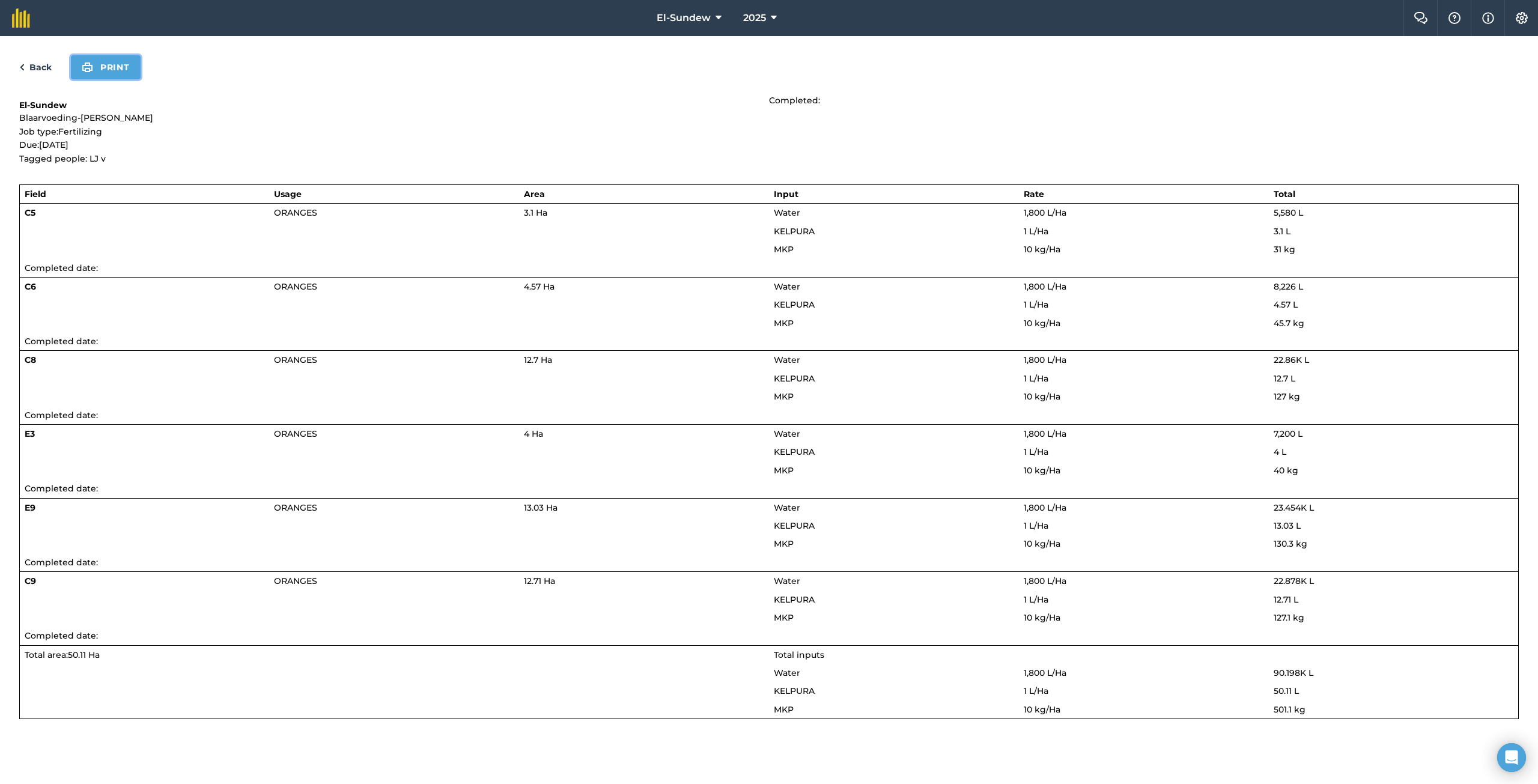
click at [130, 79] on button "Print" at bounding box center [105, 67] width 69 height 24
click at [45, 71] on link "Back" at bounding box center [36, 67] width 33 height 14
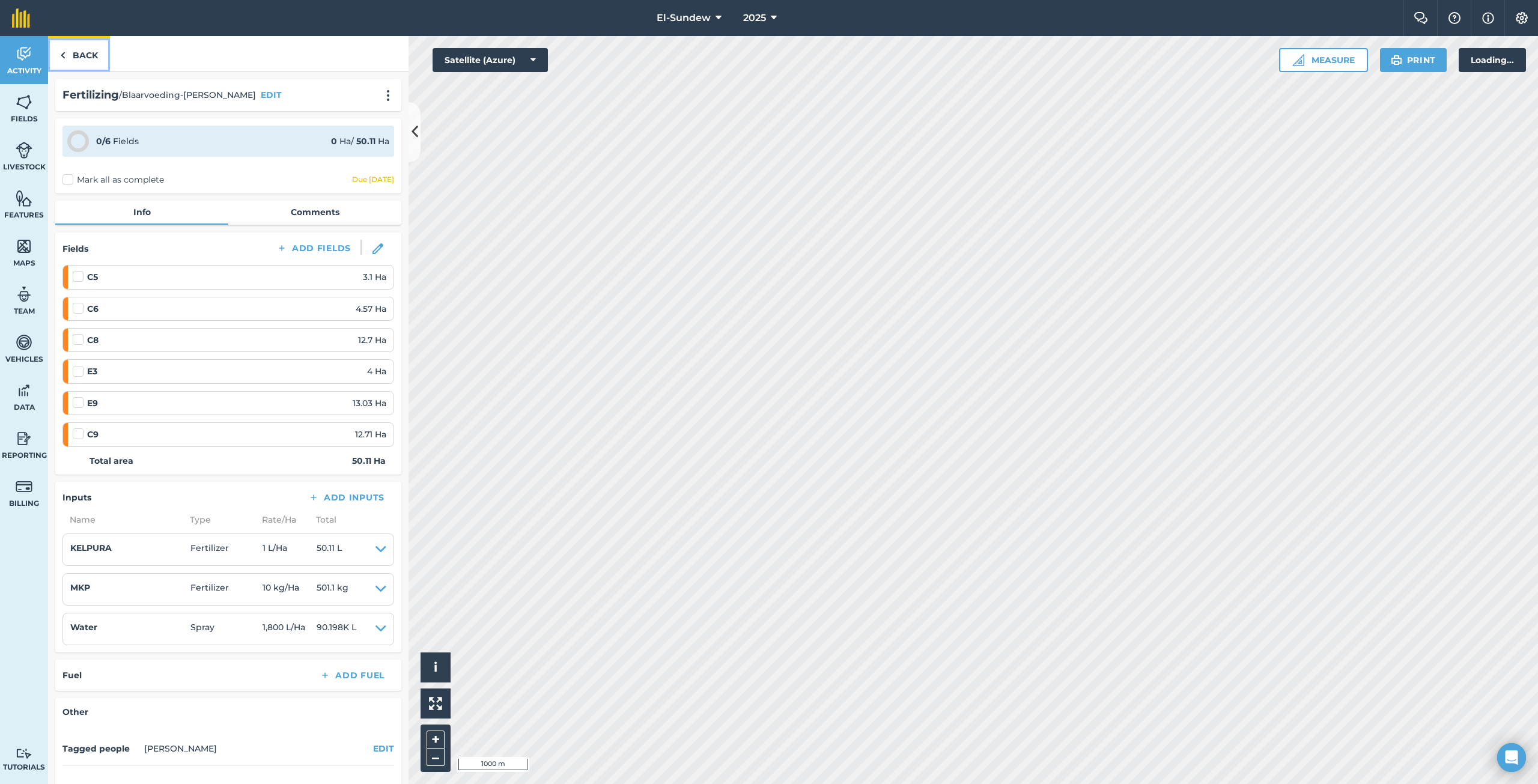
click at [69, 56] on link "Back" at bounding box center [79, 53] width 62 height 35
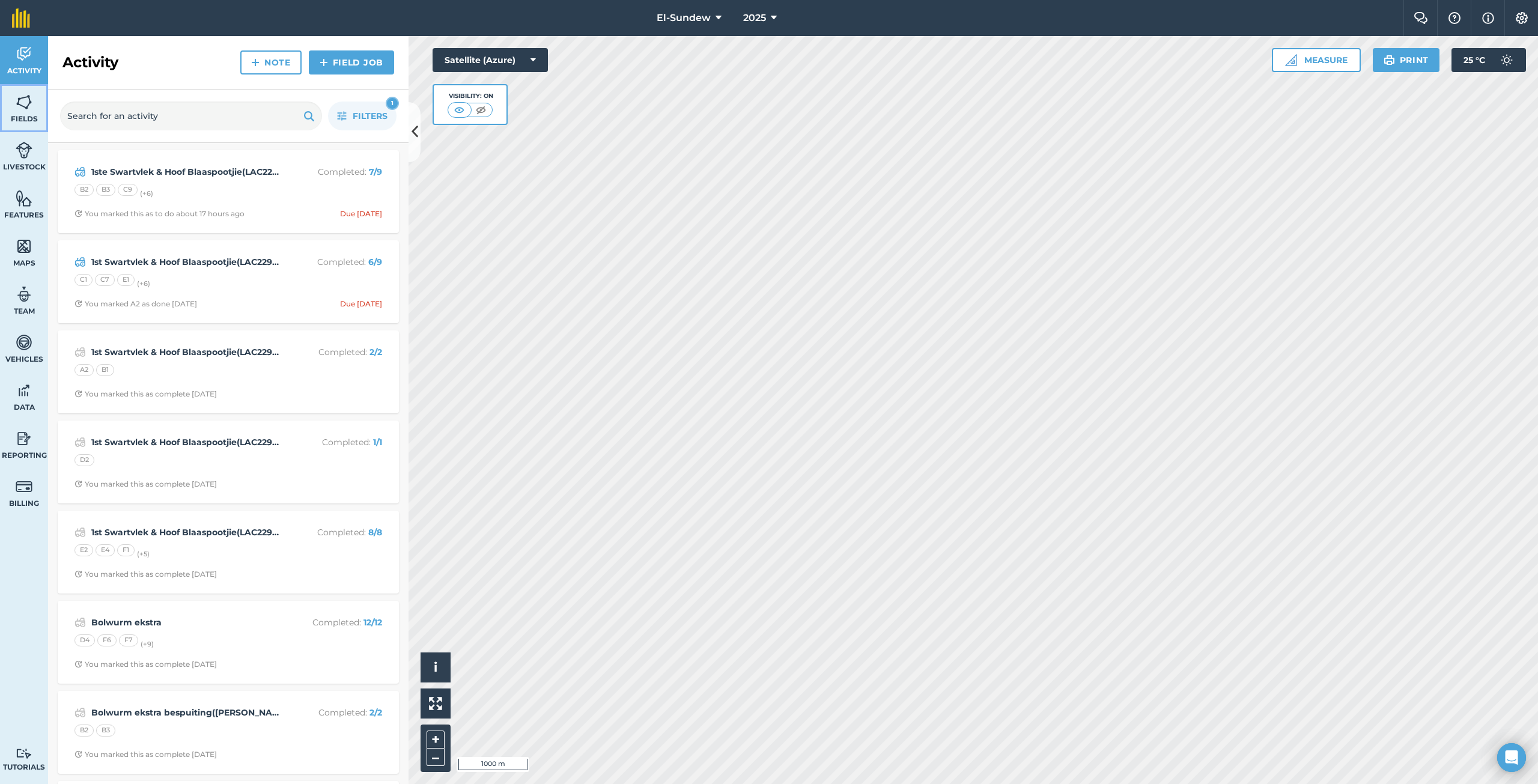
click at [32, 105] on img at bounding box center [24, 101] width 17 height 18
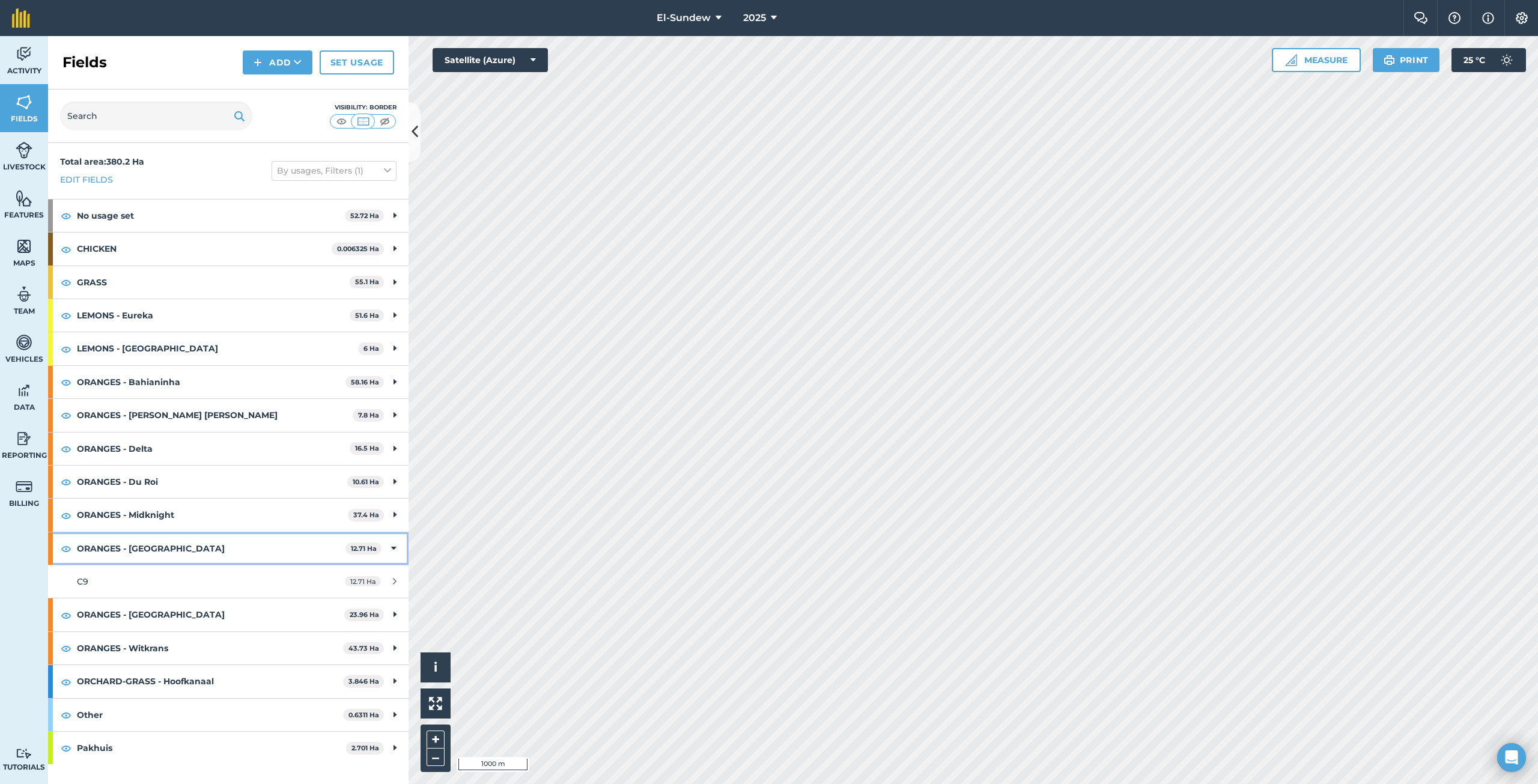
click at [199, 555] on strong "ORANGES - [GEOGRAPHIC_DATA]" at bounding box center [211, 548] width 268 height 33
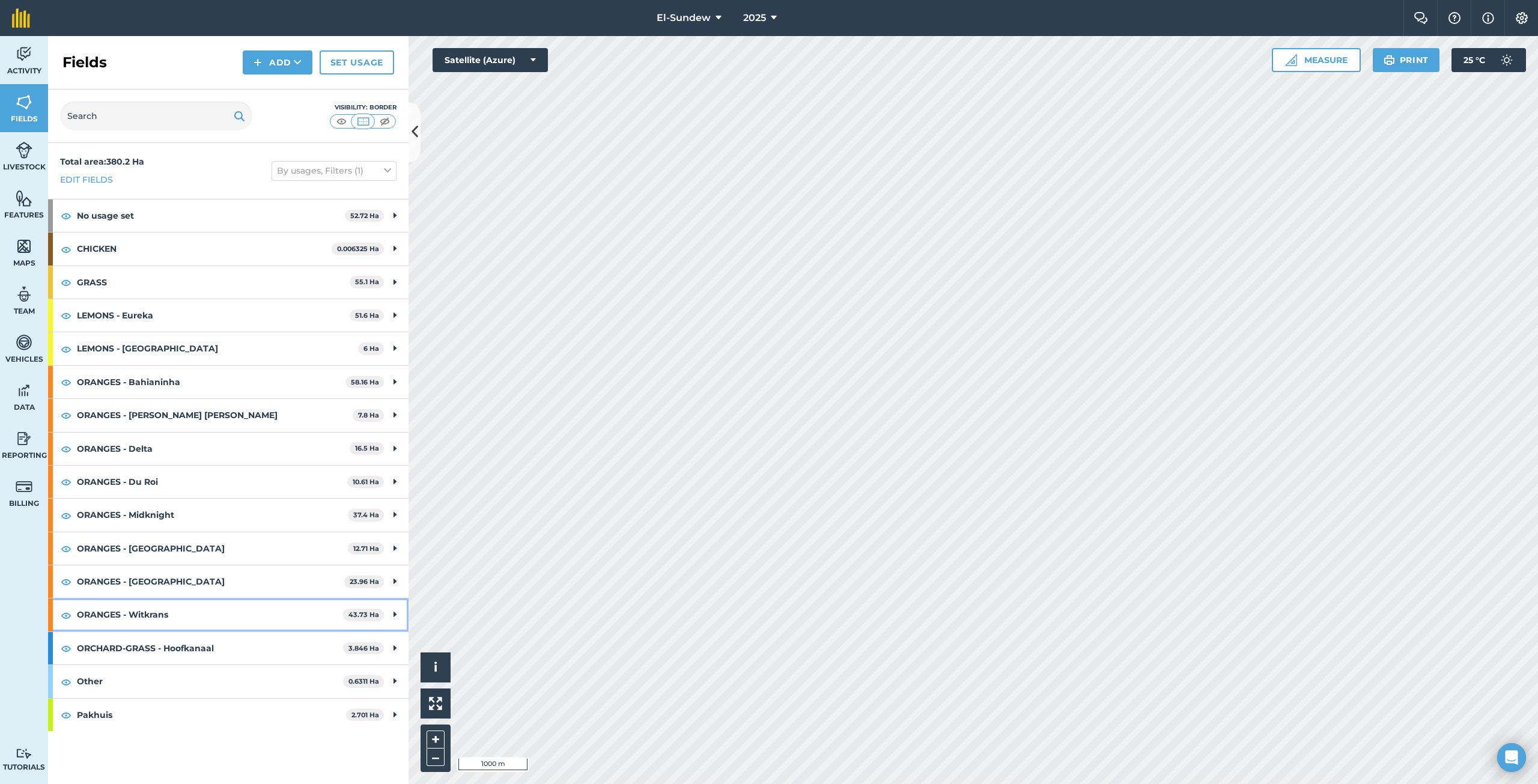
click at [199, 614] on strong "ORANGES - Witkrans" at bounding box center [210, 615] width 266 height 33
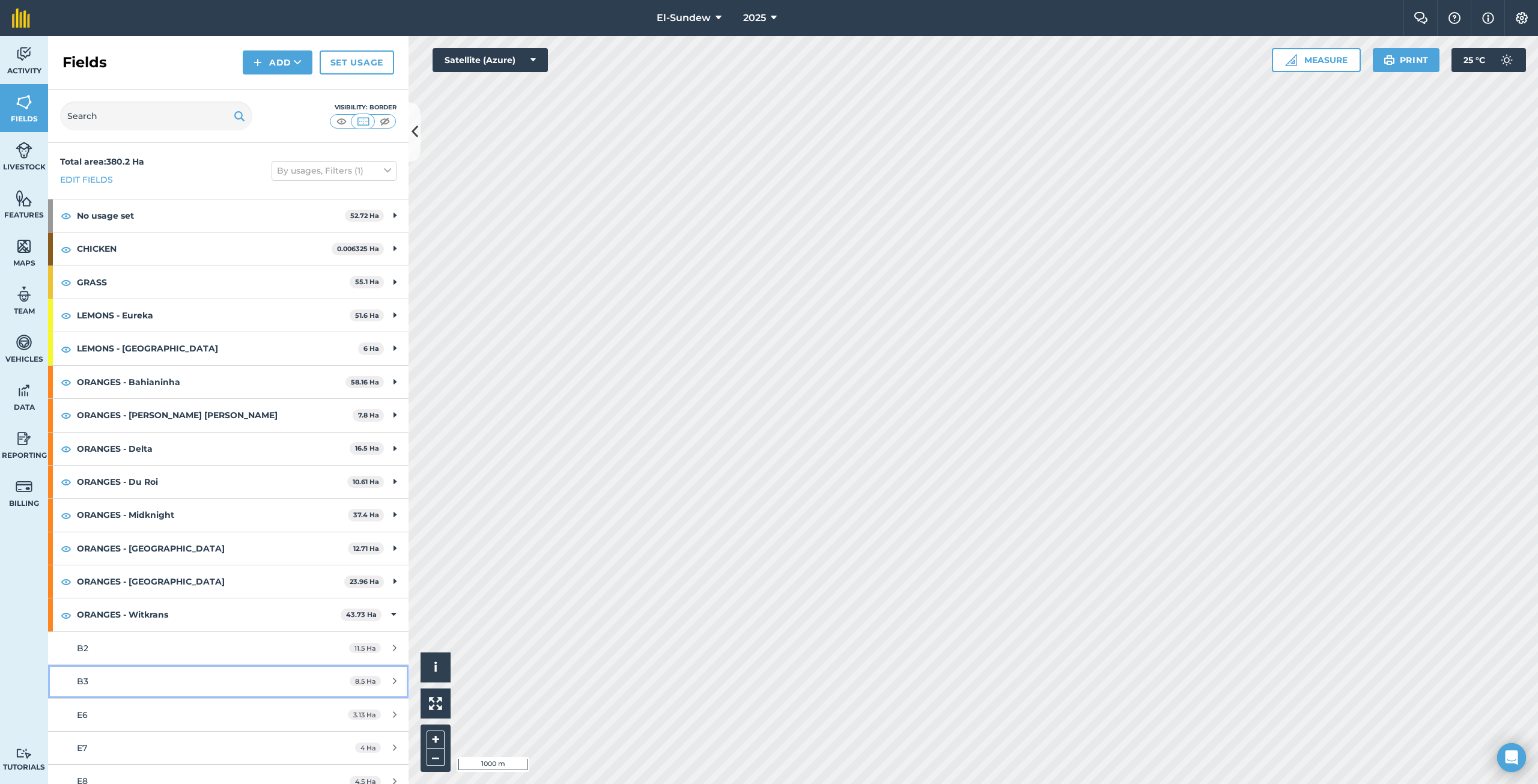
click at [137, 671] on link "B3 8.5 Ha" at bounding box center [229, 681] width 361 height 33
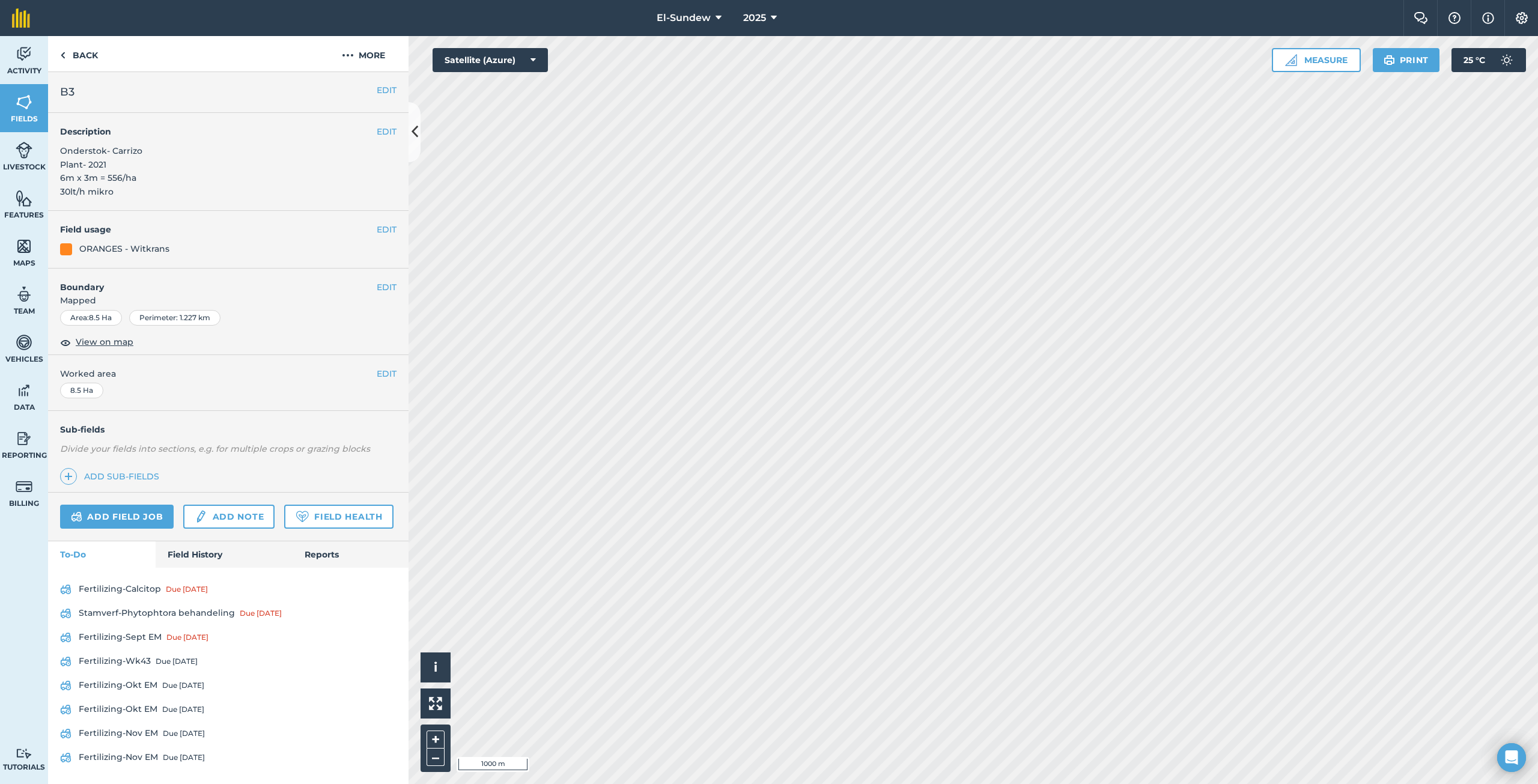
scroll to position [34, 0]
click at [208, 545] on link "Field History" at bounding box center [223, 555] width 137 height 27
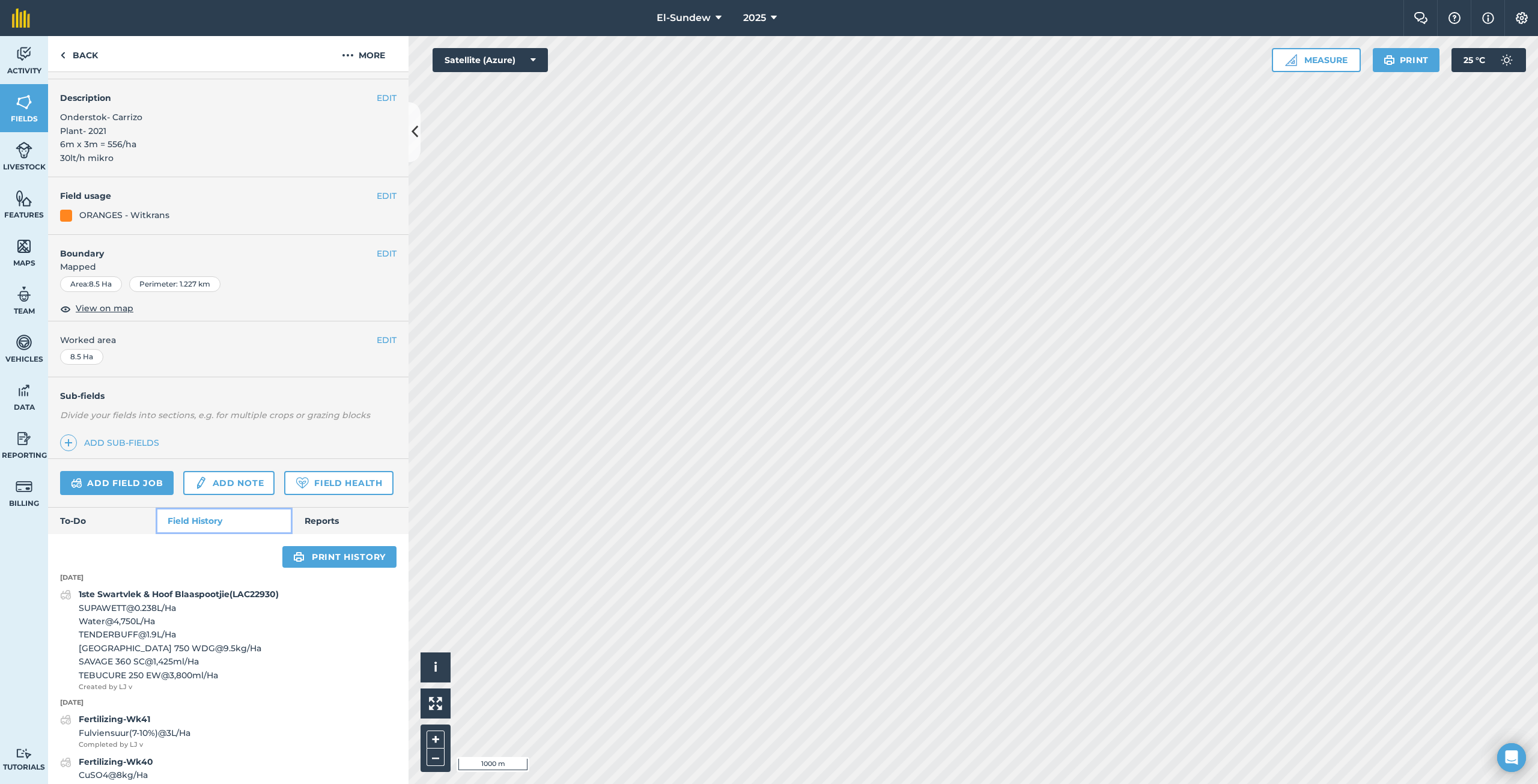
scroll to position [234, 0]
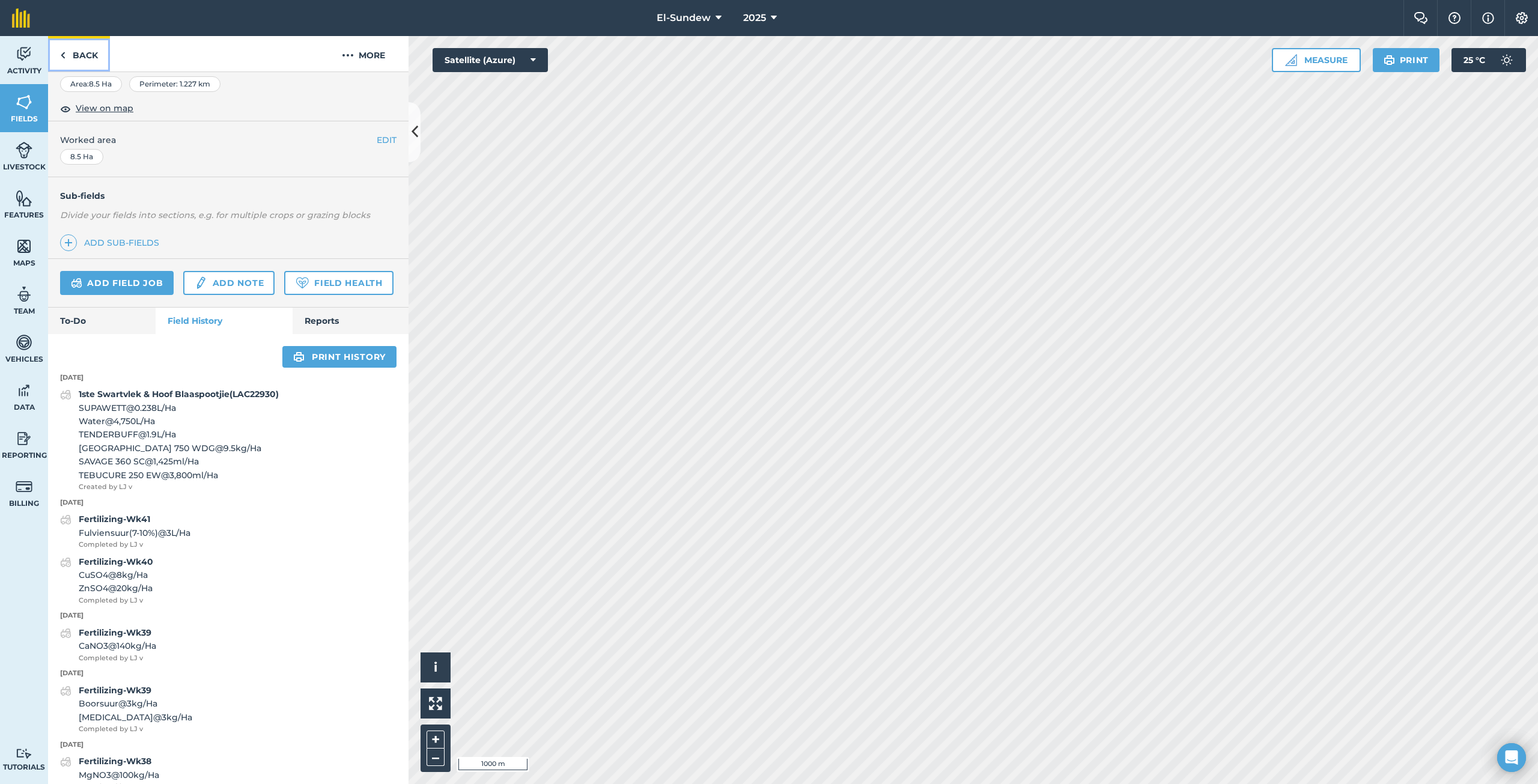
click at [98, 59] on link "Back" at bounding box center [79, 53] width 62 height 35
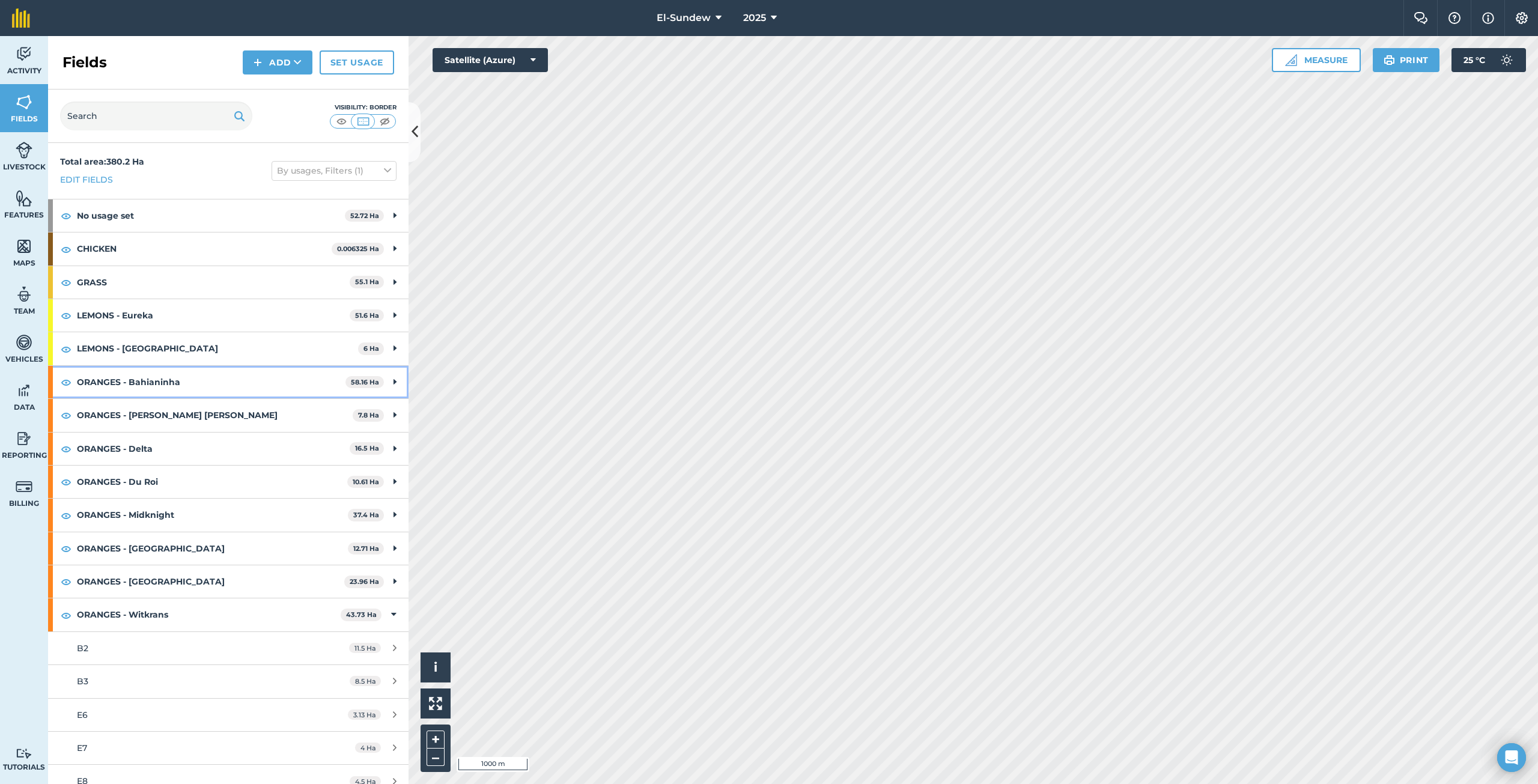
click at [163, 380] on strong "ORANGES - Bahianinha" at bounding box center [211, 382] width 268 height 33
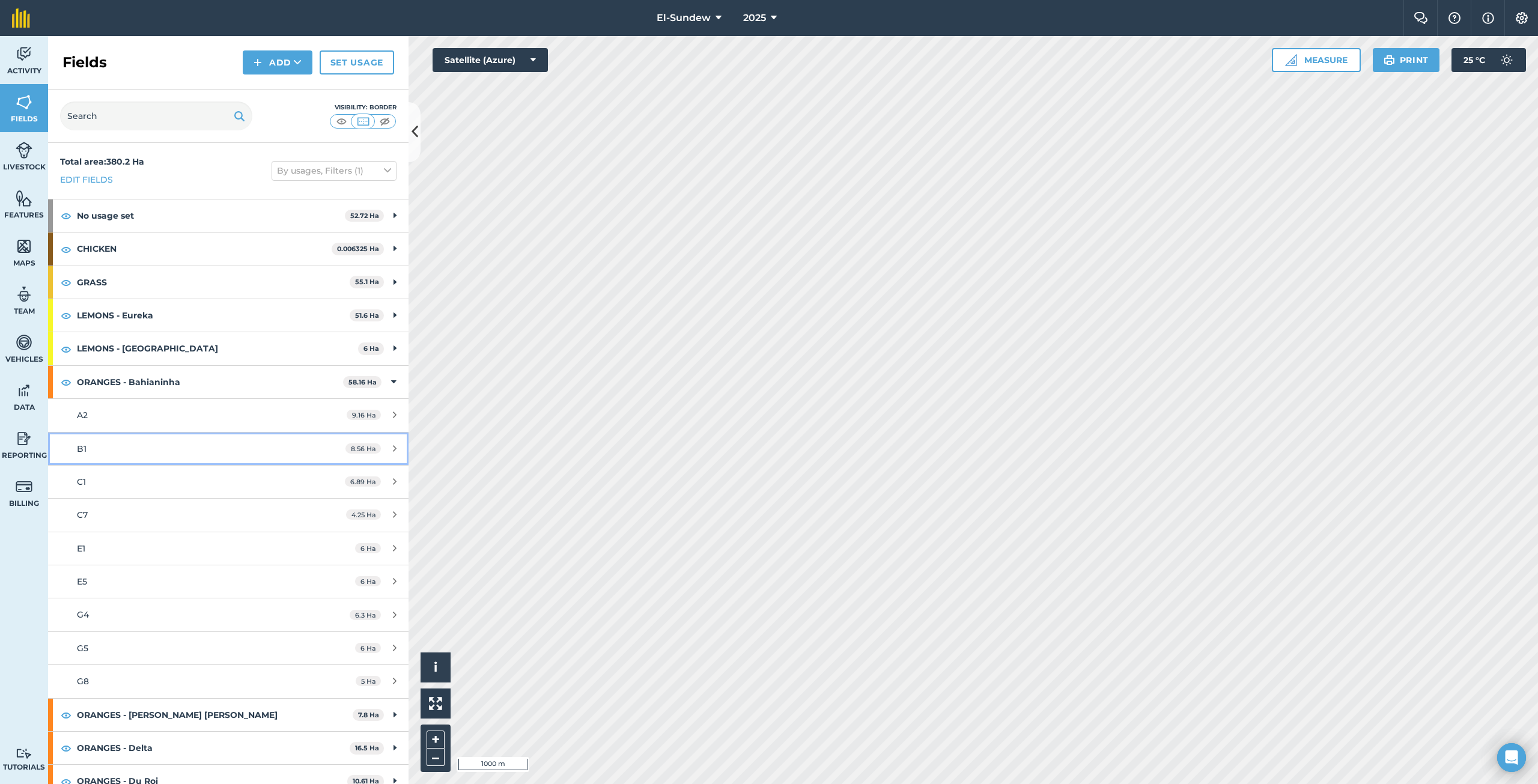
click at [158, 442] on div "B1" at bounding box center [190, 449] width 226 height 13
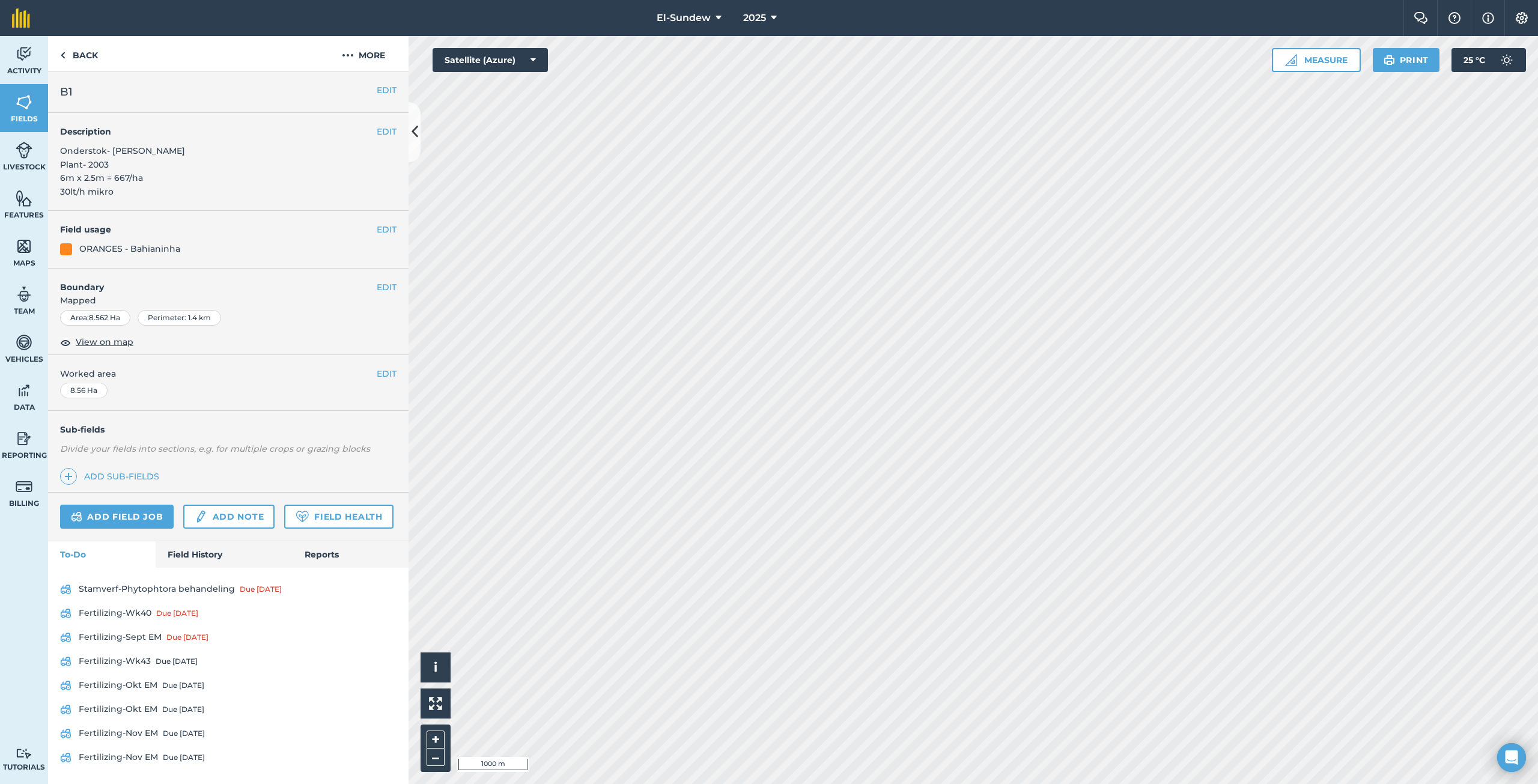
scroll to position [34, 0]
click at [201, 557] on link "Field History" at bounding box center [223, 555] width 137 height 27
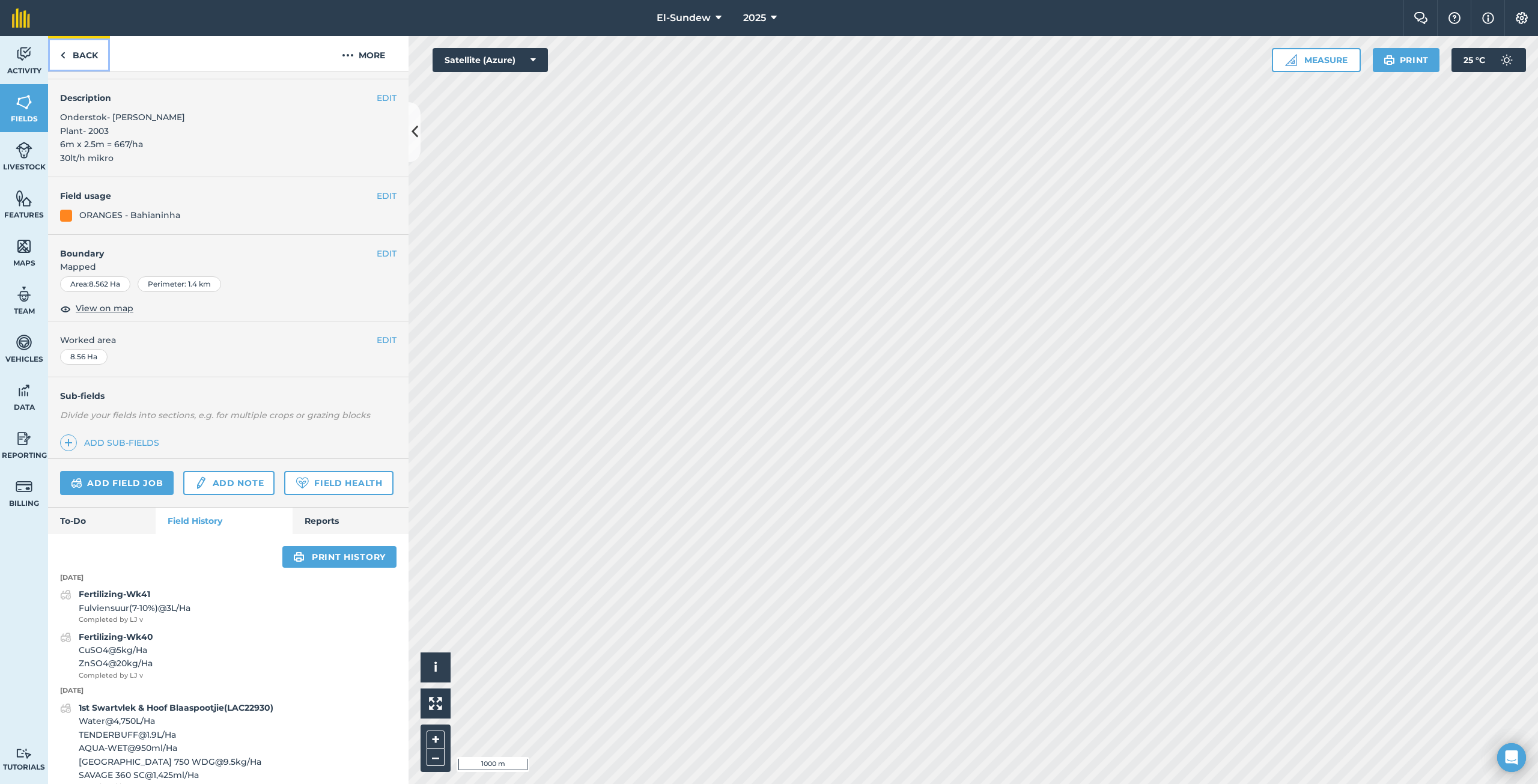
click at [66, 53] on link "Back" at bounding box center [79, 53] width 62 height 35
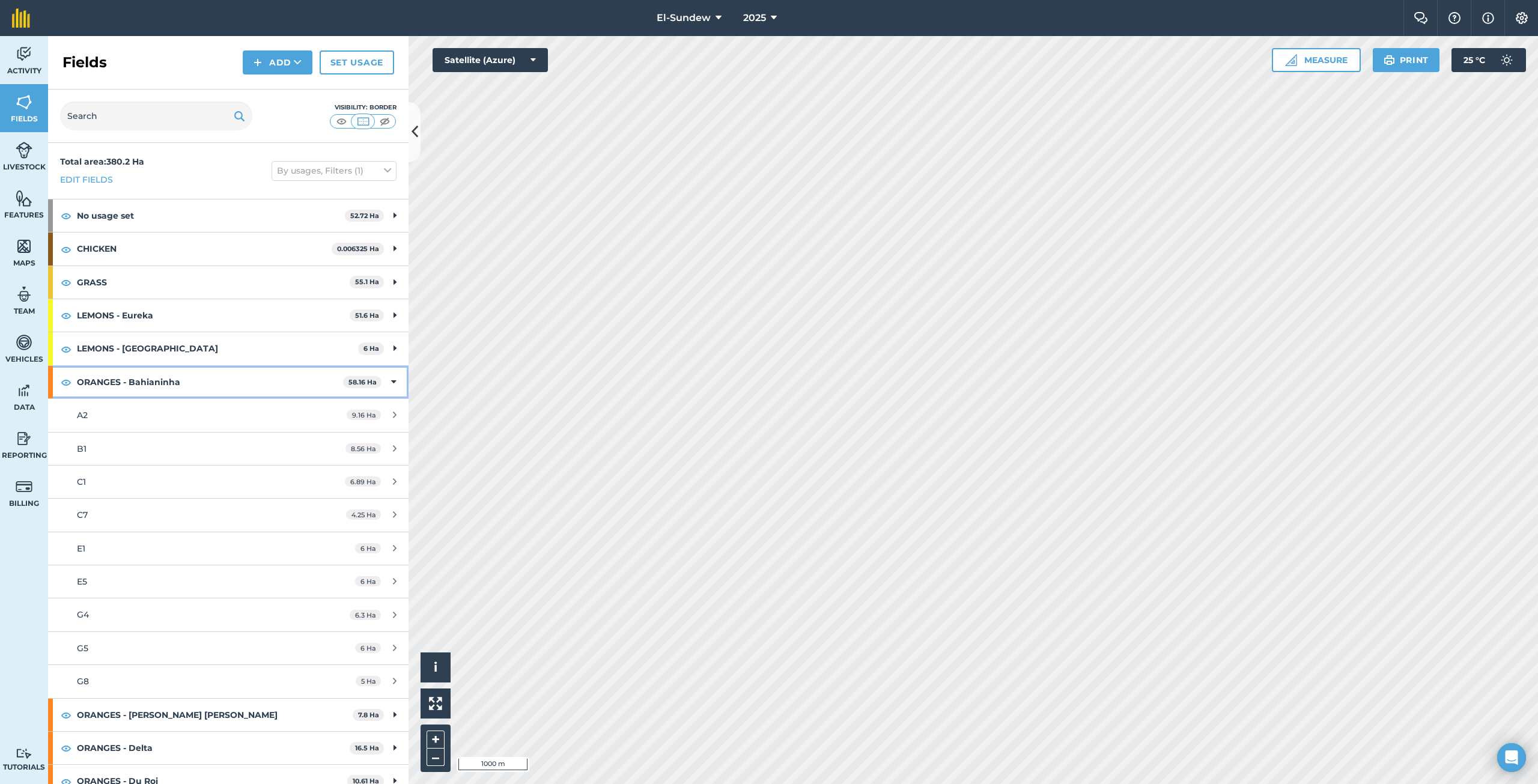
click at [165, 371] on strong "ORANGES - Bahianinha" at bounding box center [210, 382] width 266 height 33
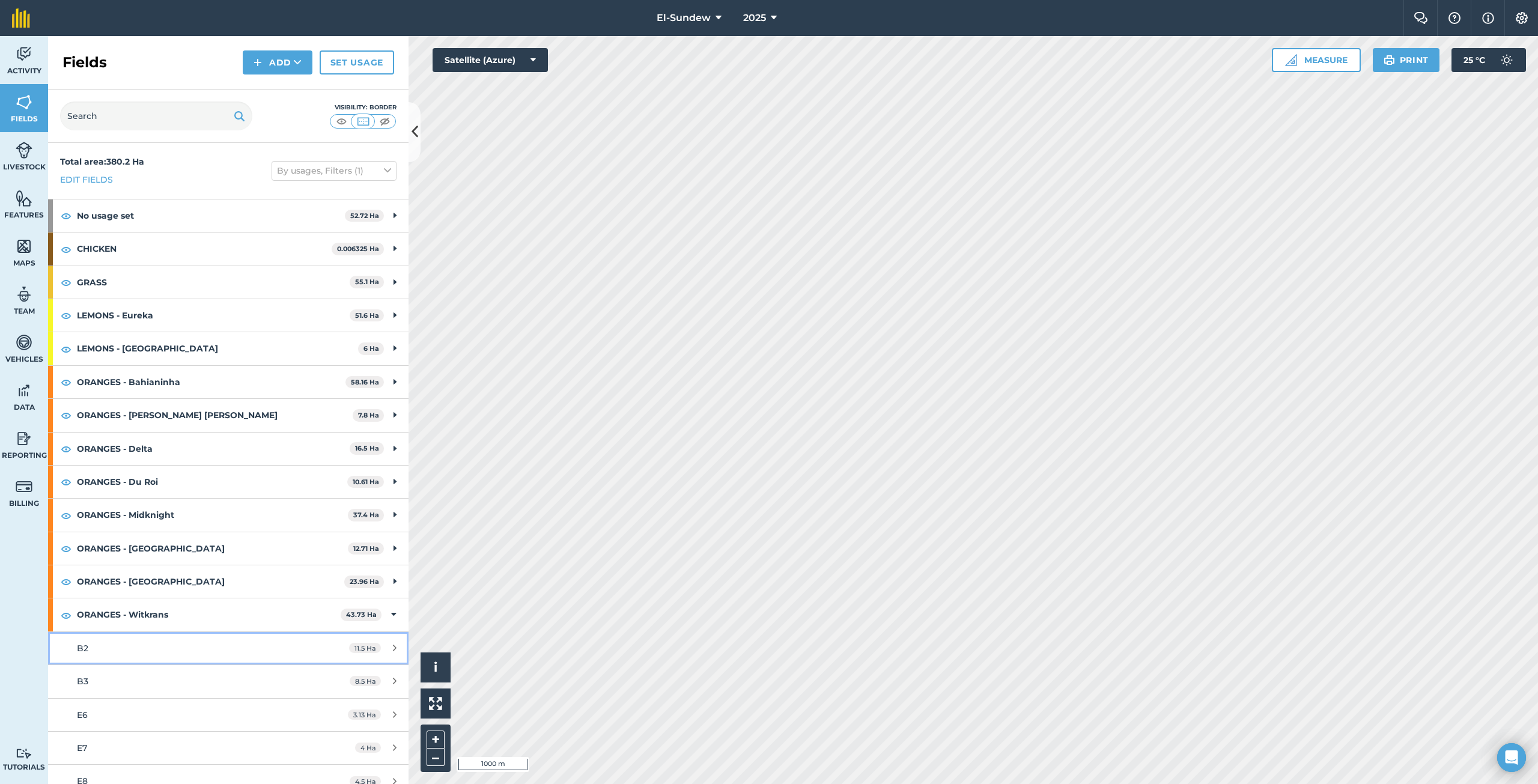
click at [165, 640] on link "B2 11.5 Ha" at bounding box center [229, 648] width 361 height 33
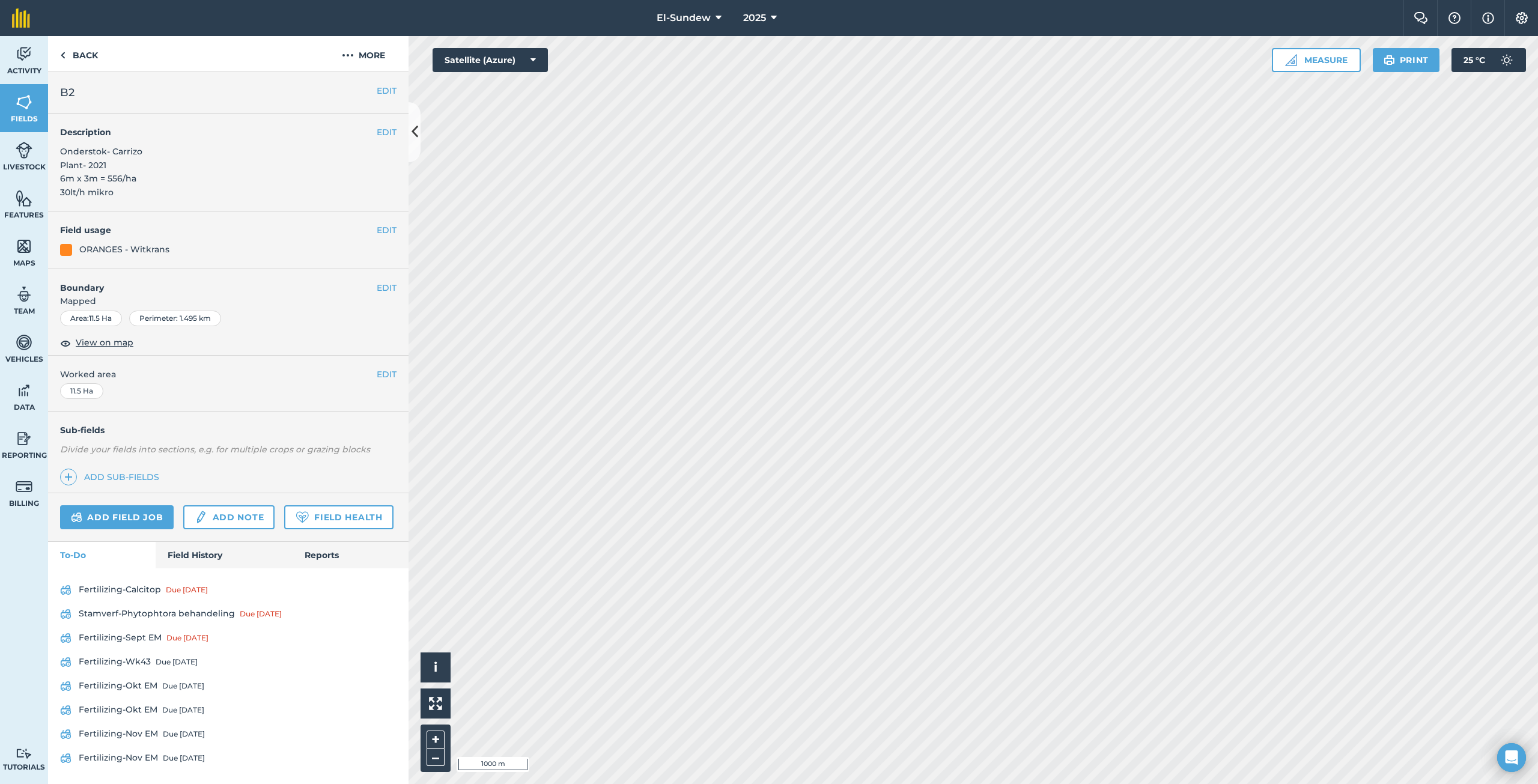
scroll to position [34, 0]
click at [195, 580] on link "Fertilizing-Calcitop Due [DATE]" at bounding box center [228, 589] width 336 height 20
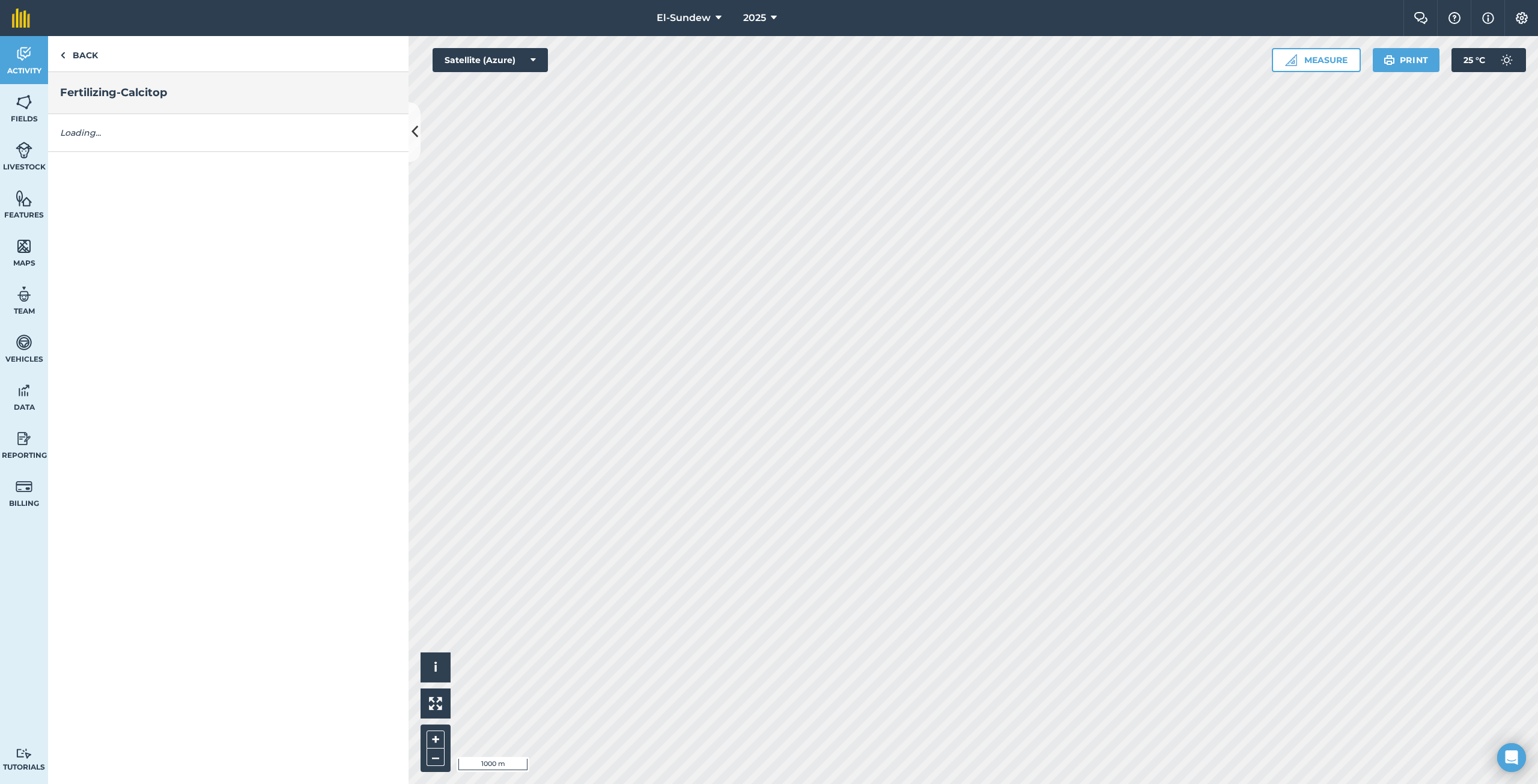
click at [196, 552] on div "Back Fertilizing-Calcitop Loading..." at bounding box center [229, 410] width 361 height 747
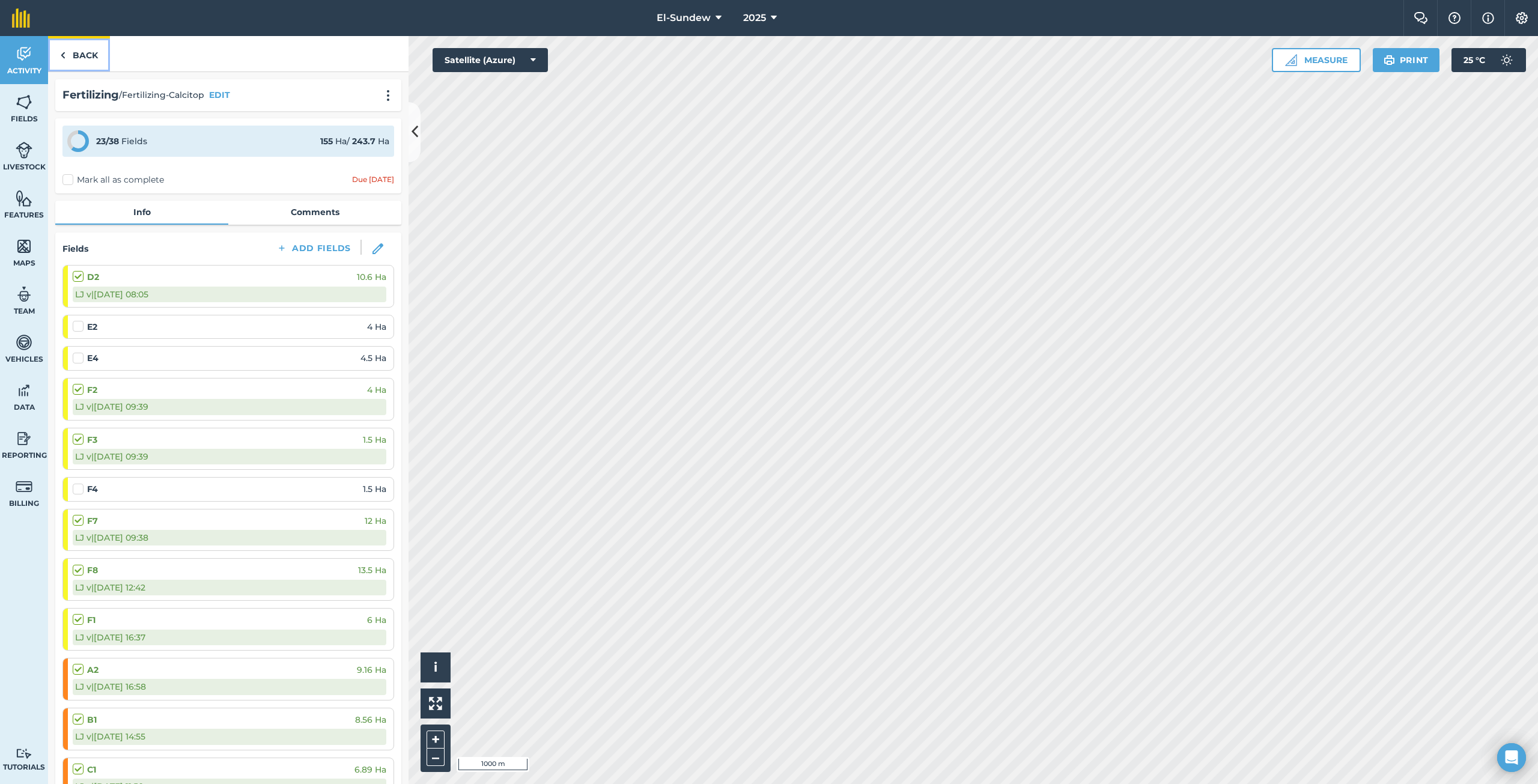
click at [90, 69] on link "Back" at bounding box center [79, 53] width 62 height 35
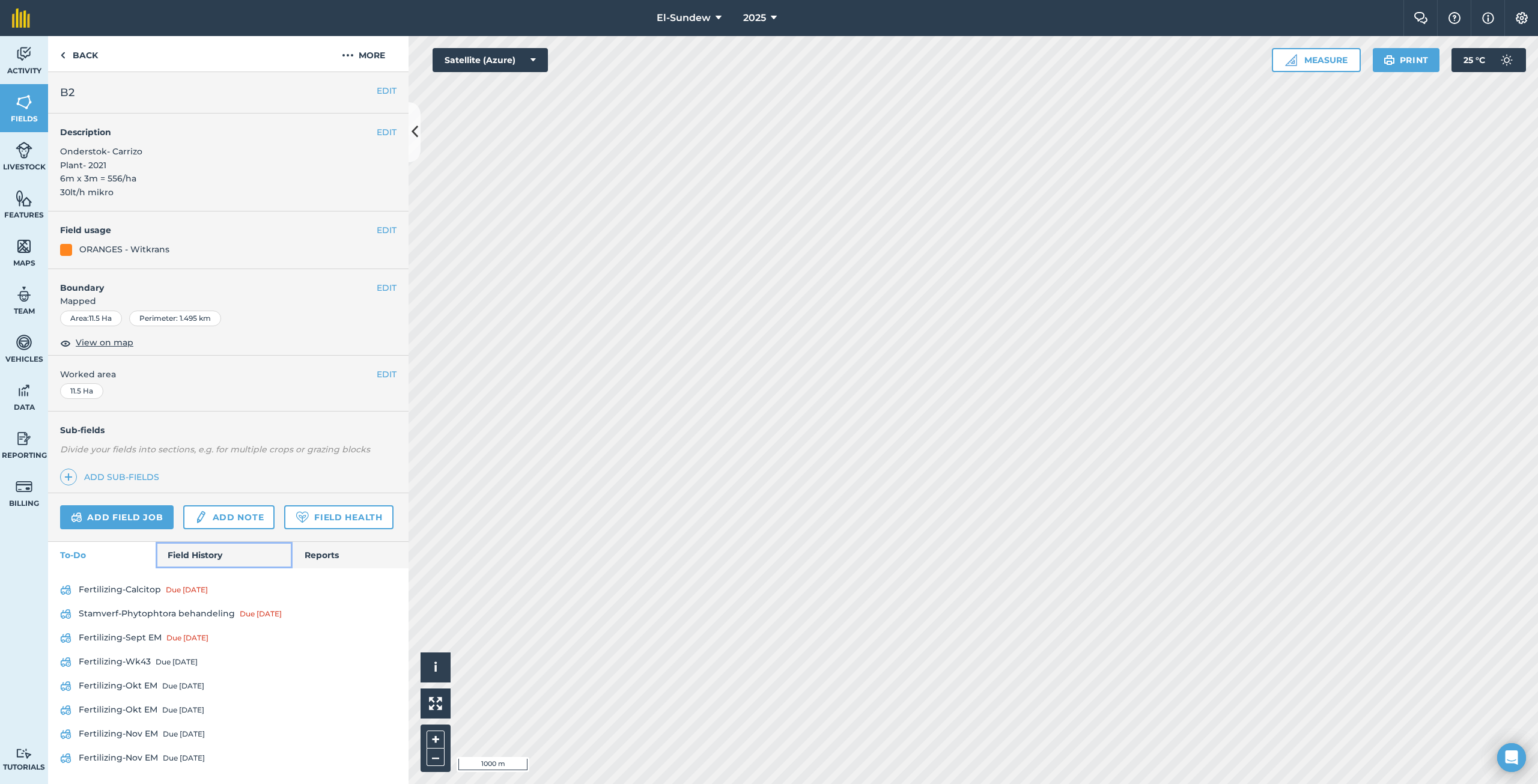
click at [202, 568] on link "Field History" at bounding box center [223, 555] width 137 height 27
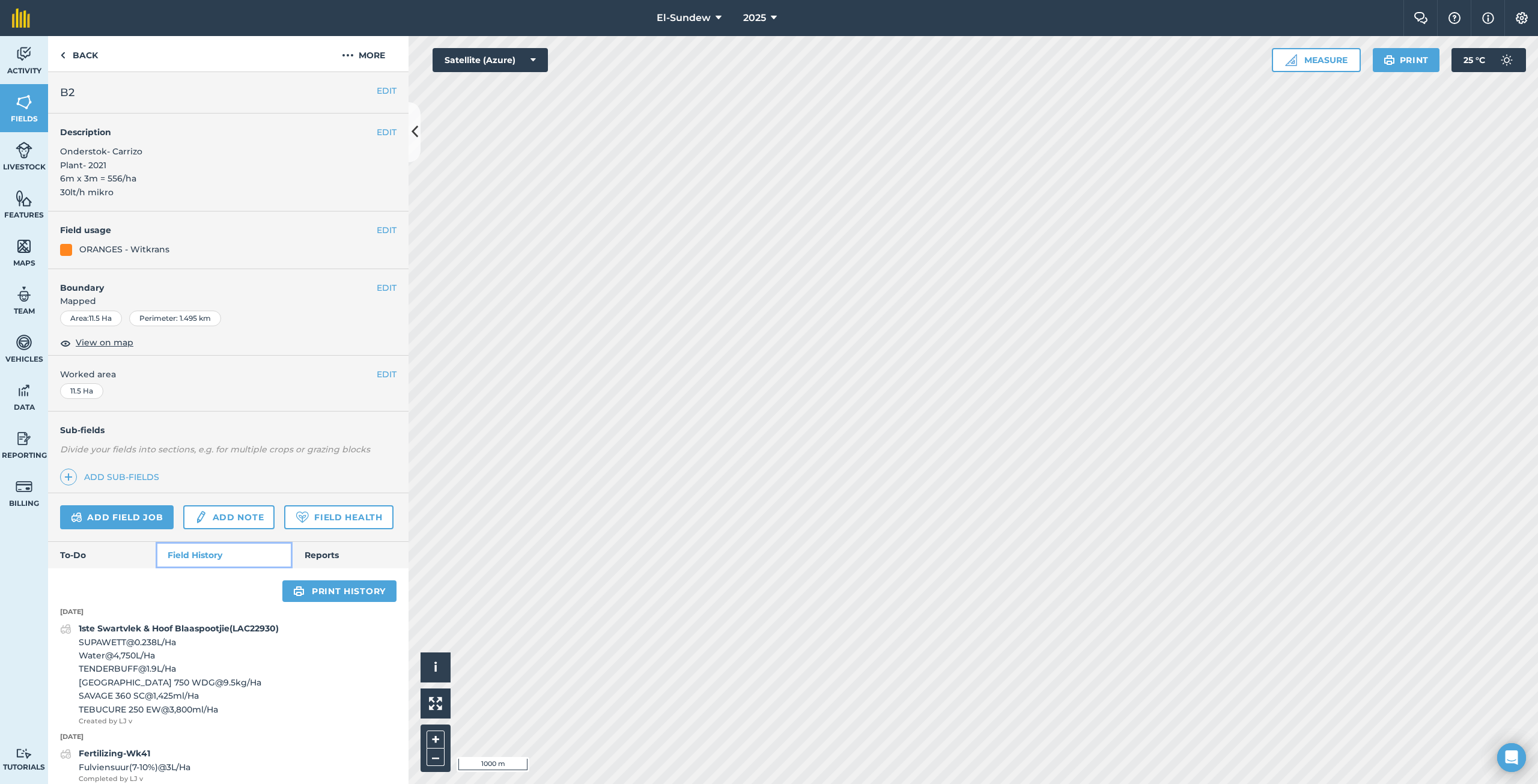
scroll to position [200, 0]
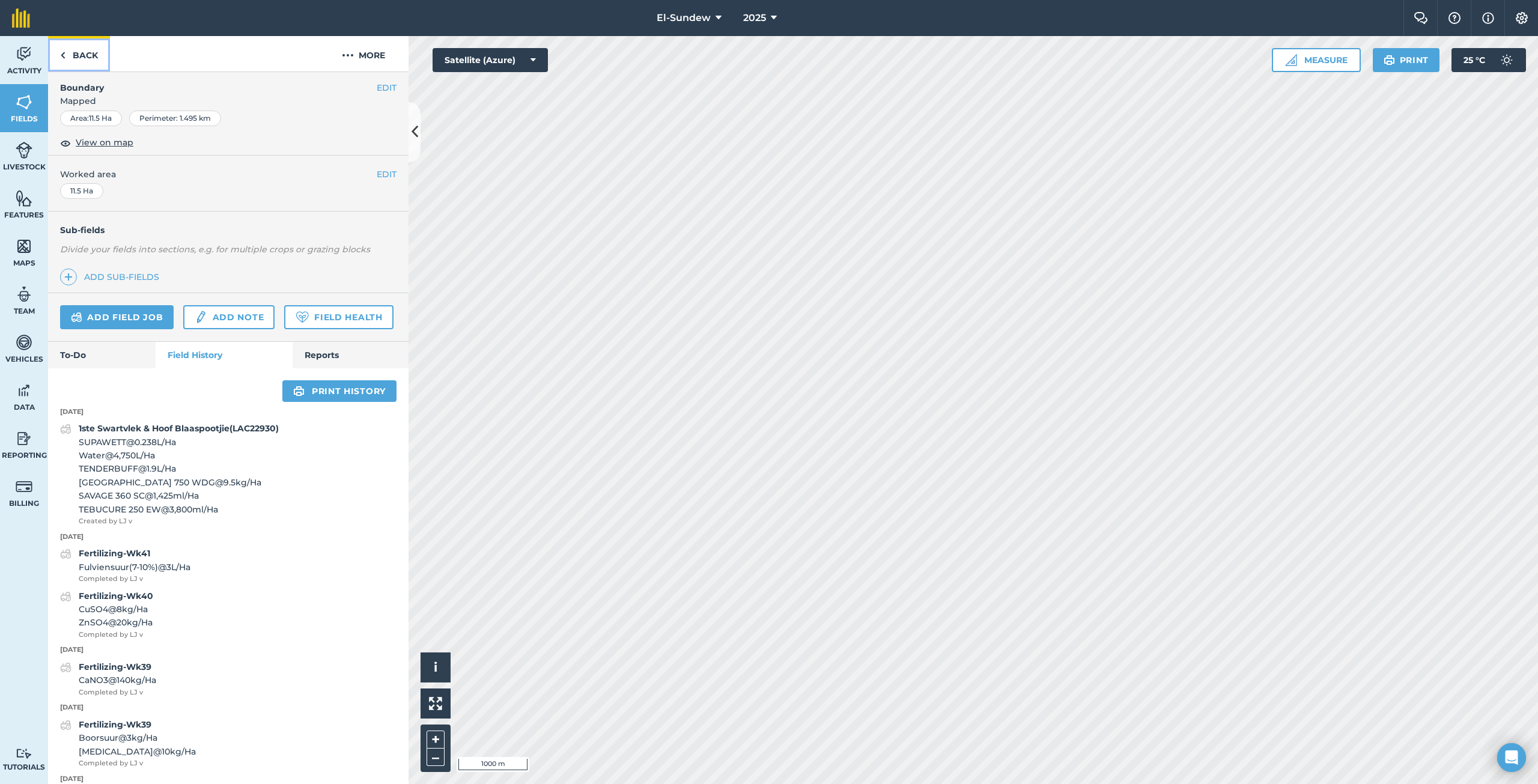
click at [93, 52] on link "Back" at bounding box center [79, 53] width 62 height 35
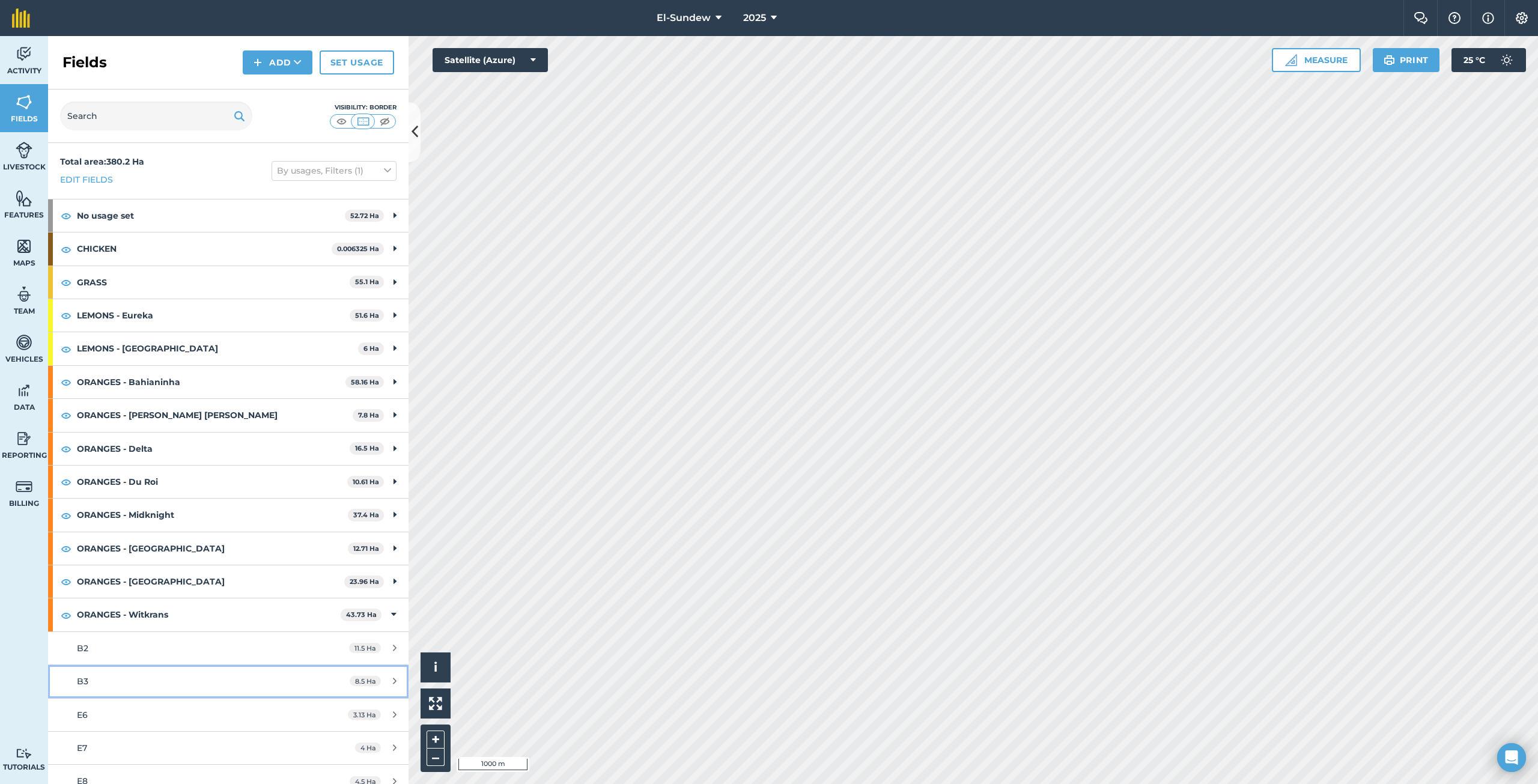
click at [186, 672] on link "B3 8.5 Ha" at bounding box center [229, 681] width 361 height 33
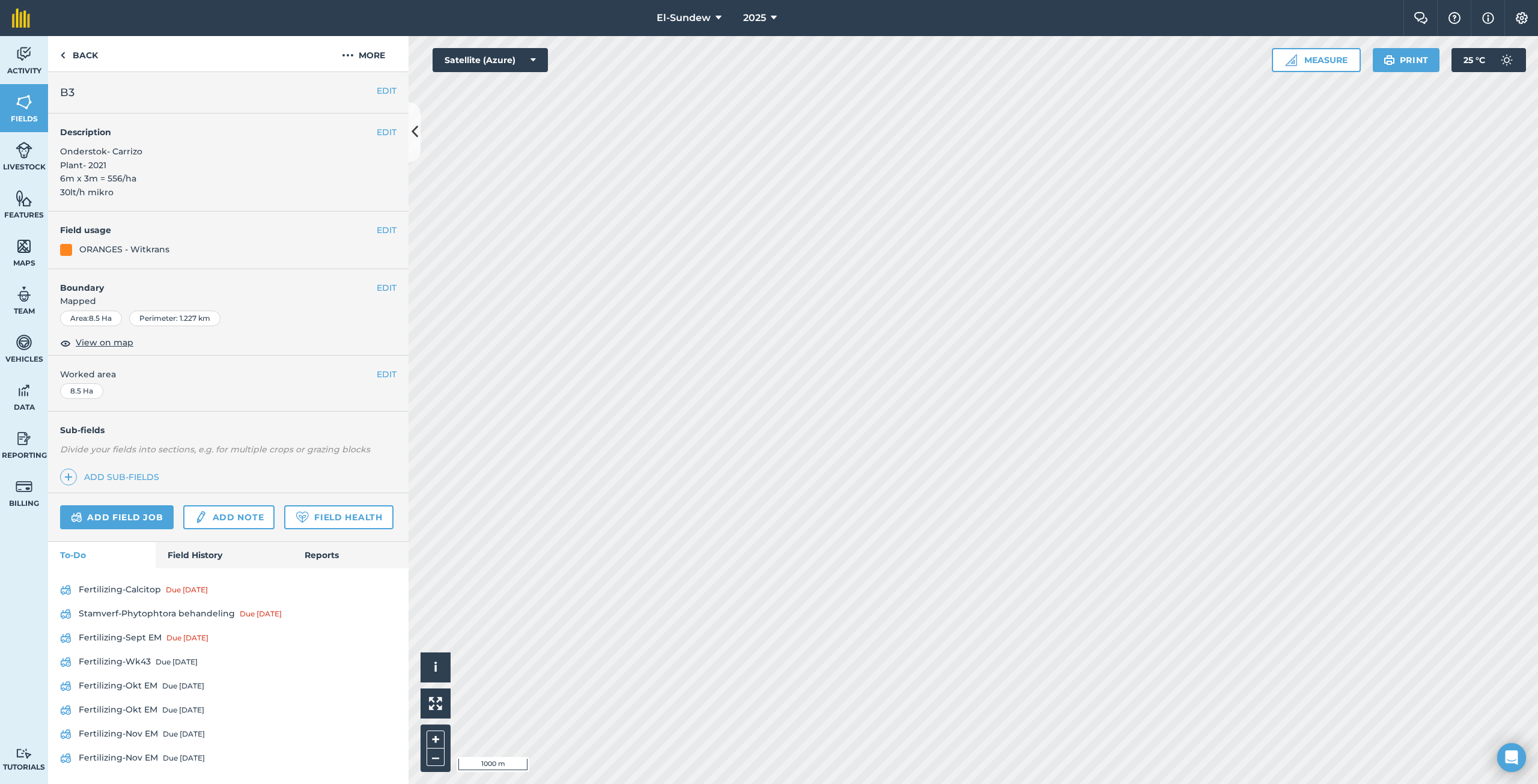
scroll to position [34, 0]
click at [201, 555] on link "Field History" at bounding box center [223, 555] width 137 height 27
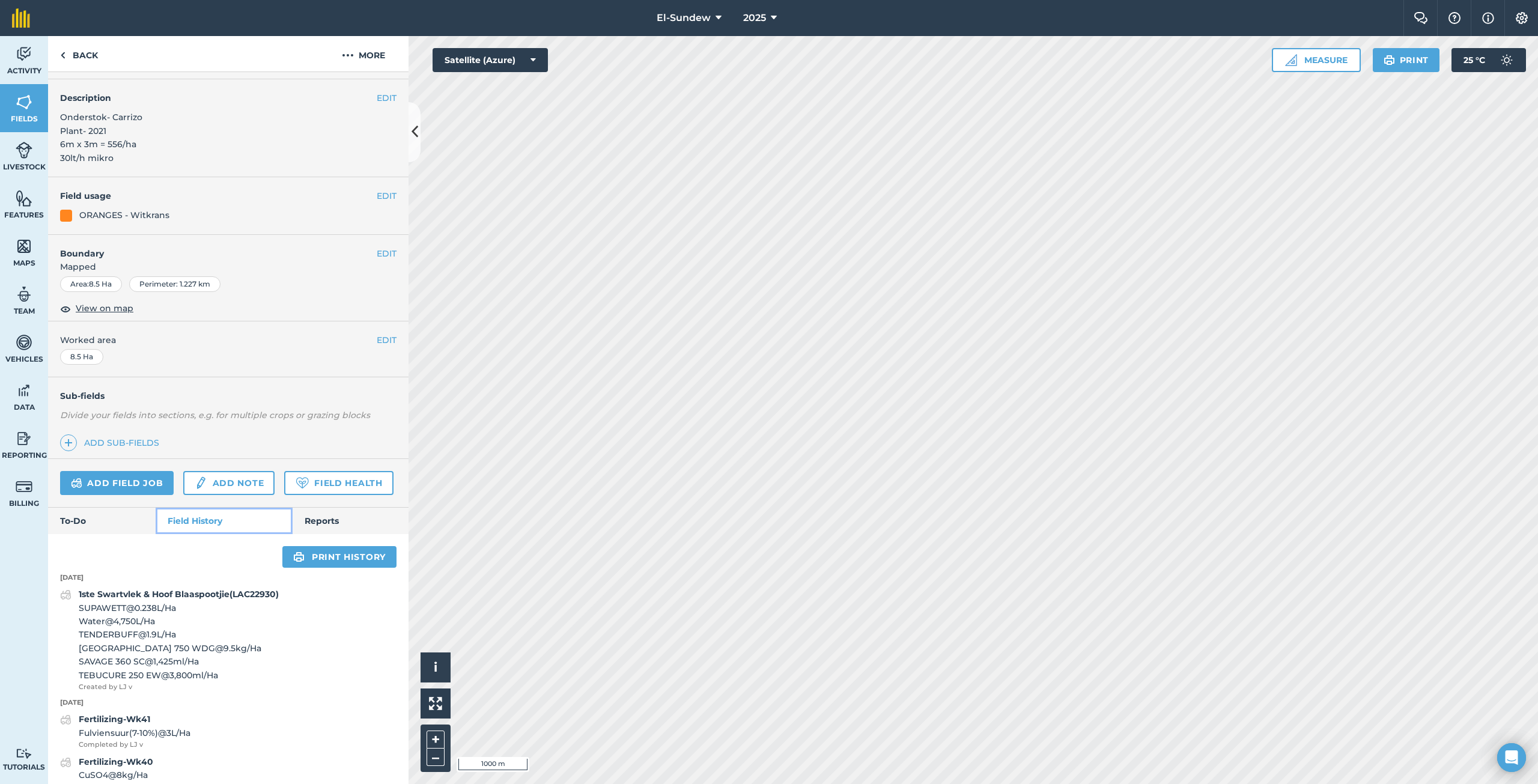
scroll to position [234, 0]
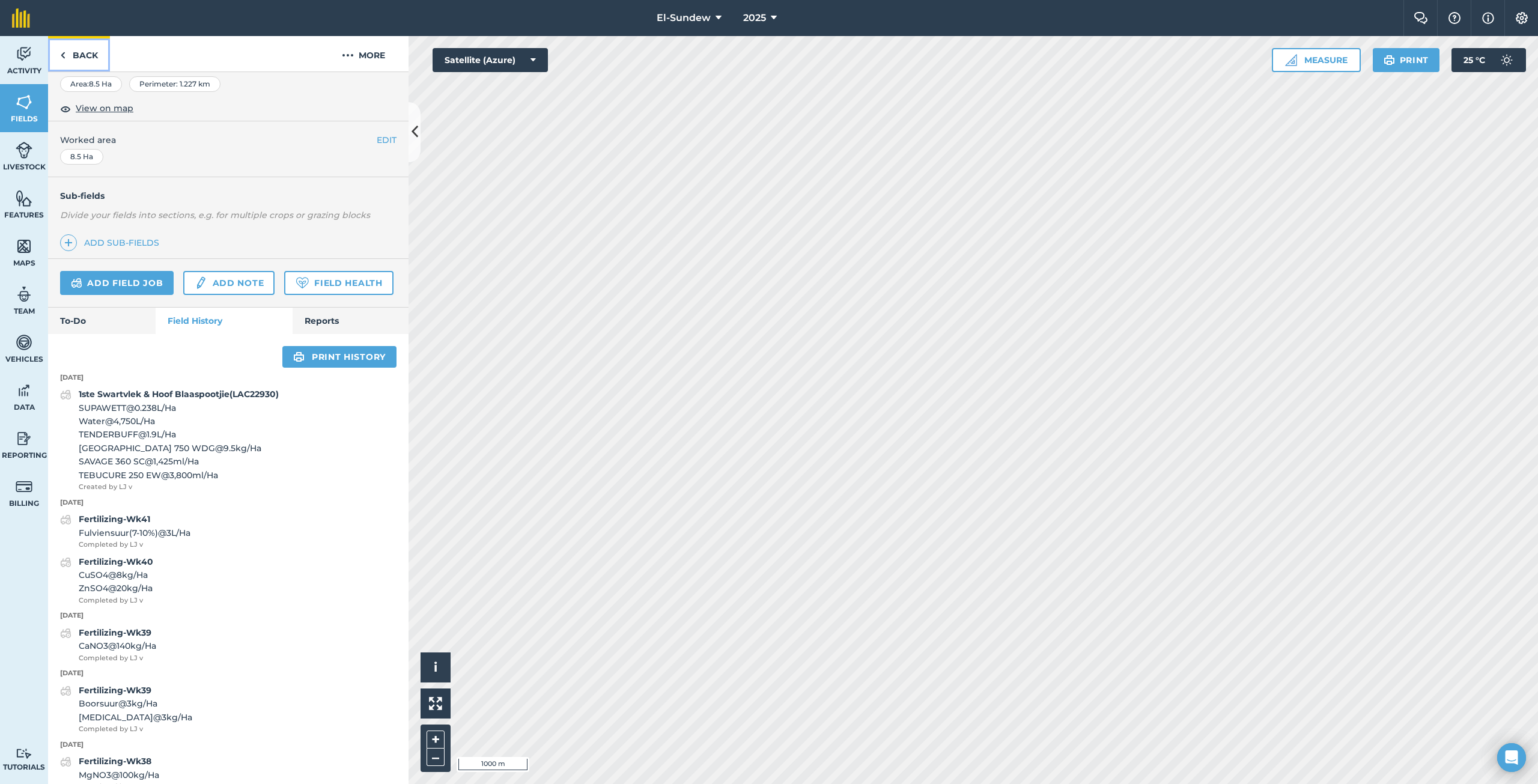
click at [97, 50] on link "Back" at bounding box center [79, 53] width 62 height 35
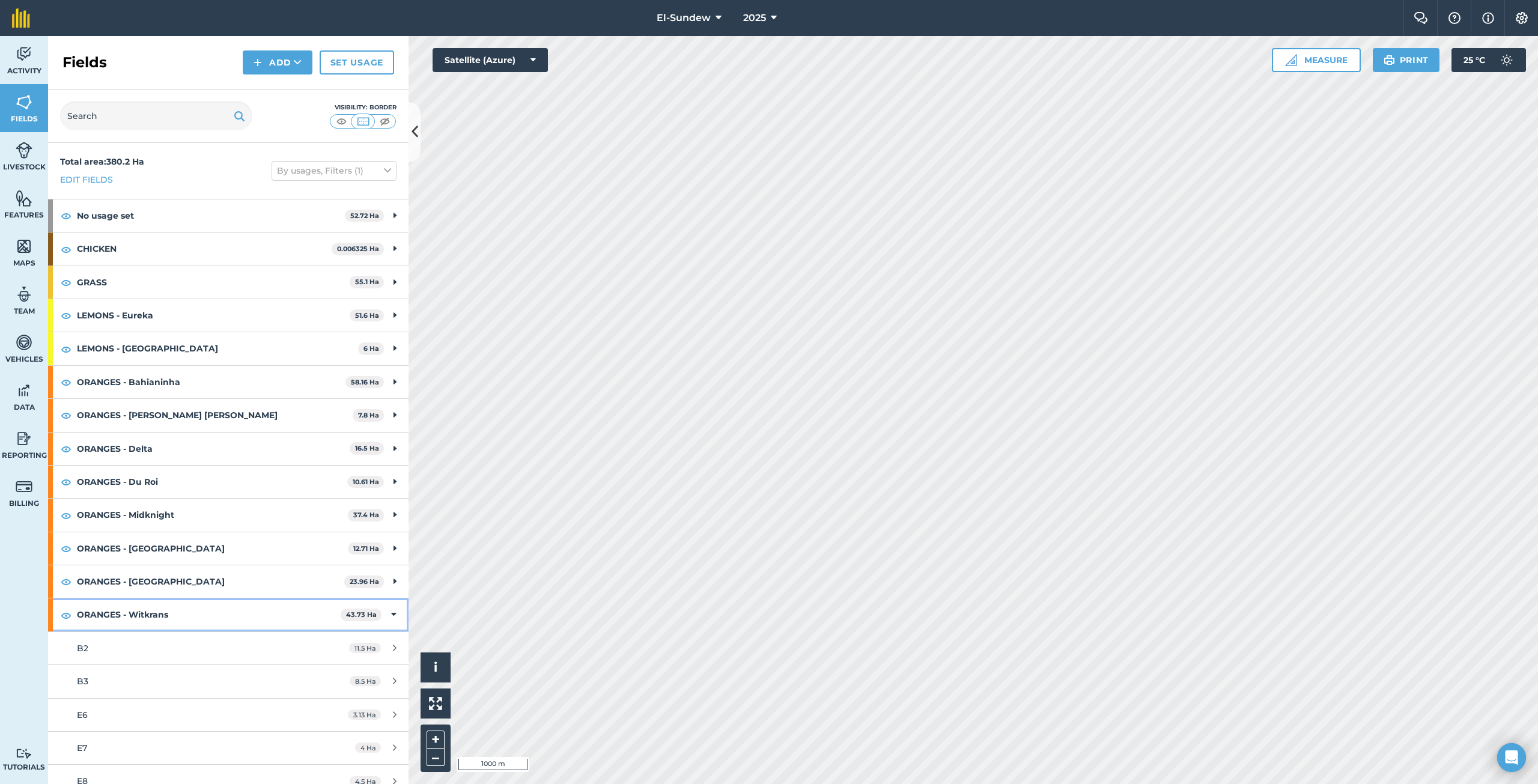
click at [193, 608] on strong "ORANGES - Witkrans" at bounding box center [209, 615] width 264 height 33
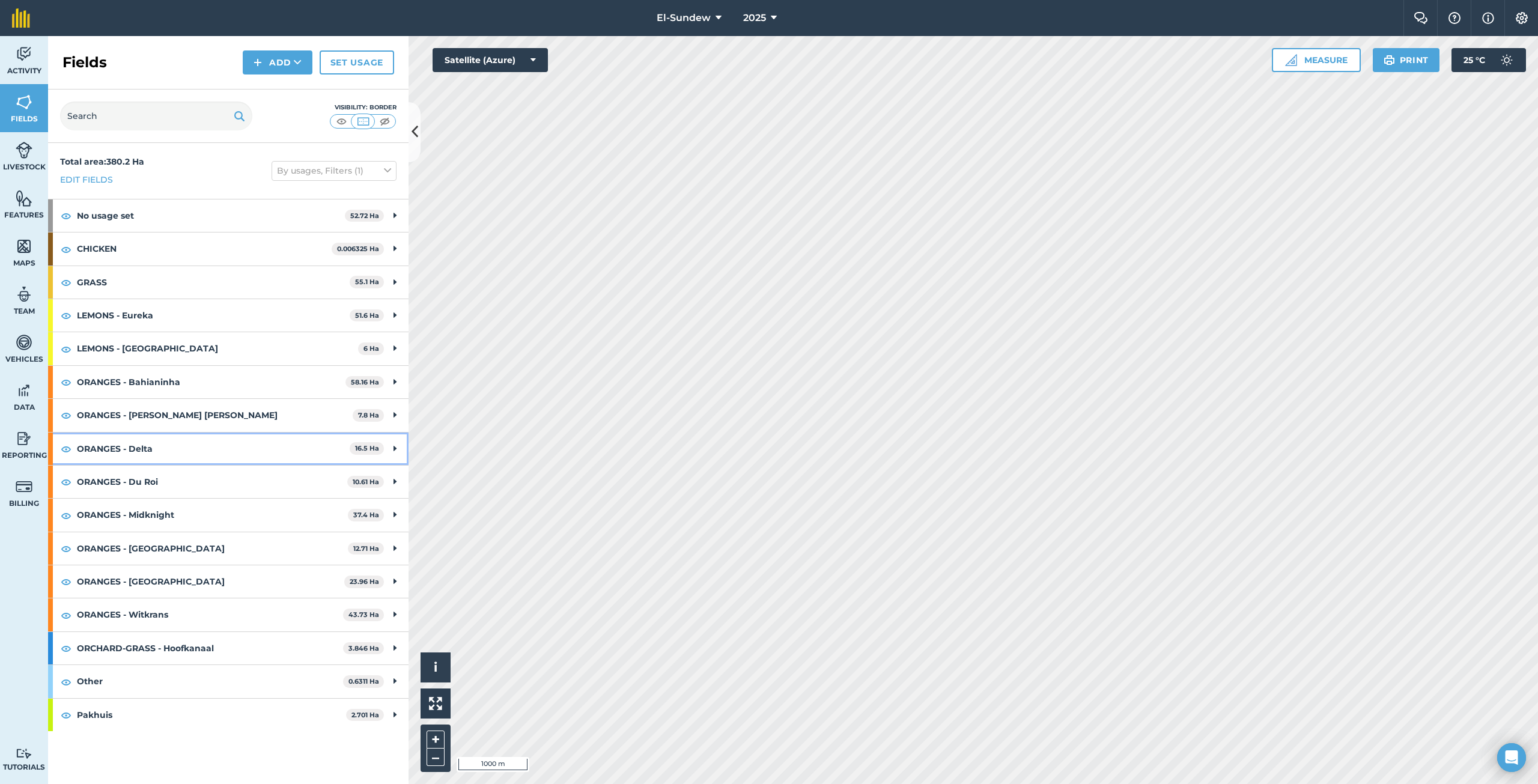
click at [185, 448] on strong "ORANGES - Delta" at bounding box center [213, 449] width 272 height 33
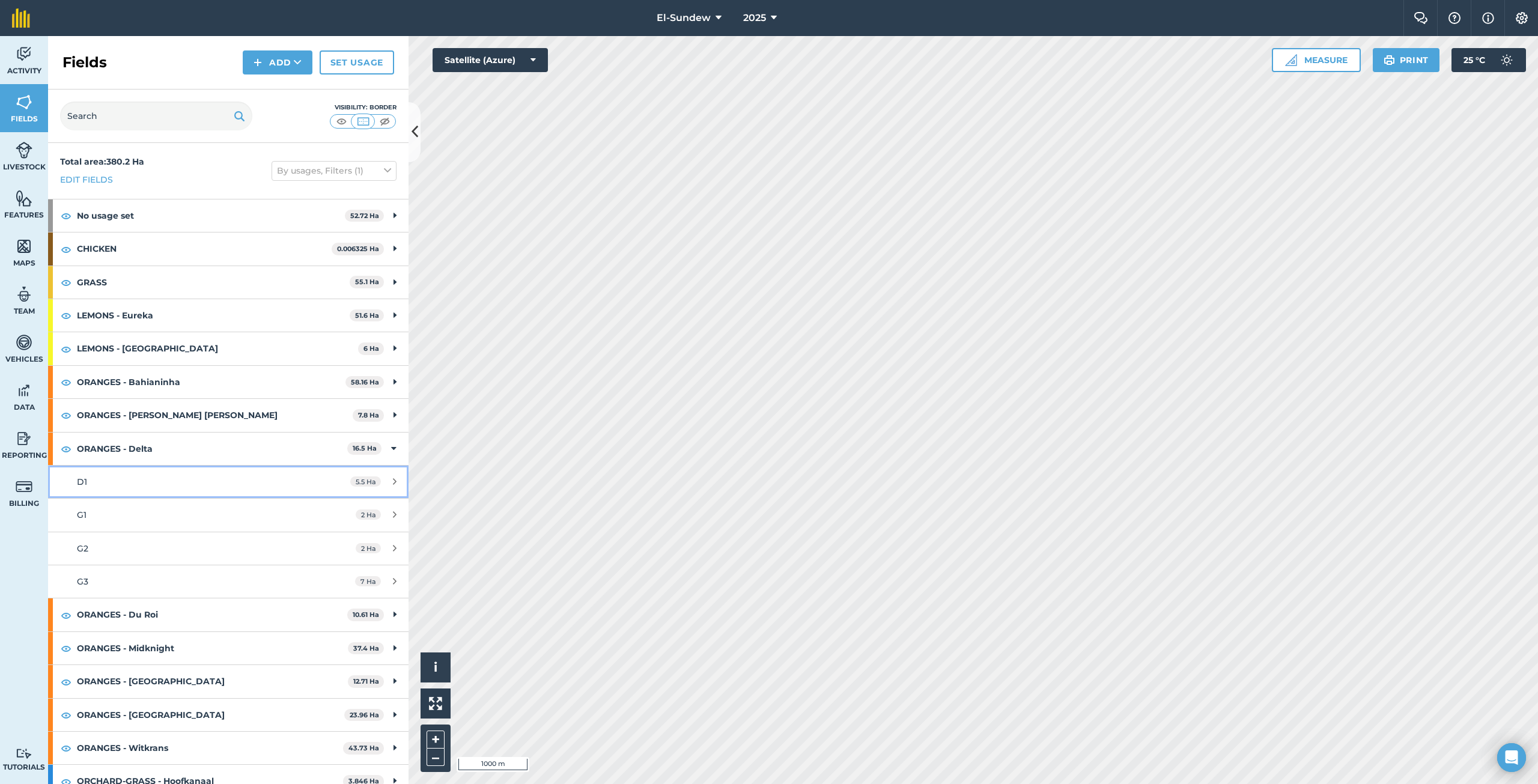
click at [165, 485] on div "D1" at bounding box center [190, 481] width 226 height 13
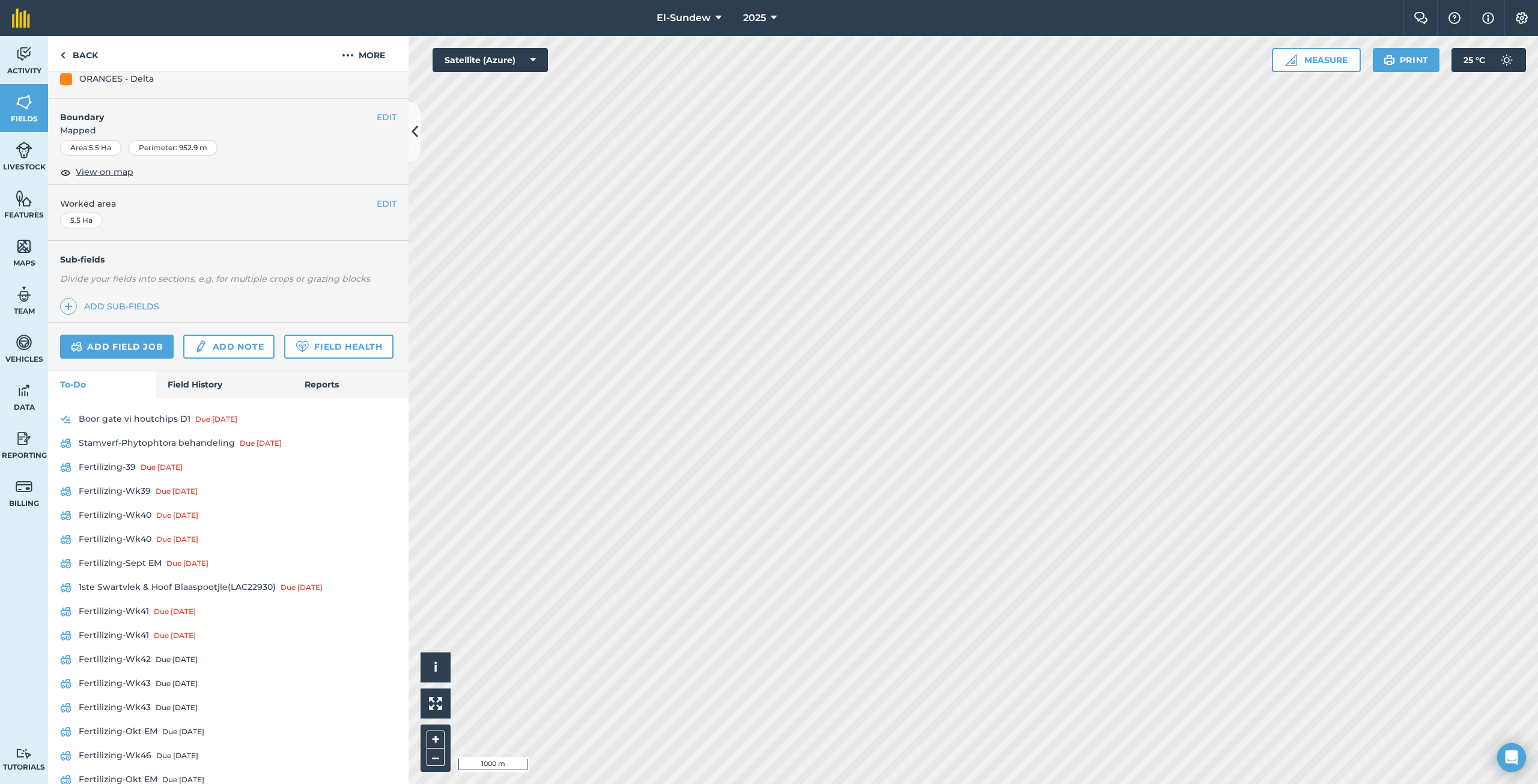
scroll to position [200, 0]
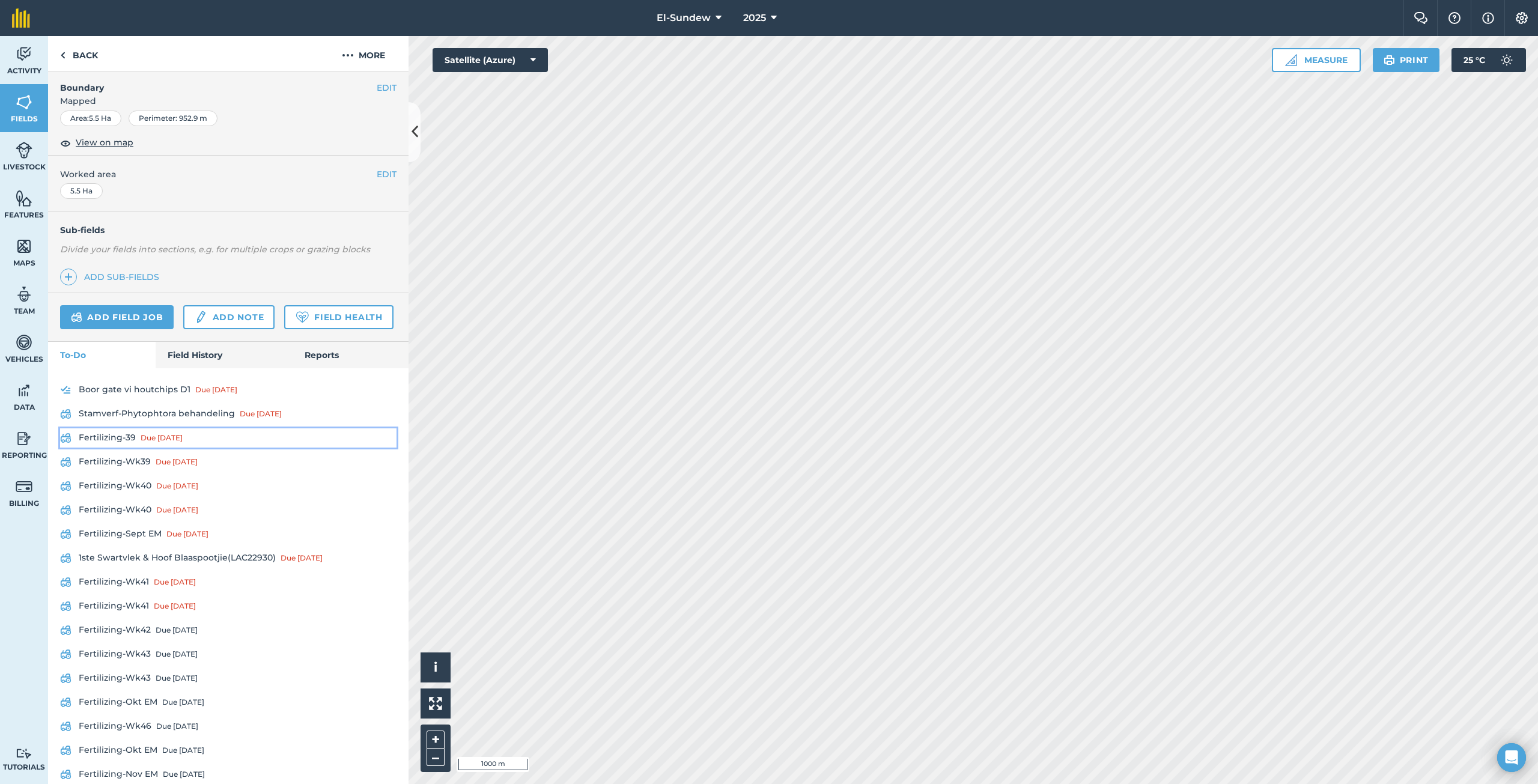
click at [119, 448] on link "Fertilizing-39 Due [DATE]" at bounding box center [228, 438] width 336 height 20
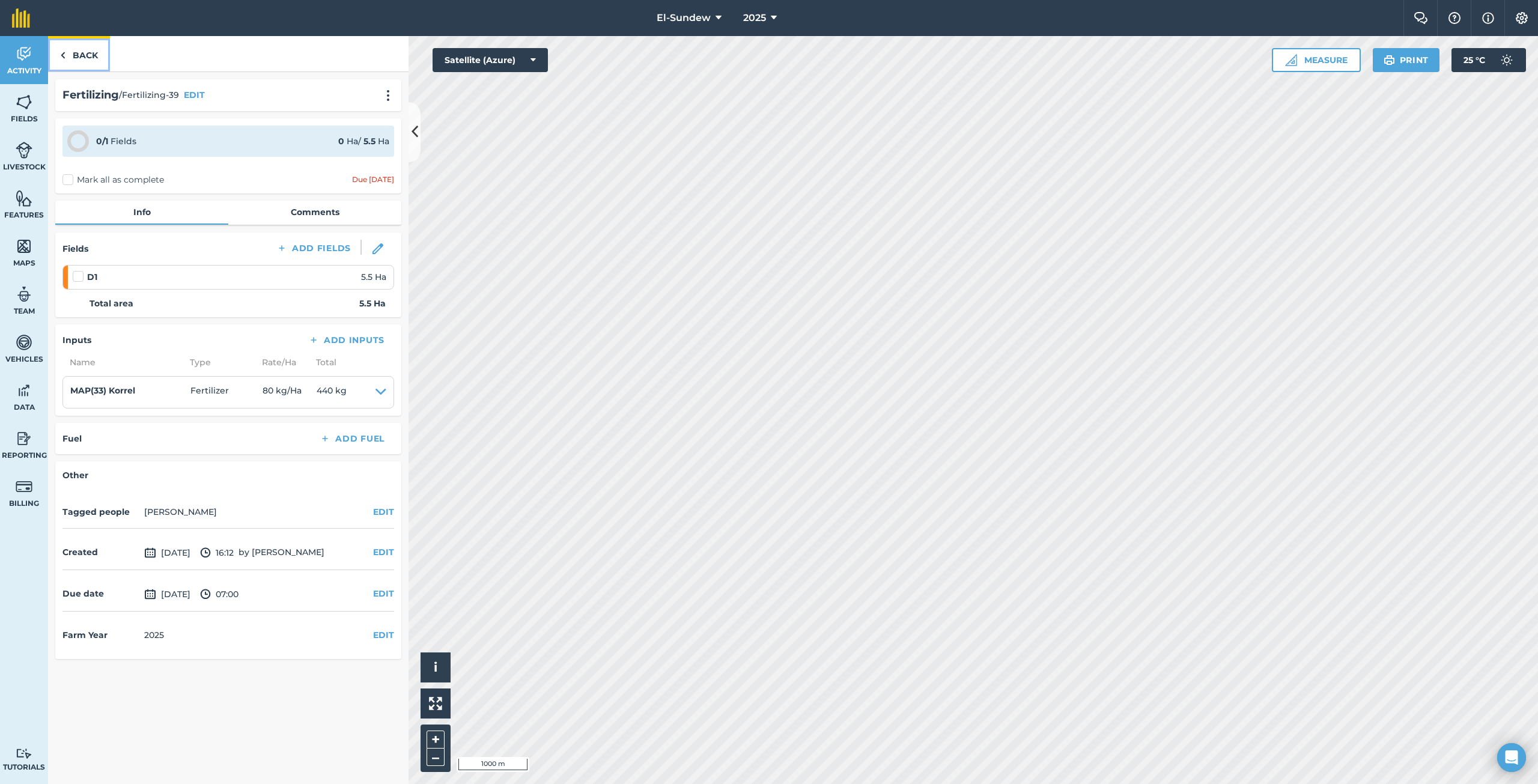
click at [87, 46] on link "Back" at bounding box center [79, 53] width 62 height 35
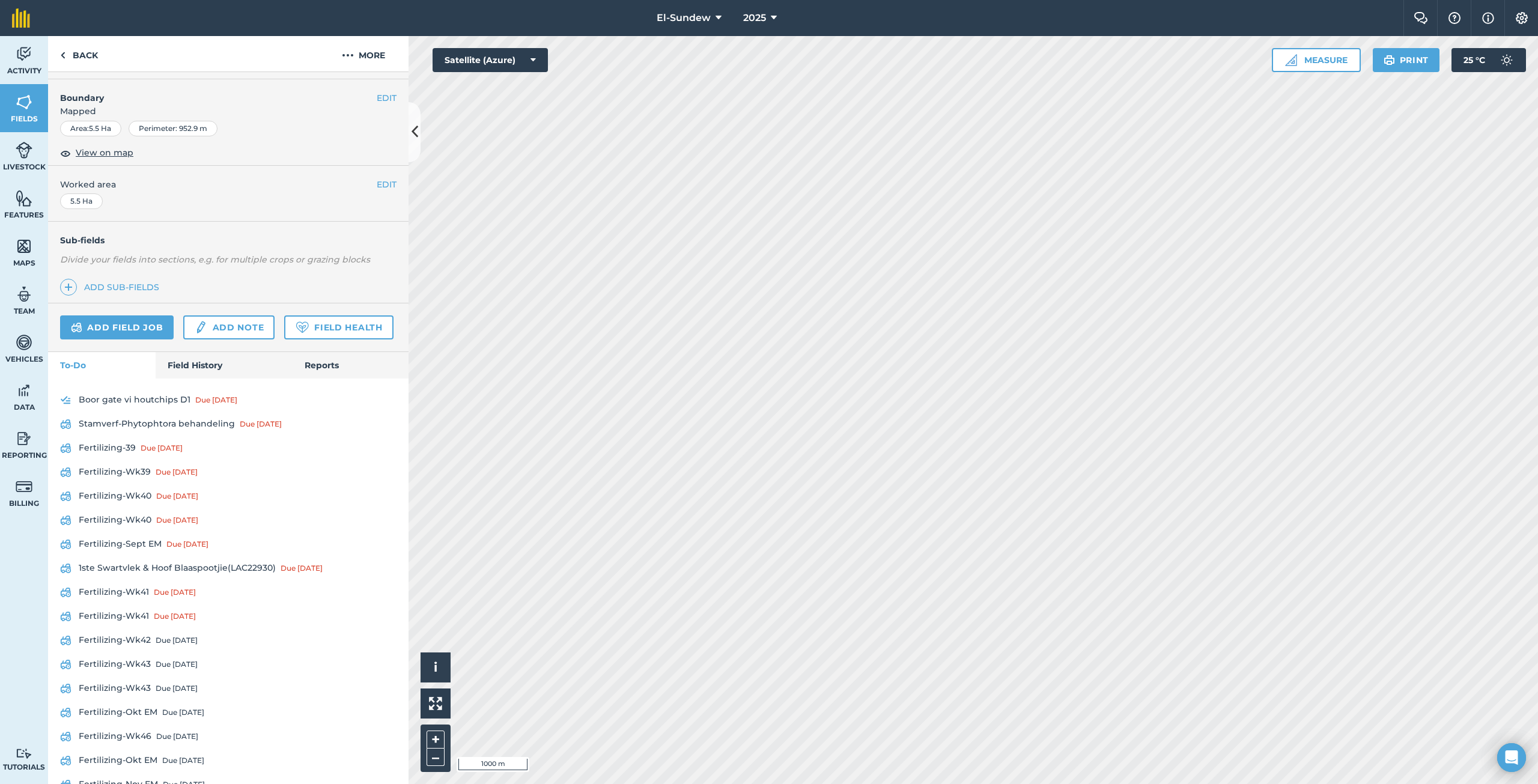
scroll to position [200, 0]
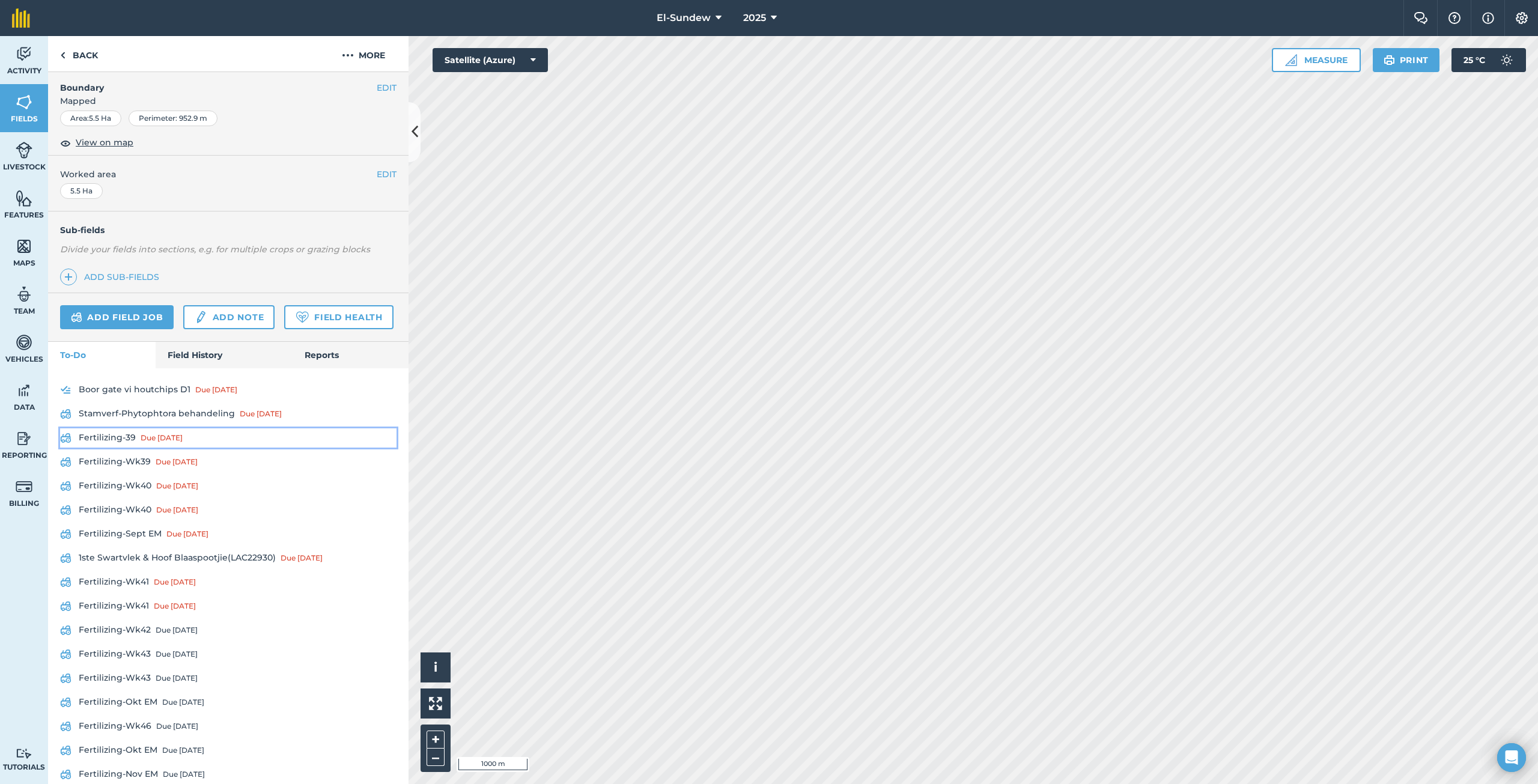
click at [125, 448] on link "Fertilizing-39 Due [DATE]" at bounding box center [228, 438] width 336 height 20
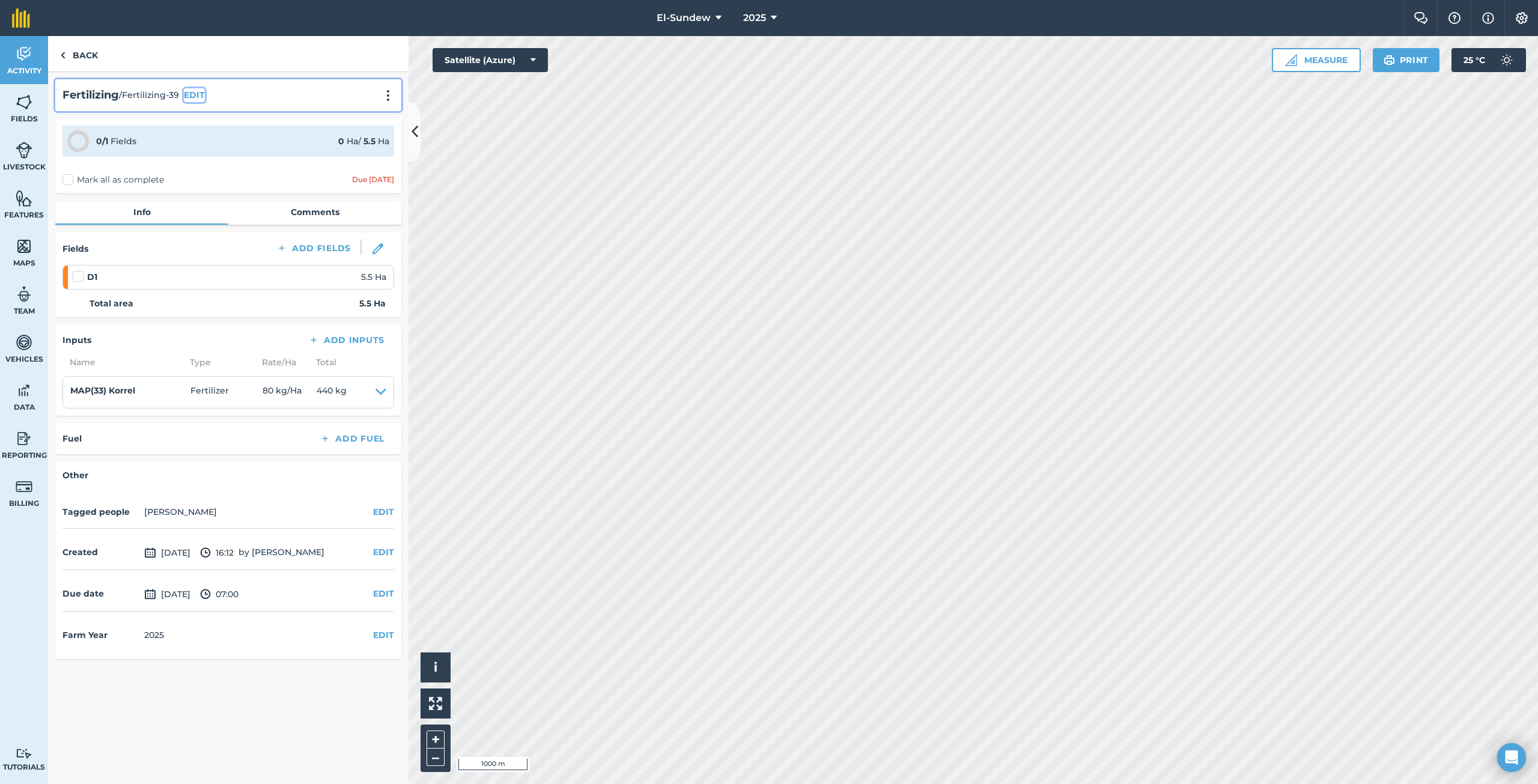
click at [194, 96] on button "EDIT" at bounding box center [194, 94] width 21 height 13
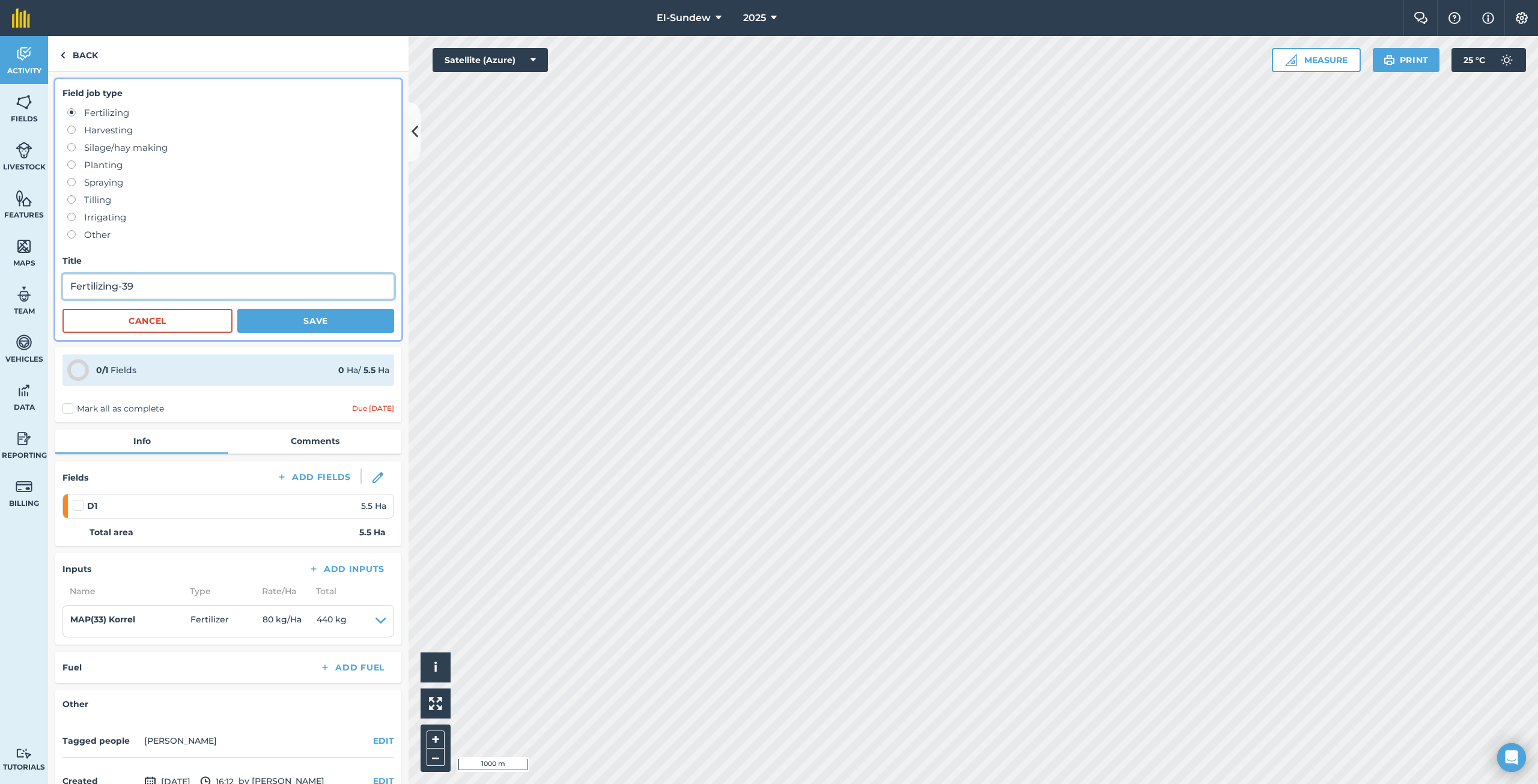
click at [176, 291] on input "Fertilizing-39" at bounding box center [228, 286] width 332 height 25
type input "Fertilizing-Wk39"
click at [304, 319] on button "Save" at bounding box center [315, 321] width 157 height 24
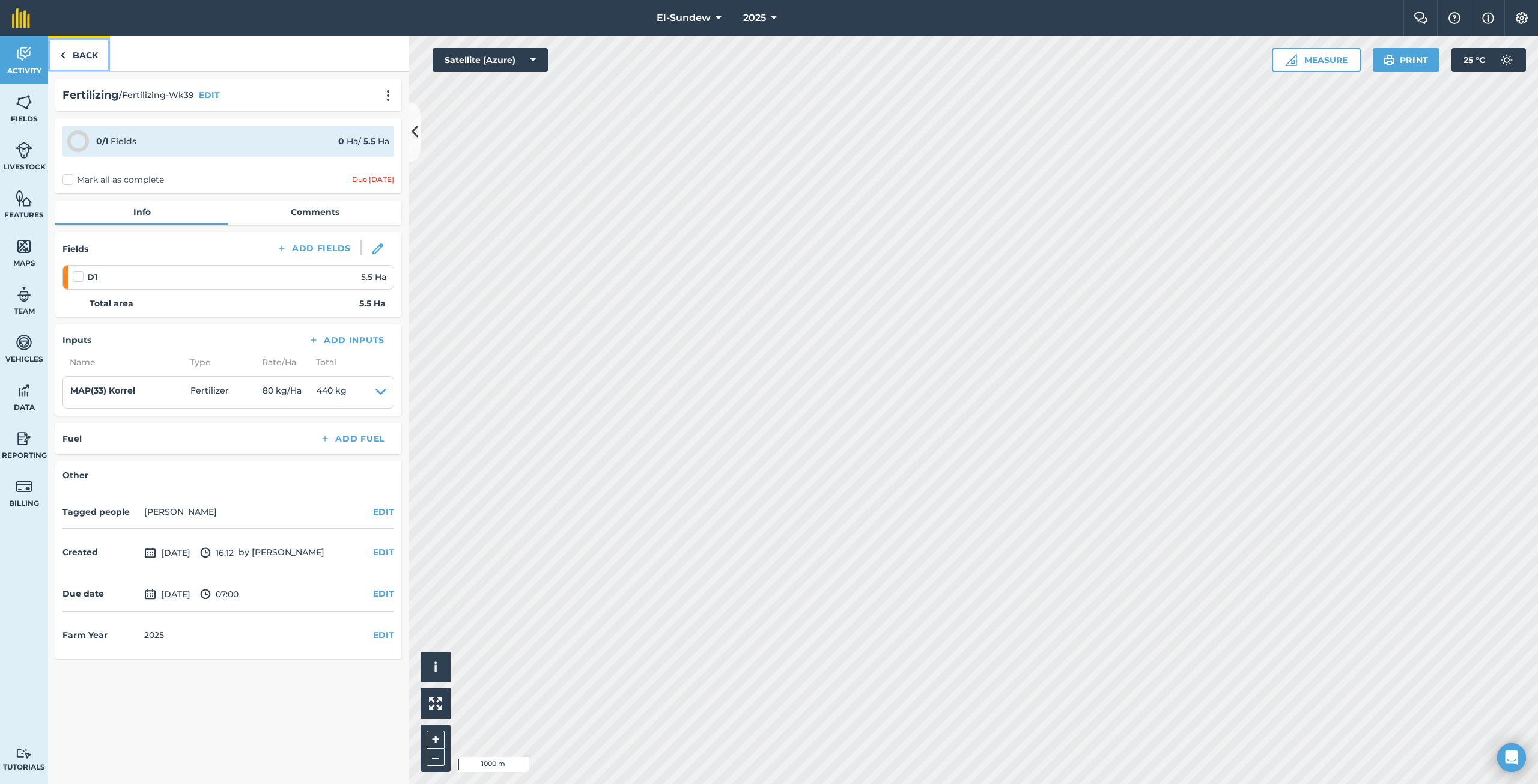
click at [90, 60] on link "Back" at bounding box center [79, 53] width 62 height 35
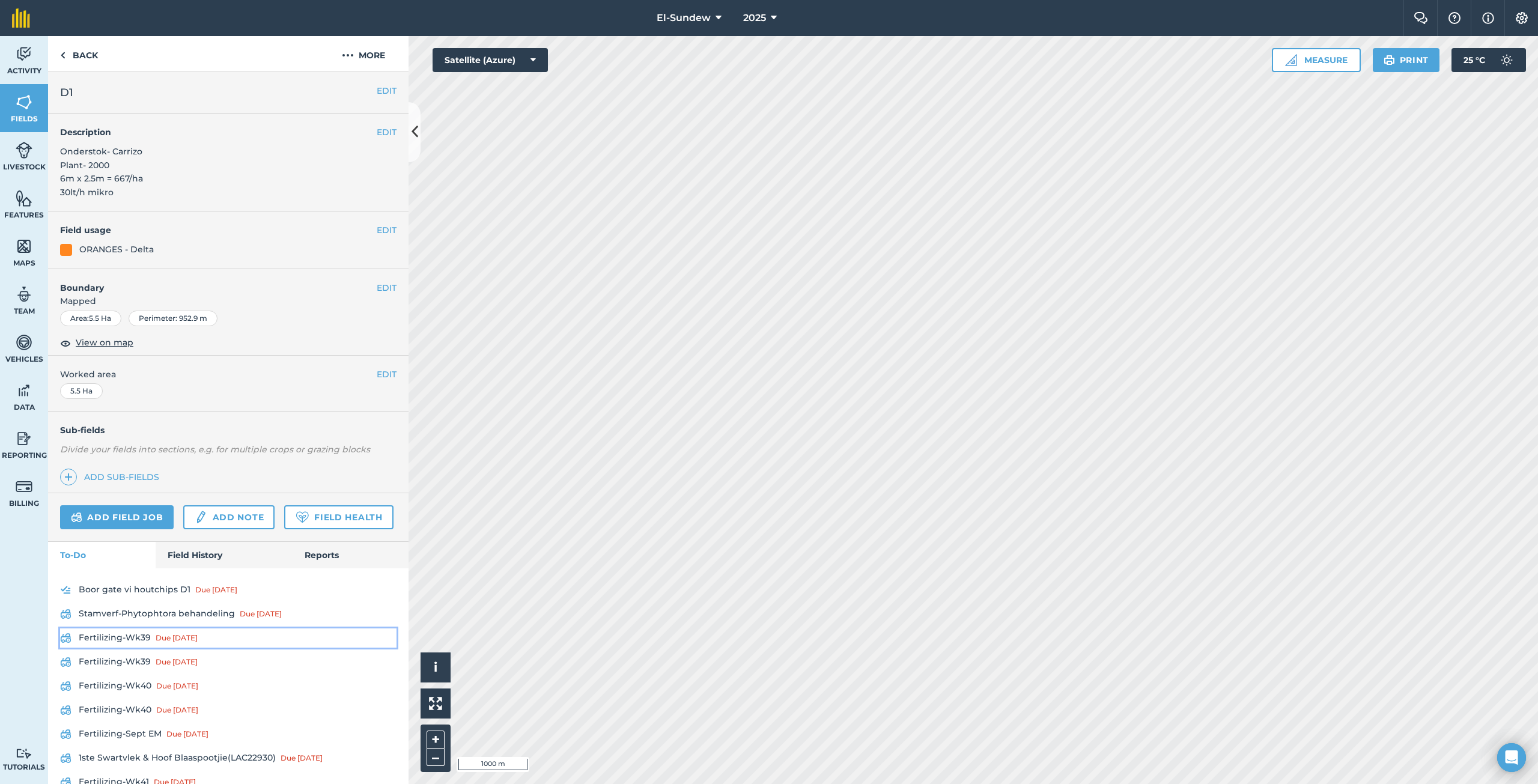
click at [131, 647] on link "Fertilizing-Wk39 Due [DATE]" at bounding box center [228, 637] width 336 height 20
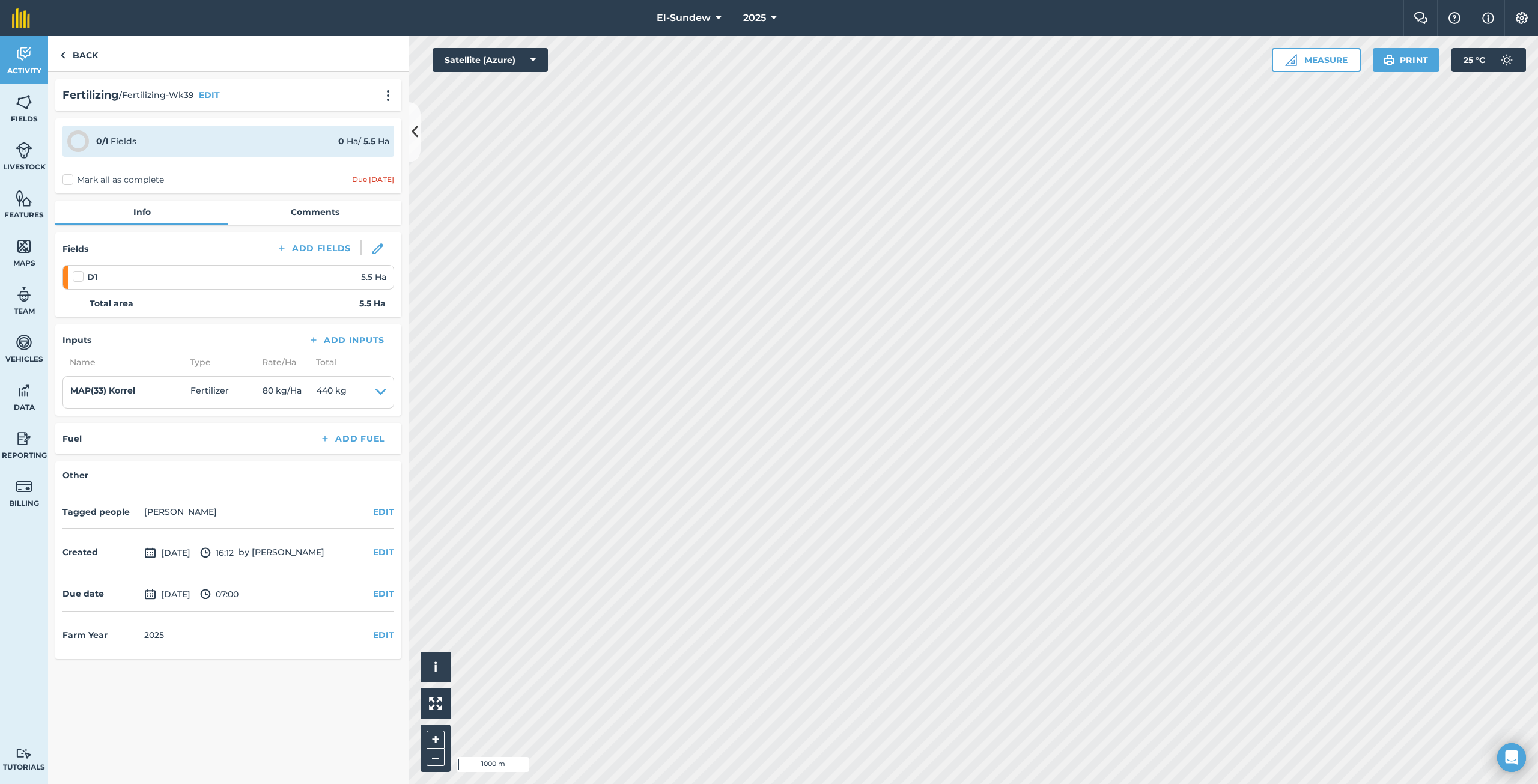
click at [76, 270] on label at bounding box center [80, 270] width 14 height 0
click at [76, 275] on input "checkbox" at bounding box center [76, 274] width 8 height 8
checkbox input "false"
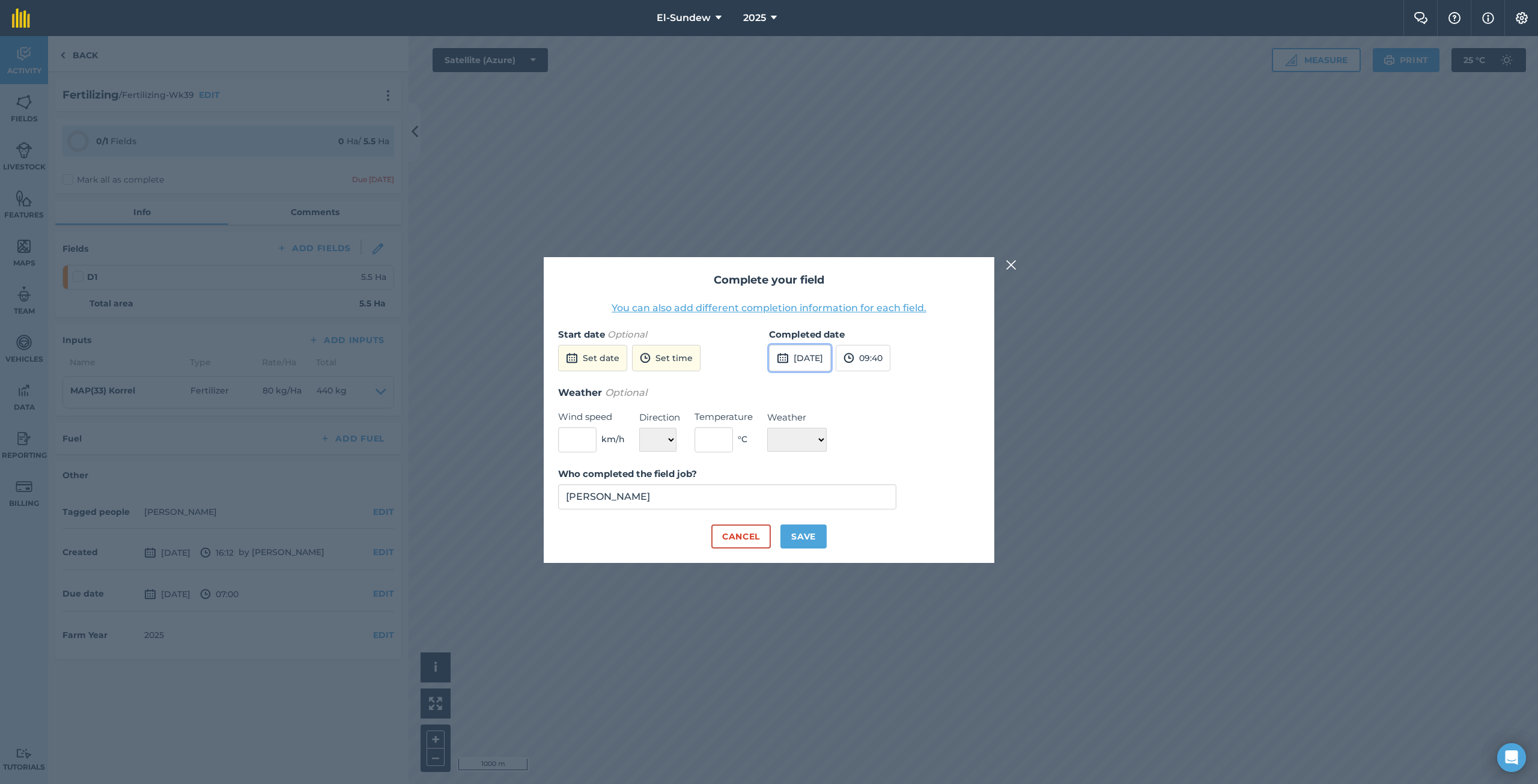
click at [810, 356] on button "[DATE]" at bounding box center [799, 358] width 62 height 27
click at [785, 439] on abbr "6" at bounding box center [783, 442] width 4 height 8
click at [810, 541] on button "Save" at bounding box center [803, 536] width 46 height 24
checkbox input "true"
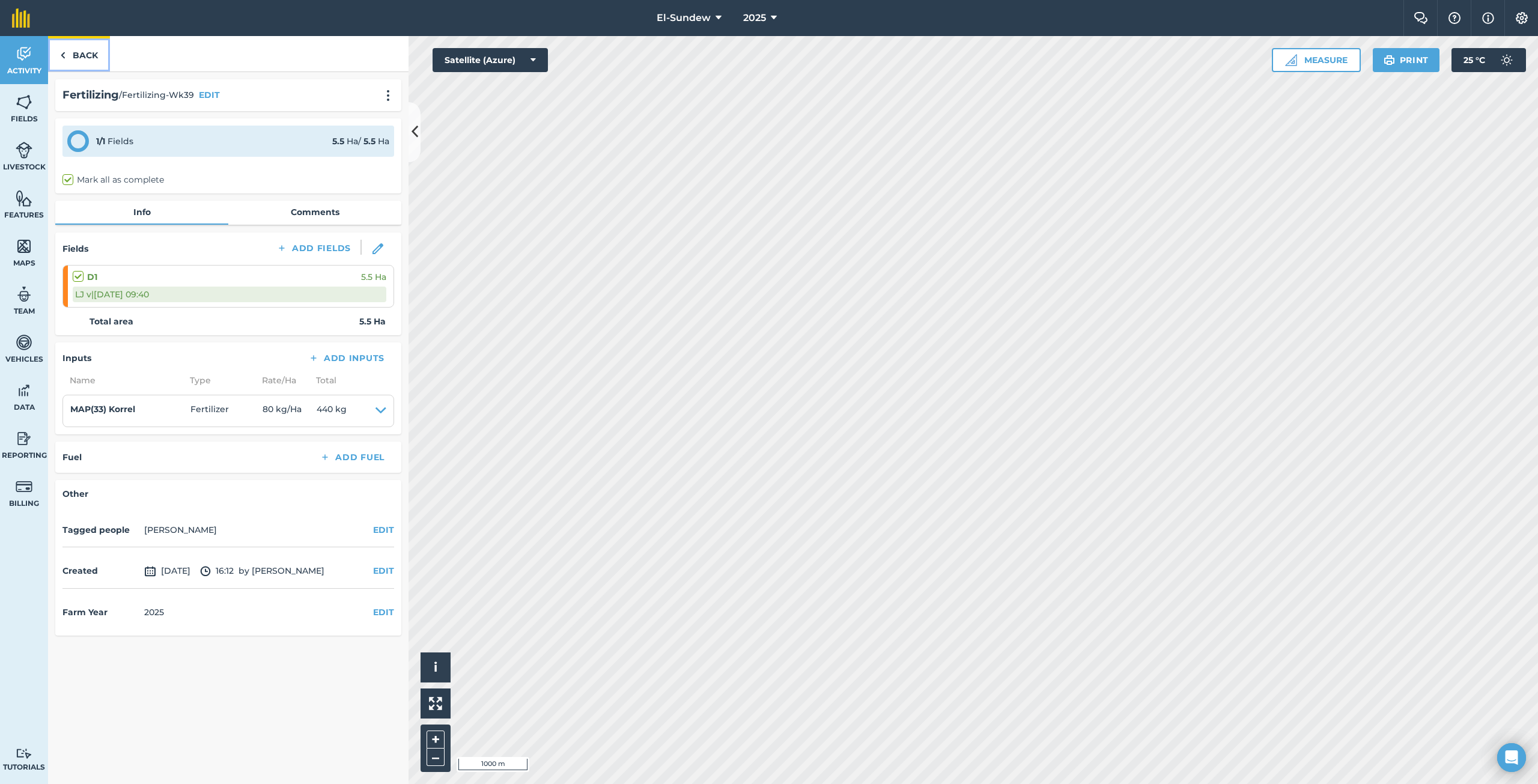
click at [85, 62] on link "Back" at bounding box center [79, 53] width 62 height 35
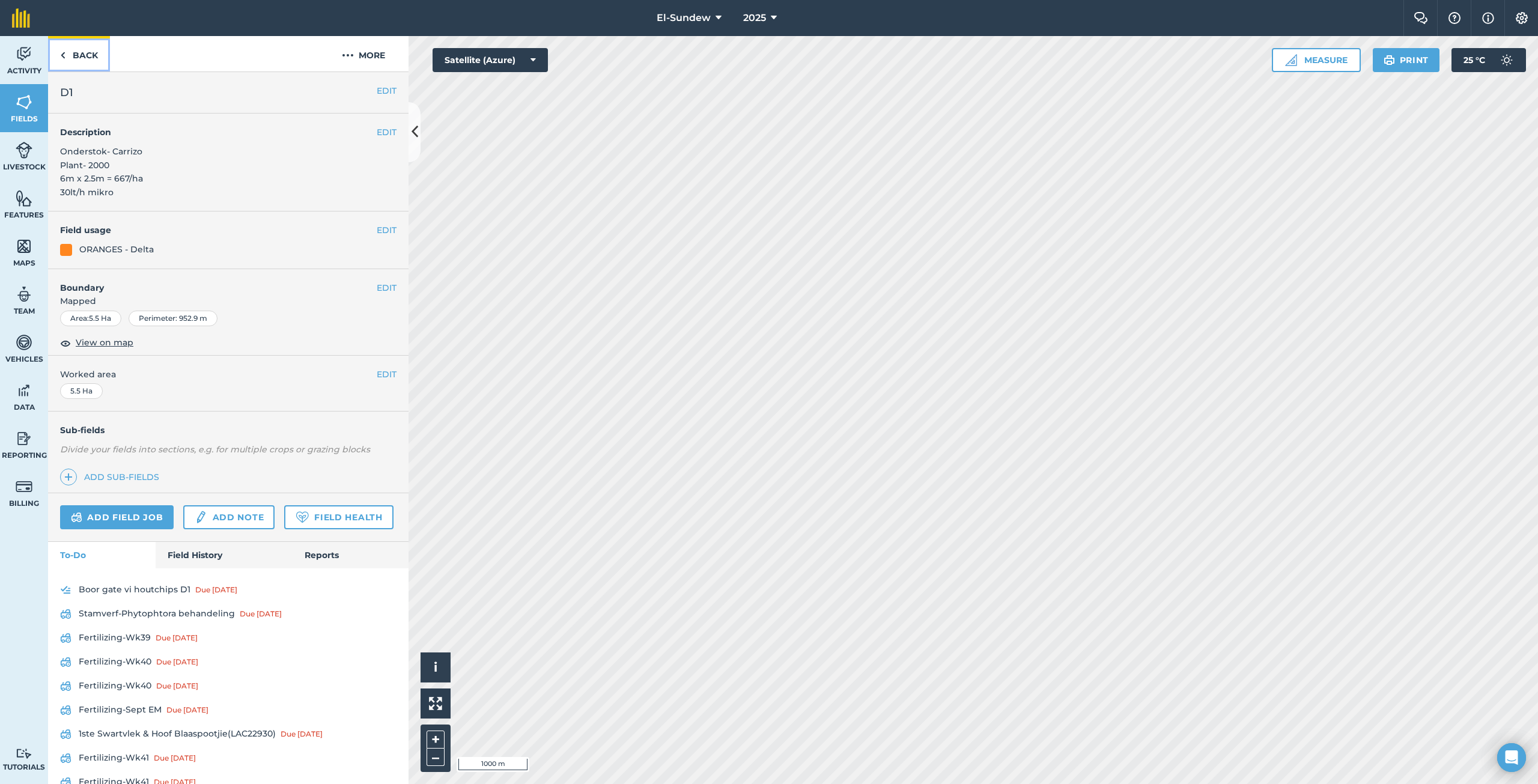
click at [85, 62] on link "Back" at bounding box center [79, 53] width 62 height 35
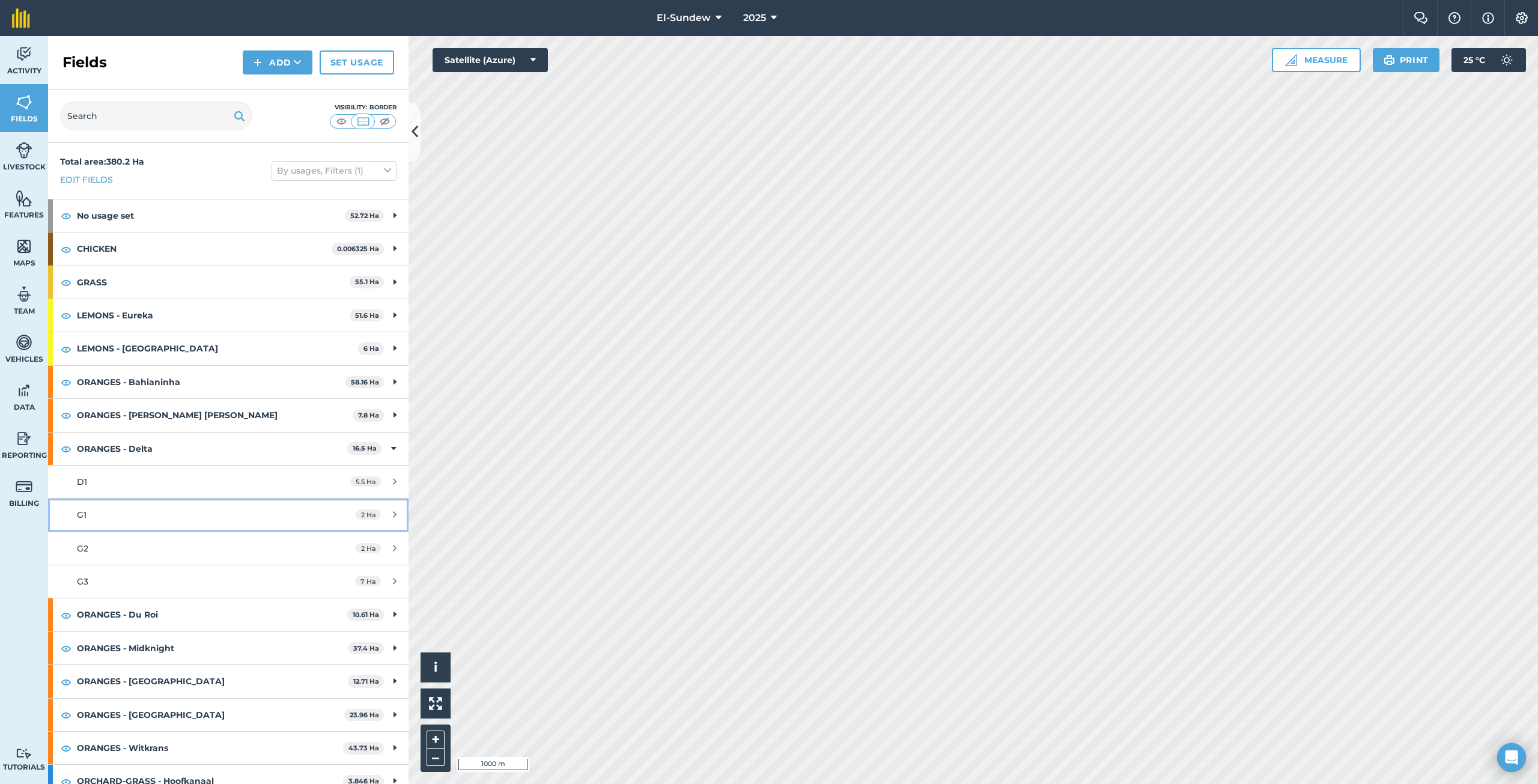
click at [144, 523] on link "G1 2 Ha" at bounding box center [229, 515] width 361 height 33
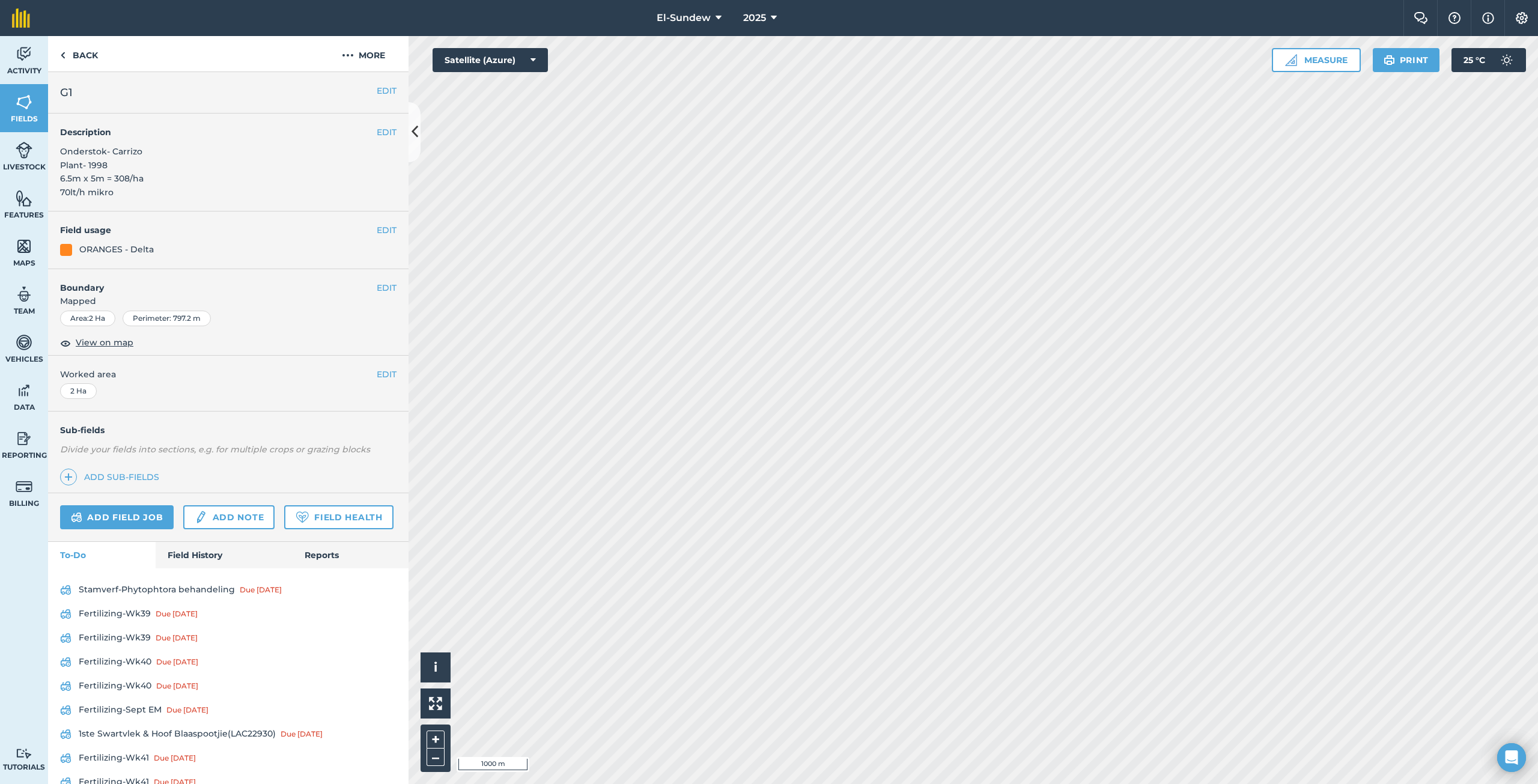
scroll to position [200, 0]
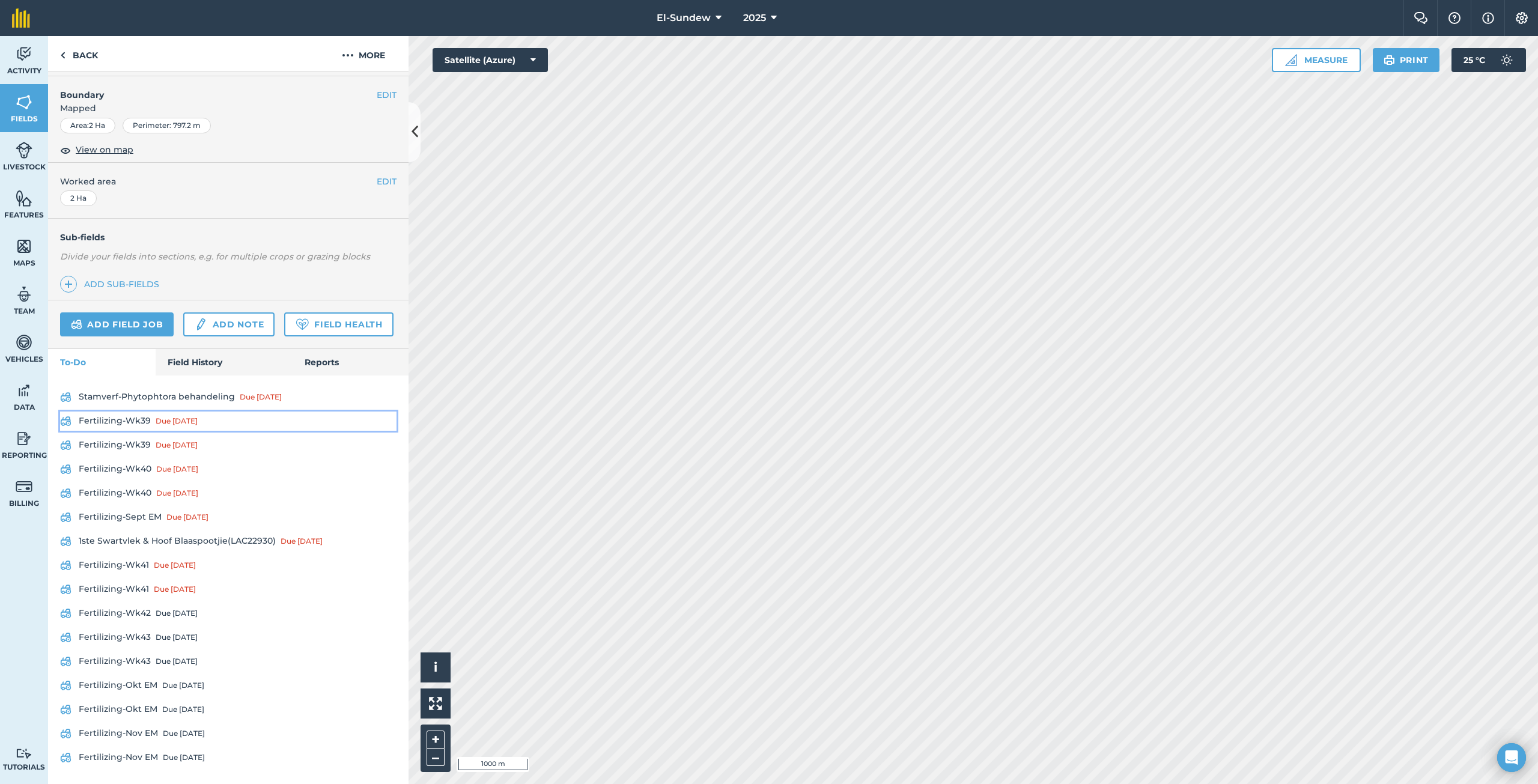
click at [133, 431] on link "Fertilizing-Wk39 Due [DATE]" at bounding box center [228, 420] width 336 height 20
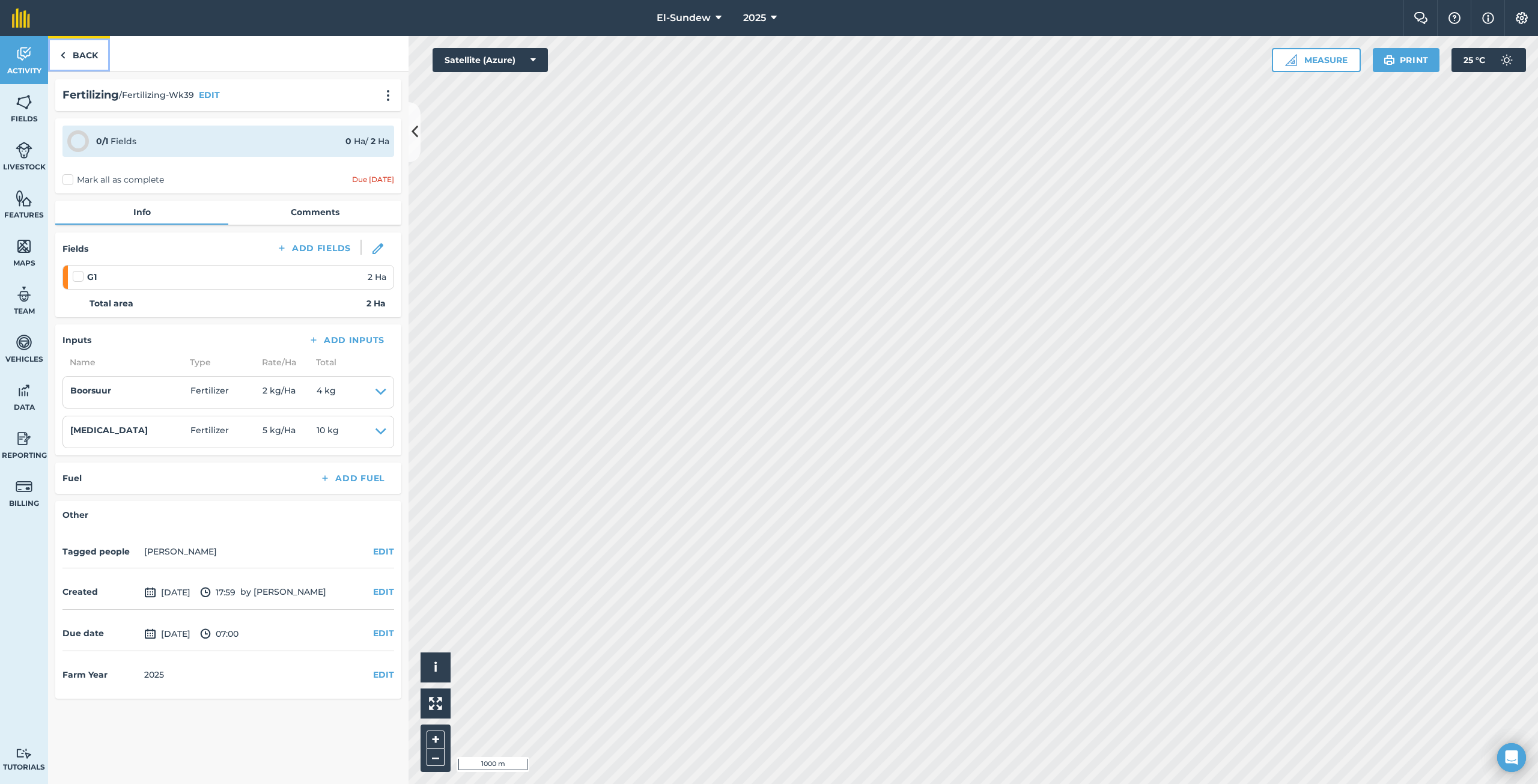
click at [77, 51] on link "Back" at bounding box center [79, 53] width 62 height 35
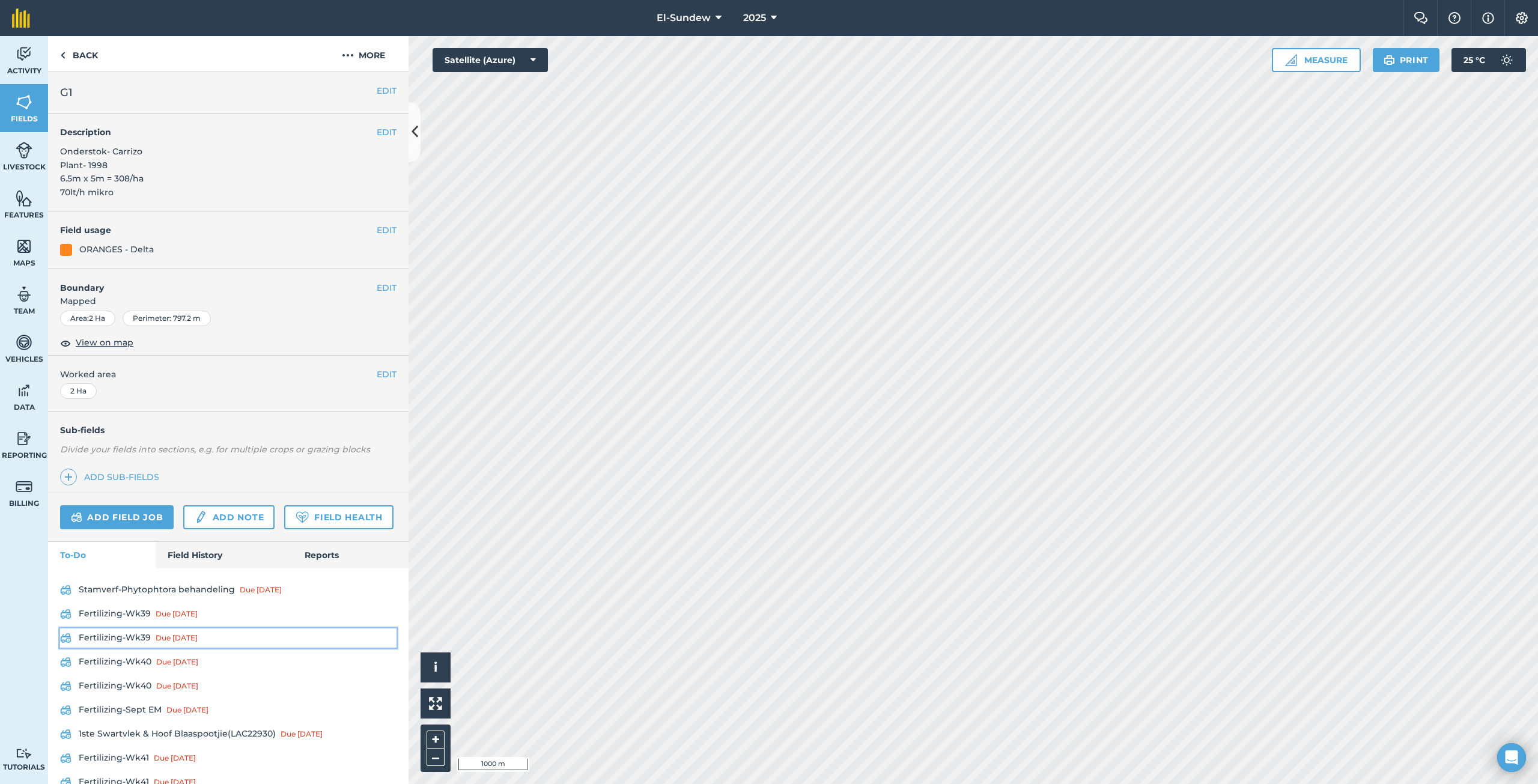
click at [115, 647] on link "Fertilizing-Wk39 Due [DATE]" at bounding box center [228, 637] width 336 height 20
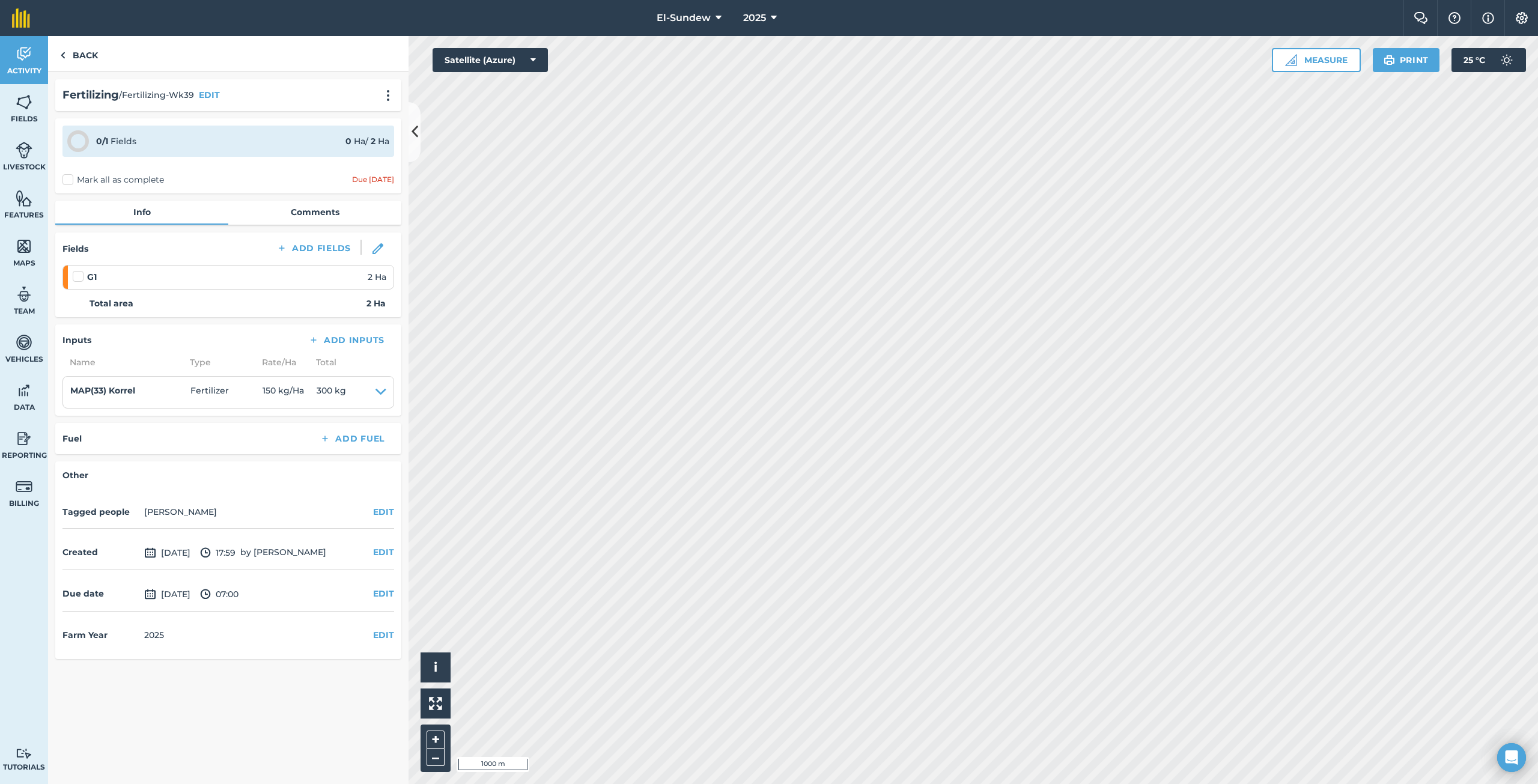
click at [76, 270] on label at bounding box center [80, 270] width 14 height 0
click at [76, 276] on input "checkbox" at bounding box center [76, 274] width 8 height 8
checkbox input "false"
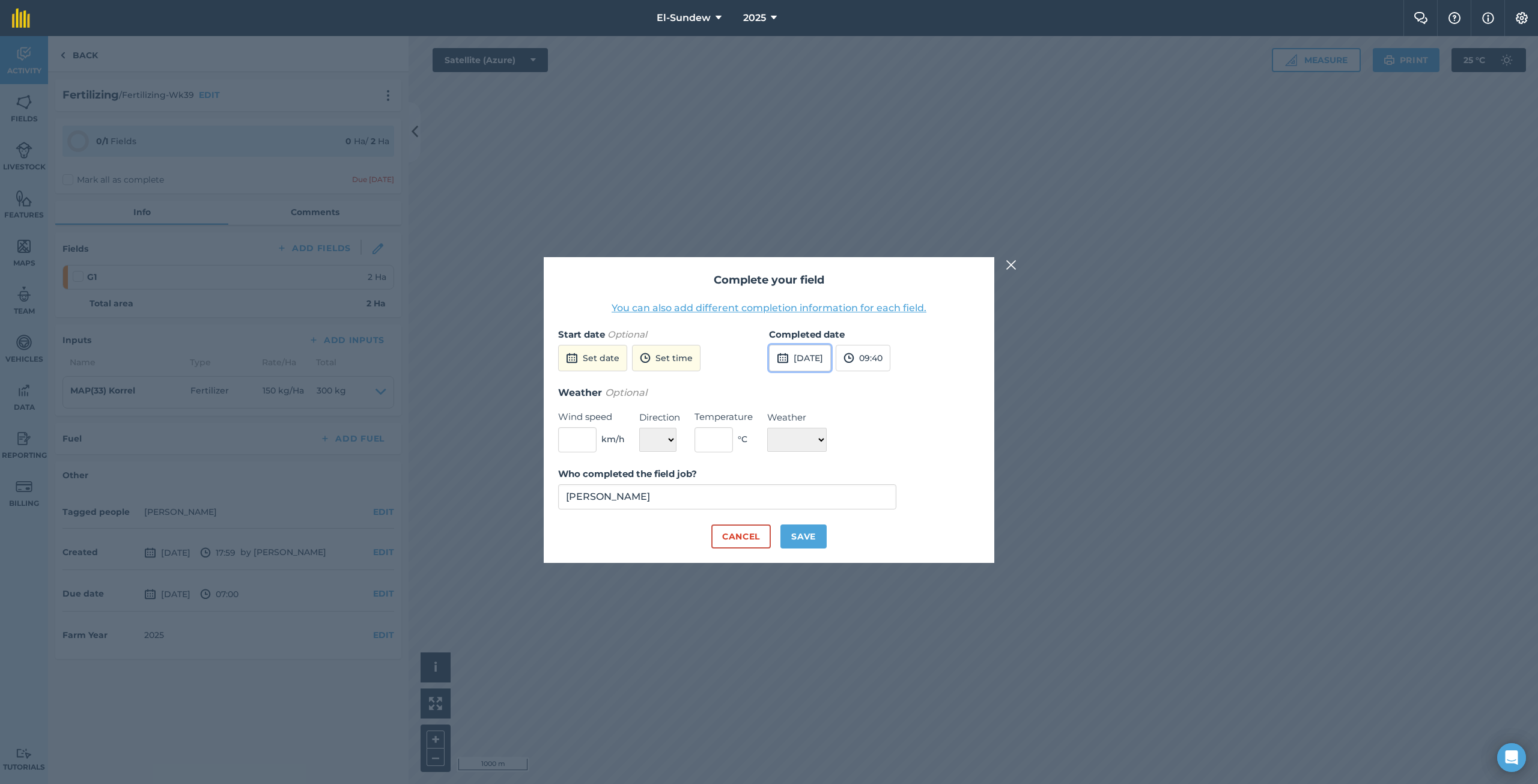
click at [802, 355] on button "[DATE]" at bounding box center [799, 358] width 62 height 27
click at [812, 443] on abbr "7" at bounding box center [812, 442] width 4 height 8
click at [812, 532] on button "Save" at bounding box center [803, 536] width 46 height 24
checkbox input "true"
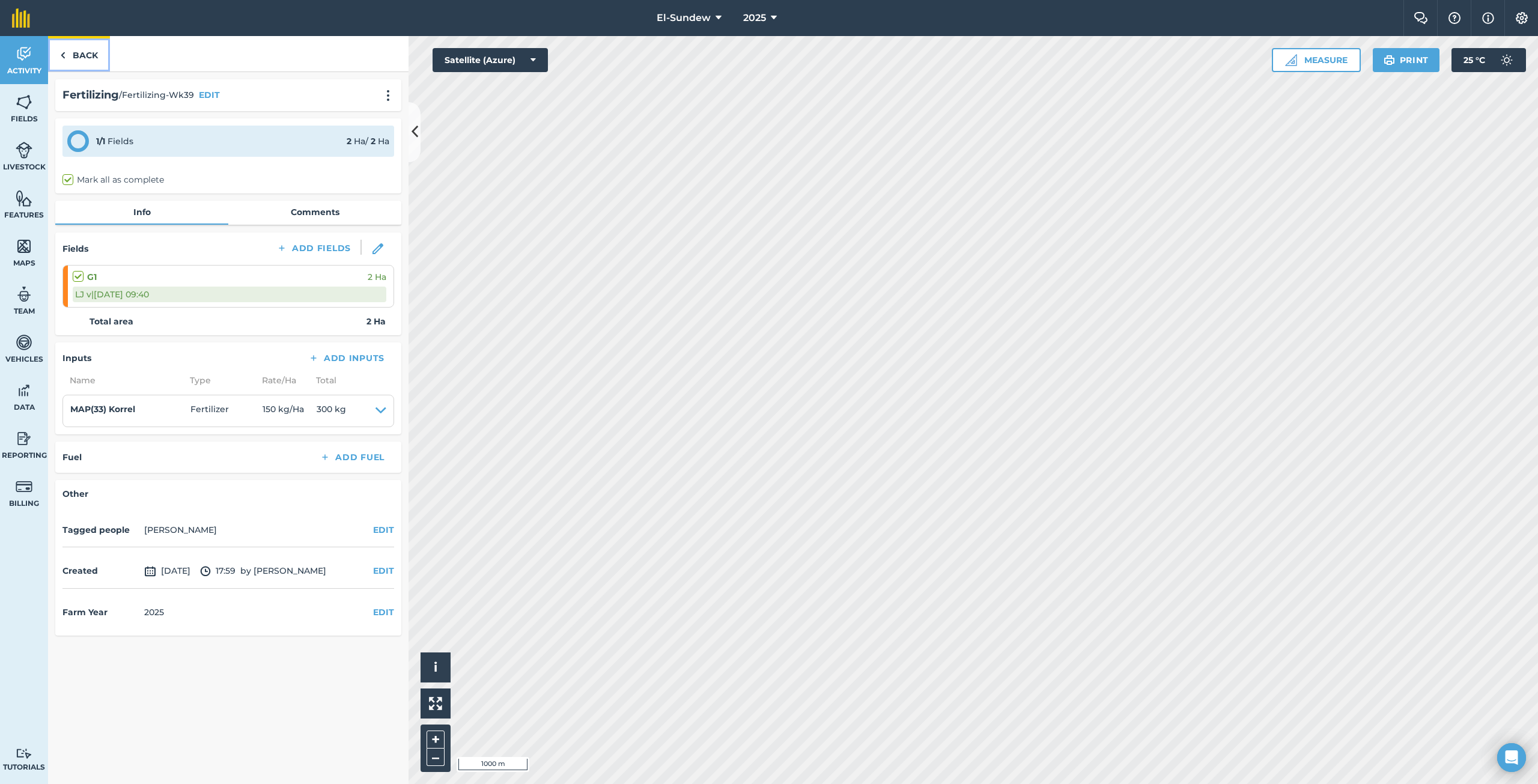
click at [83, 56] on link "Back" at bounding box center [79, 53] width 62 height 35
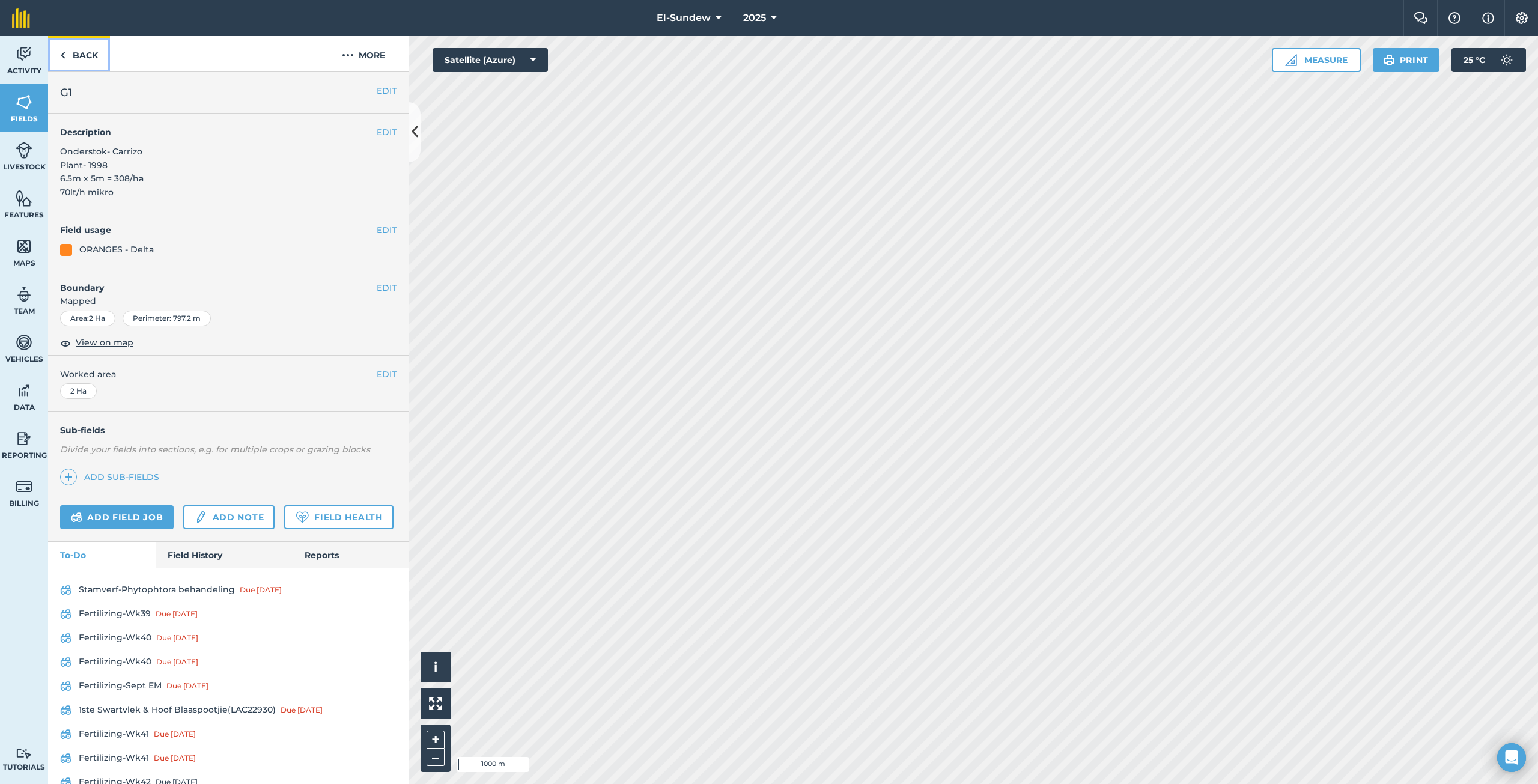
click at [85, 56] on link "Back" at bounding box center [79, 53] width 62 height 35
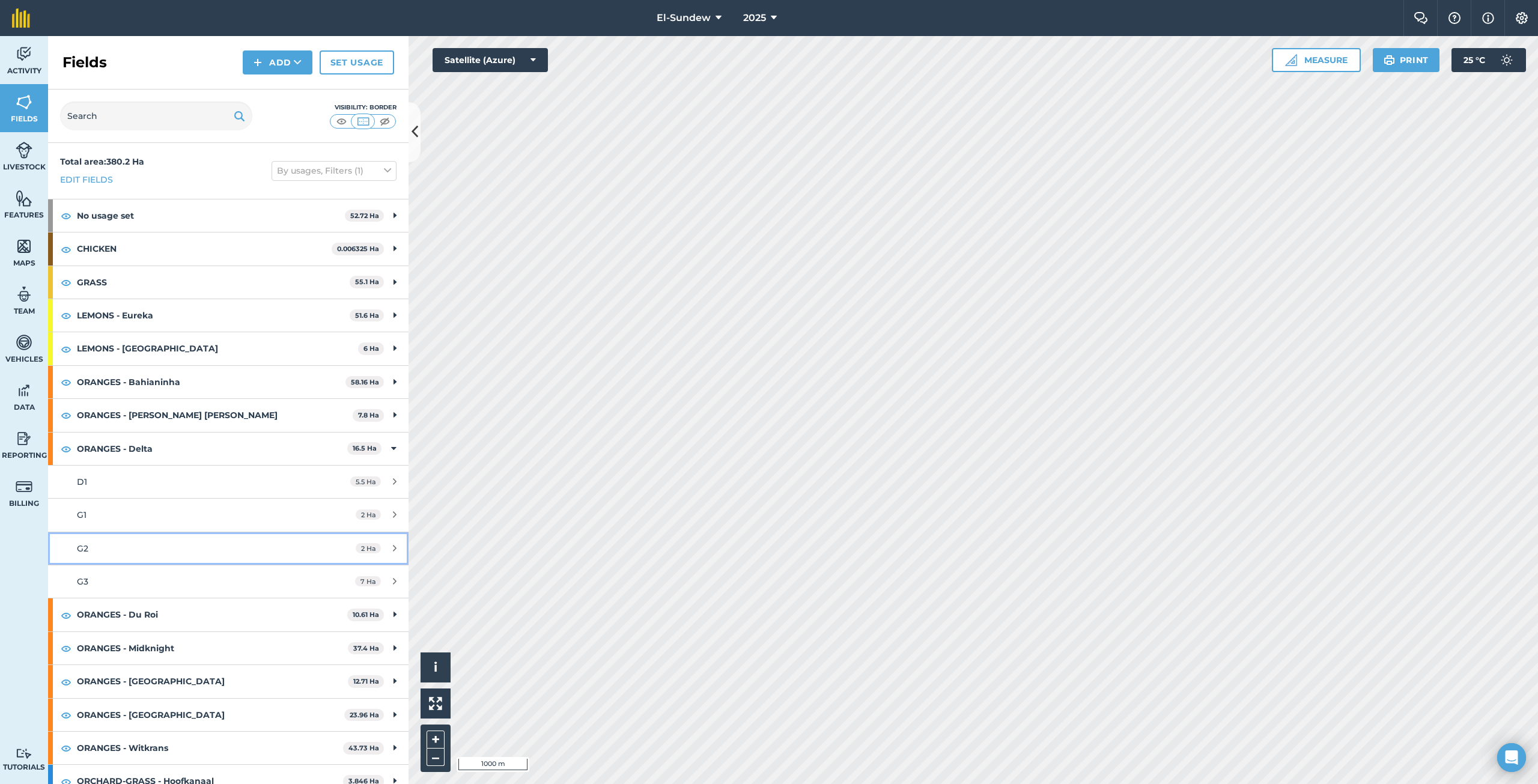
click at [145, 543] on div "G2" at bounding box center [190, 548] width 226 height 13
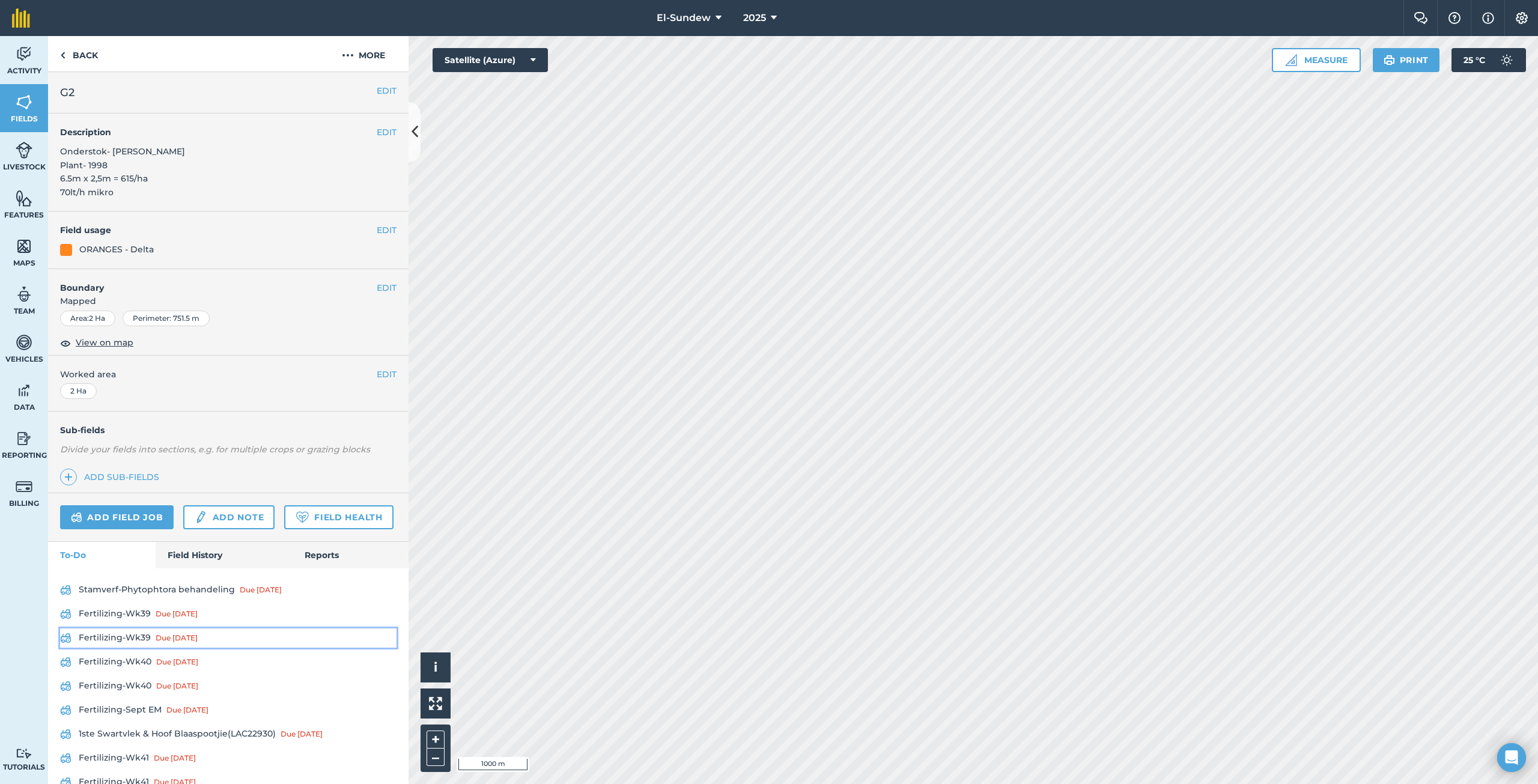
click at [140, 647] on link "Fertilizing-Wk39 Due [DATE]" at bounding box center [228, 637] width 336 height 20
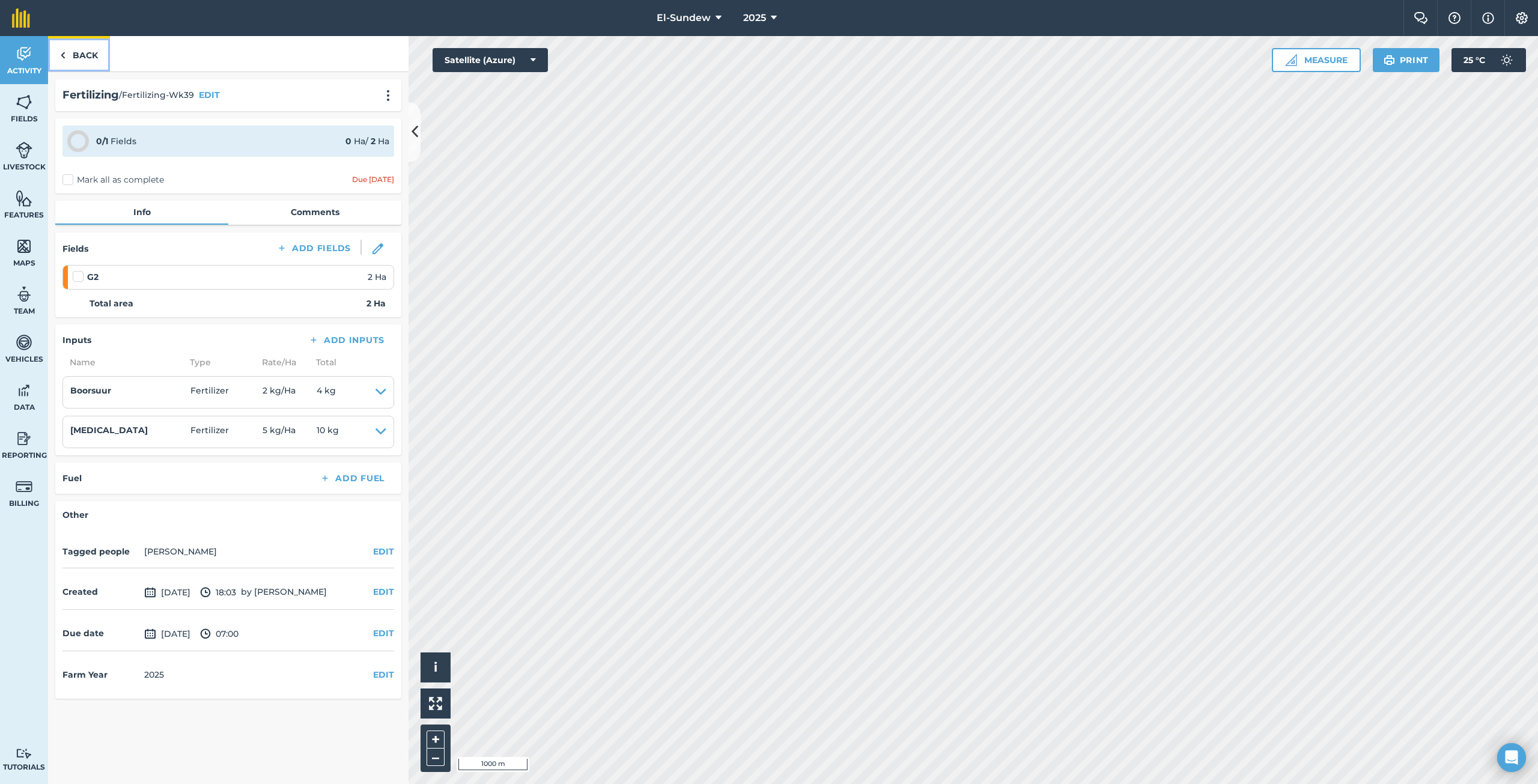
click at [72, 52] on link "Back" at bounding box center [79, 53] width 62 height 35
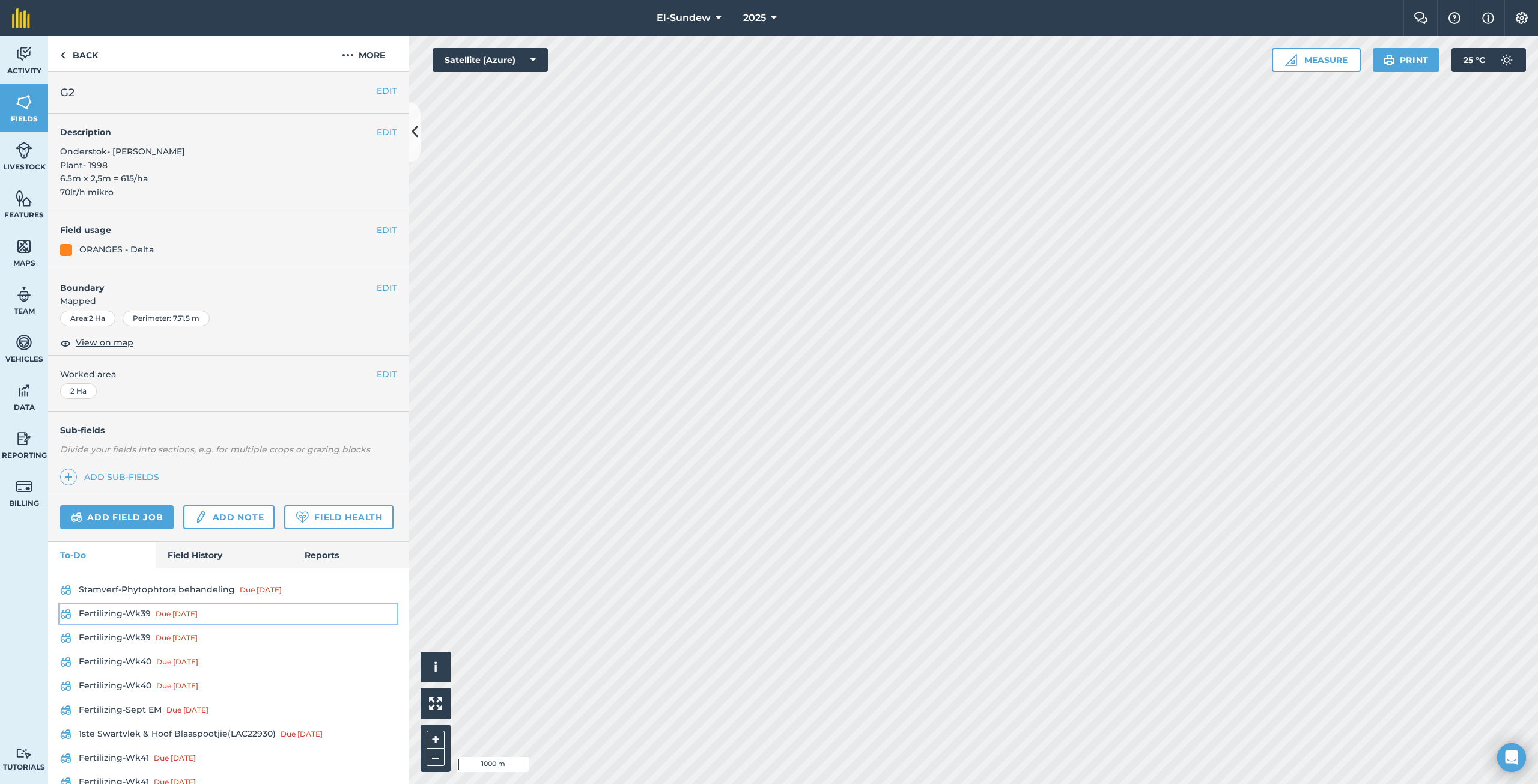
click at [137, 623] on link "Fertilizing-Wk39 Due [DATE]" at bounding box center [228, 613] width 336 height 20
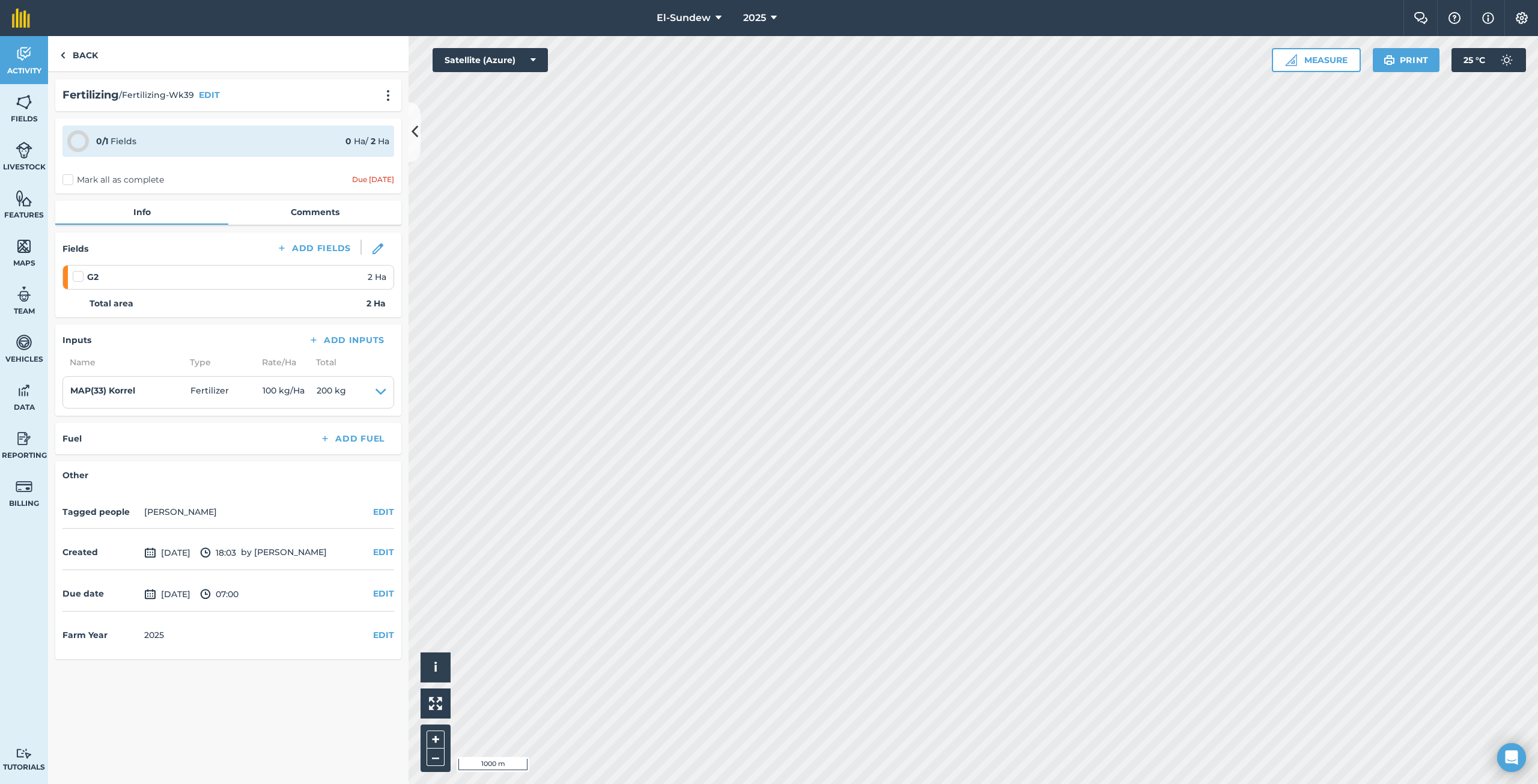
click at [79, 270] on label at bounding box center [80, 270] width 14 height 0
click at [79, 278] on input "checkbox" at bounding box center [76, 274] width 8 height 8
checkbox input "false"
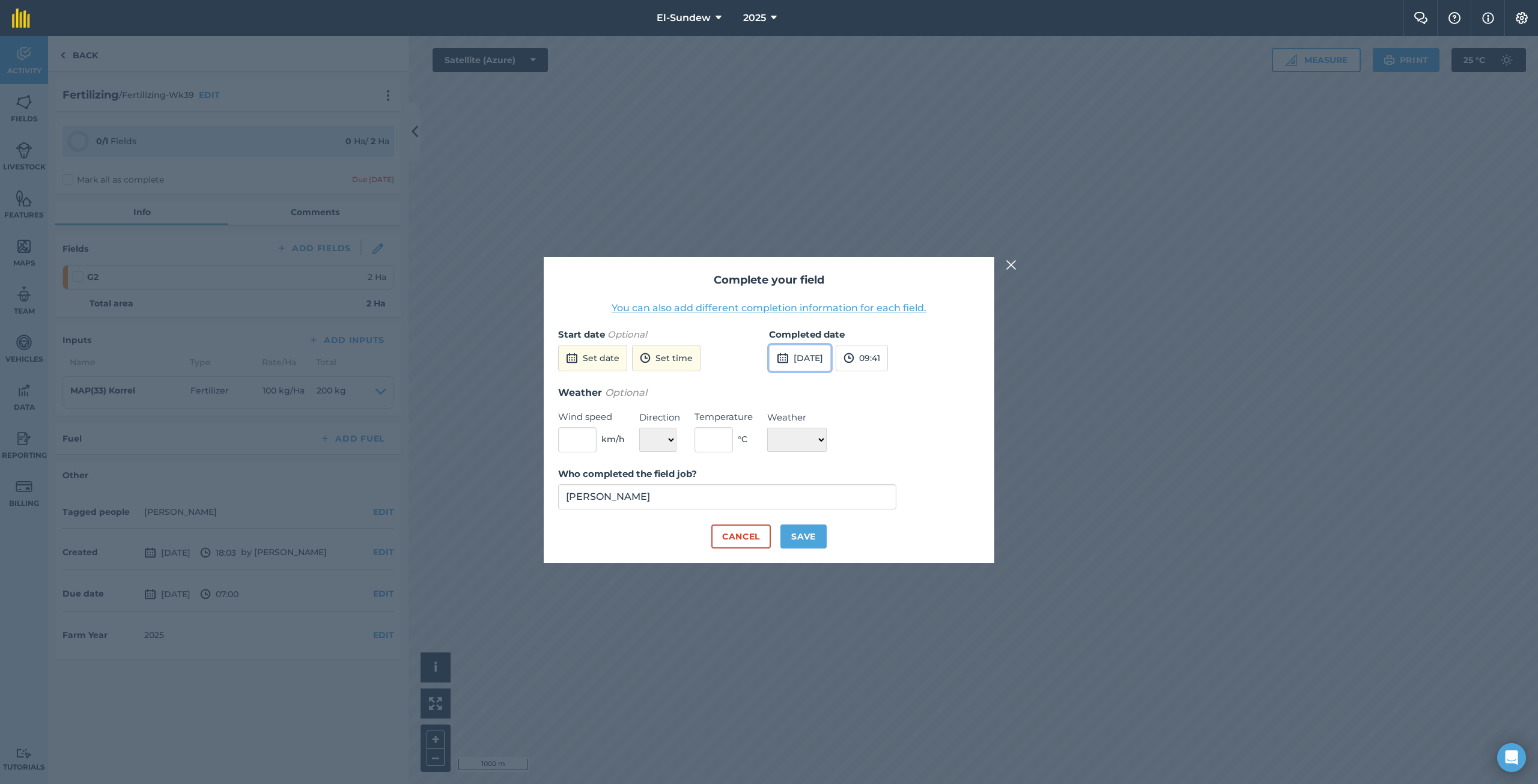
click at [831, 353] on button "[DATE]" at bounding box center [799, 358] width 62 height 27
click at [821, 445] on button "7" at bounding box center [812, 442] width 28 height 20
click at [794, 527] on button "Save" at bounding box center [803, 536] width 46 height 24
checkbox input "true"
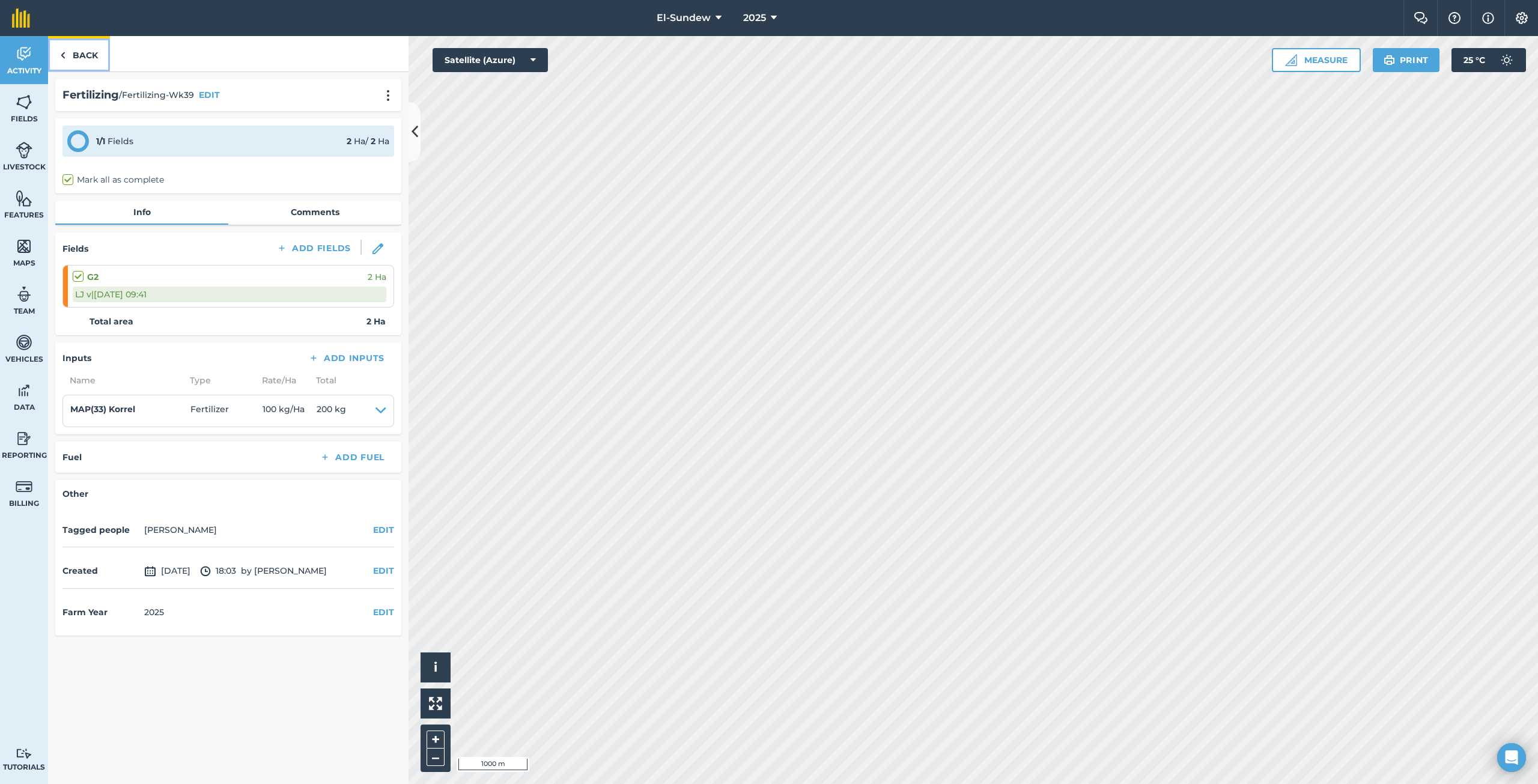
click at [65, 55] on img at bounding box center [62, 55] width 5 height 14
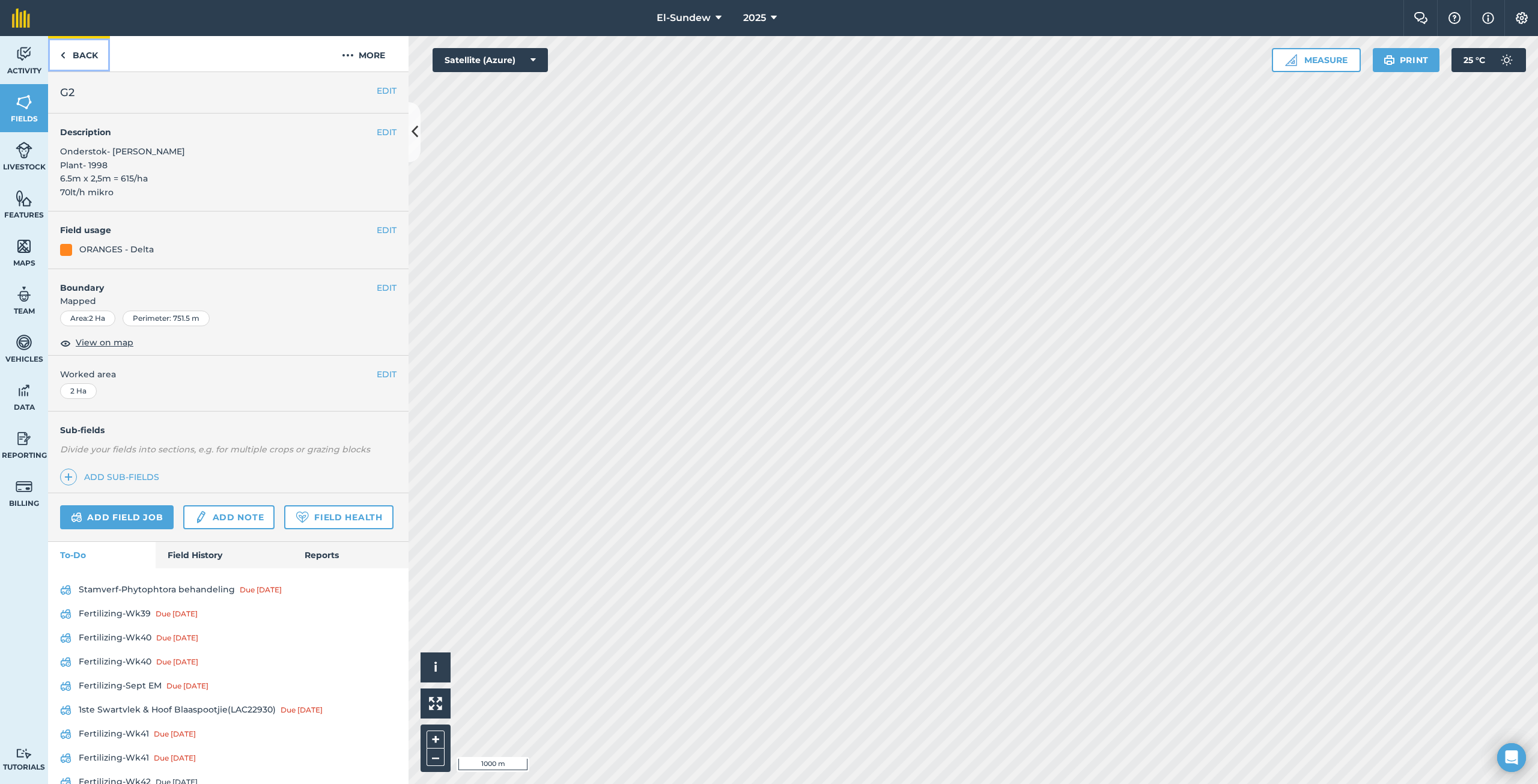
click at [80, 64] on link "Back" at bounding box center [79, 53] width 62 height 35
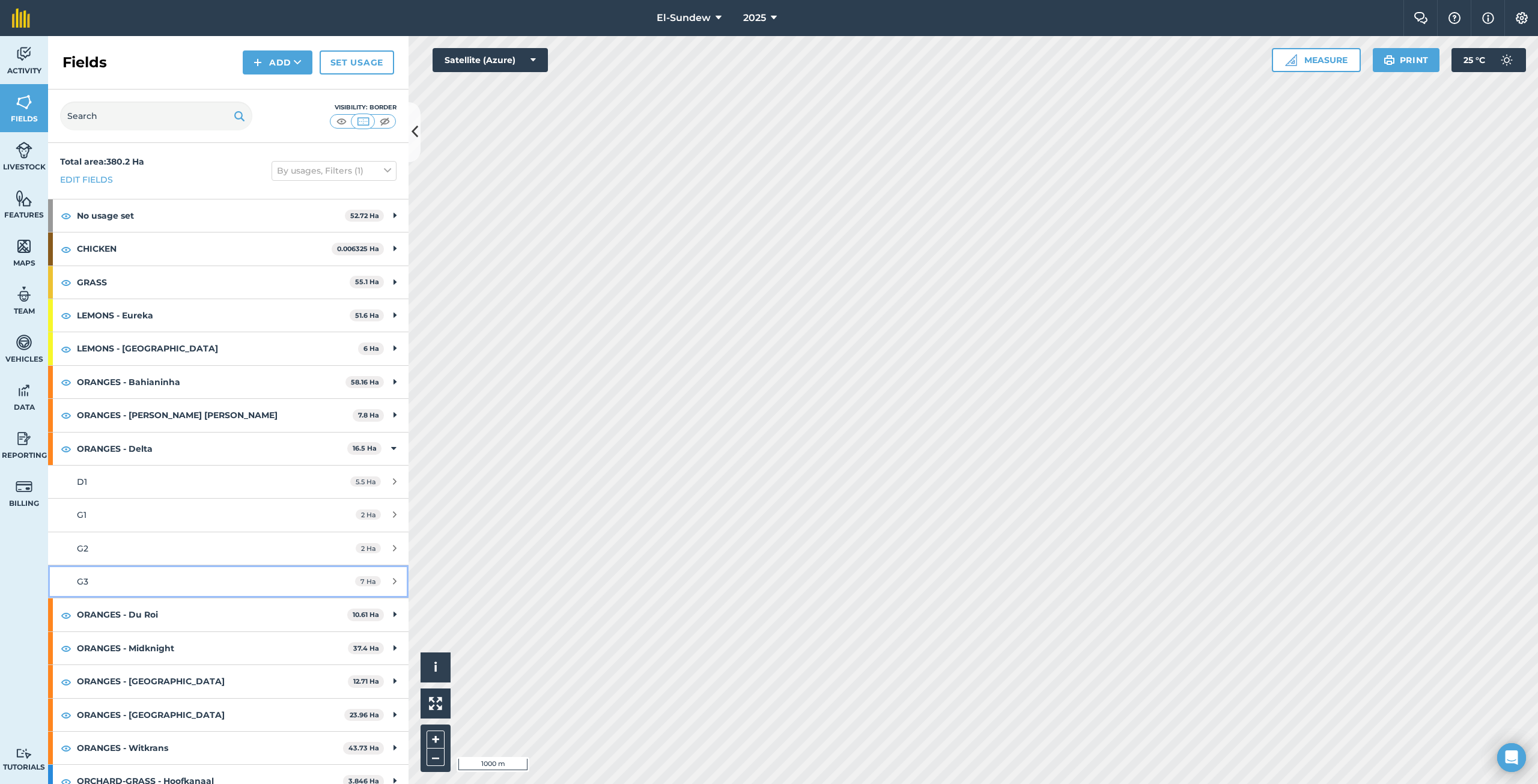
click at [158, 578] on div "G3" at bounding box center [190, 581] width 226 height 13
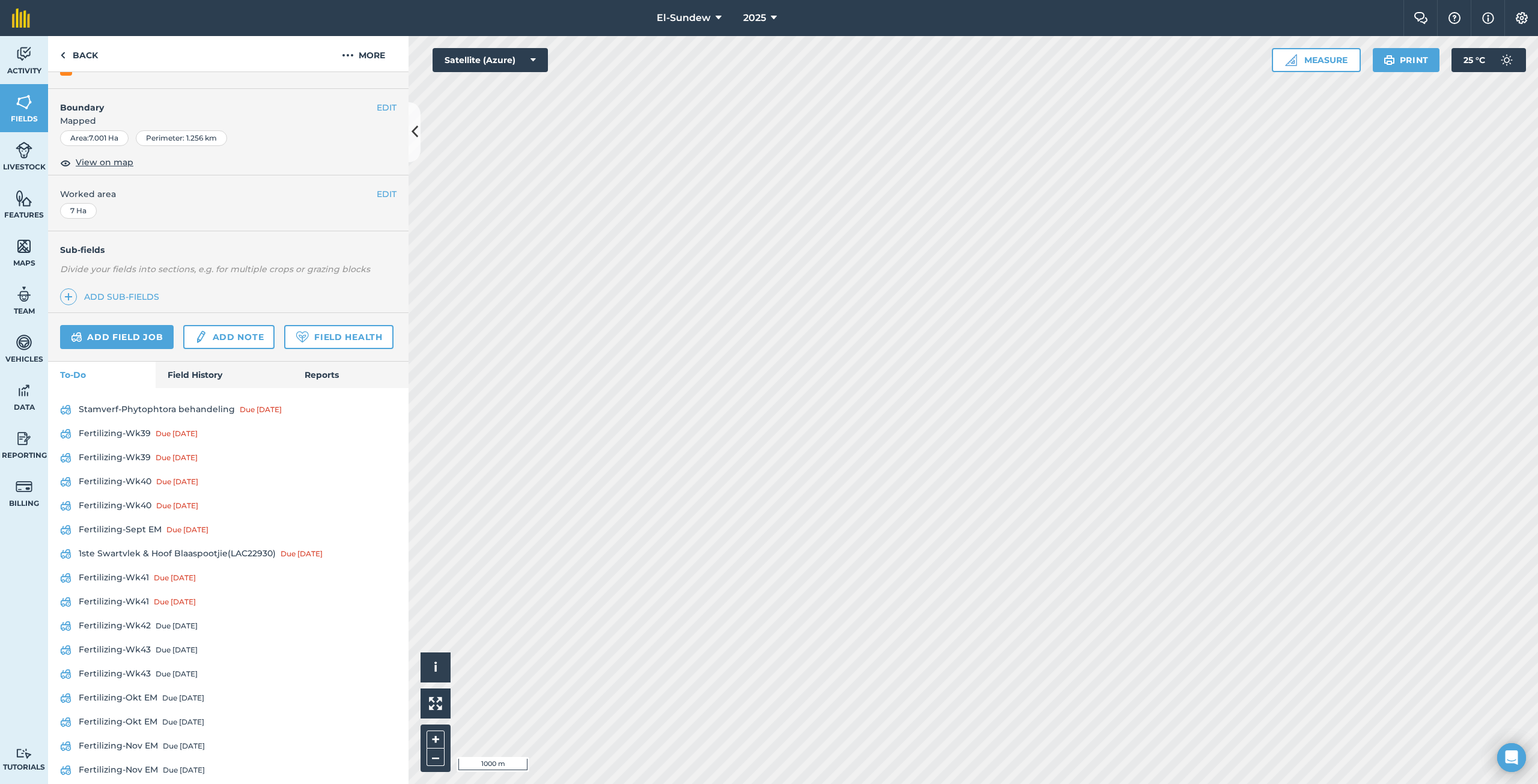
scroll to position [200, 0]
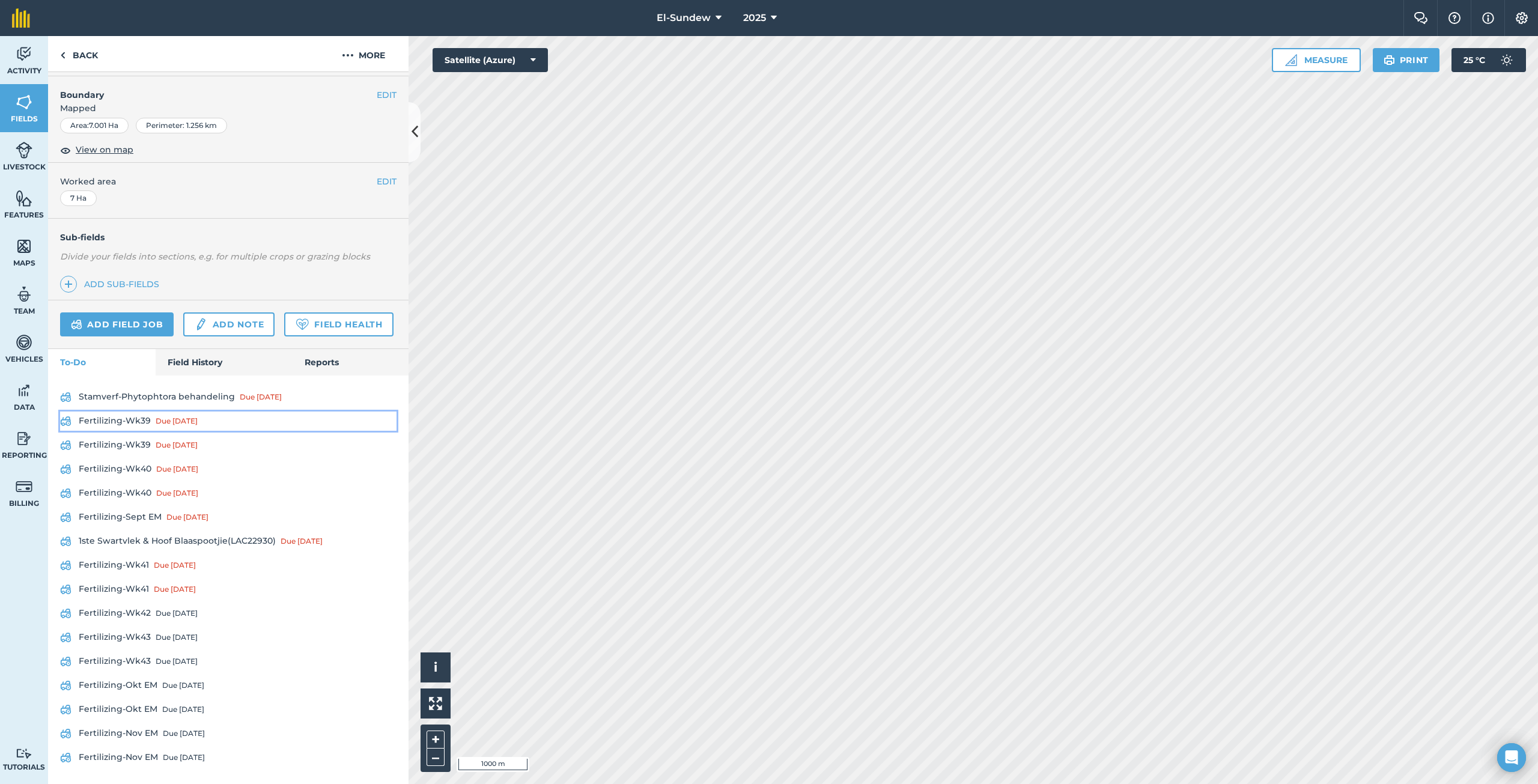
click at [133, 431] on link "Fertilizing-Wk39 Due [DATE]" at bounding box center [228, 420] width 336 height 20
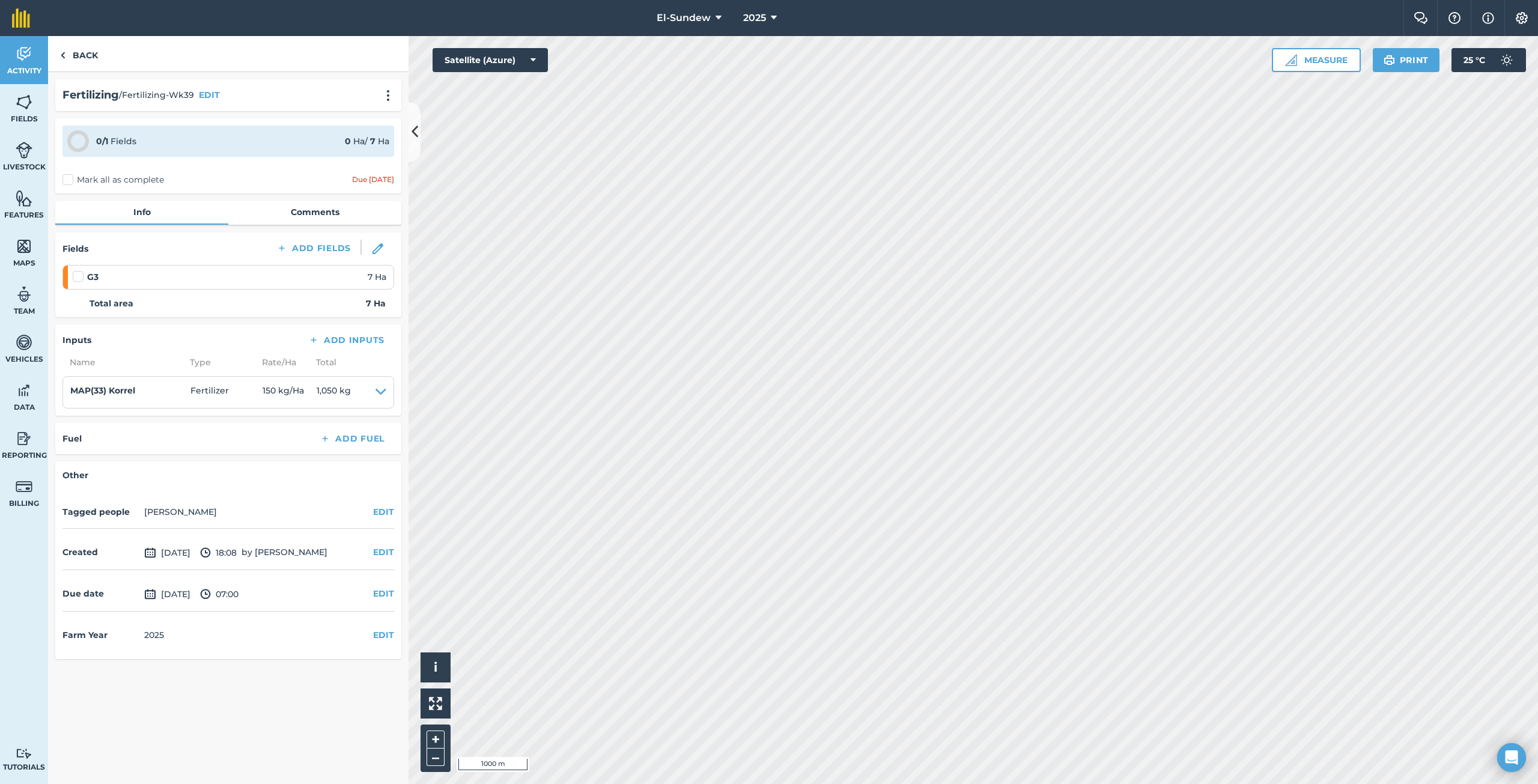
click at [76, 270] on label at bounding box center [80, 270] width 14 height 0
click at [76, 275] on input "checkbox" at bounding box center [76, 274] width 8 height 8
checkbox input "false"
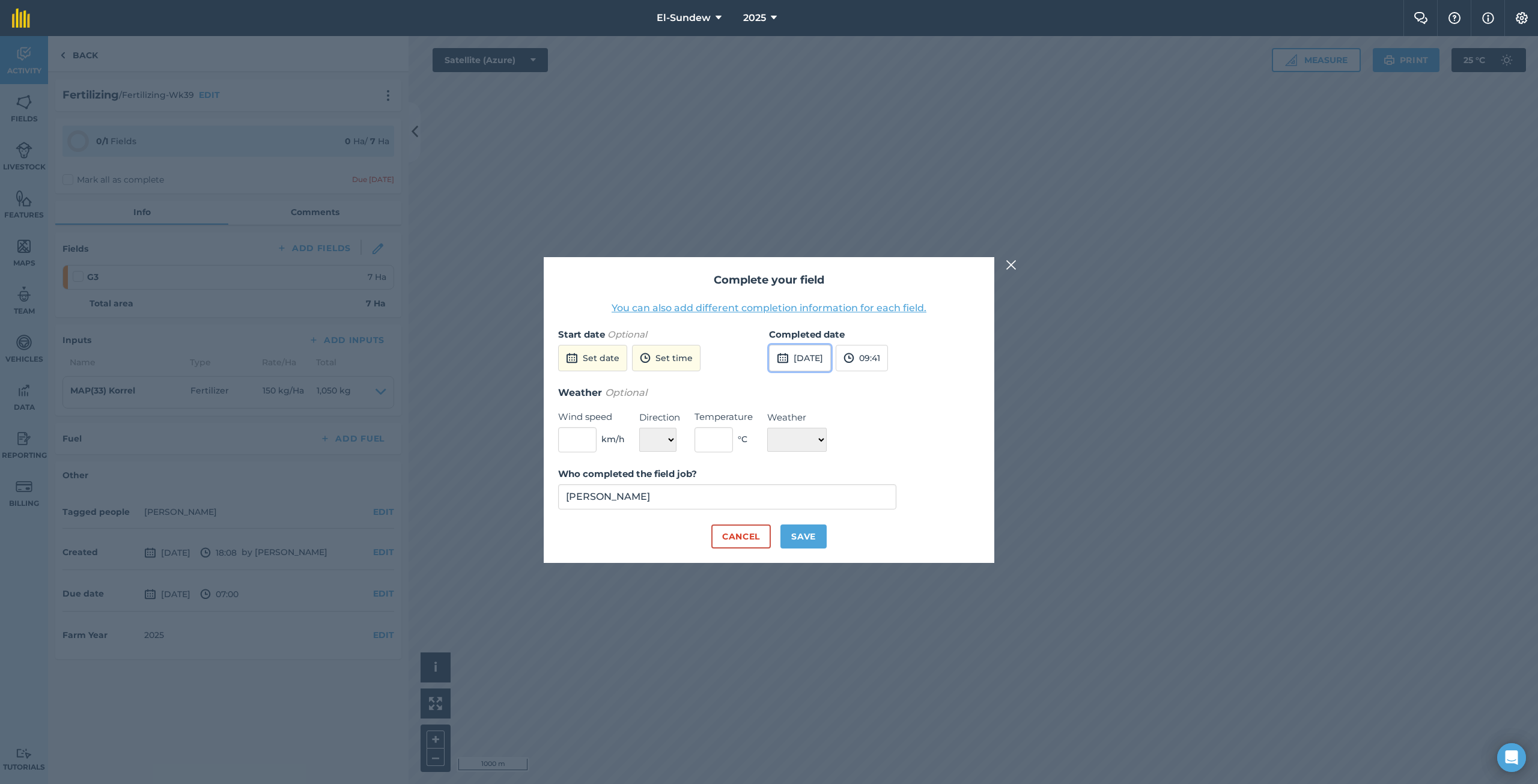
click at [802, 356] on button "[DATE]" at bounding box center [799, 358] width 62 height 27
click at [819, 436] on button "7" at bounding box center [812, 442] width 28 height 20
click at [808, 536] on button "Save" at bounding box center [803, 536] width 46 height 24
checkbox input "true"
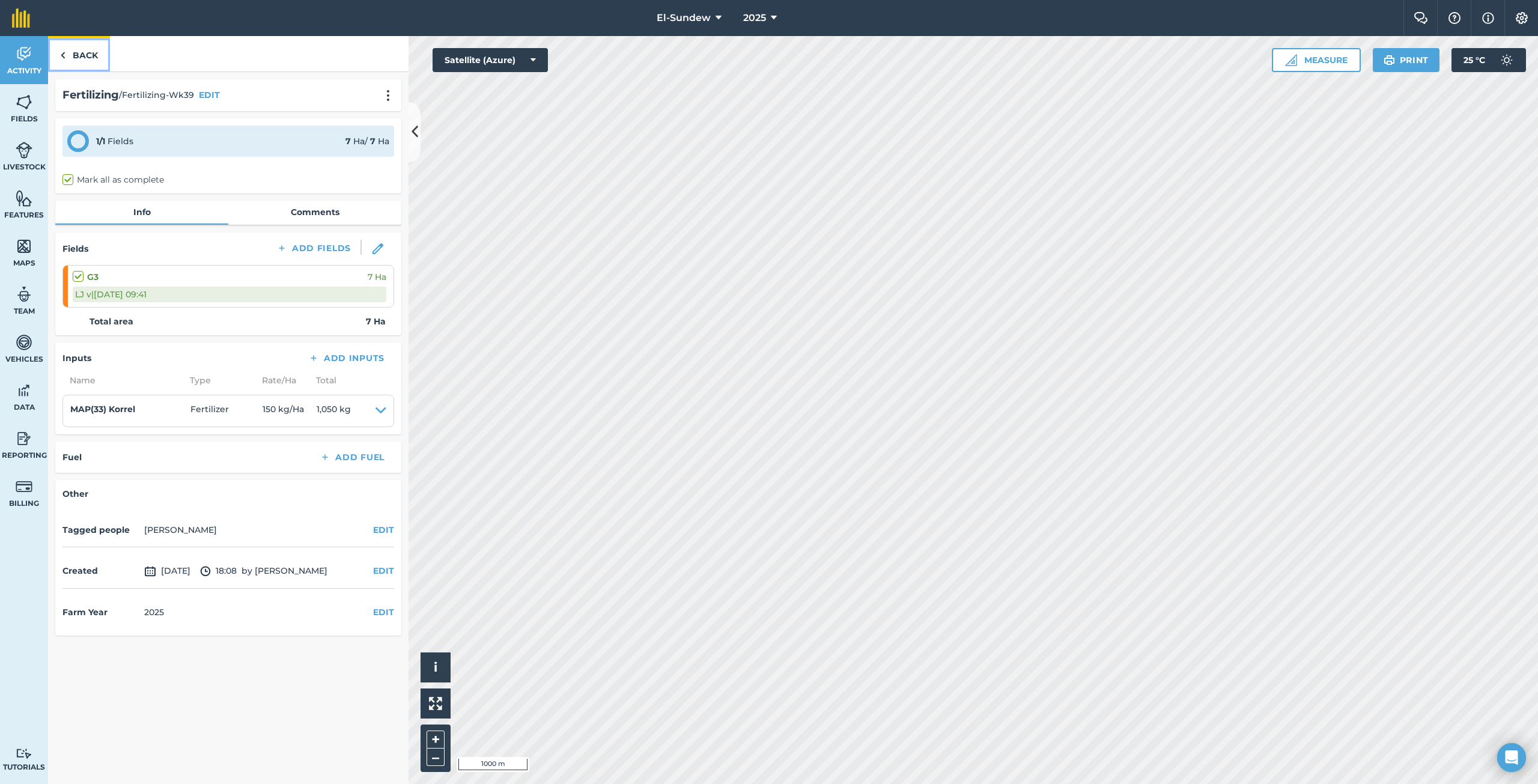
click at [74, 55] on link "Back" at bounding box center [79, 53] width 62 height 35
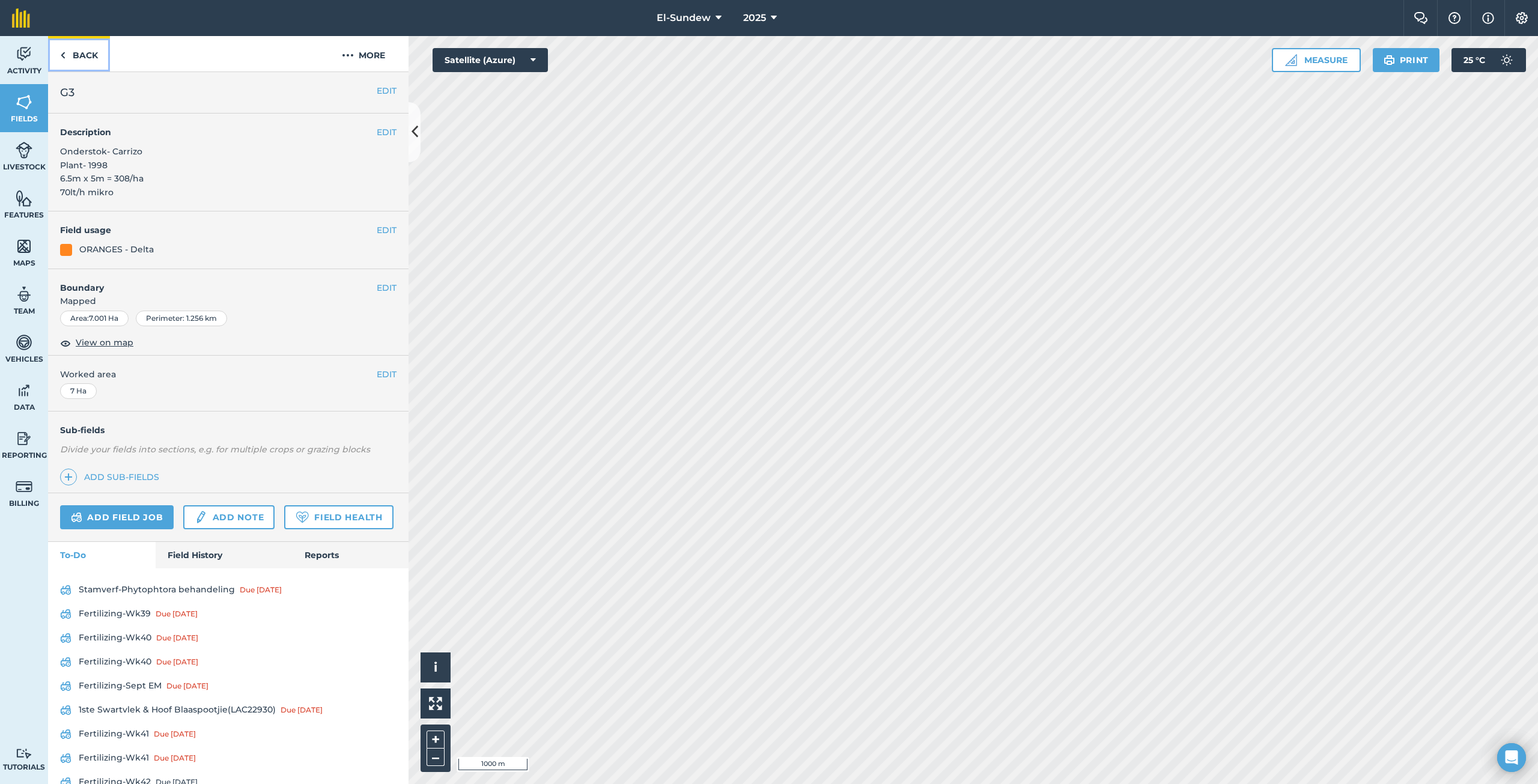
click at [98, 59] on link "Back" at bounding box center [79, 53] width 62 height 35
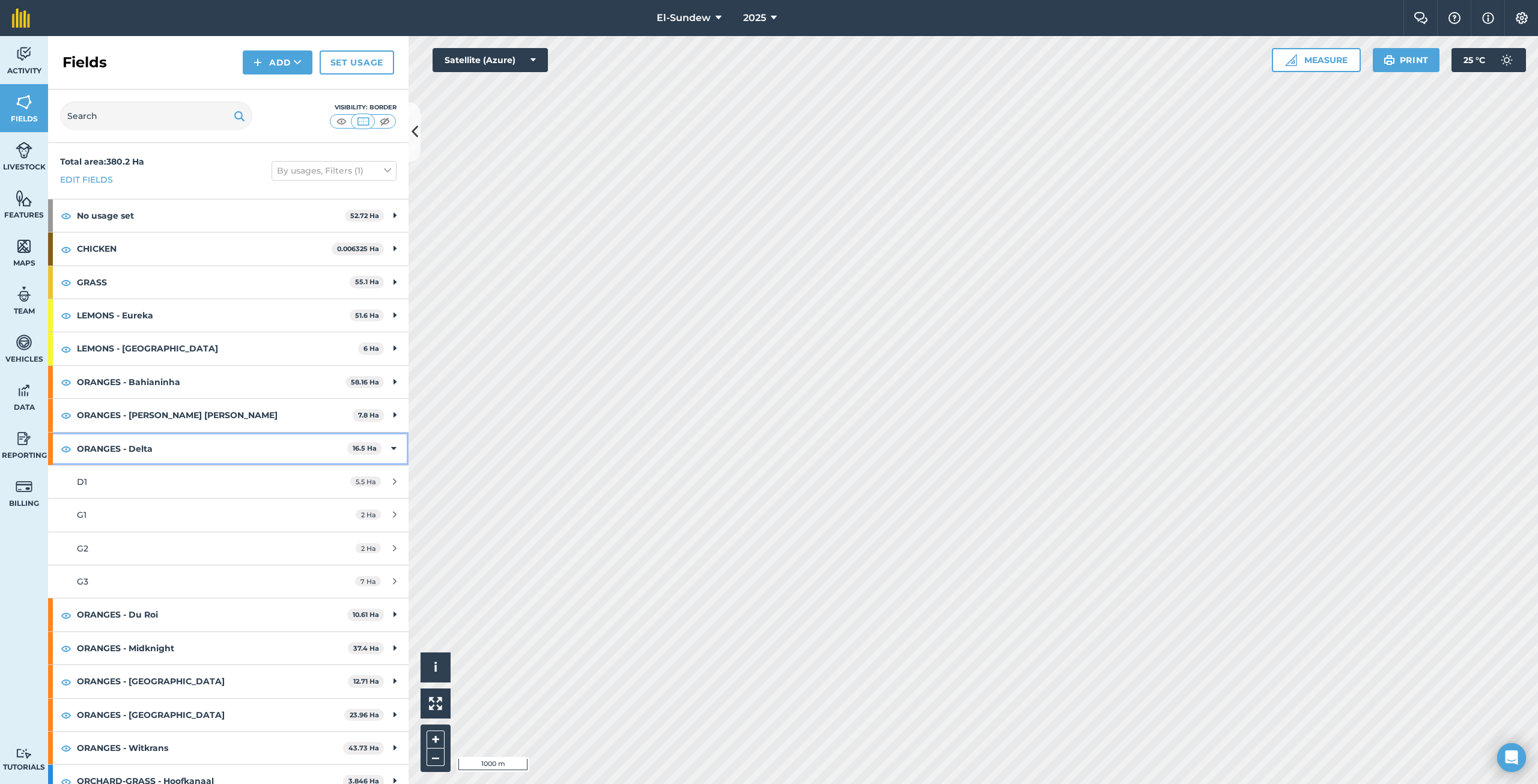
click at [200, 453] on strong "ORANGES - Delta" at bounding box center [212, 449] width 270 height 33
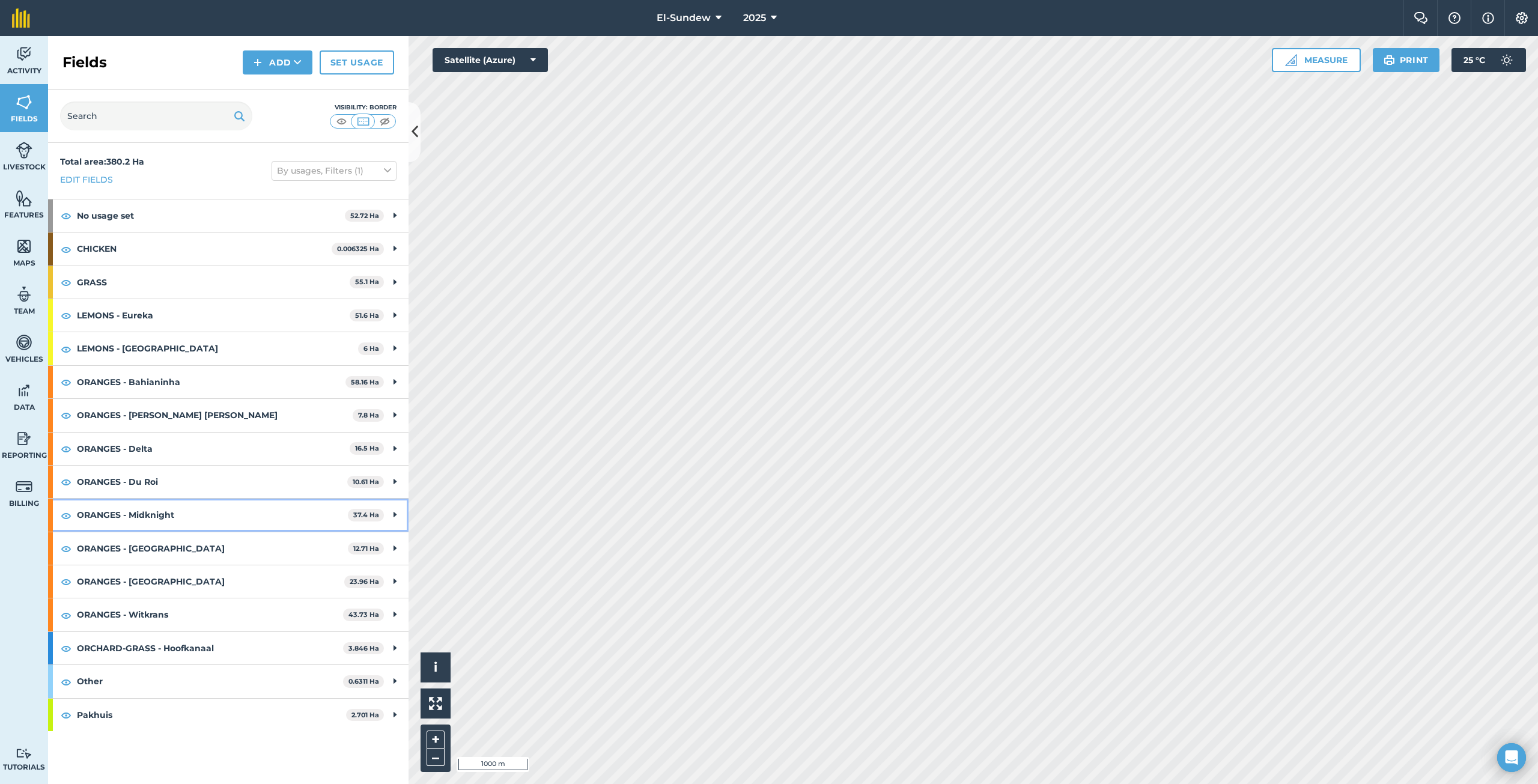
click at [198, 508] on strong "ORANGES - Midknight" at bounding box center [212, 515] width 271 height 33
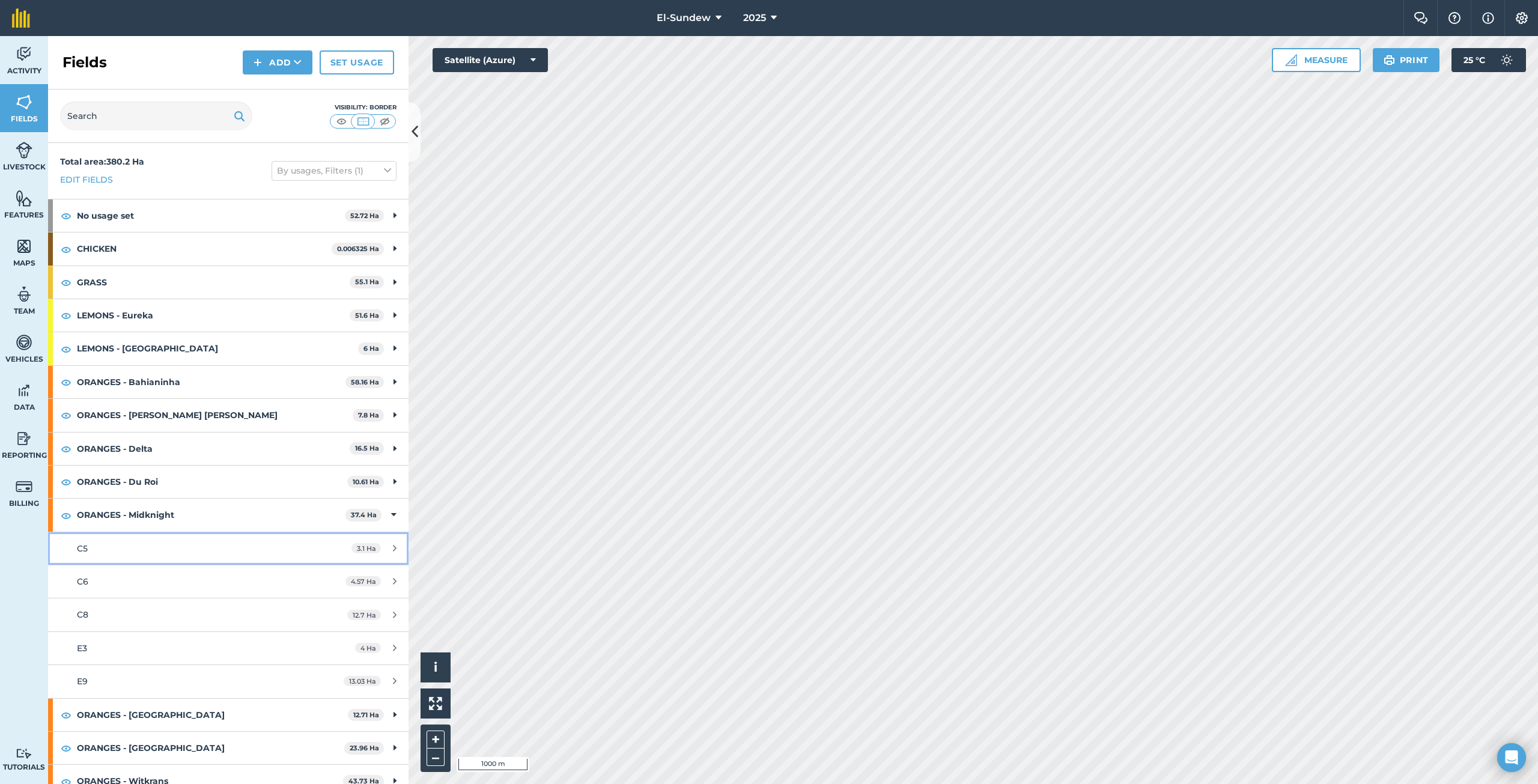
click at [157, 545] on div "C5" at bounding box center [190, 548] width 226 height 13
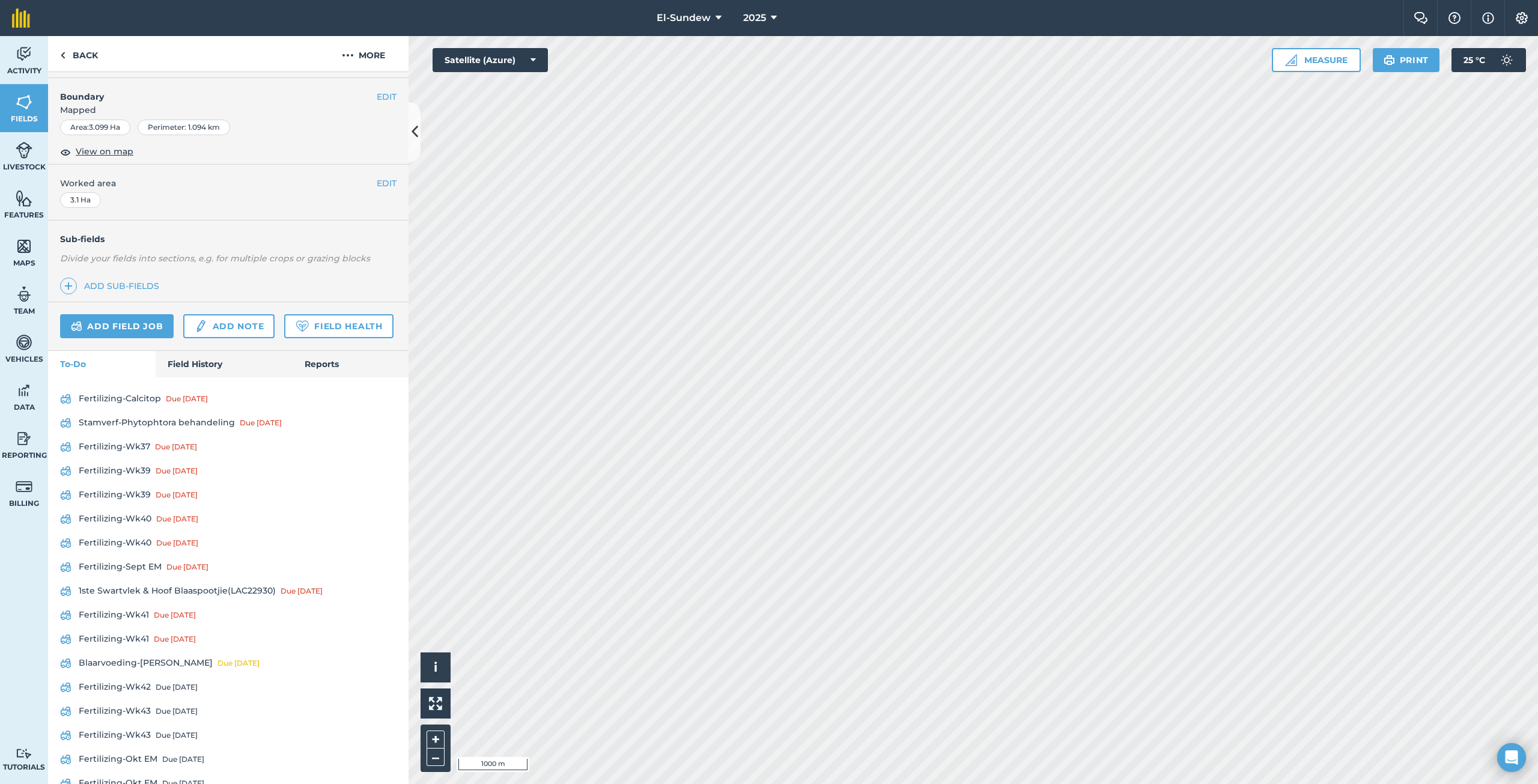
scroll to position [200, 0]
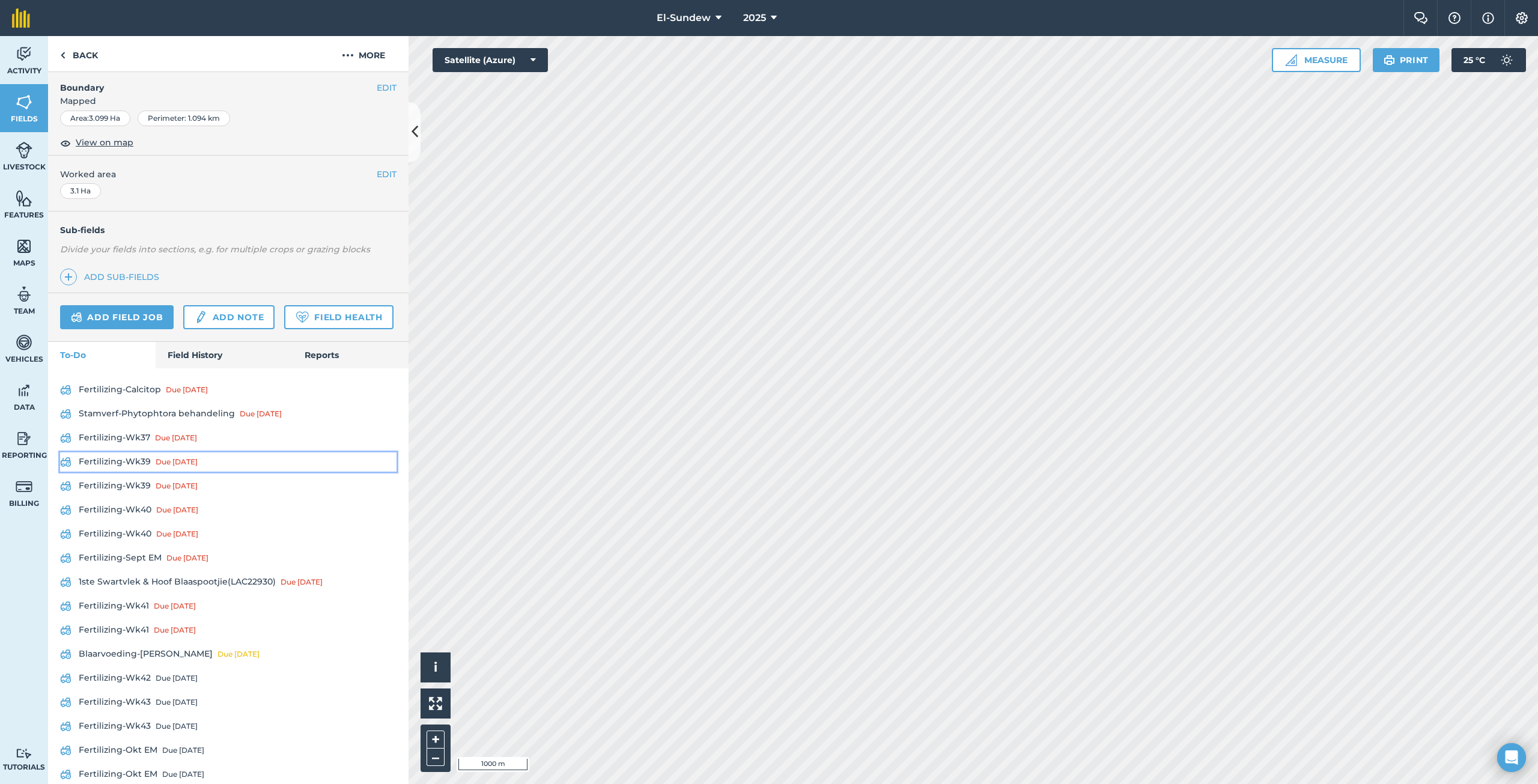
click at [140, 471] on link "Fertilizing-Wk39 Due [DATE]" at bounding box center [228, 462] width 336 height 20
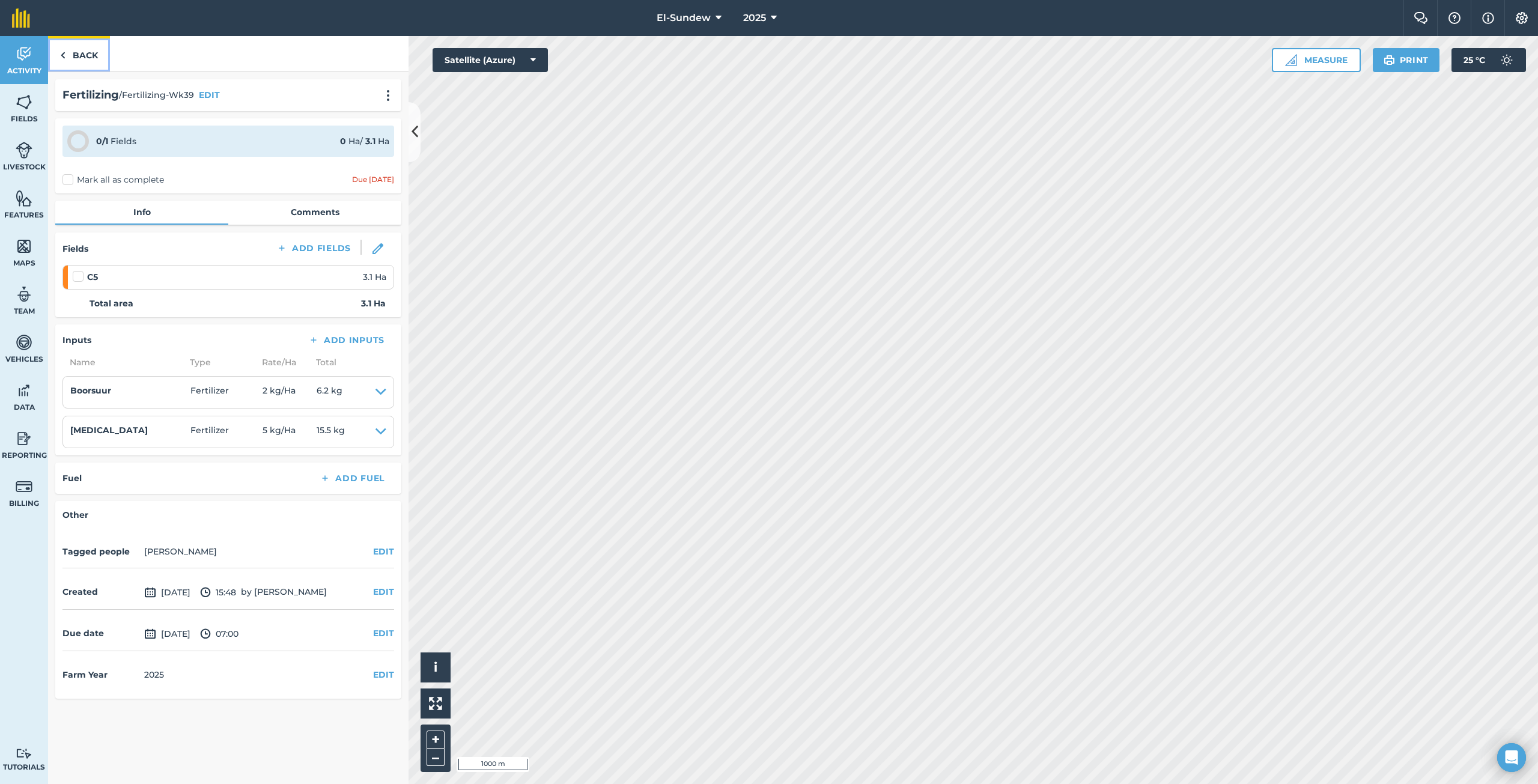
click at [90, 55] on link "Back" at bounding box center [79, 53] width 62 height 35
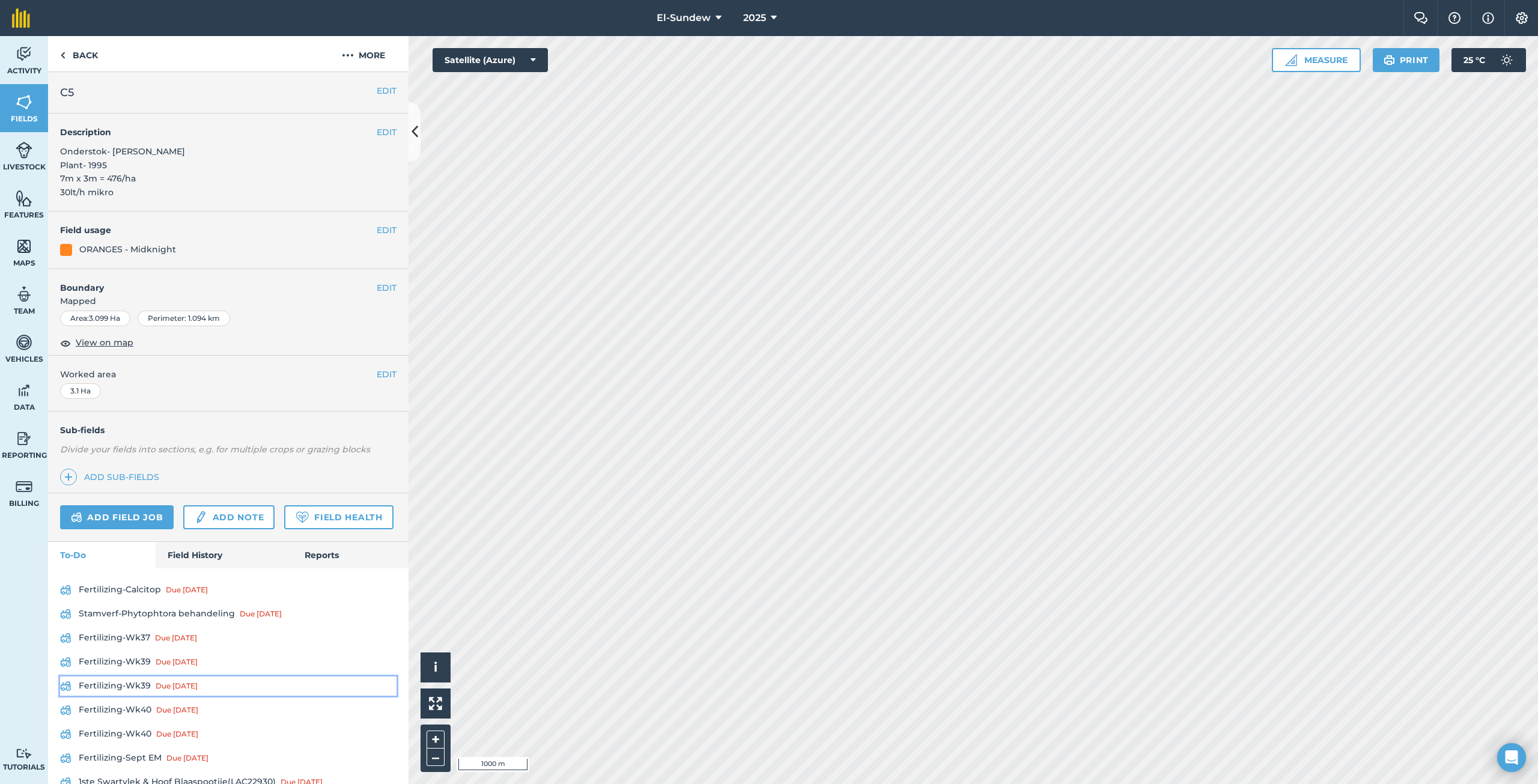
click at [132, 695] on link "Fertilizing-Wk39 Due [DATE]" at bounding box center [228, 686] width 336 height 20
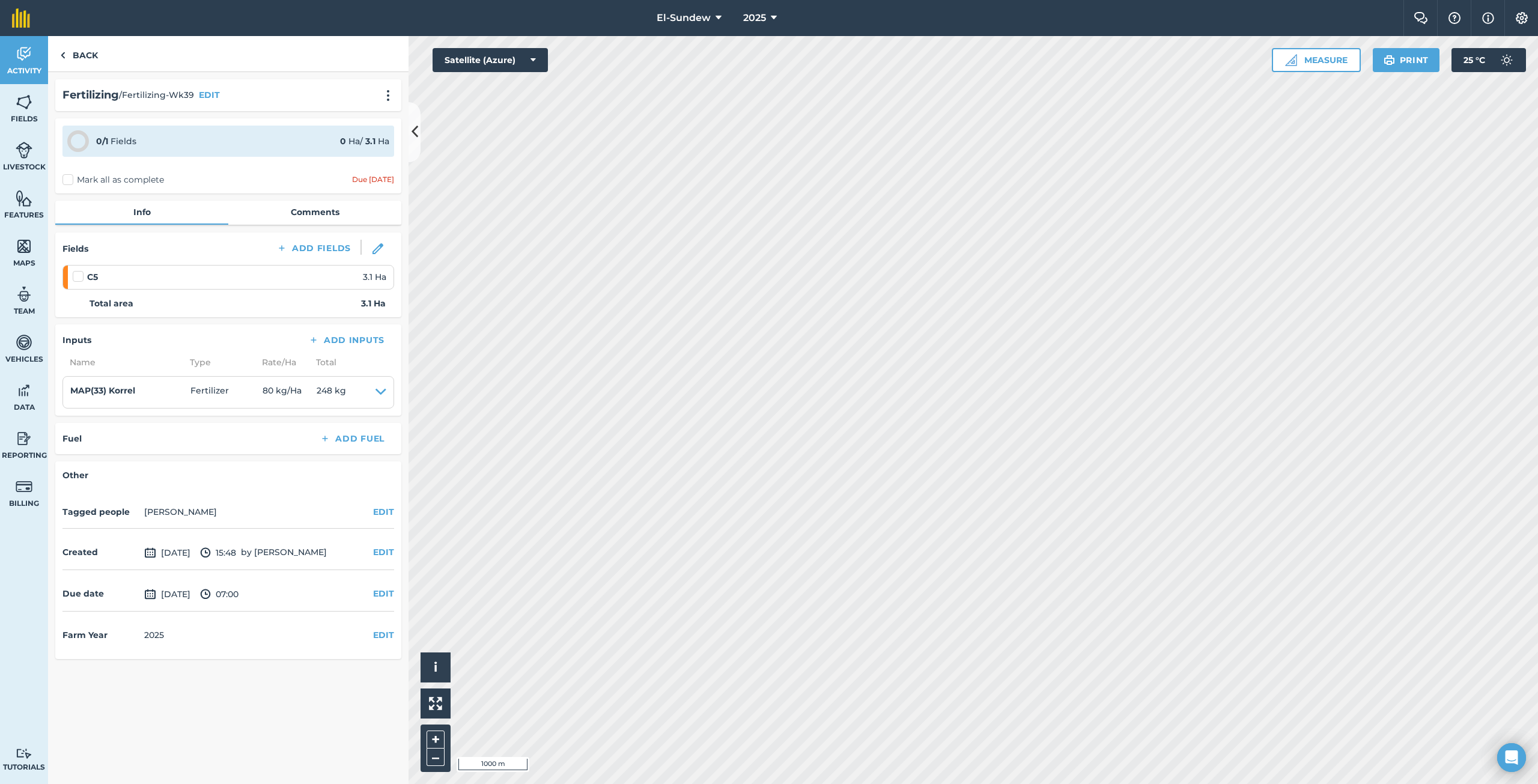
click at [80, 270] on label at bounding box center [80, 270] width 14 height 0
click at [80, 278] on input "checkbox" at bounding box center [76, 274] width 8 height 8
checkbox input "false"
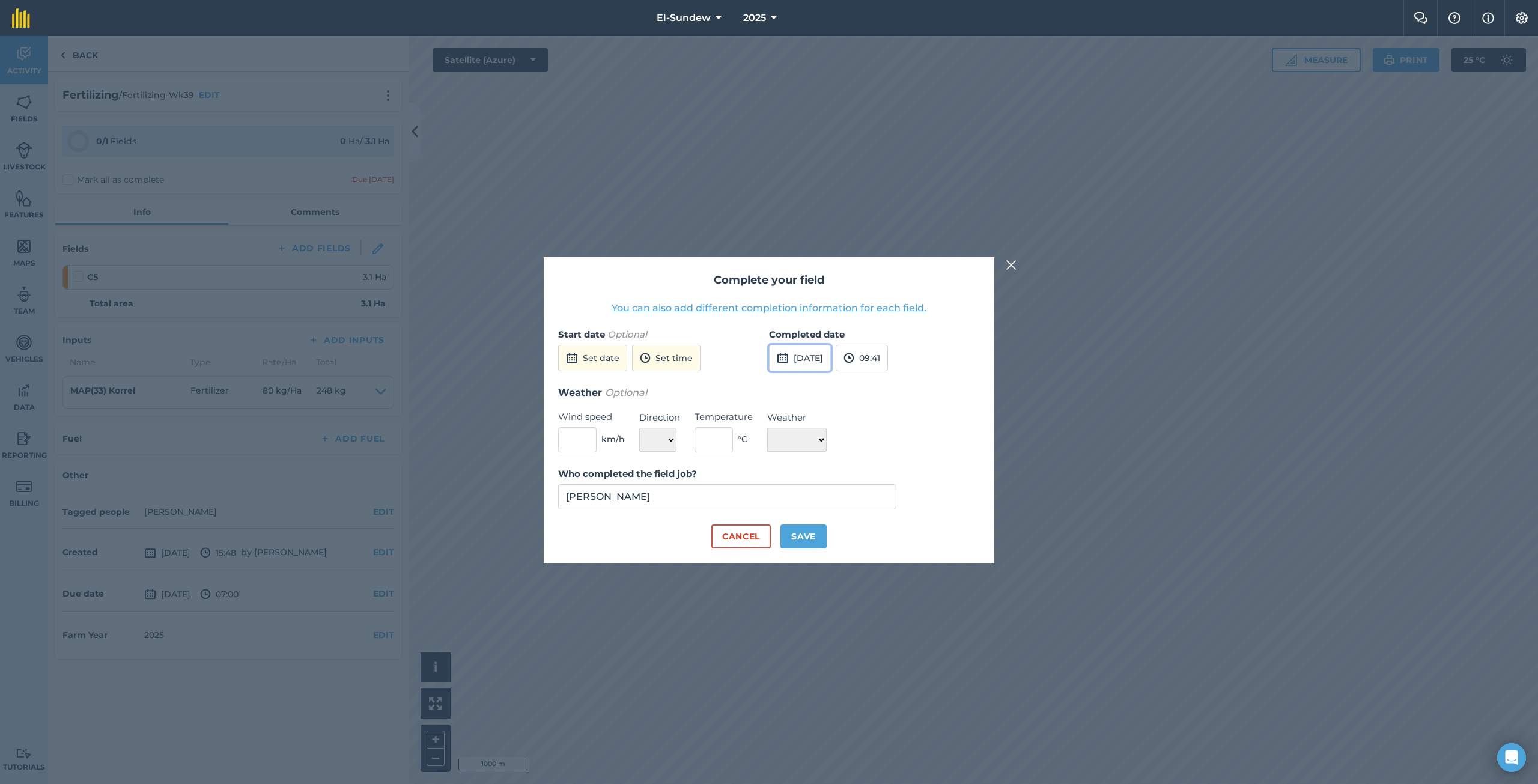
click at [819, 359] on button "[DATE]" at bounding box center [799, 358] width 62 height 27
click at [788, 442] on button "6" at bounding box center [783, 442] width 28 height 20
click at [792, 541] on button "Save" at bounding box center [803, 536] width 46 height 24
checkbox input "true"
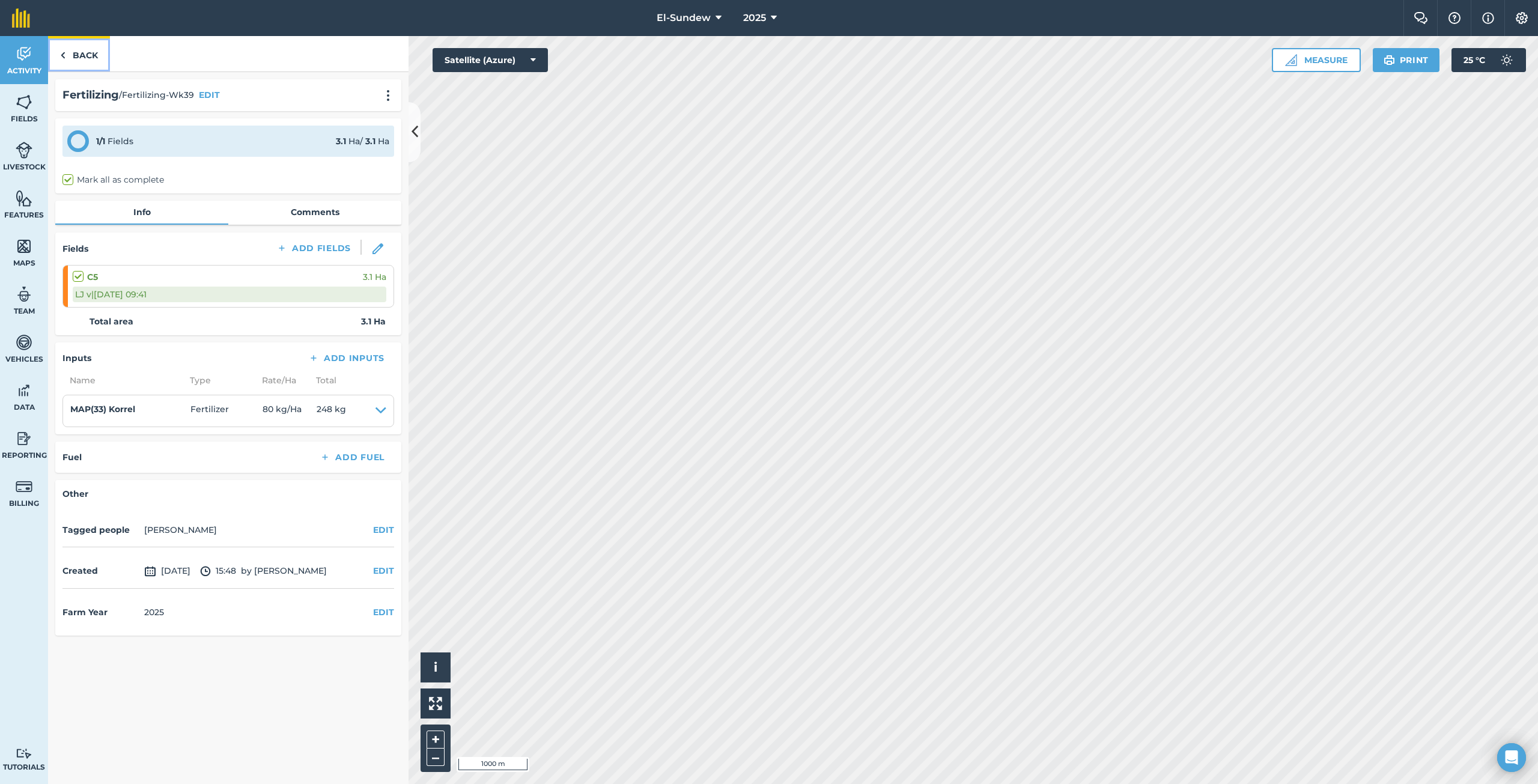
click at [73, 57] on link "Back" at bounding box center [79, 53] width 62 height 35
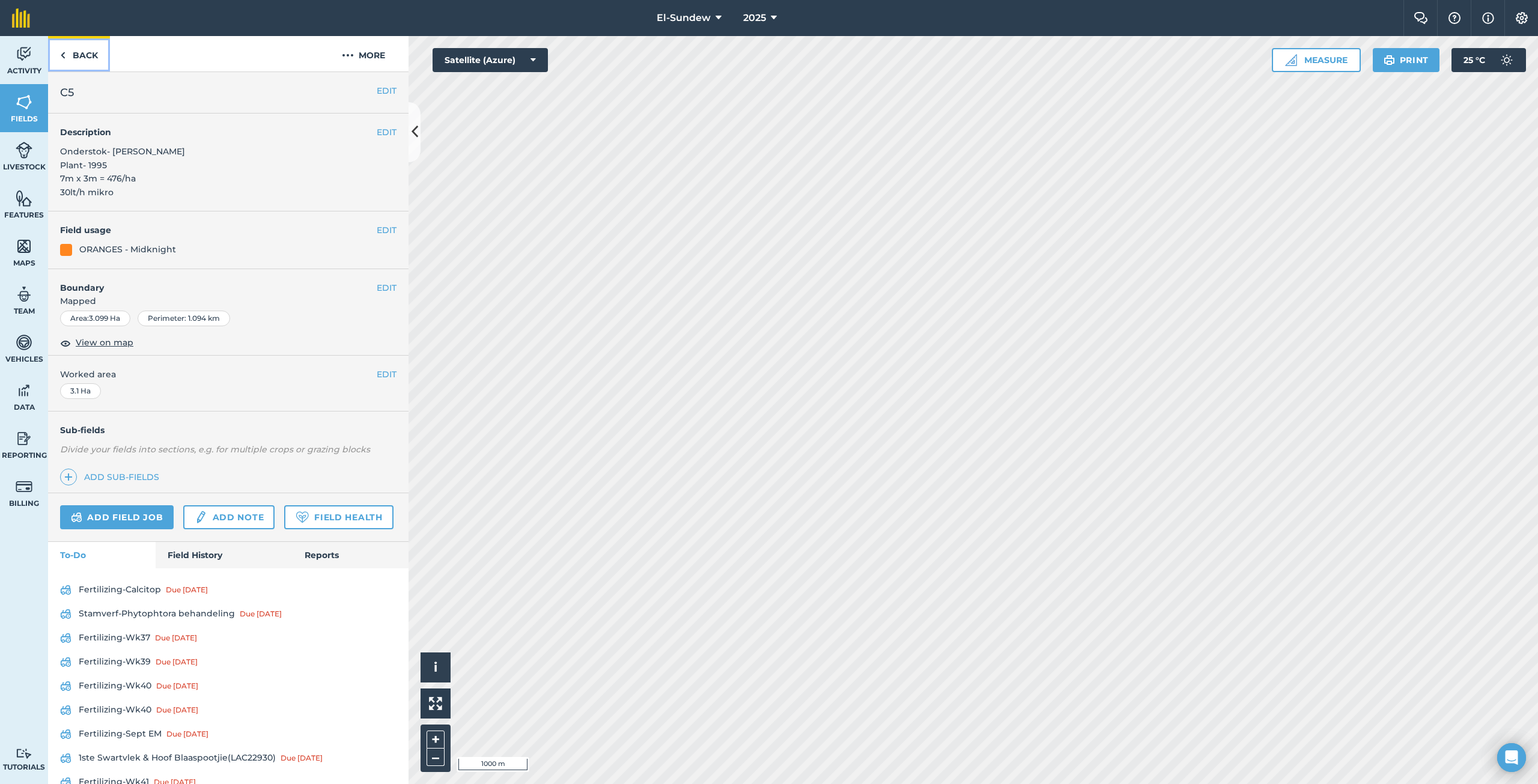
click at [73, 57] on link "Back" at bounding box center [79, 53] width 62 height 35
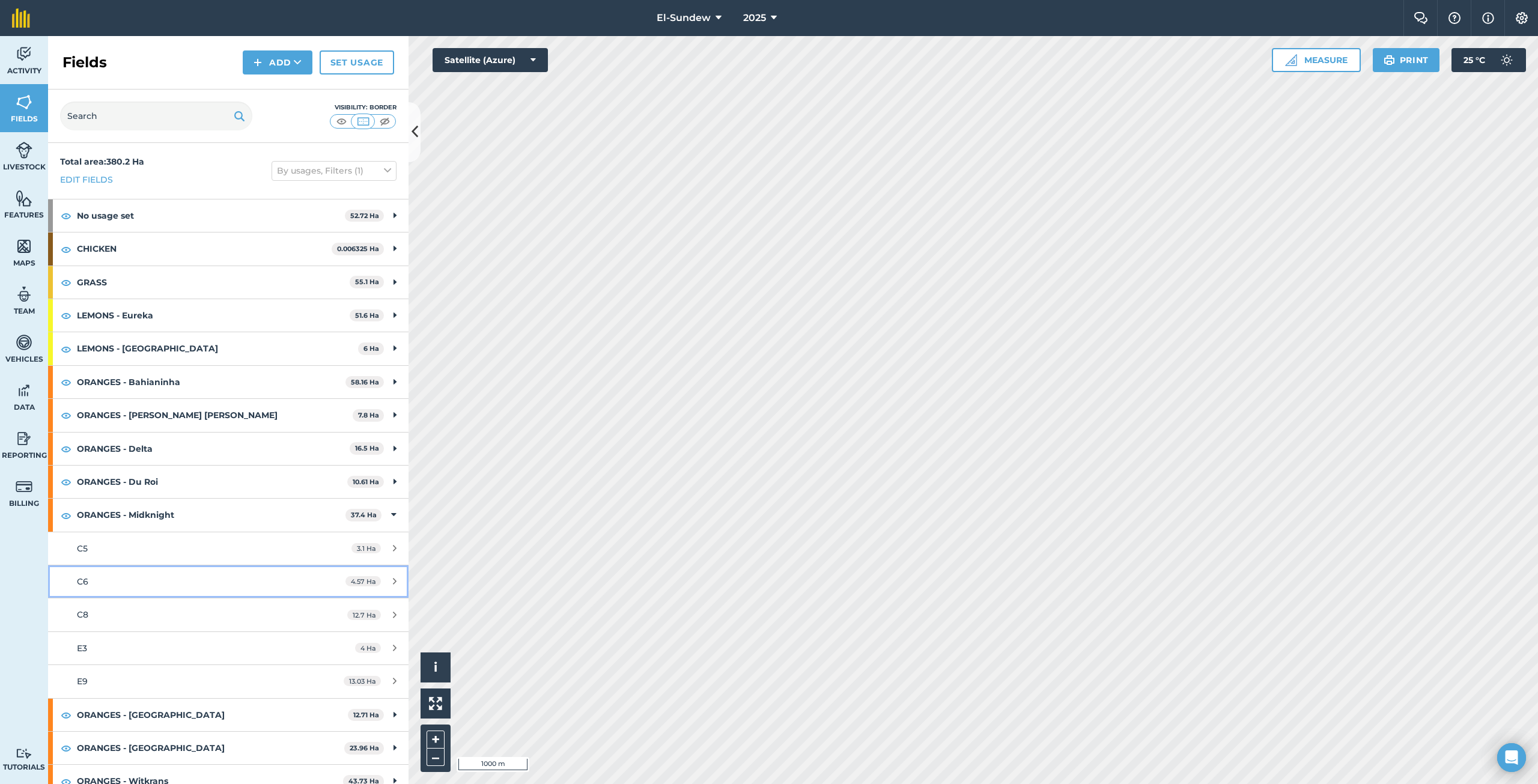
click at [164, 573] on link "C6 4.57 Ha" at bounding box center [229, 581] width 361 height 33
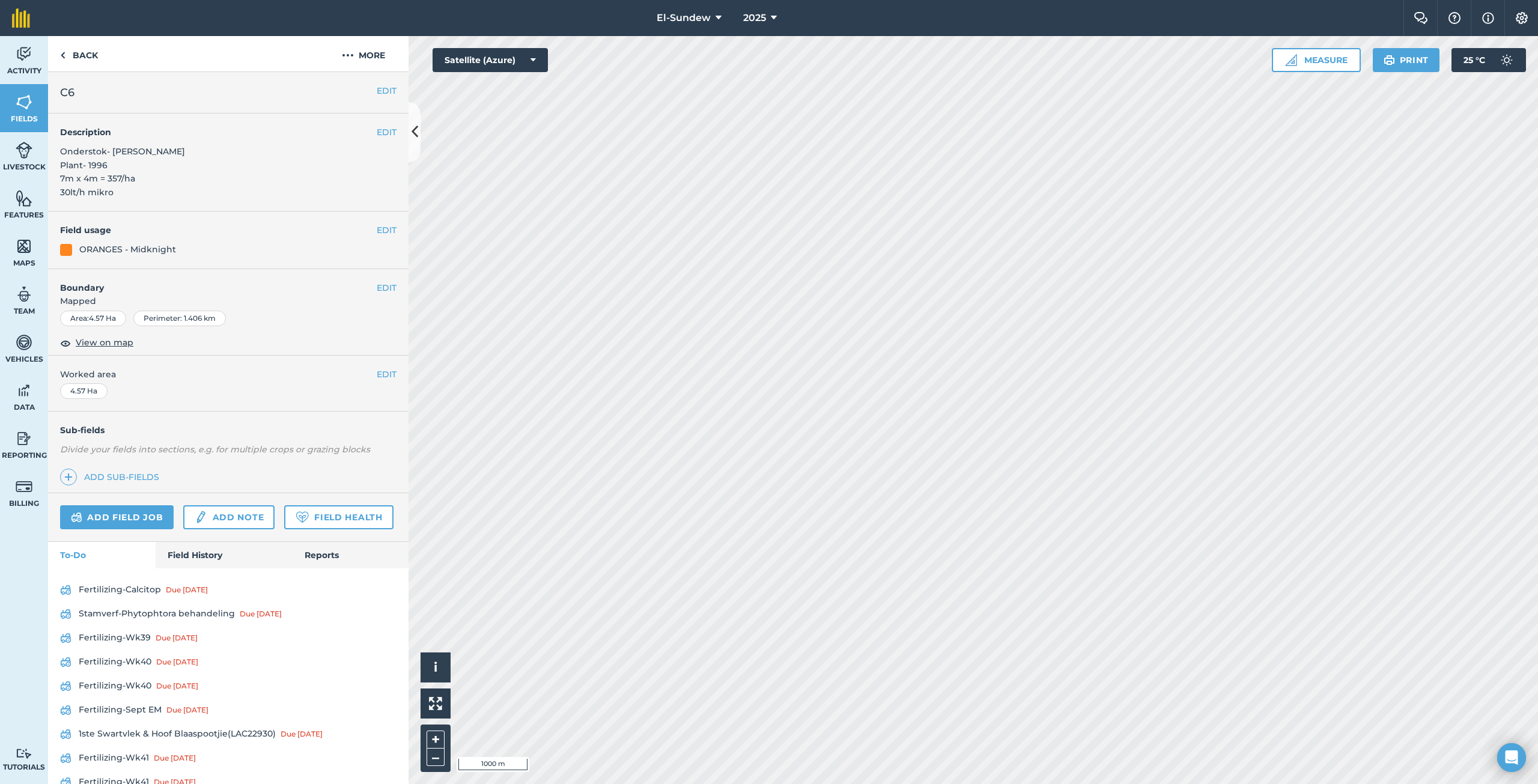
scroll to position [200, 0]
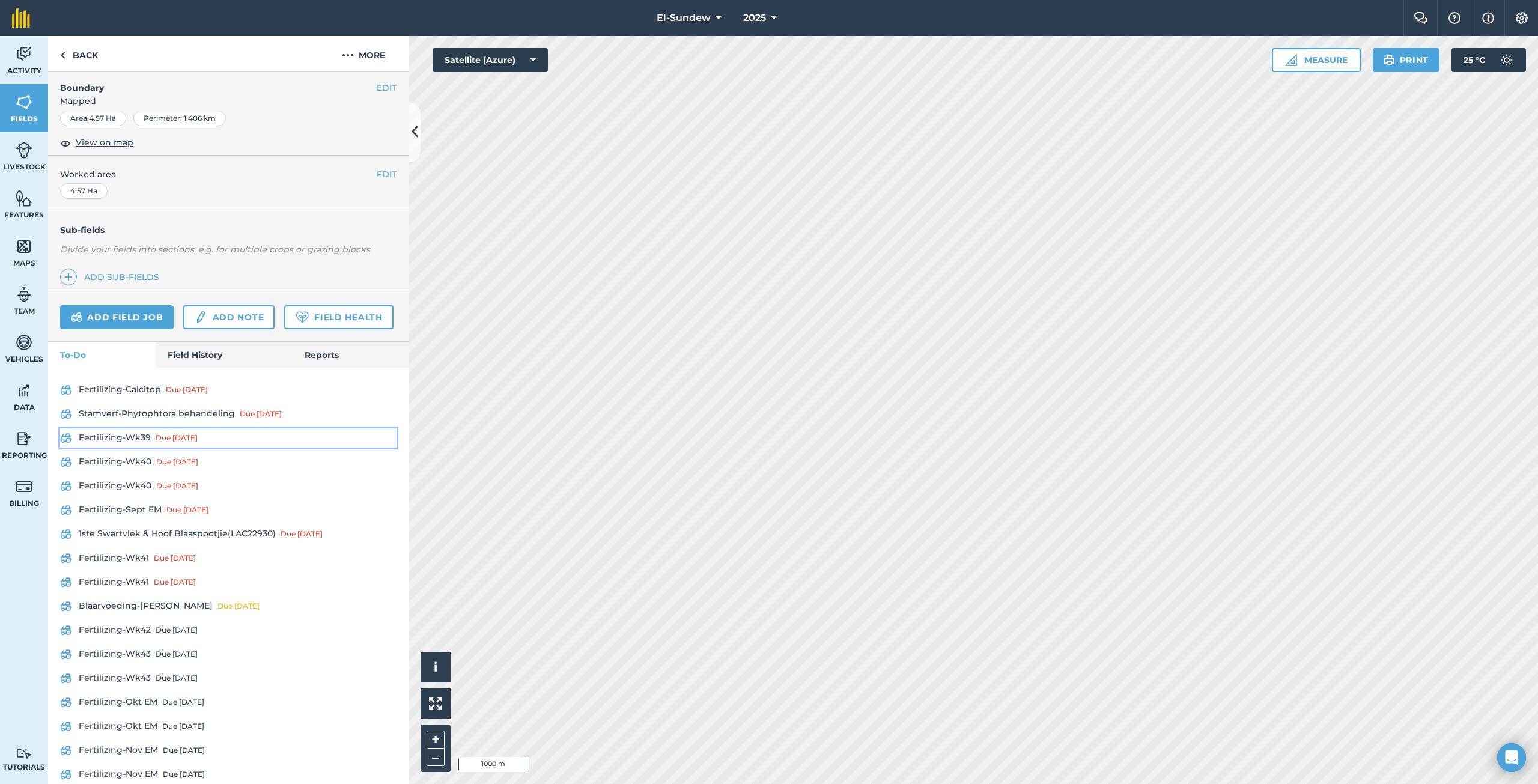
click at [143, 448] on link "Fertilizing-Wk39 Due [DATE]" at bounding box center [228, 438] width 336 height 20
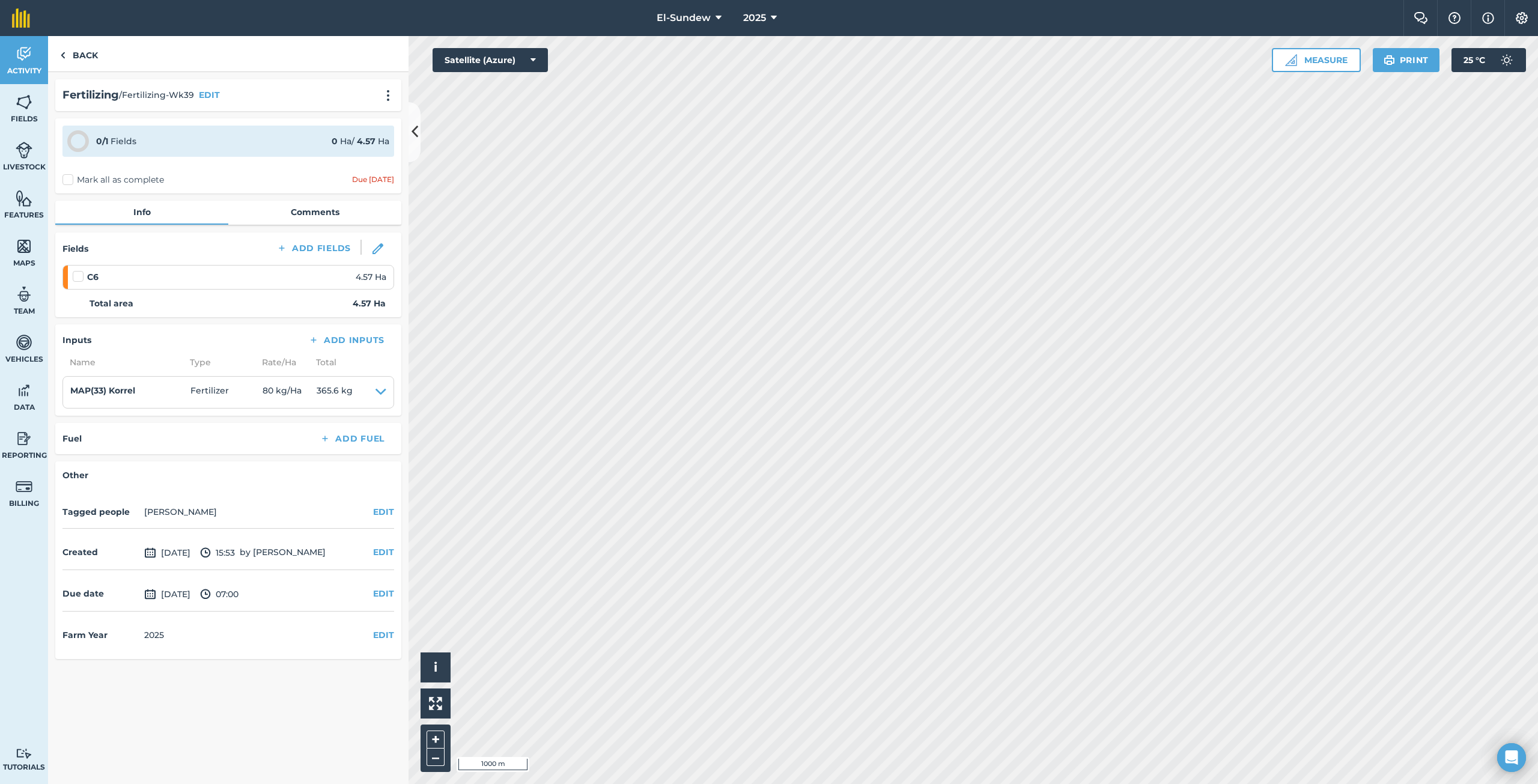
click at [79, 270] on label at bounding box center [80, 270] width 14 height 0
click at [79, 275] on input "checkbox" at bounding box center [76, 274] width 8 height 8
checkbox input "false"
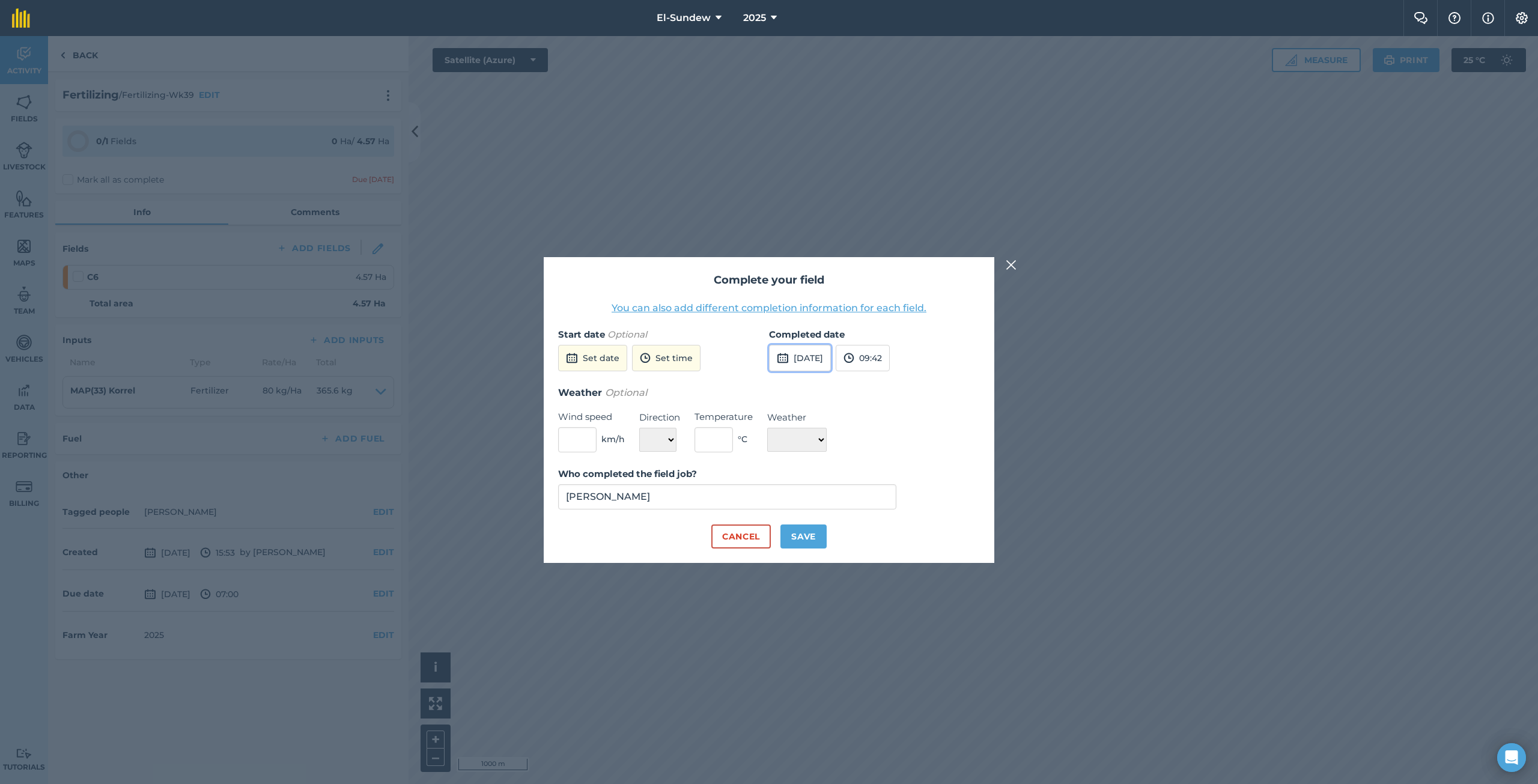
click at [805, 359] on button "[DATE]" at bounding box center [799, 358] width 62 height 27
click at [787, 442] on button "6" at bounding box center [783, 442] width 28 height 20
click at [804, 539] on button "Save" at bounding box center [803, 536] width 46 height 24
checkbox input "true"
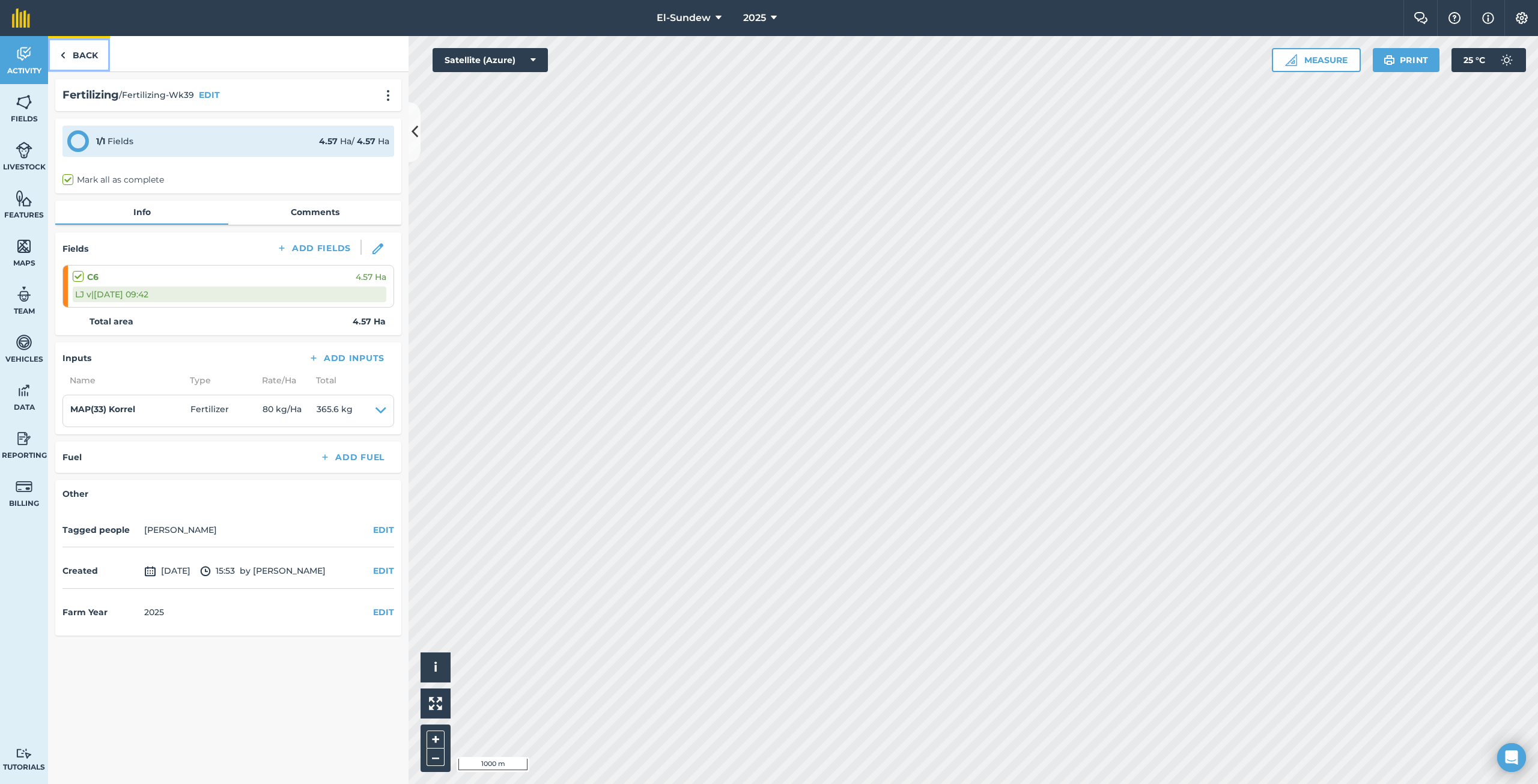
click at [80, 55] on link "Back" at bounding box center [79, 53] width 62 height 35
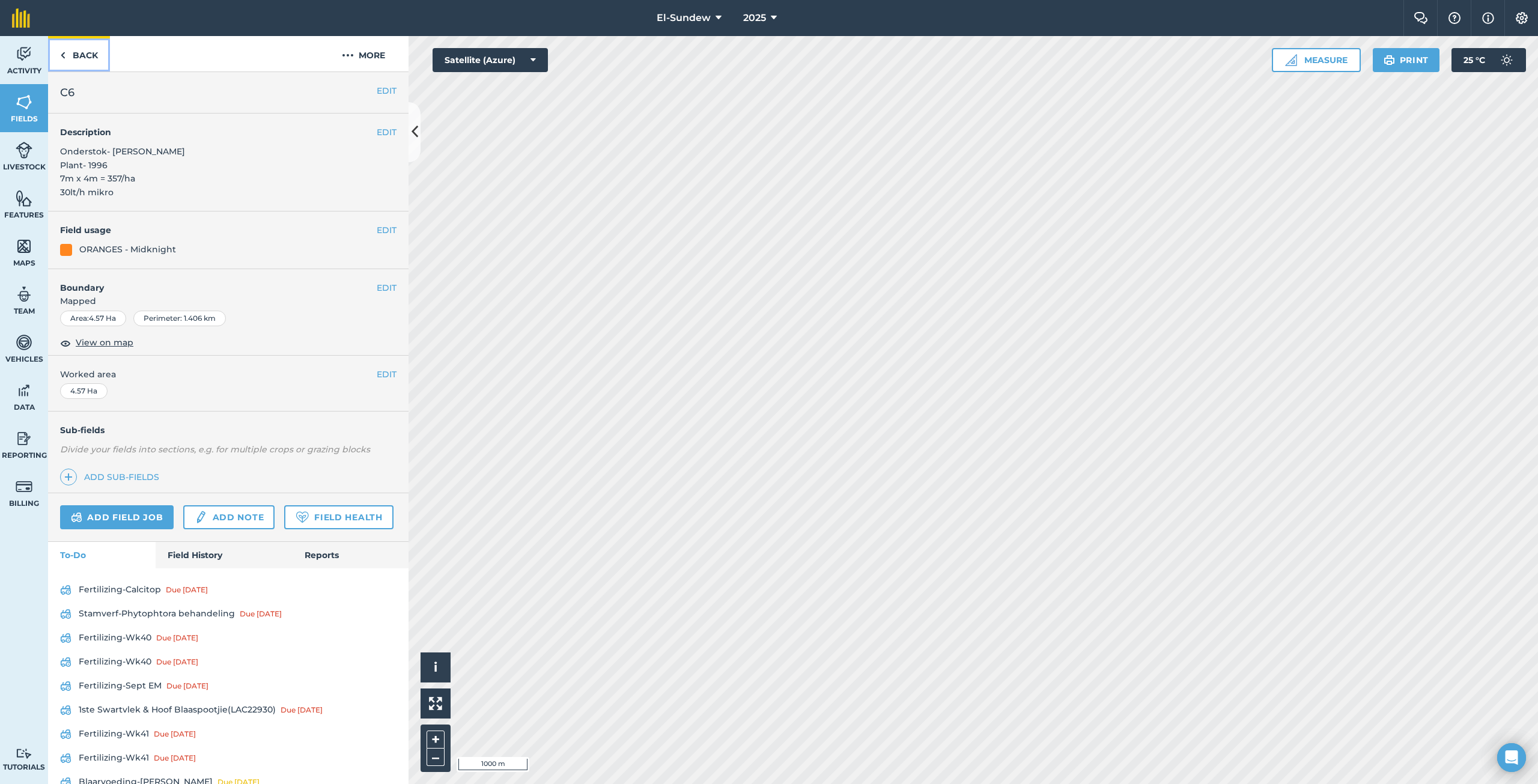
click at [90, 59] on link "Back" at bounding box center [79, 53] width 62 height 35
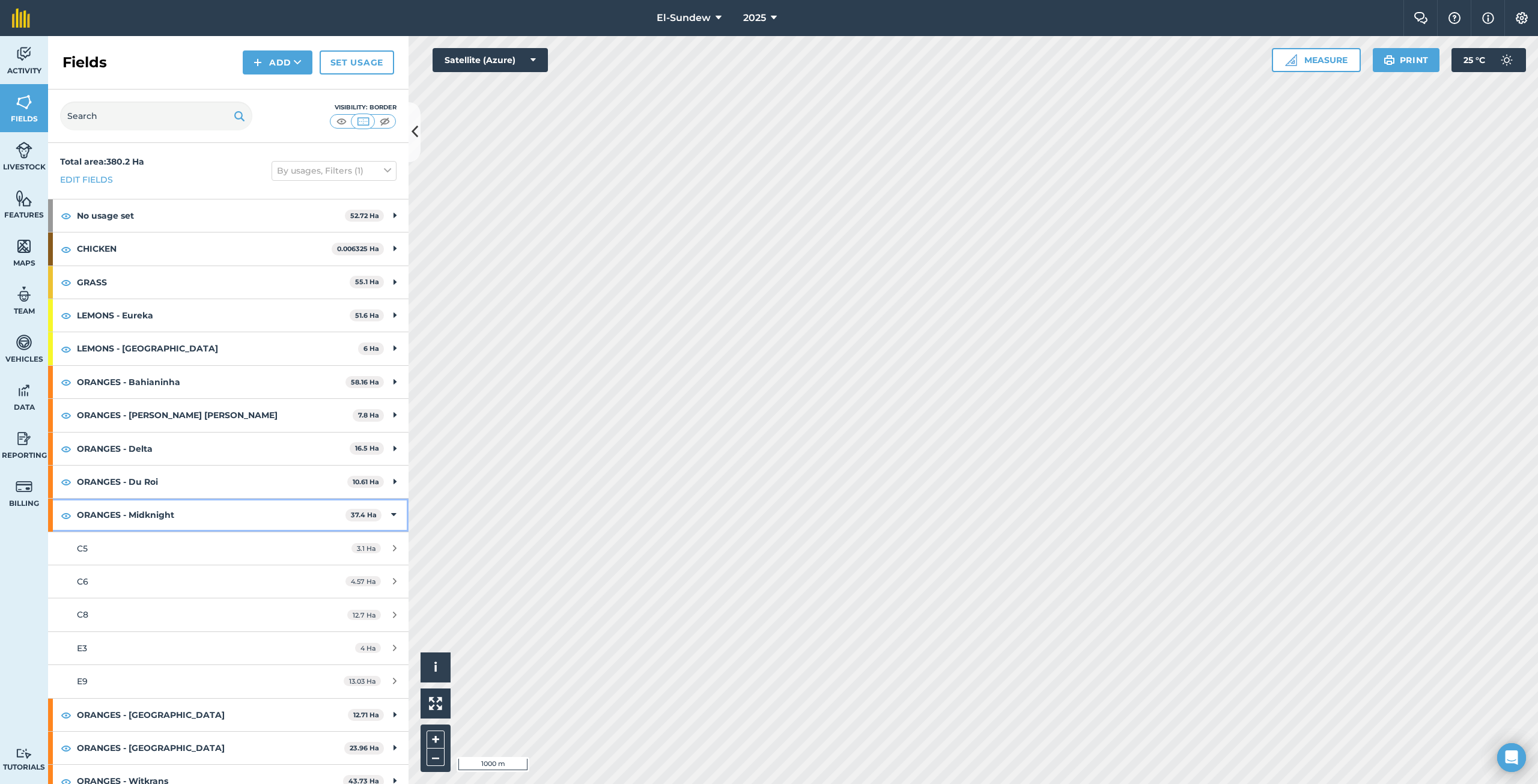
click at [194, 515] on strong "ORANGES - Midknight" at bounding box center [211, 515] width 268 height 33
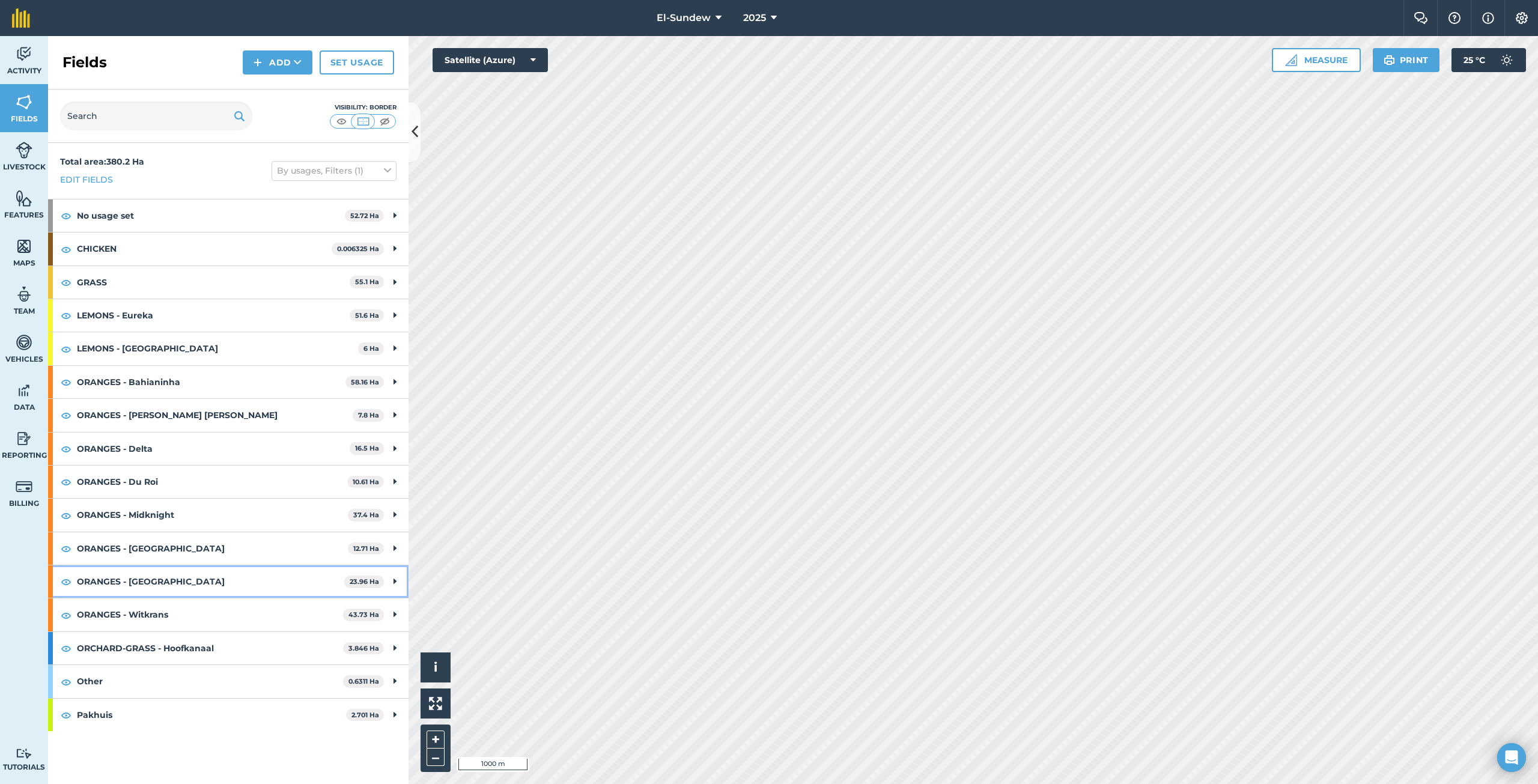
click at [186, 576] on strong "ORANGES - [GEOGRAPHIC_DATA]" at bounding box center [211, 581] width 268 height 33
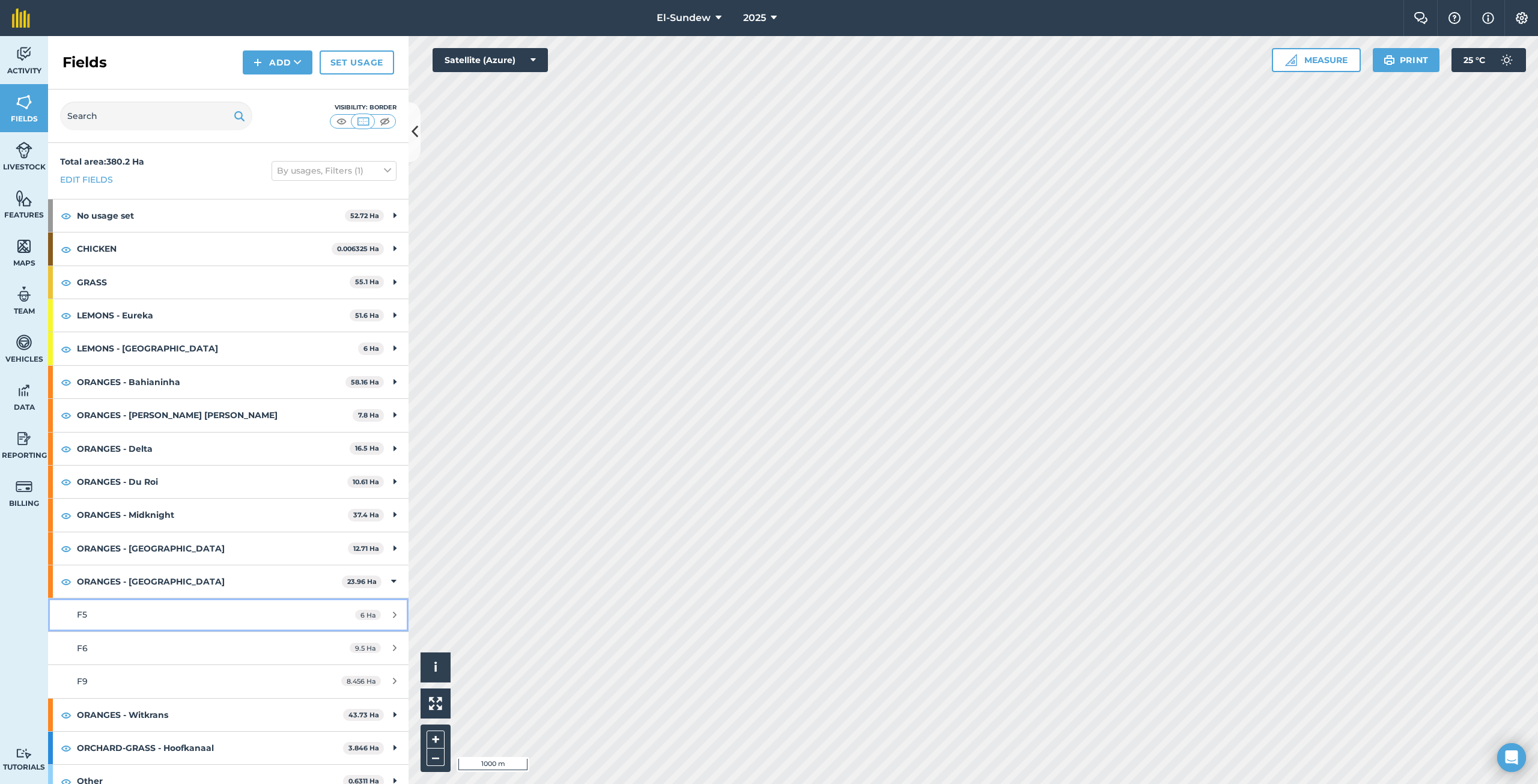
click at [183, 615] on div "F5" at bounding box center [190, 614] width 226 height 13
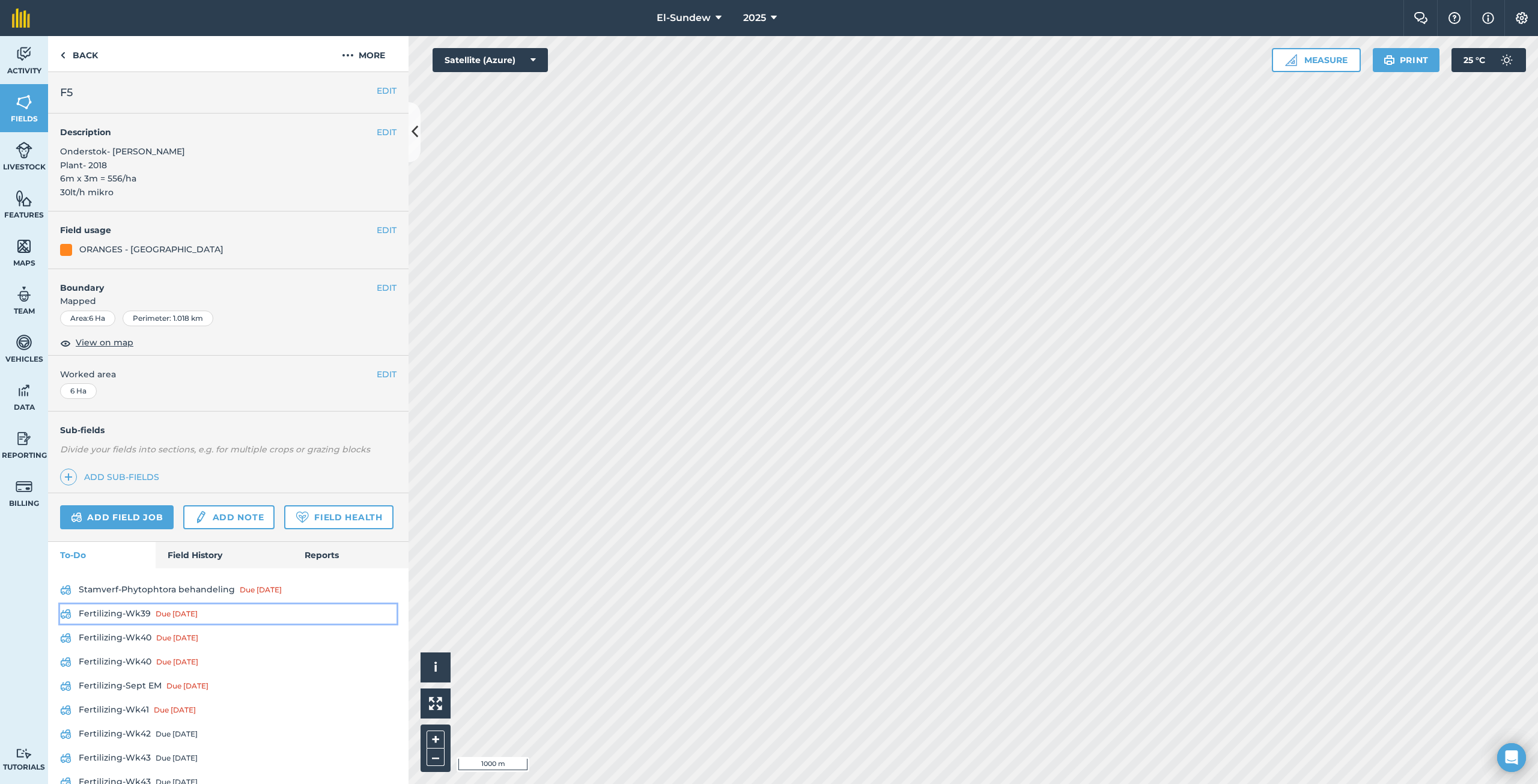
click at [126, 623] on link "Fertilizing-Wk39 Due [DATE]" at bounding box center [228, 613] width 336 height 20
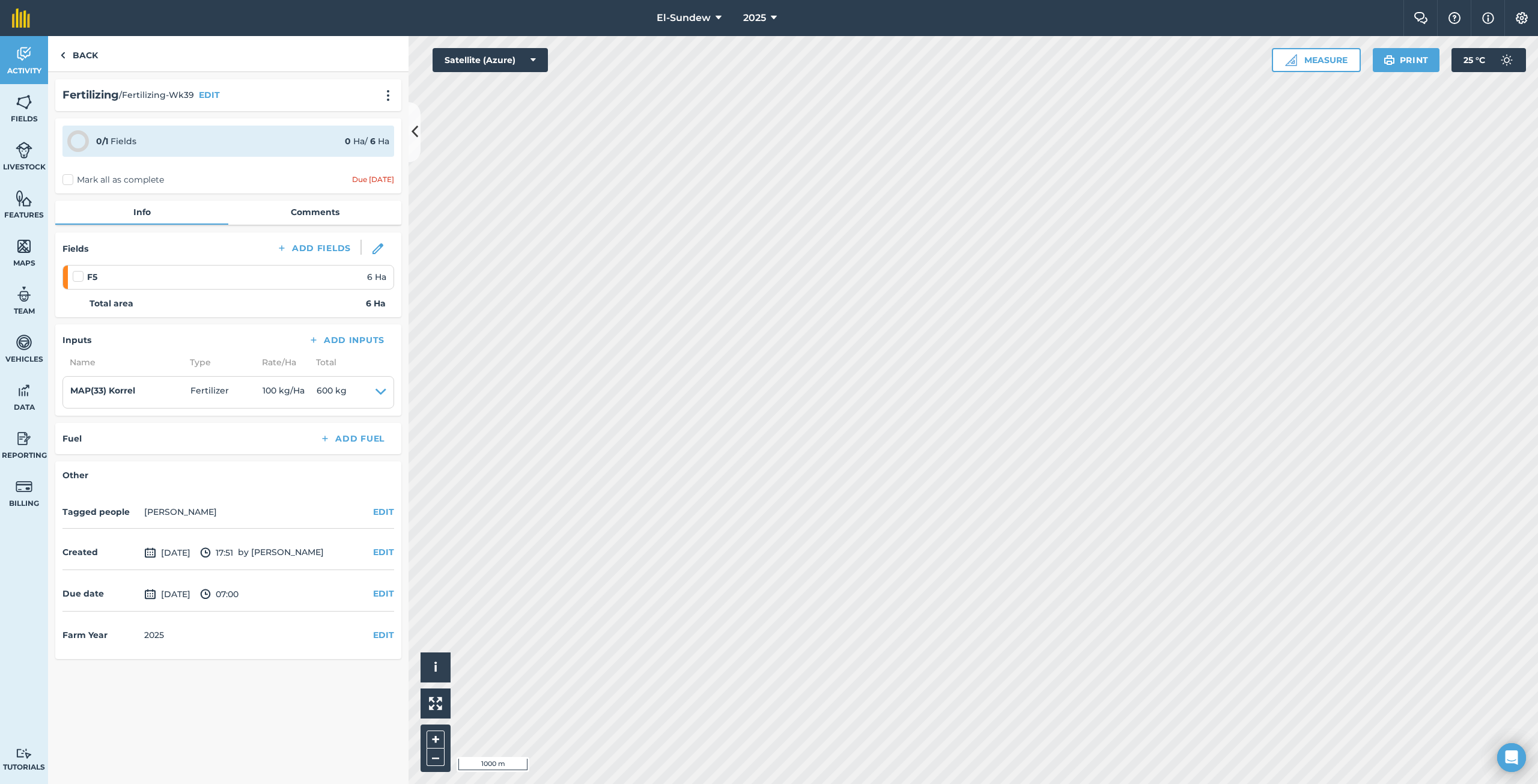
click at [80, 270] on label at bounding box center [80, 270] width 14 height 0
click at [80, 276] on input "checkbox" at bounding box center [76, 274] width 8 height 8
checkbox input "false"
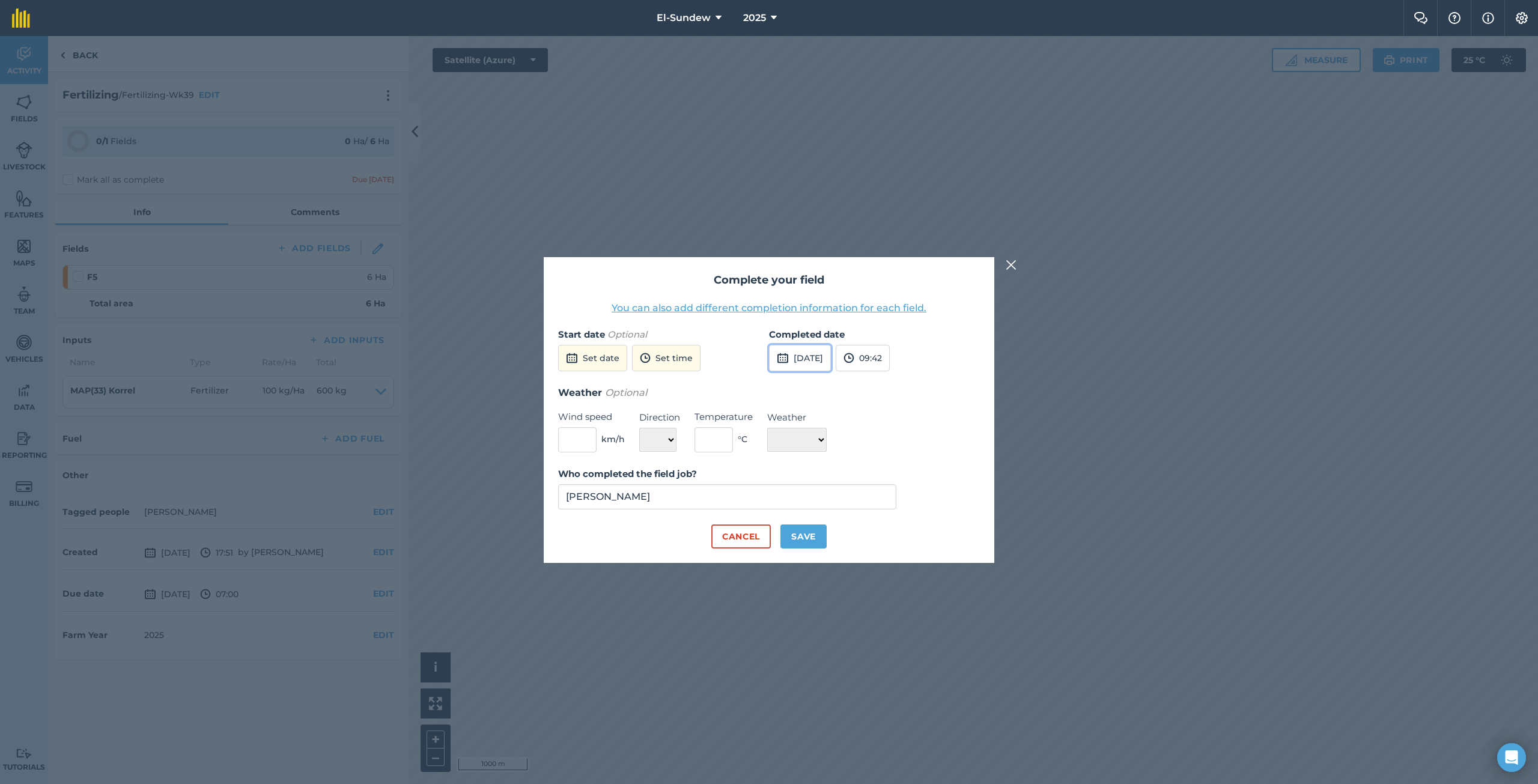
click at [831, 349] on button "[DATE]" at bounding box center [799, 358] width 62 height 27
click at [900, 427] on button "3" at bounding box center [896, 423] width 28 height 20
click at [797, 545] on button "Save" at bounding box center [803, 536] width 46 height 24
checkbox input "true"
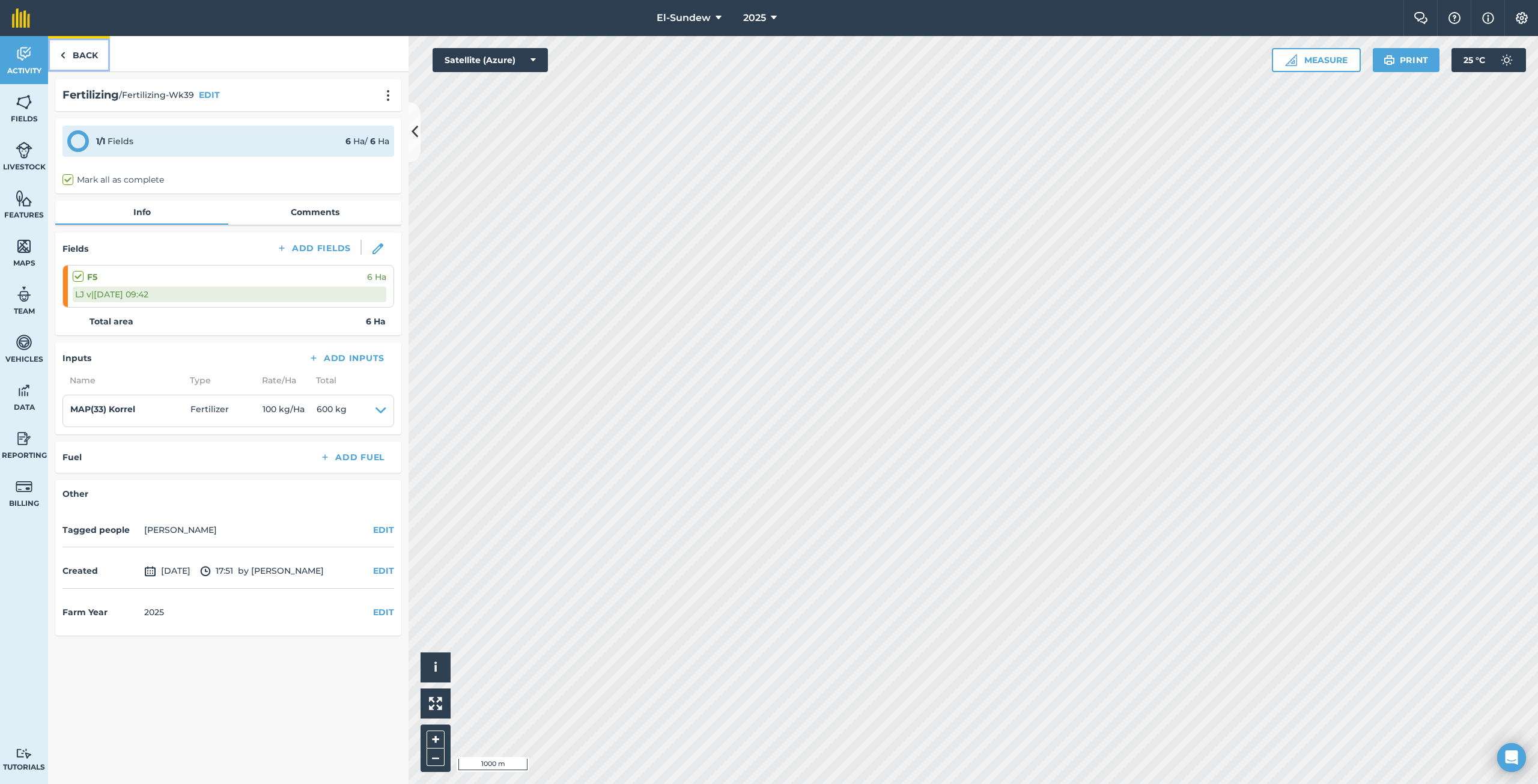
click at [96, 56] on link "Back" at bounding box center [79, 53] width 62 height 35
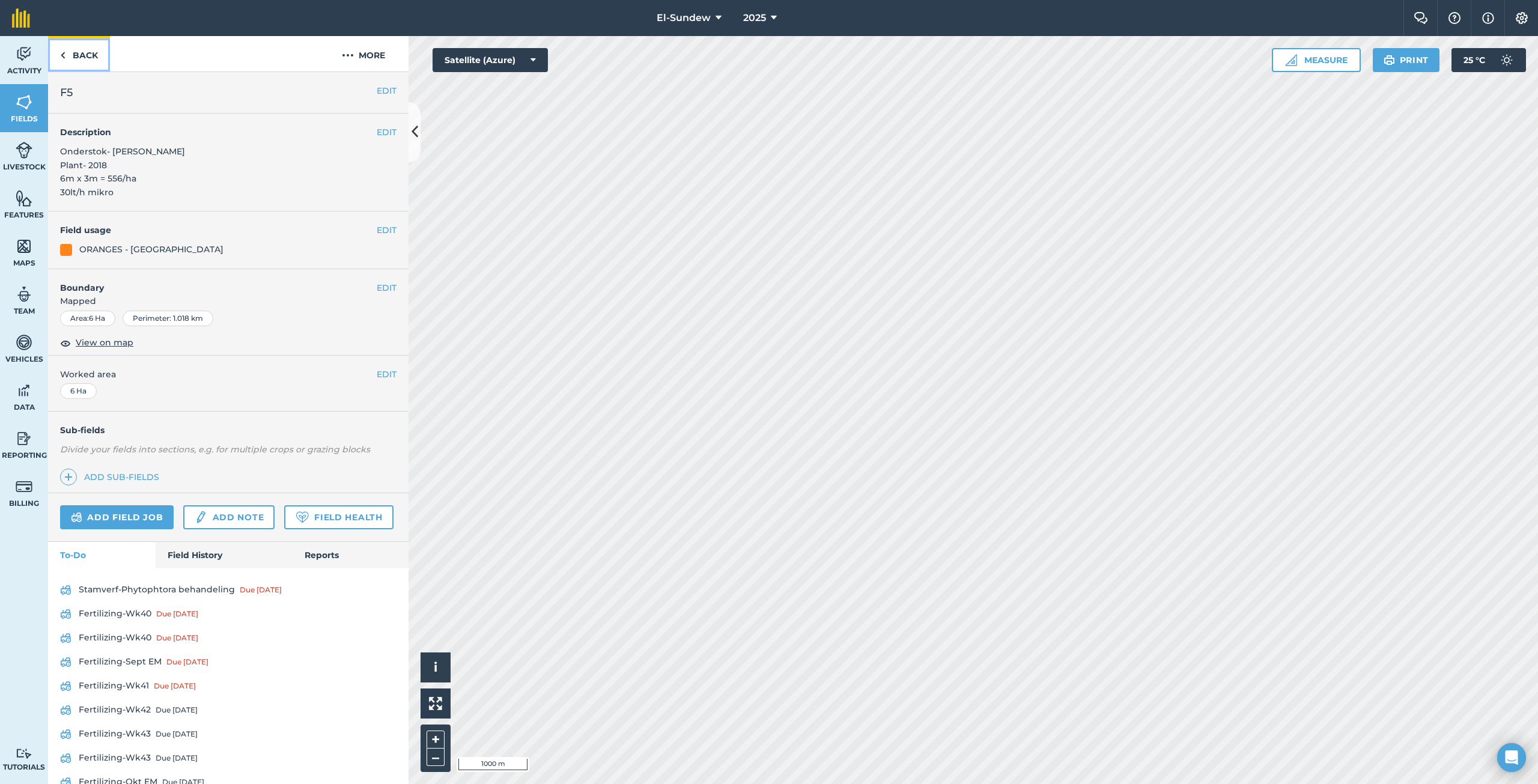
click at [96, 56] on link "Back" at bounding box center [79, 53] width 62 height 35
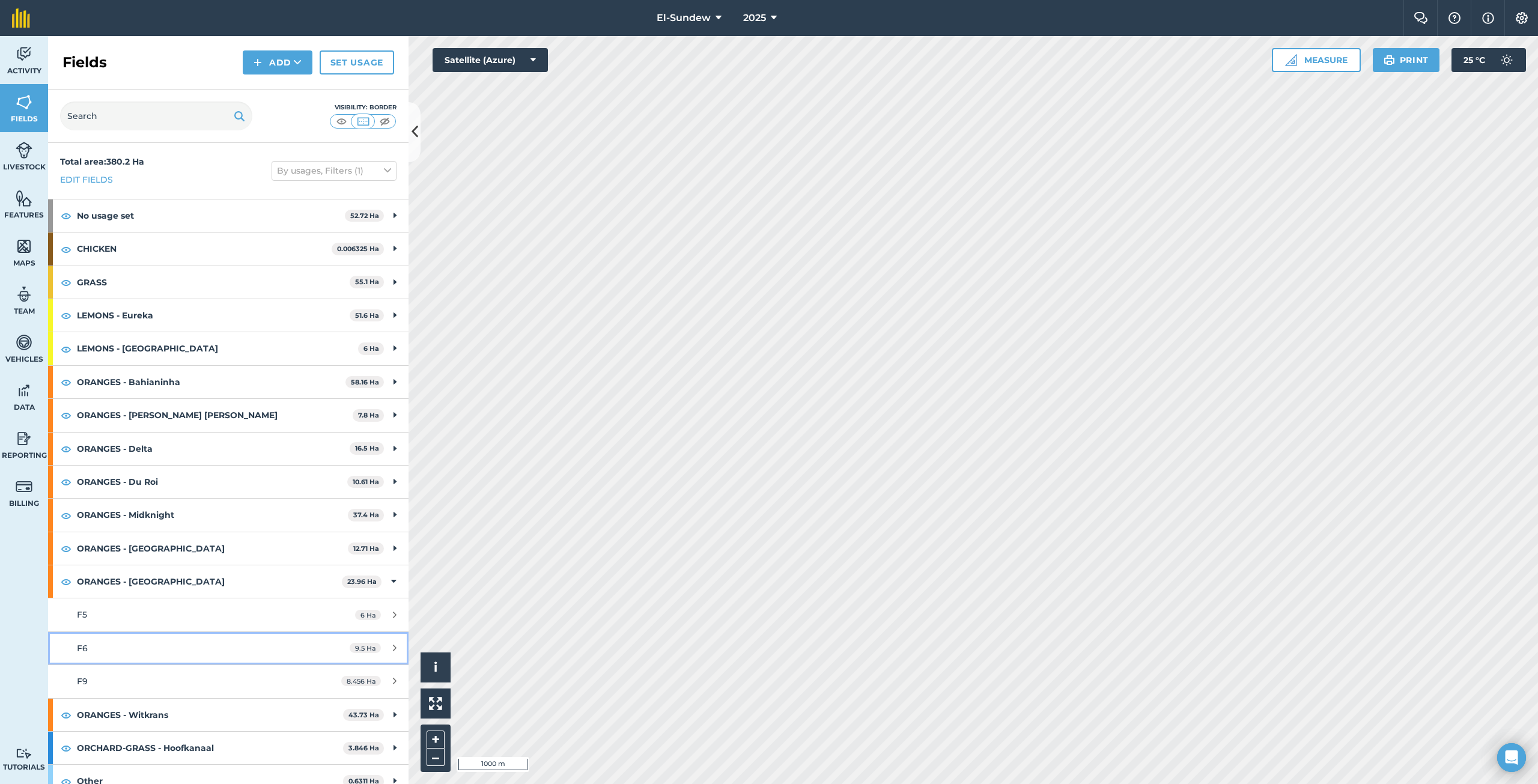
click at [158, 640] on link "F6 9.5 Ha" at bounding box center [229, 648] width 361 height 33
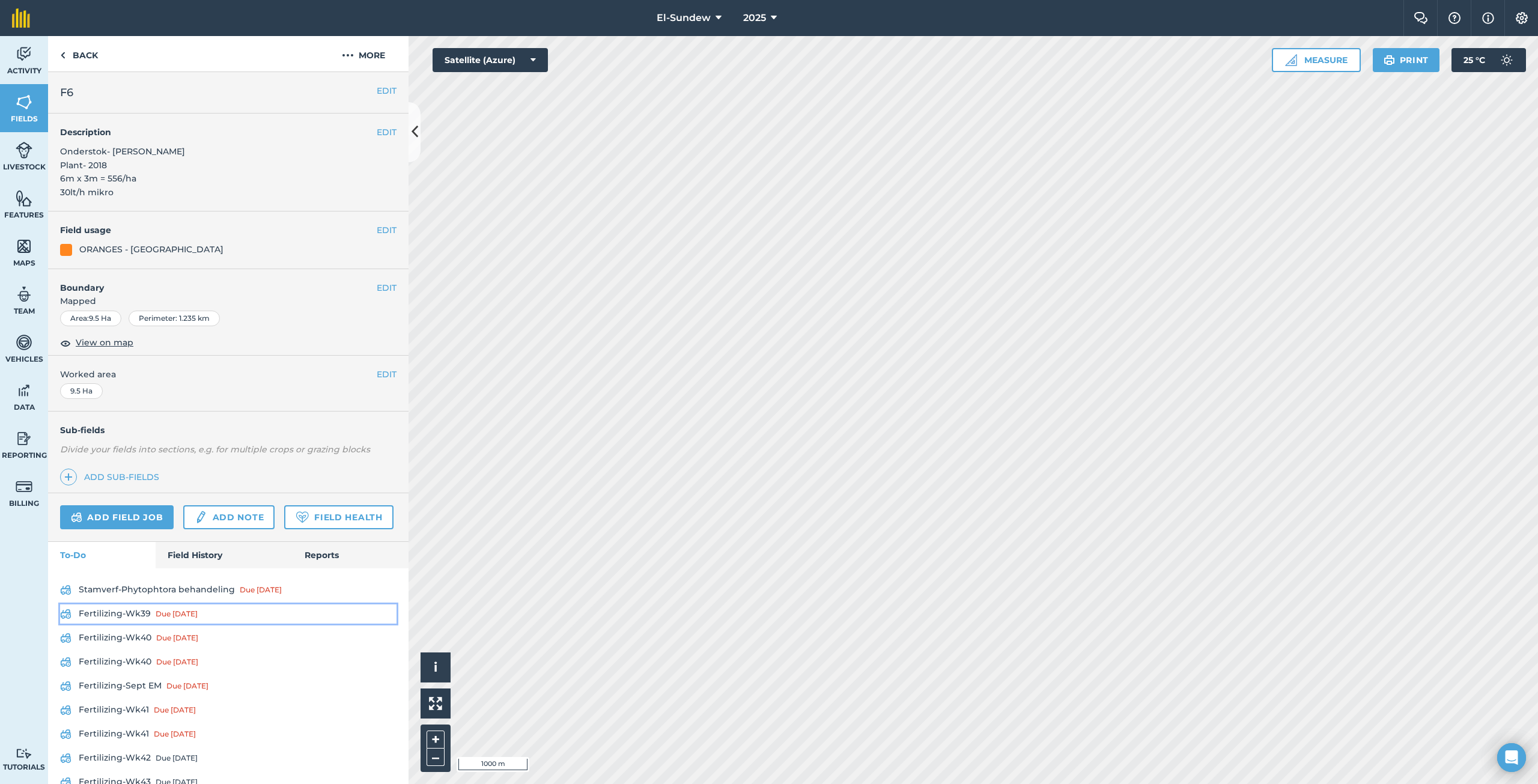
click at [142, 623] on link "Fertilizing-Wk39 Due [DATE]" at bounding box center [228, 613] width 336 height 20
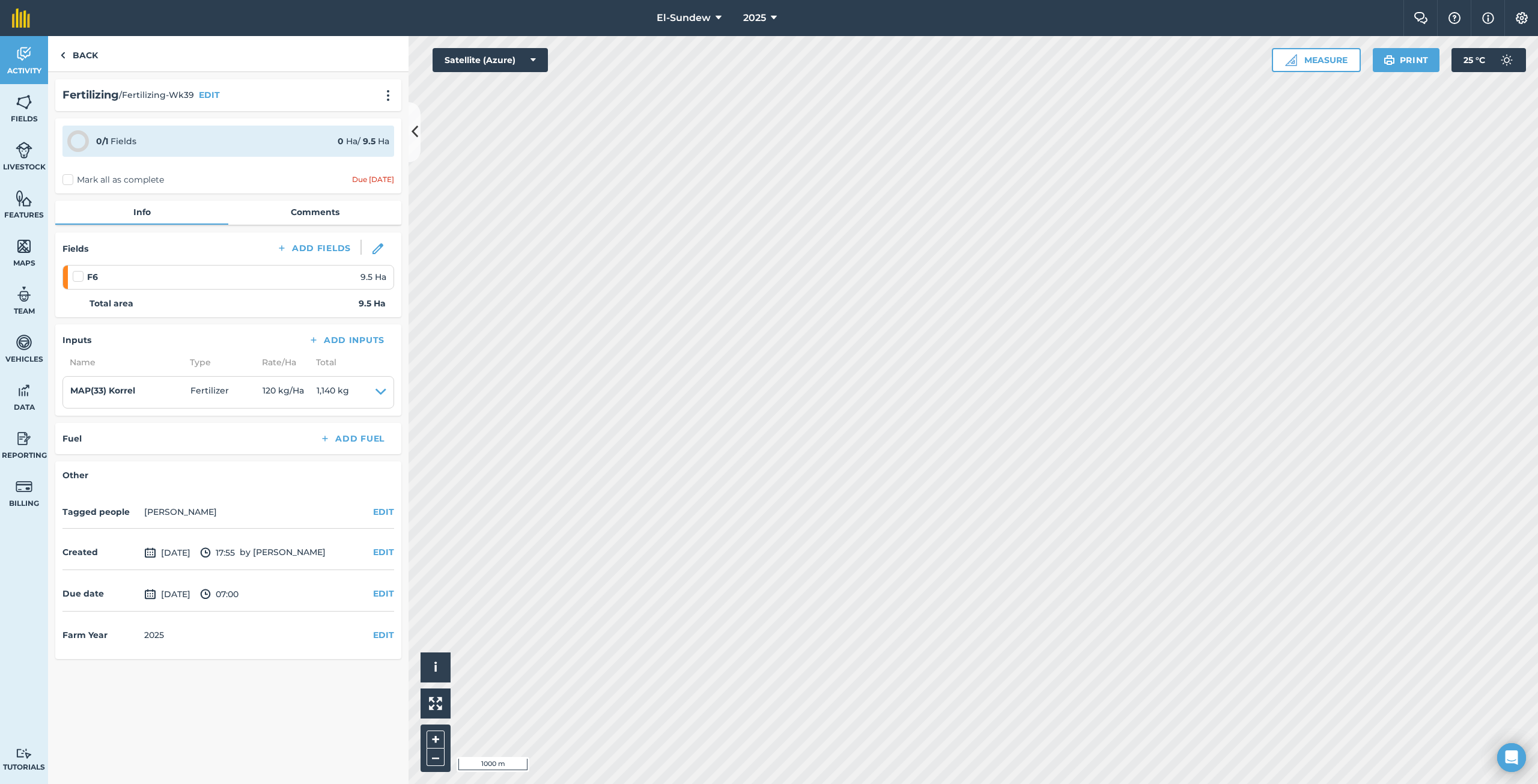
click at [74, 270] on label at bounding box center [80, 270] width 14 height 0
click at [74, 275] on input "checkbox" at bounding box center [76, 274] width 8 height 8
checkbox input "false"
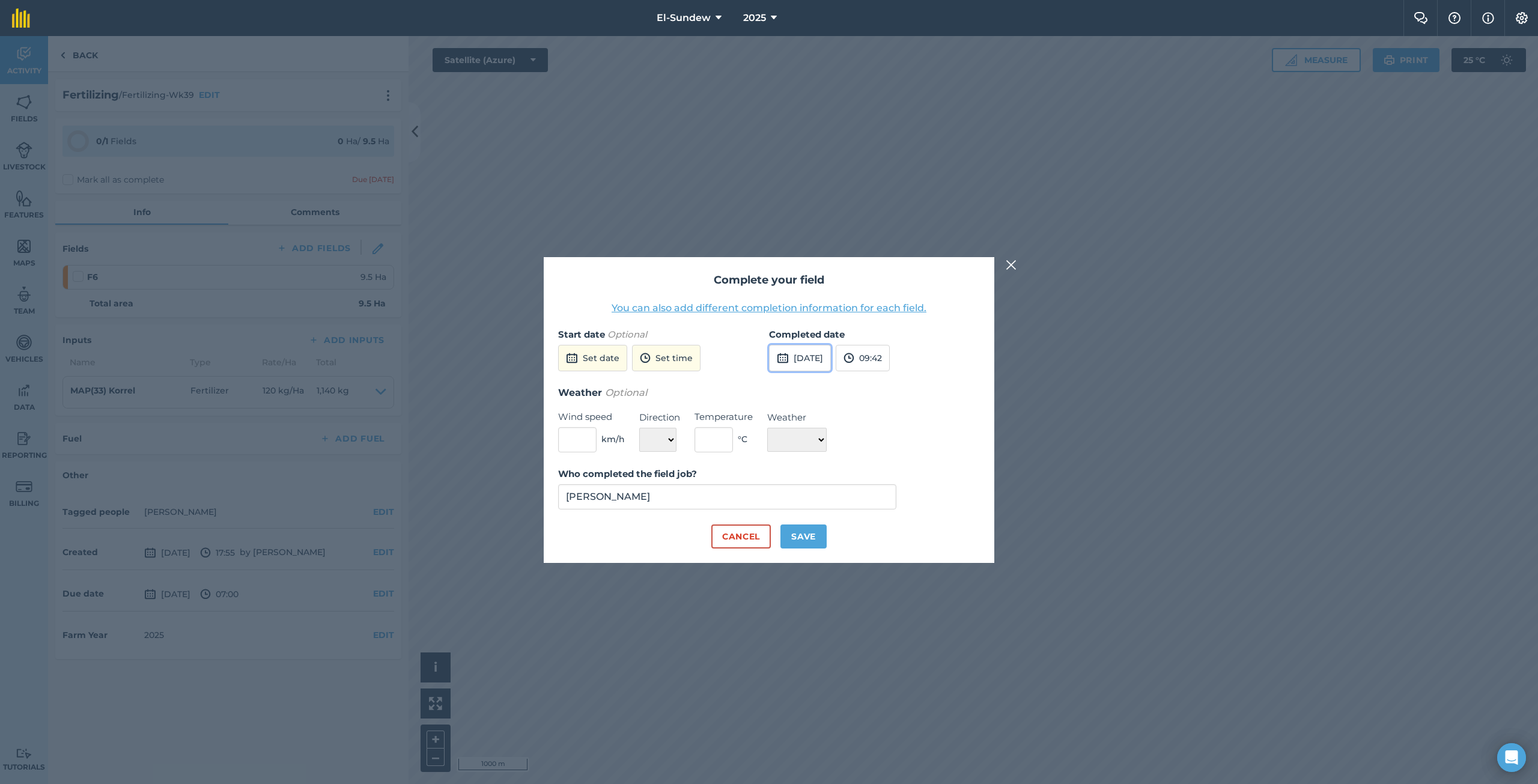
click at [814, 351] on button "[DATE]" at bounding box center [799, 358] width 62 height 27
click at [890, 421] on button "3" at bounding box center [896, 423] width 28 height 20
click at [810, 537] on button "Save" at bounding box center [803, 536] width 46 height 24
checkbox input "true"
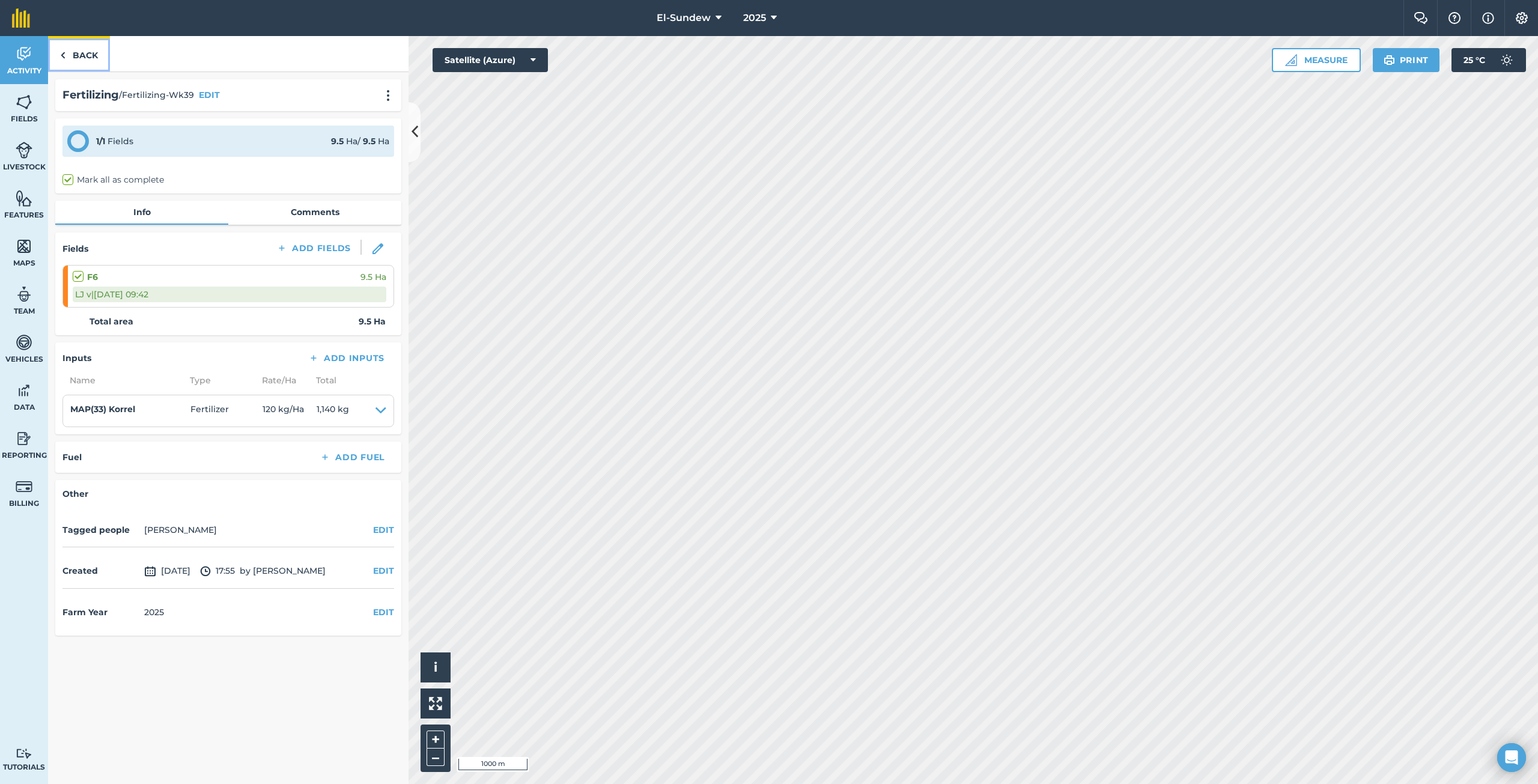
click at [75, 41] on link "Back" at bounding box center [79, 53] width 62 height 35
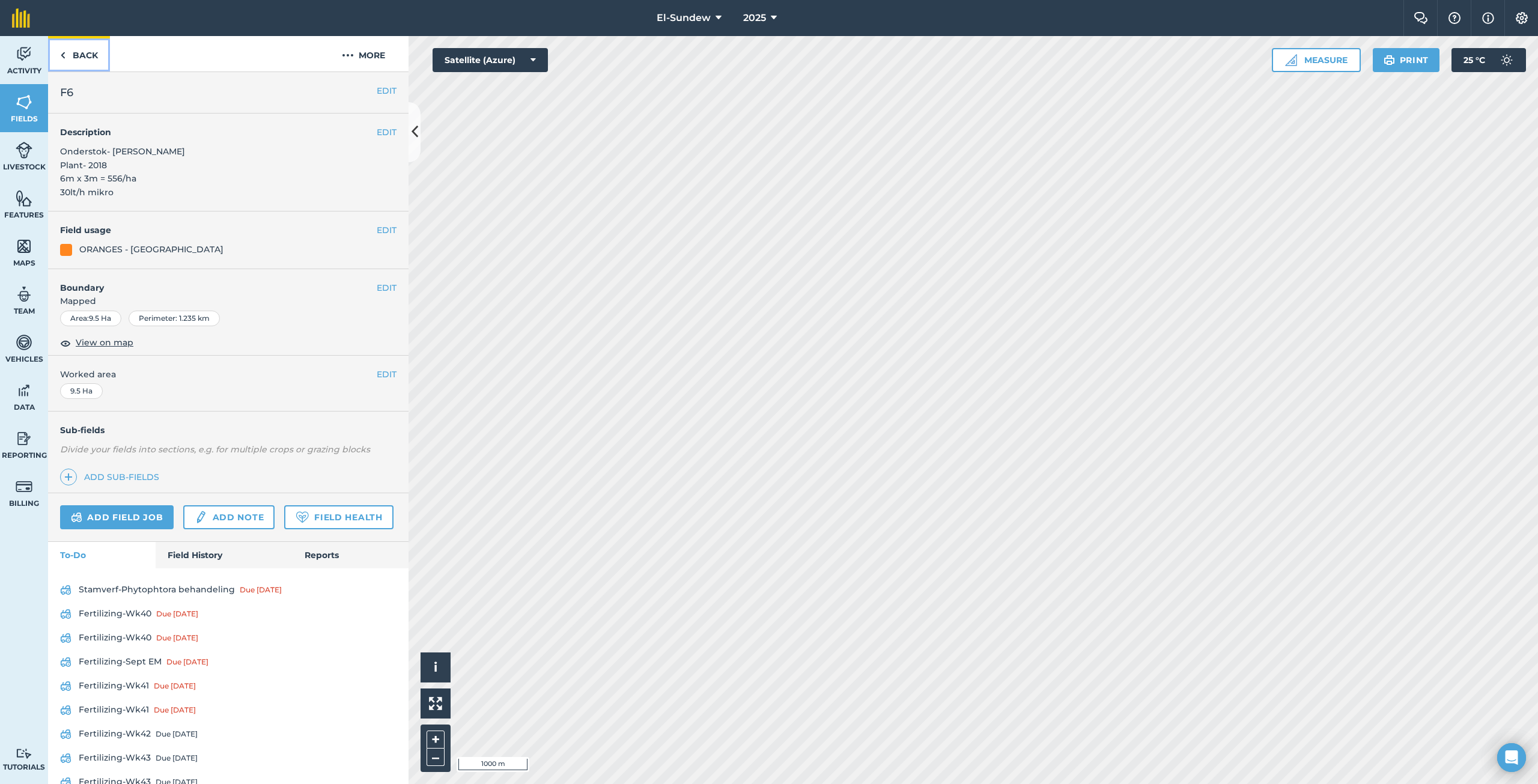
click at [82, 56] on link "Back" at bounding box center [79, 53] width 62 height 35
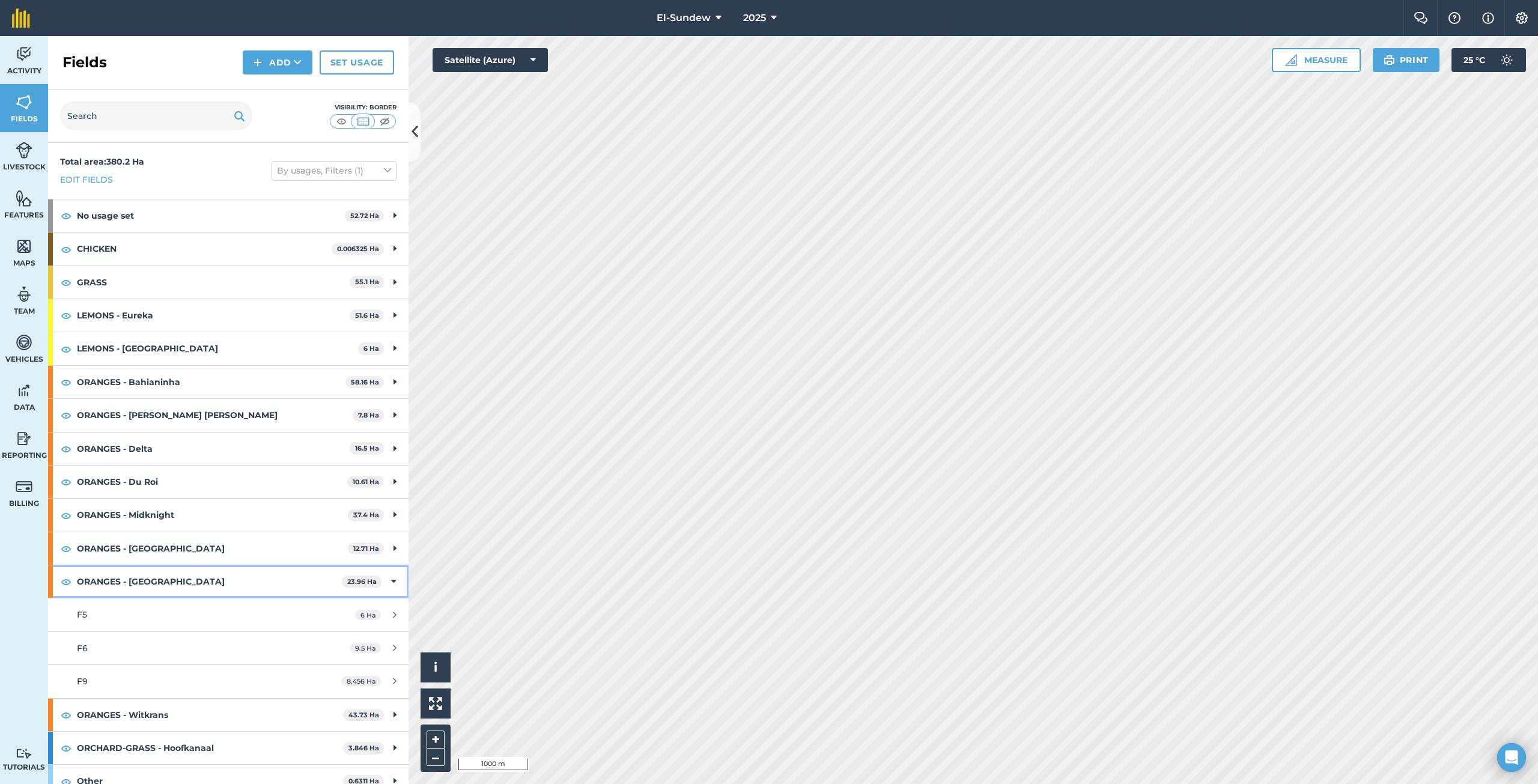
click at [144, 580] on strong "ORANGES - [GEOGRAPHIC_DATA]" at bounding box center [209, 581] width 265 height 33
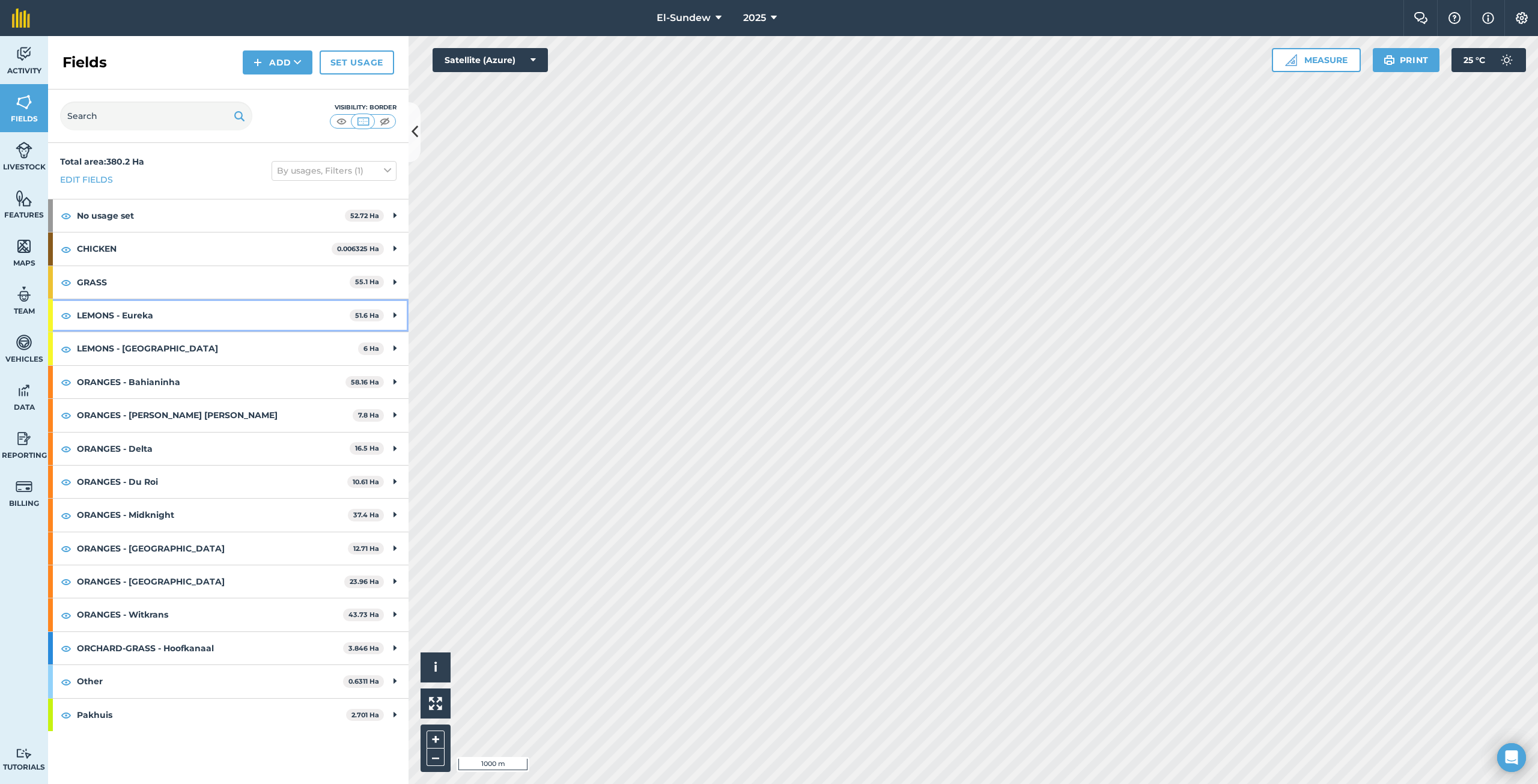
click at [208, 308] on strong "LEMONS - Eureka" at bounding box center [213, 315] width 272 height 33
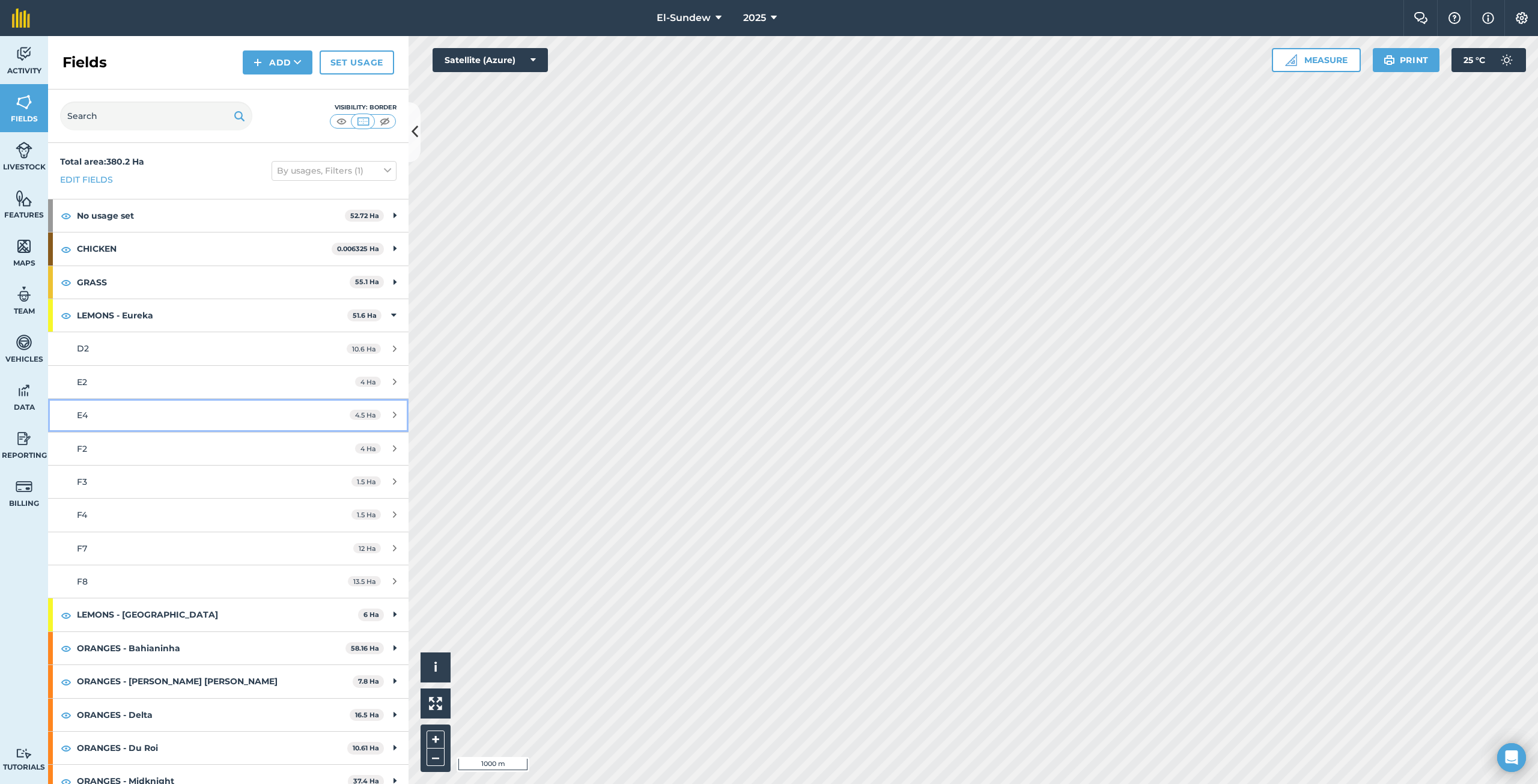
click at [130, 420] on div "E4" at bounding box center [190, 414] width 226 height 13
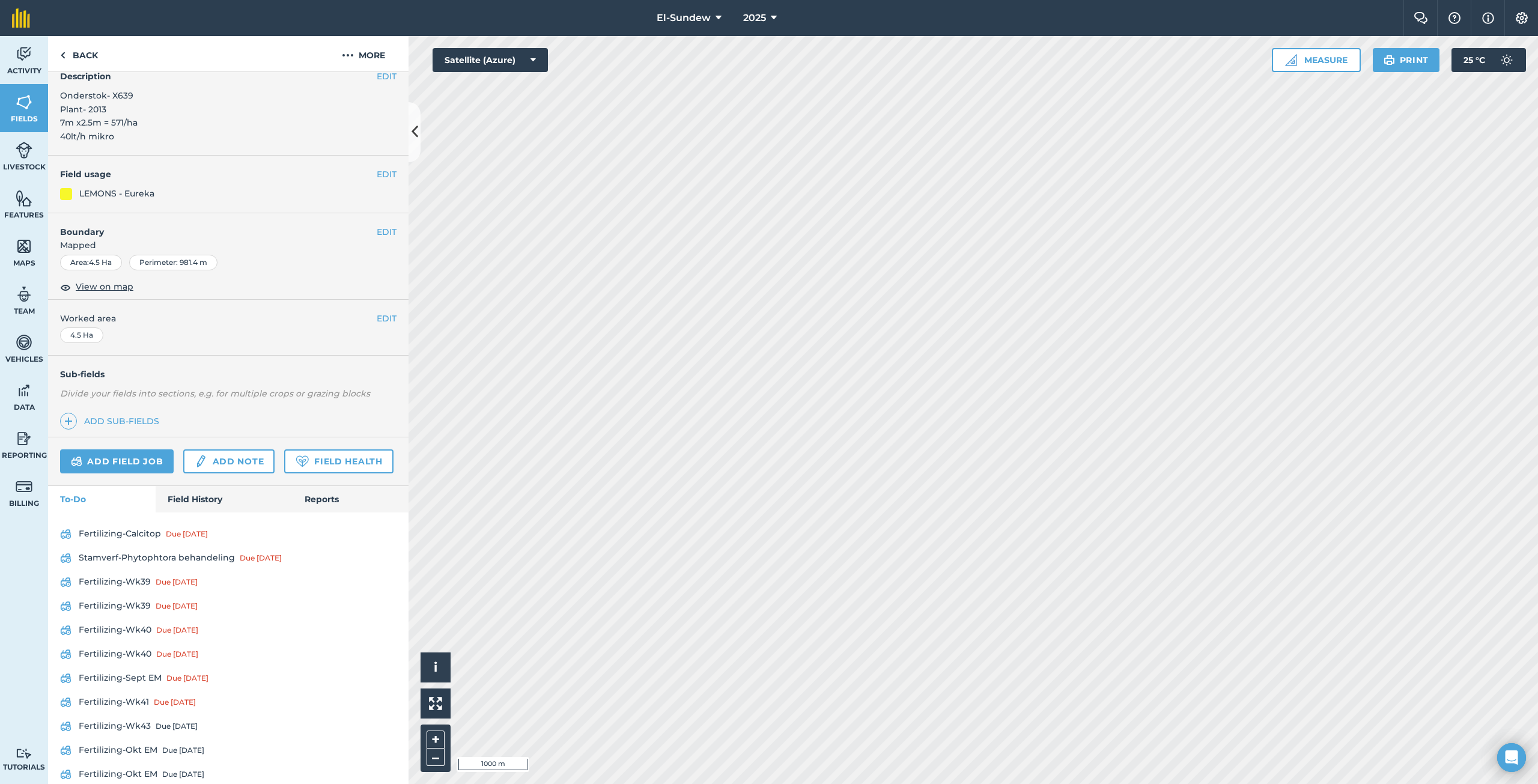
scroll to position [154, 0]
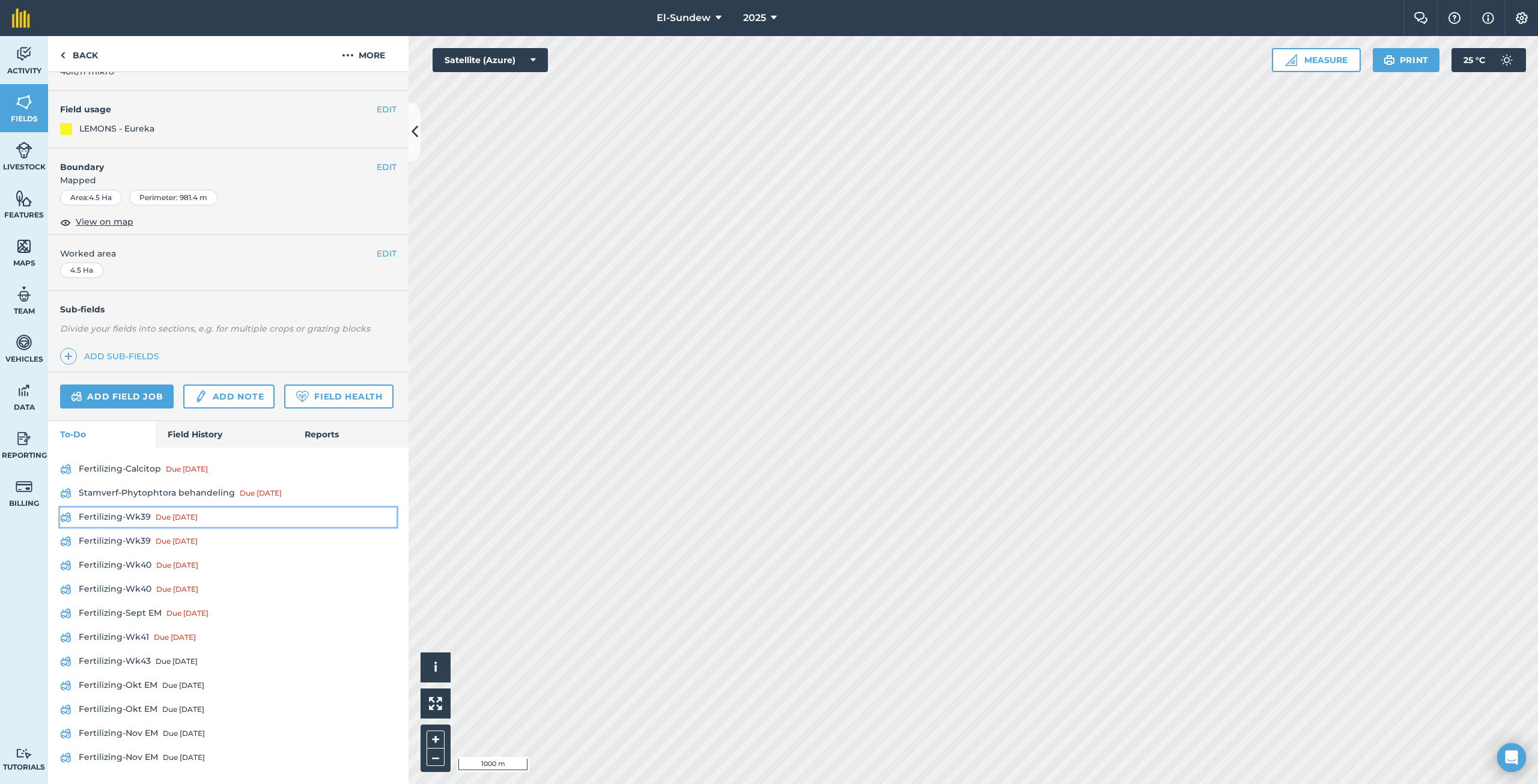
click at [140, 512] on link "Fertilizing-Wk39 Due [DATE]" at bounding box center [228, 516] width 336 height 20
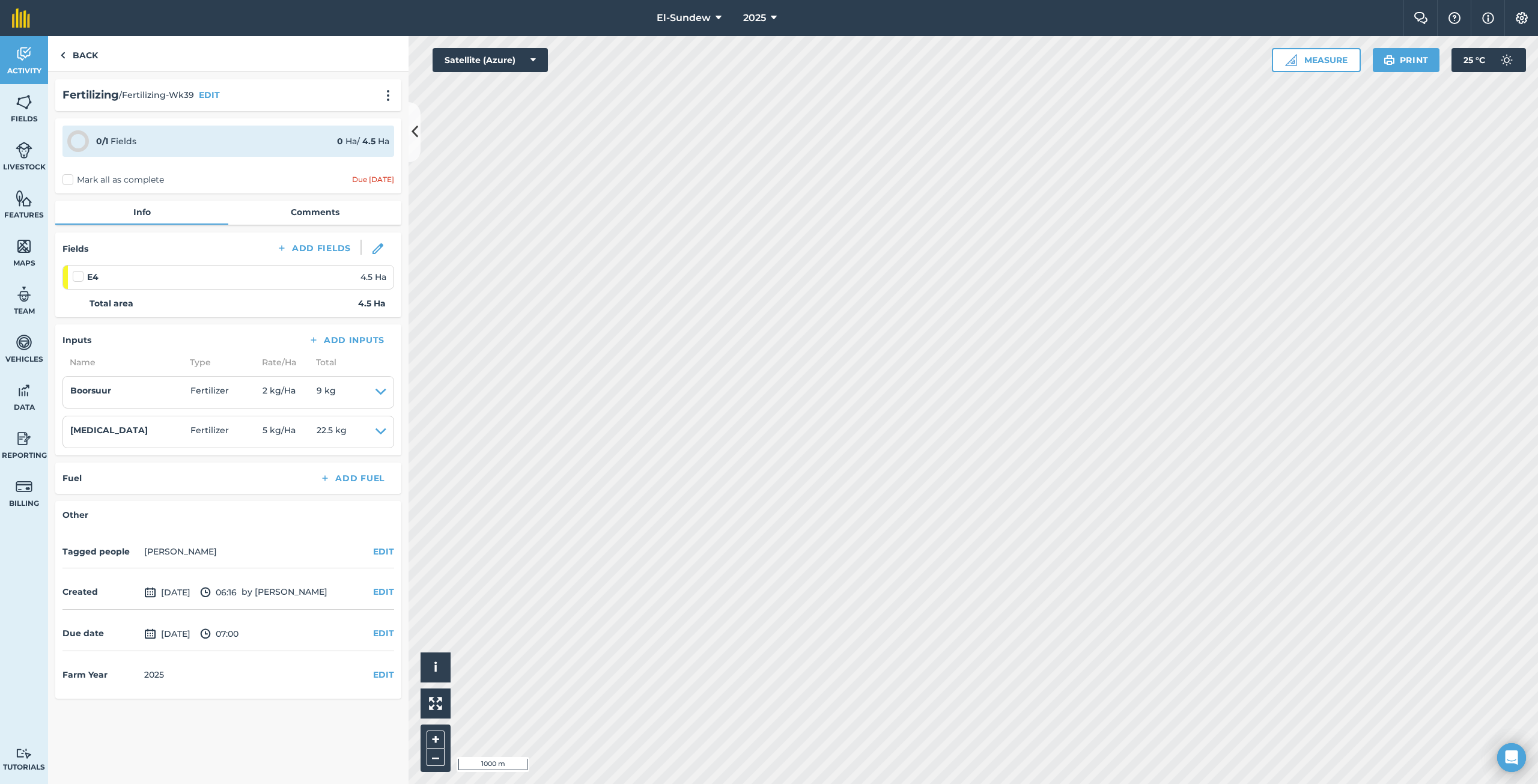
click at [80, 270] on label at bounding box center [80, 270] width 14 height 0
click at [80, 271] on input "checkbox" at bounding box center [76, 274] width 8 height 8
checkbox input "false"
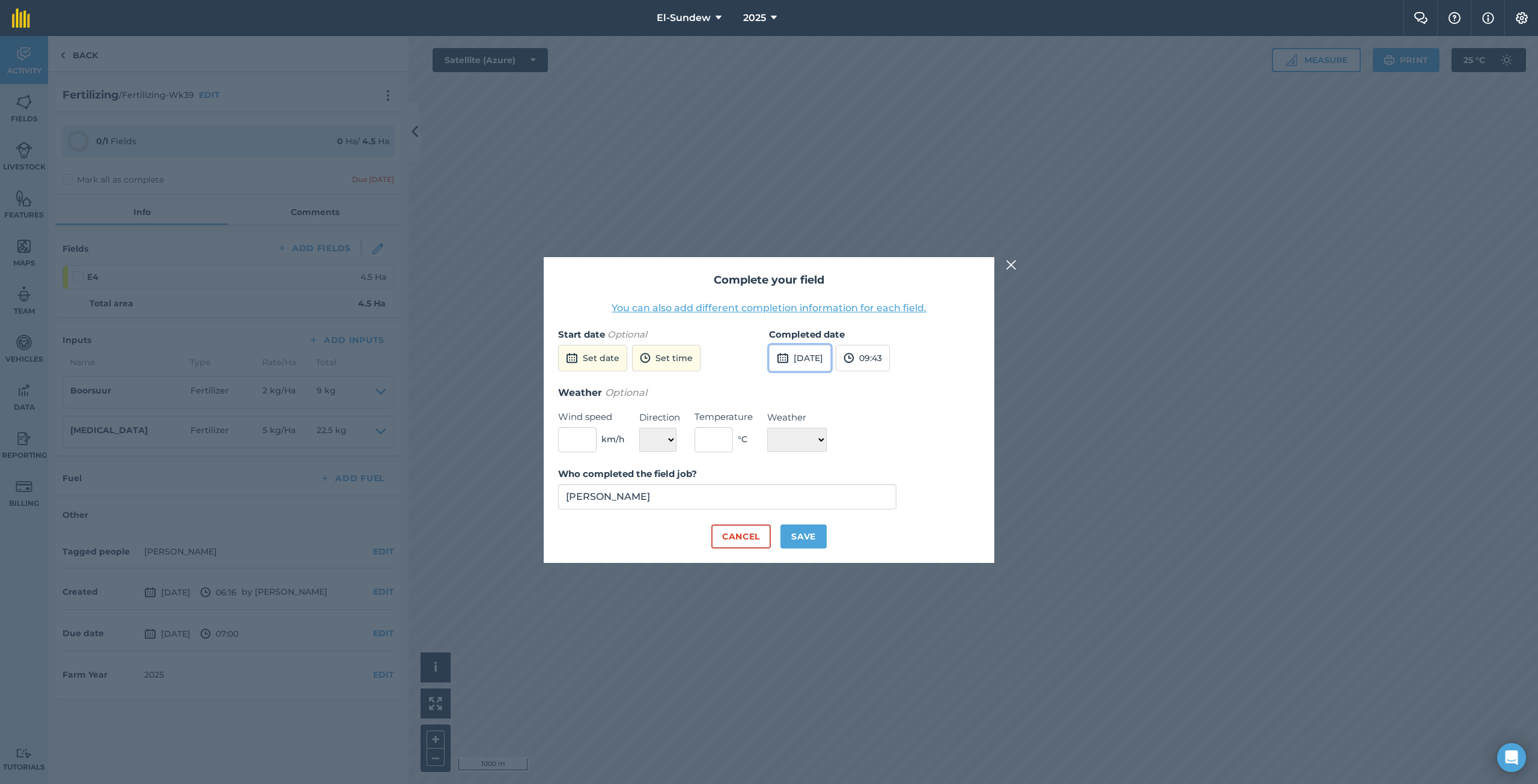
click at [827, 364] on button "[DATE]" at bounding box center [799, 358] width 62 height 27
click at [832, 443] on button "8" at bounding box center [840, 442] width 28 height 20
click at [810, 534] on button "Save" at bounding box center [803, 536] width 46 height 24
checkbox input "true"
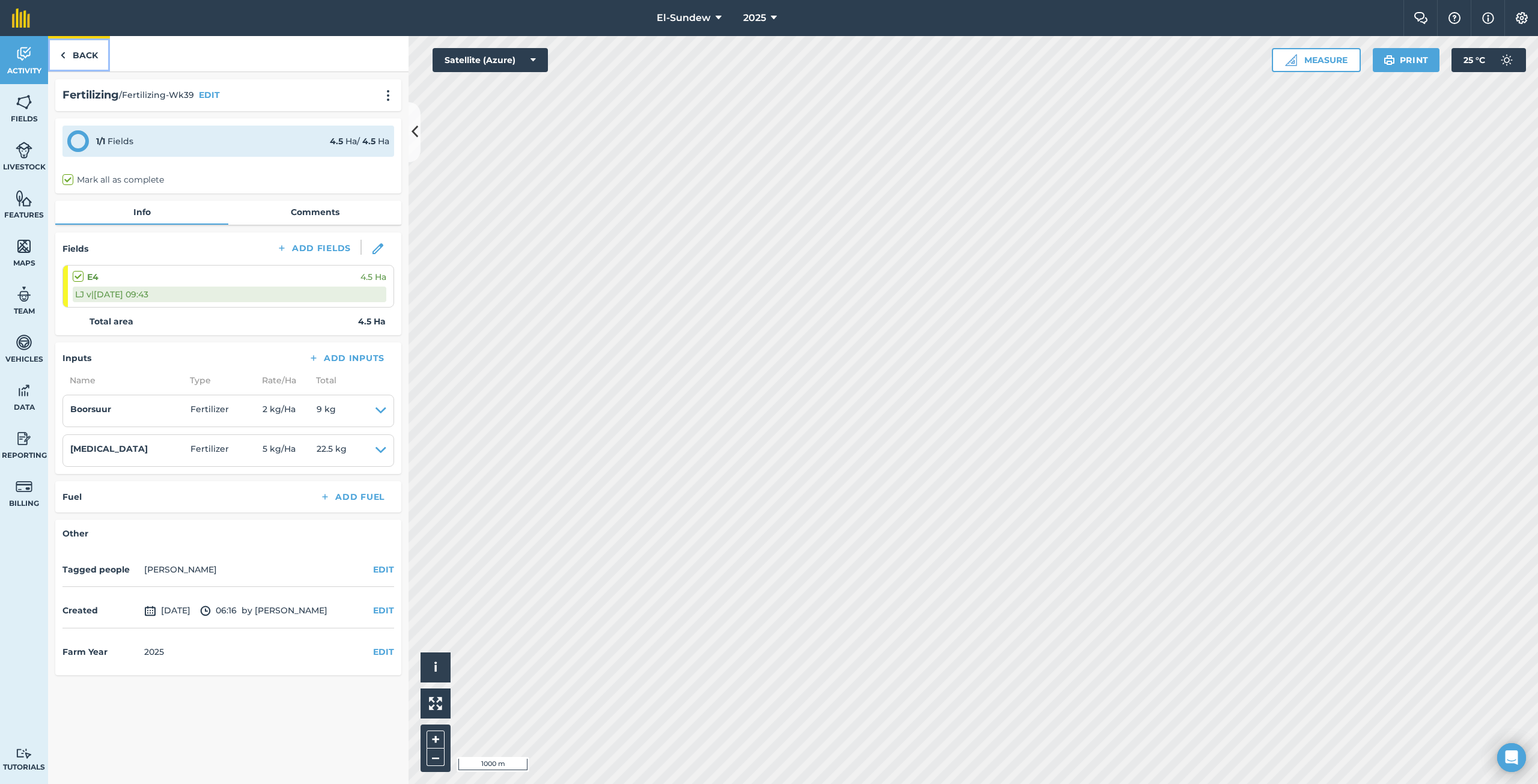
click at [77, 49] on link "Back" at bounding box center [79, 53] width 62 height 35
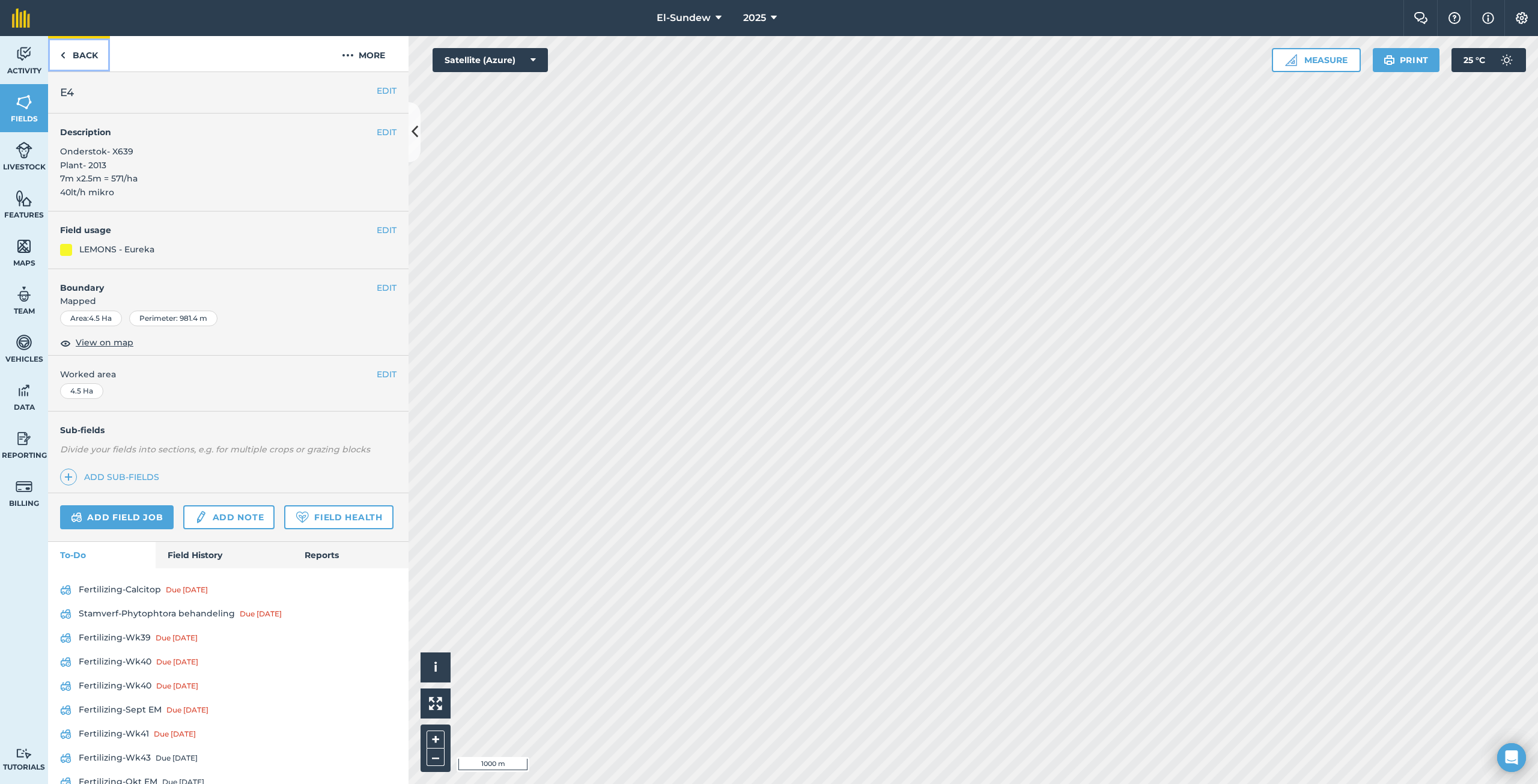
click at [86, 59] on link "Back" at bounding box center [79, 53] width 62 height 35
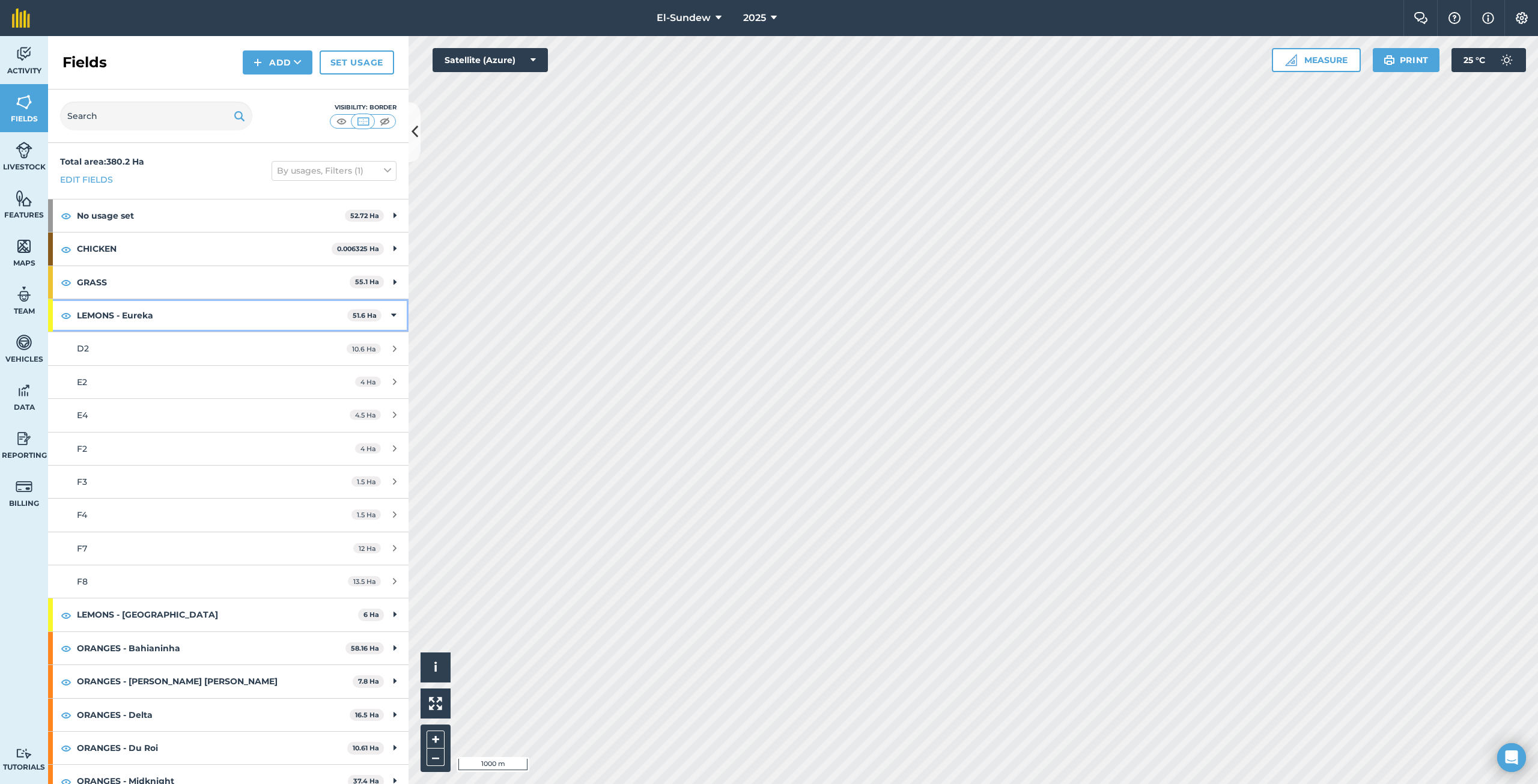
click at [156, 312] on strong "LEMONS - Eureka" at bounding box center [212, 315] width 270 height 33
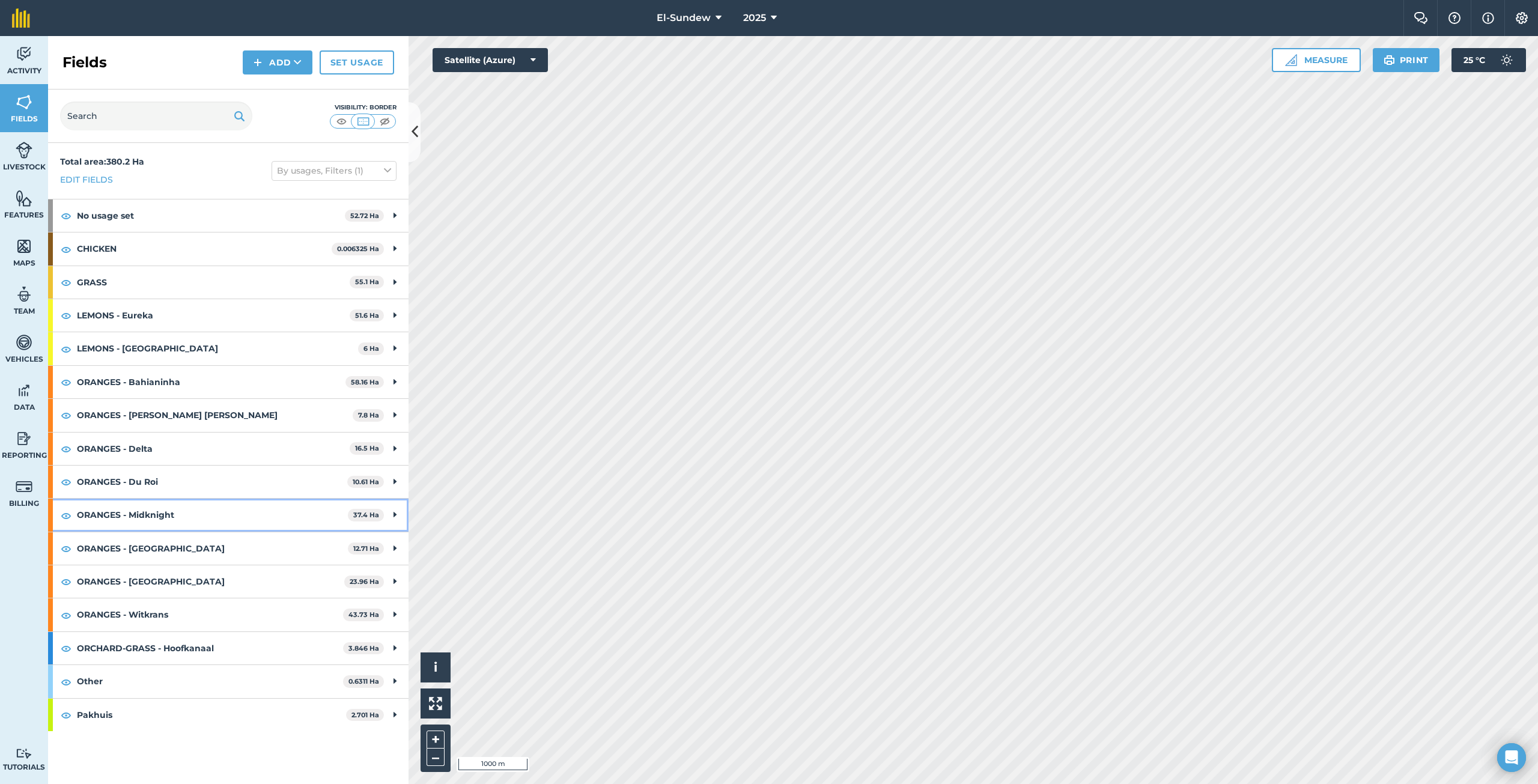
click at [172, 510] on strong "ORANGES - Midknight" at bounding box center [212, 515] width 271 height 33
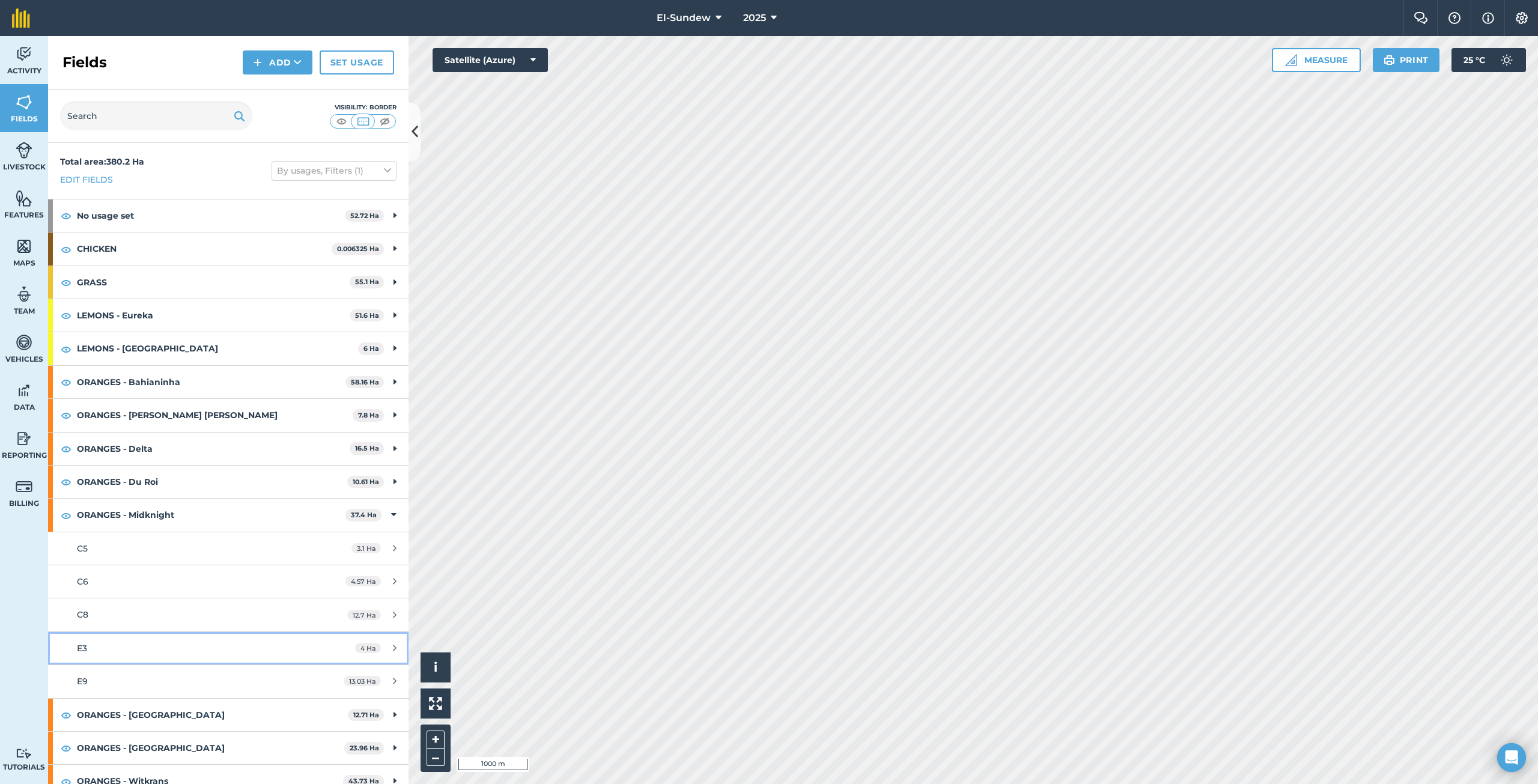
click at [111, 648] on div "E3" at bounding box center [190, 647] width 226 height 13
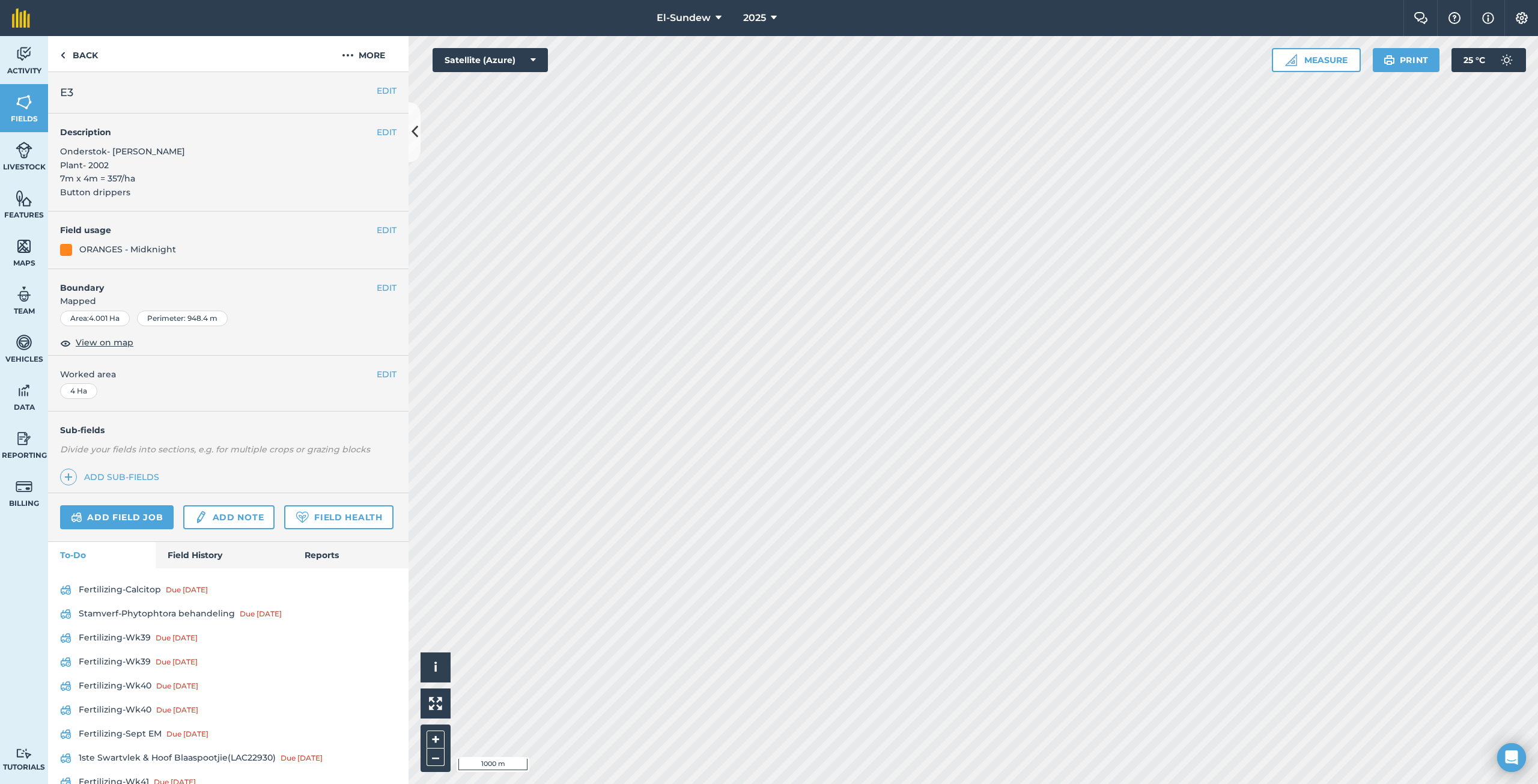
scroll to position [200, 0]
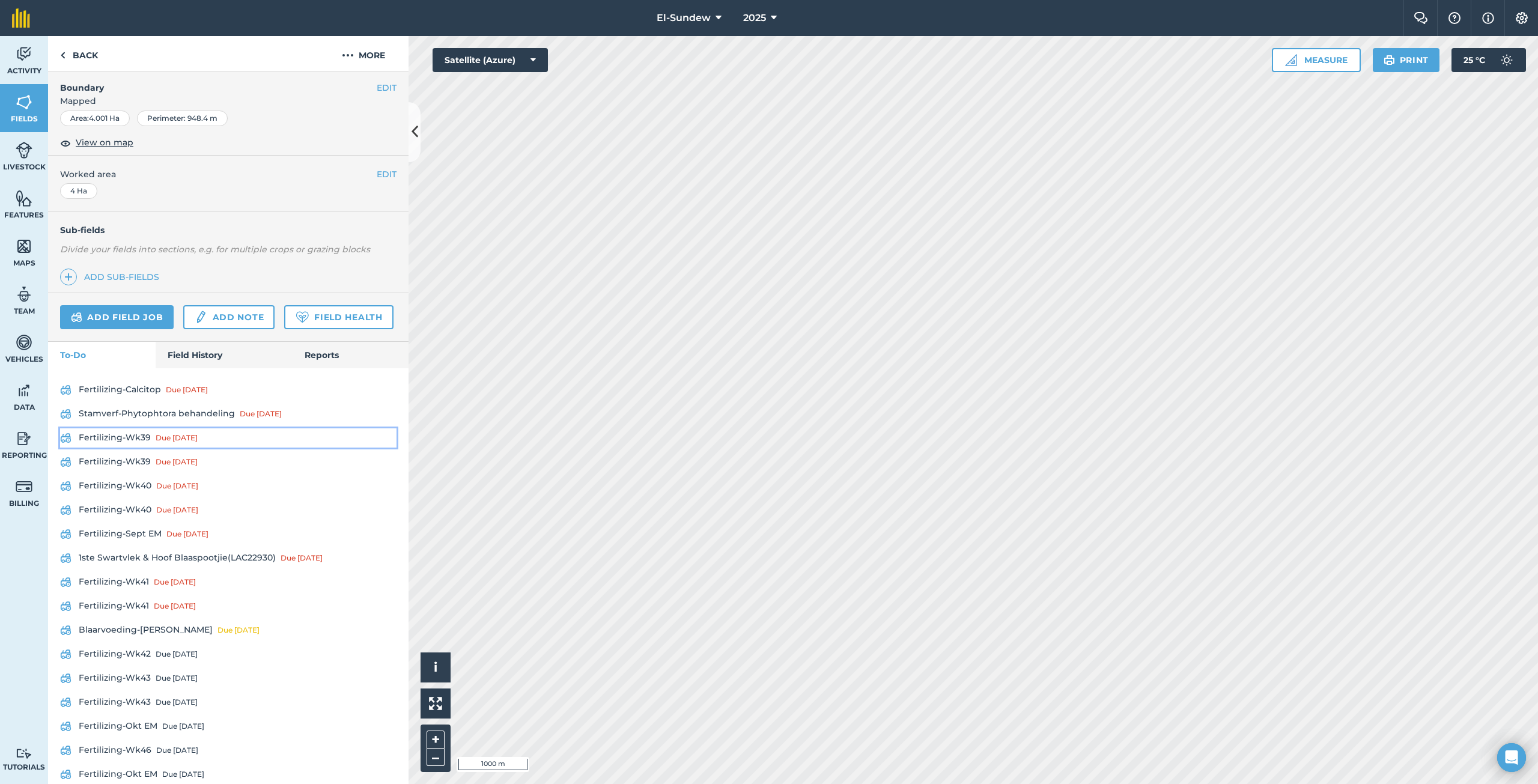
click at [118, 448] on link "Fertilizing-Wk39 Due [DATE]" at bounding box center [228, 438] width 336 height 20
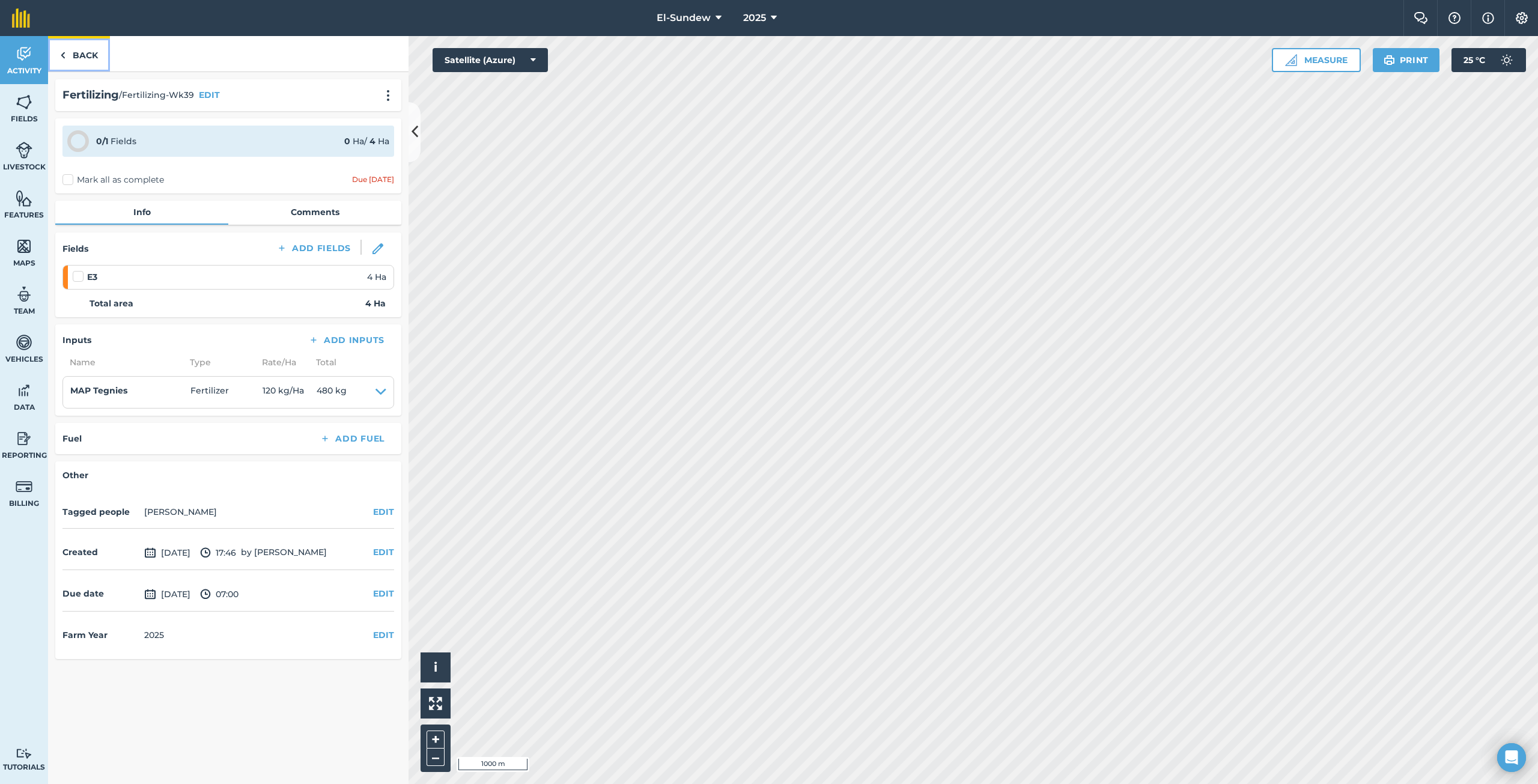
click at [93, 59] on link "Back" at bounding box center [79, 53] width 62 height 35
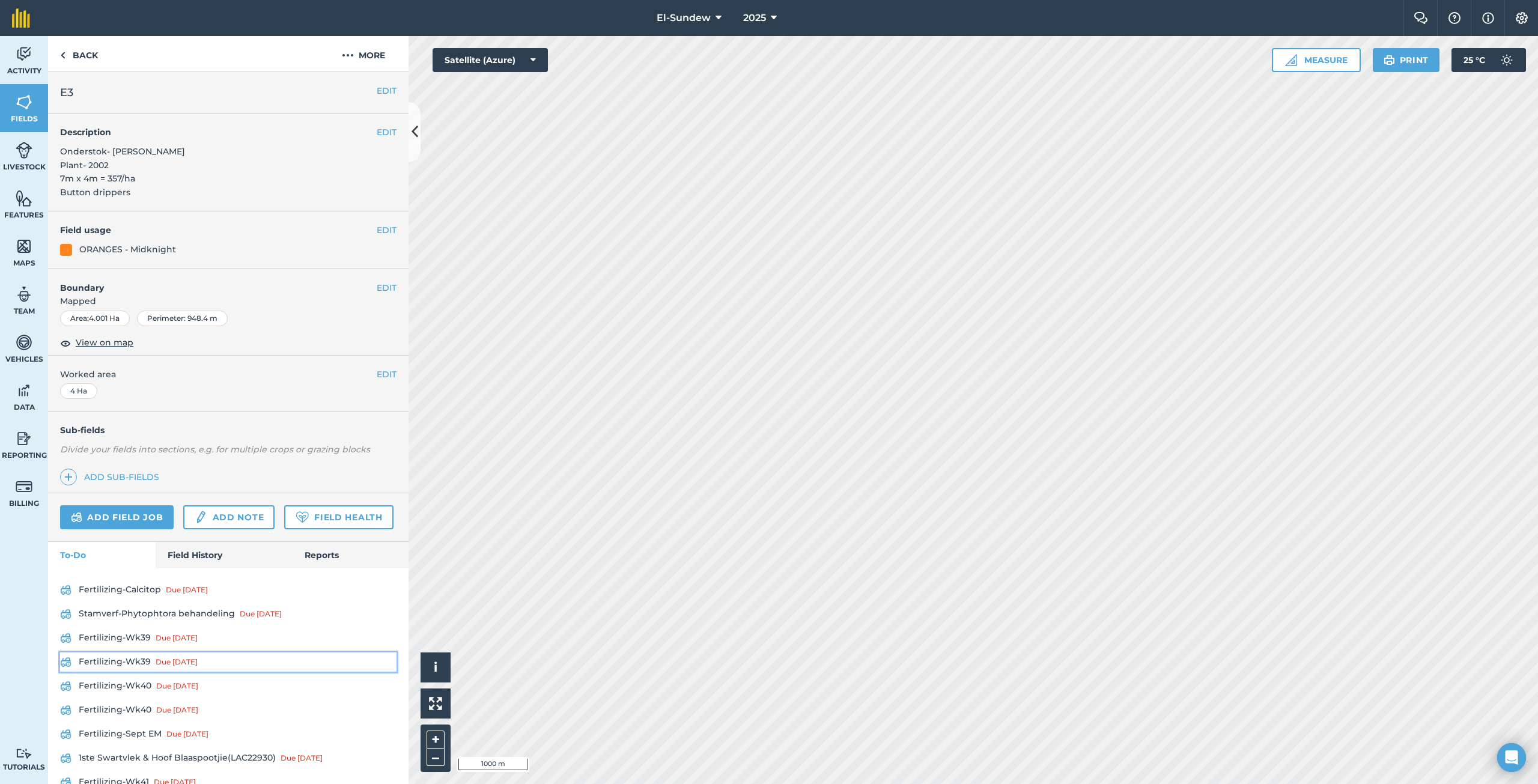
click at [126, 672] on link "Fertilizing-Wk39 Due [DATE]" at bounding box center [228, 662] width 336 height 20
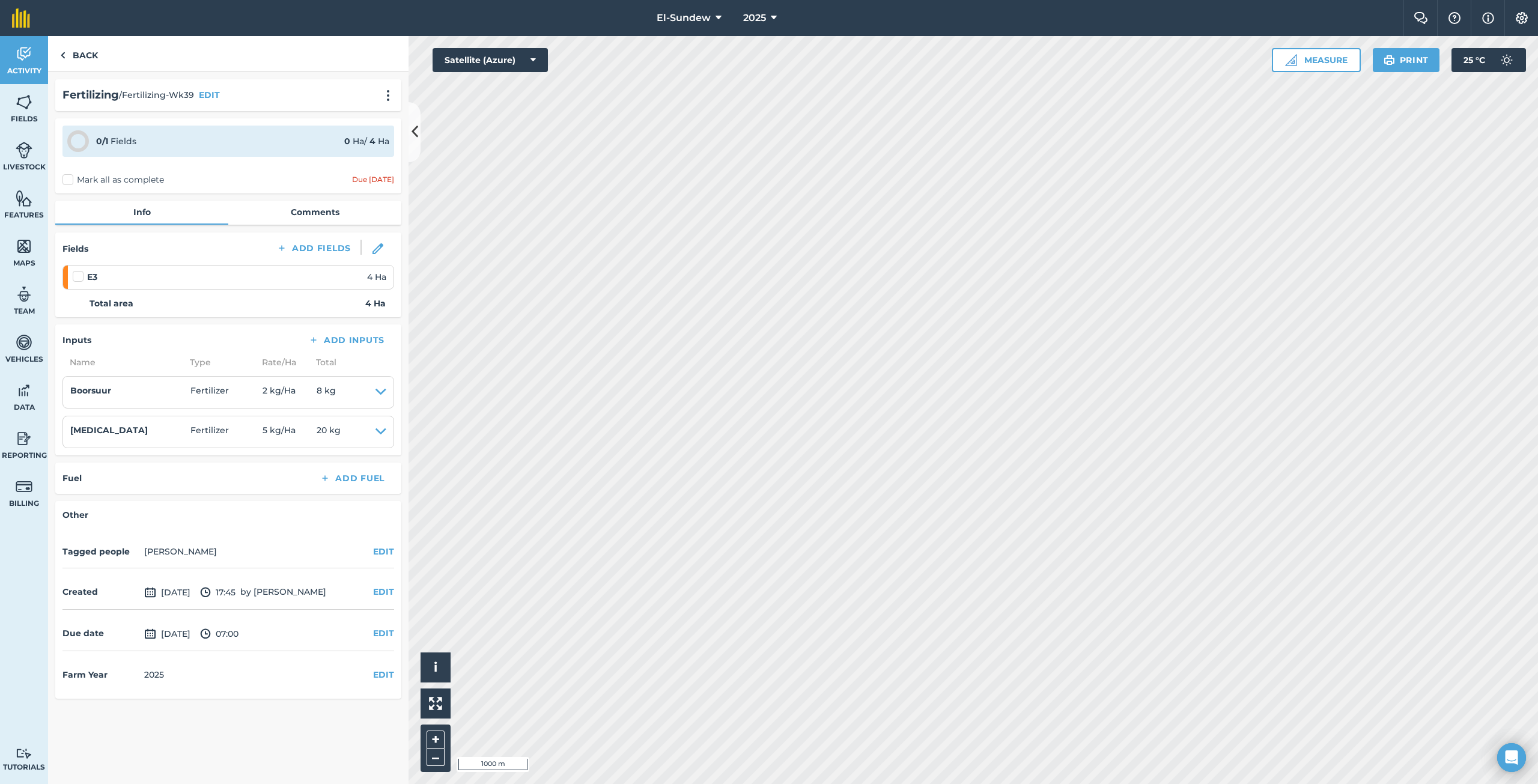
click at [77, 270] on label at bounding box center [80, 270] width 14 height 0
click at [77, 278] on input "checkbox" at bounding box center [76, 274] width 8 height 8
checkbox input "false"
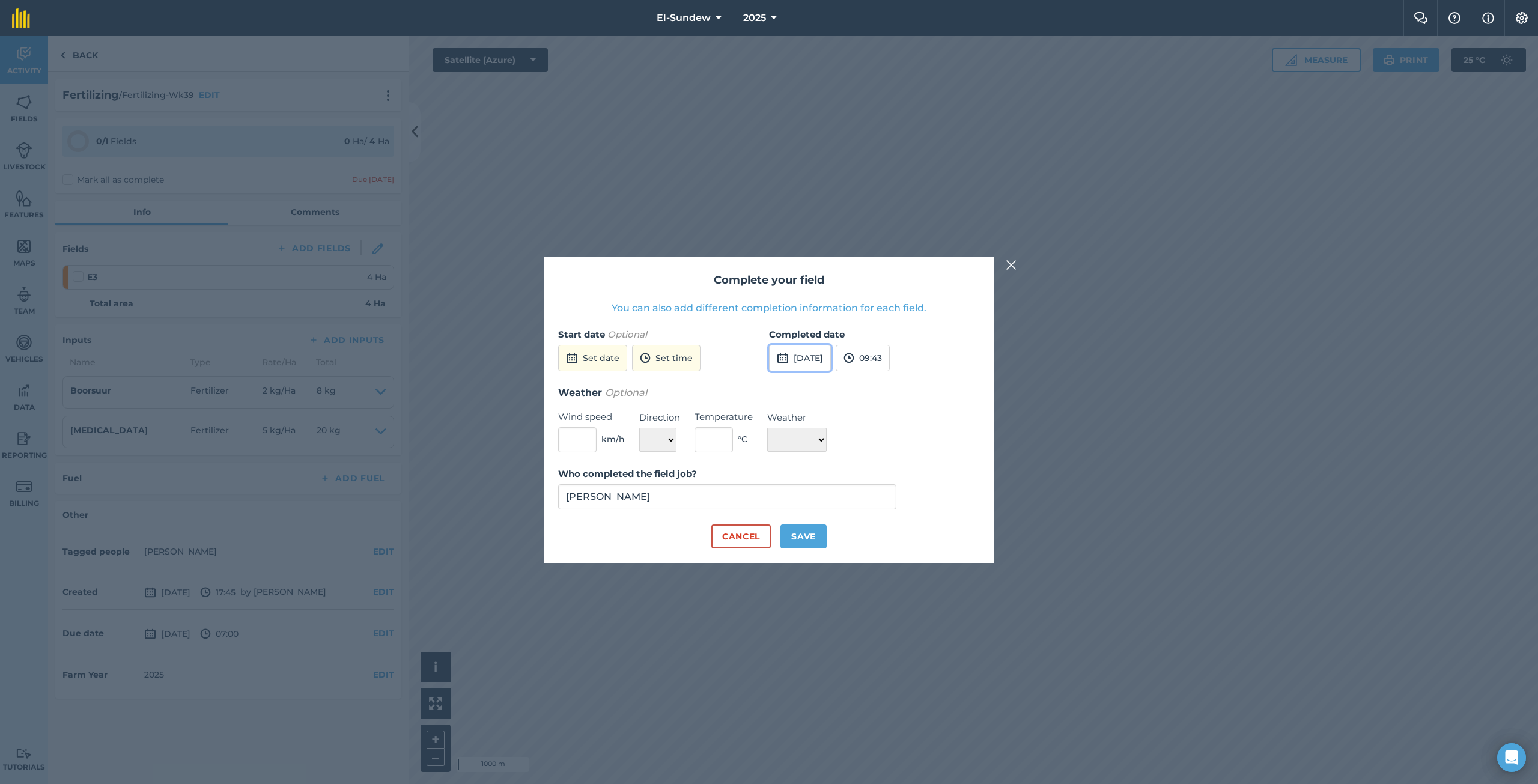
click at [812, 359] on button "[DATE]" at bounding box center [799, 358] width 62 height 27
click at [840, 438] on button "8" at bounding box center [840, 442] width 28 height 20
click at [793, 533] on button "Save" at bounding box center [803, 536] width 46 height 24
checkbox input "true"
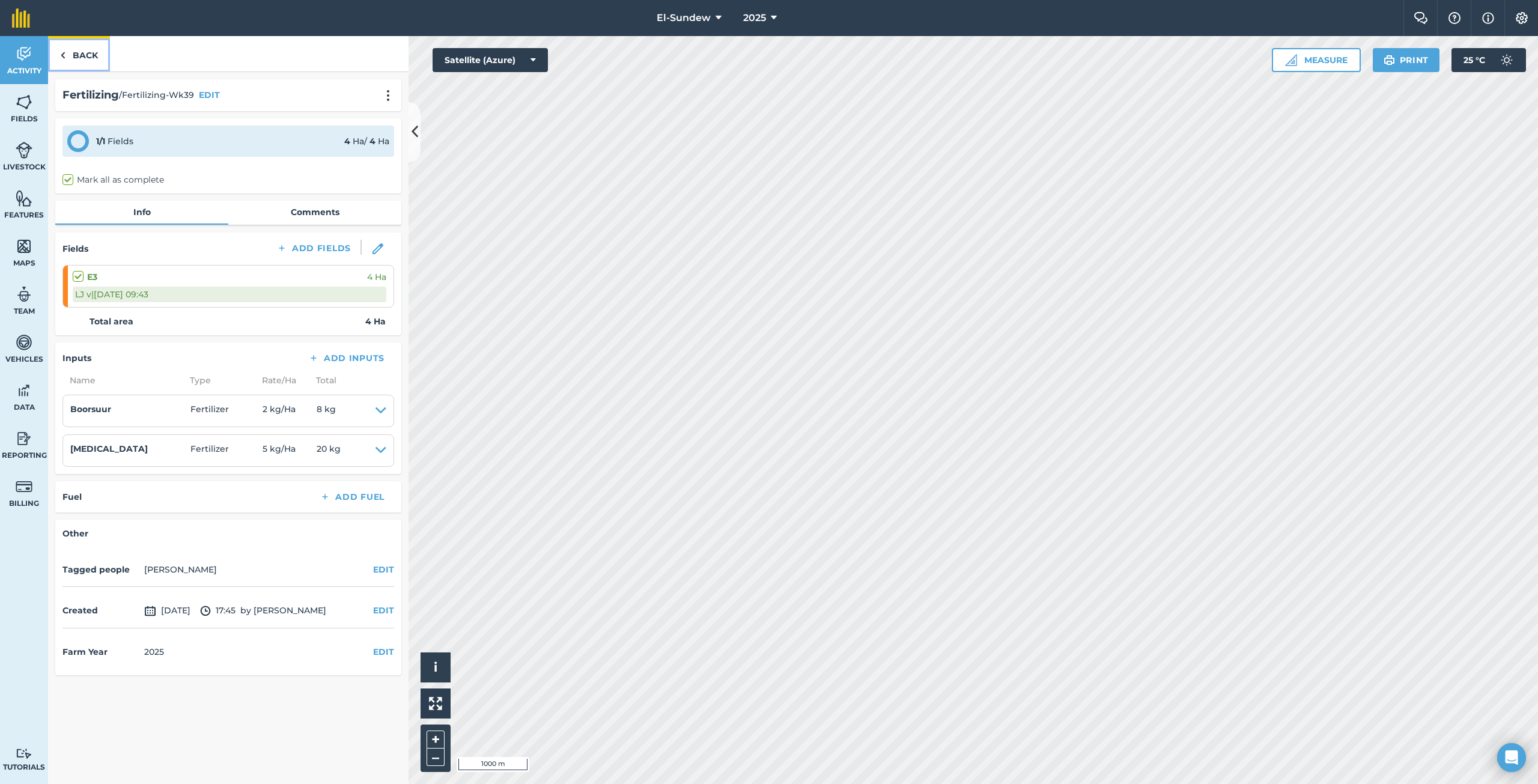
click at [91, 54] on link "Back" at bounding box center [79, 53] width 62 height 35
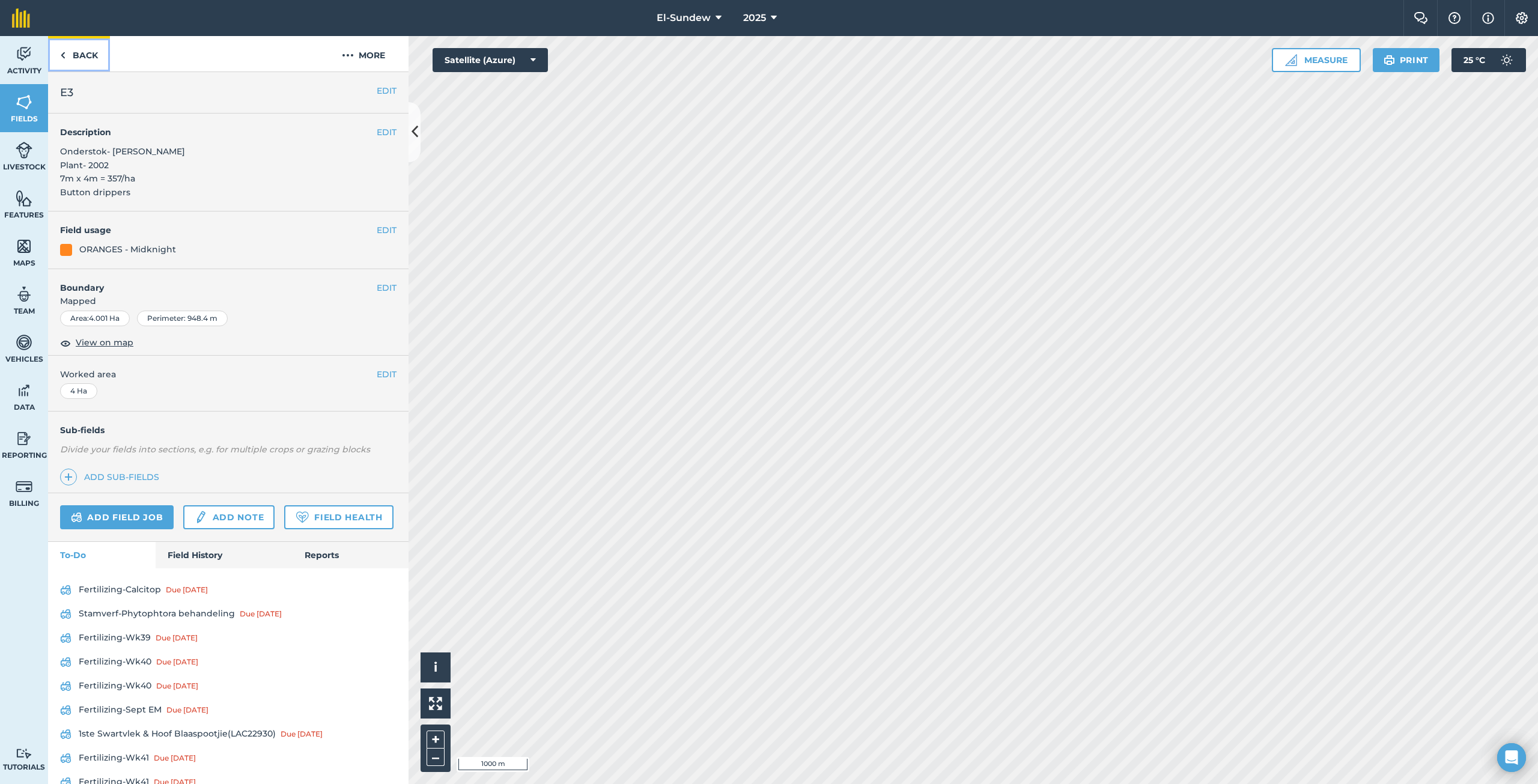
click at [91, 54] on link "Back" at bounding box center [79, 53] width 62 height 35
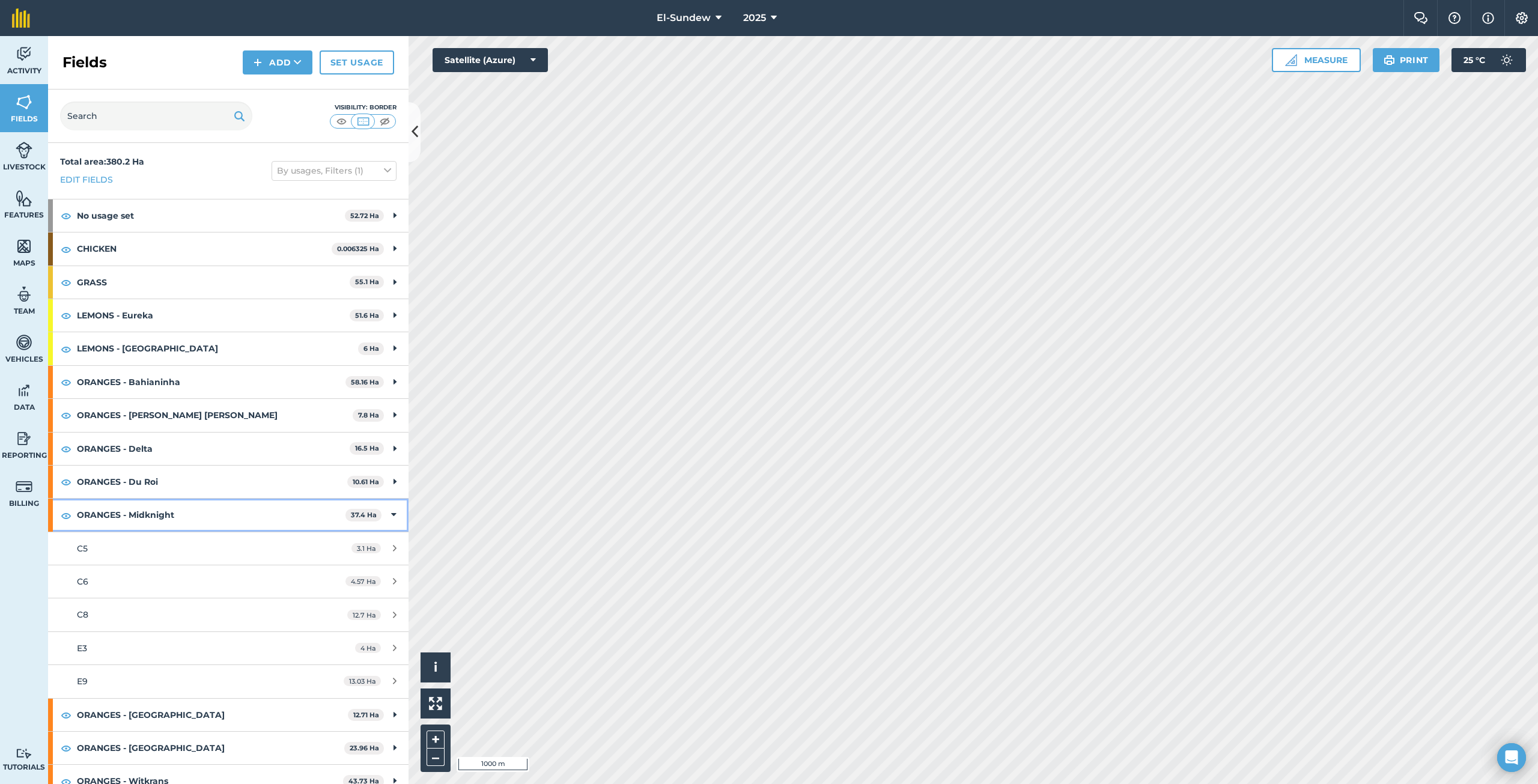
click at [218, 507] on strong "ORANGES - Midknight" at bounding box center [211, 515] width 268 height 33
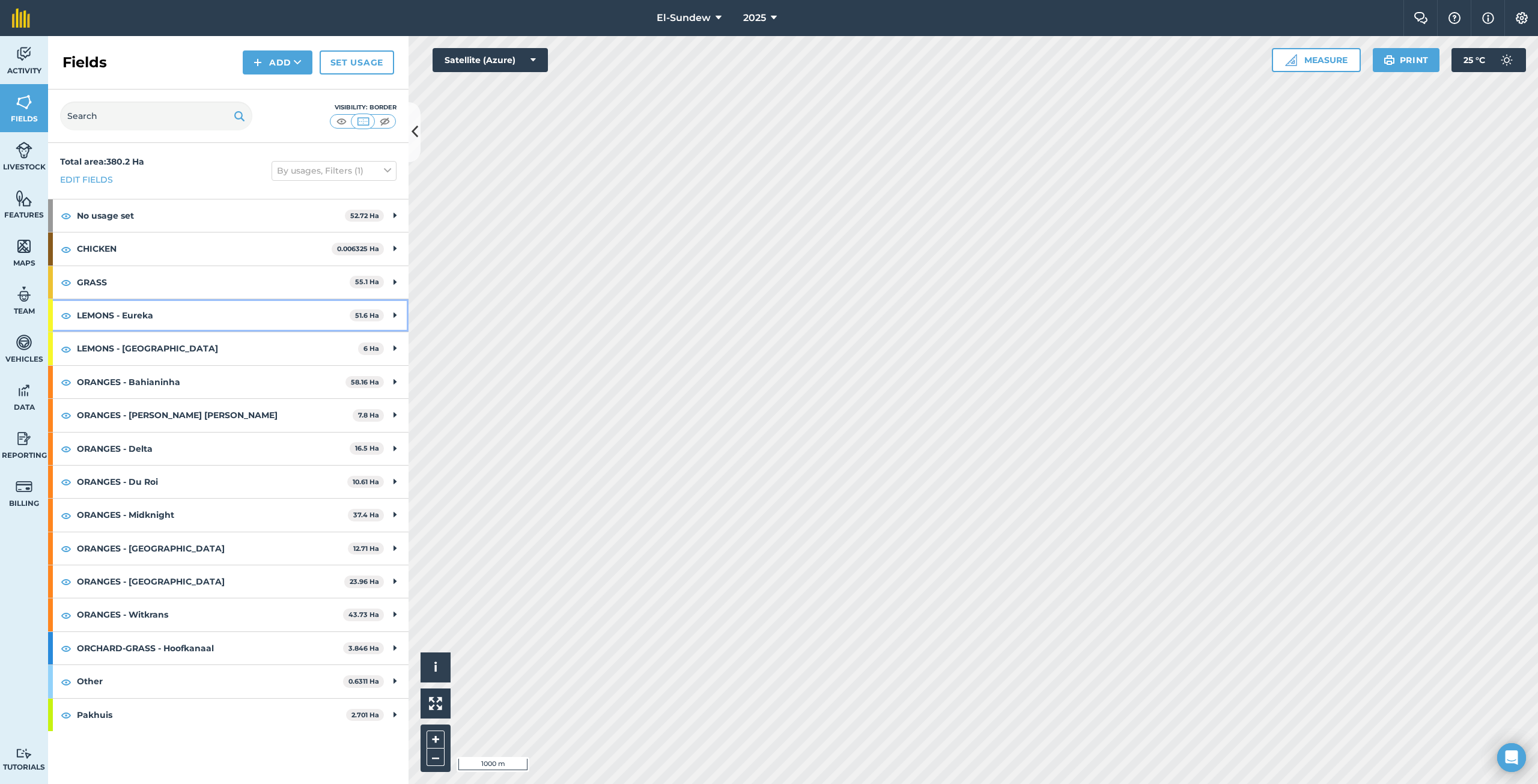
click at [212, 310] on strong "LEMONS - Eureka" at bounding box center [213, 315] width 272 height 33
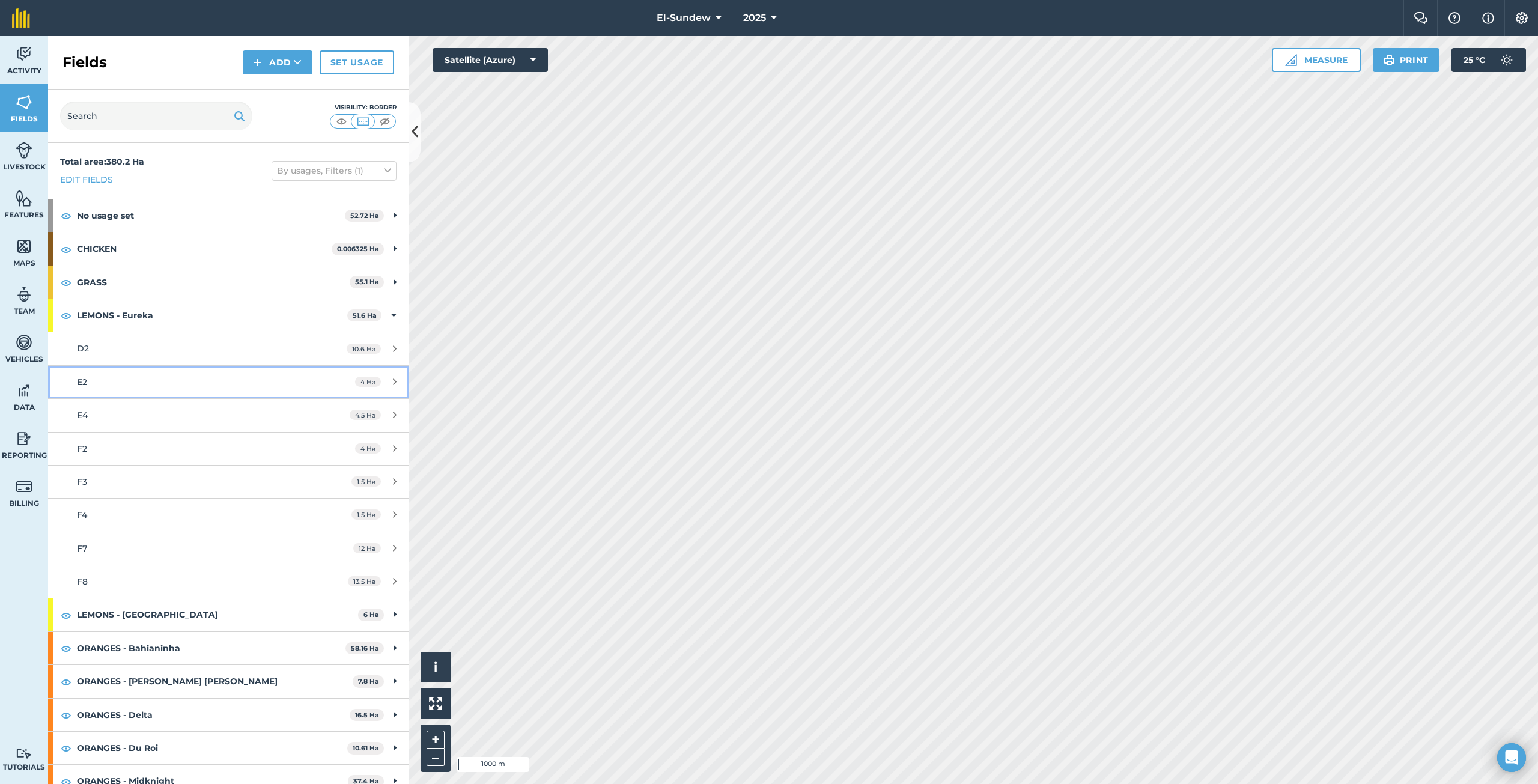
click at [145, 386] on div "E2" at bounding box center [190, 381] width 226 height 13
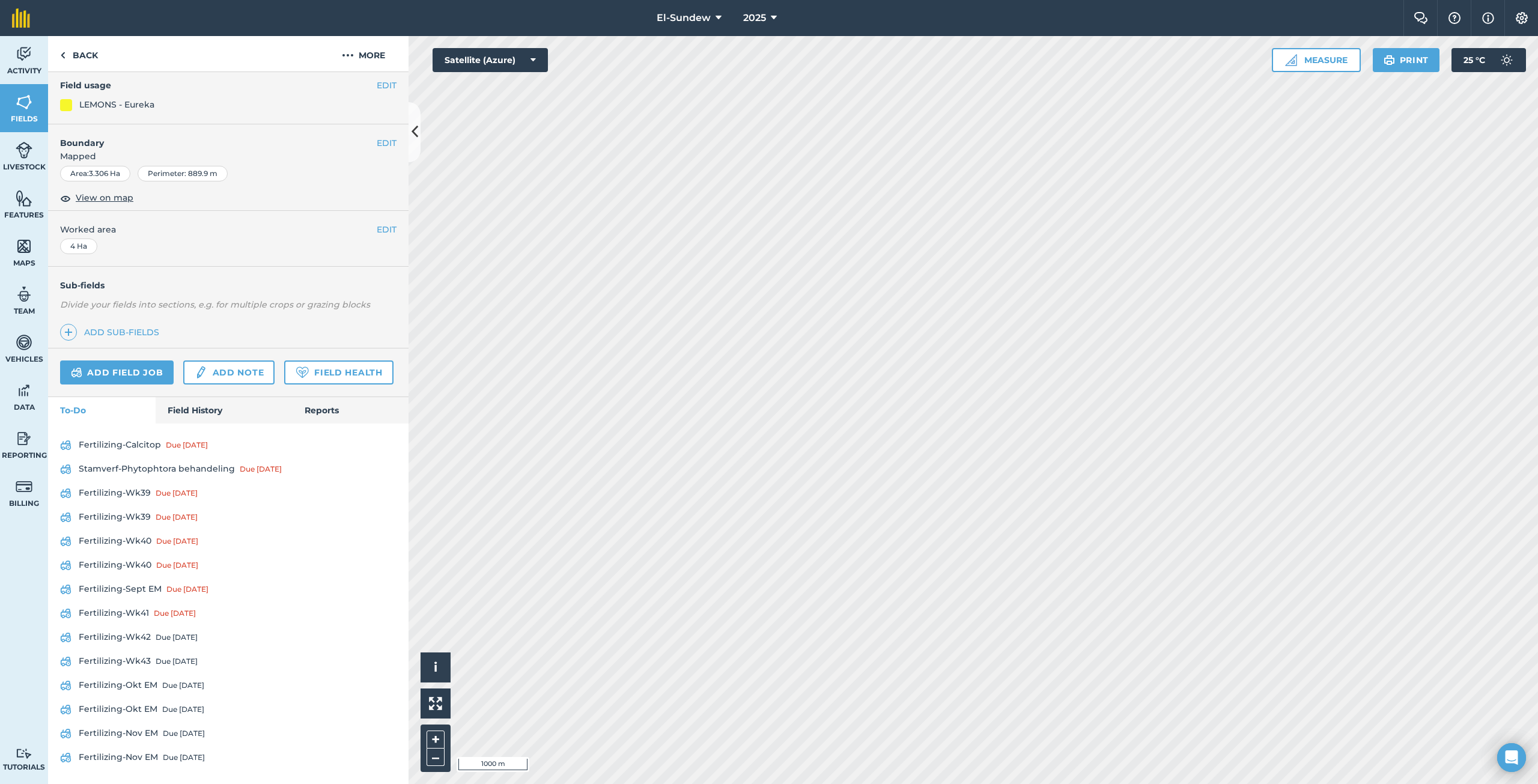
scroll to position [179, 0]
click at [139, 498] on link "Fertilizing-Wk39 Due [DATE]" at bounding box center [228, 493] width 336 height 20
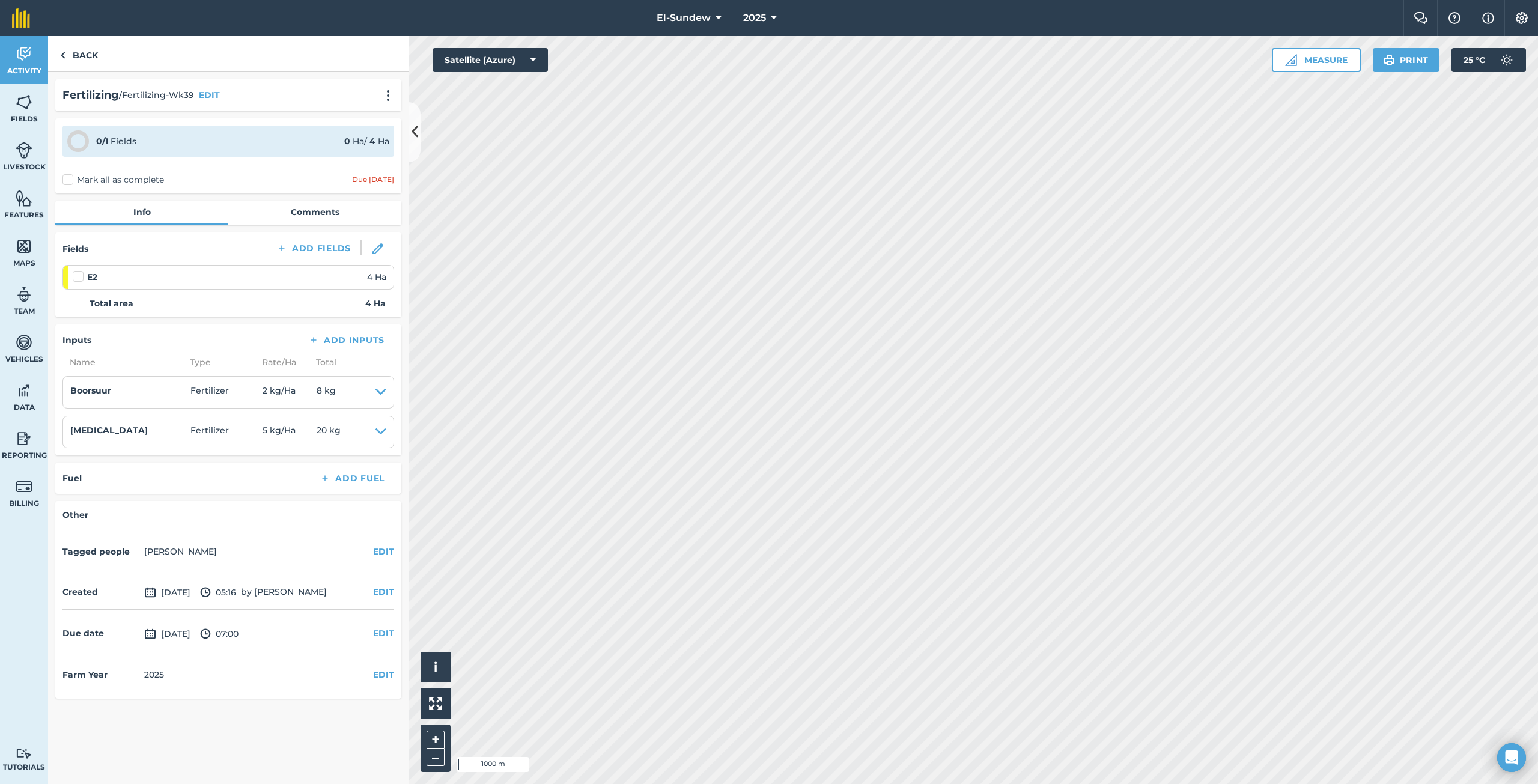
click at [83, 278] on div at bounding box center [80, 275] width 14 height 12
click at [77, 270] on label at bounding box center [80, 270] width 14 height 0
click at [77, 275] on input "checkbox" at bounding box center [76, 274] width 8 height 8
checkbox input "false"
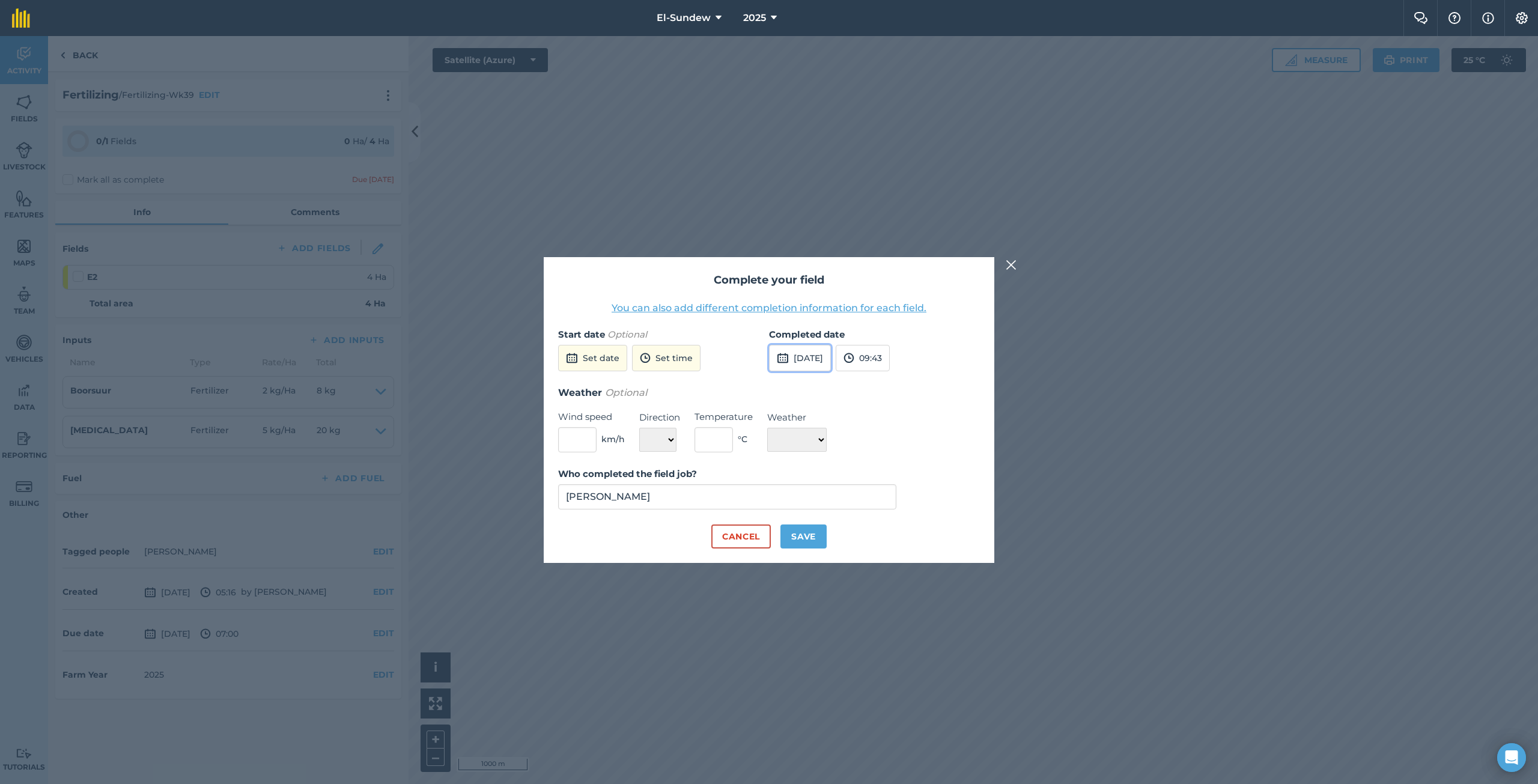
click at [797, 353] on button "[DATE]" at bounding box center [799, 358] width 62 height 27
click at [839, 437] on button "8" at bounding box center [840, 442] width 28 height 20
click at [799, 539] on button "Save" at bounding box center [803, 536] width 46 height 24
checkbox input "true"
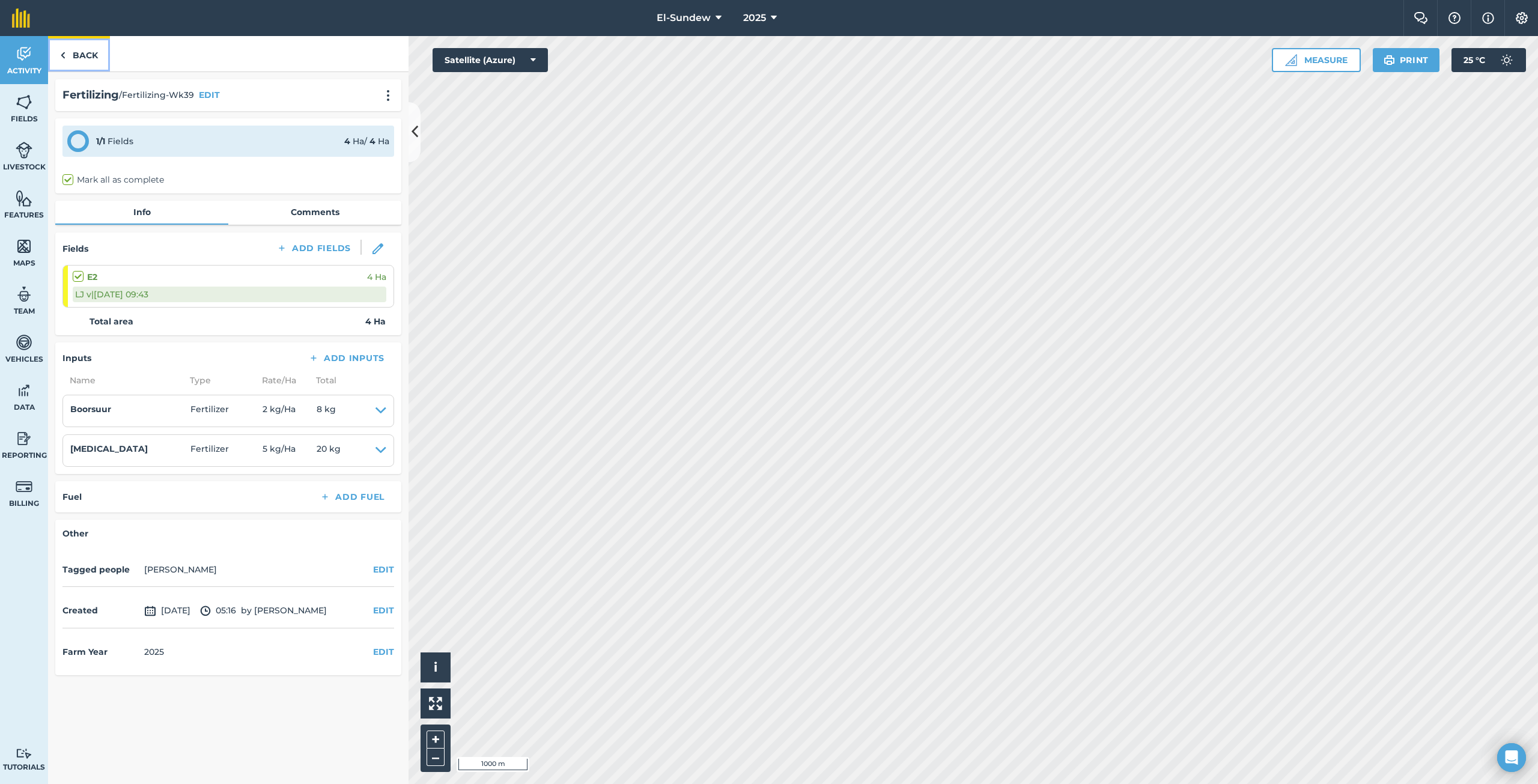
click at [94, 62] on link "Back" at bounding box center [79, 53] width 62 height 35
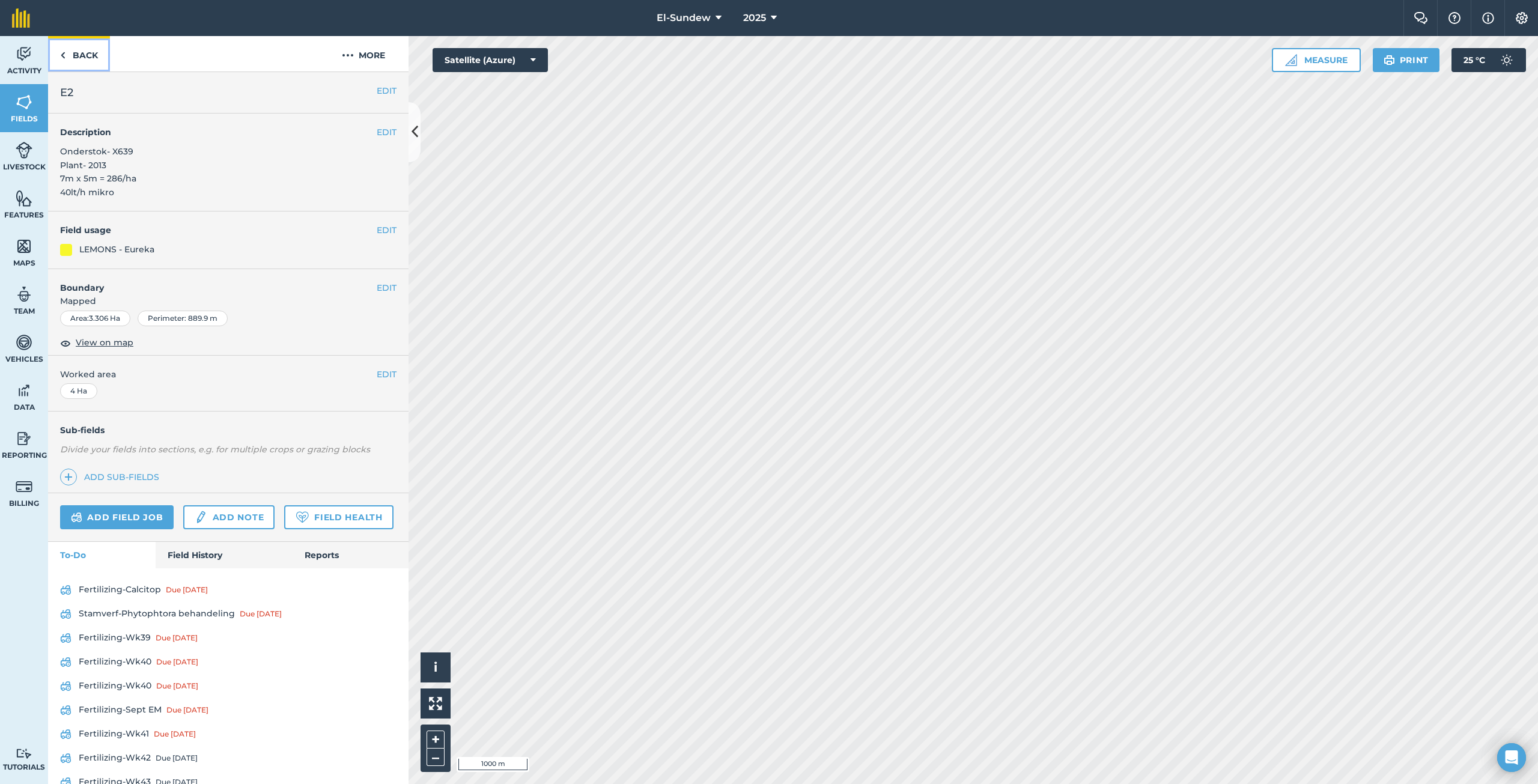
click at [94, 62] on link "Back" at bounding box center [79, 53] width 62 height 35
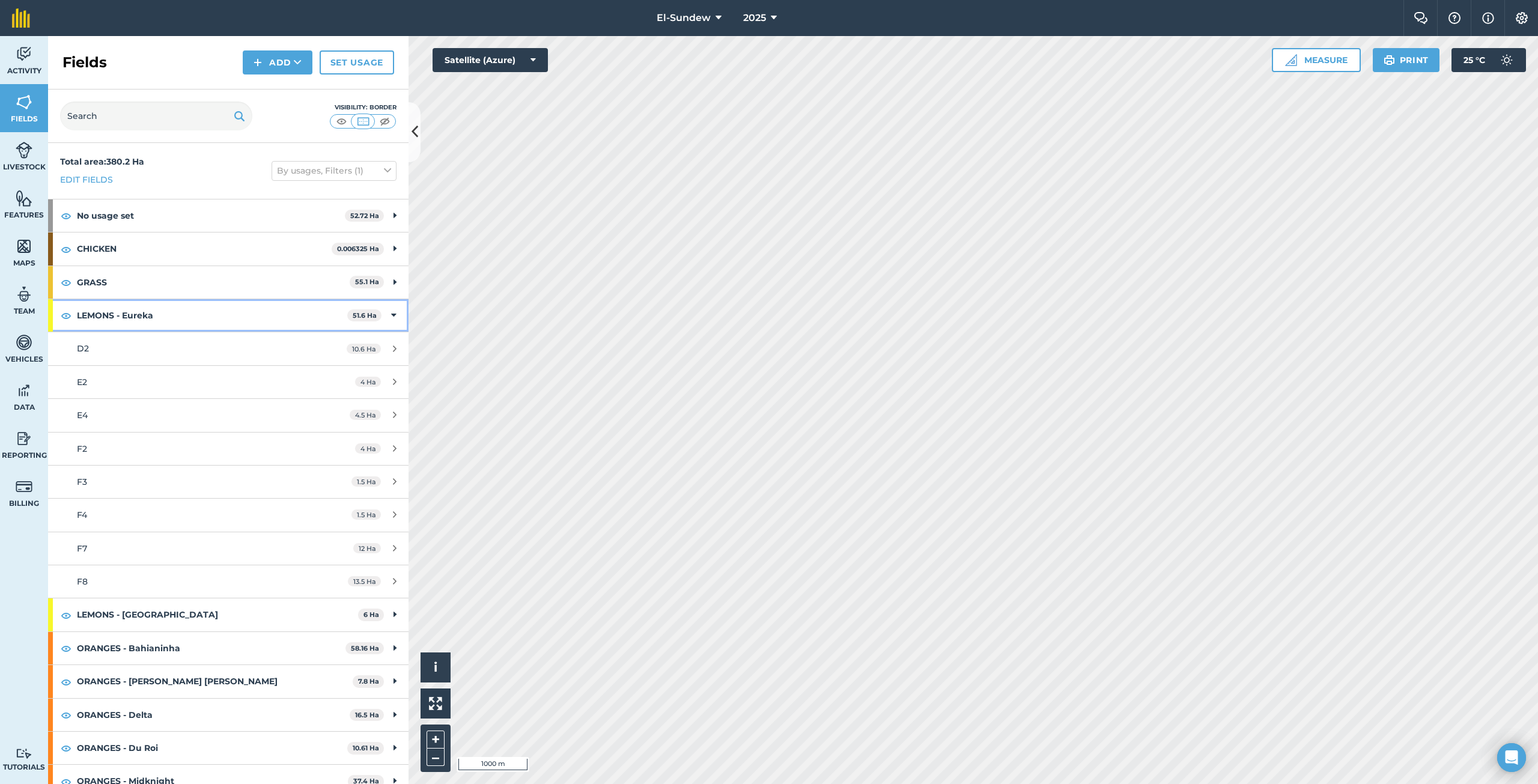
click at [175, 325] on strong "LEMONS - Eureka" at bounding box center [212, 315] width 270 height 33
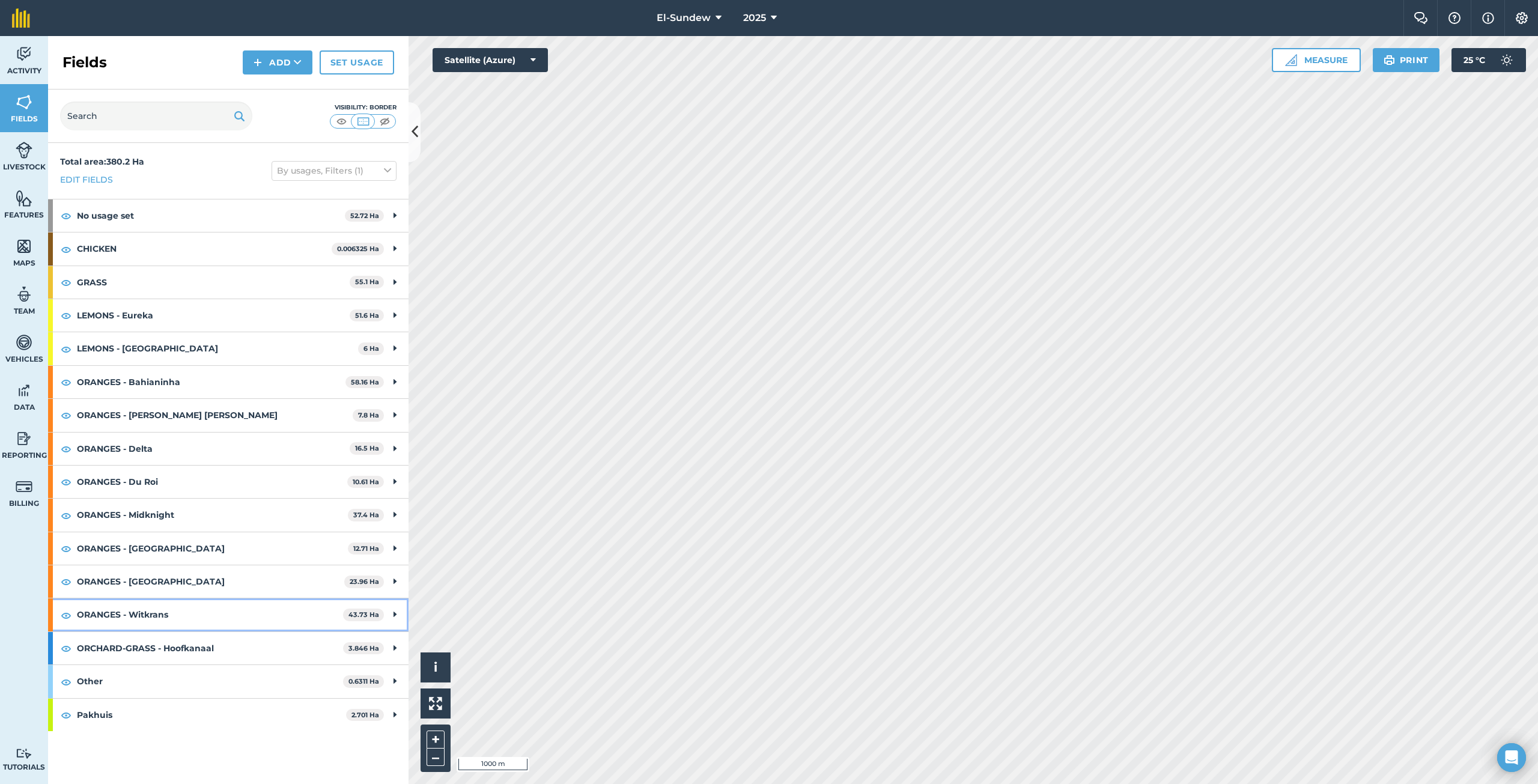
click at [186, 615] on strong "ORANGES - Witkrans" at bounding box center [210, 615] width 266 height 33
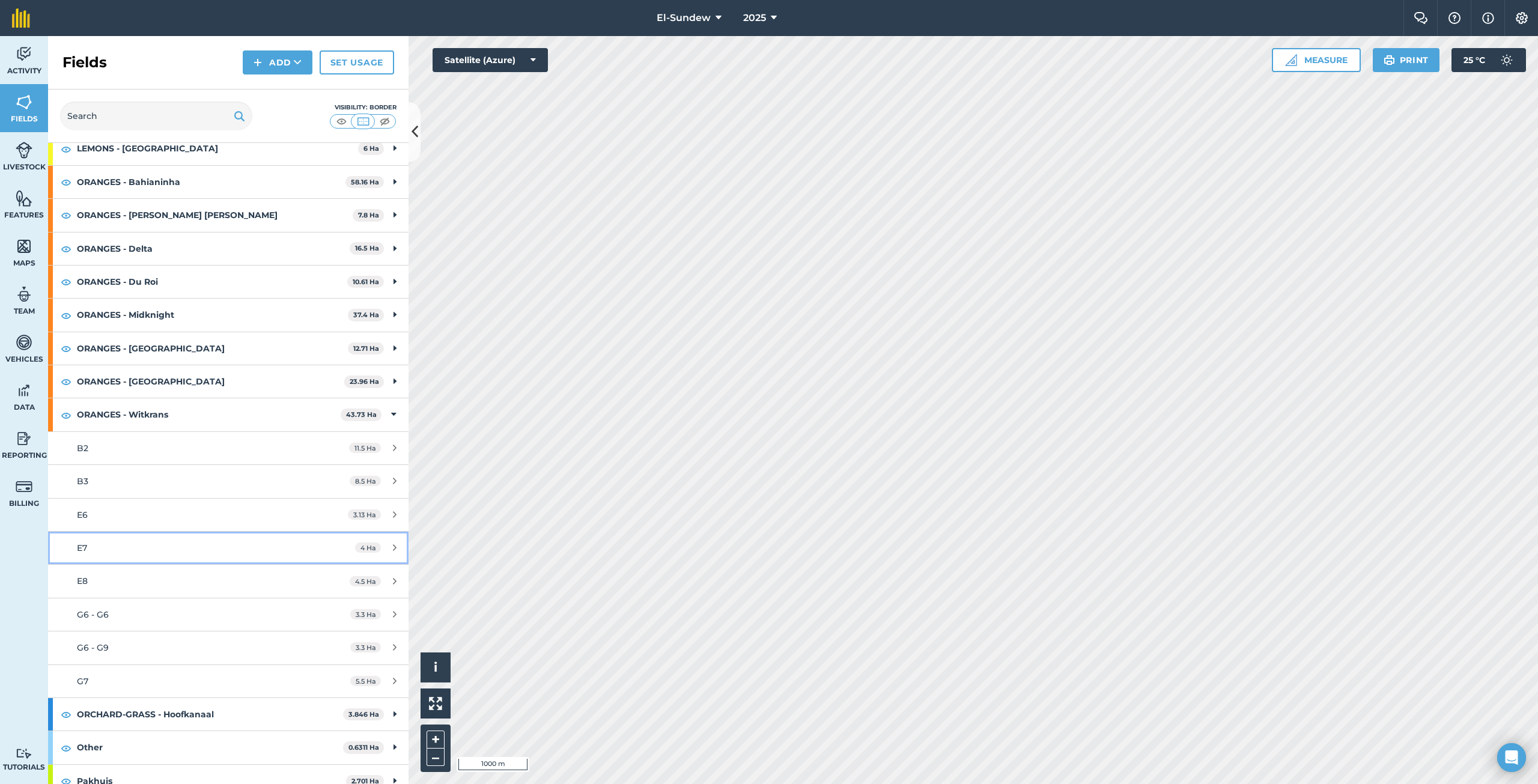
click at [150, 553] on div "E7" at bounding box center [190, 548] width 226 height 13
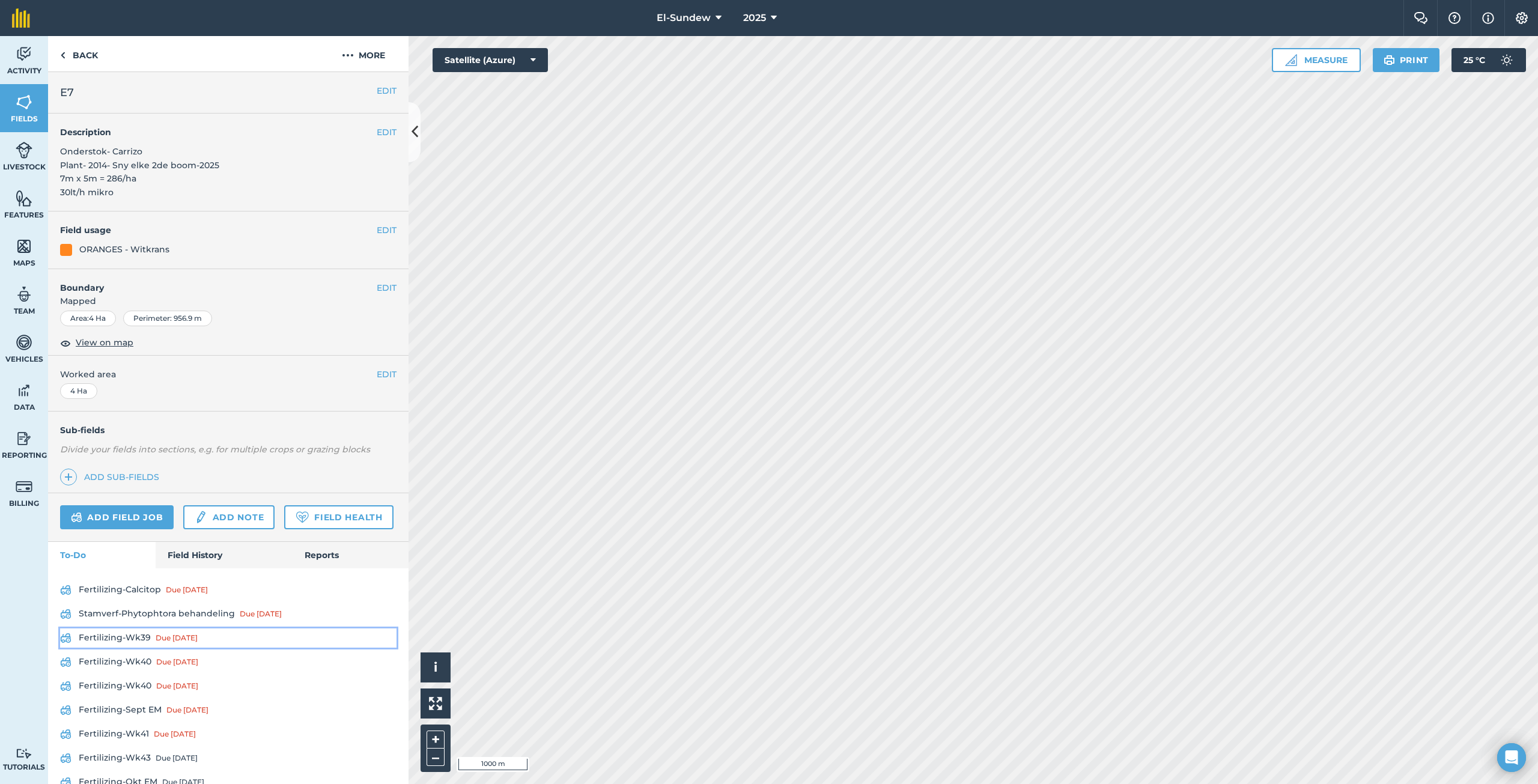
click at [138, 647] on link "Fertilizing-Wk39 Due [DATE]" at bounding box center [228, 637] width 336 height 20
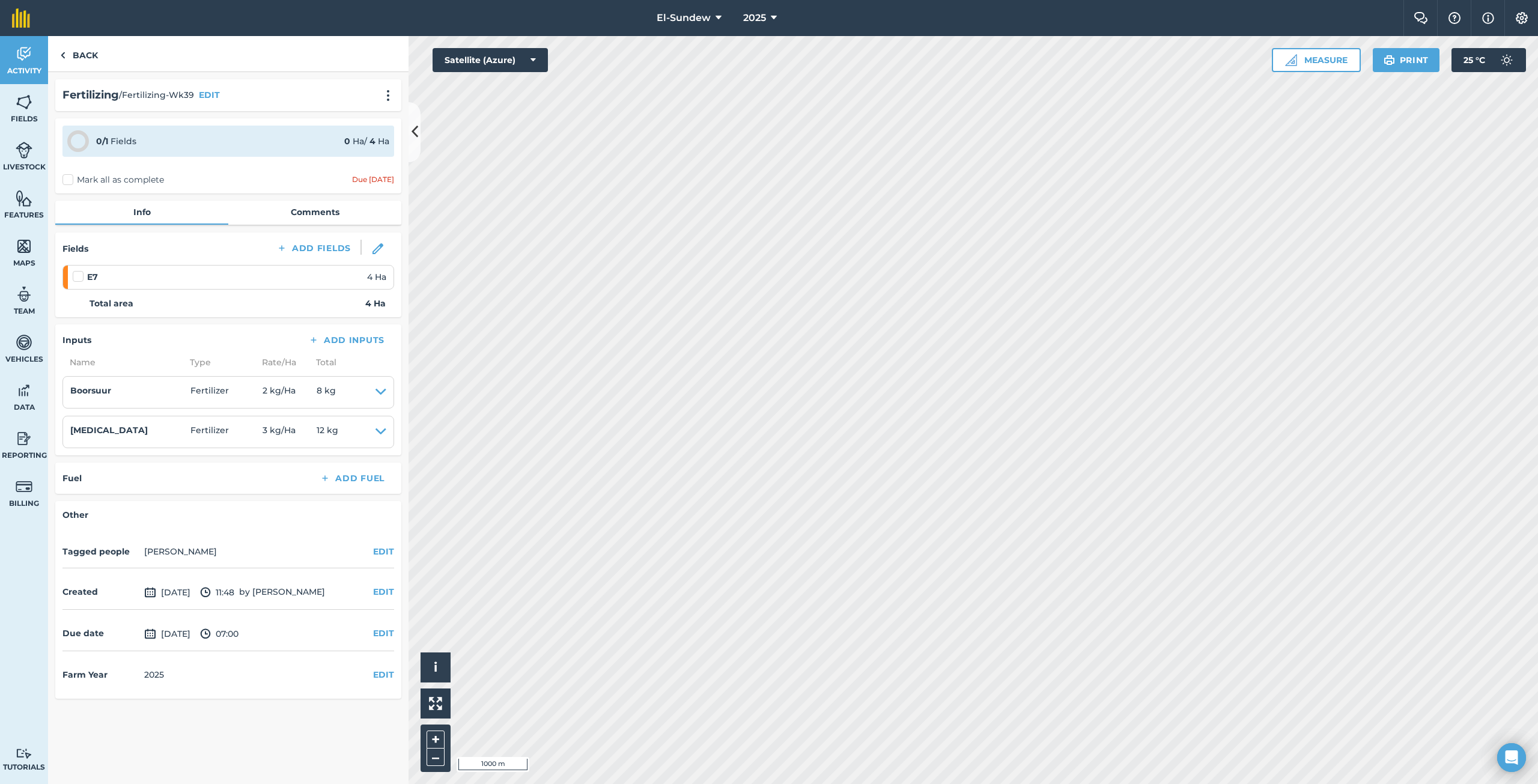
click at [73, 270] on label at bounding box center [80, 270] width 14 height 0
click at [73, 272] on input "checkbox" at bounding box center [76, 274] width 8 height 8
checkbox input "false"
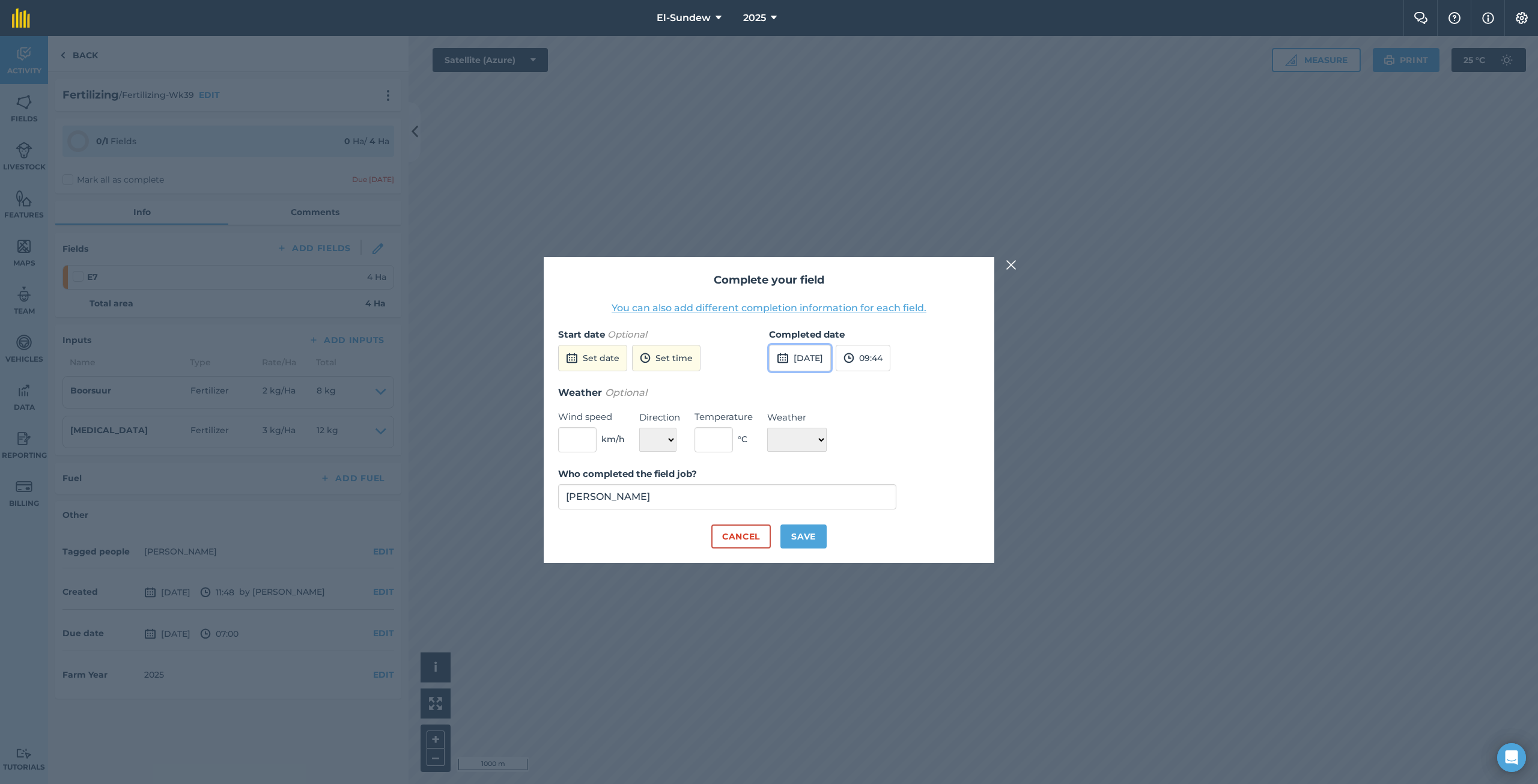
click at [791, 353] on button "[DATE]" at bounding box center [799, 358] width 62 height 27
click at [811, 443] on abbr "7" at bounding box center [812, 442] width 4 height 8
click at [813, 537] on button "Save" at bounding box center [803, 536] width 46 height 24
checkbox input "true"
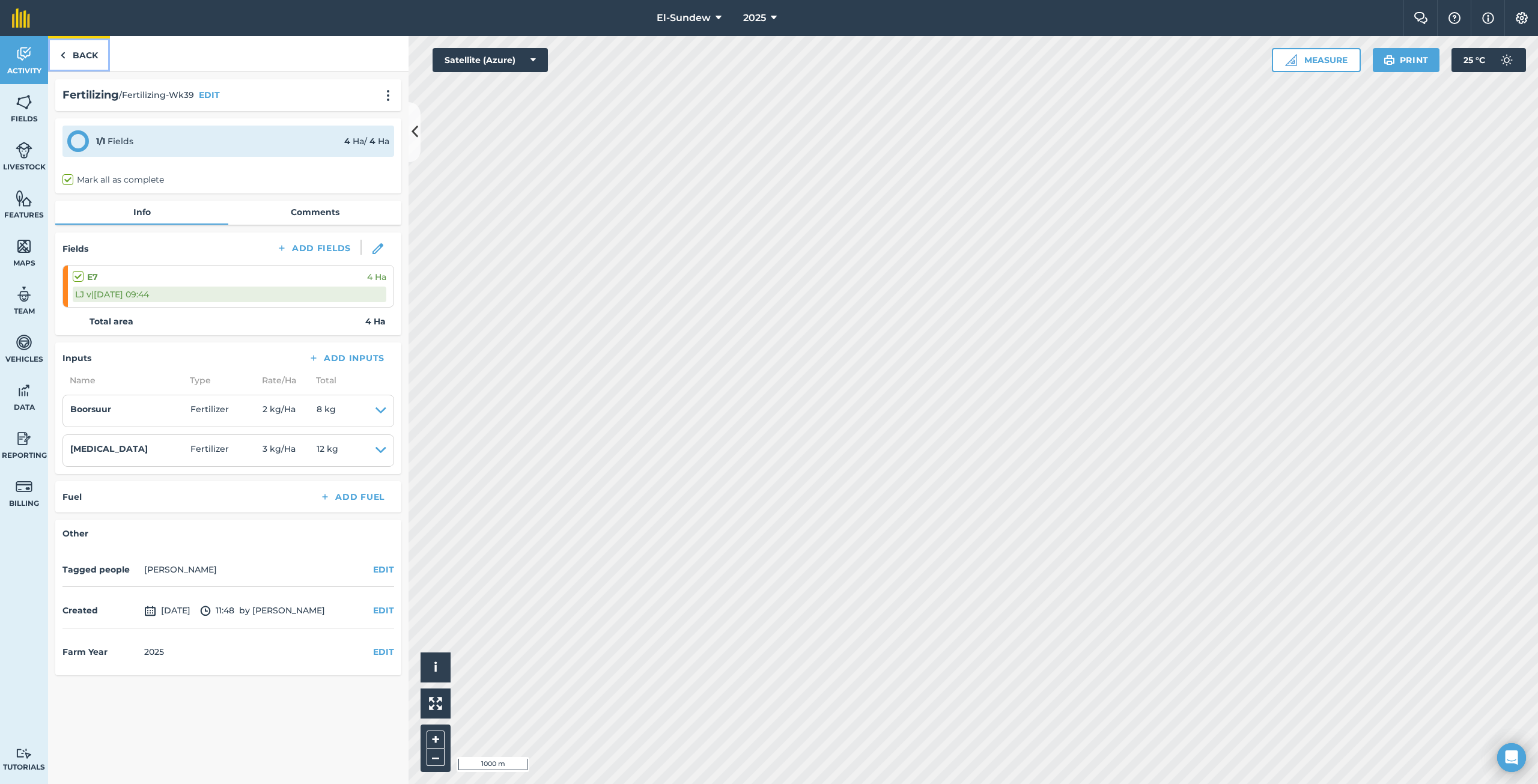
click at [87, 59] on link "Back" at bounding box center [79, 53] width 62 height 35
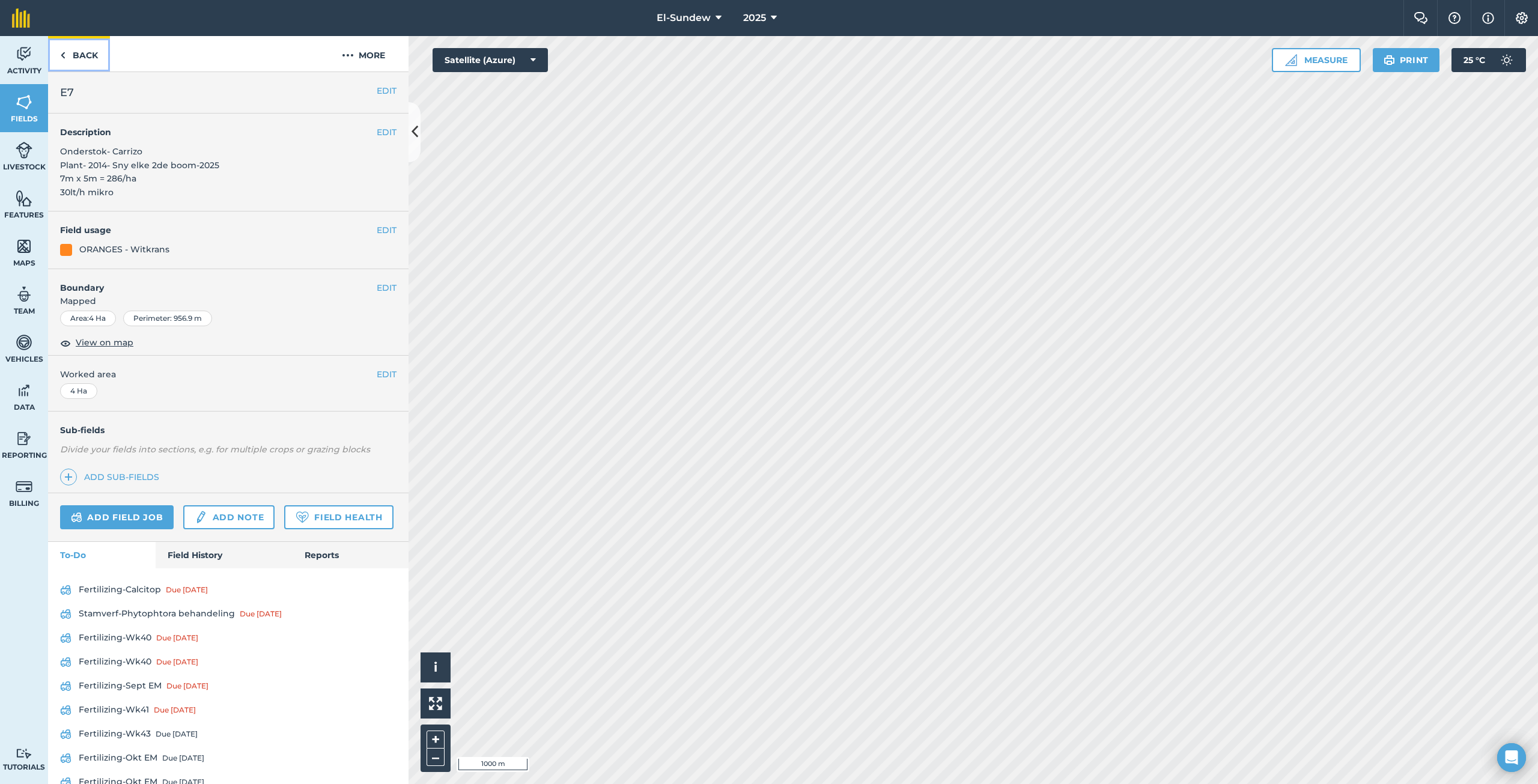
click at [87, 59] on link "Back" at bounding box center [79, 53] width 62 height 35
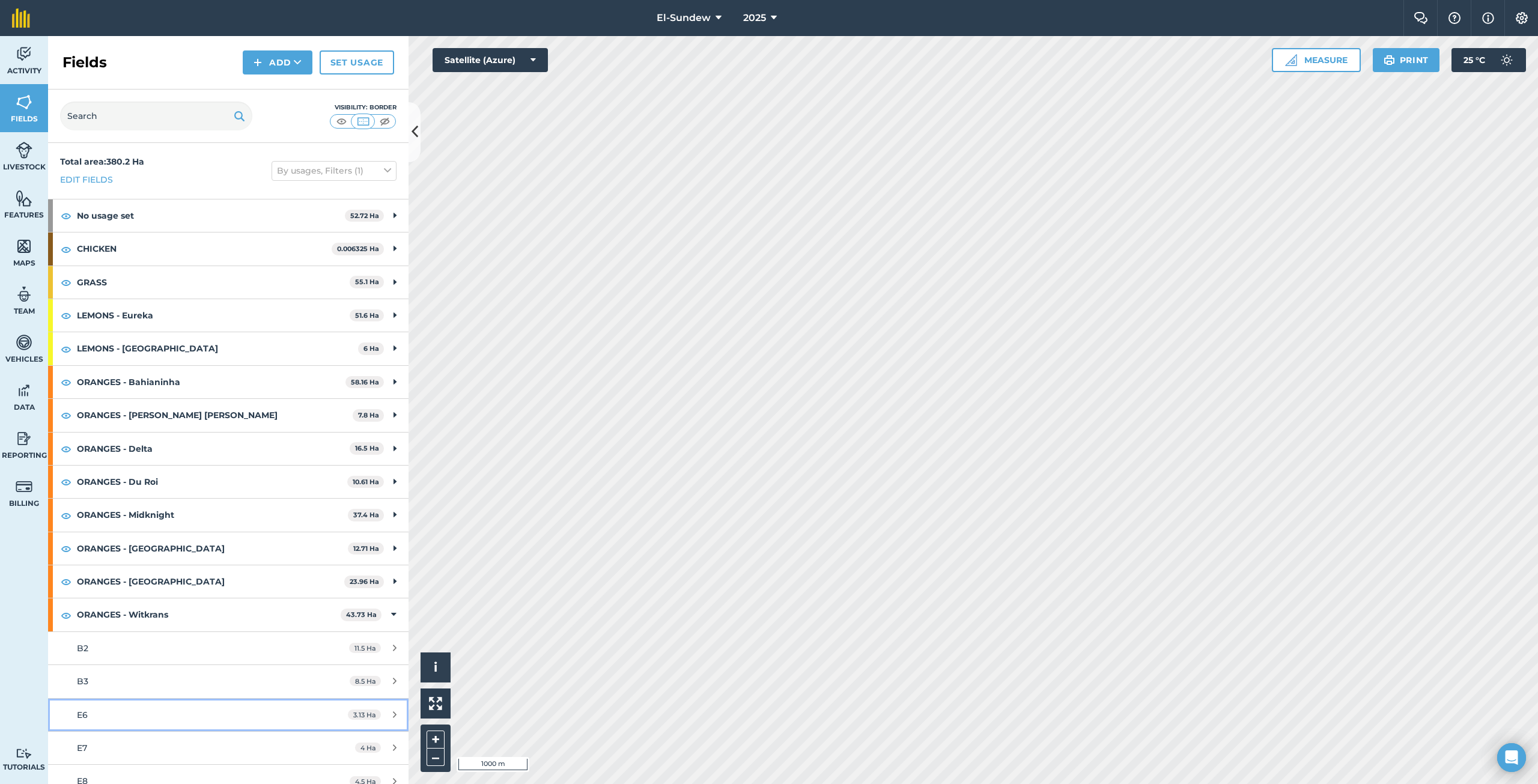
click at [185, 707] on link "E6 3.13 Ha" at bounding box center [229, 715] width 361 height 33
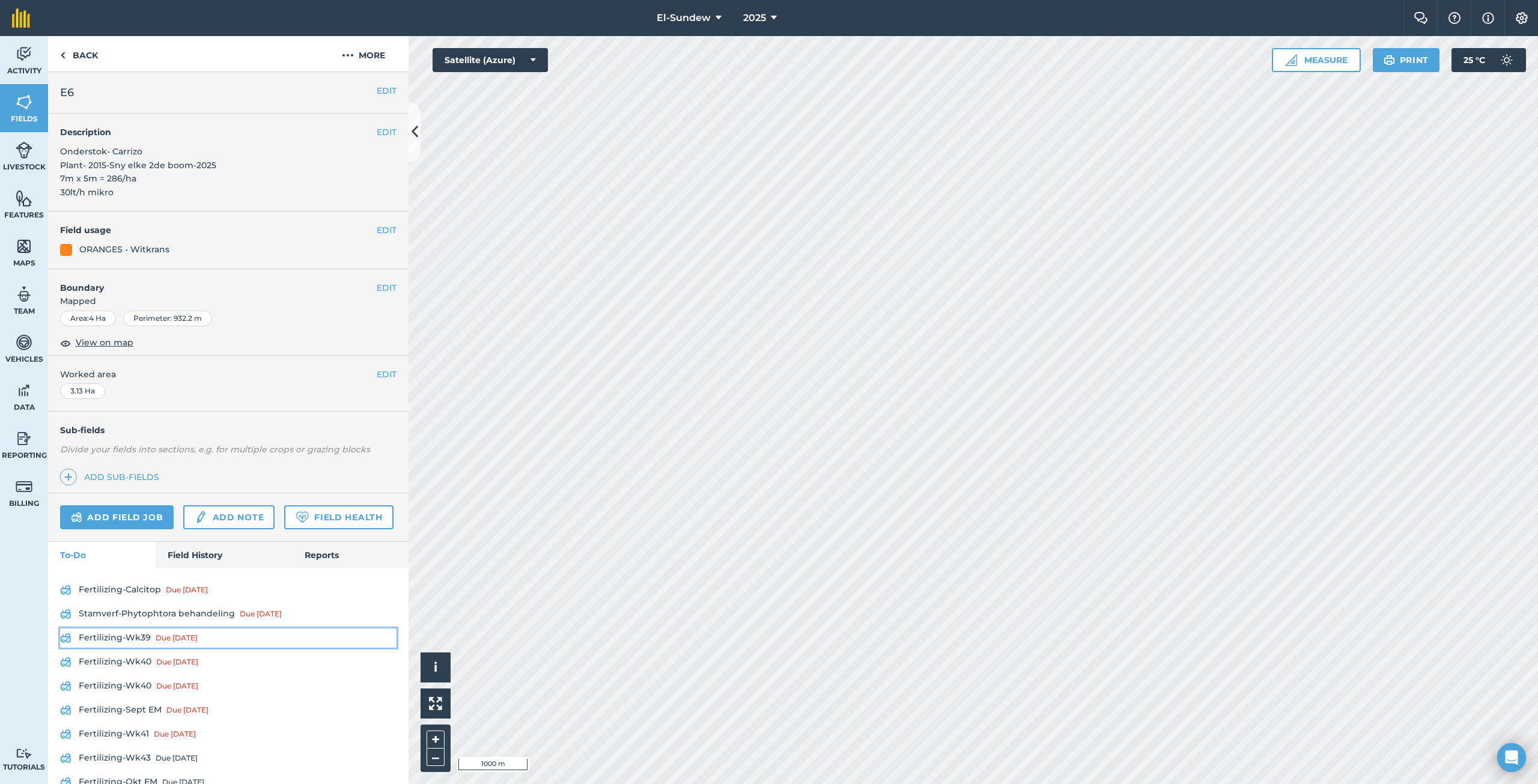
click at [134, 647] on link "Fertilizing-Wk39 Due [DATE]" at bounding box center [228, 637] width 336 height 20
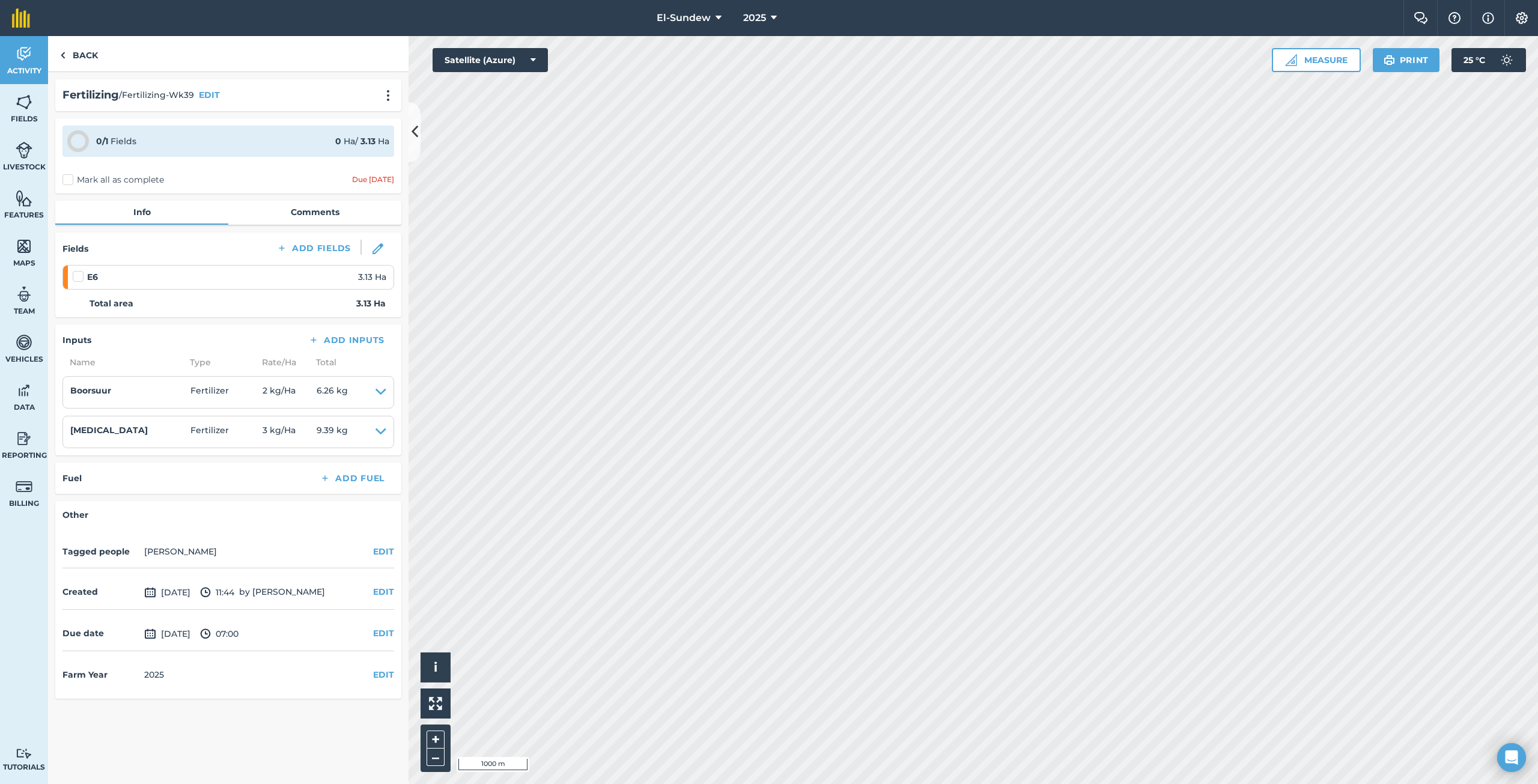
click at [79, 270] on label at bounding box center [80, 270] width 14 height 0
click at [79, 273] on input "checkbox" at bounding box center [76, 274] width 8 height 8
checkbox input "false"
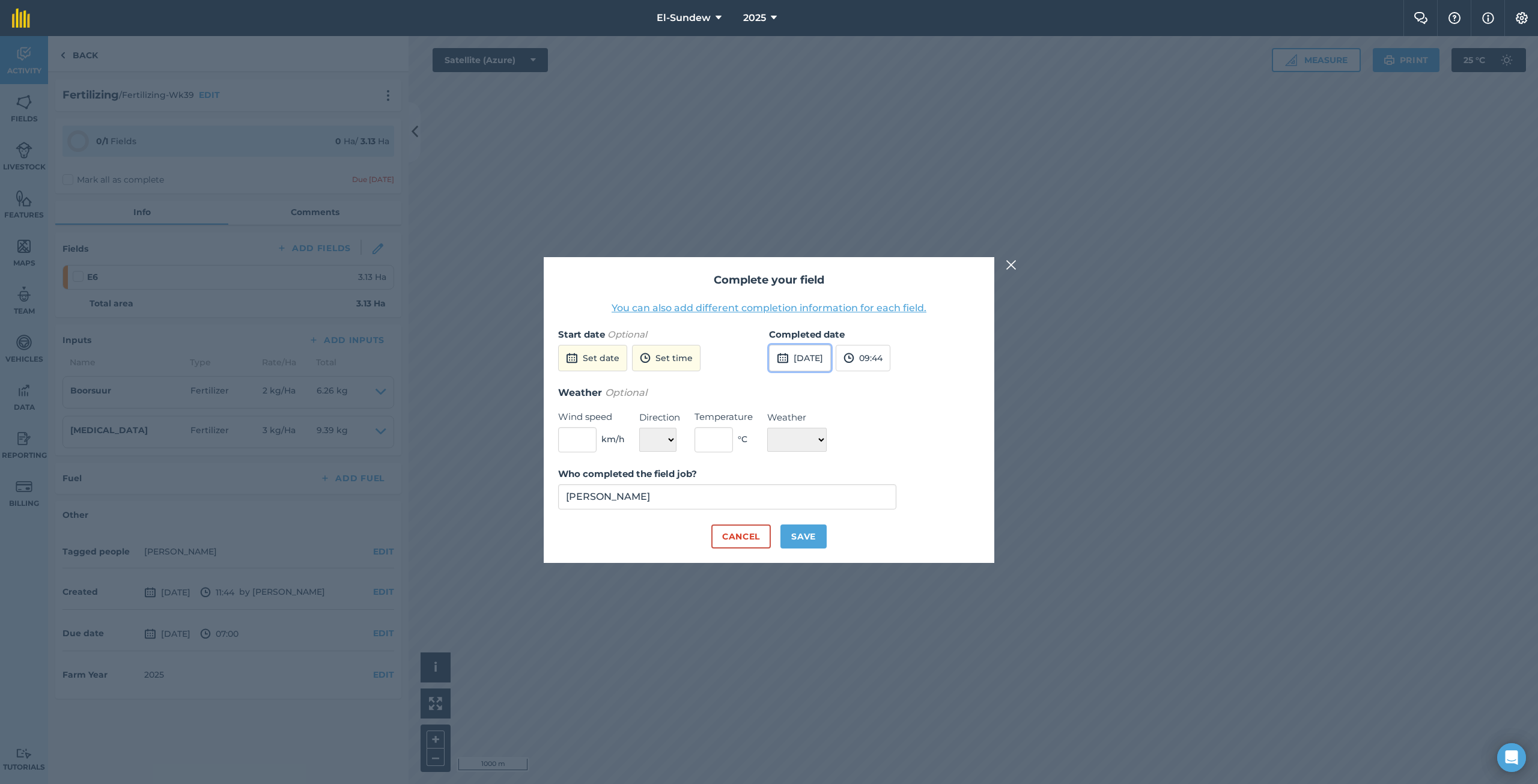
click at [792, 359] on button "[DATE]" at bounding box center [799, 358] width 62 height 27
click at [813, 446] on abbr "7" at bounding box center [812, 442] width 4 height 8
click at [805, 534] on button "Save" at bounding box center [803, 536] width 46 height 24
checkbox input "true"
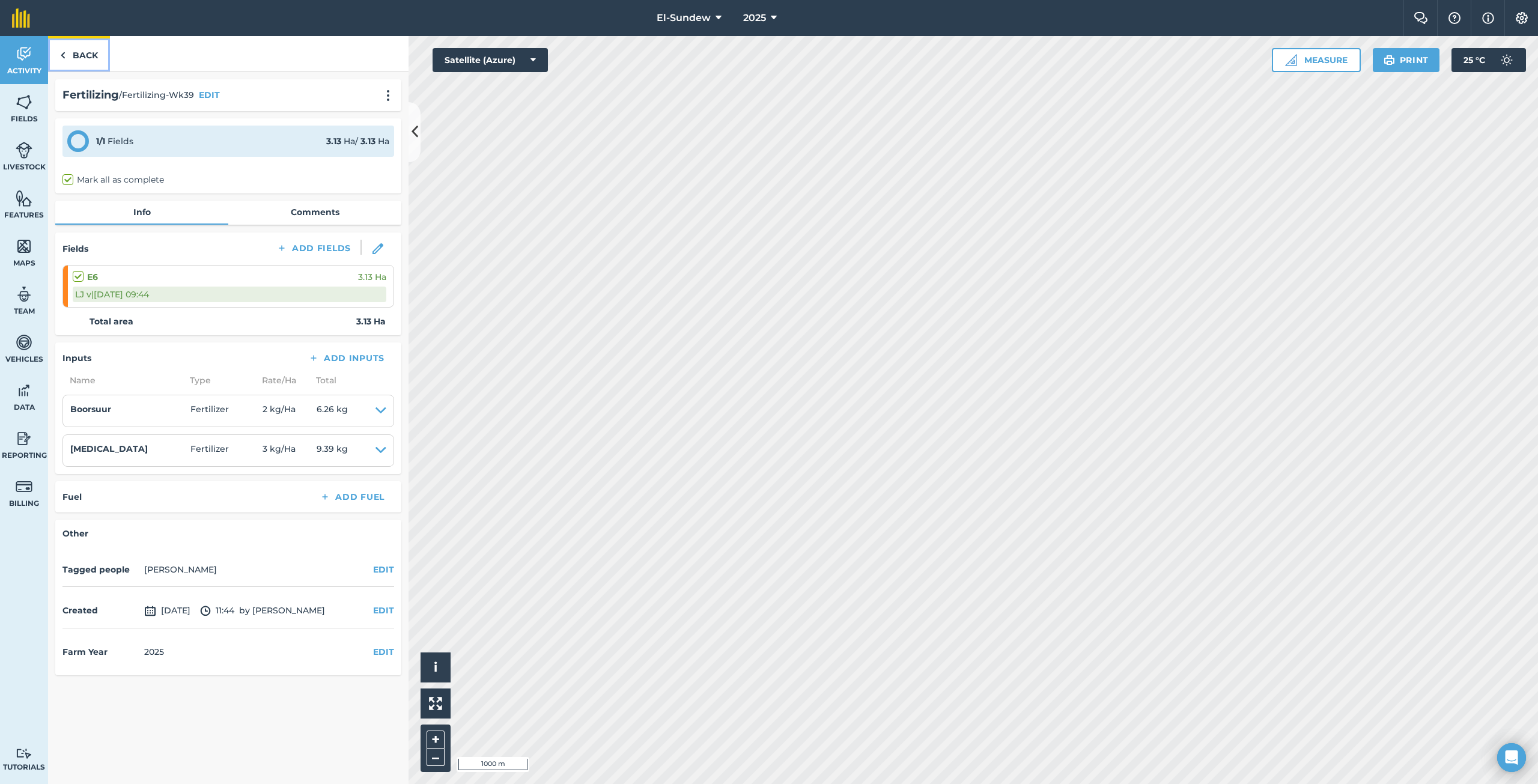
click at [97, 59] on link "Back" at bounding box center [79, 53] width 62 height 35
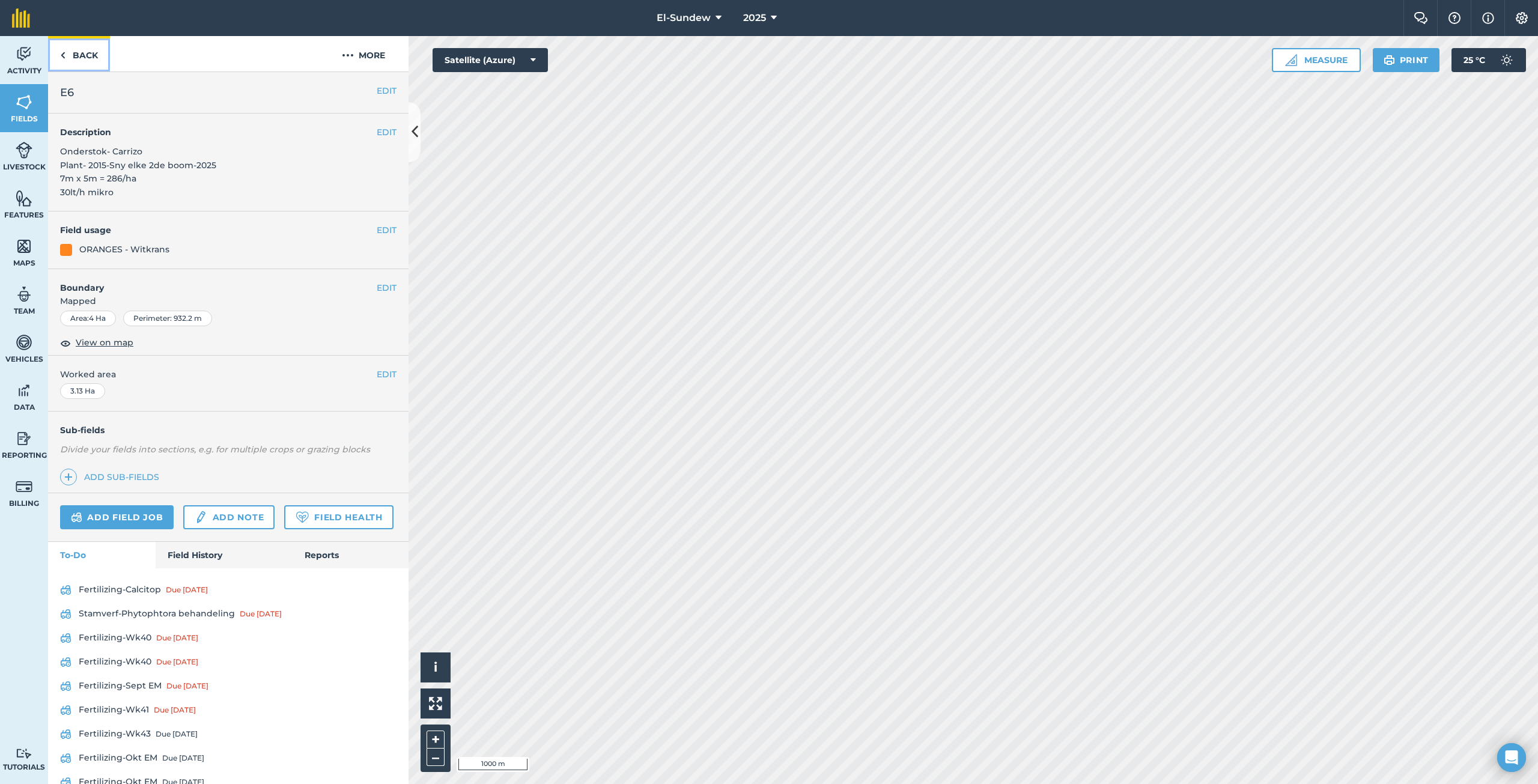
click at [97, 59] on link "Back" at bounding box center [79, 53] width 62 height 35
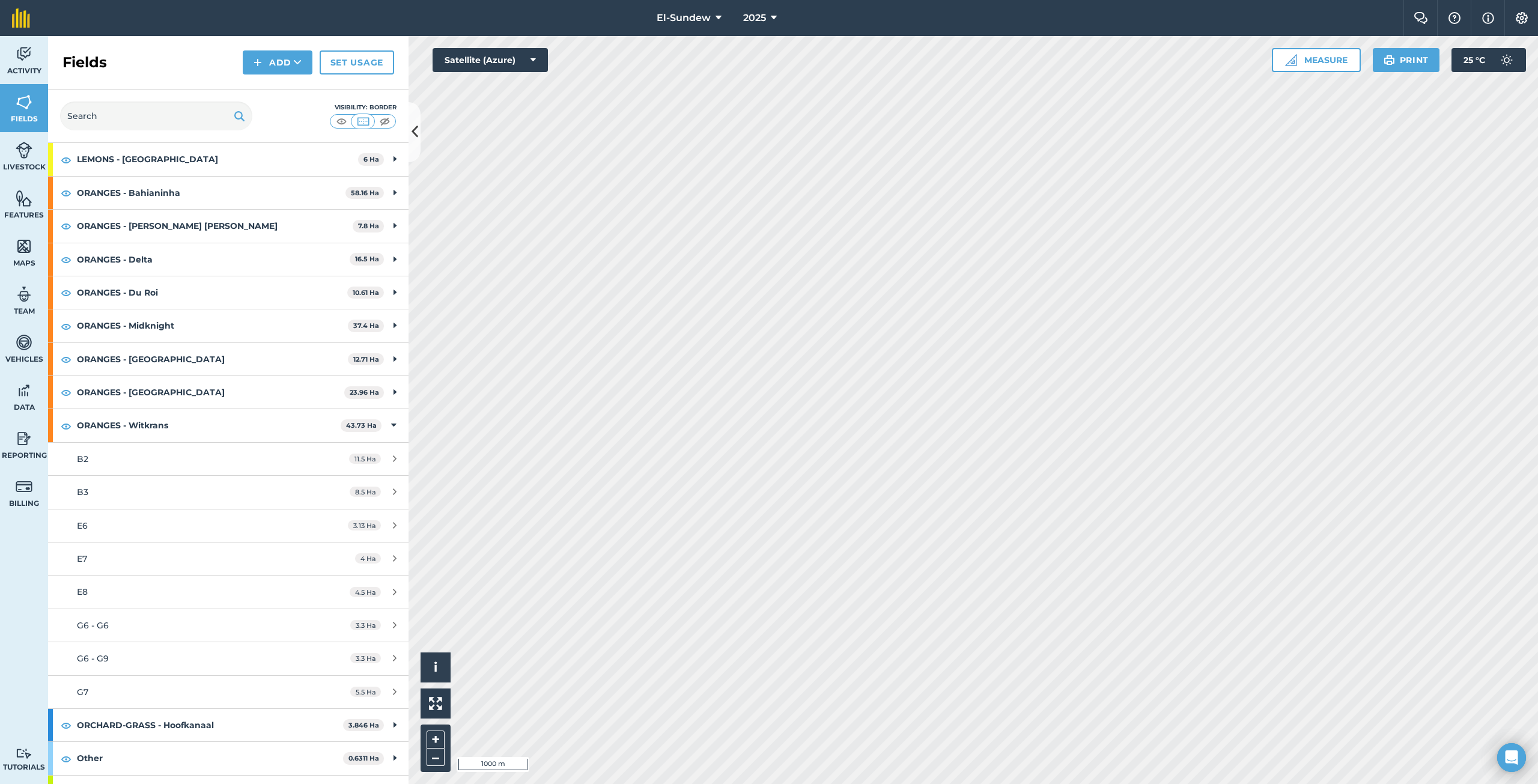
scroll to position [200, 0]
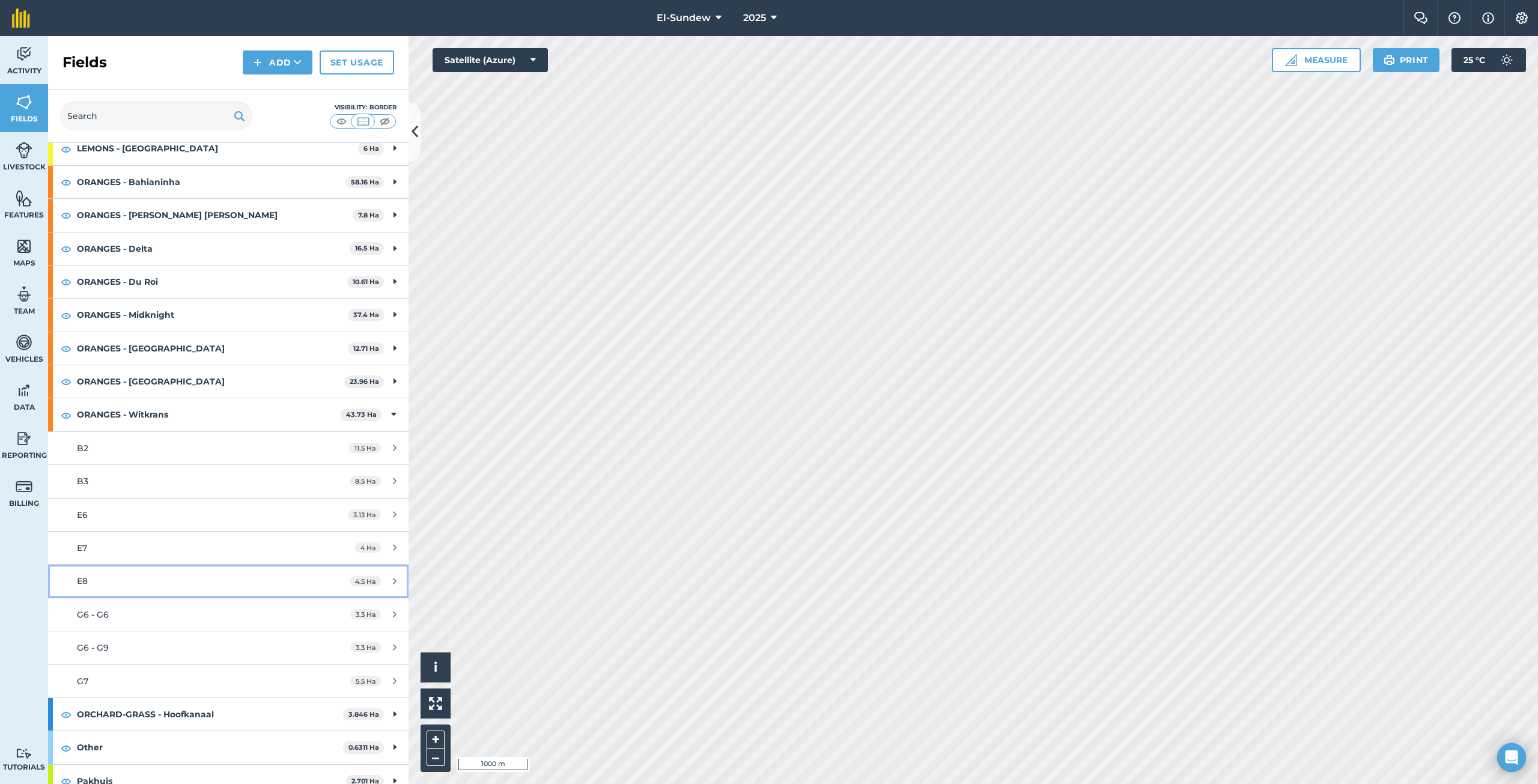
click at [179, 571] on link "E8 4.5 Ha" at bounding box center [229, 581] width 361 height 33
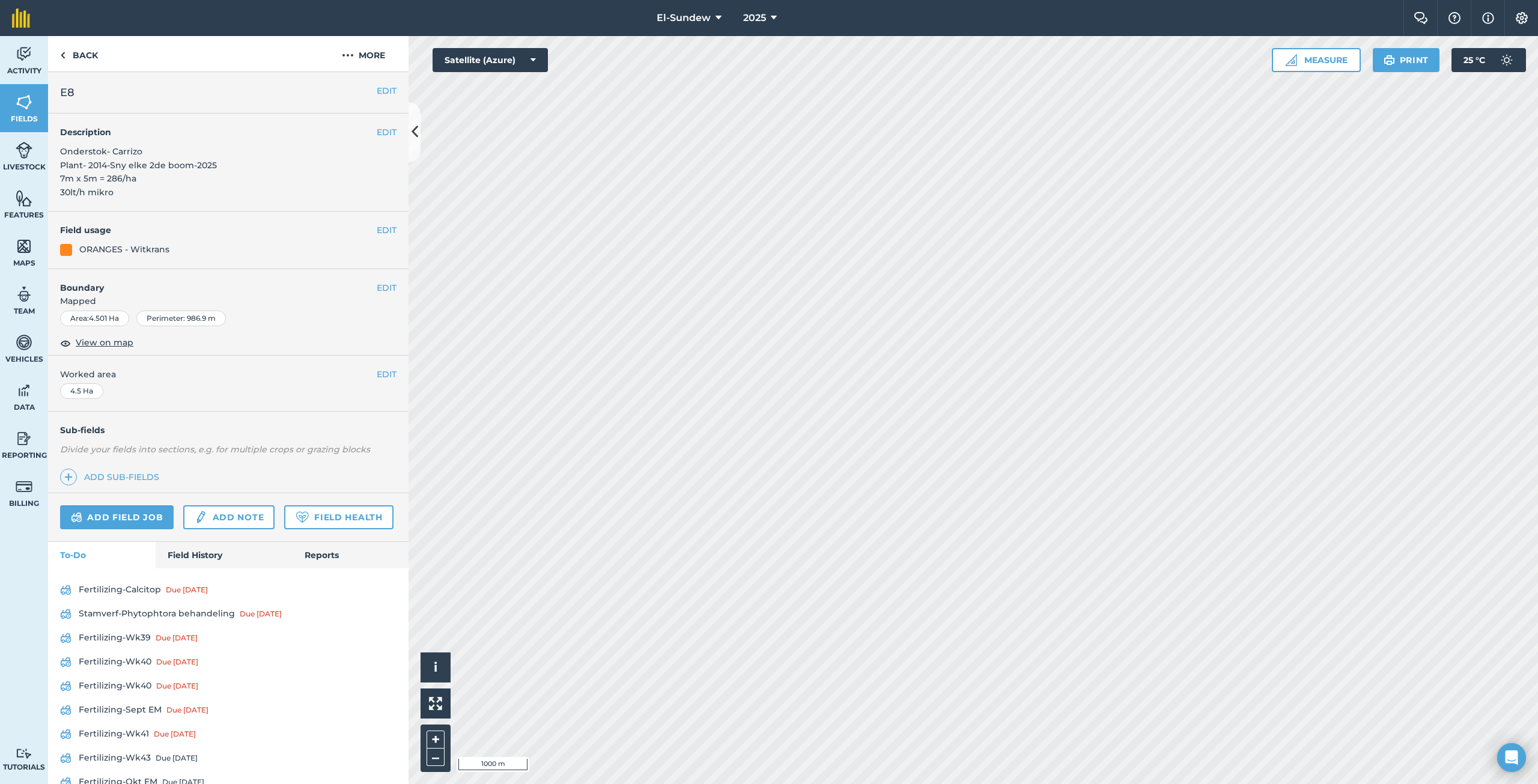
scroll to position [130, 0]
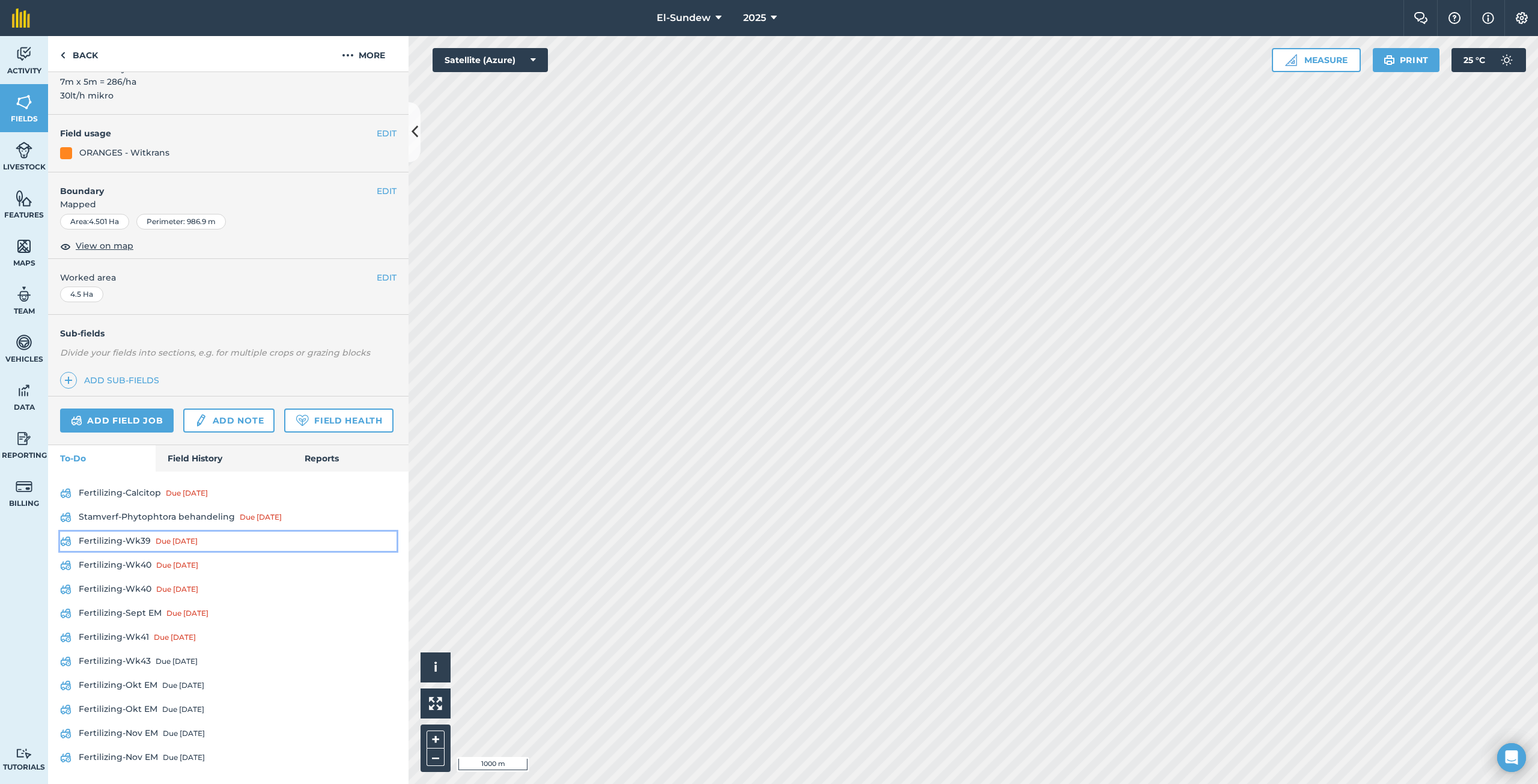
click at [140, 534] on link "Fertilizing-Wk39 Due [DATE]" at bounding box center [228, 541] width 336 height 20
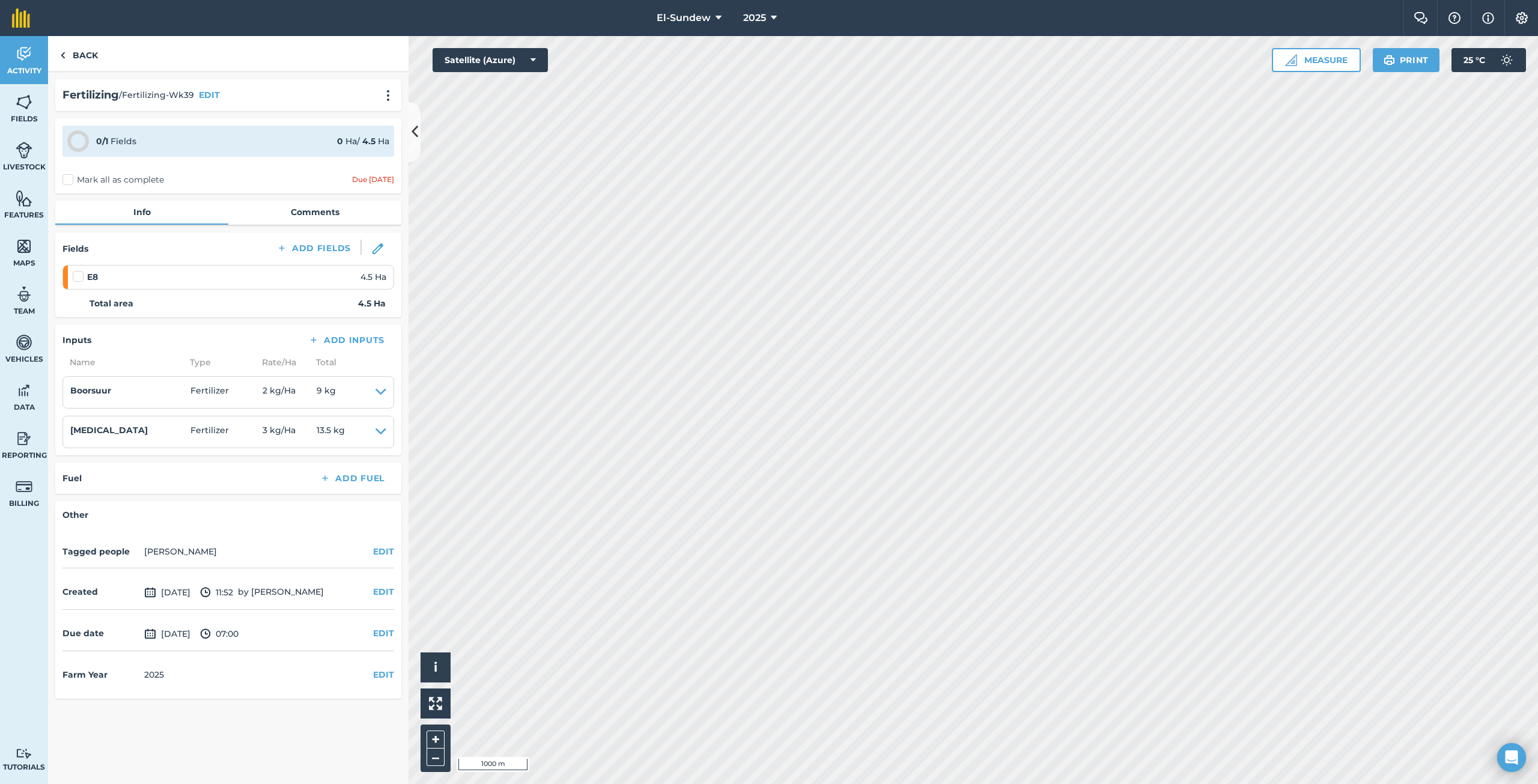
click at [75, 270] on label at bounding box center [80, 270] width 14 height 0
click at [75, 276] on input "checkbox" at bounding box center [76, 274] width 8 height 8
checkbox input "false"
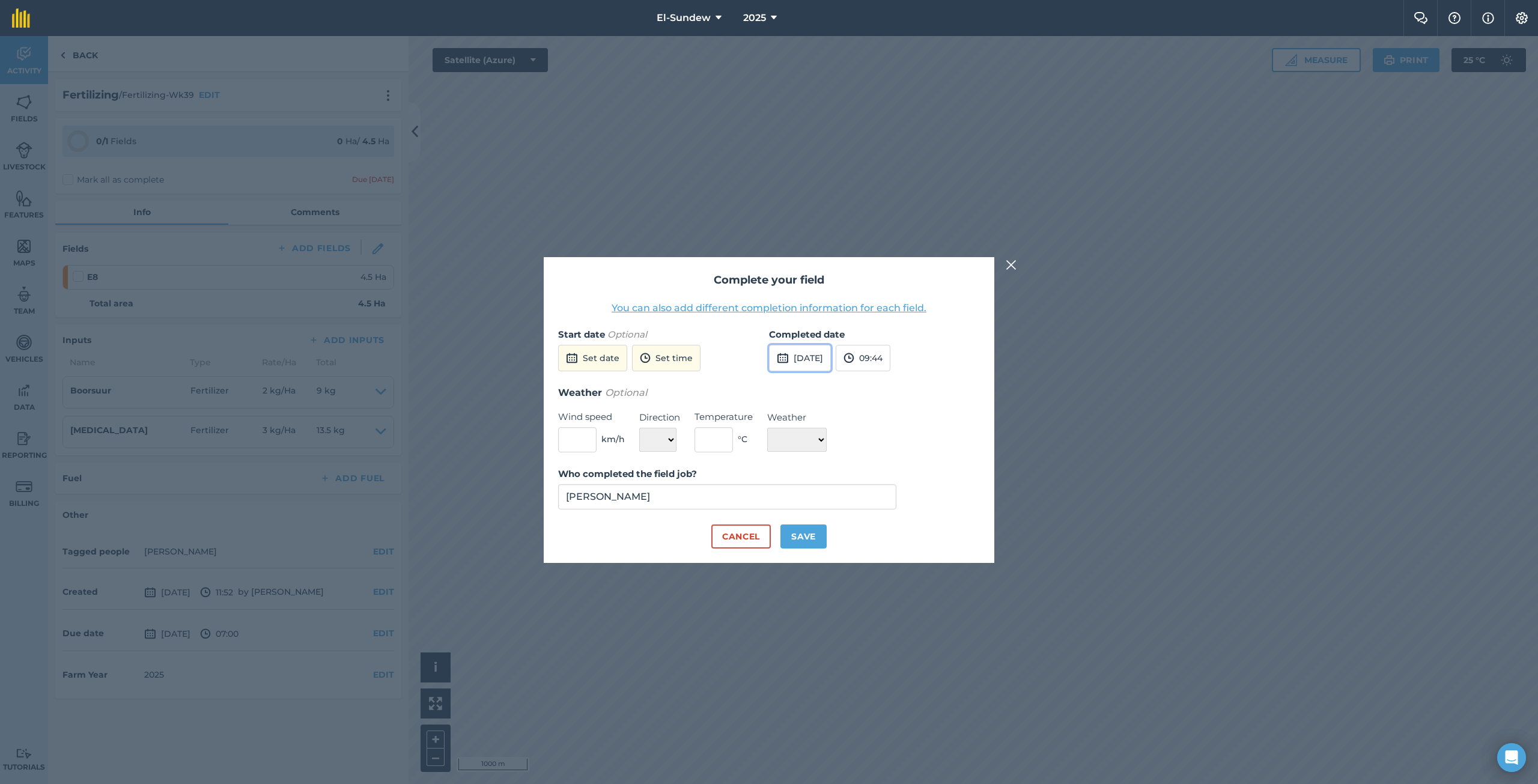
click at [793, 346] on button "[DATE]" at bounding box center [799, 358] width 62 height 27
click at [818, 446] on button "7" at bounding box center [812, 442] width 28 height 20
click at [805, 530] on button "Save" at bounding box center [803, 536] width 46 height 24
checkbox input "true"
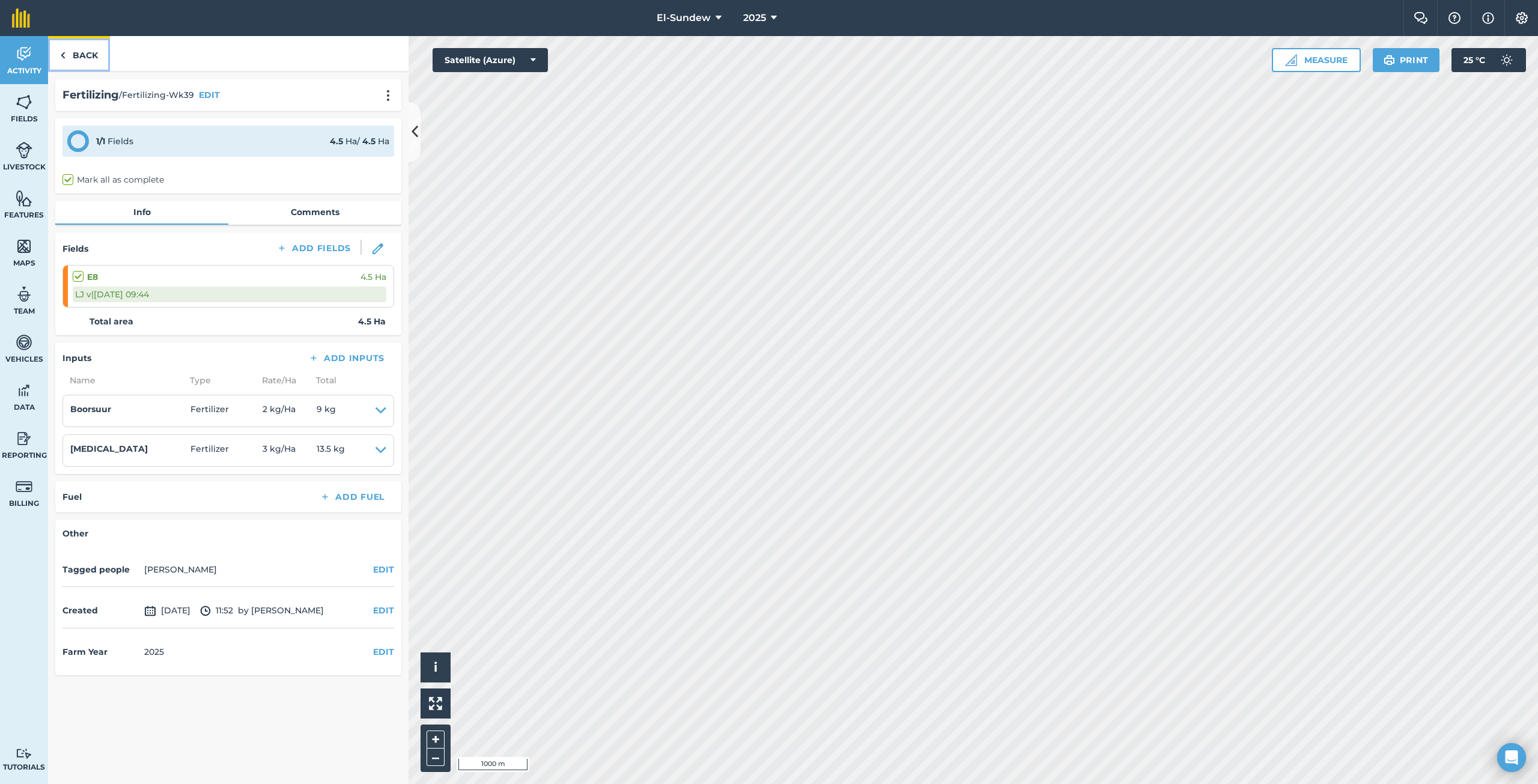
click at [81, 48] on link "Back" at bounding box center [79, 53] width 62 height 35
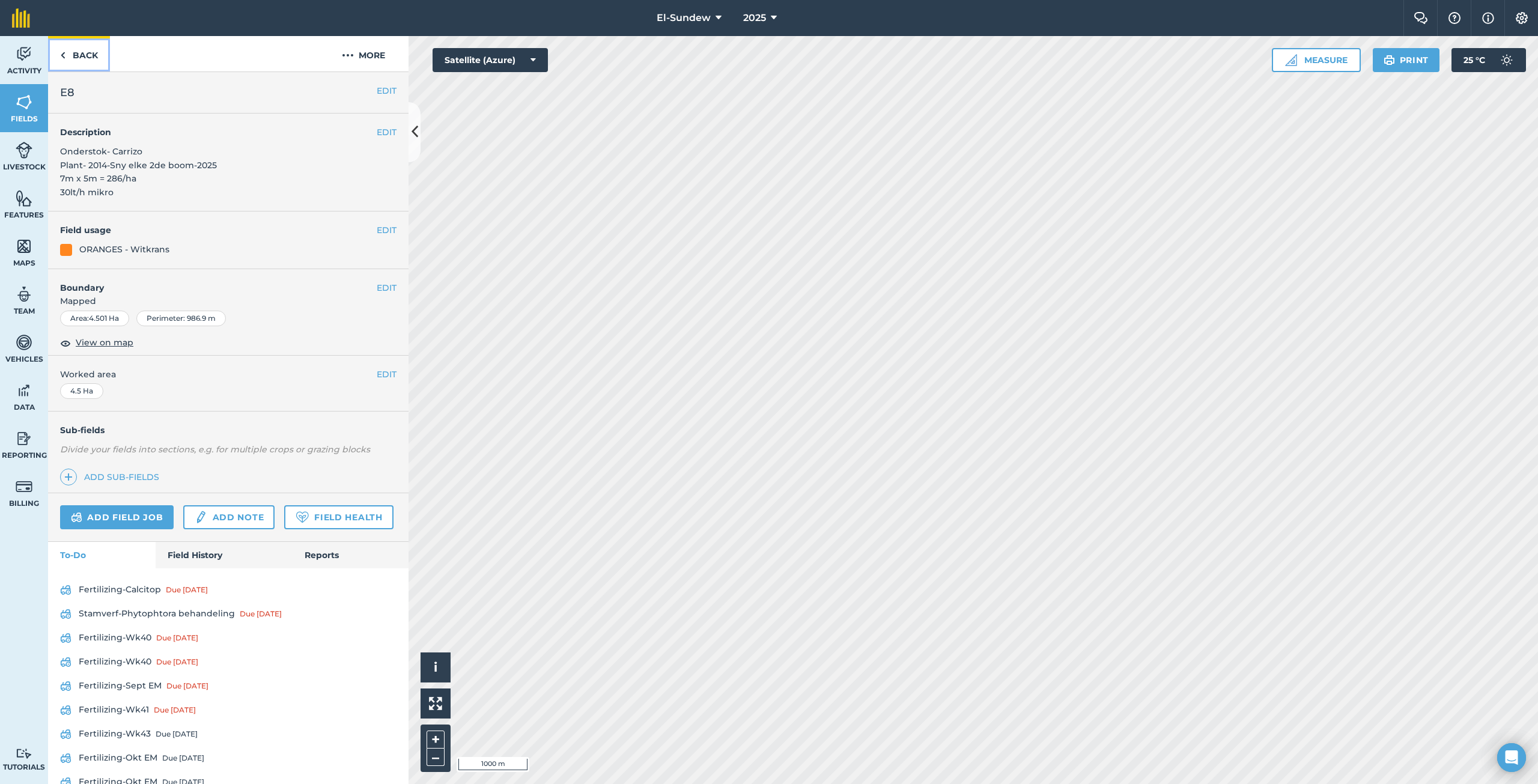
click at [81, 48] on link "Back" at bounding box center [79, 53] width 62 height 35
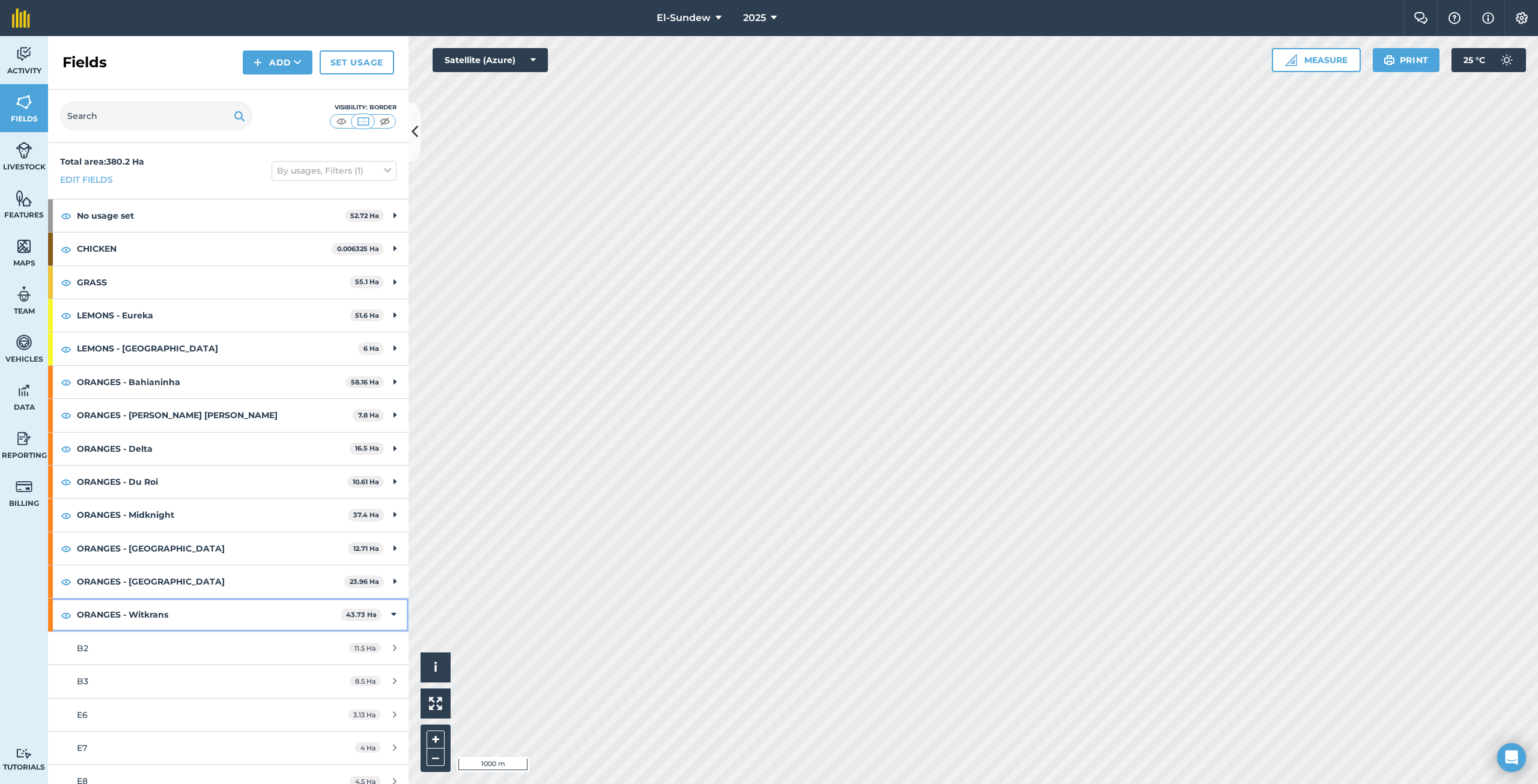
click at [176, 623] on strong "ORANGES - Witkrans" at bounding box center [209, 615] width 264 height 33
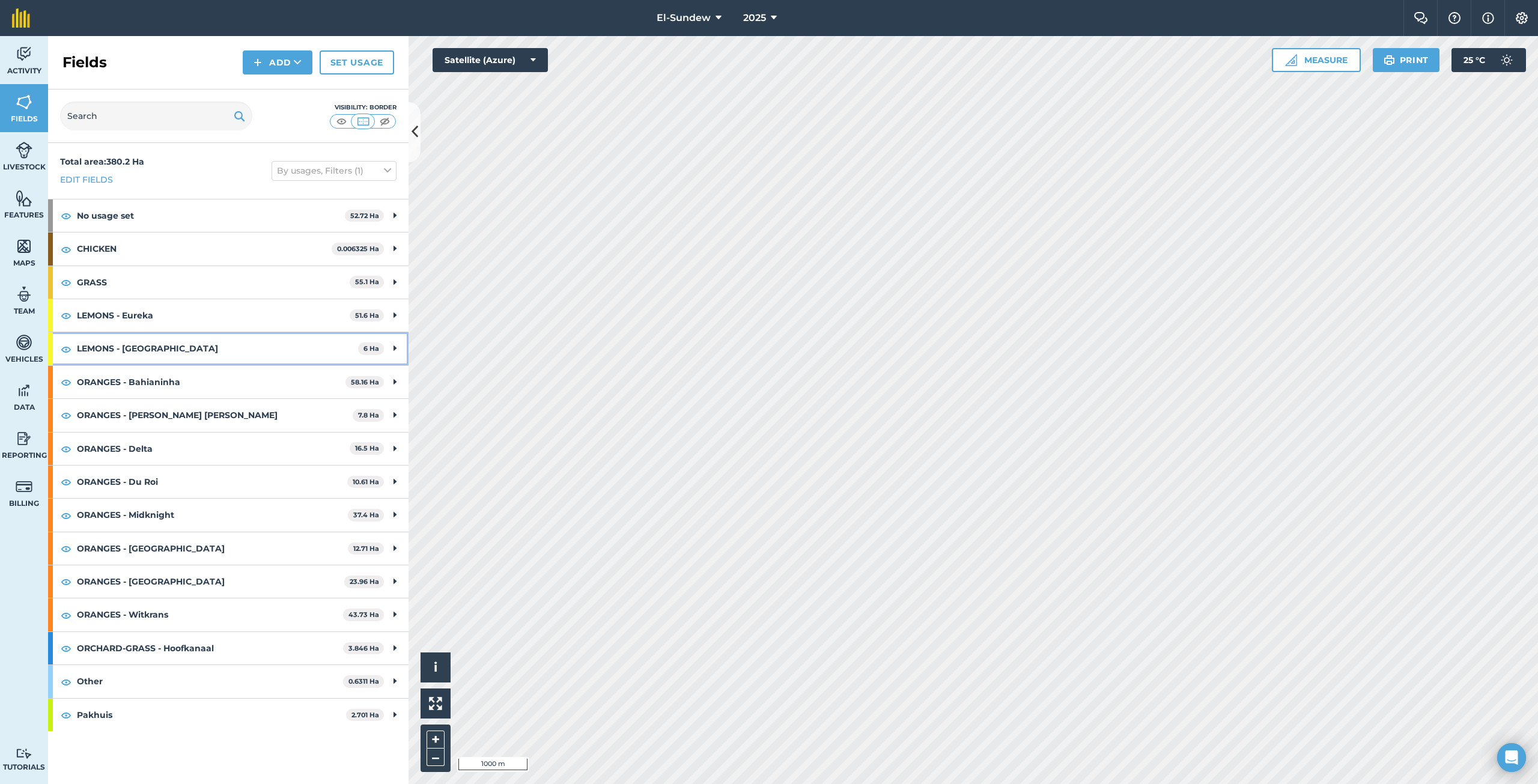
click at [169, 364] on strong "LEMONS - [GEOGRAPHIC_DATA]" at bounding box center [218, 349] width 281 height 33
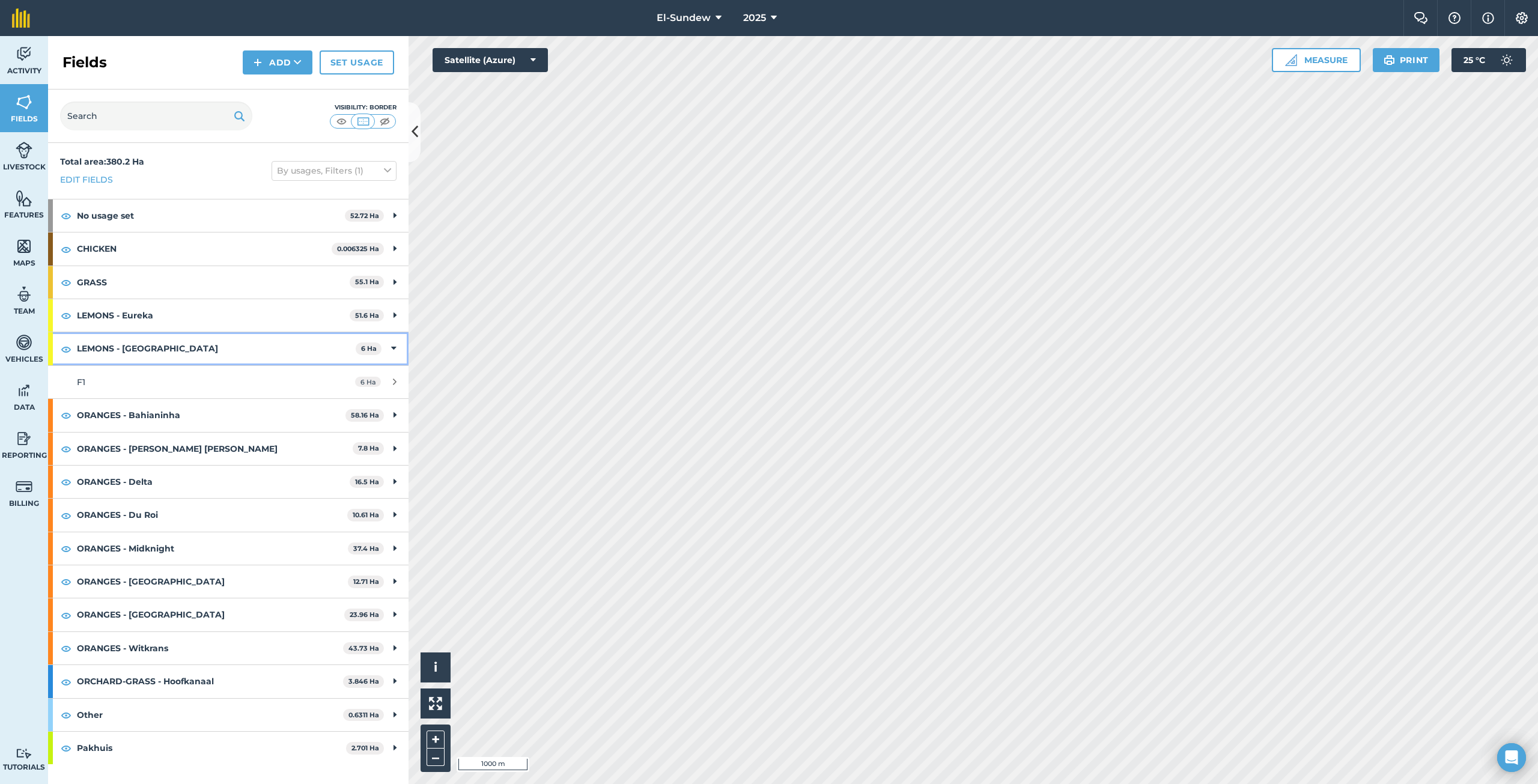
click at [169, 363] on strong "LEMONS - [GEOGRAPHIC_DATA]" at bounding box center [216, 349] width 279 height 33
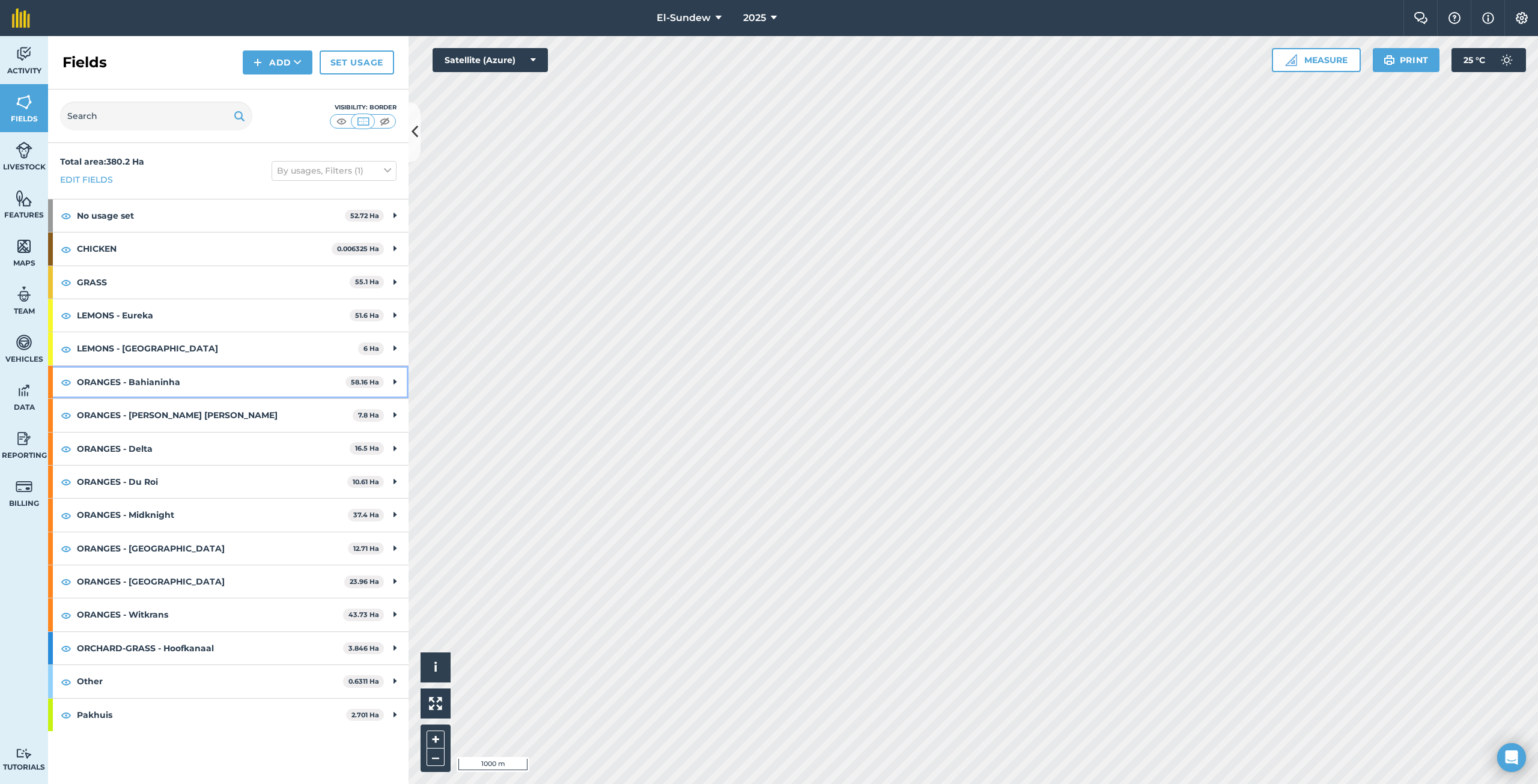
click at [176, 388] on strong "ORANGES - Bahianinha" at bounding box center [211, 382] width 268 height 33
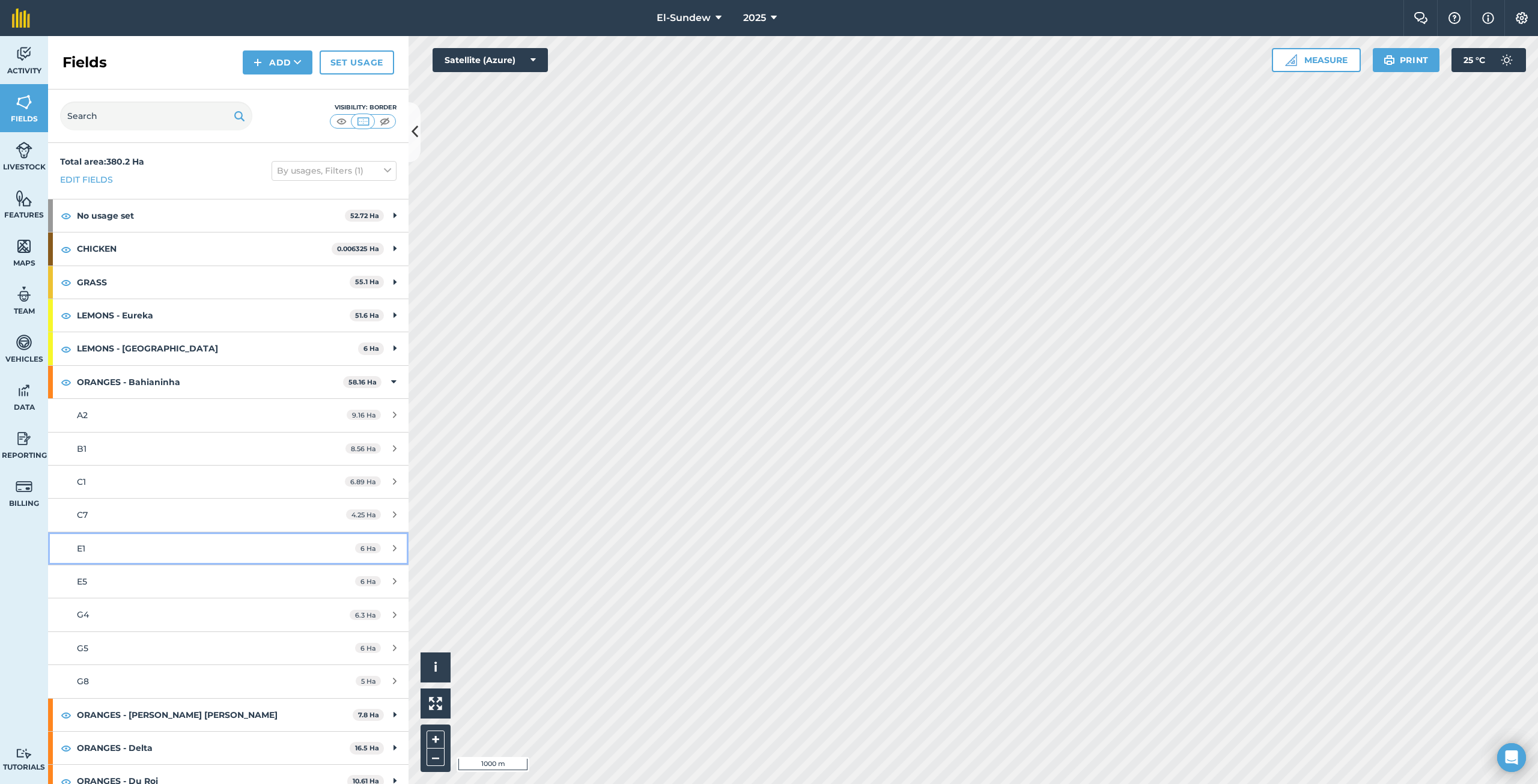
click at [143, 548] on div "E1" at bounding box center [190, 548] width 226 height 13
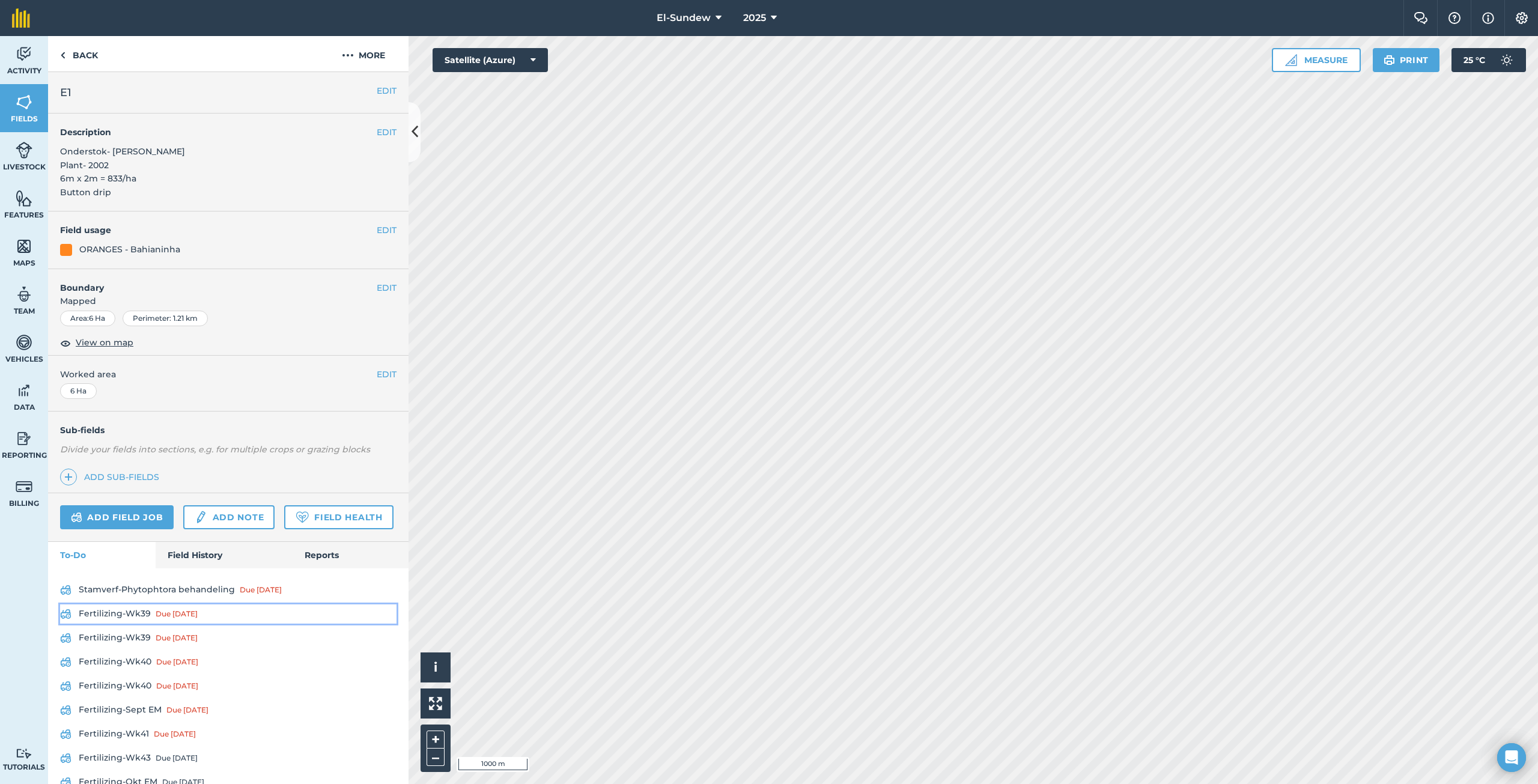
click at [140, 623] on link "Fertilizing-Wk39 Due [DATE]" at bounding box center [228, 613] width 336 height 20
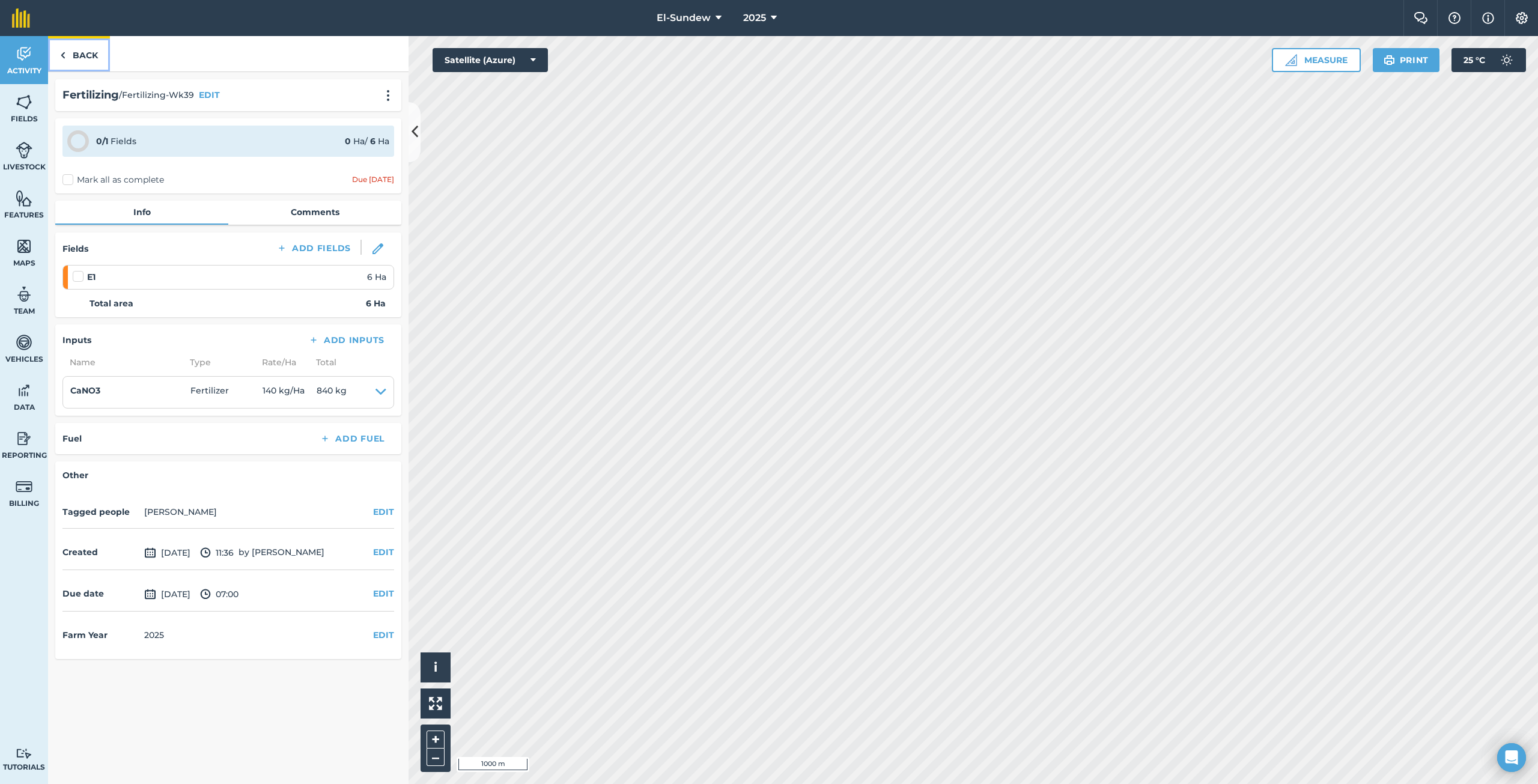
click at [85, 59] on link "Back" at bounding box center [79, 53] width 62 height 35
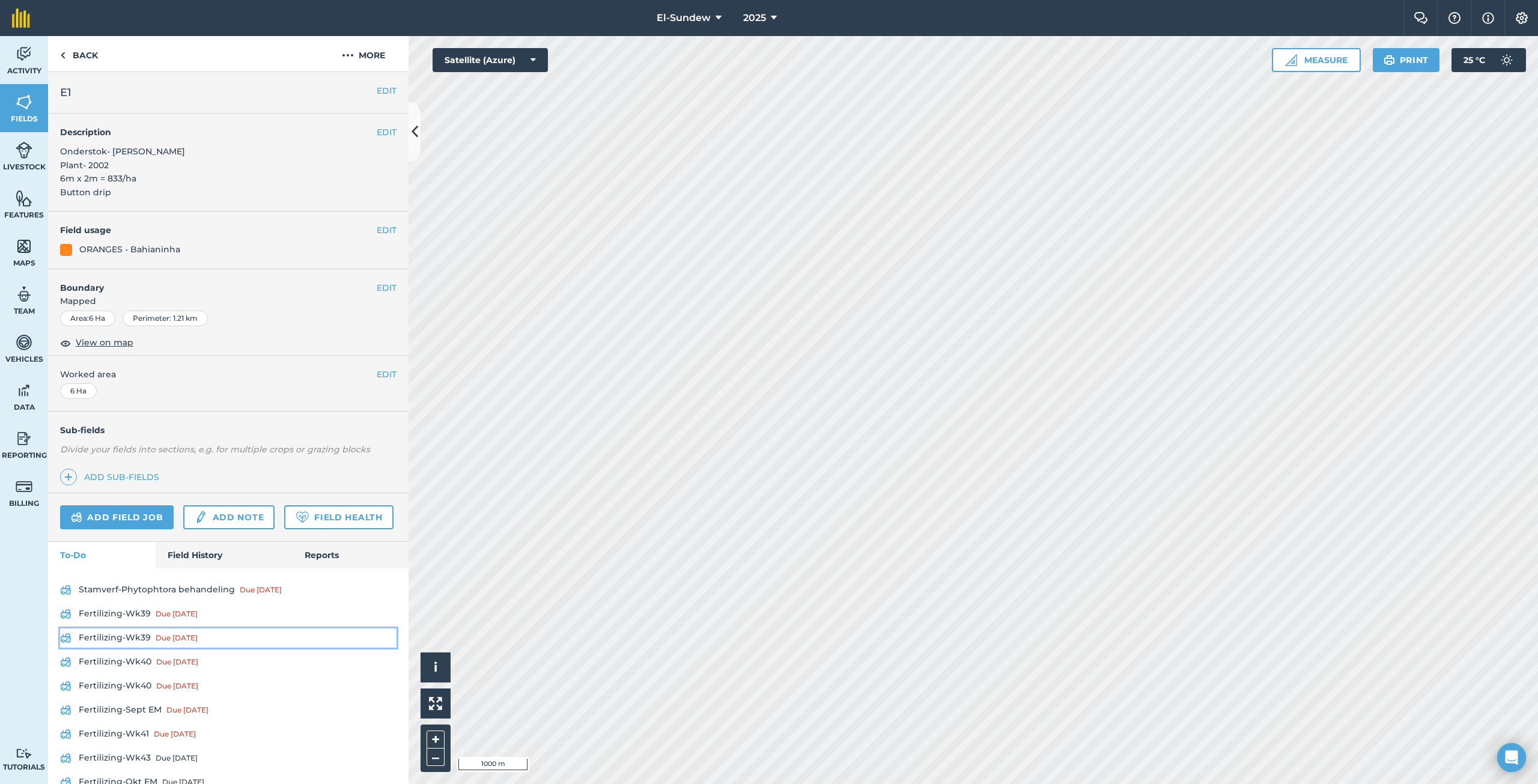
click at [130, 647] on link "Fertilizing-Wk39 Due [DATE]" at bounding box center [228, 637] width 336 height 20
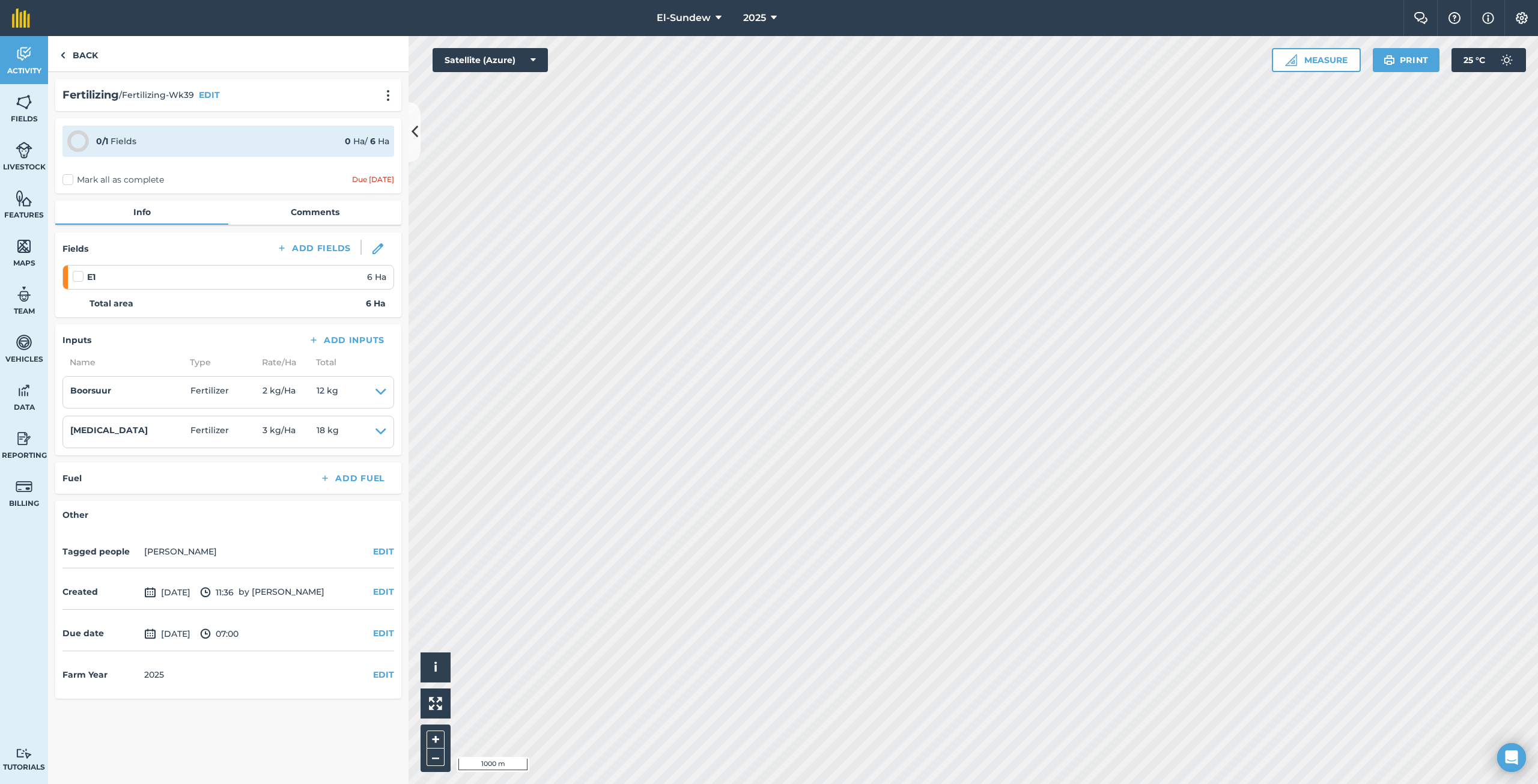
click at [77, 270] on label at bounding box center [80, 270] width 14 height 0
click at [77, 275] on input "checkbox" at bounding box center [76, 274] width 8 height 8
checkbox input "false"
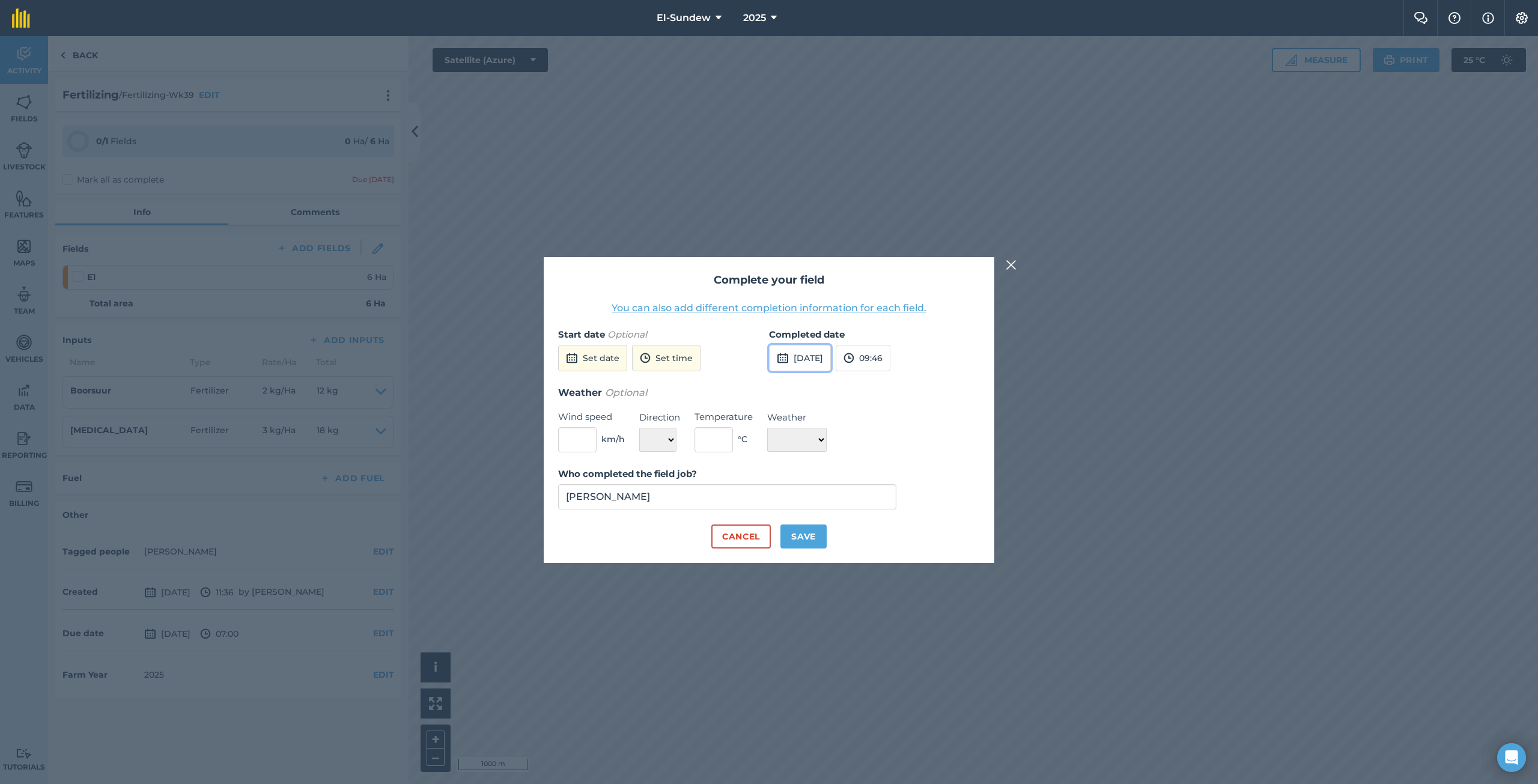
click at [792, 353] on button "[DATE]" at bounding box center [799, 358] width 62 height 27
click at [829, 445] on button "8" at bounding box center [840, 442] width 28 height 20
click at [786, 542] on button "Save" at bounding box center [803, 536] width 46 height 24
checkbox input "true"
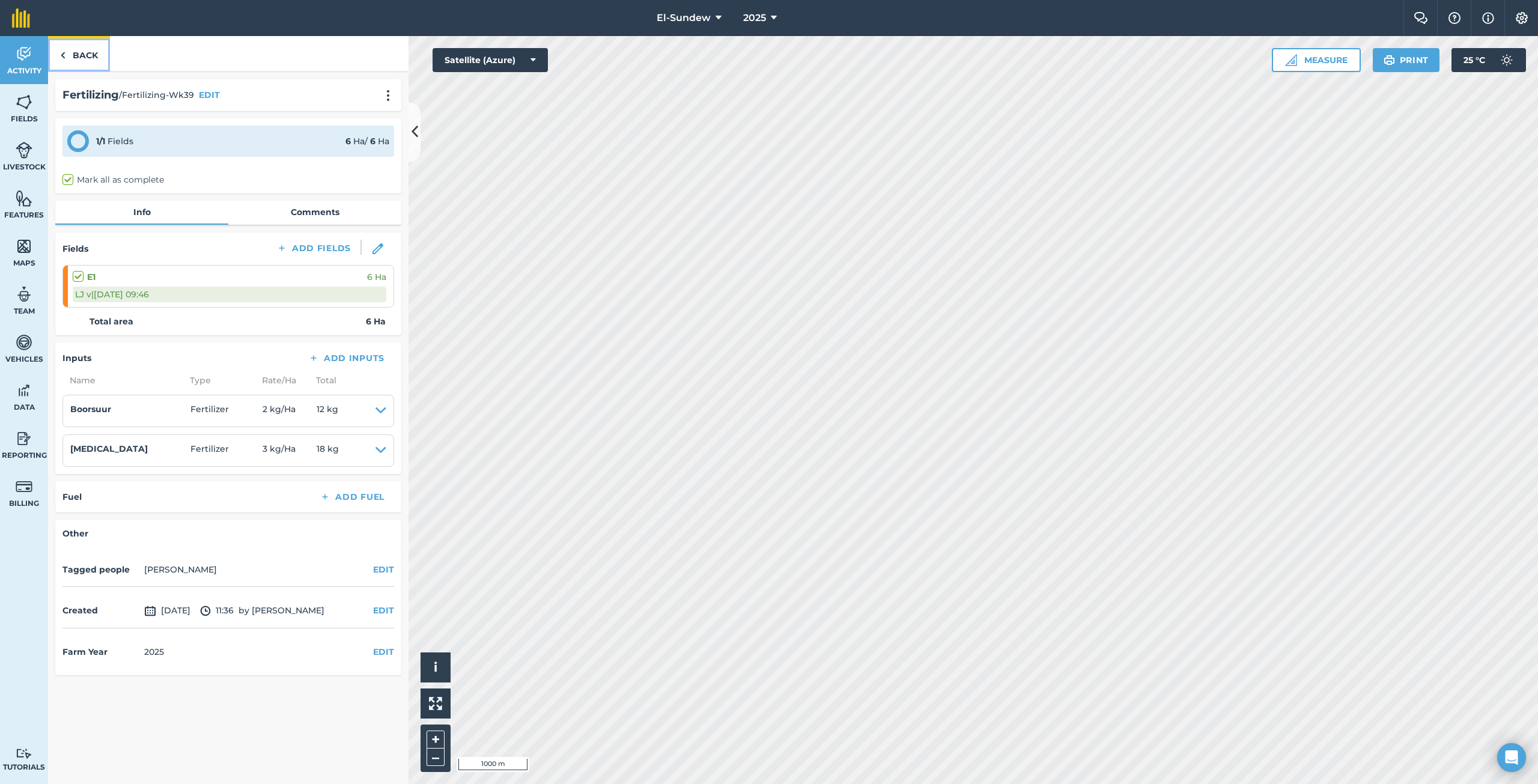
click at [87, 46] on link "Back" at bounding box center [79, 53] width 62 height 35
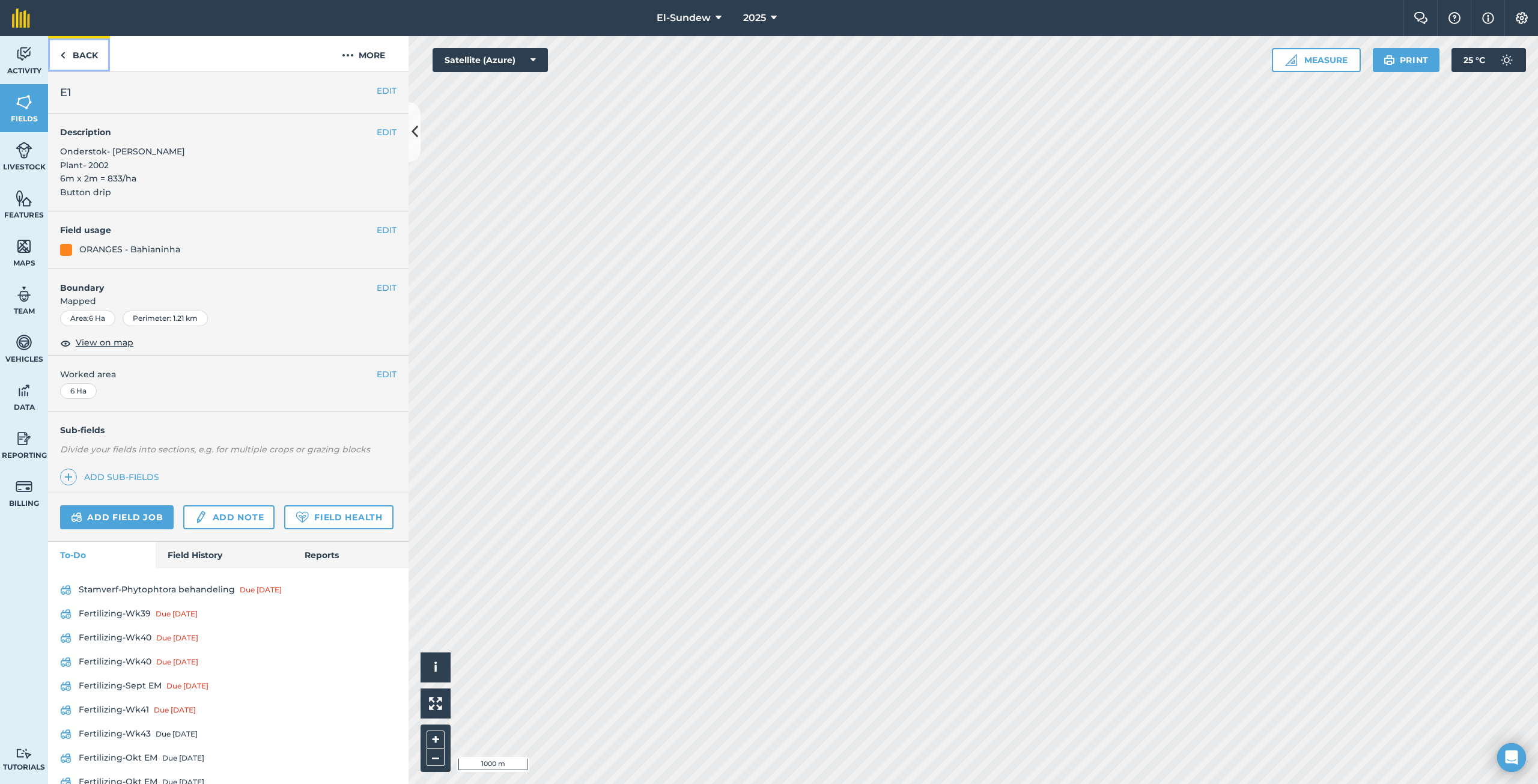
click at [89, 43] on link "Back" at bounding box center [79, 53] width 62 height 35
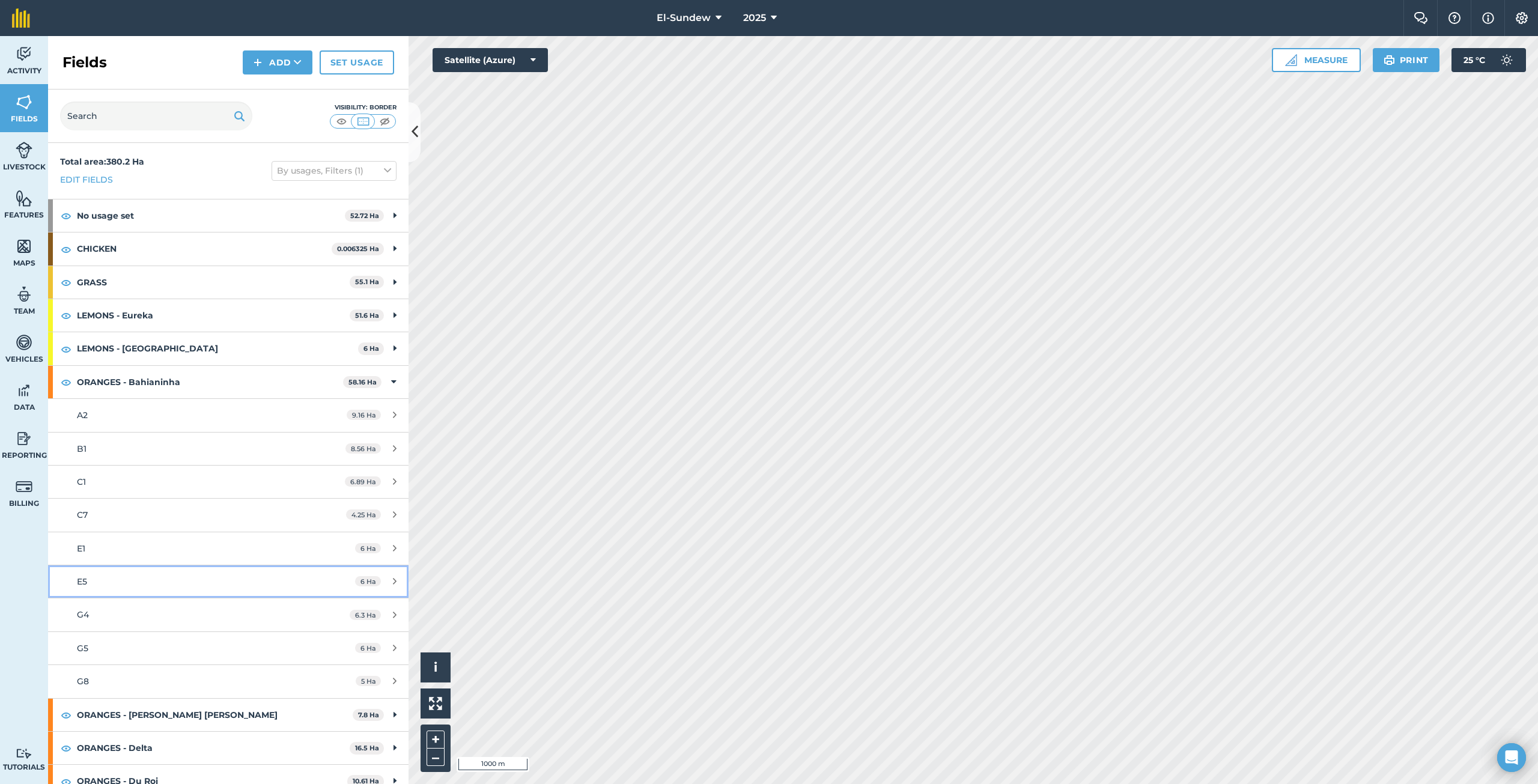
click at [151, 579] on div "E5" at bounding box center [190, 581] width 226 height 13
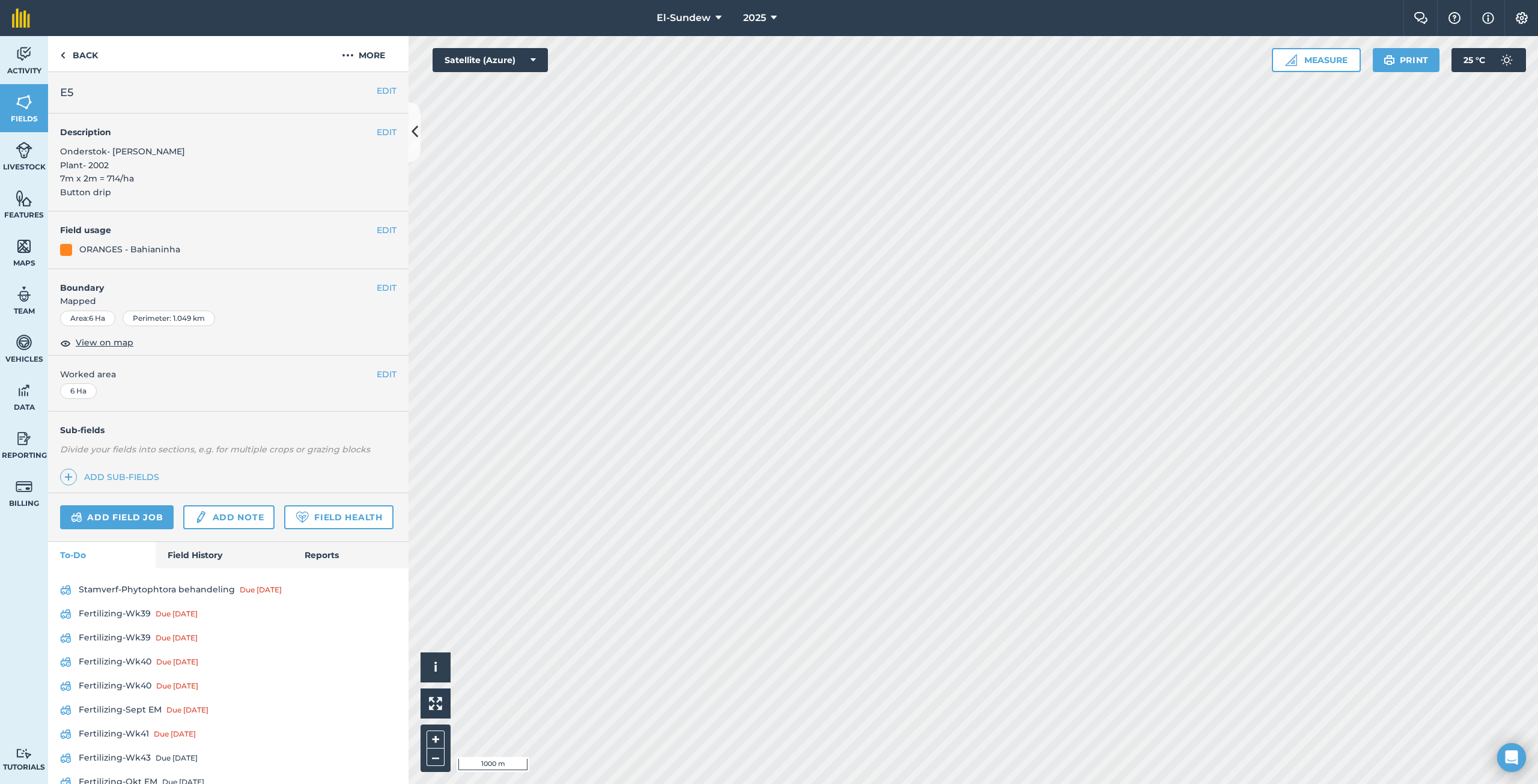
scroll to position [130, 0]
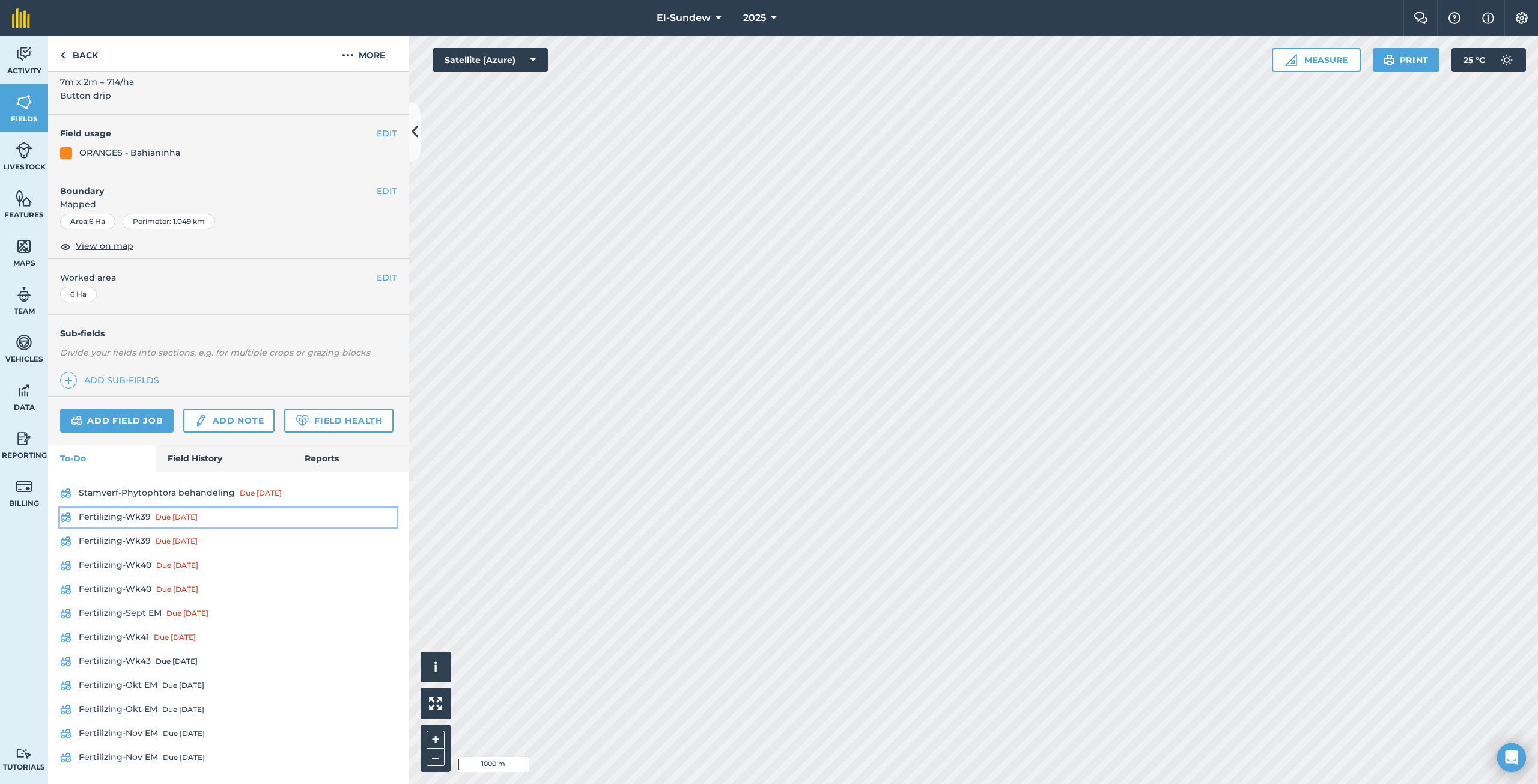
click at [130, 516] on link "Fertilizing-Wk39 Due [DATE]" at bounding box center [228, 516] width 336 height 20
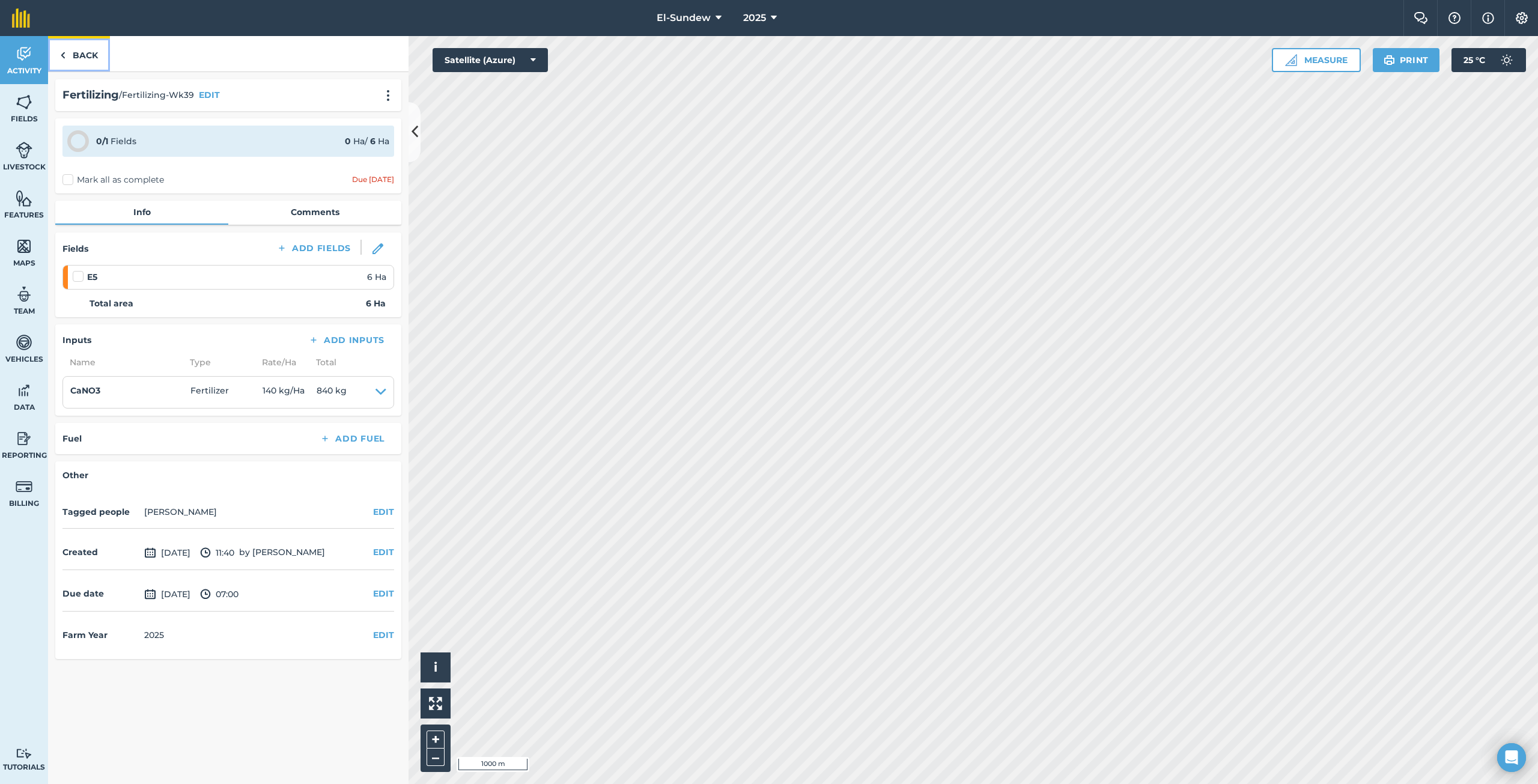
click at [83, 55] on link "Back" at bounding box center [79, 53] width 62 height 35
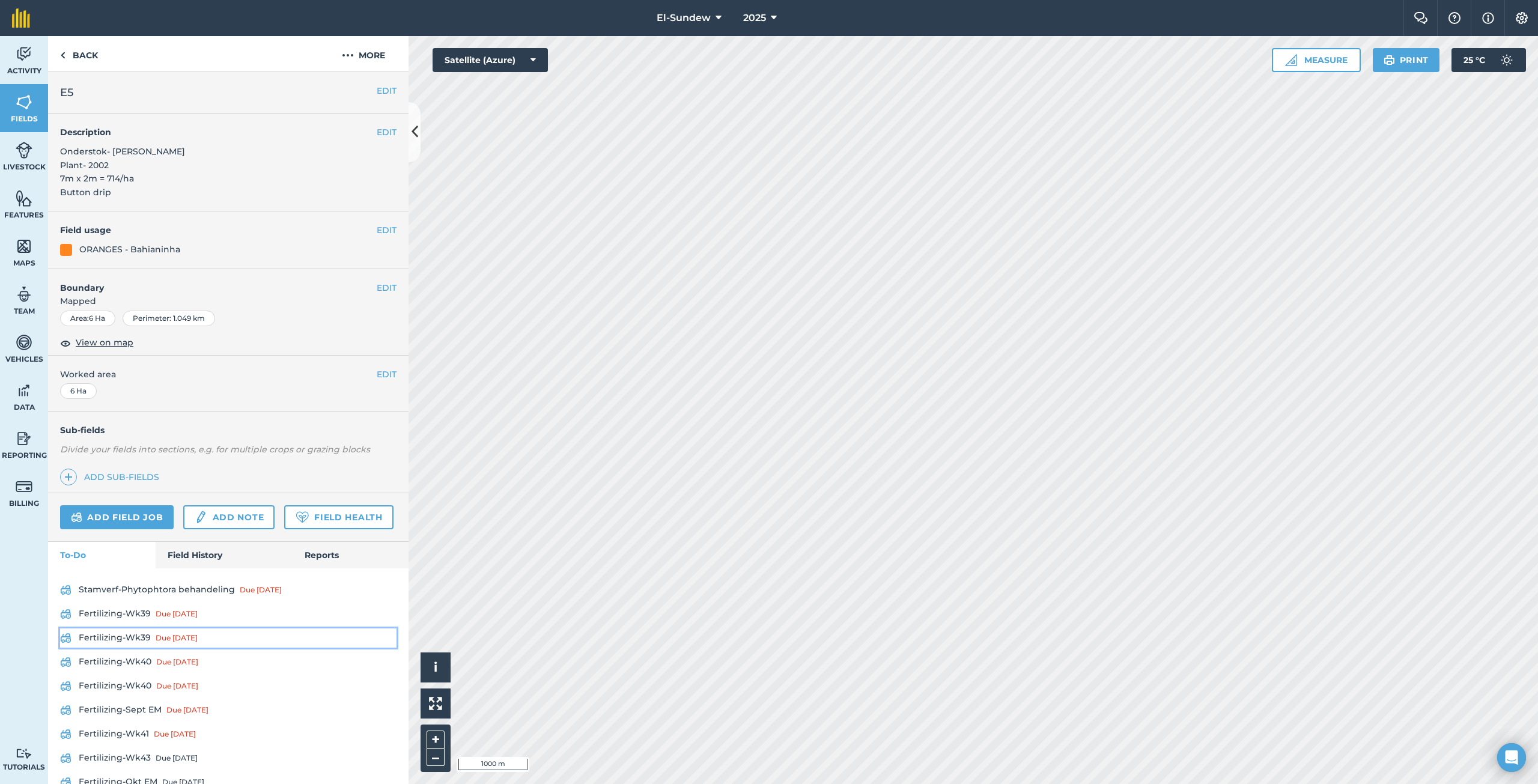
click at [126, 647] on link "Fertilizing-Wk39 Due [DATE]" at bounding box center [228, 637] width 336 height 20
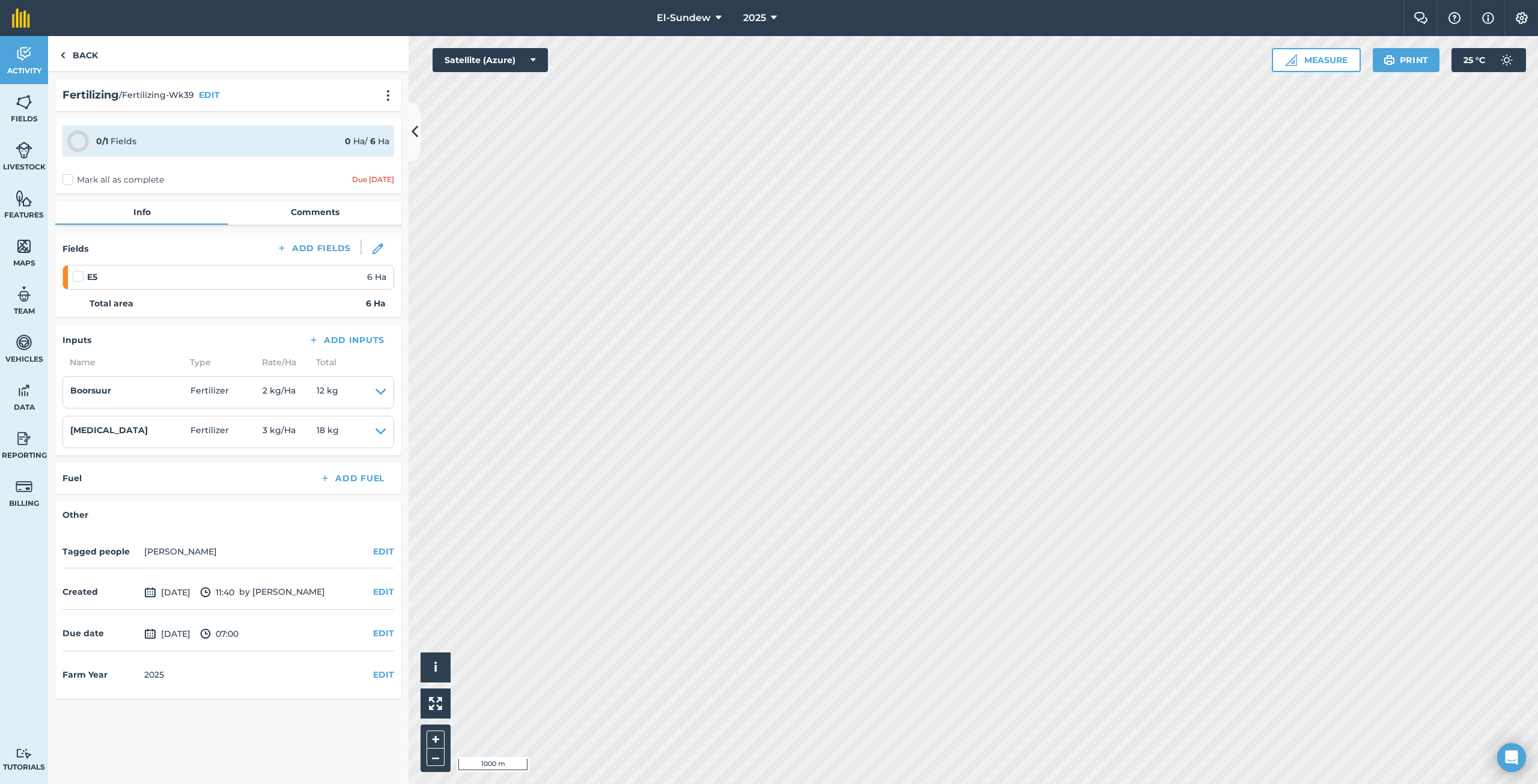
click at [76, 270] on label at bounding box center [80, 270] width 14 height 0
click at [76, 272] on input "checkbox" at bounding box center [76, 274] width 8 height 8
checkbox input "false"
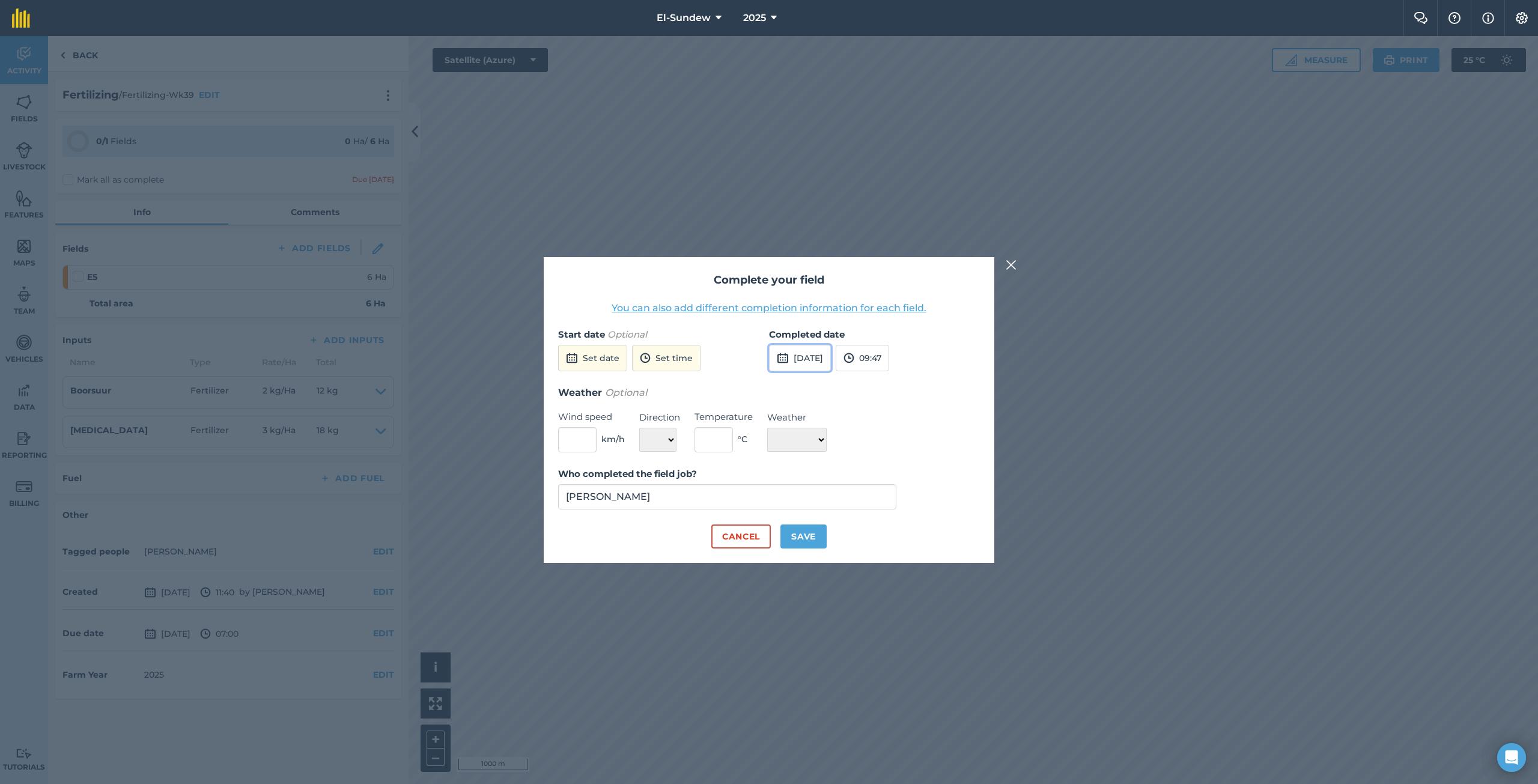
click at [811, 354] on button "[DATE]" at bounding box center [799, 358] width 62 height 27
click at [850, 450] on button "8" at bounding box center [840, 442] width 28 height 20
click at [815, 531] on button "Save" at bounding box center [803, 536] width 46 height 24
checkbox input "true"
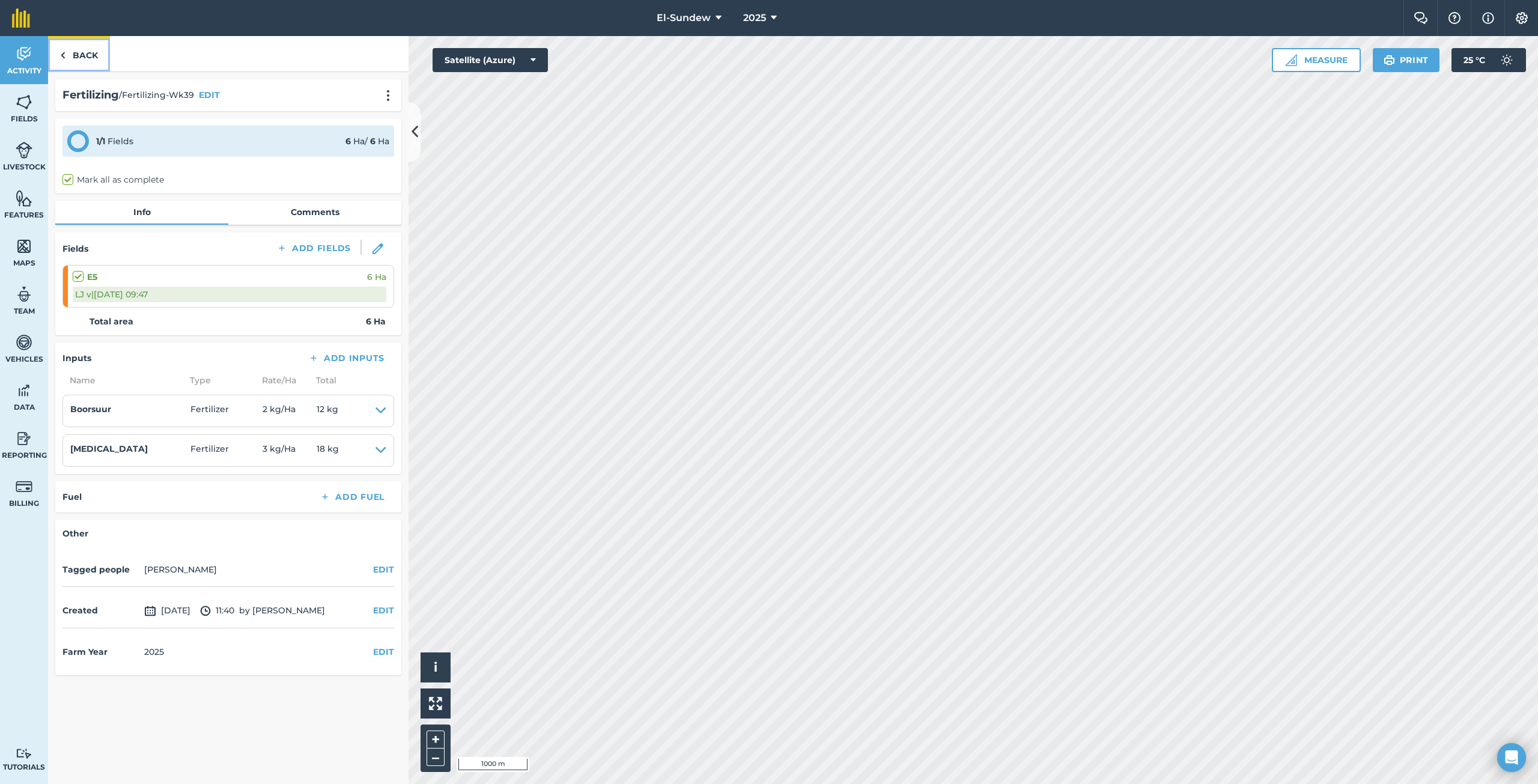
click at [87, 55] on link "Back" at bounding box center [79, 53] width 62 height 35
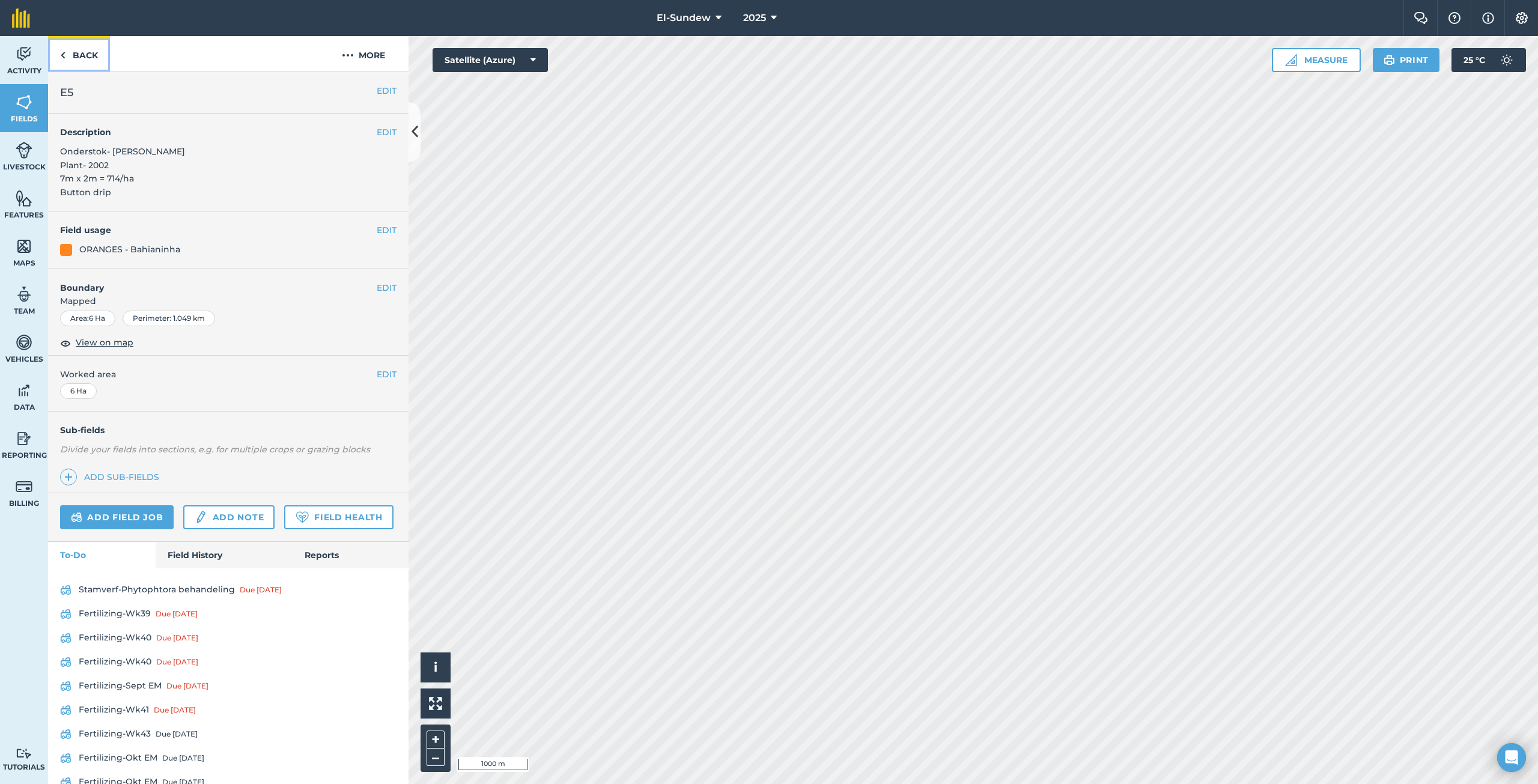
click at [87, 55] on link "Back" at bounding box center [79, 53] width 62 height 35
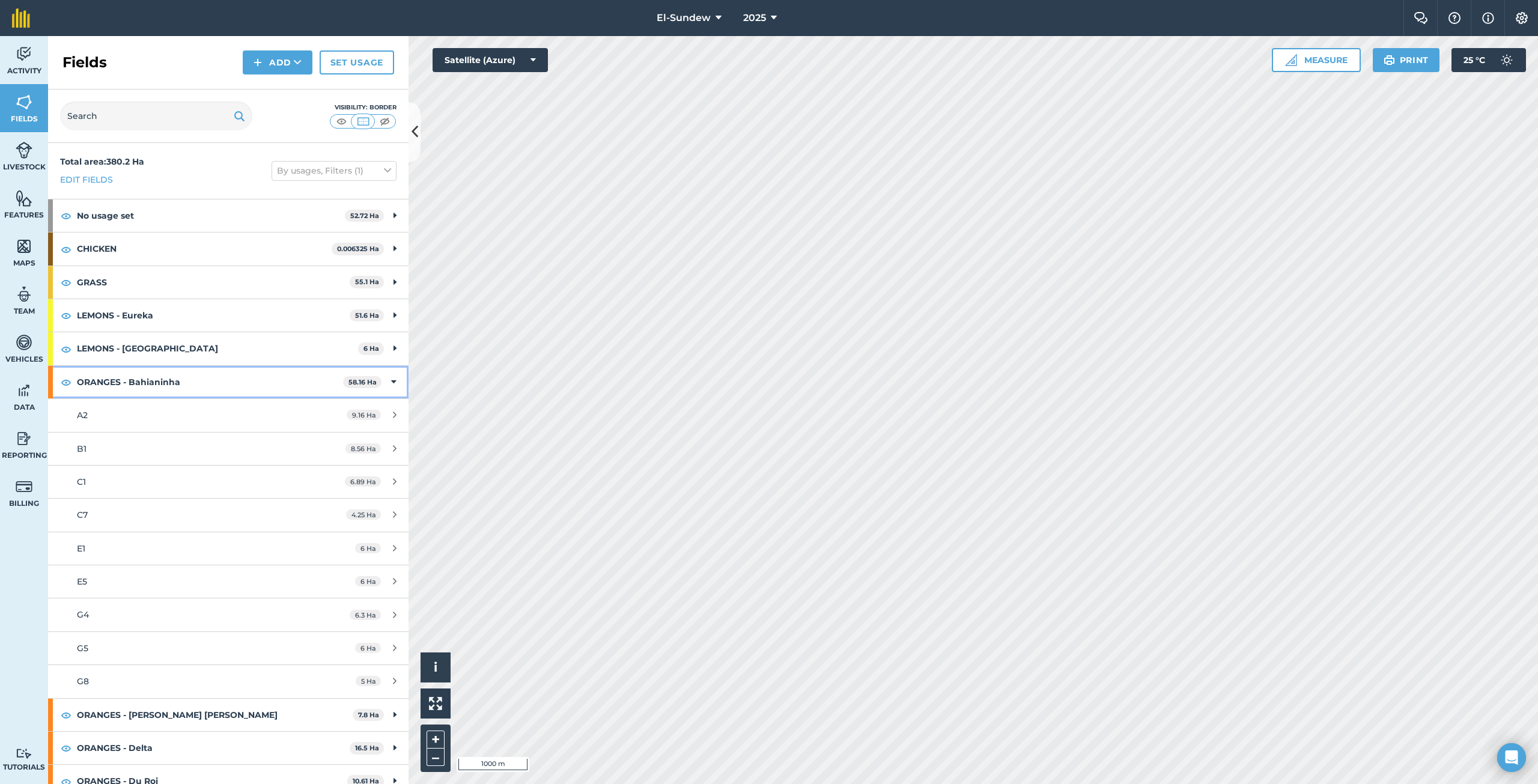
click at [215, 386] on strong "ORANGES - Bahianinha" at bounding box center [210, 382] width 266 height 33
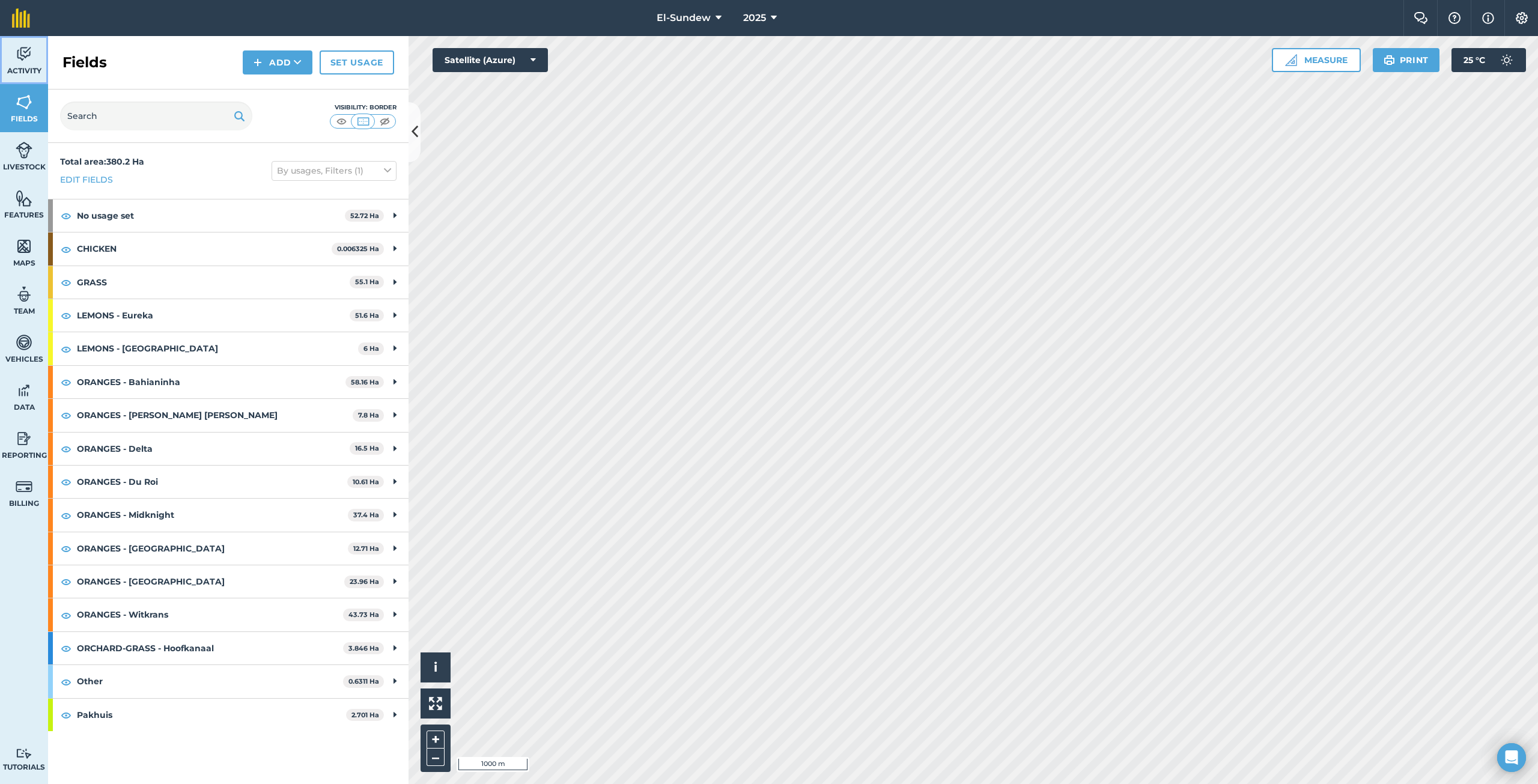
click at [39, 48] on link "Activity" at bounding box center [24, 60] width 48 height 48
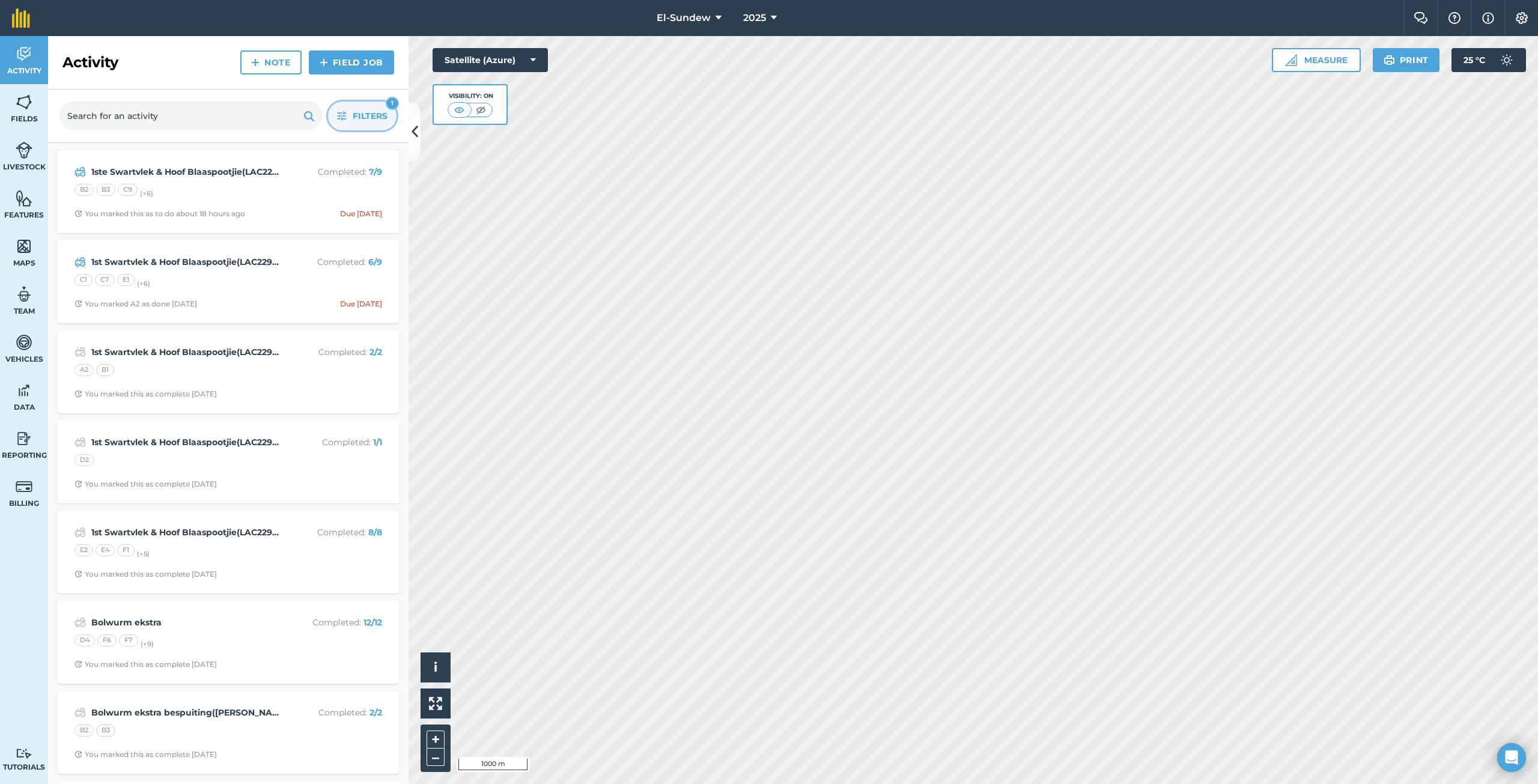
click at [343, 120] on icon "button" at bounding box center [342, 115] width 9 height 9
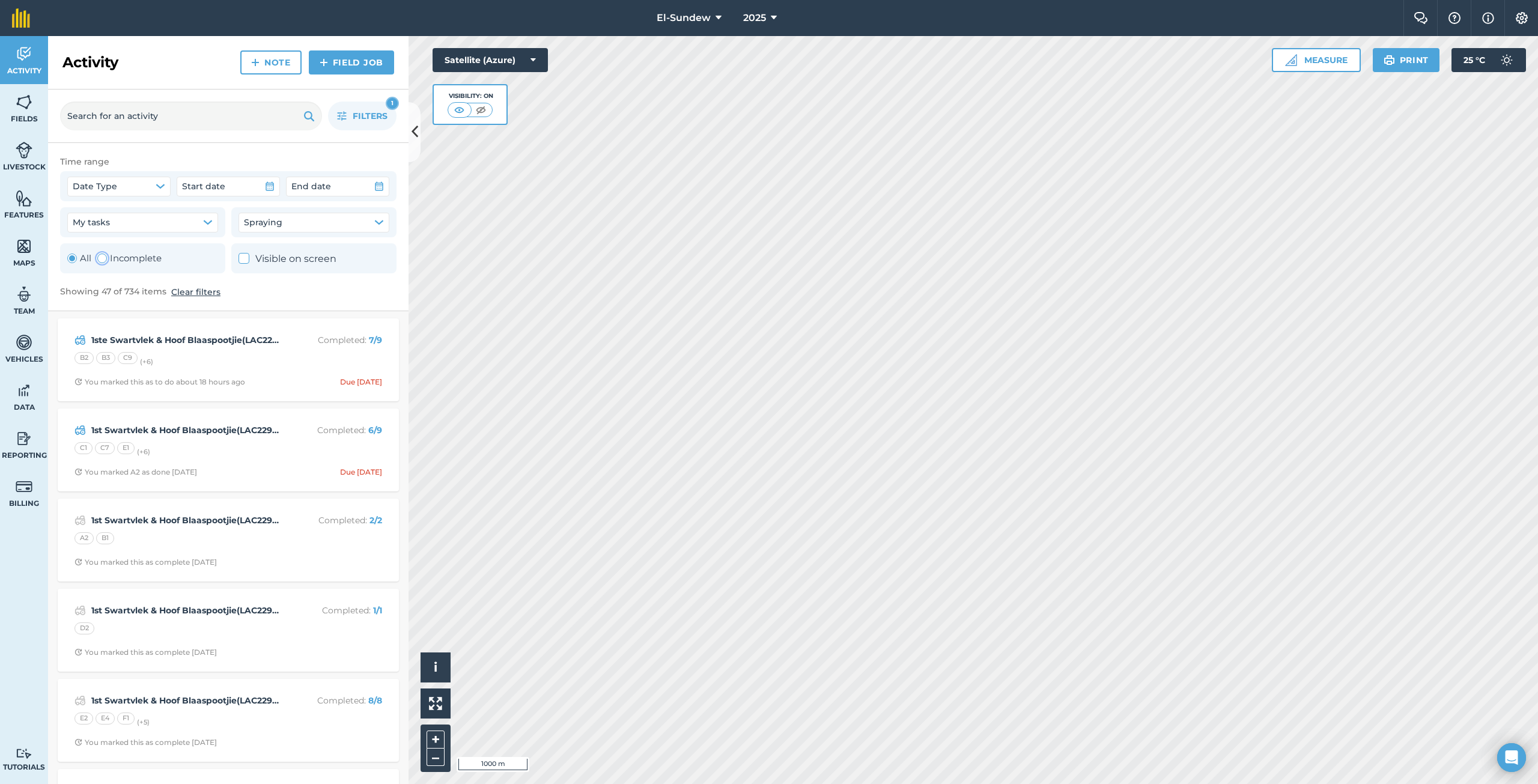
click at [145, 259] on label "Incomplete" at bounding box center [130, 258] width 64 height 14
radio input "false"
radio input "true"
click at [341, 122] on button "Filters 2" at bounding box center [362, 115] width 69 height 29
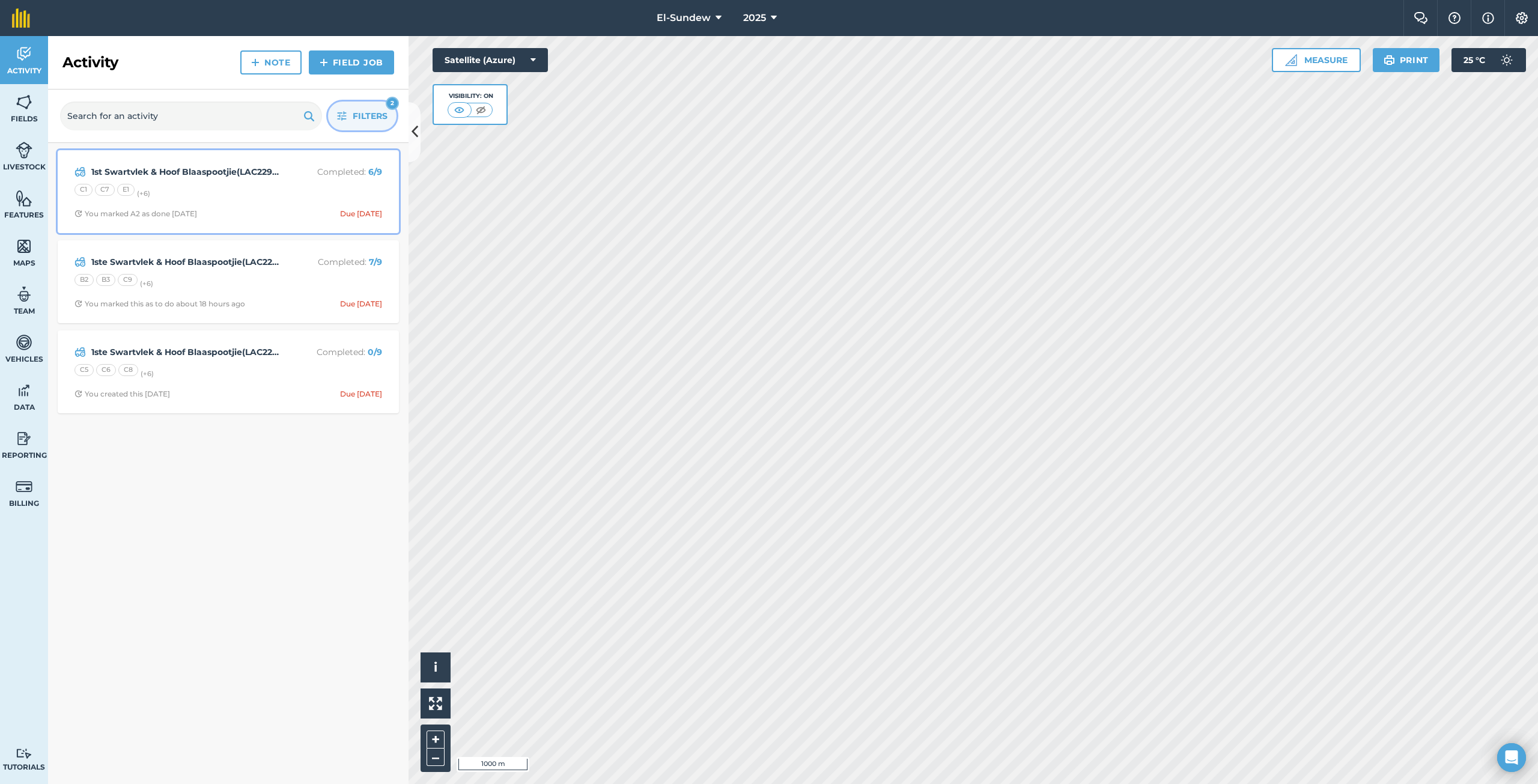
click at [266, 192] on div "C1 C7 E1 (+ 6 )" at bounding box center [228, 192] width 307 height 16
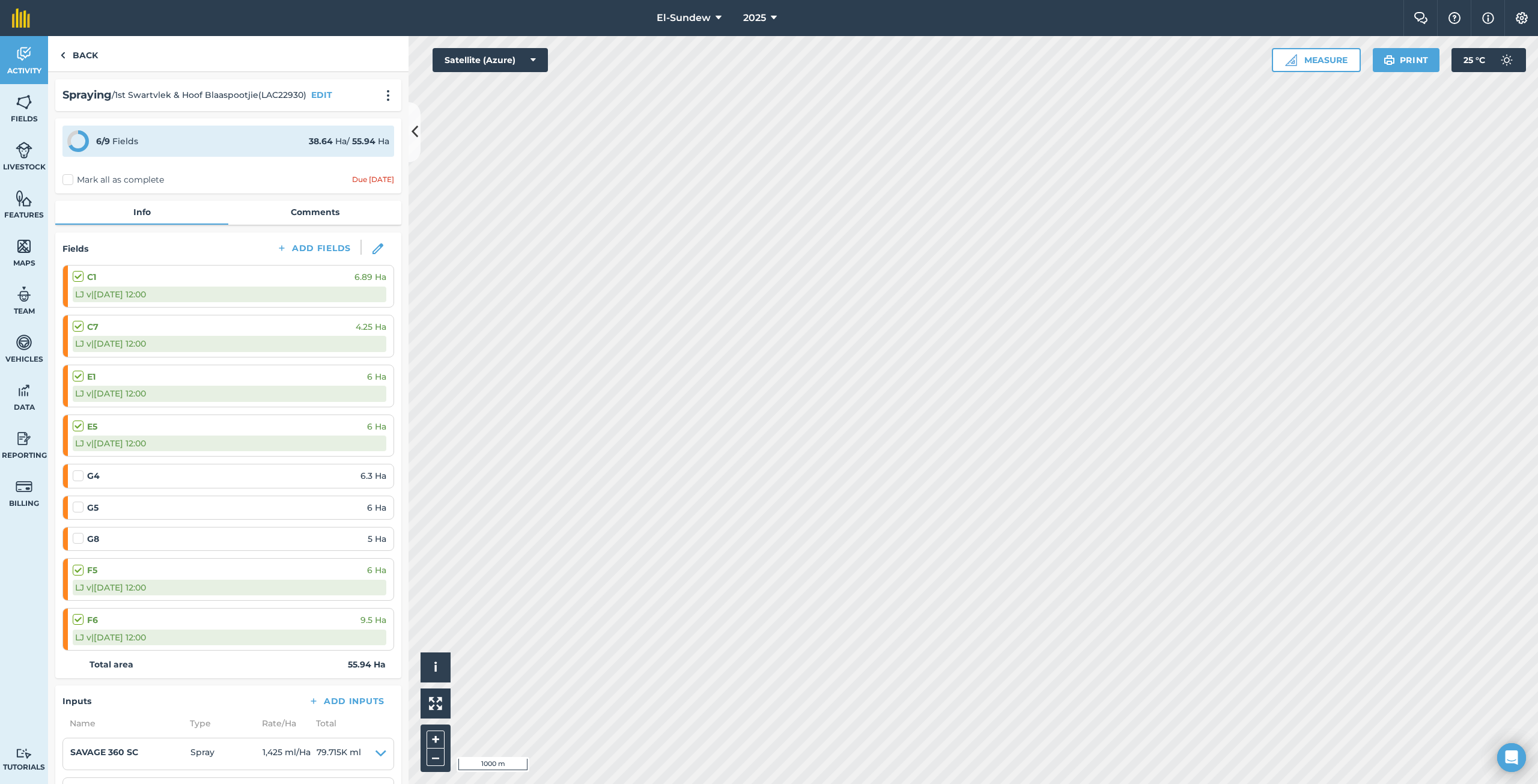
click at [71, 178] on label "Mark all as complete" at bounding box center [113, 179] width 101 height 12
click at [70, 178] on input "Mark all as complete" at bounding box center [66, 177] width 8 height 8
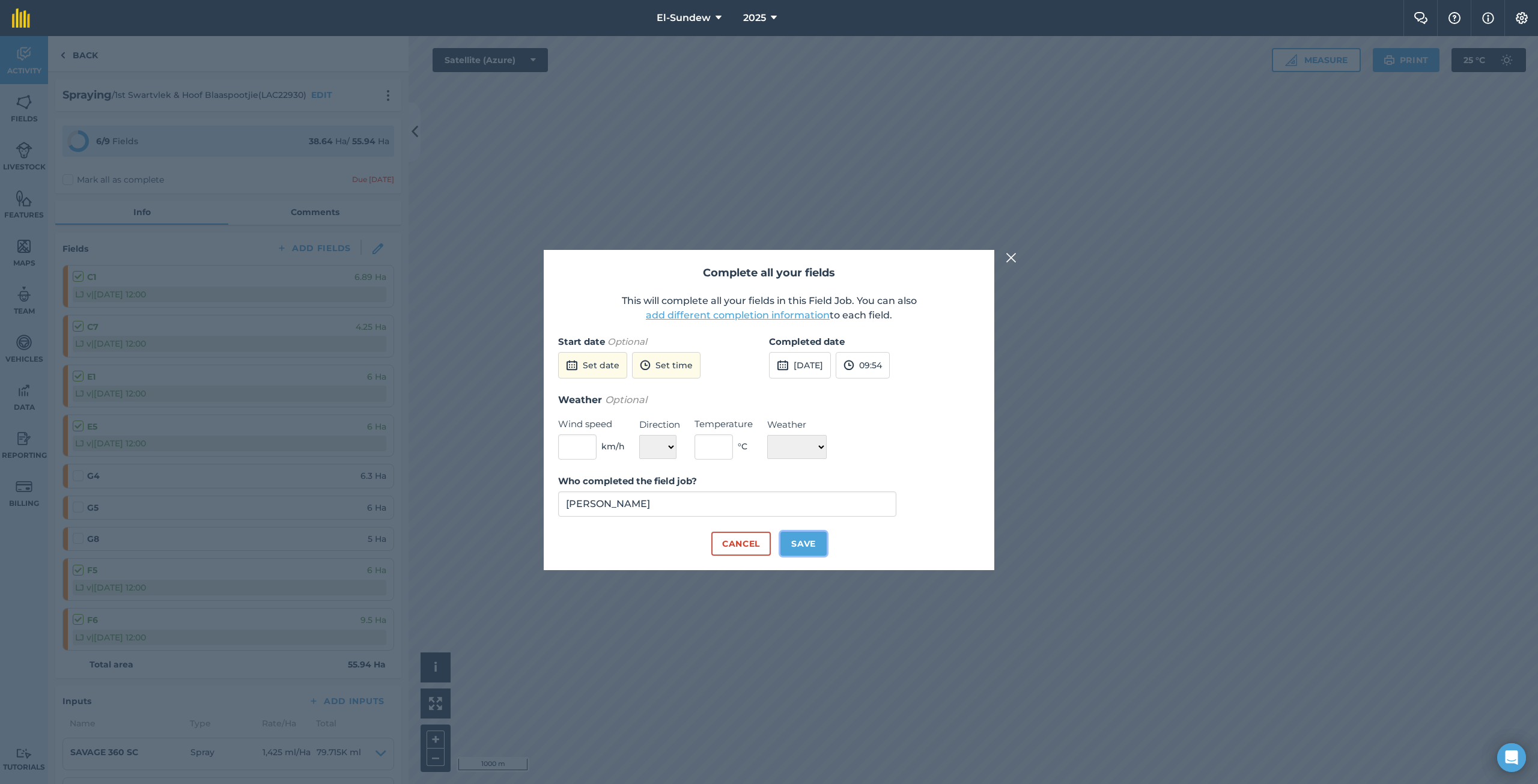
click at [803, 538] on button "Save" at bounding box center [803, 543] width 46 height 24
checkbox input "true"
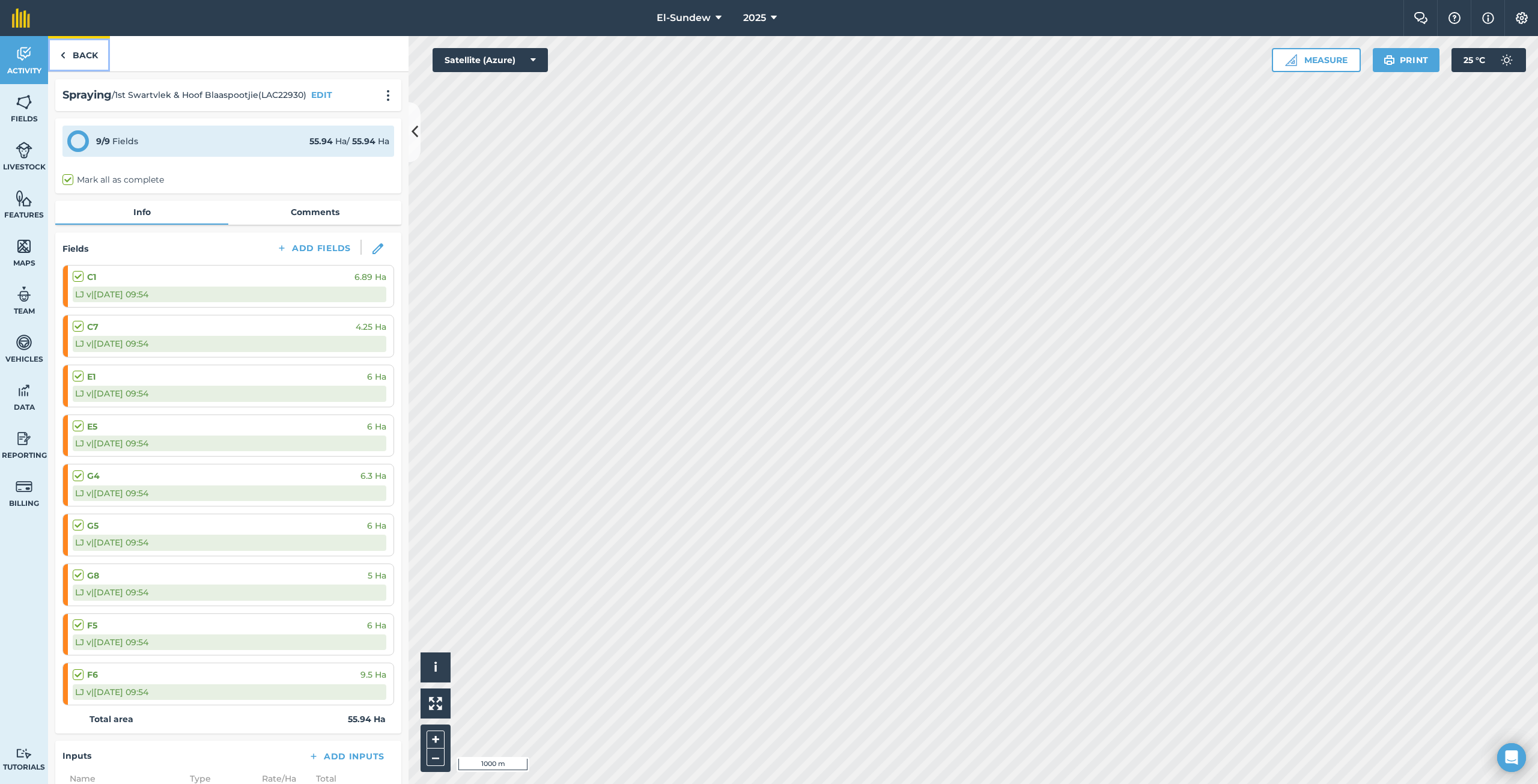
click at [87, 51] on link "Back" at bounding box center [79, 53] width 62 height 35
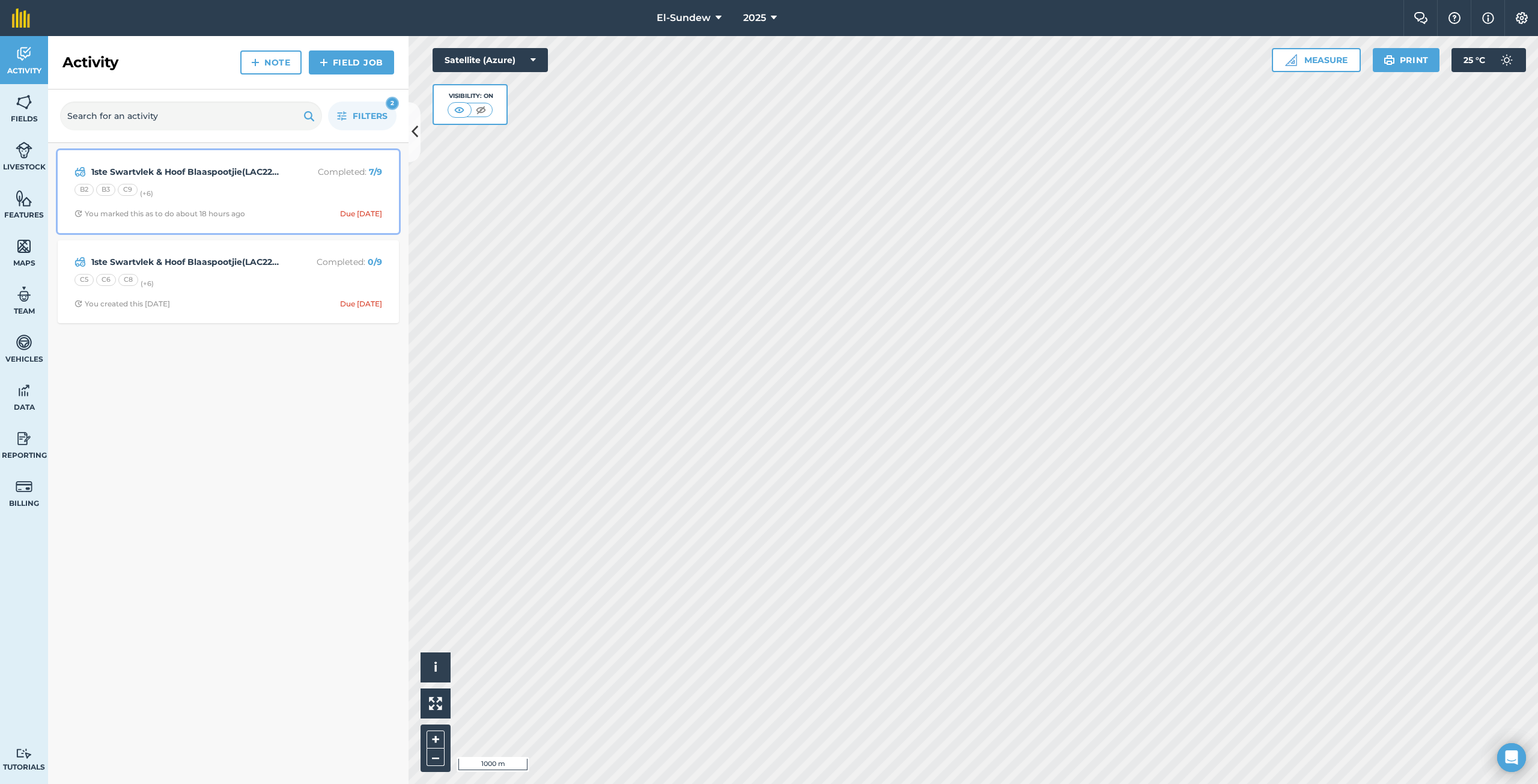
click at [244, 193] on div "B2 B3 C9 (+ 6 )" at bounding box center [228, 192] width 307 height 16
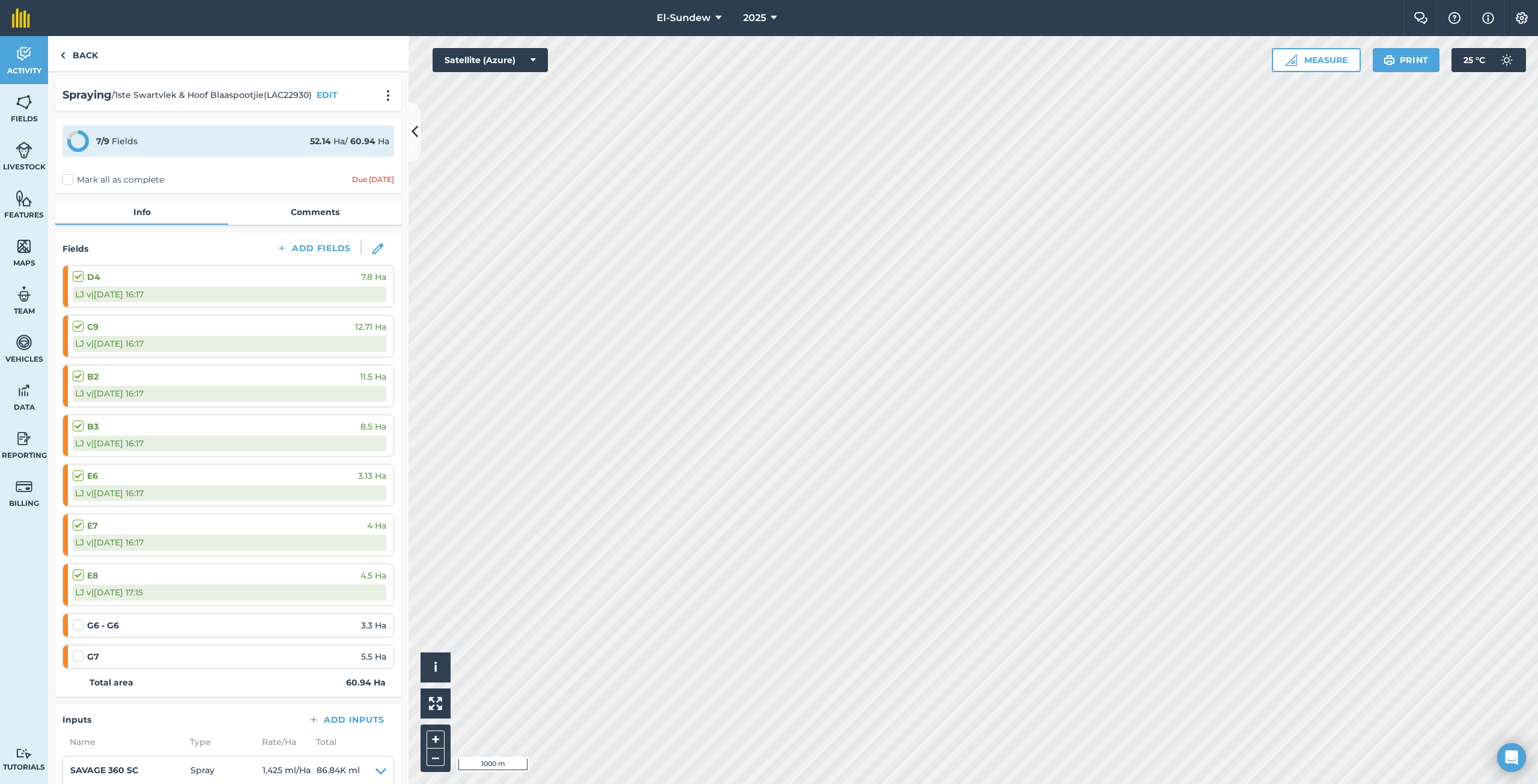
click at [66, 176] on label "Mark all as complete" at bounding box center [113, 179] width 101 height 12
click at [66, 176] on input "Mark all as complete" at bounding box center [66, 177] width 8 height 8
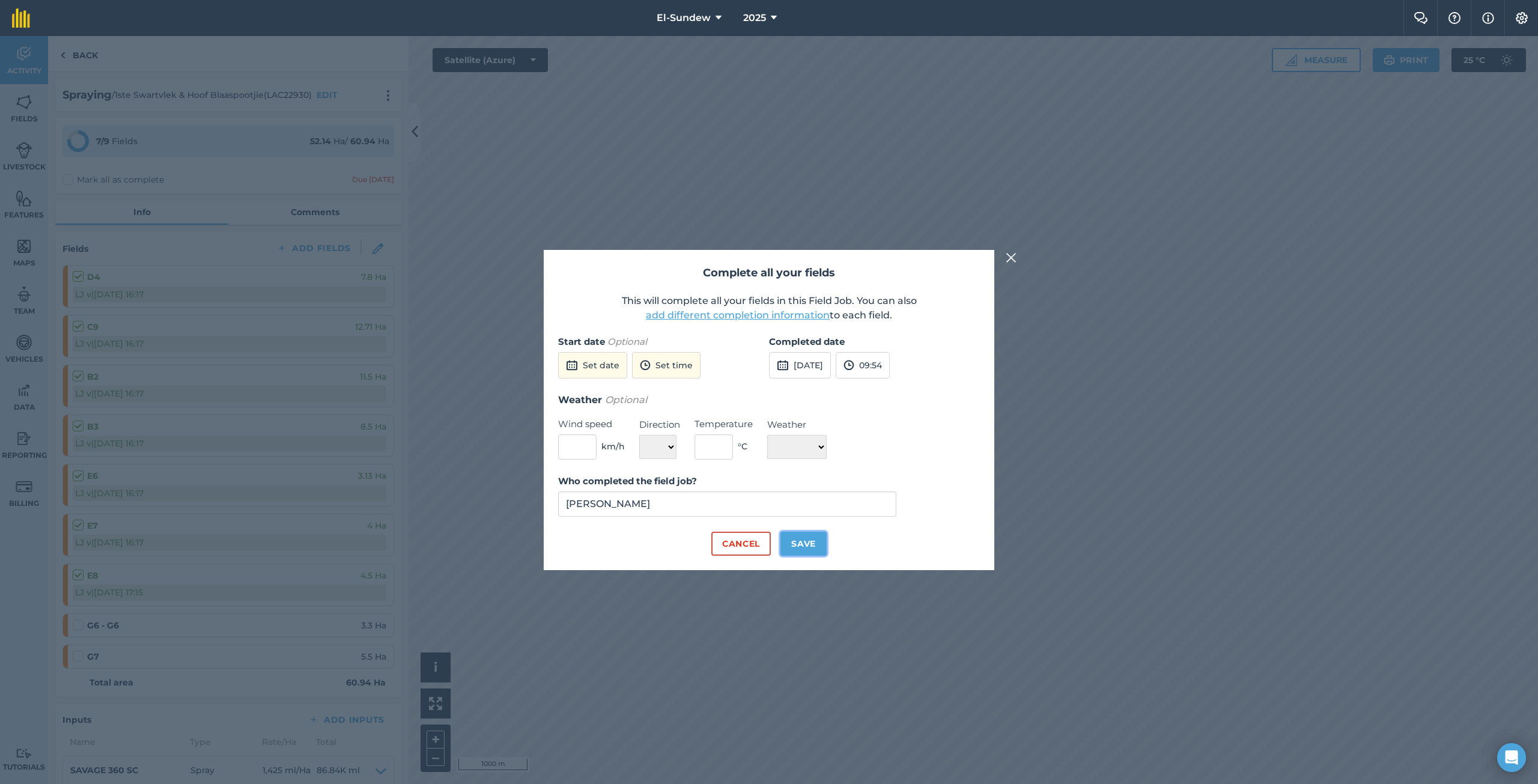
click at [814, 544] on button "Save" at bounding box center [803, 543] width 46 height 24
checkbox input "true"
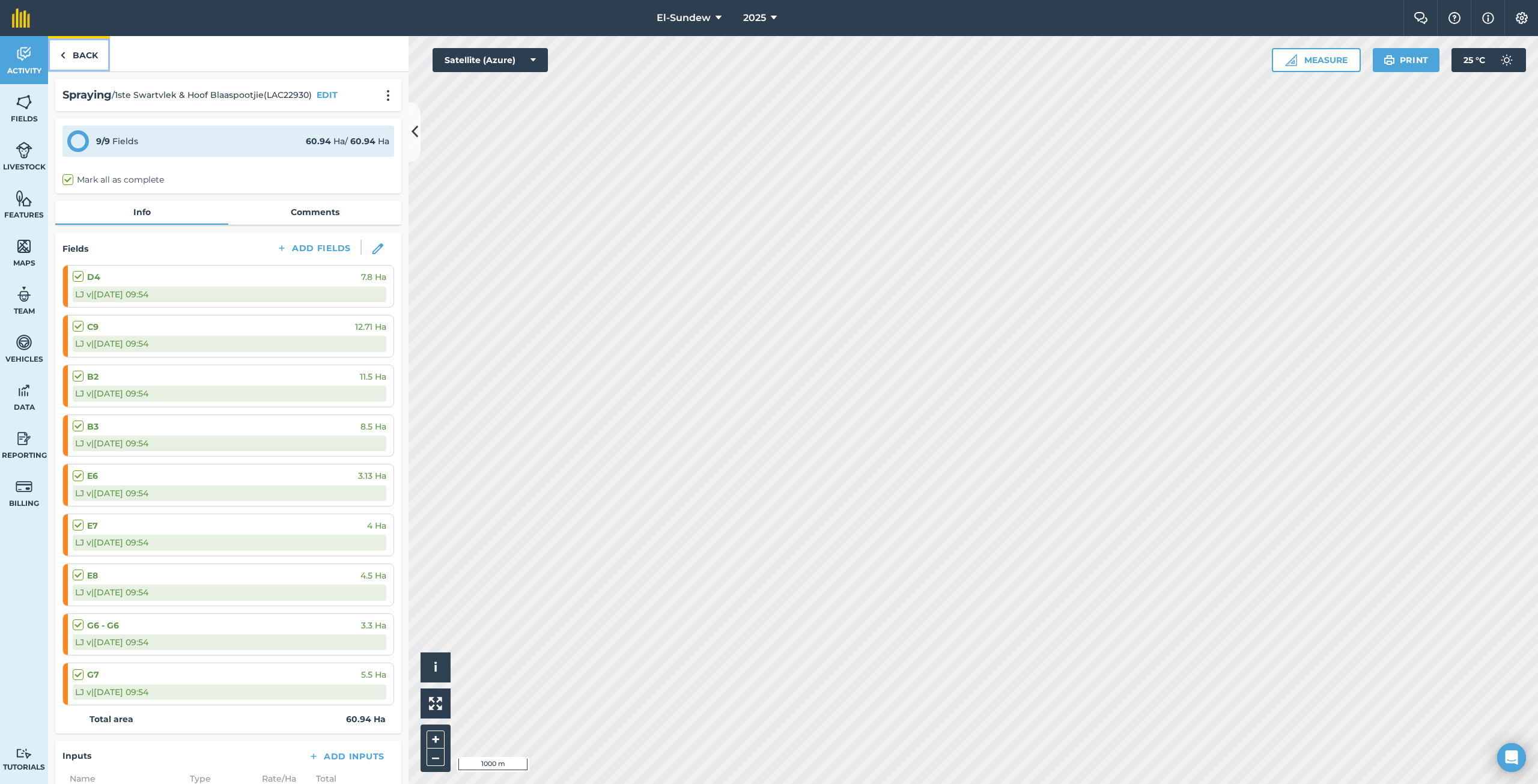
click at [83, 48] on link "Back" at bounding box center [79, 53] width 62 height 35
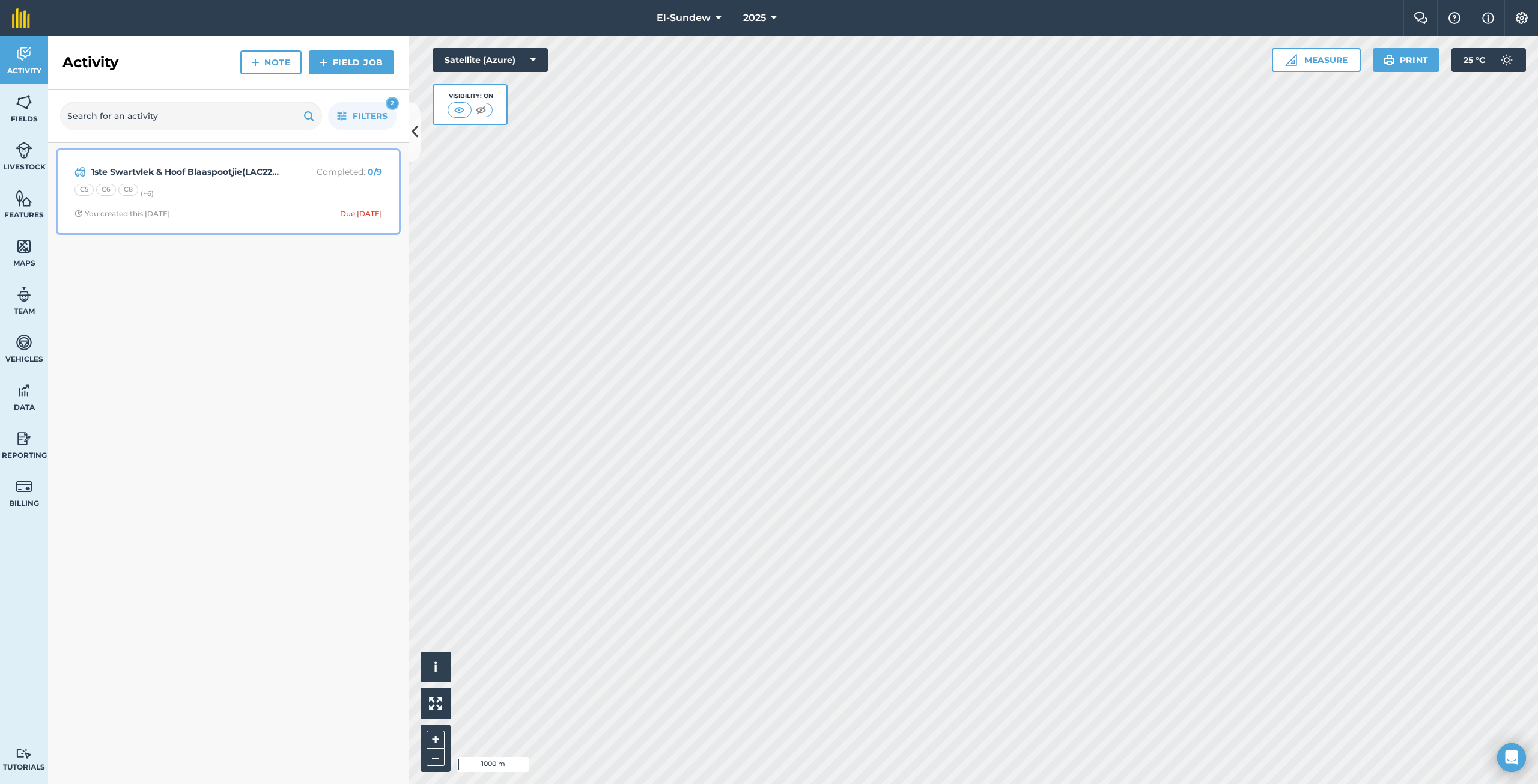
click at [241, 194] on div "C5 C6 C8 (+ 6 )" at bounding box center [228, 192] width 307 height 16
